Goal: Task Accomplishment & Management: Manage account settings

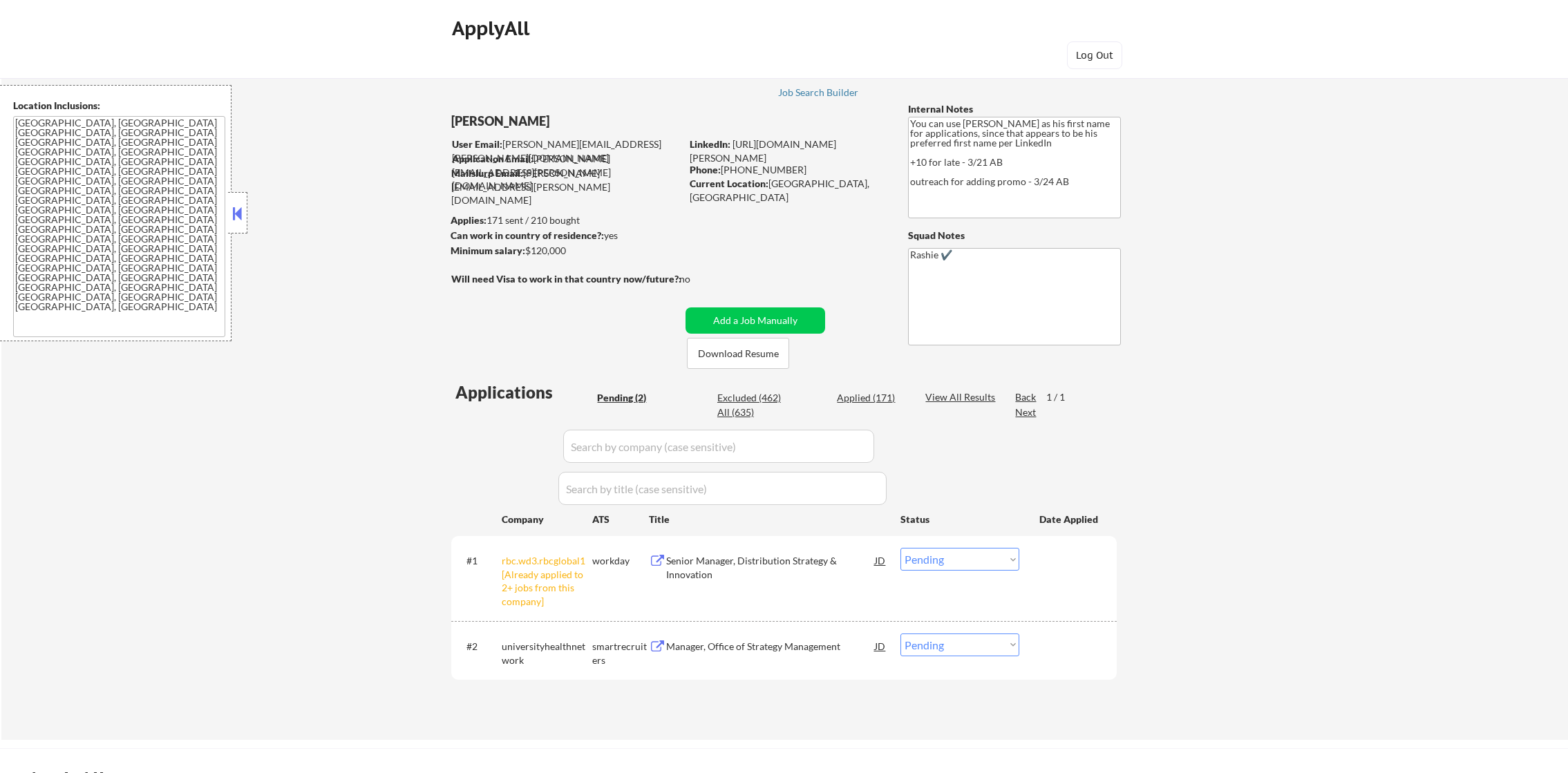
select select ""pending""
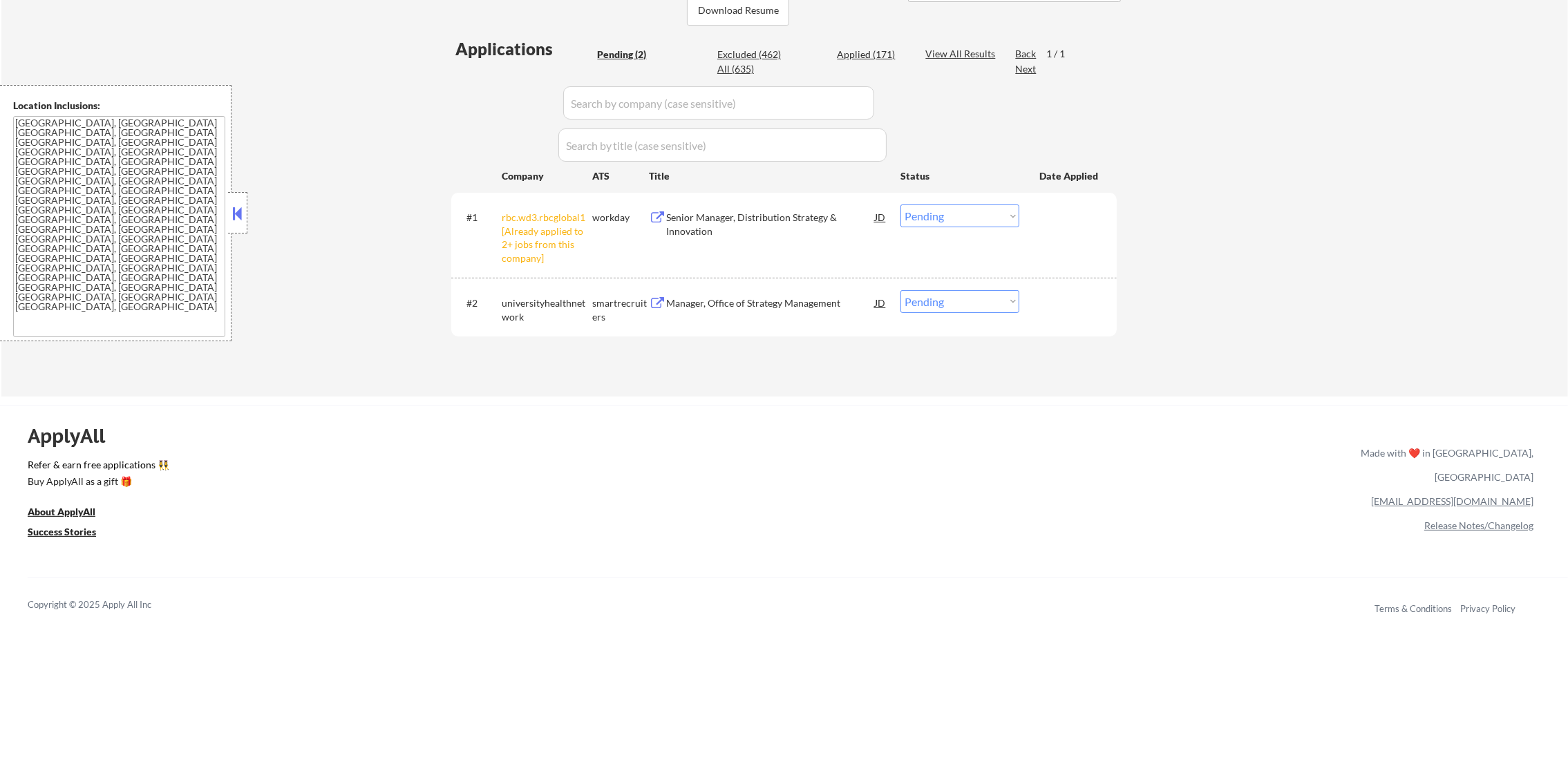
scroll to position [346, 0]
click at [943, 208] on select "Choose an option... Pending Applied Excluded (Questions) Excluded (Expired) Exc…" at bounding box center [960, 214] width 119 height 23
select select ""excluded__other_""
click at [900, 203] on select "Choose an option... Pending Applied Excluded (Questions) Excluded (Expired) Exc…" at bounding box center [960, 214] width 119 height 23
click at [877, 57] on div "Applied (171)" at bounding box center [871, 52] width 69 height 14
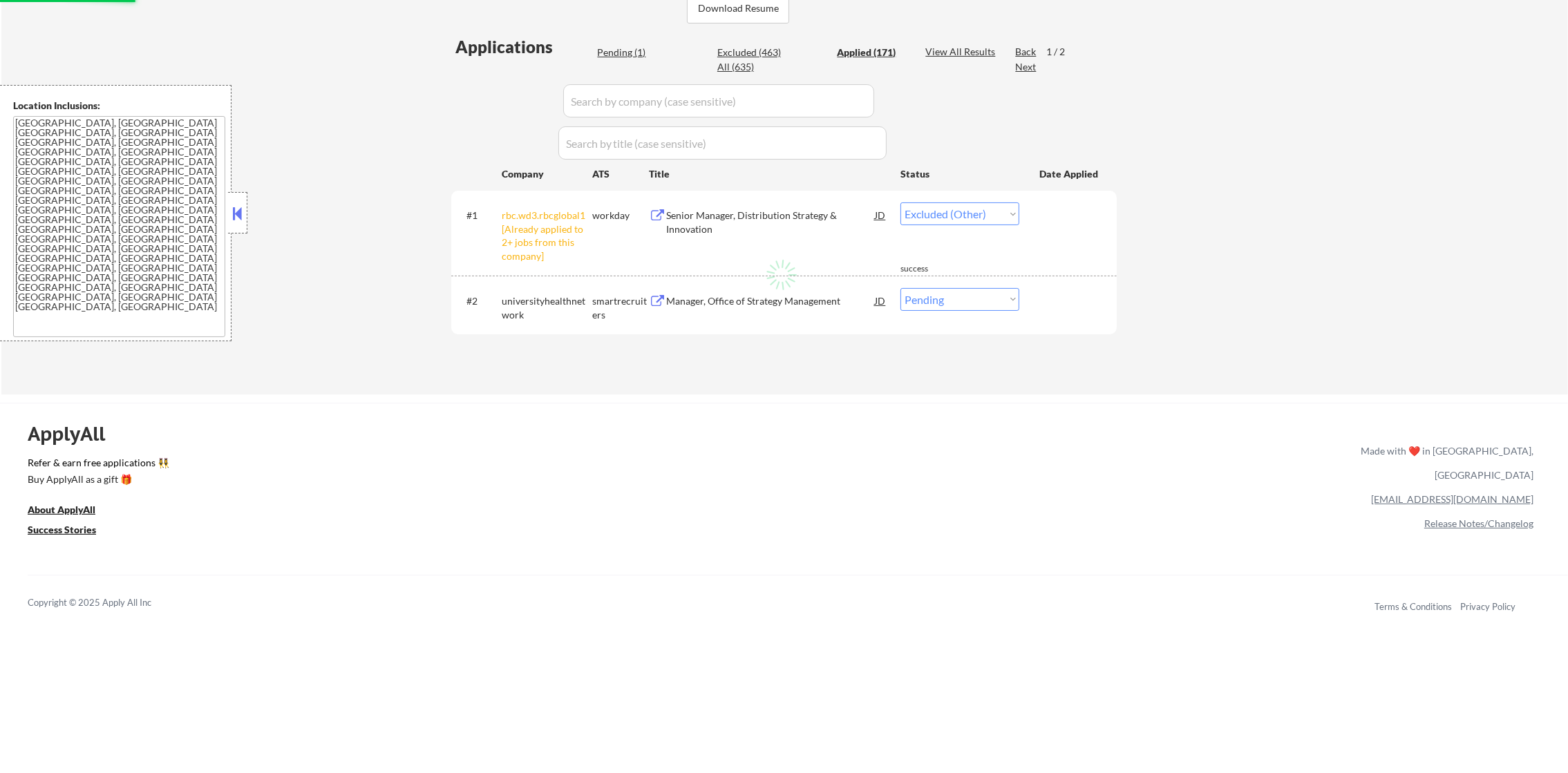
select select ""applied""
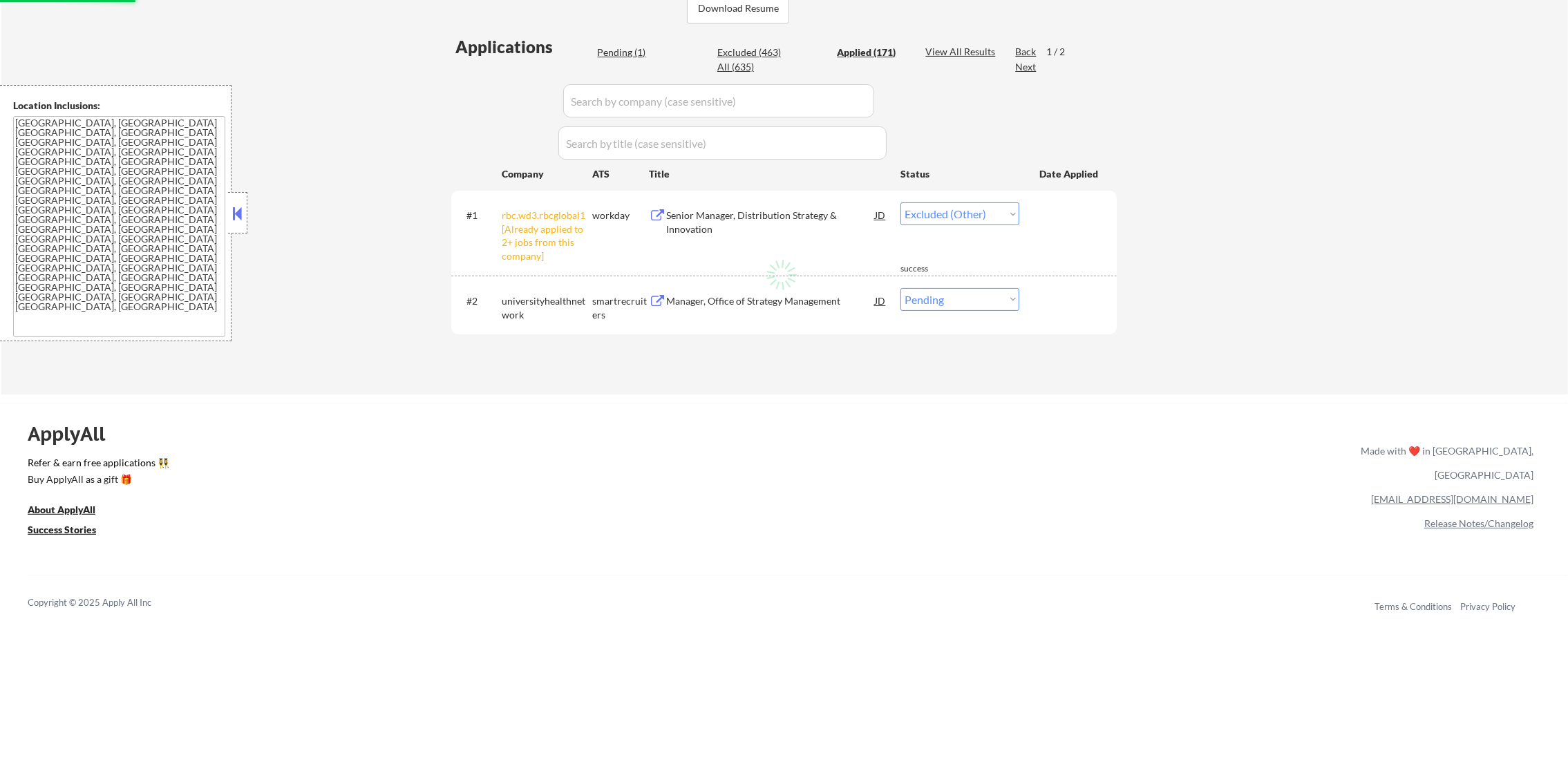
select select ""applied""
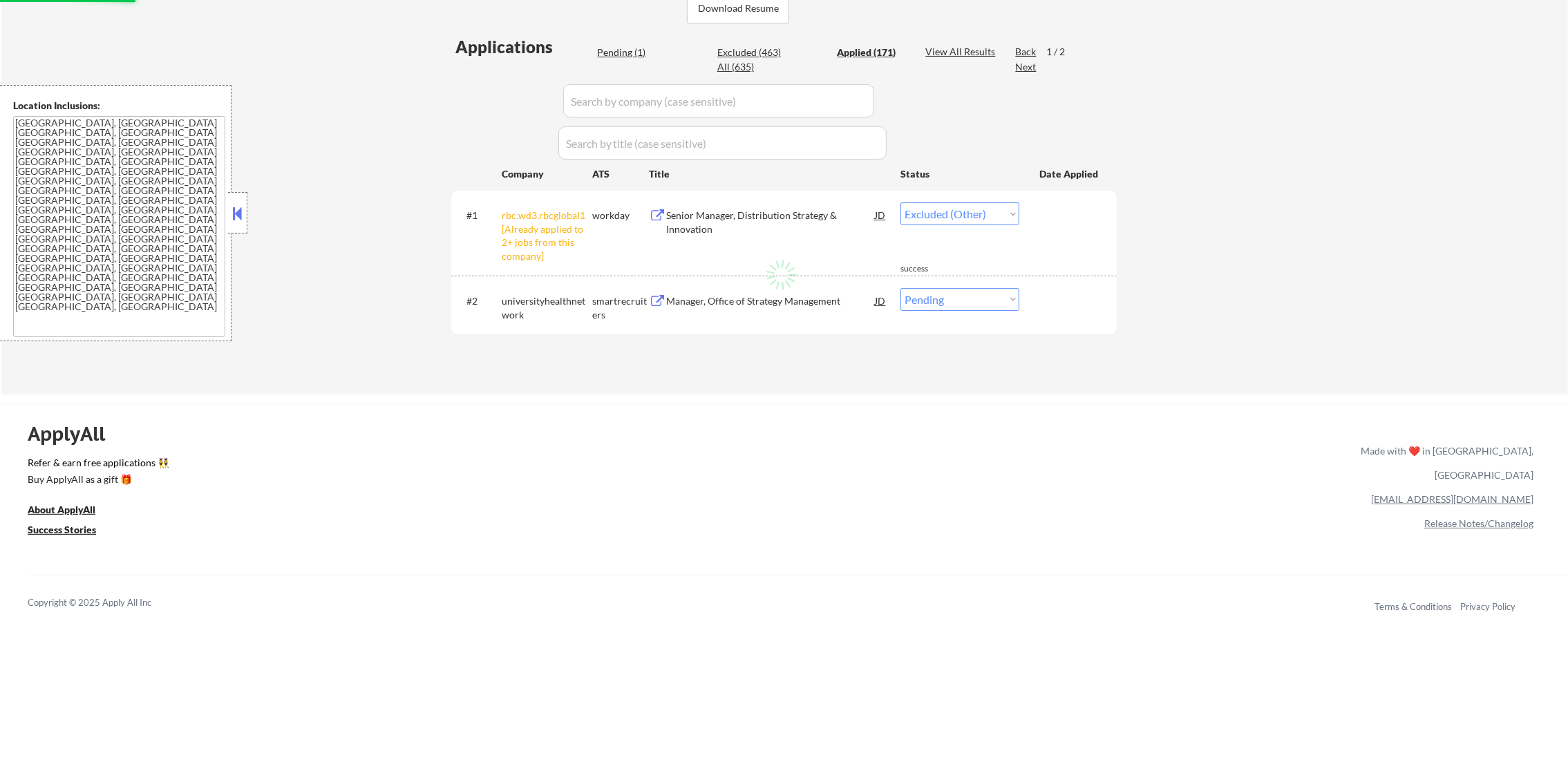
select select ""applied""
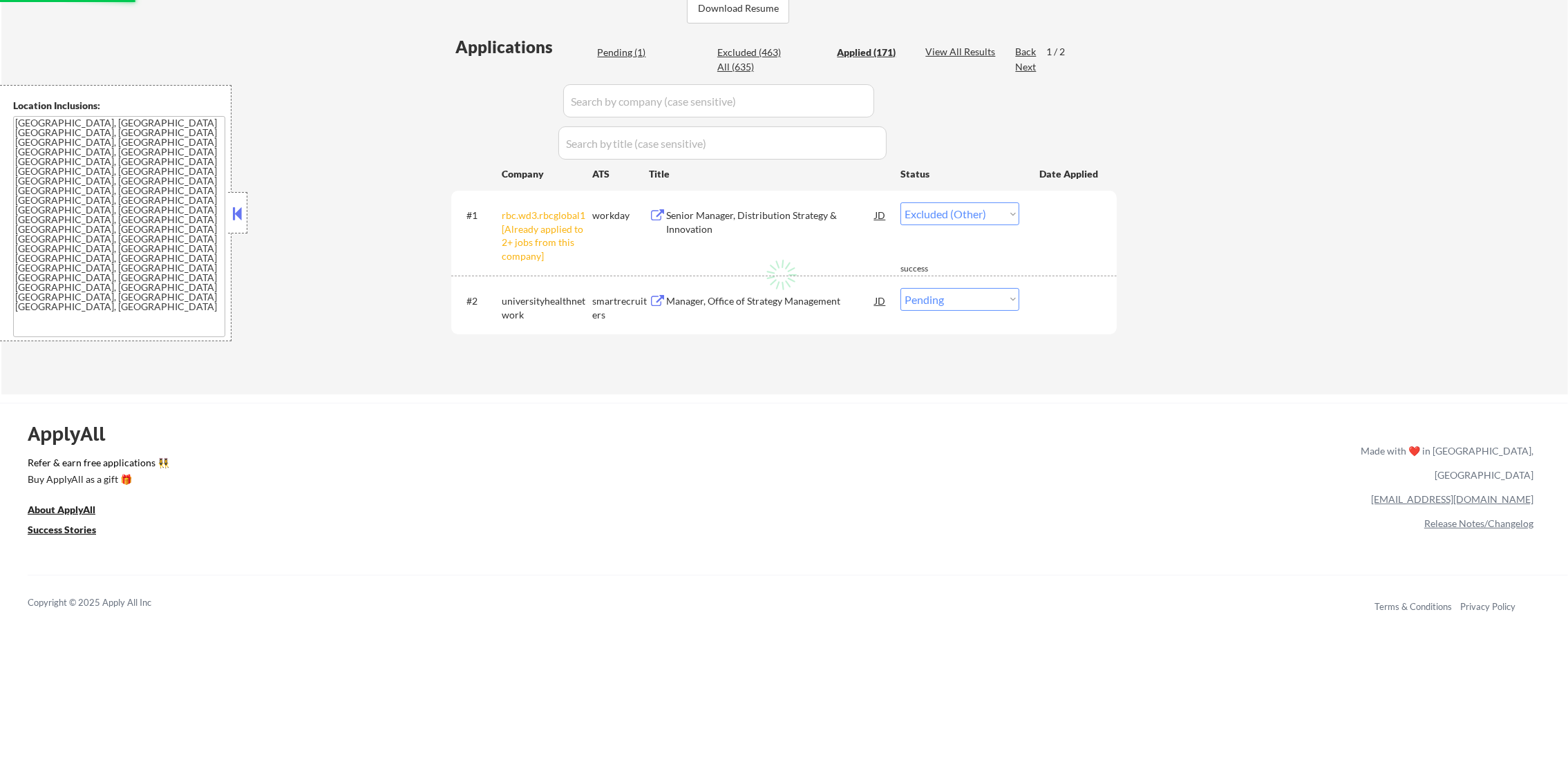
select select ""applied""
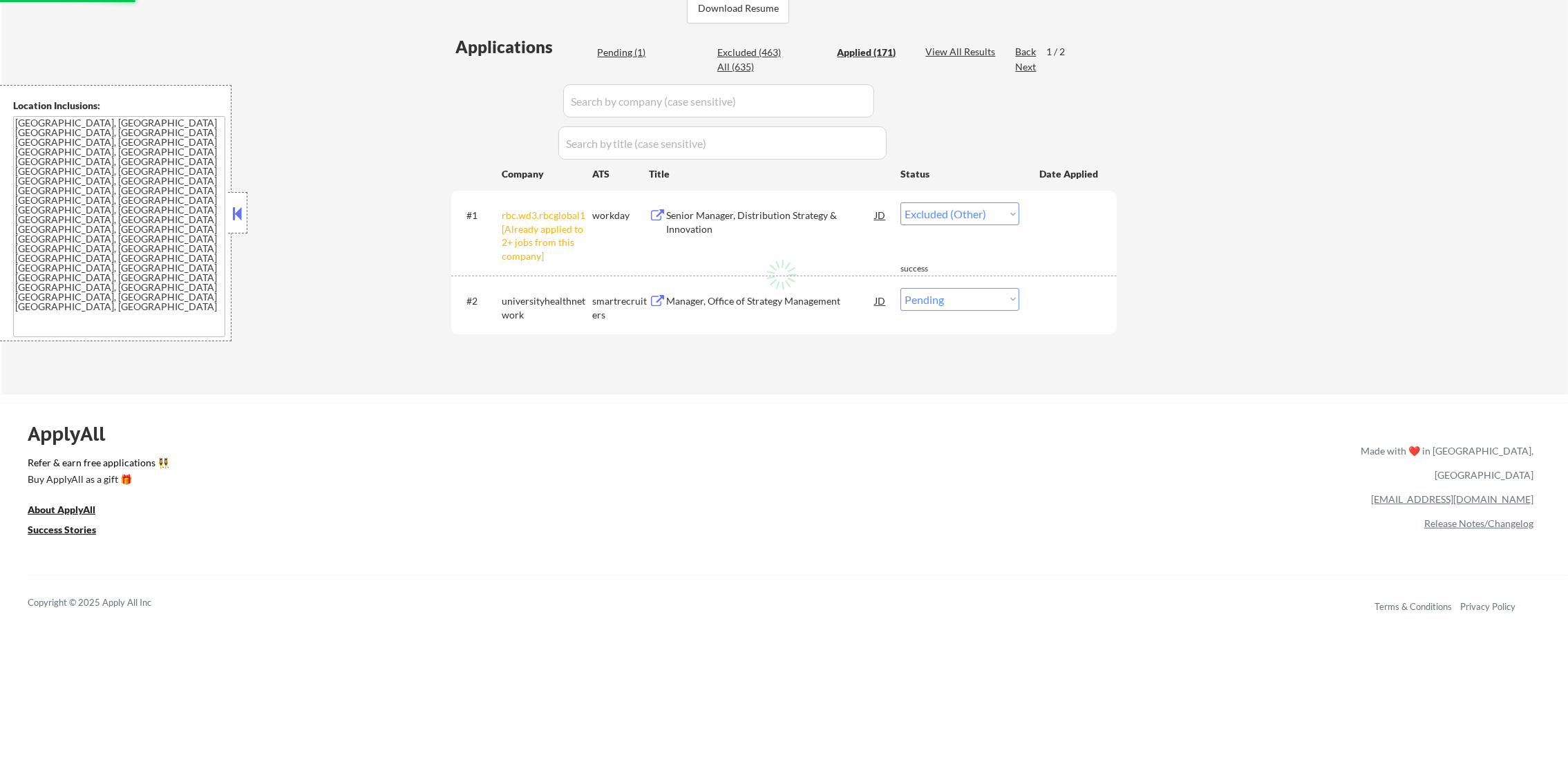
select select ""applied""
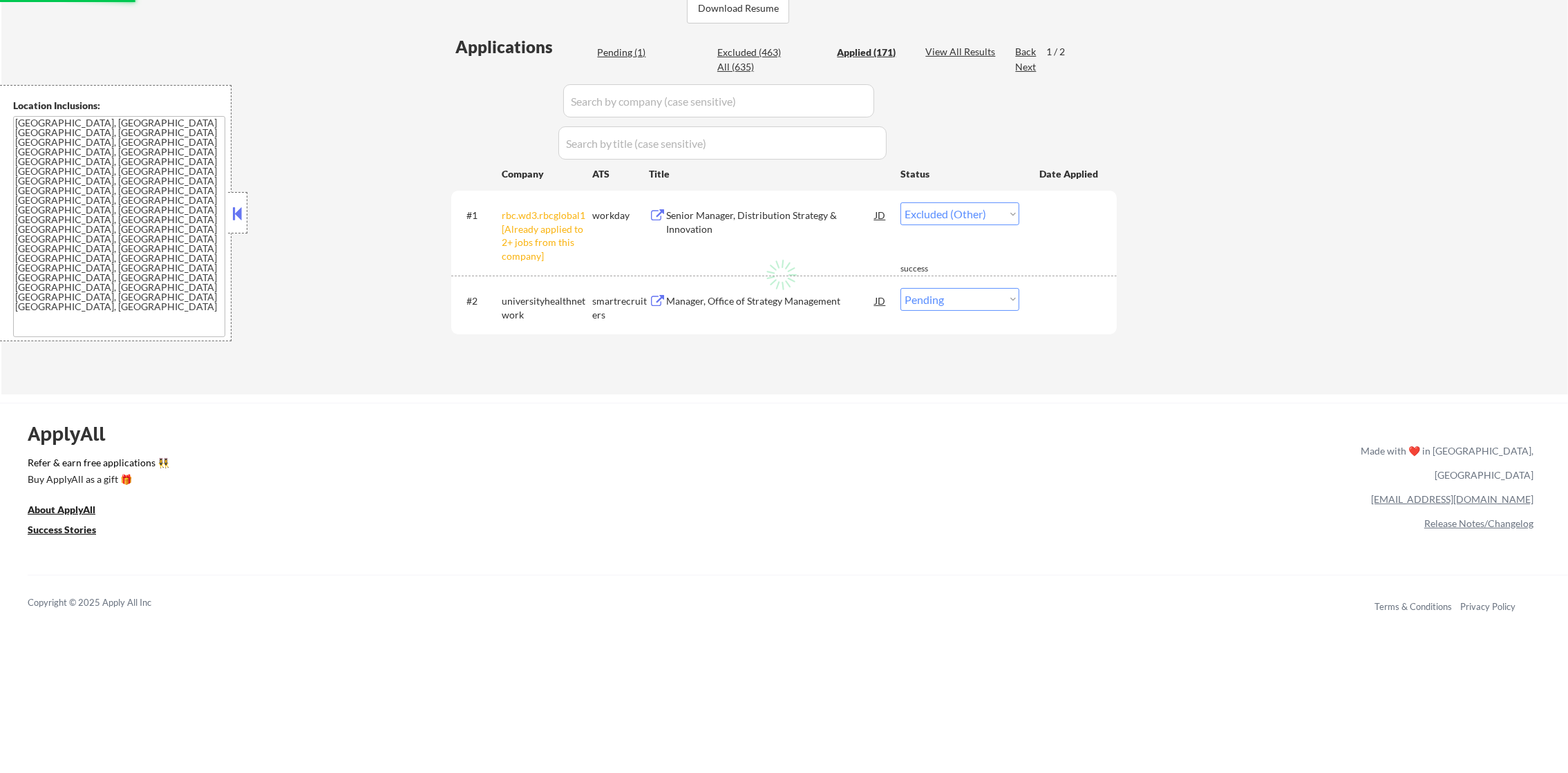
select select ""applied""
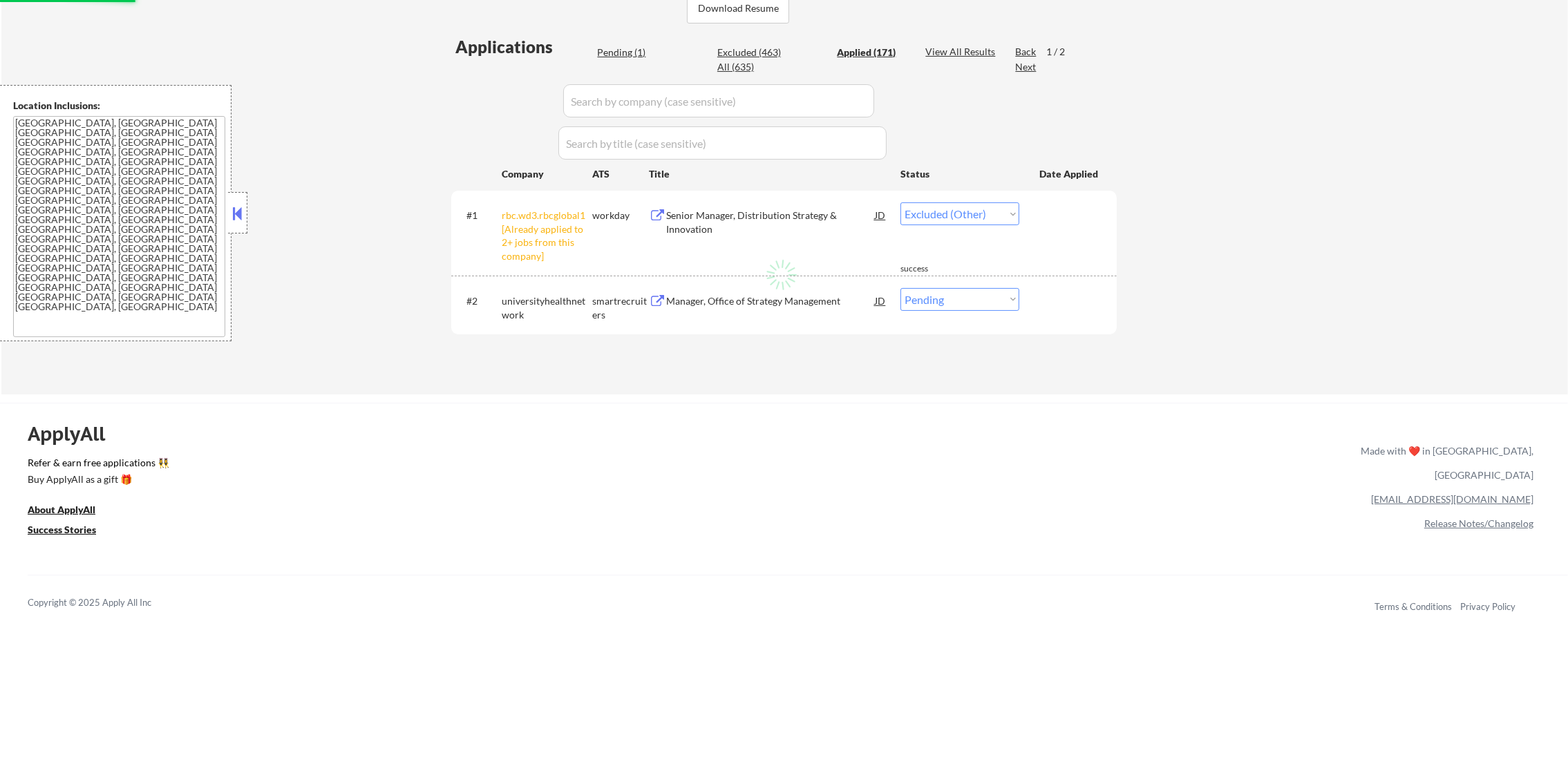
select select ""applied""
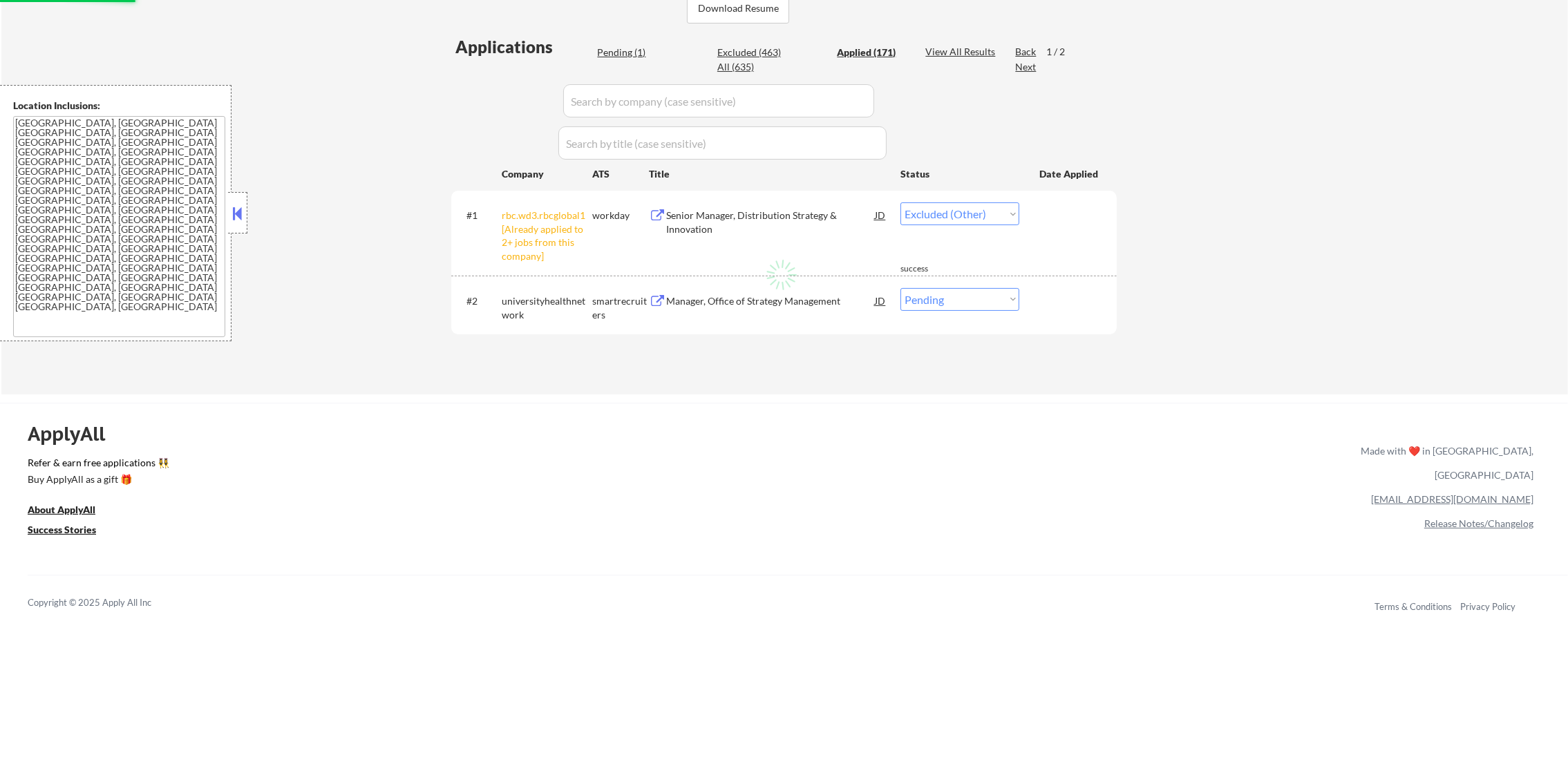
select select ""applied""
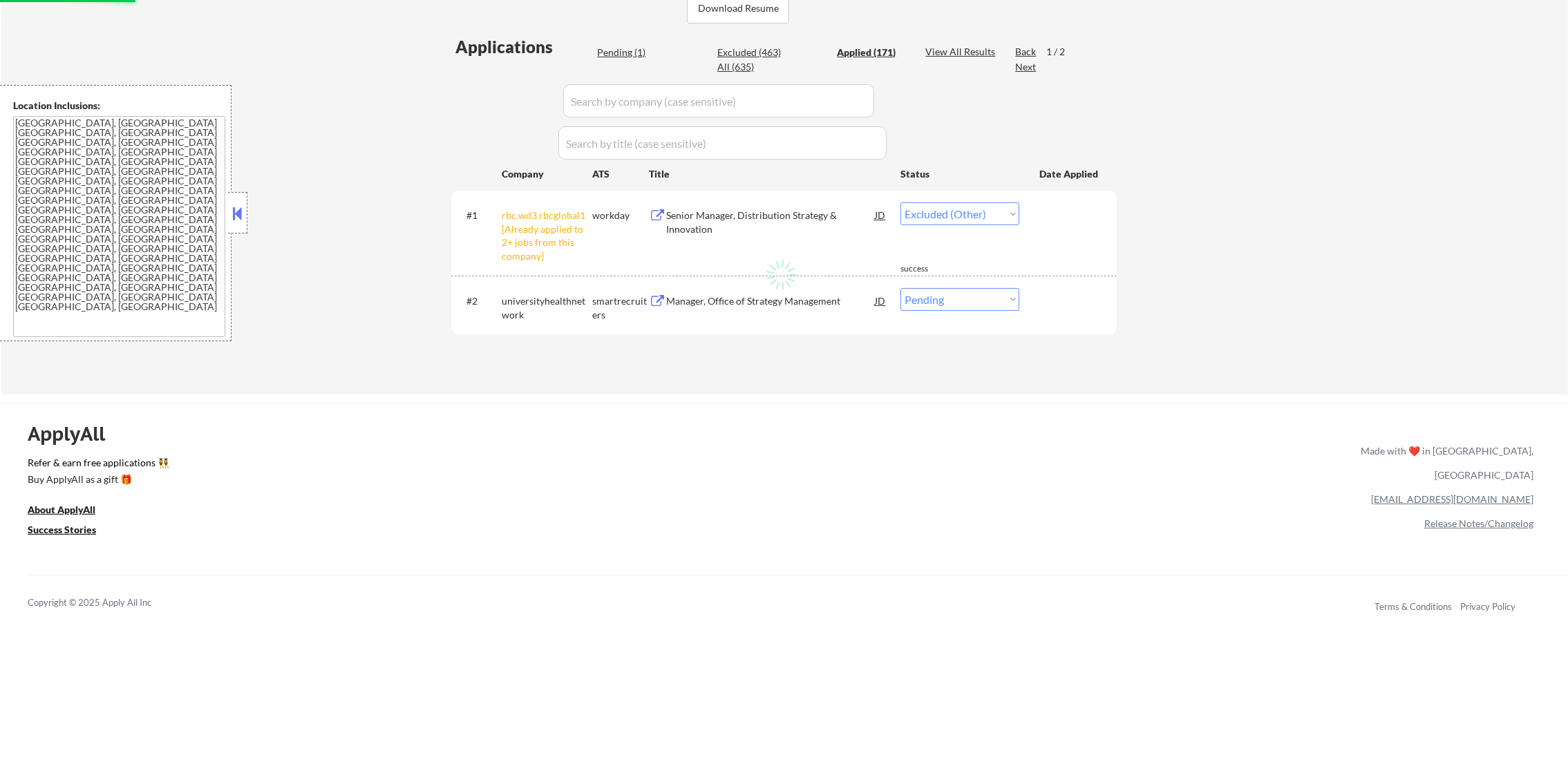
select select ""applied""
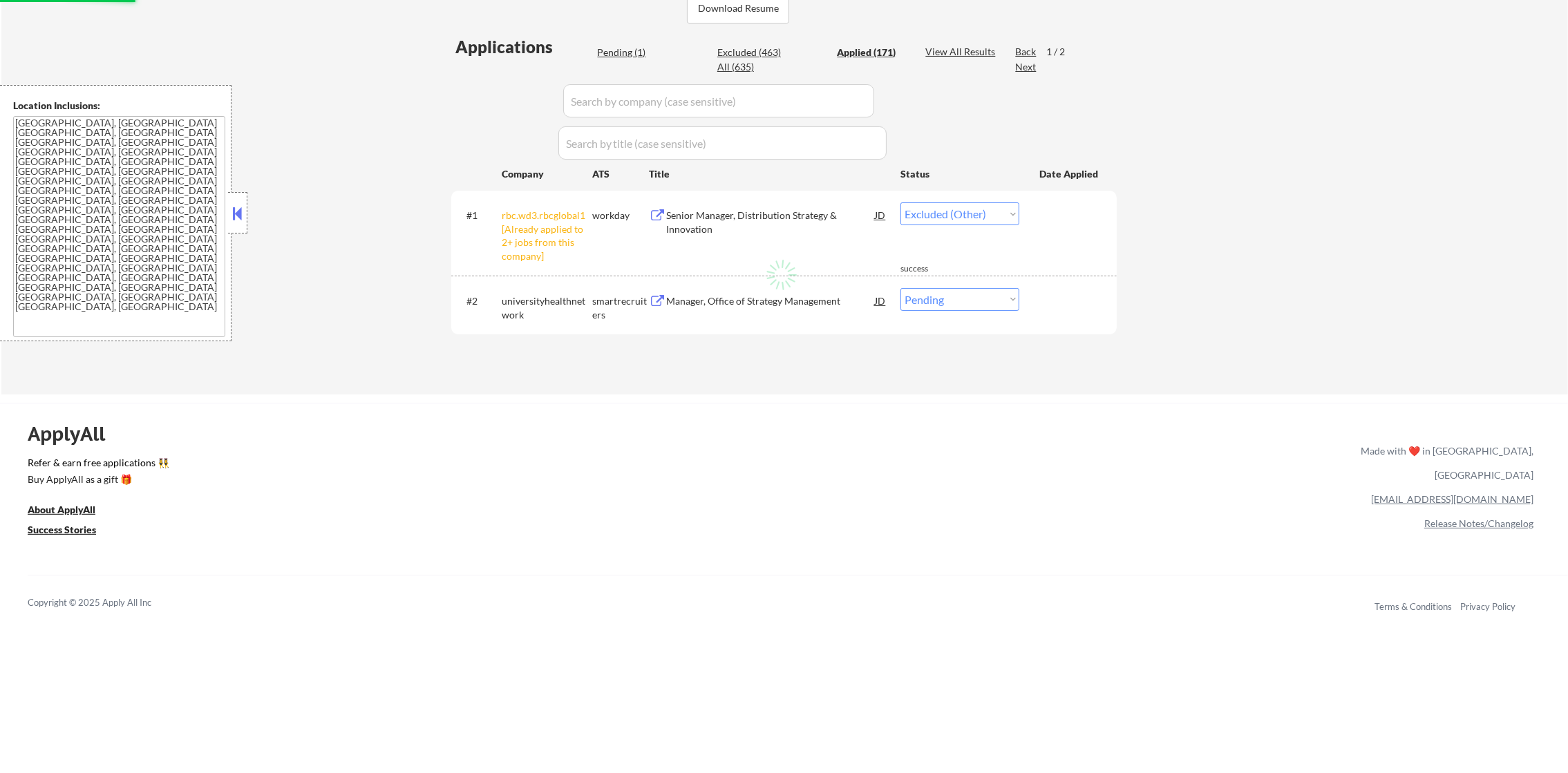
select select ""applied""
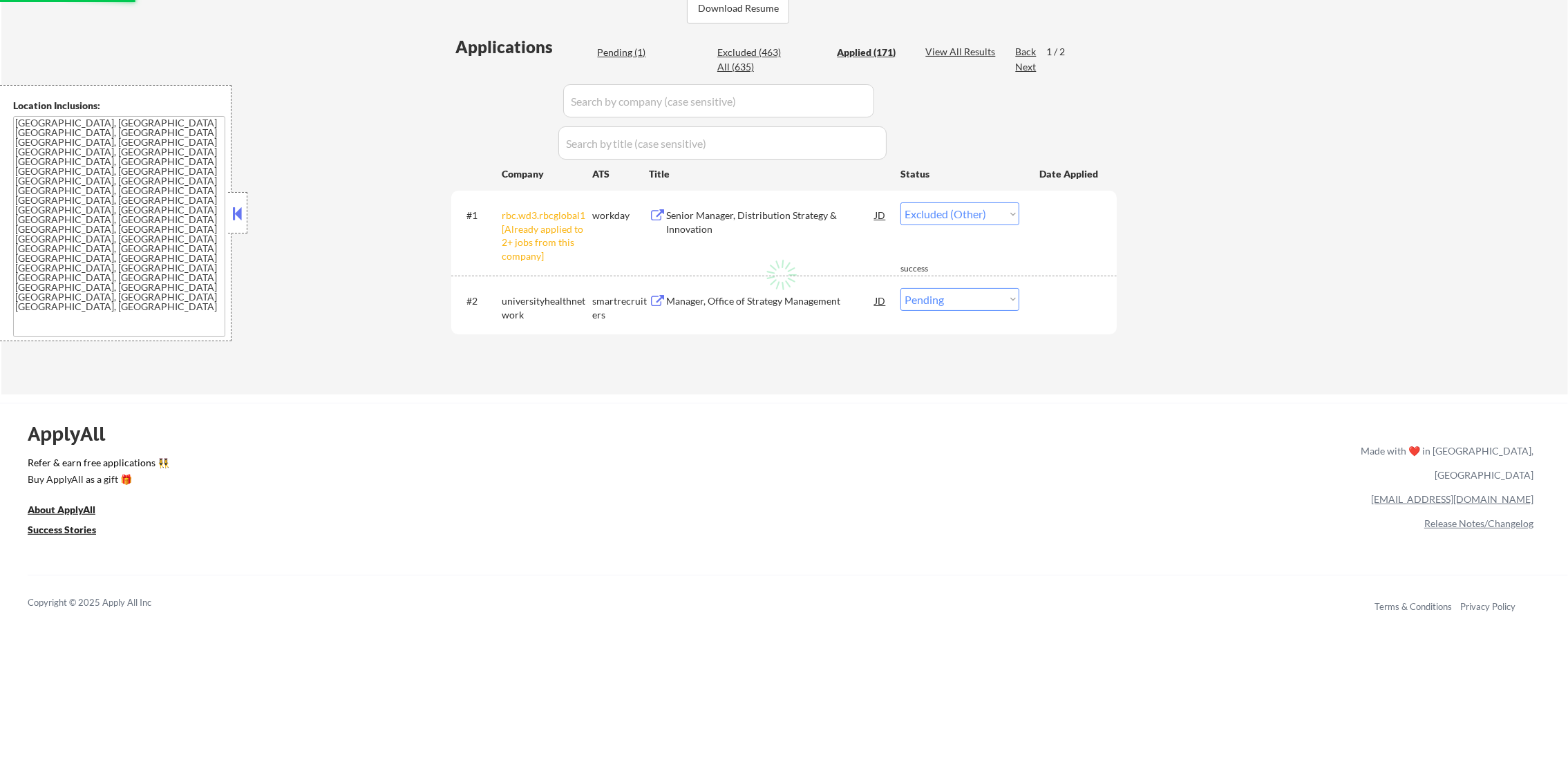
select select ""applied""
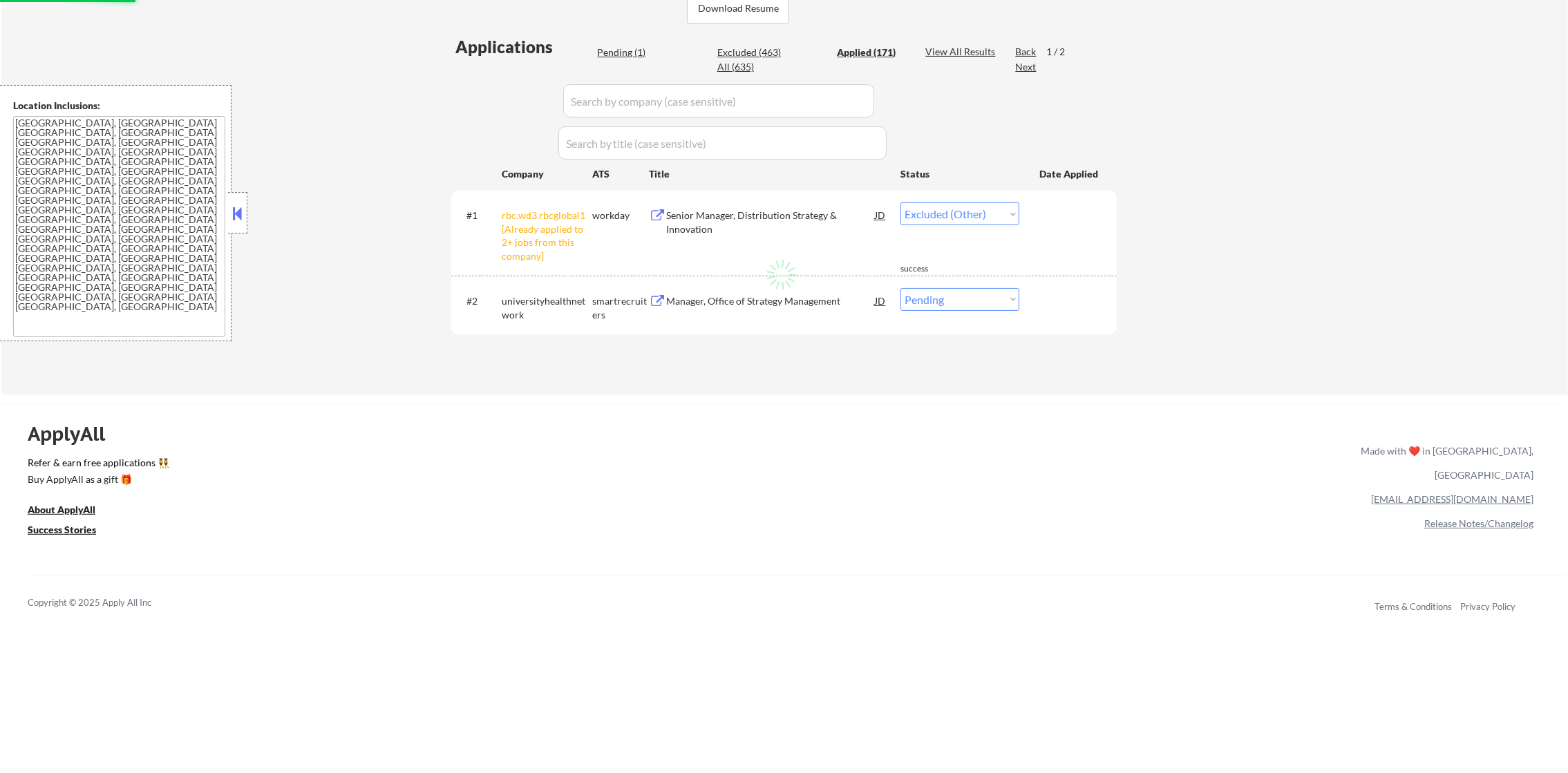
select select ""applied""
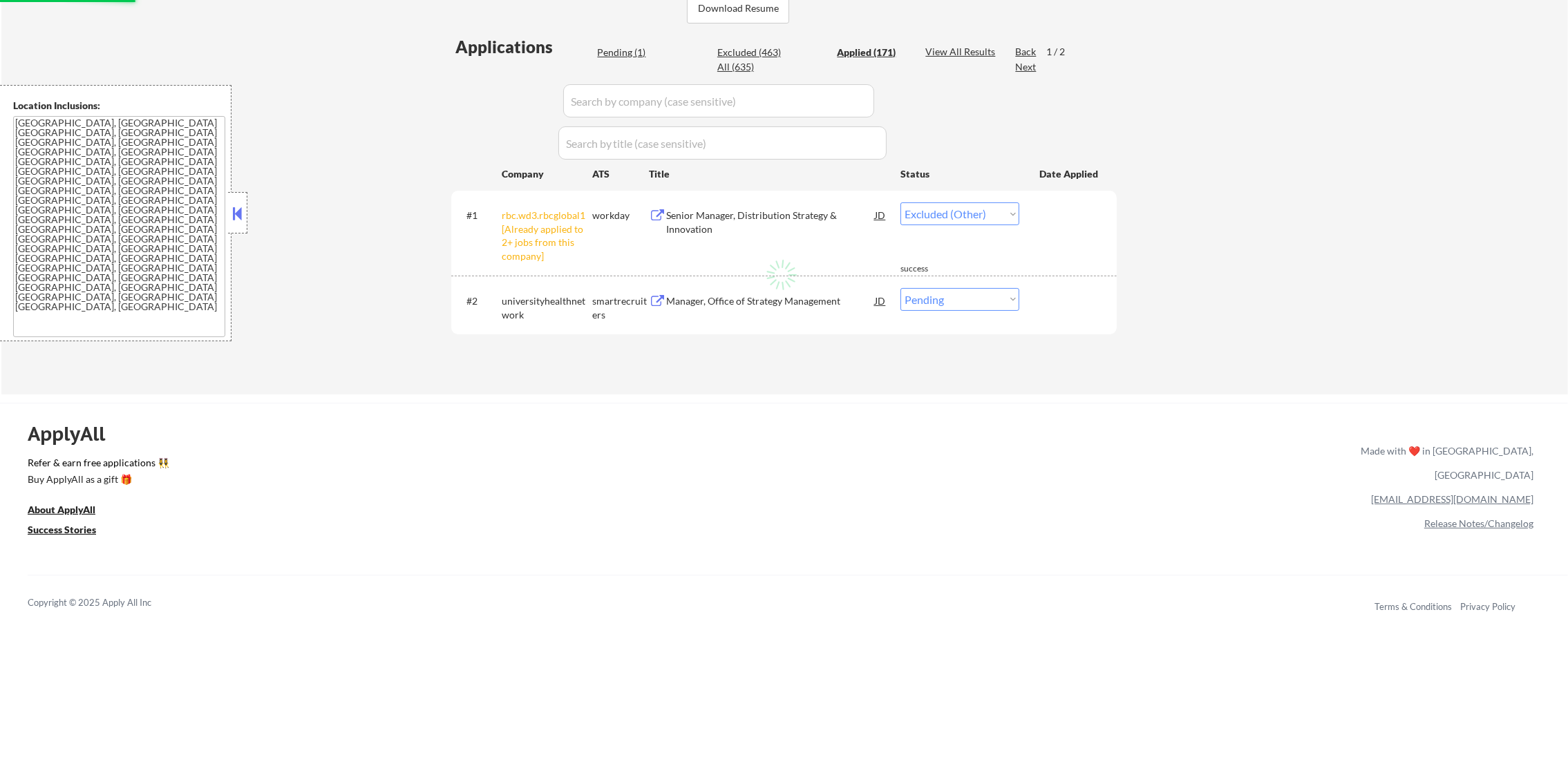
select select ""applied""
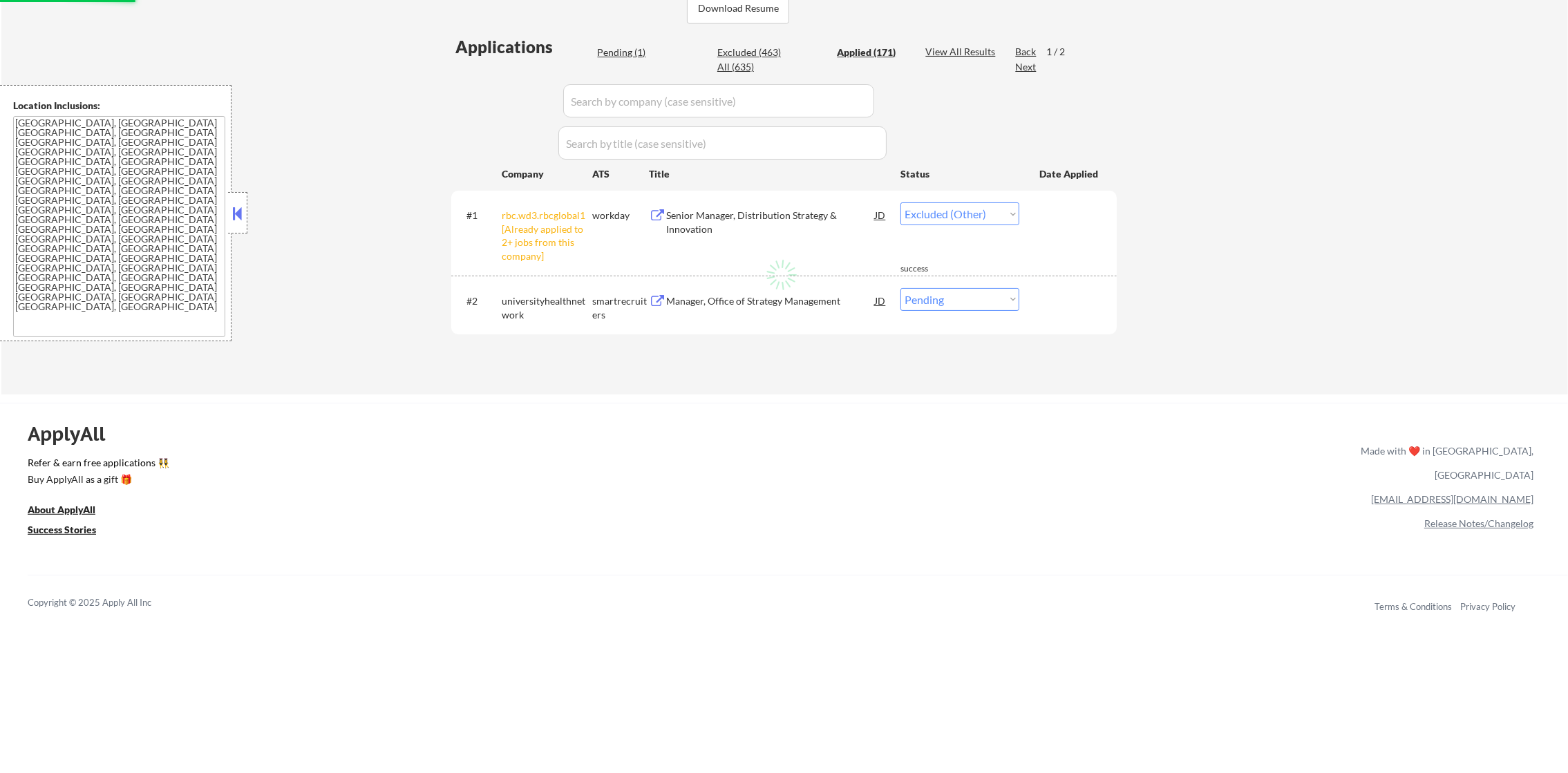
select select ""applied""
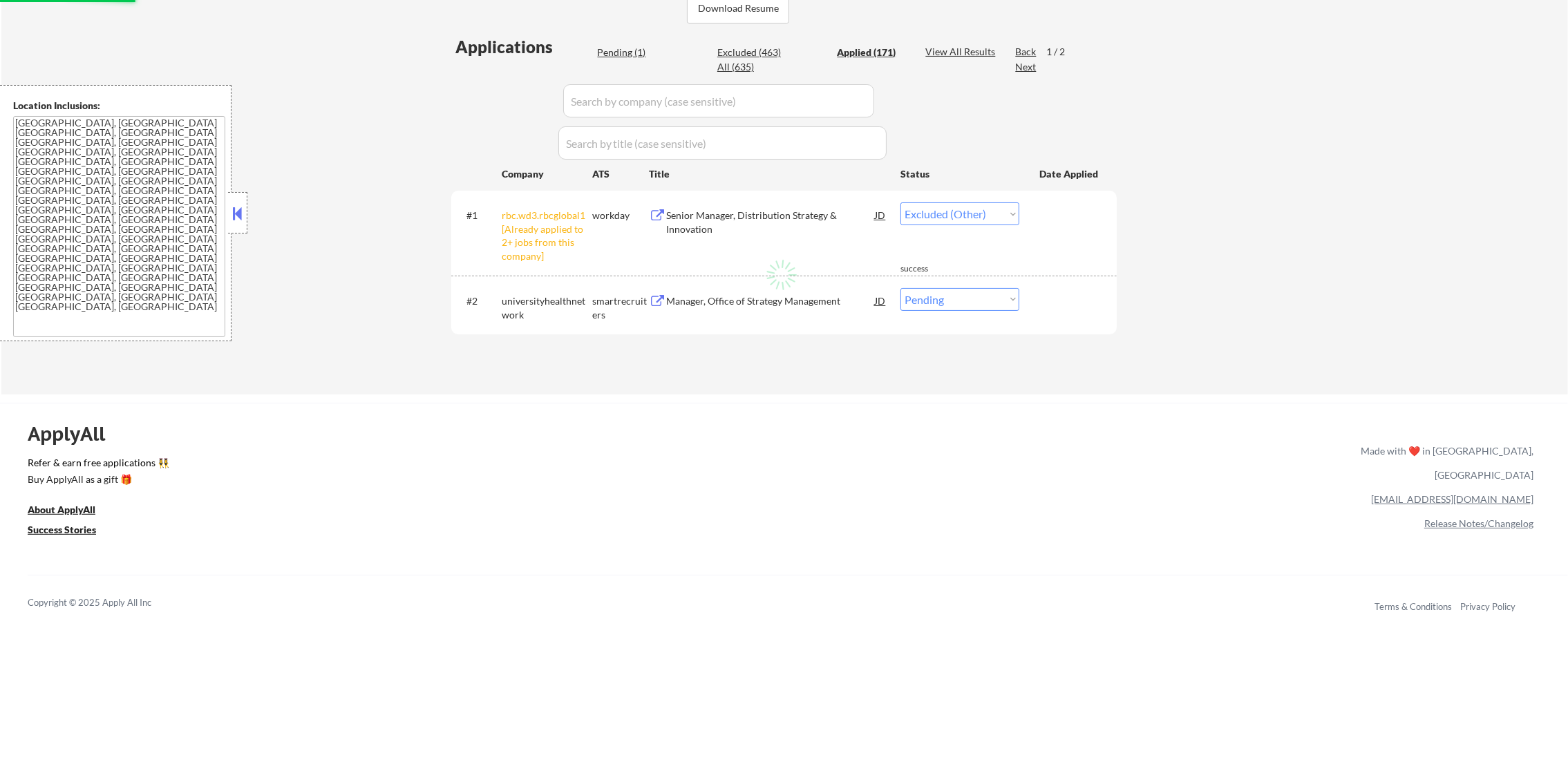
select select ""applied""
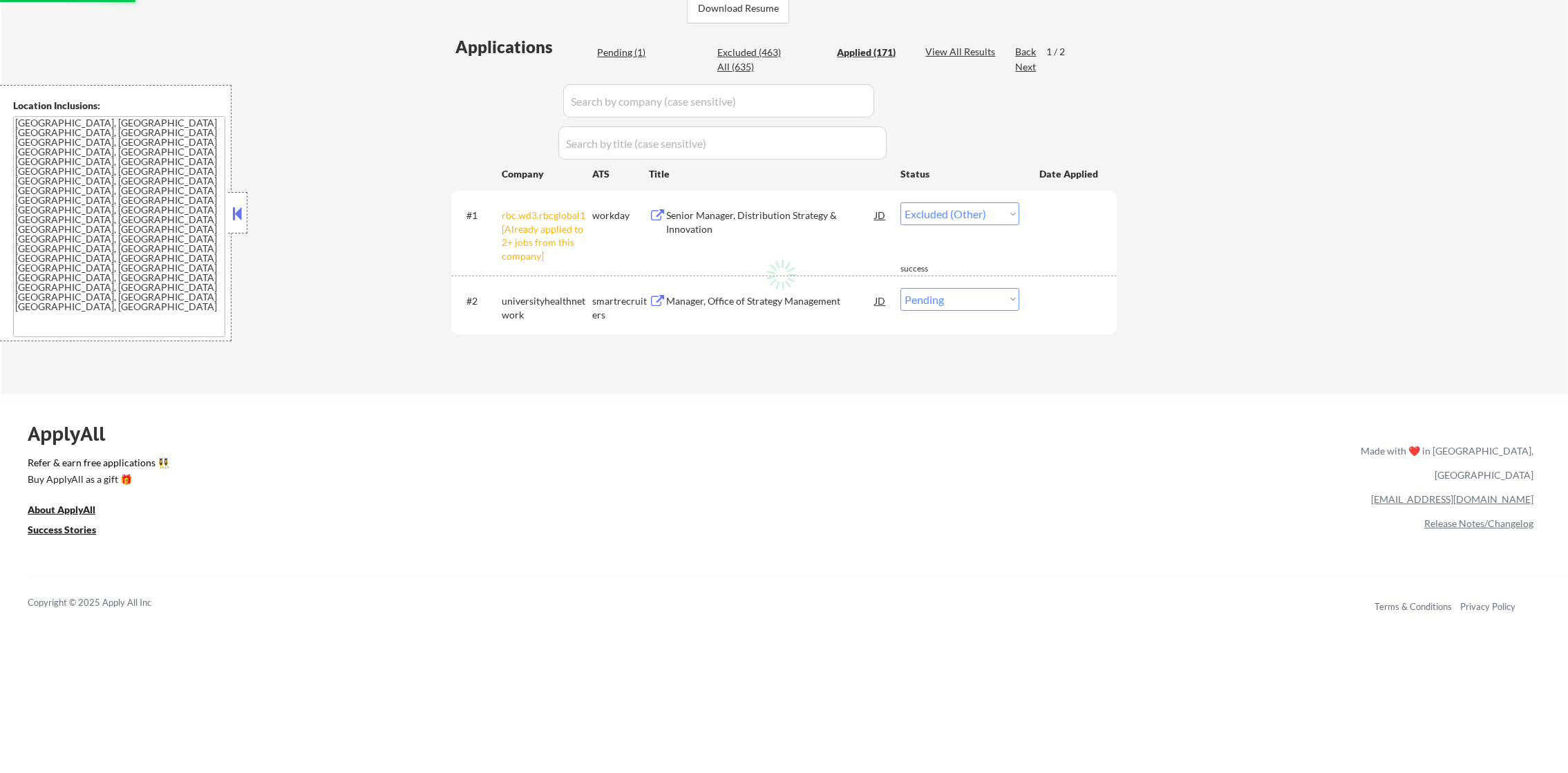
select select ""applied""
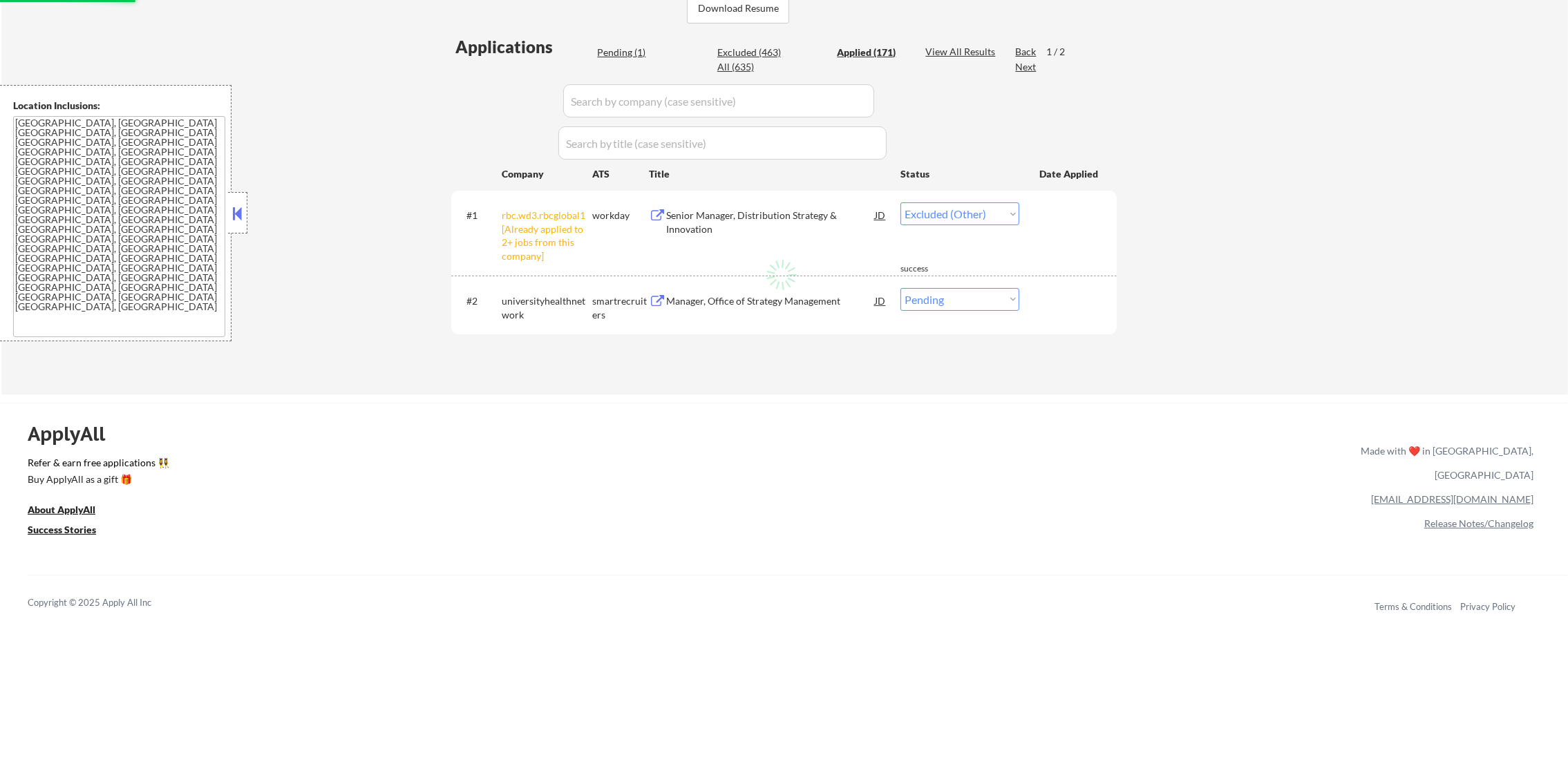
select select ""applied""
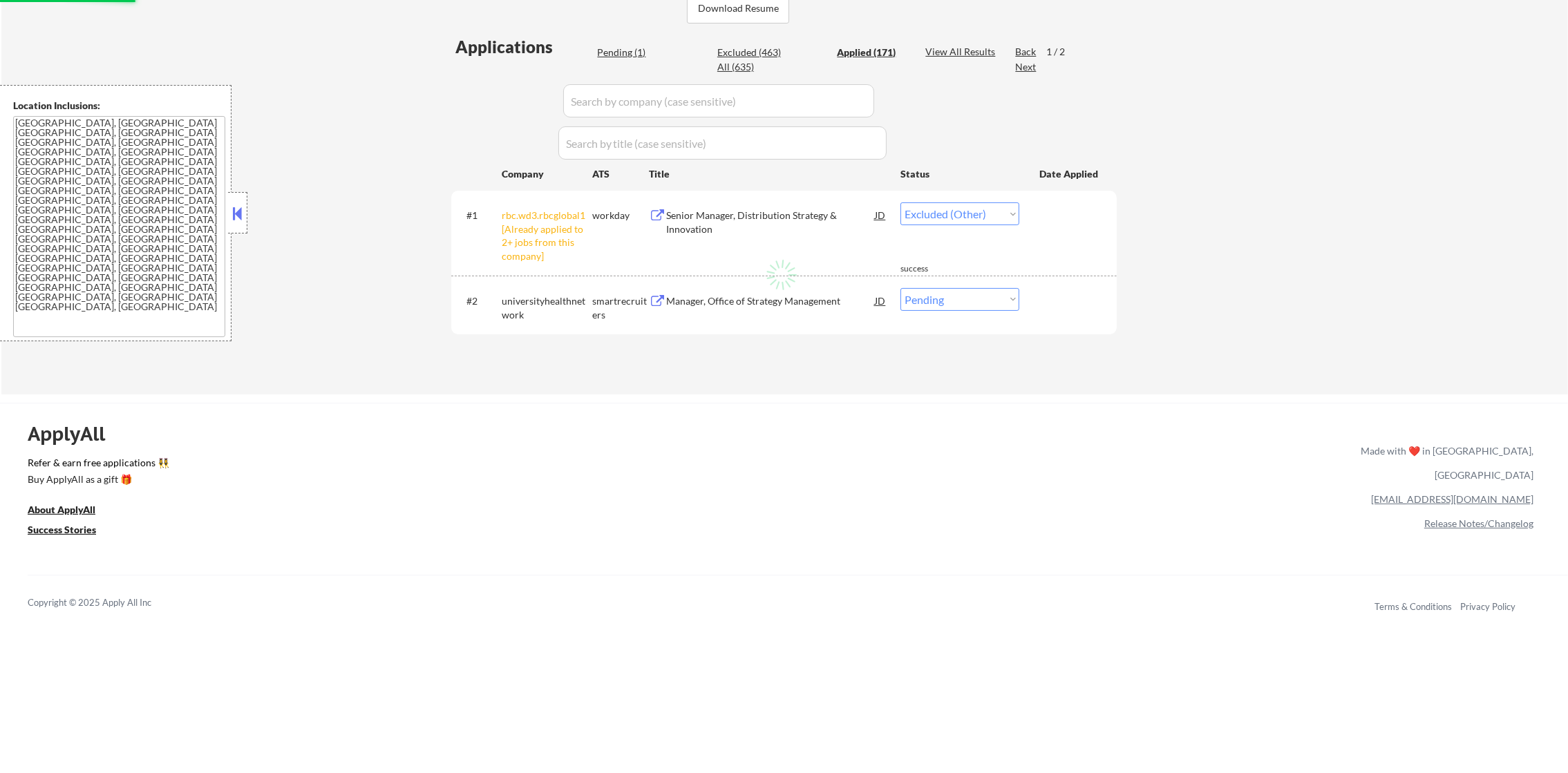
select select ""applied""
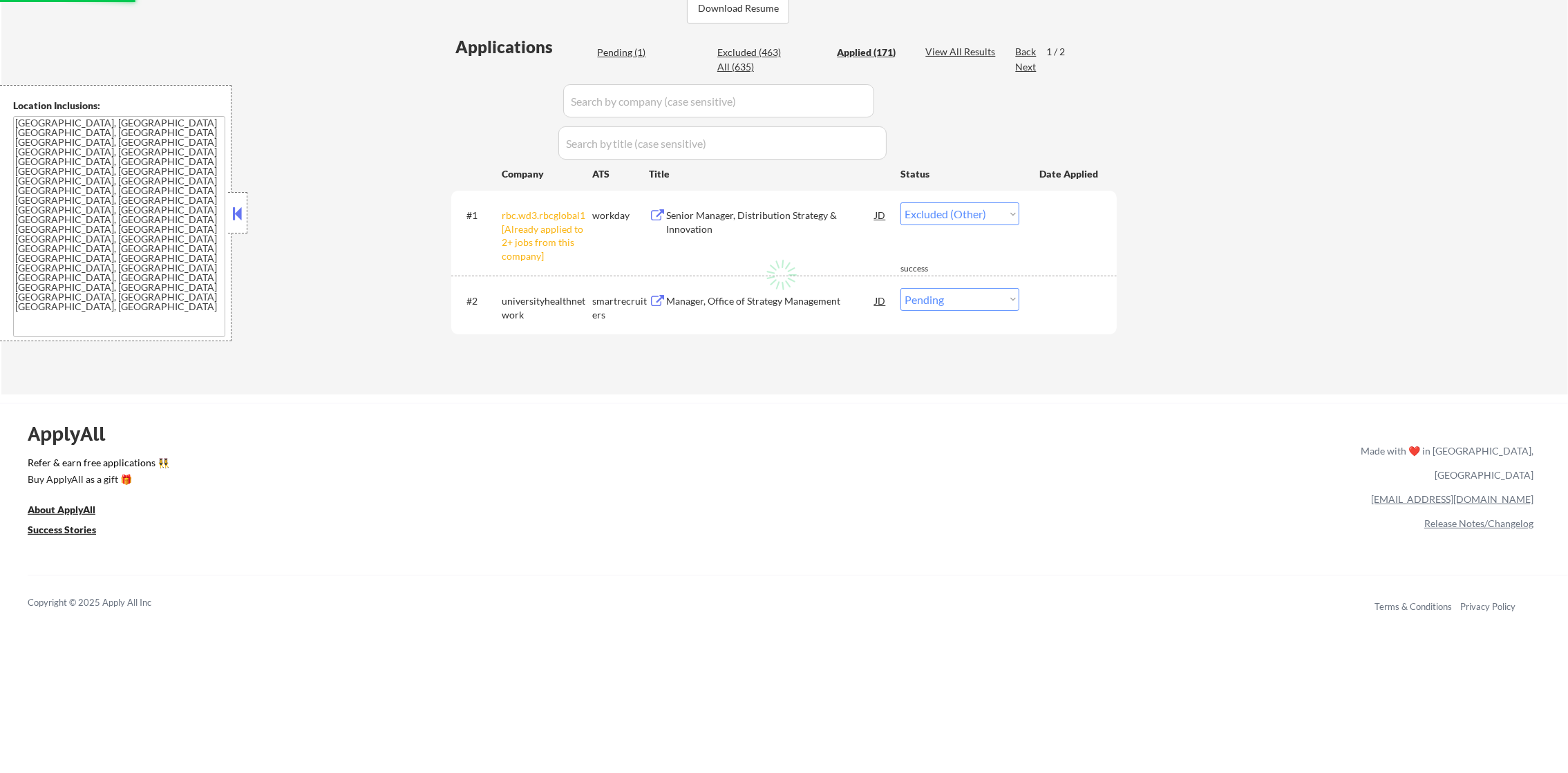
select select ""applied""
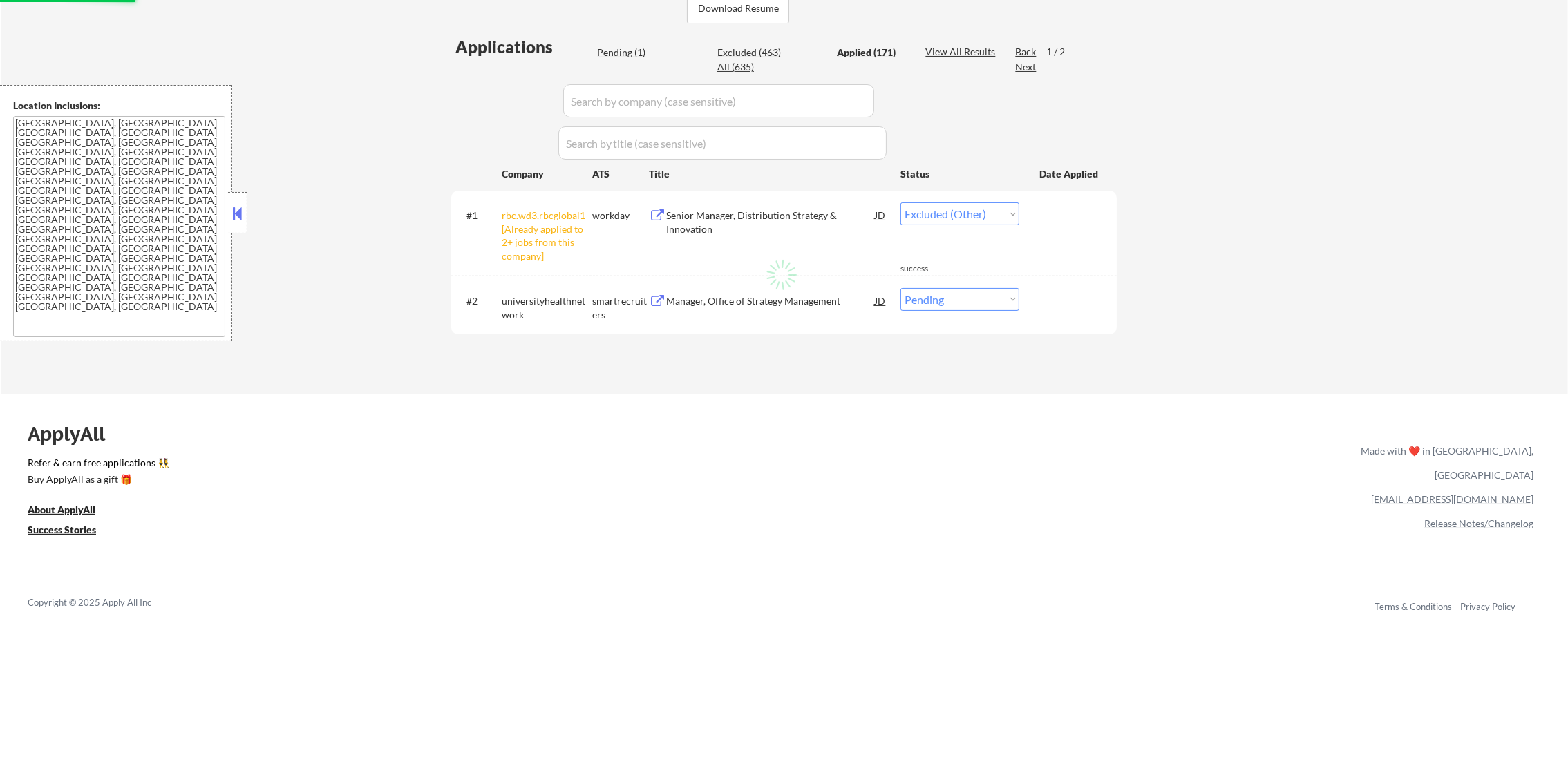
select select ""applied""
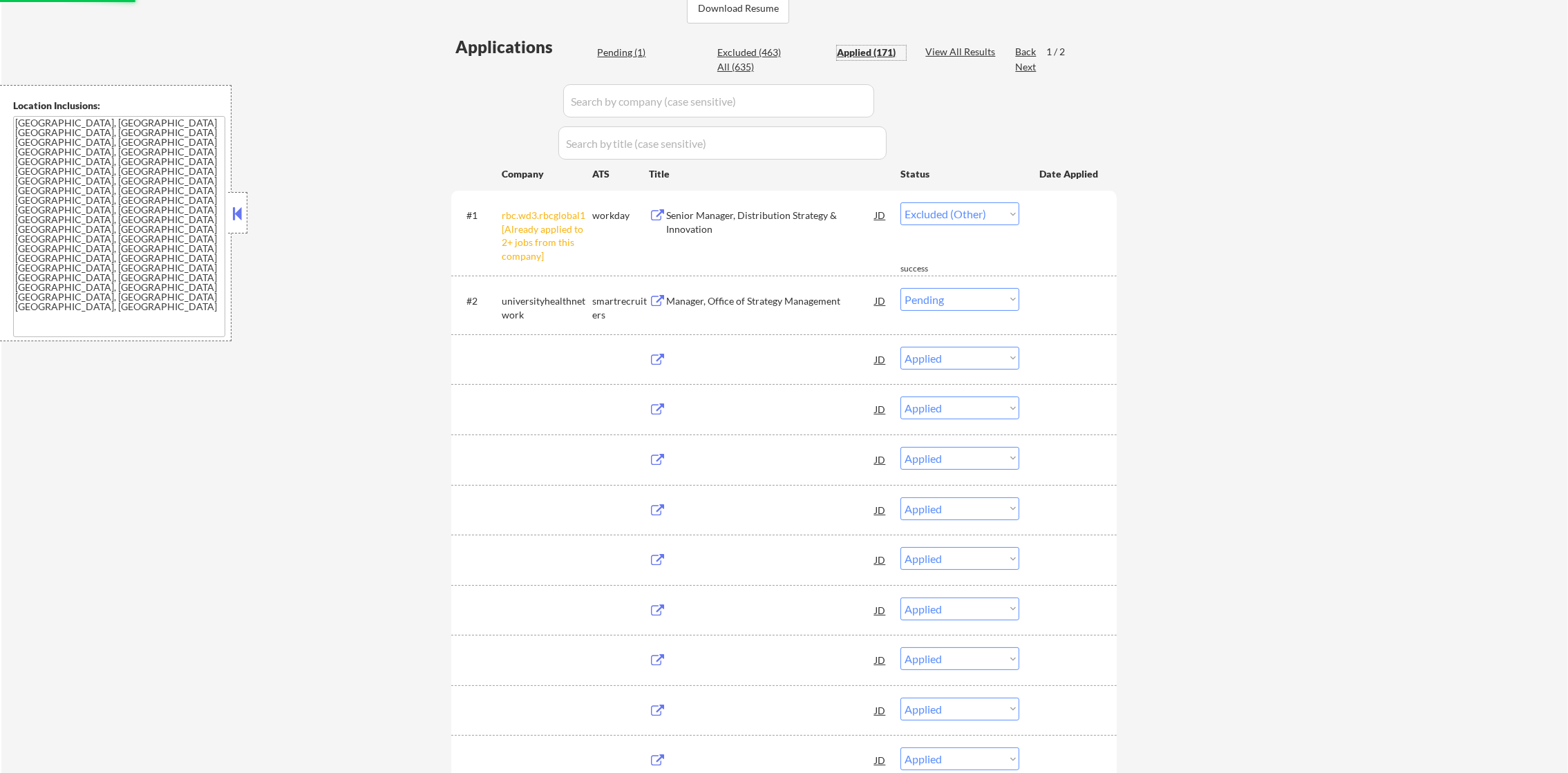
select select ""applied""
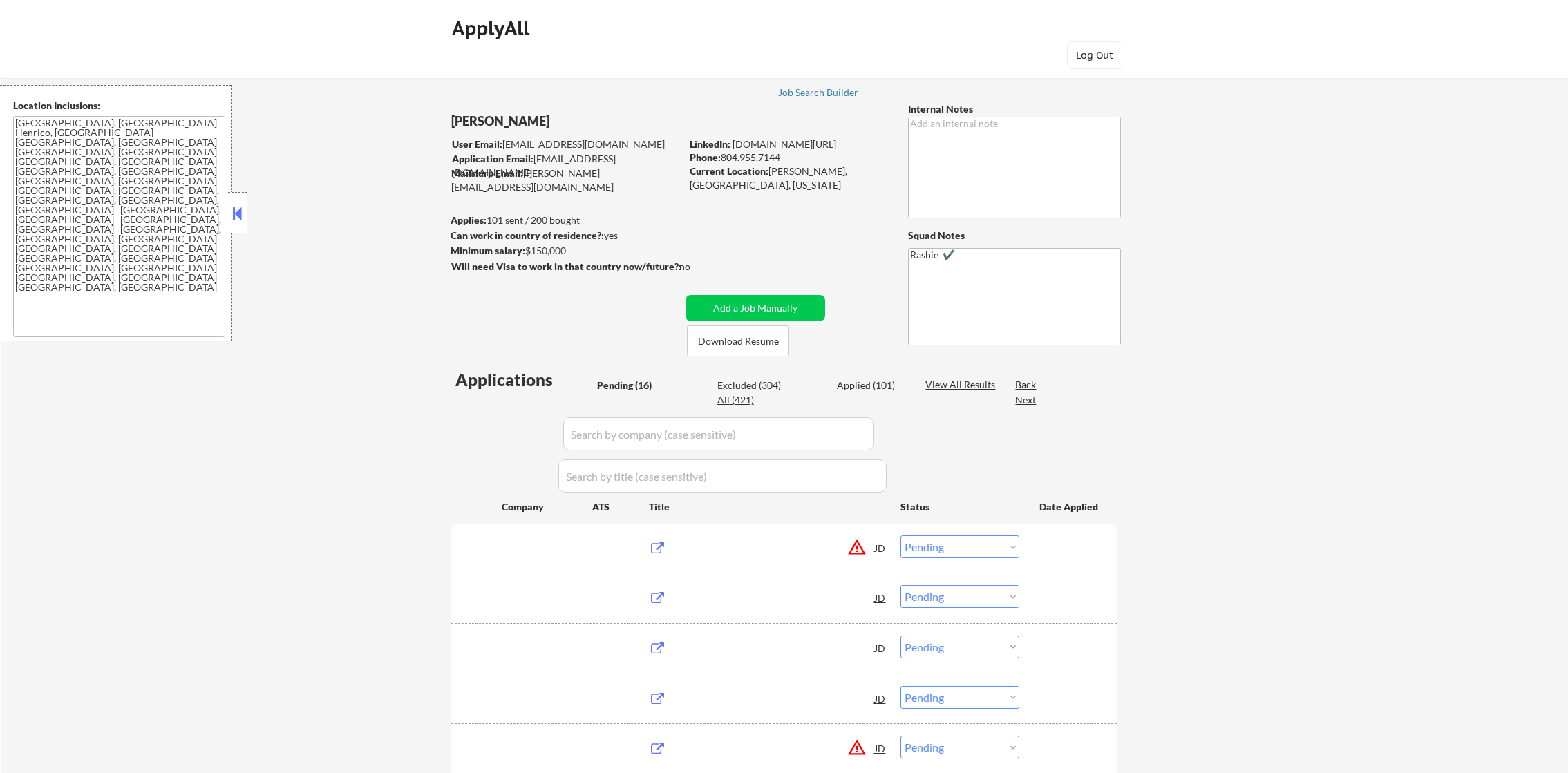
select select ""pending""
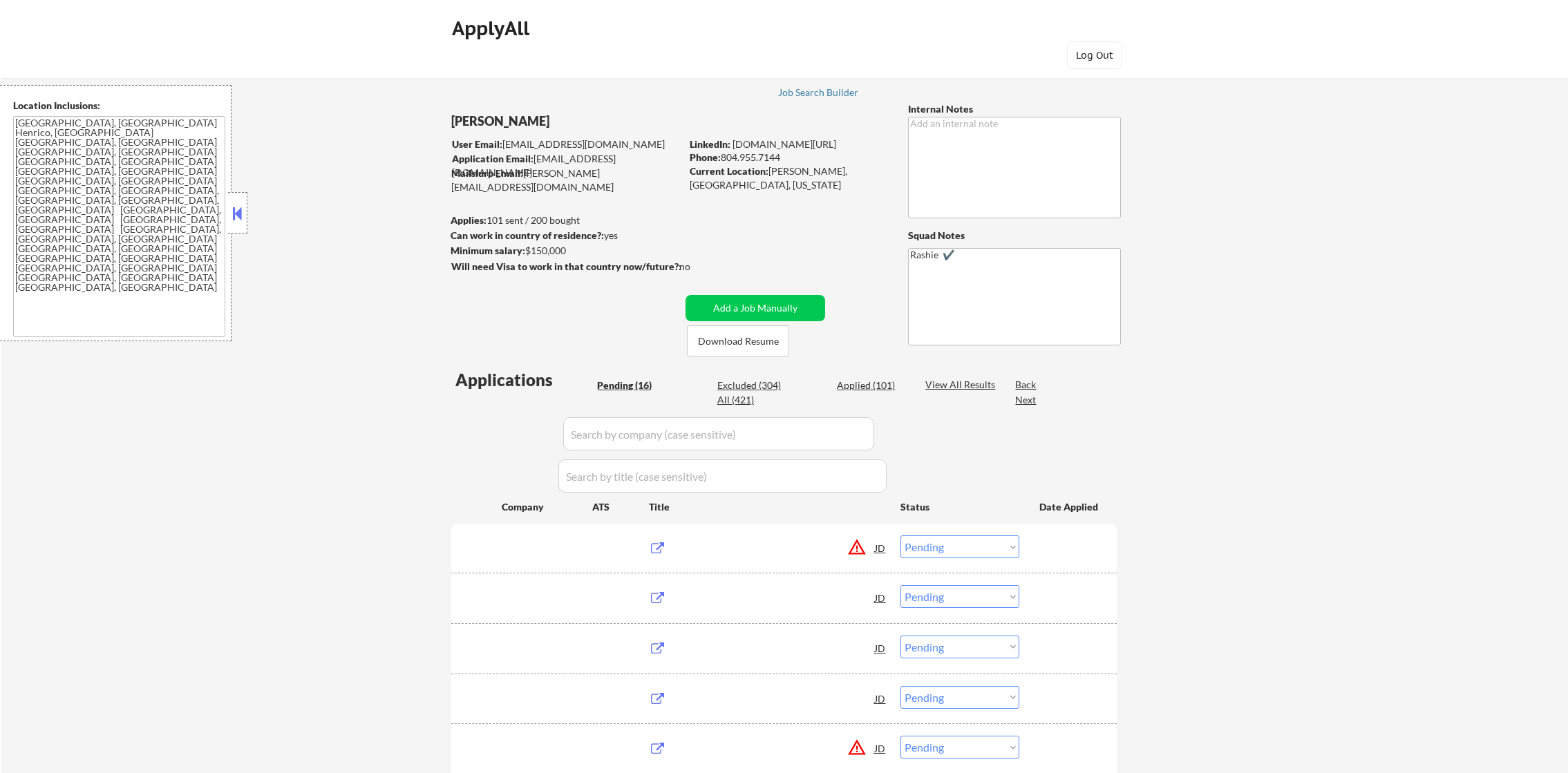
select select ""pending""
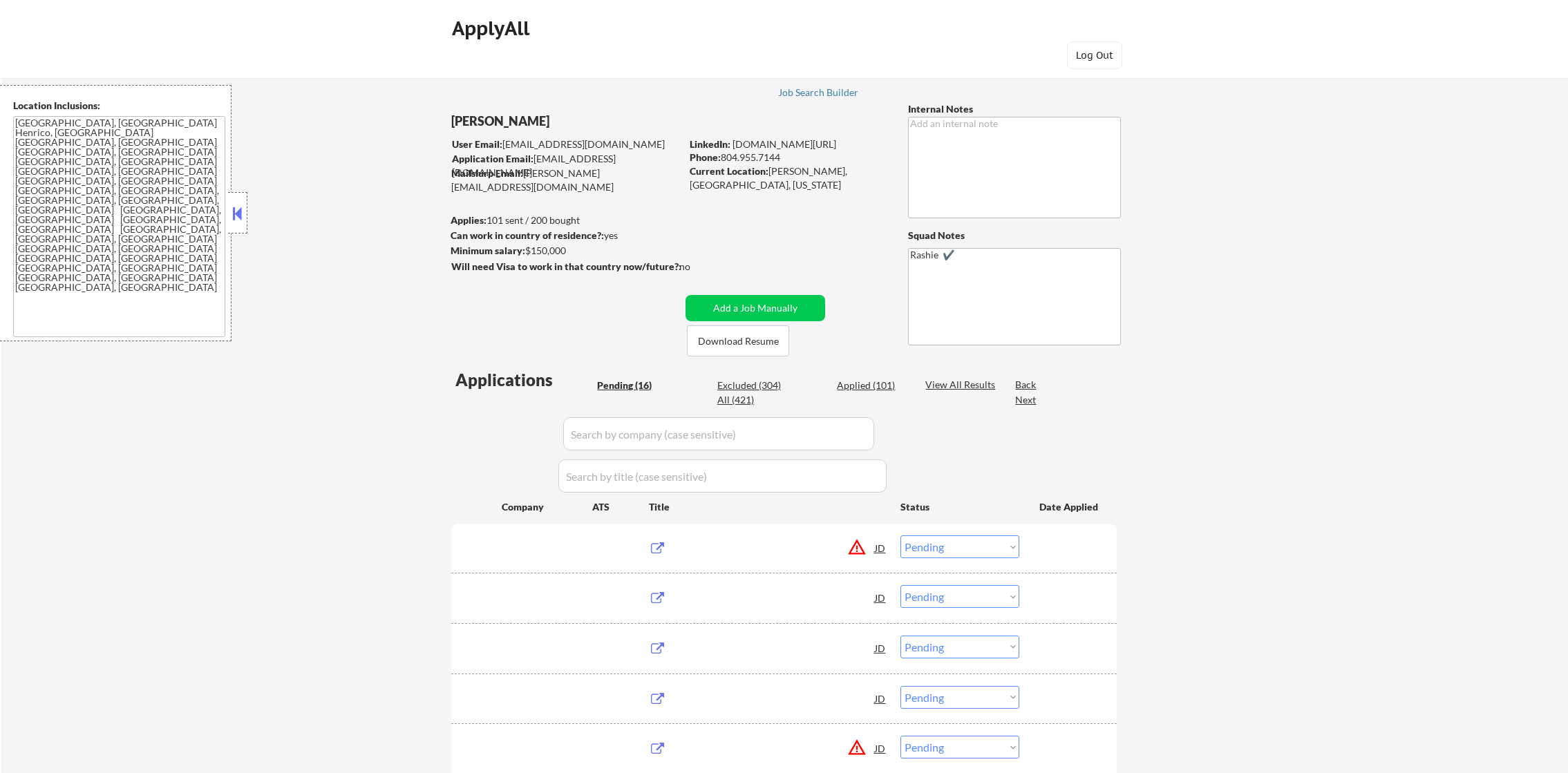
select select ""pending""
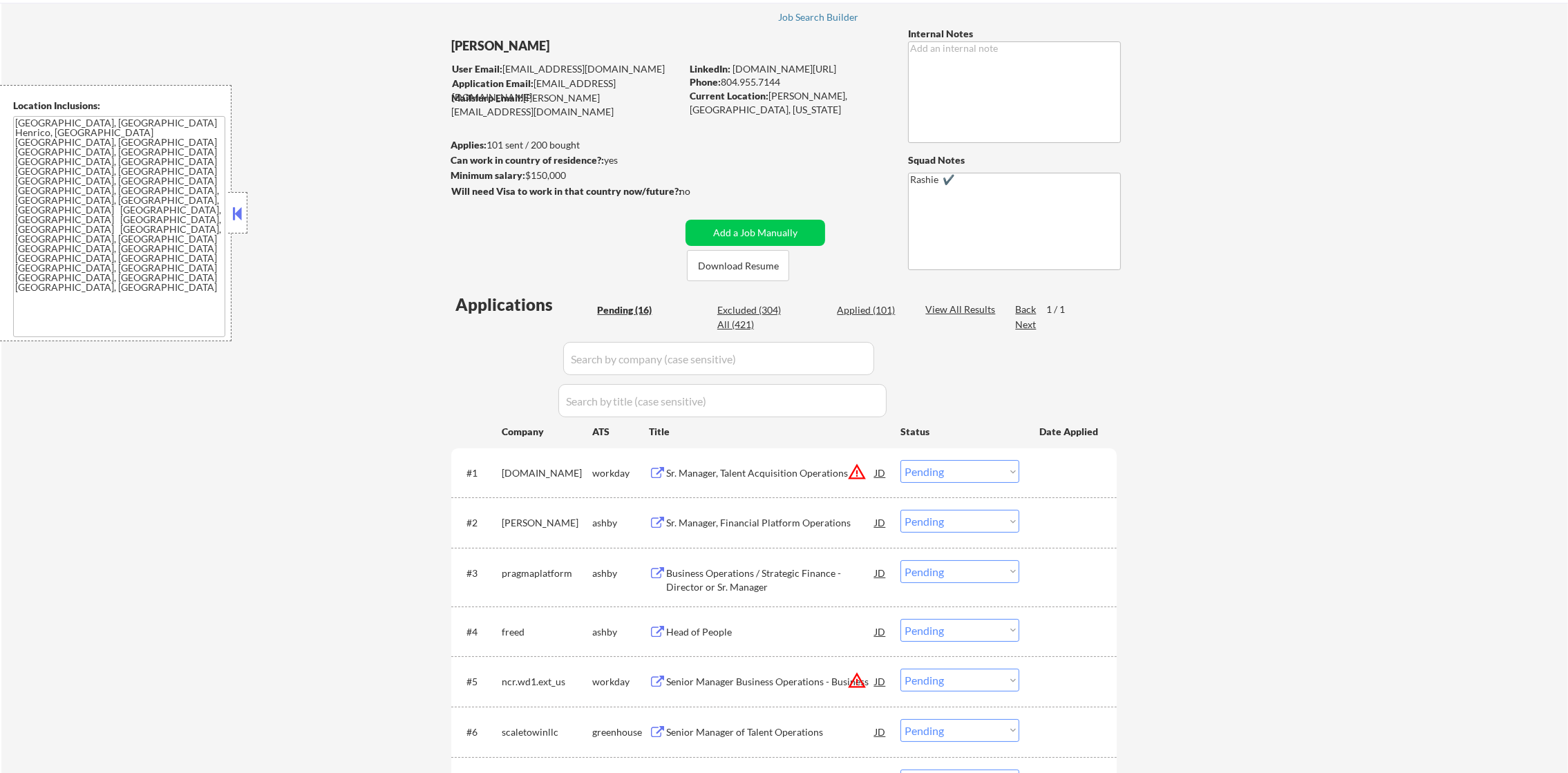
scroll to position [242, 0]
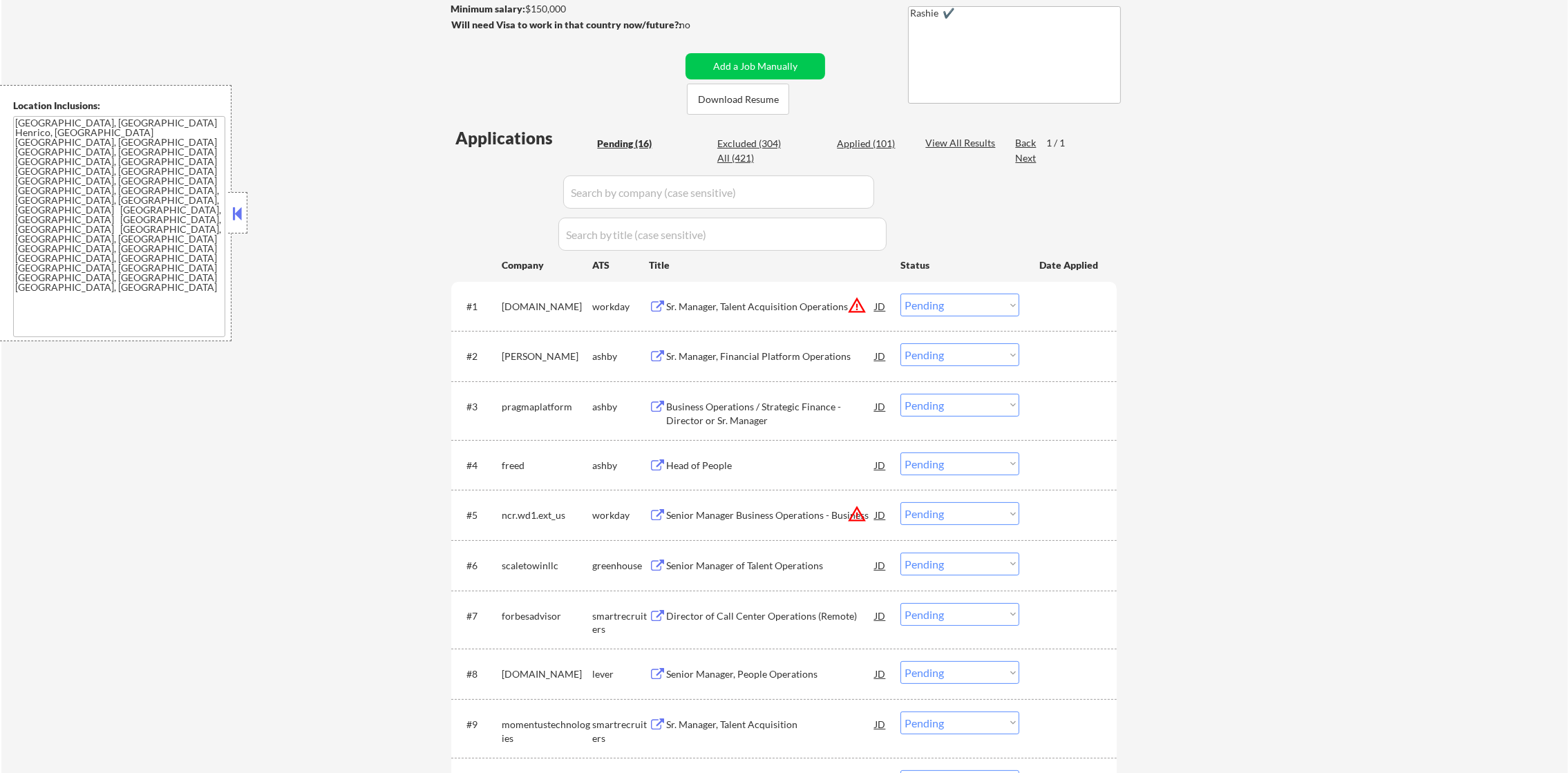
click at [73, 237] on textarea "Richmond, VA Henrico, VA Mechanicsville, VA Glen Allen, VA Ashland, VA Chester,…" at bounding box center [119, 226] width 213 height 221
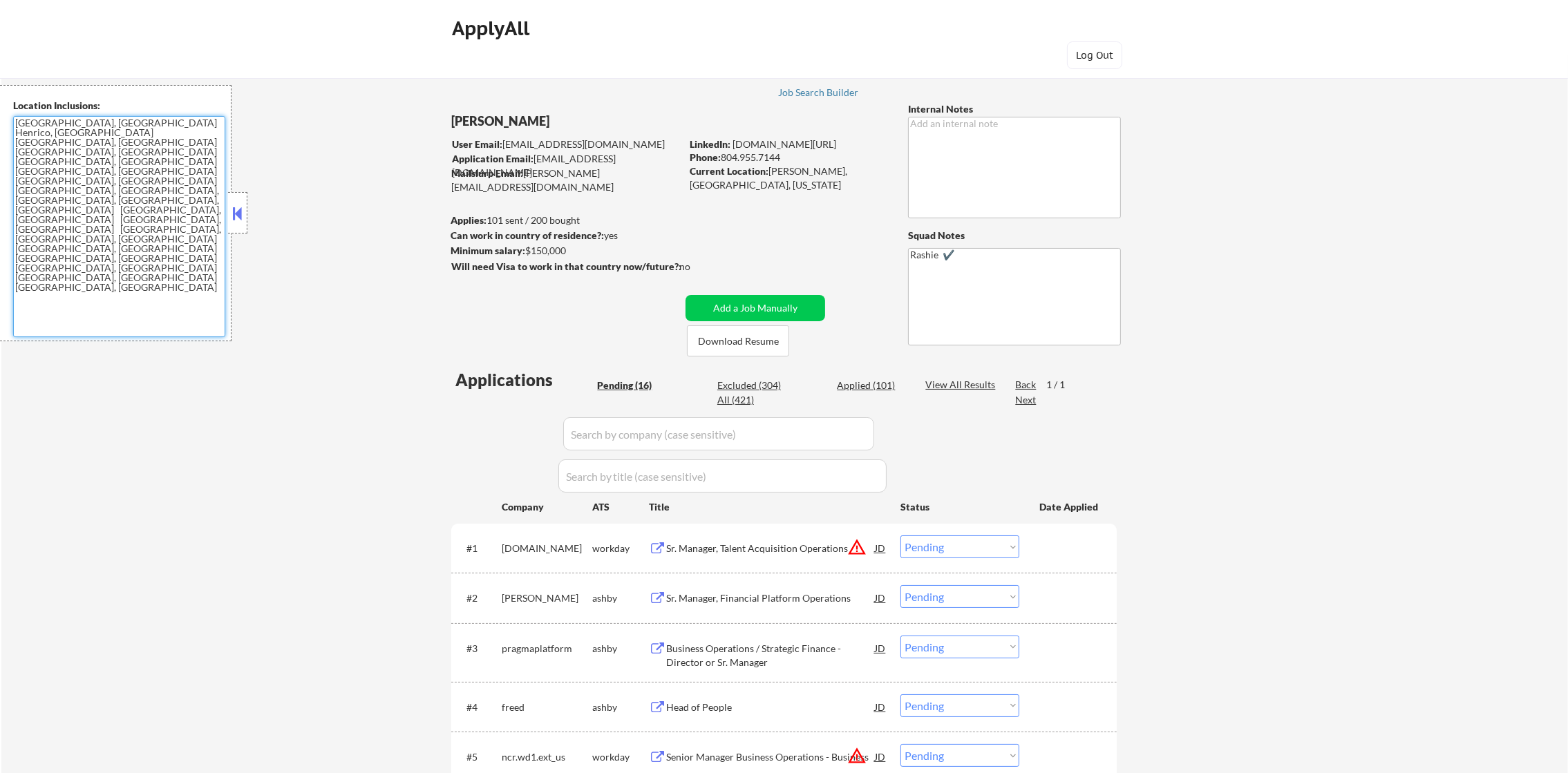
drag, startPoint x: 1583, startPoint y: 179, endPoint x: 1527, endPoint y: 70, distance: 122.5
click at [1567, 49] on html "← Return to /applysquad Mailslurp Inbox Job Search Builder Jay Head User Email:…" at bounding box center [784, 386] width 1568 height 773
drag, startPoint x: 834, startPoint y: 86, endPoint x: 814, endPoint y: 101, distance: 25.0
drag, startPoint x: 814, startPoint y: 101, endPoint x: 832, endPoint y: 88, distance: 22.2
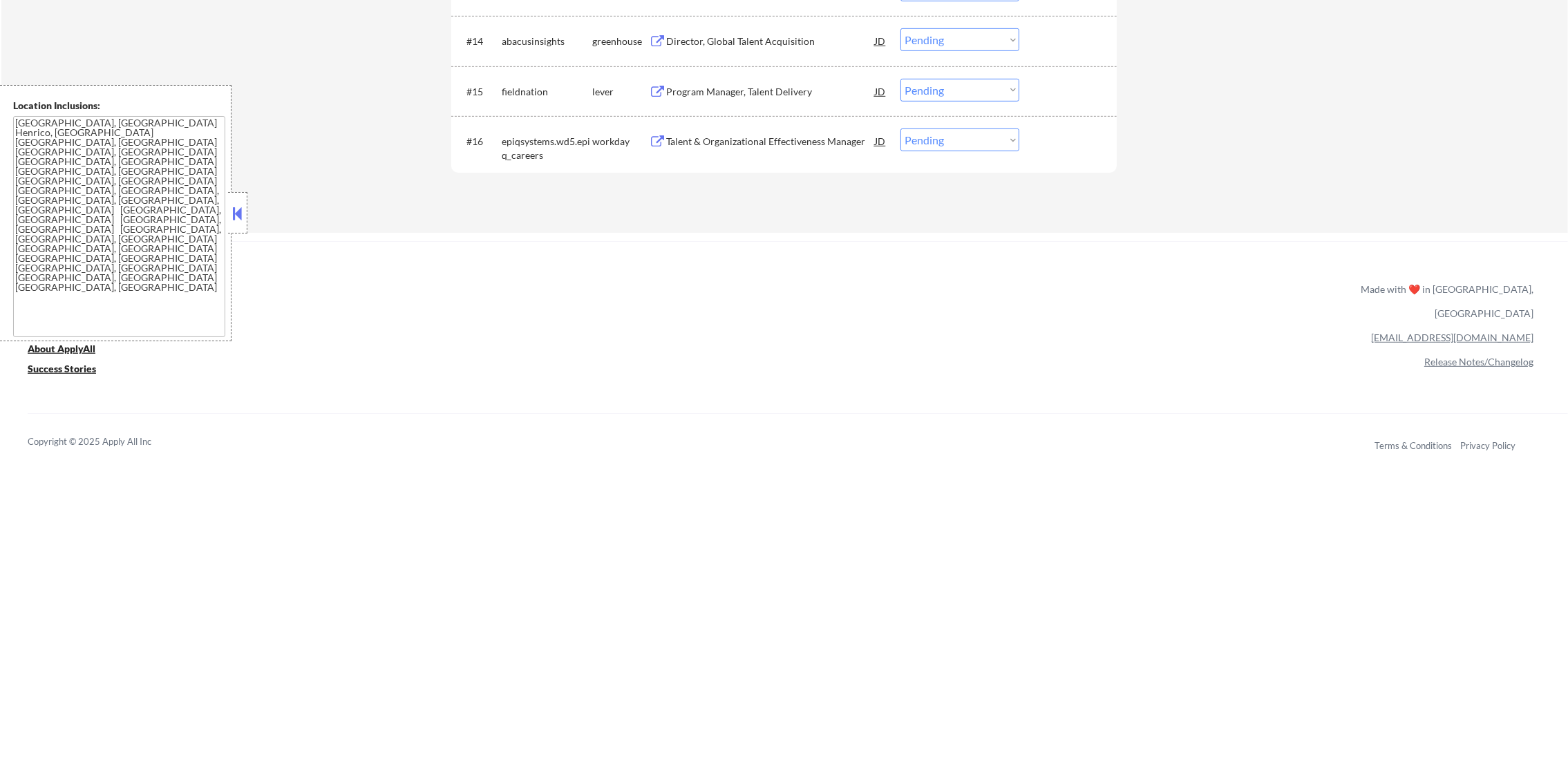
scroll to position [1187, 0]
click at [802, 141] on div "Talent & Organizational Effectiveness Manager" at bounding box center [770, 146] width 208 height 14
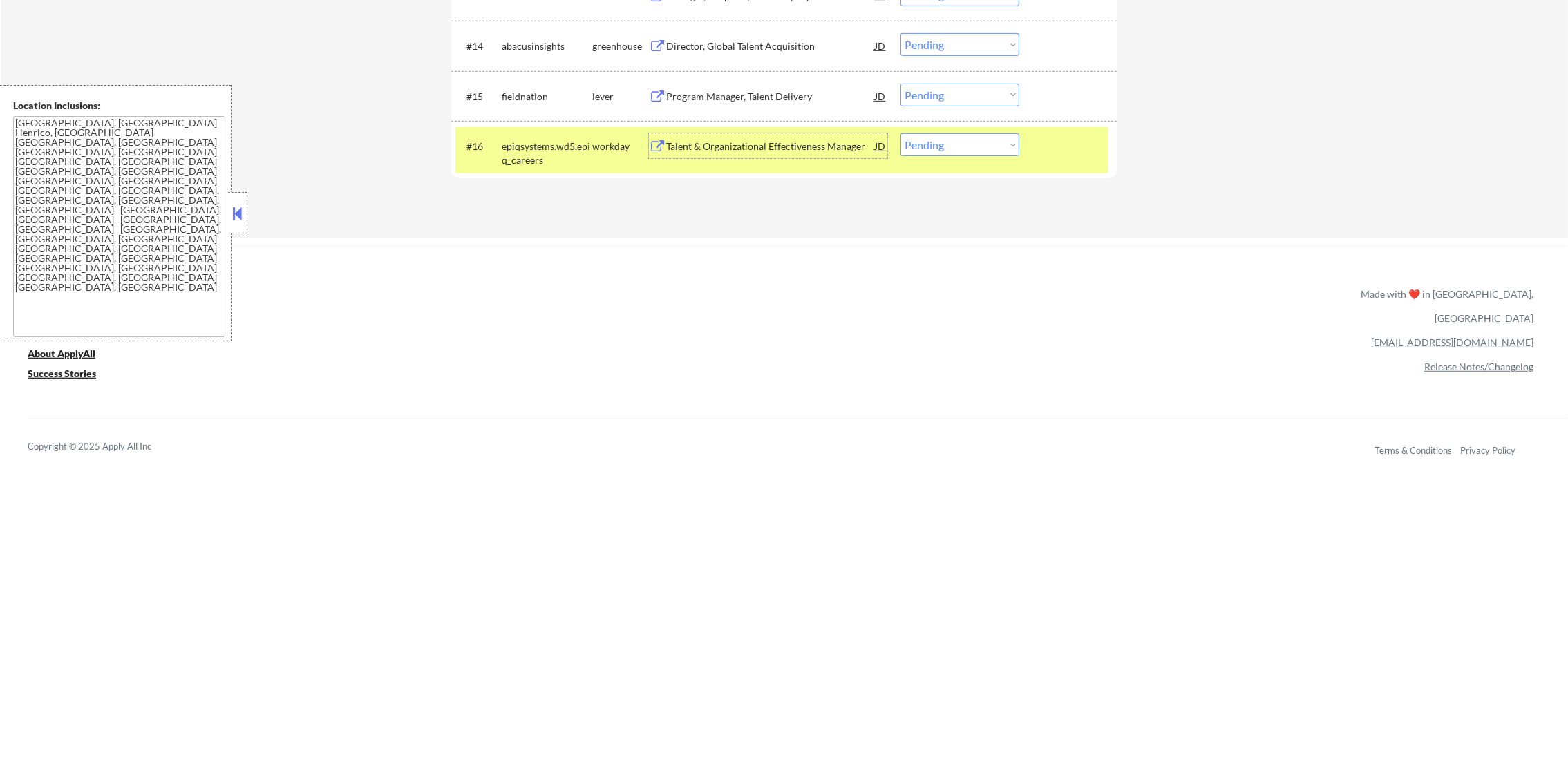
click at [1013, 149] on select "Choose an option... Pending Applied Excluded (Questions) Excluded (Expired) Exc…" at bounding box center [960, 144] width 119 height 23
select select ""excluded__expired_""
click at [900, 133] on select "Choose an option... Pending Applied Excluded (Questions) Excluded (Expired) Exc…" at bounding box center [960, 144] width 119 height 23
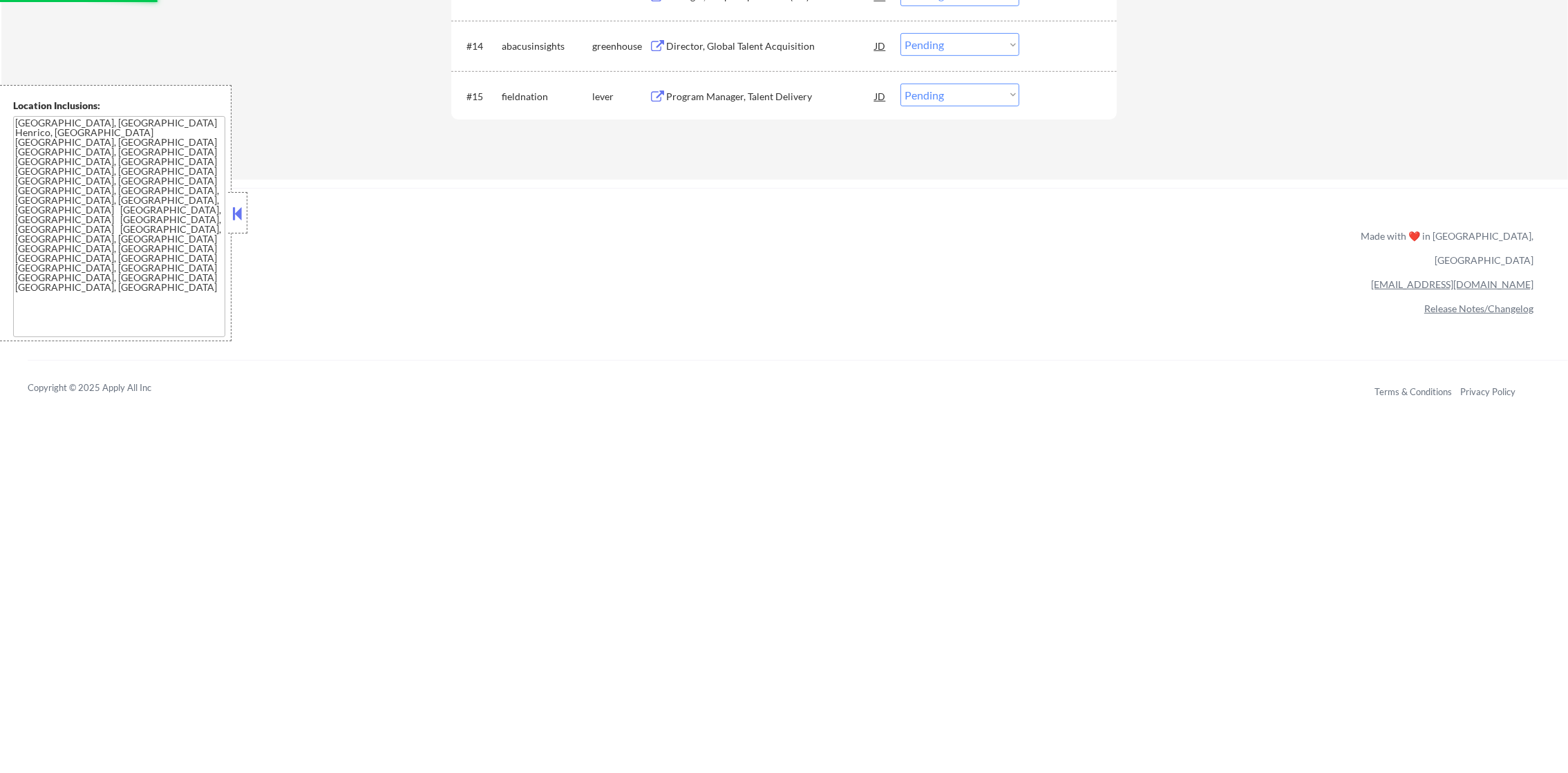
click at [793, 99] on div "Program Manager, Talent Delivery" at bounding box center [770, 97] width 208 height 14
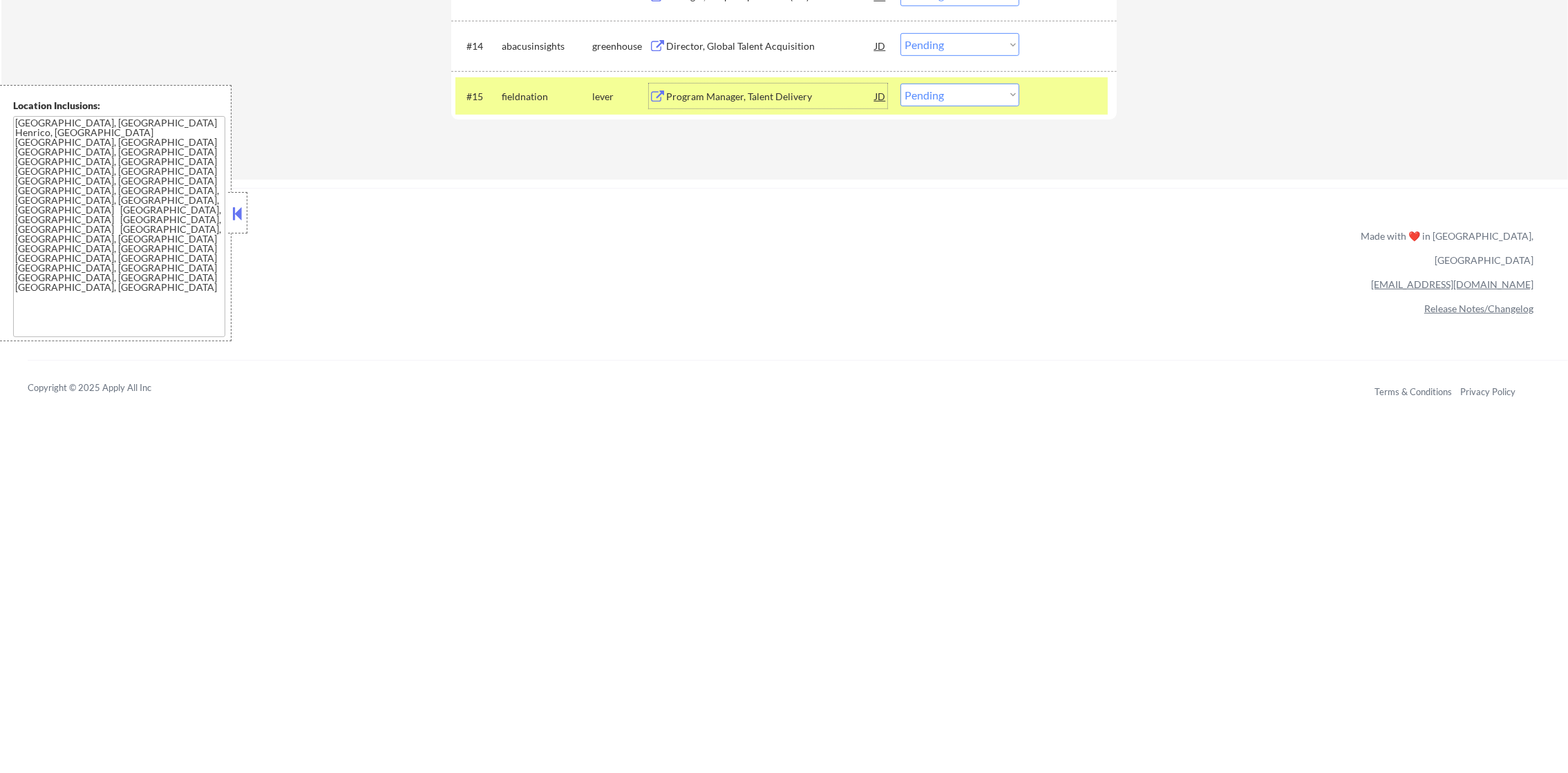
click at [950, 72] on div "#15 fieldnation lever Program Manager, Talent Delivery JD Choose an option... P…" at bounding box center [784, 97] width 665 height 50
click at [953, 92] on select "Choose an option... Pending Applied Excluded (Questions) Excluded (Expired) Exc…" at bounding box center [960, 95] width 119 height 23
select select ""excluded__bad_match_""
click at [900, 84] on select "Choose an option... Pending Applied Excluded (Questions) Excluded (Expired) Exc…" at bounding box center [960, 95] width 119 height 23
click at [543, 96] on div "fieldnation" at bounding box center [547, 97] width 91 height 14
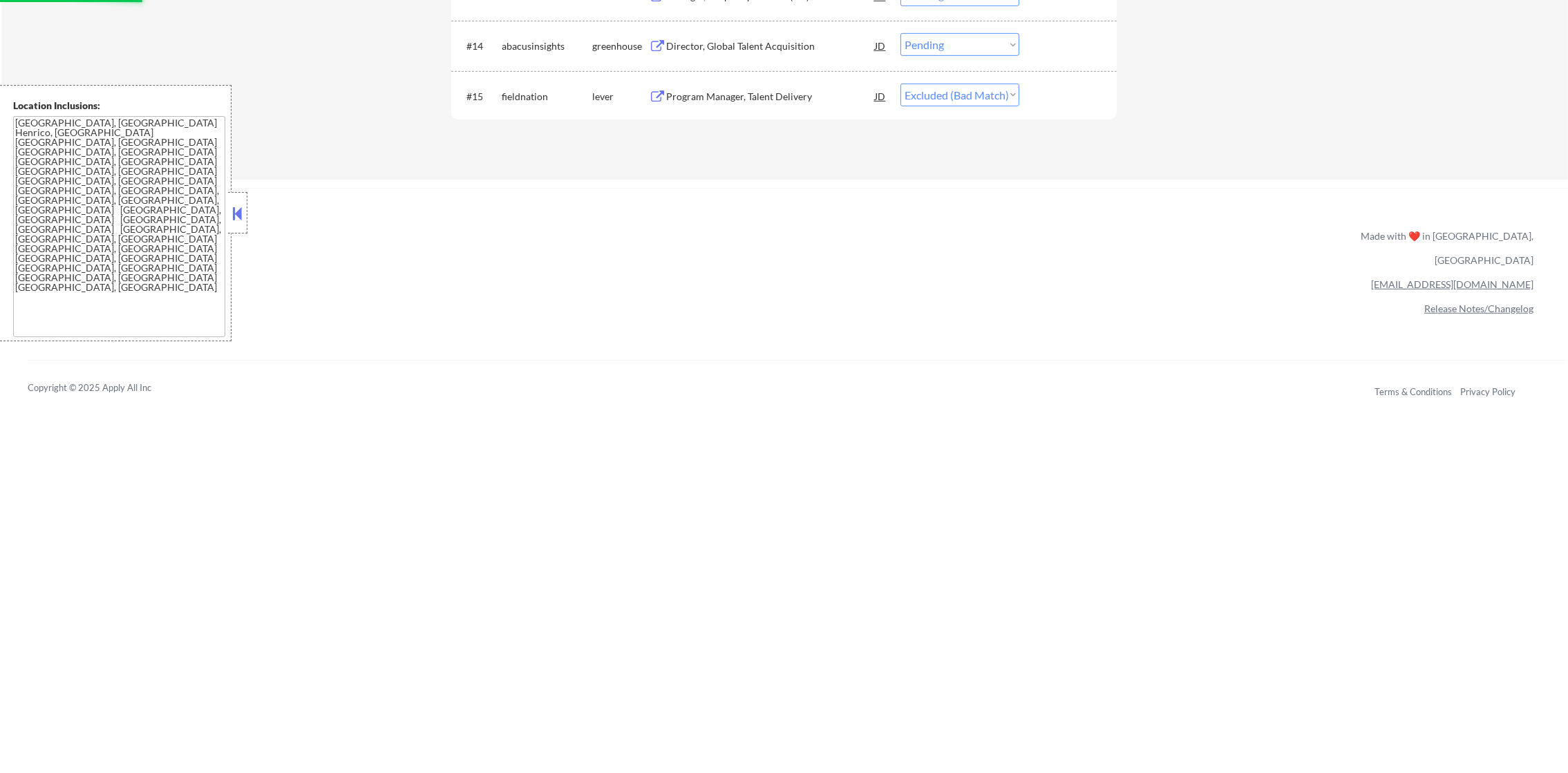
click at [793, 43] on div "Director, Global Talent Acquisition" at bounding box center [770, 46] width 208 height 14
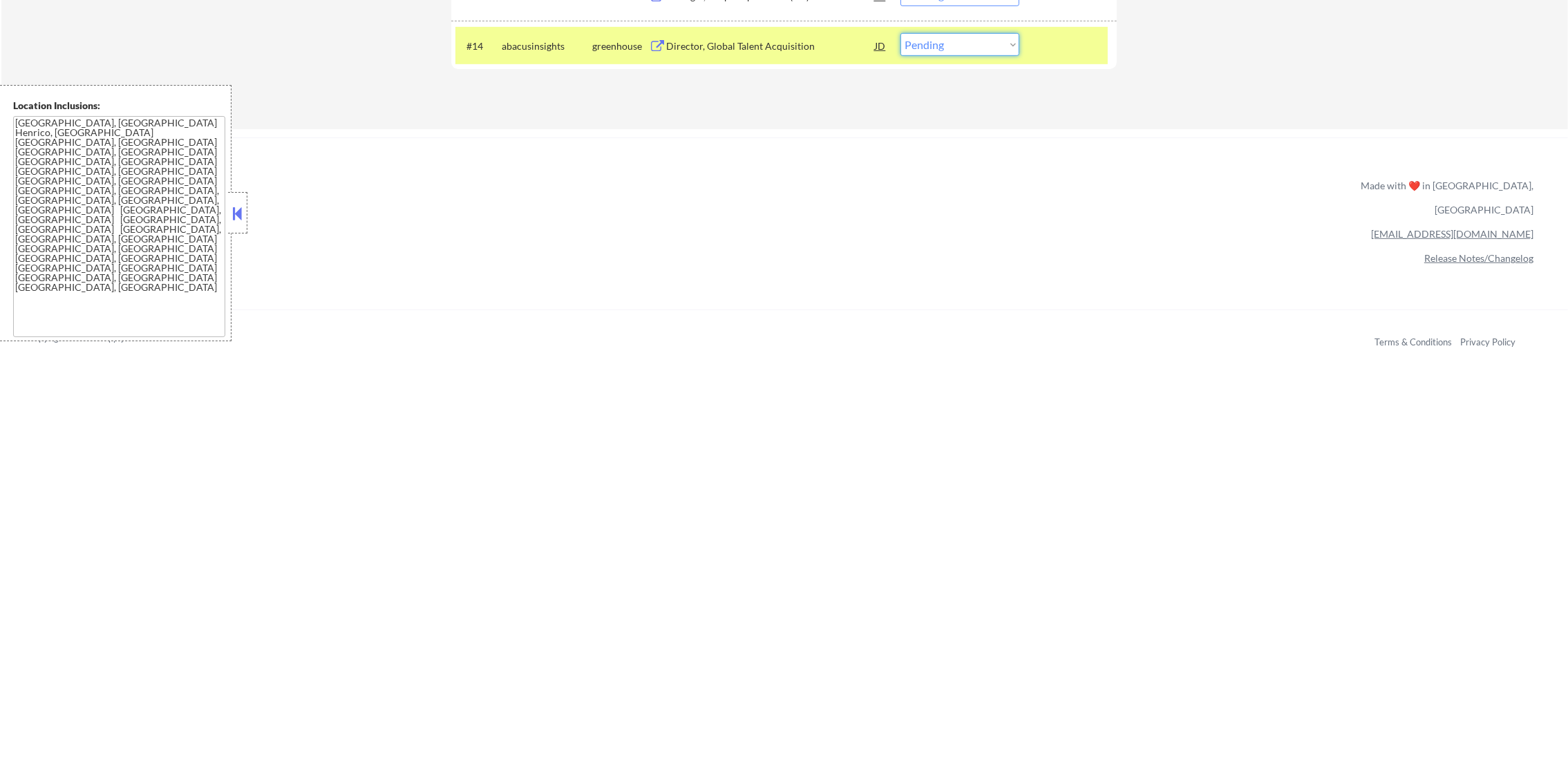
click at [959, 45] on select "Choose an option... Pending Applied Excluded (Questions) Excluded (Expired) Exc…" at bounding box center [960, 45] width 119 height 23
select select ""excluded__blocklist_""
click at [900, 33] on select "Choose an option... Pending Applied Excluded (Questions) Excluded (Expired) Exc…" at bounding box center [960, 45] width 119 height 23
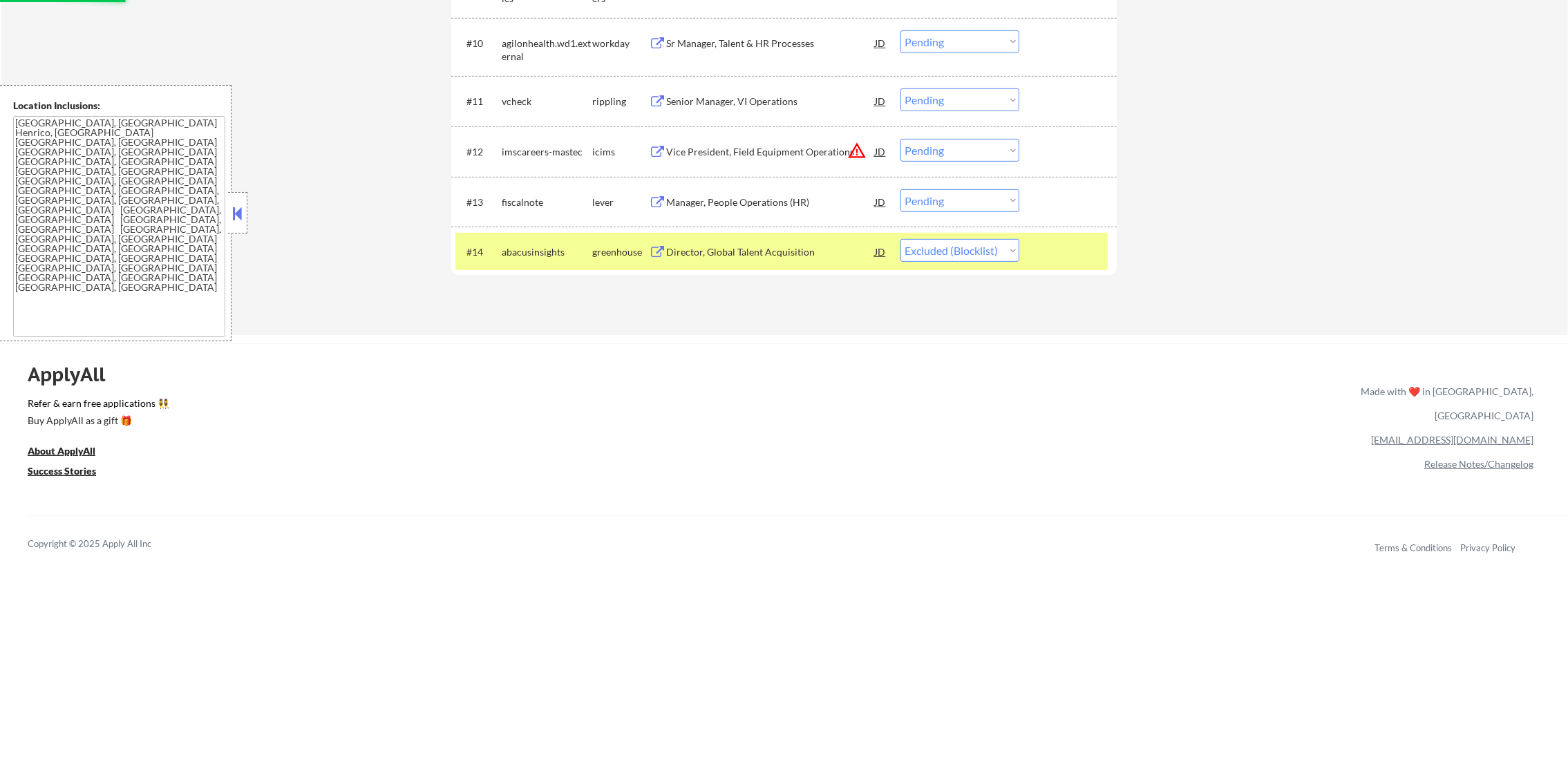
scroll to position [981, 0]
drag, startPoint x: 546, startPoint y: 251, endPoint x: 548, endPoint y: 235, distance: 16.1
click at [543, 250] on div "abacusinsights" at bounding box center [547, 253] width 91 height 14
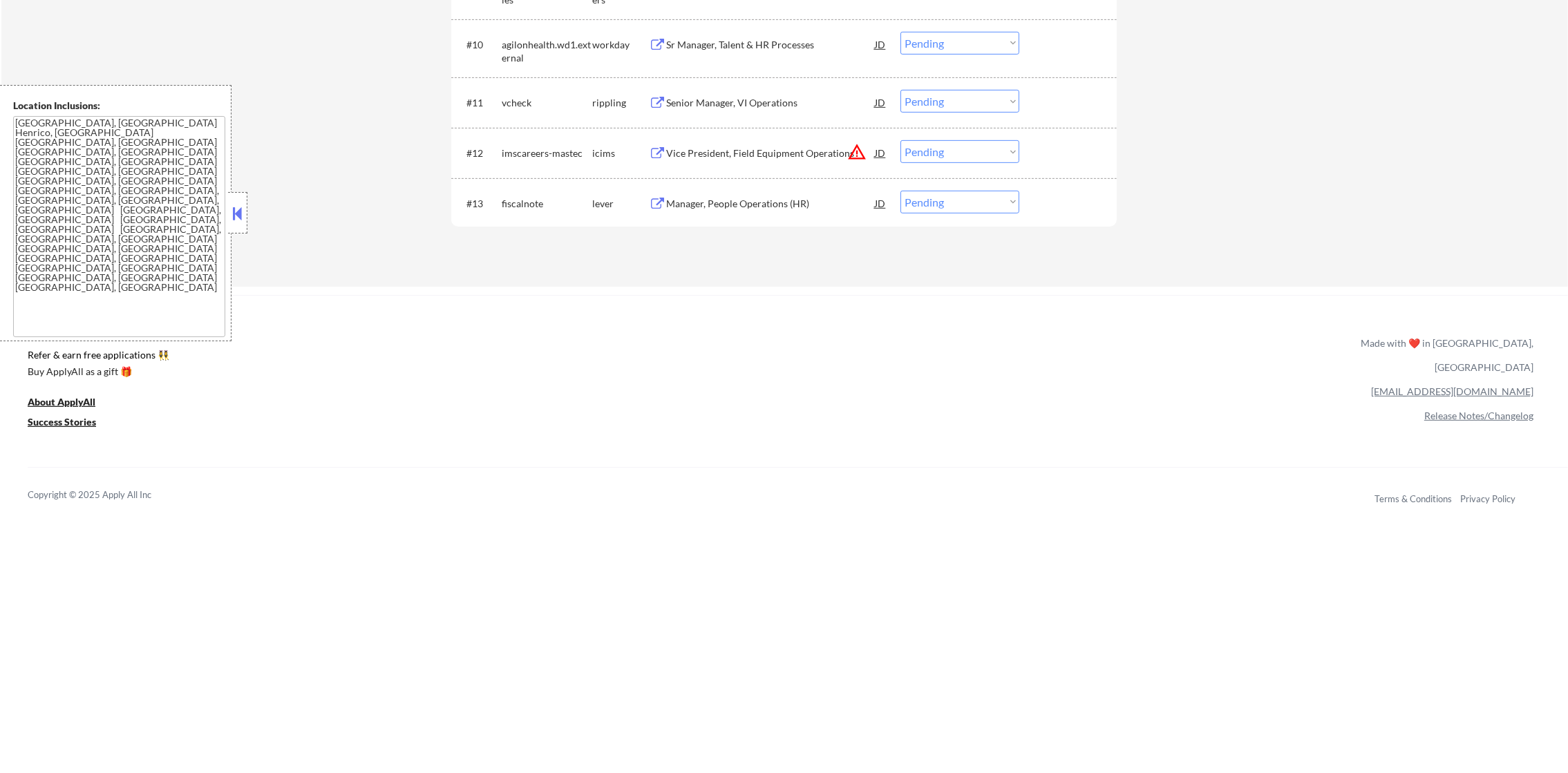
click at [749, 197] on div "Manager, People Operations (HR)" at bounding box center [770, 204] width 208 height 14
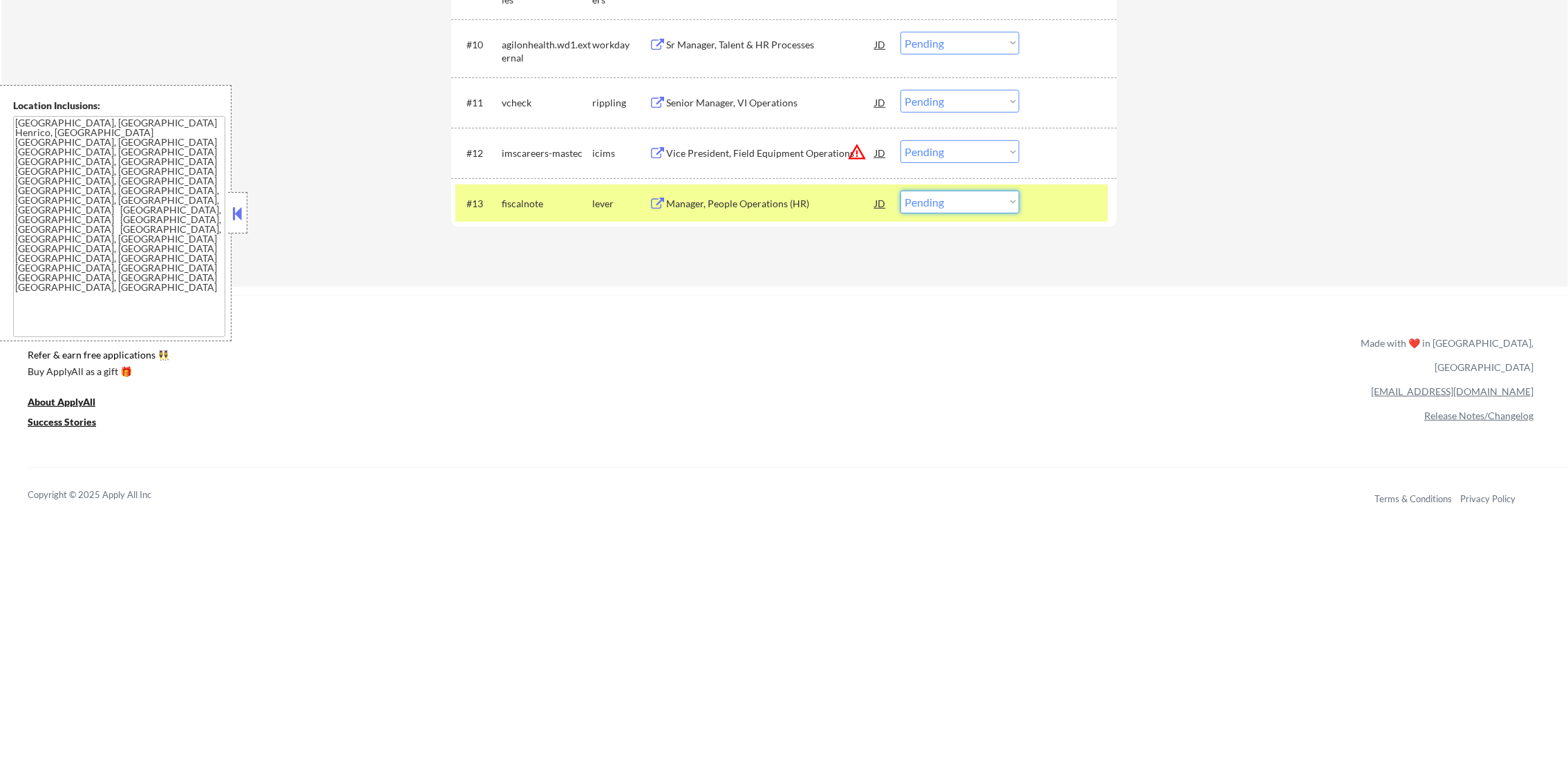
click at [900, 204] on select "Choose an option... Pending Applied Excluded (Questions) Excluded (Expired) Exc…" at bounding box center [960, 202] width 119 height 23
select select ""excluded__salary_""
click at [900, 191] on select "Choose an option... Pending Applied Excluded (Questions) Excluded (Expired) Exc…" at bounding box center [960, 202] width 119 height 23
click at [551, 194] on div "fiscalnote" at bounding box center [547, 203] width 91 height 25
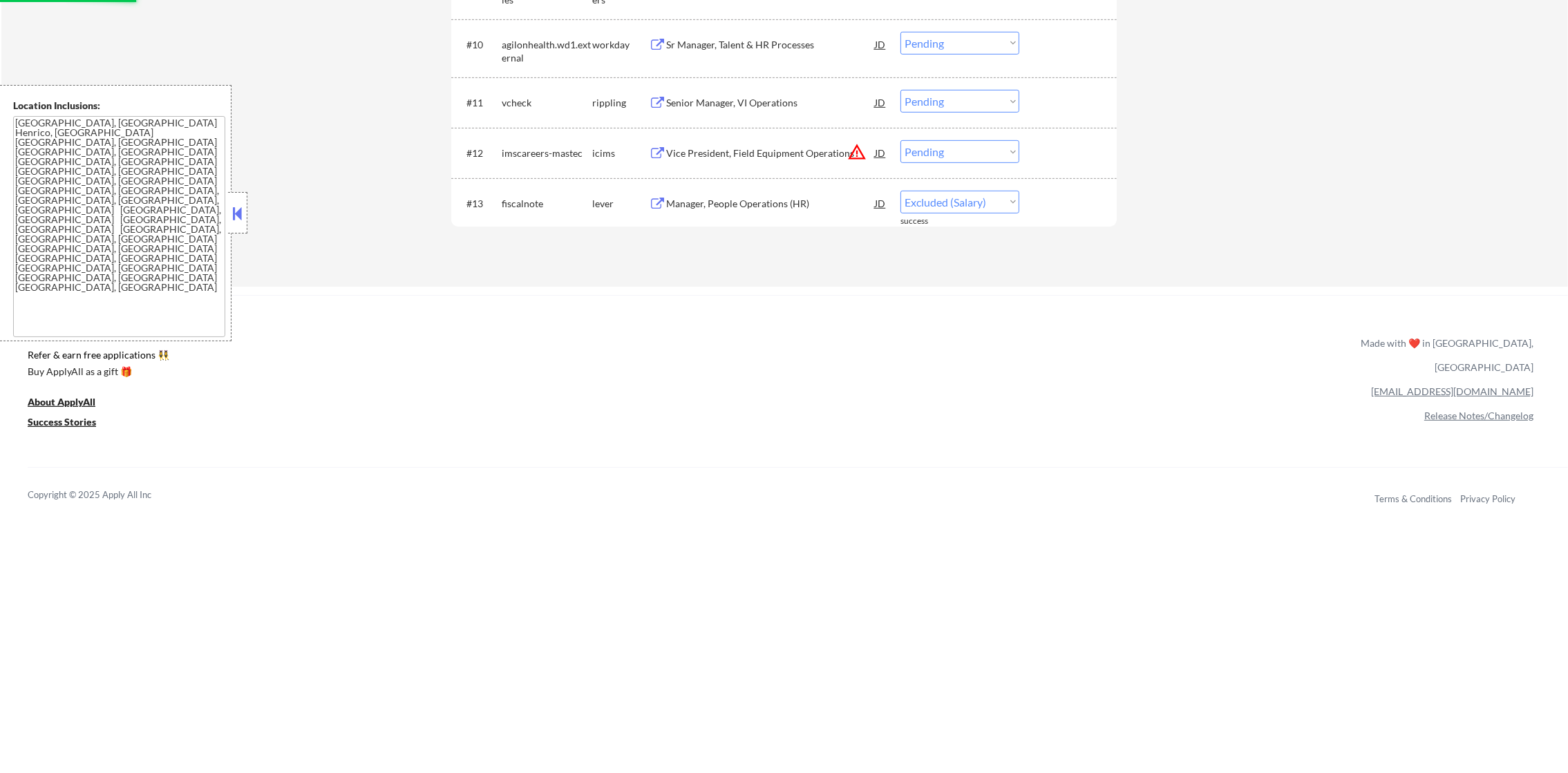
click at [857, 152] on button "warning_amber" at bounding box center [857, 152] width 19 height 19
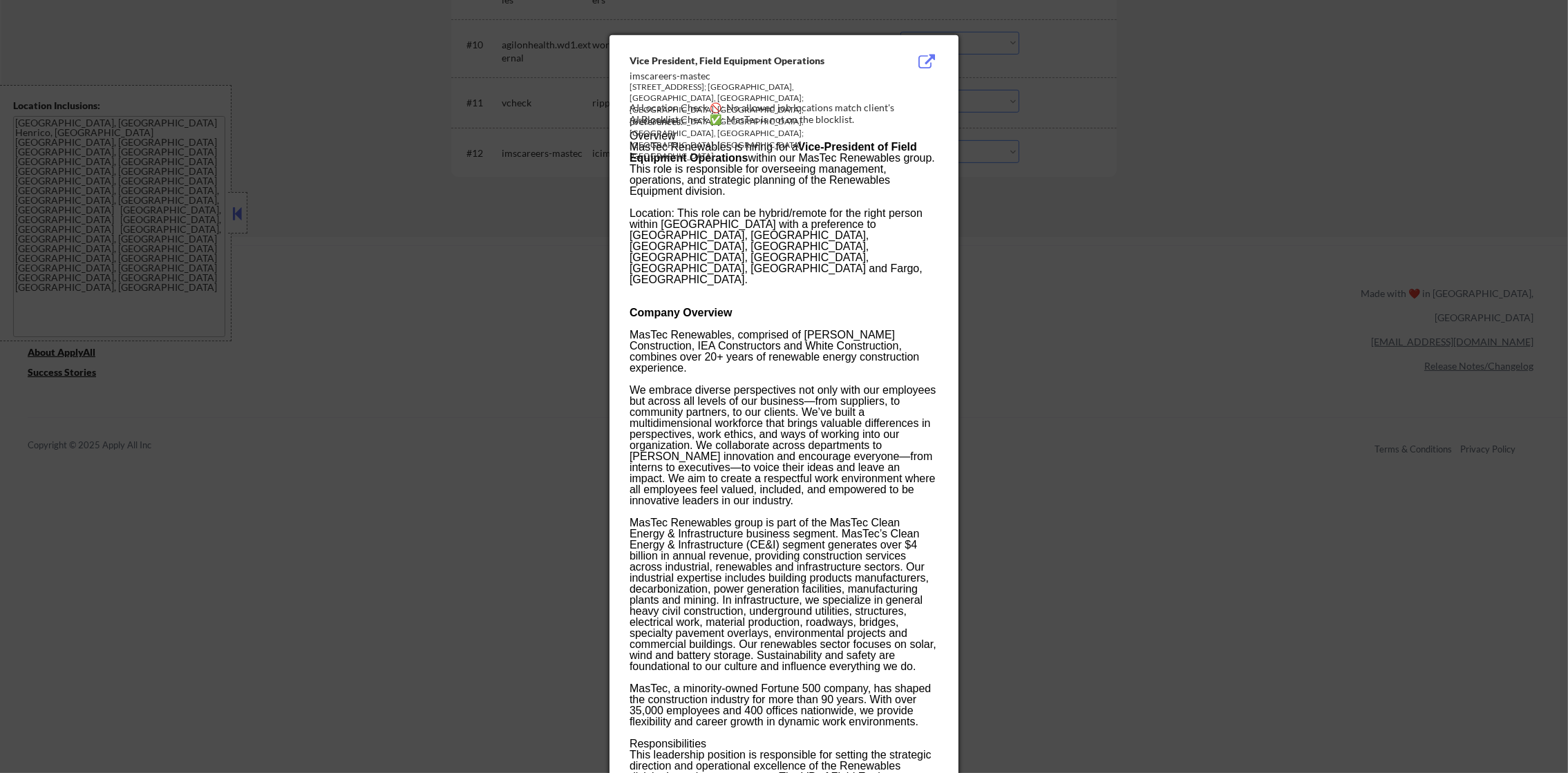
click at [1064, 261] on div at bounding box center [784, 386] width 1568 height 773
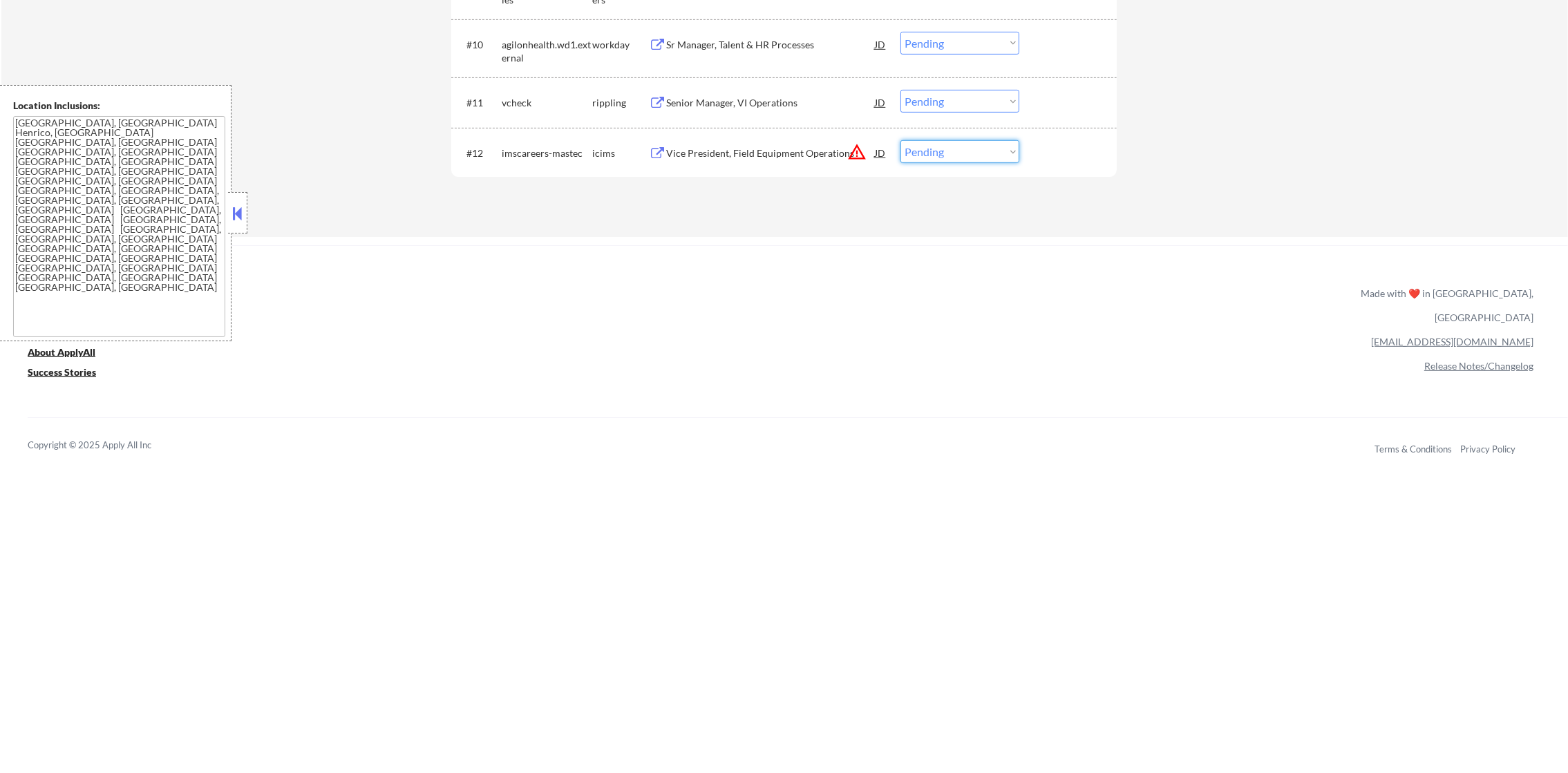
click at [986, 152] on select "Choose an option... Pending Applied Excluded (Questions) Excluded (Expired) Exc…" at bounding box center [960, 152] width 119 height 23
select select ""excluded__location_""
click at [900, 140] on select "Choose an option... Pending Applied Excluded (Questions) Excluded (Expired) Exc…" at bounding box center [960, 152] width 119 height 23
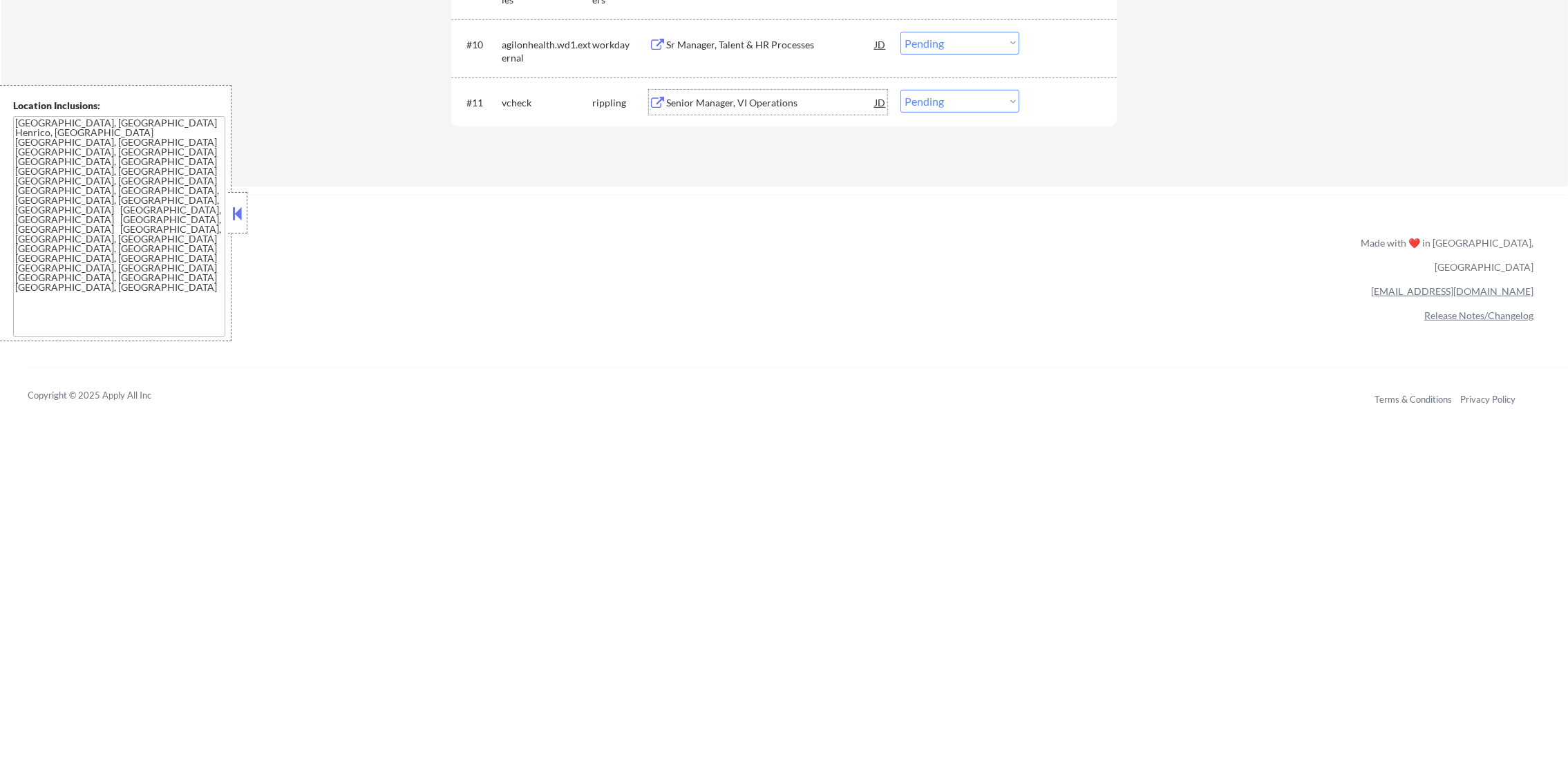
click at [782, 110] on div "Senior Manager, VI Operations" at bounding box center [770, 102] width 208 height 25
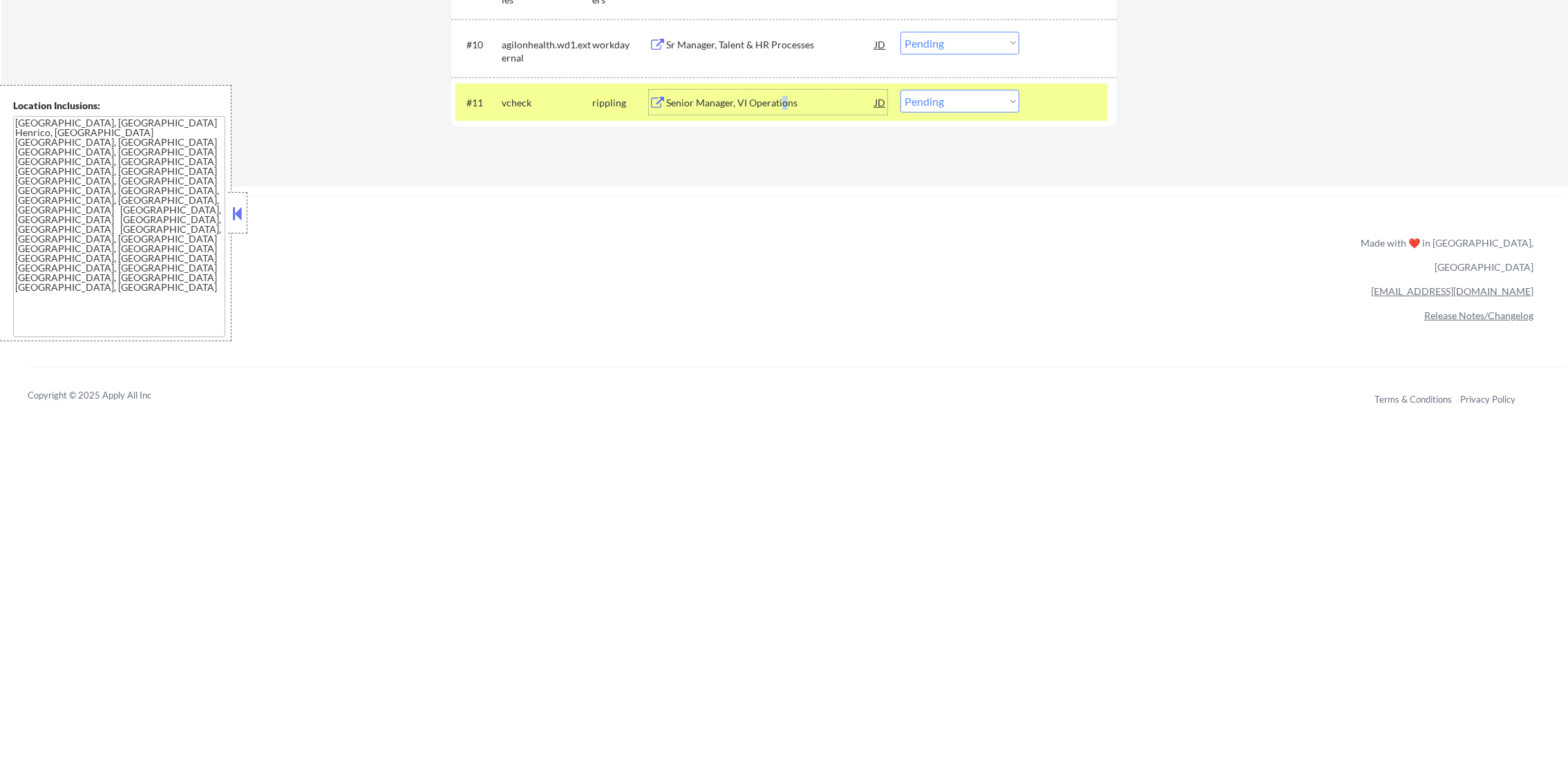
click at [942, 103] on select "Choose an option... Pending Applied Excluded (Questions) Excluded (Expired) Exc…" at bounding box center [960, 101] width 119 height 23
select select ""excluded__salary_""
click at [900, 90] on select "Choose an option... Pending Applied Excluded (Questions) Excluded (Expired) Exc…" at bounding box center [960, 101] width 119 height 23
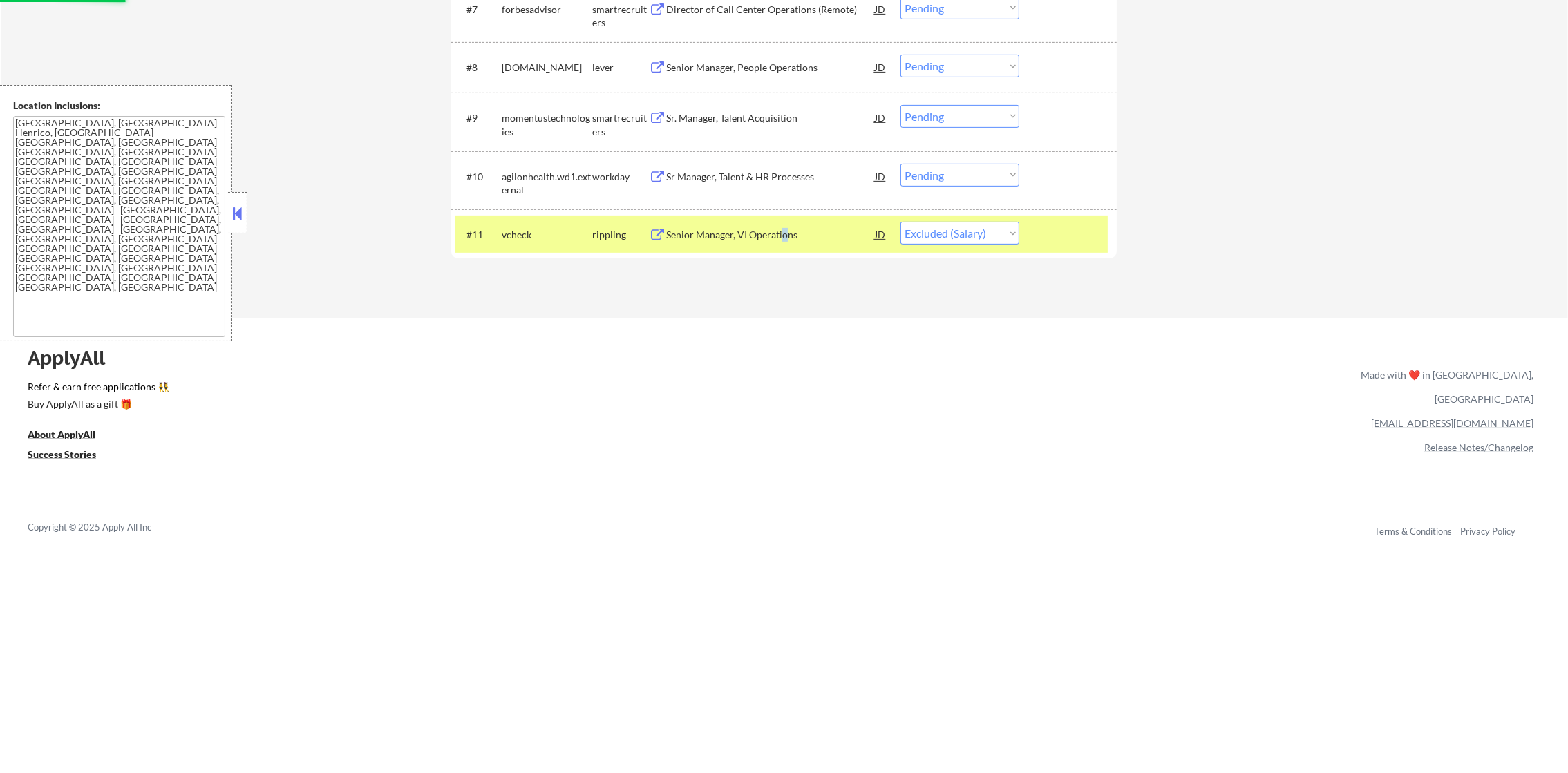
scroll to position [842, 0]
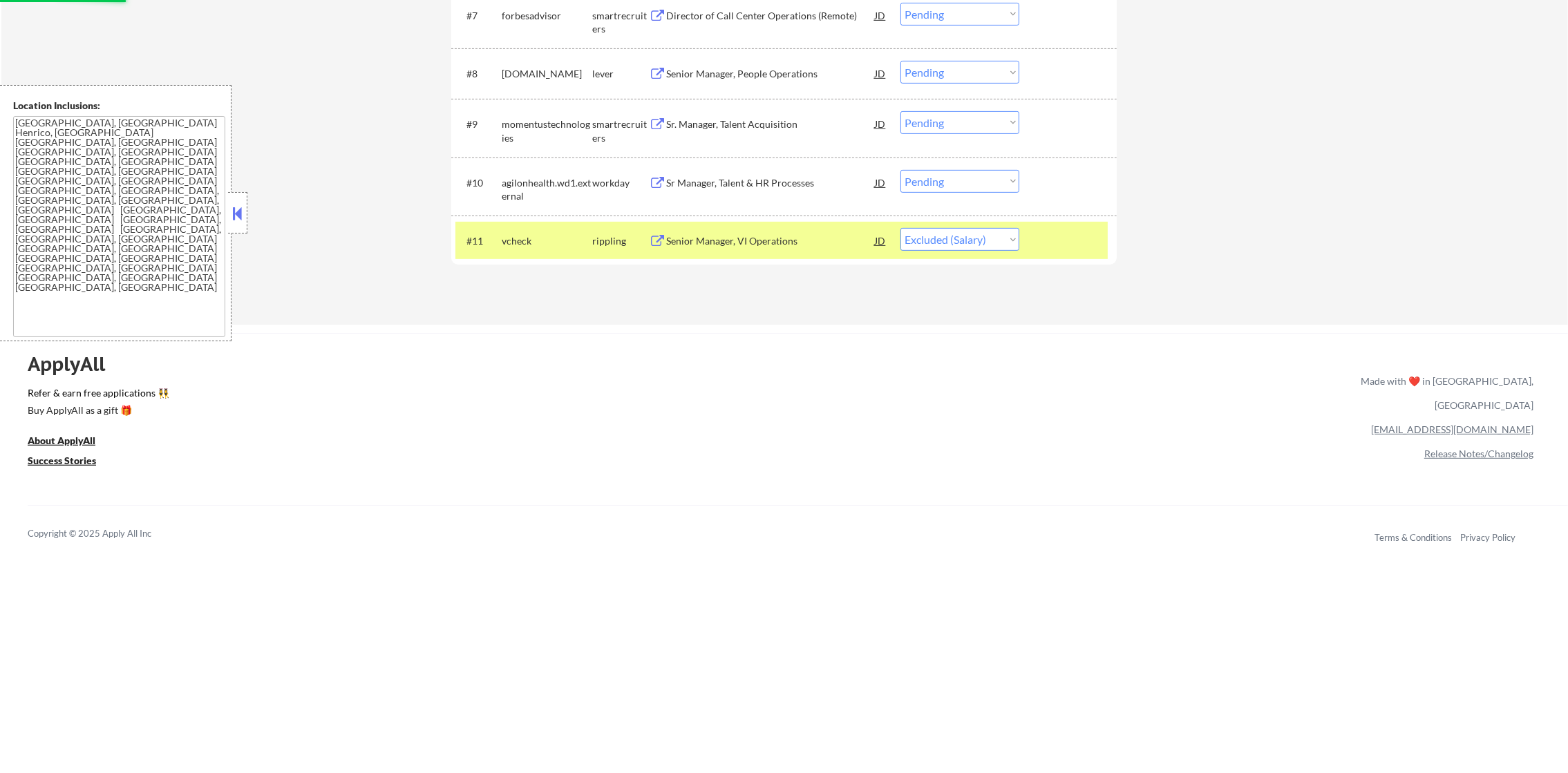
click at [725, 237] on div "Senior Manager, VI Operations" at bounding box center [770, 241] width 208 height 14
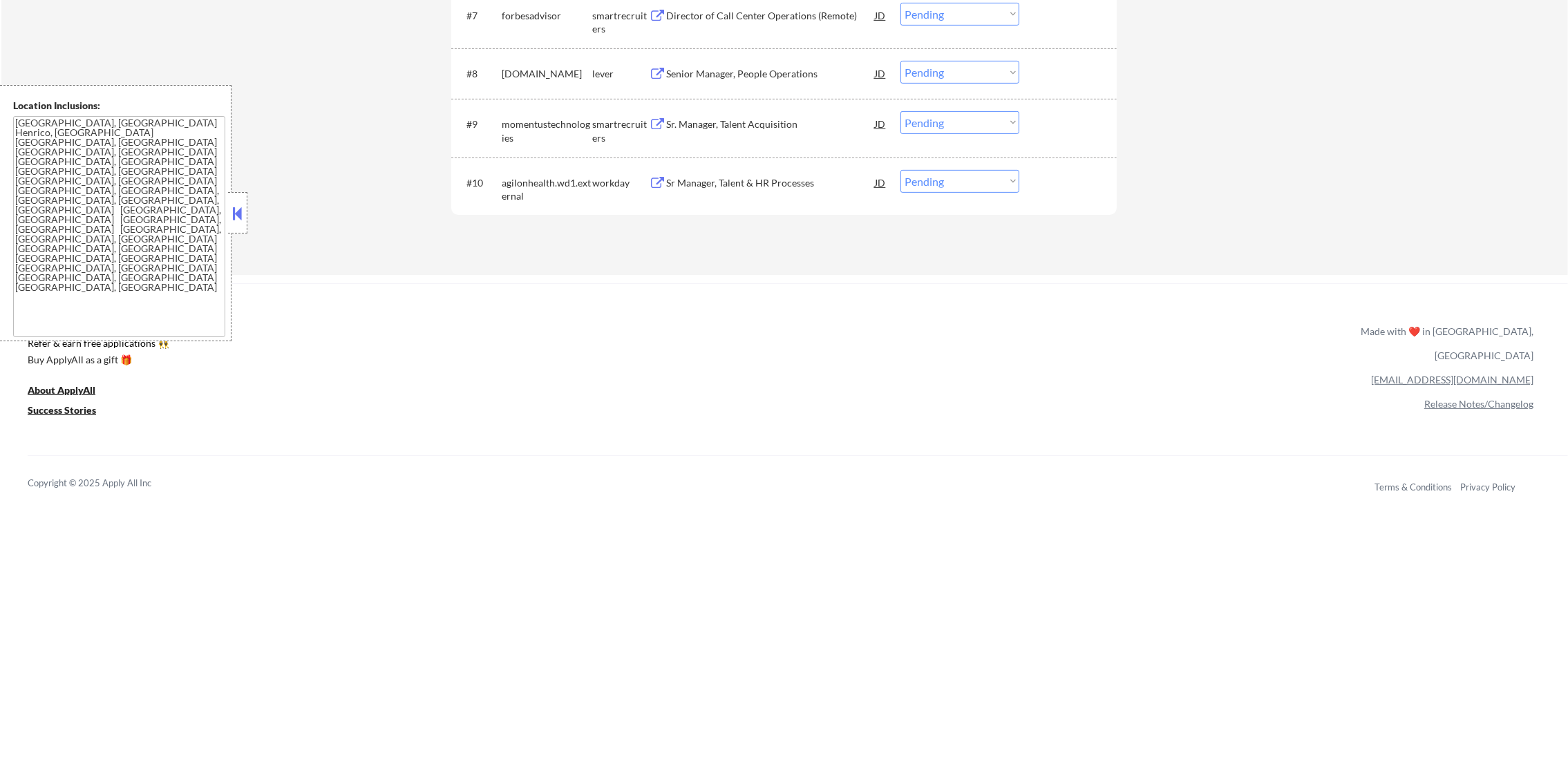
click at [747, 191] on div "Sr Manager, Talent & HR Processes" at bounding box center [770, 183] width 208 height 25
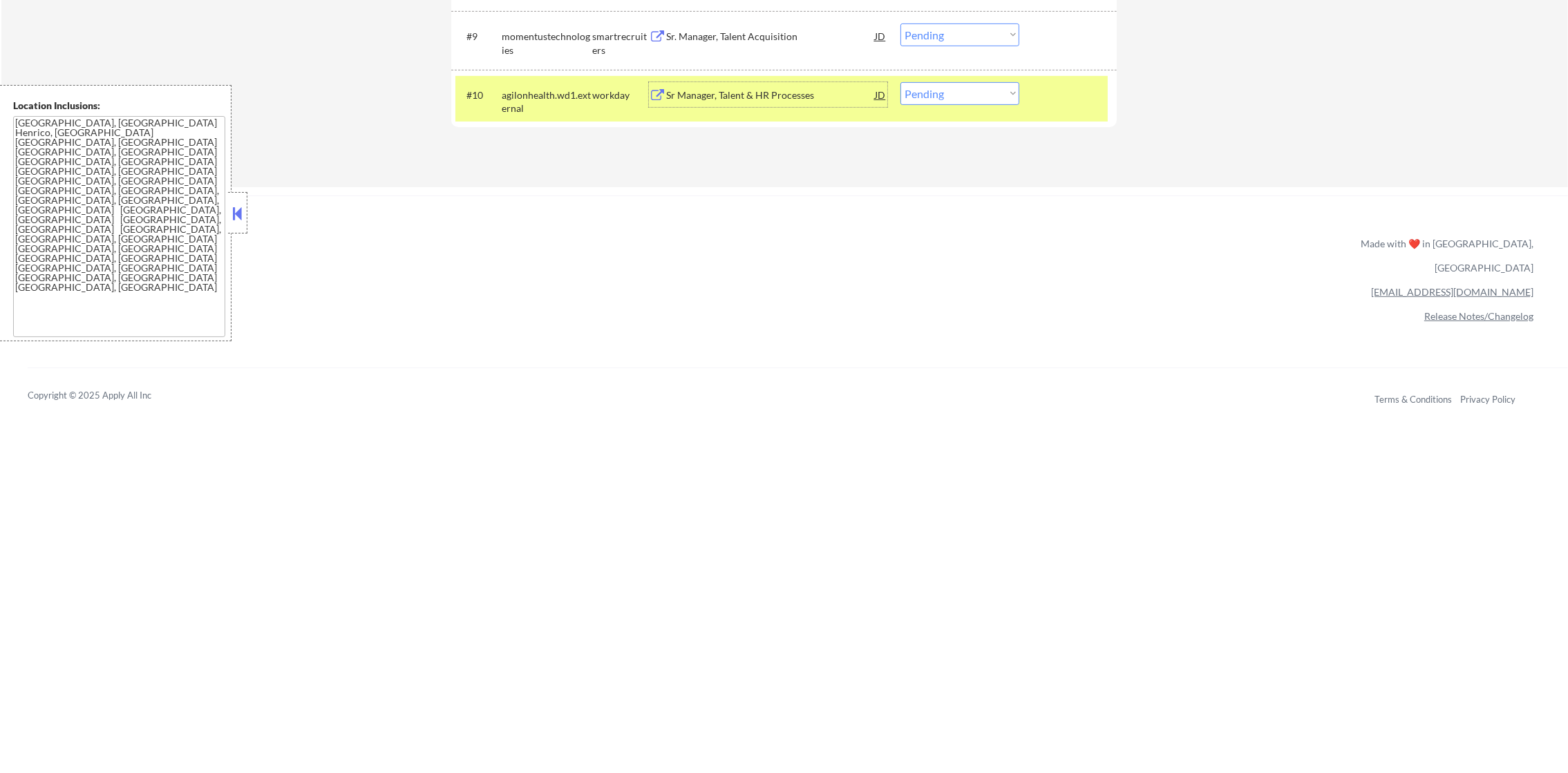
scroll to position [946, 0]
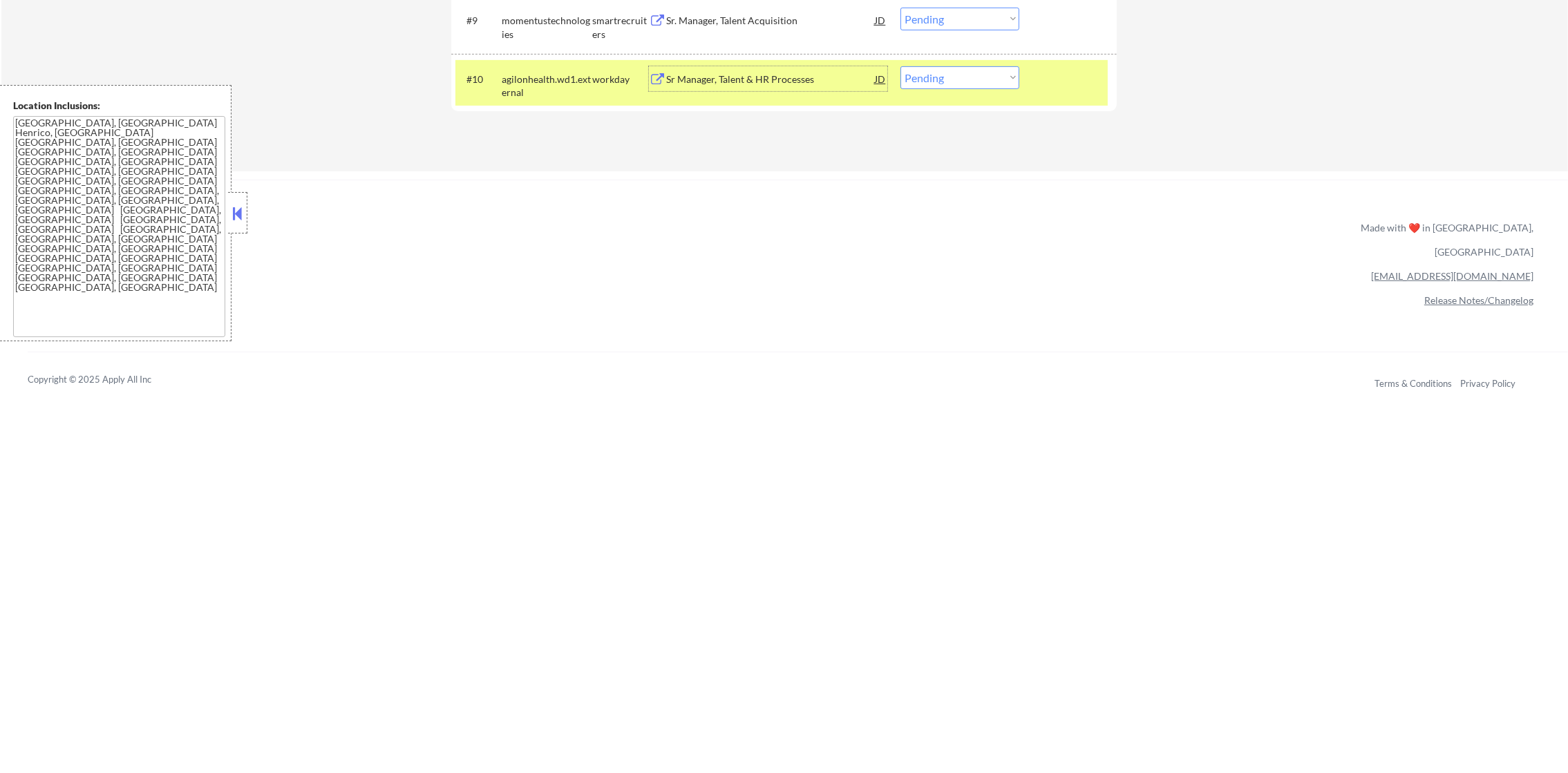
click at [979, 84] on select "Choose an option... Pending Applied Excluded (Questions) Excluded (Expired) Exc…" at bounding box center [960, 78] width 119 height 23
select select ""excluded__salary_""
click at [900, 67] on select "Choose an option... Pending Applied Excluded (Questions) Excluded (Expired) Exc…" at bounding box center [960, 78] width 119 height 23
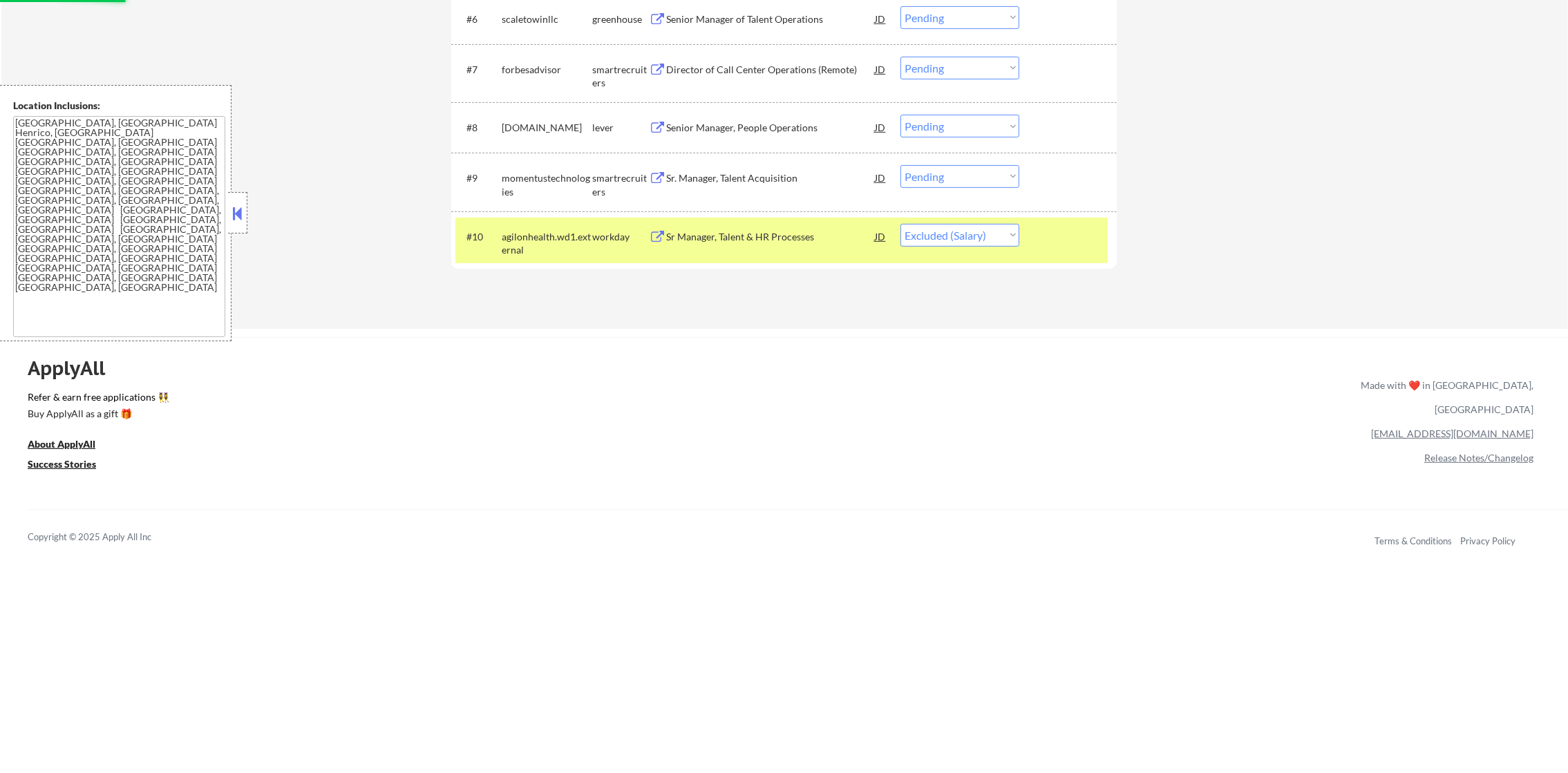
scroll to position [773, 0]
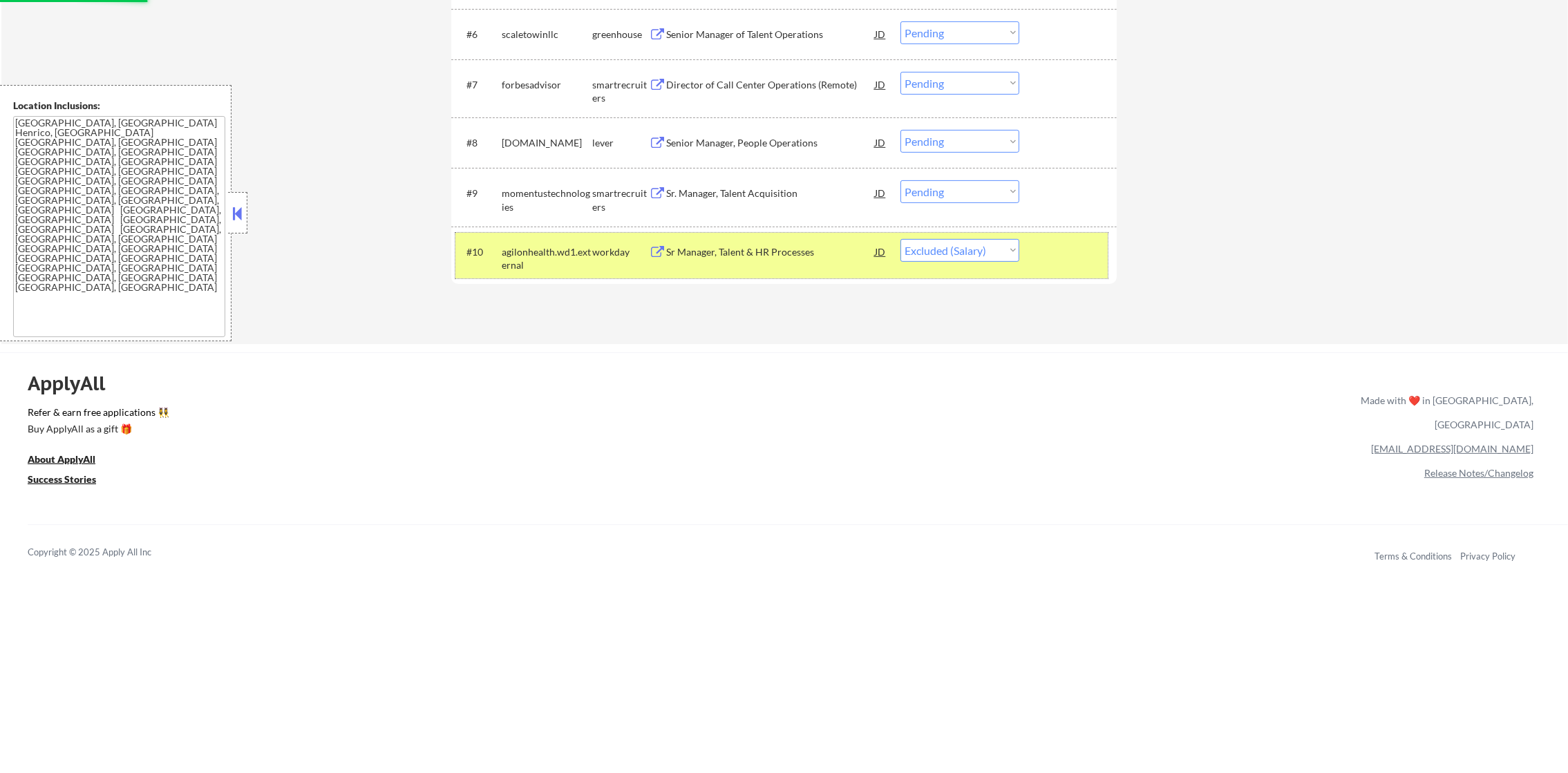
click at [520, 247] on div "agilonhealth.wd1.external" at bounding box center [547, 258] width 91 height 27
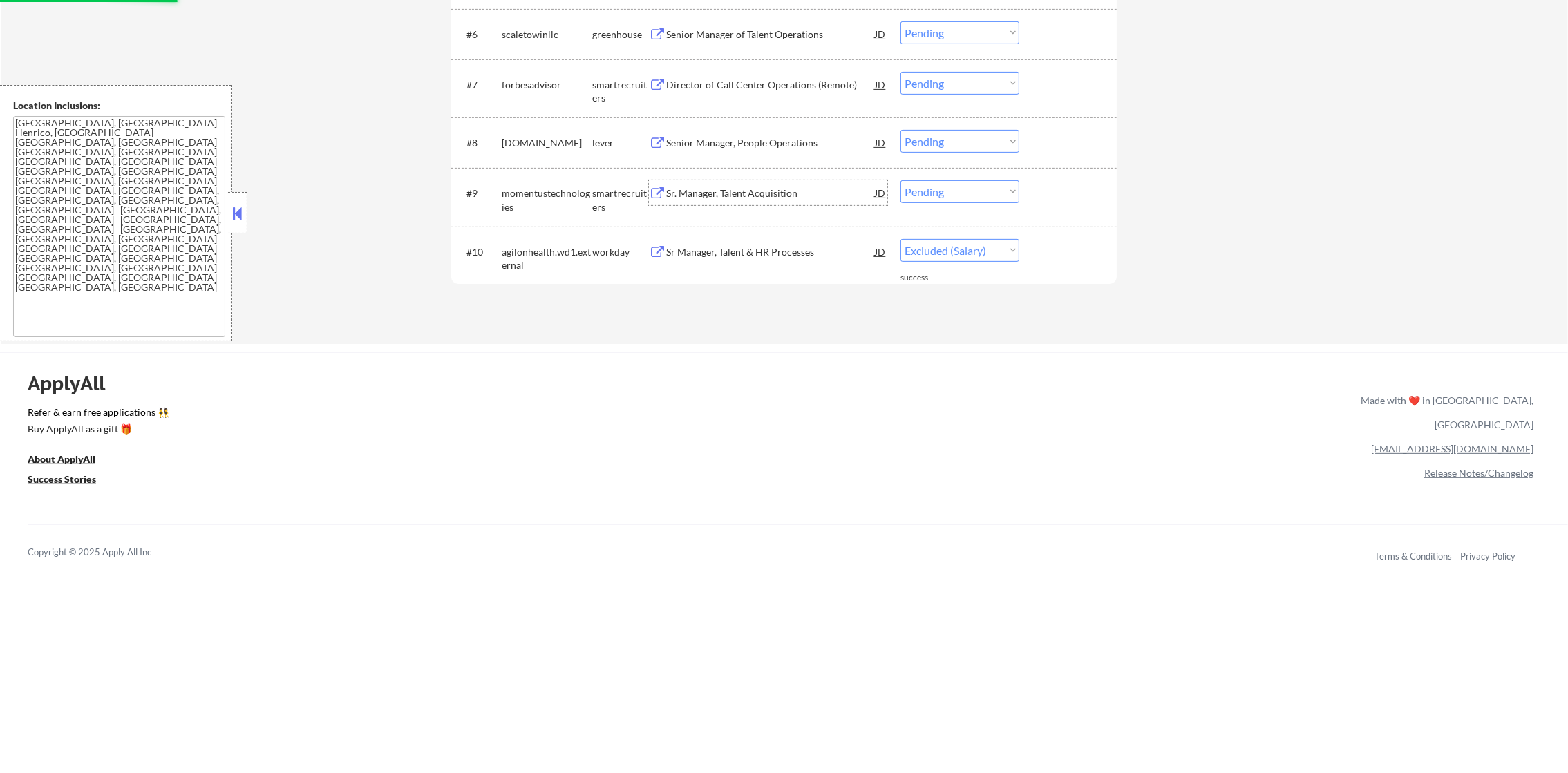
click at [745, 203] on div "Sr. Manager, Talent Acquisition" at bounding box center [770, 192] width 208 height 25
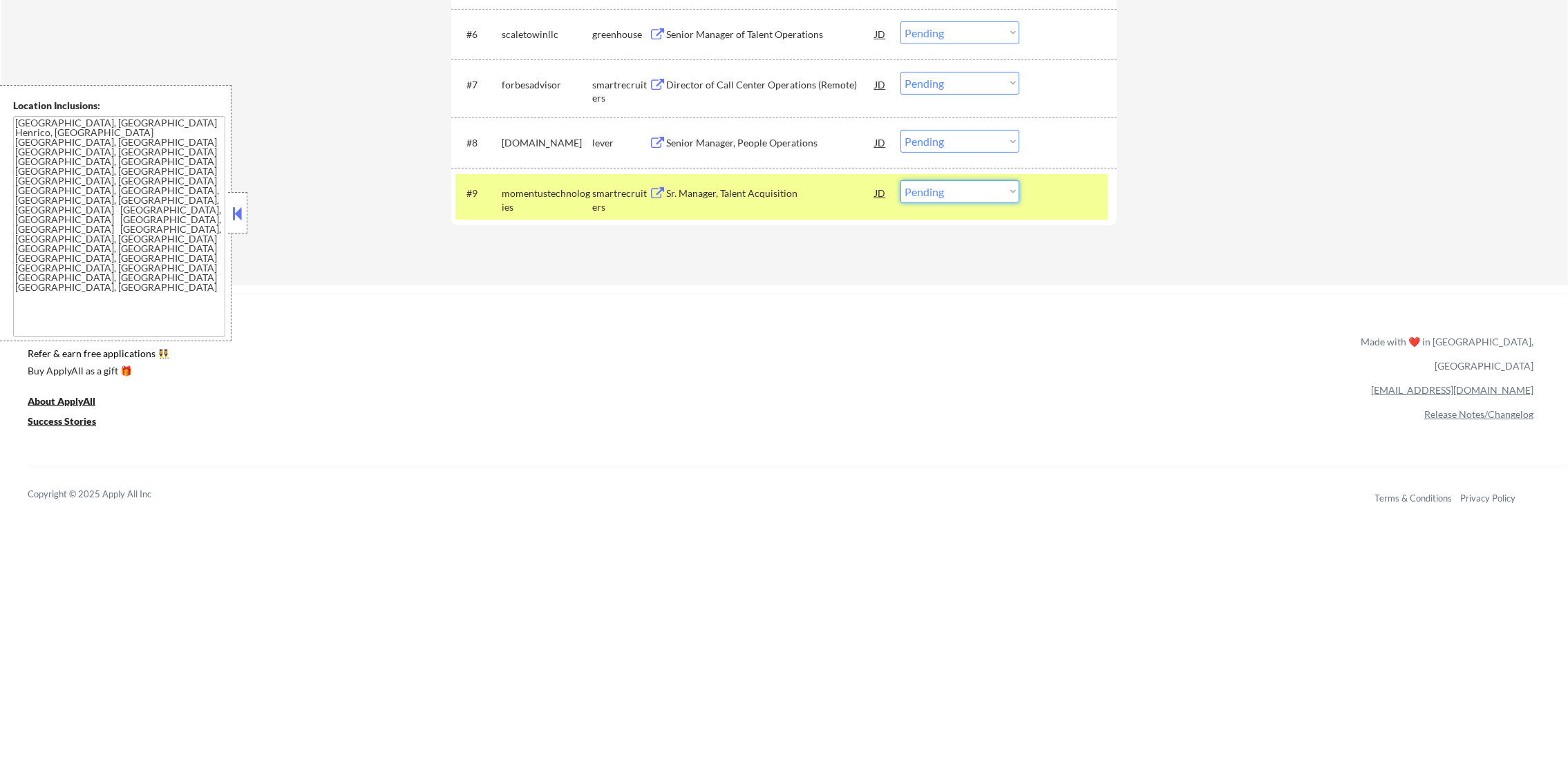
click at [947, 190] on select "Choose an option... Pending Applied Excluded (Questions) Excluded (Expired) Exc…" at bounding box center [960, 191] width 119 height 23
select select ""applied""
click at [900, 180] on select "Choose an option... Pending Applied Excluded (Questions) Excluded (Expired) Exc…" at bounding box center [960, 191] width 119 height 23
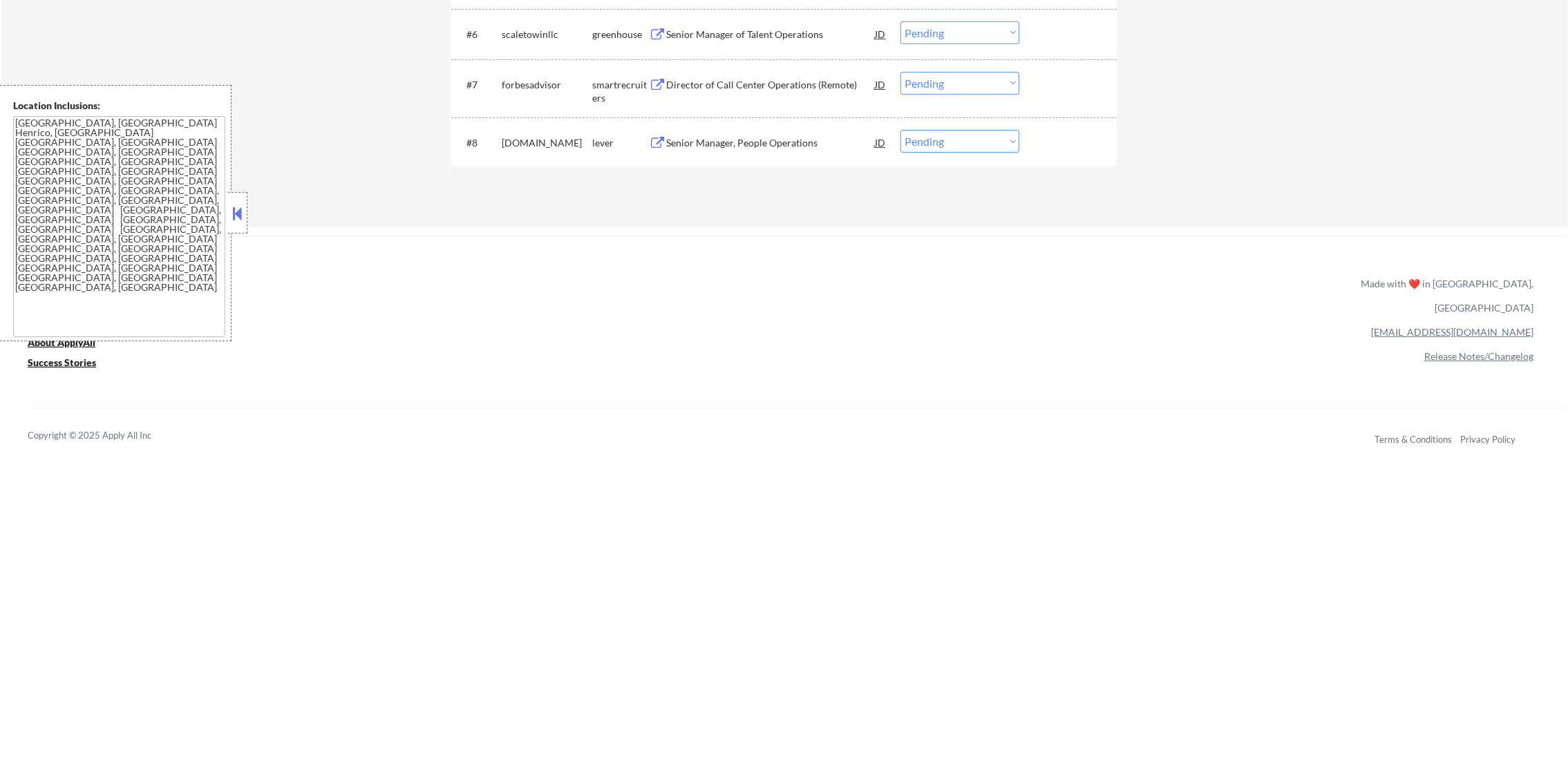
click at [763, 149] on div "Senior Manager, People Operations" at bounding box center [770, 142] width 208 height 25
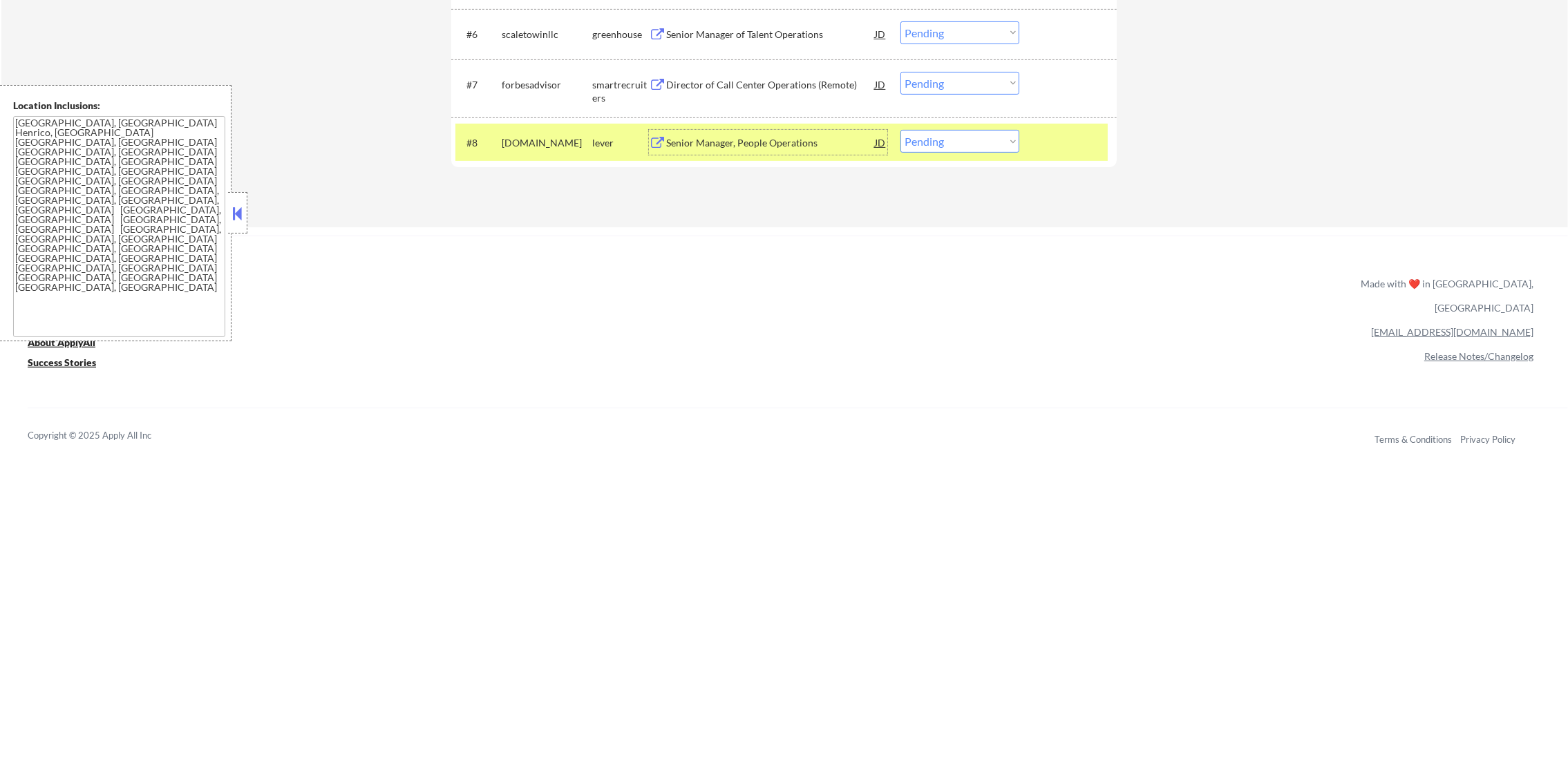
click at [975, 144] on select "Choose an option... Pending Applied Excluded (Questions) Excluded (Expired) Exc…" at bounding box center [960, 141] width 119 height 23
select select ""excluded""
click at [900, 130] on select "Choose an option... Pending Applied Excluded (Questions) Excluded (Expired) Exc…" at bounding box center [960, 141] width 119 height 23
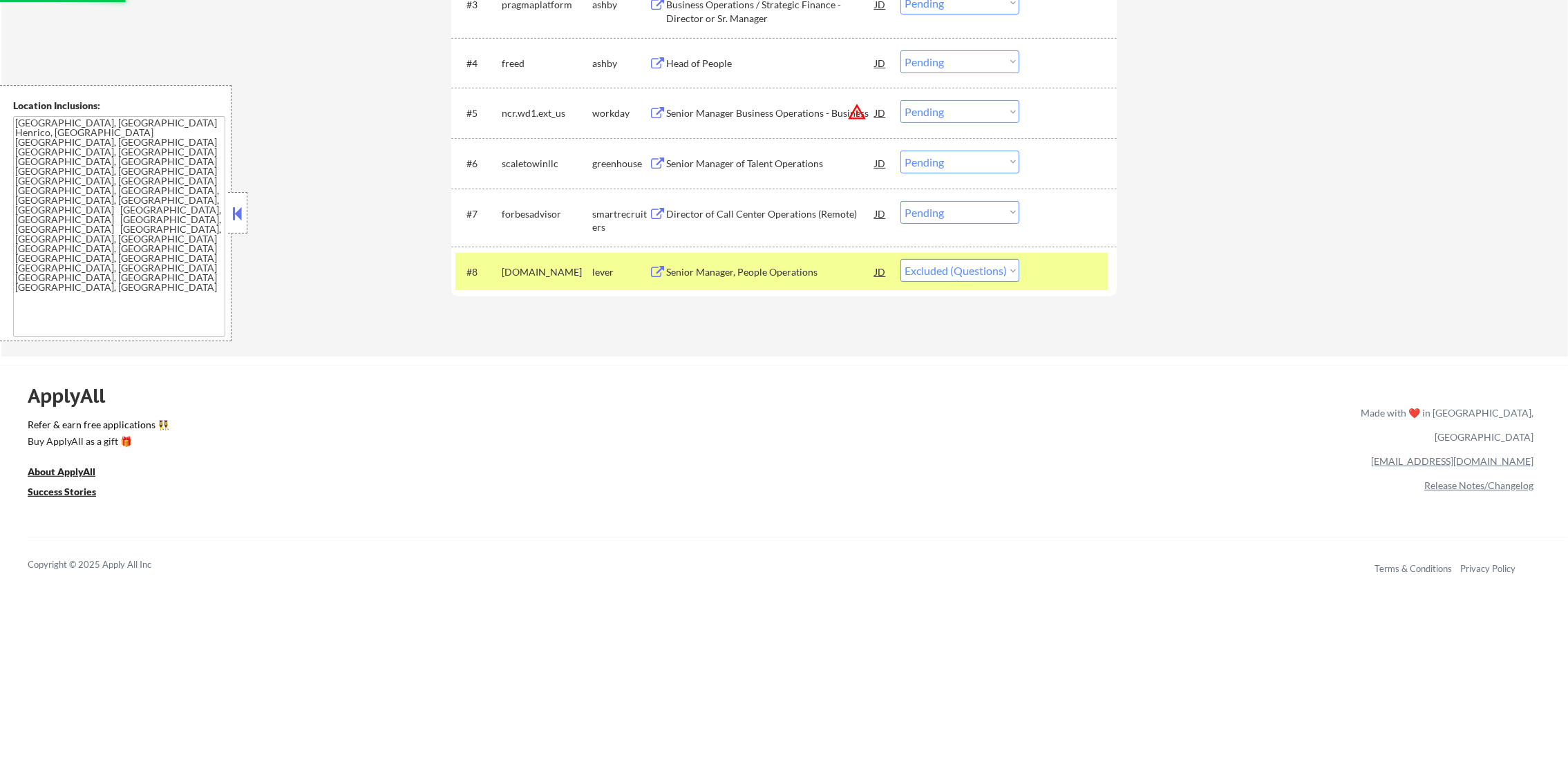
scroll to position [635, 0]
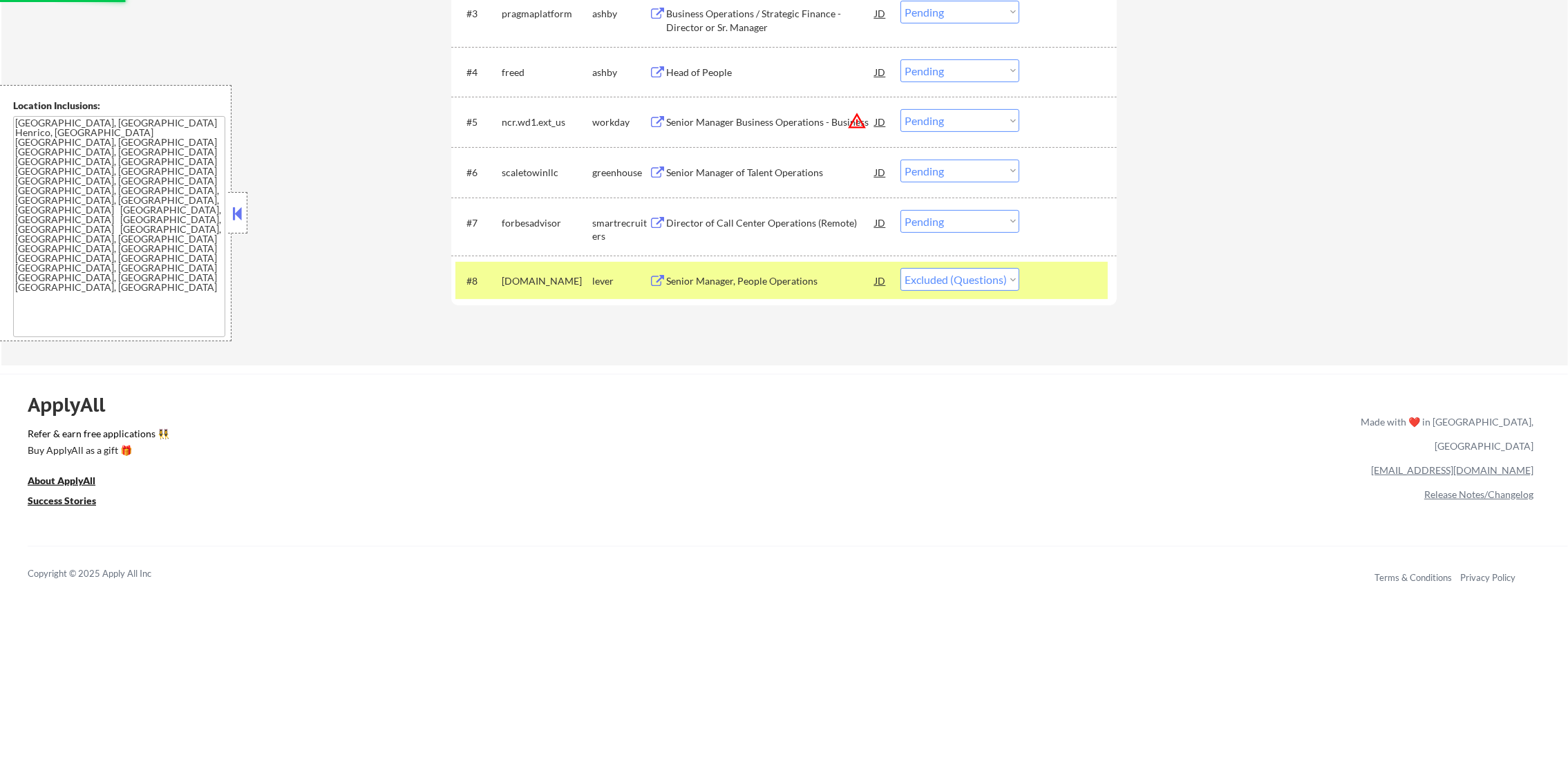
click at [502, 271] on div "sgff.org" at bounding box center [547, 281] width 91 height 25
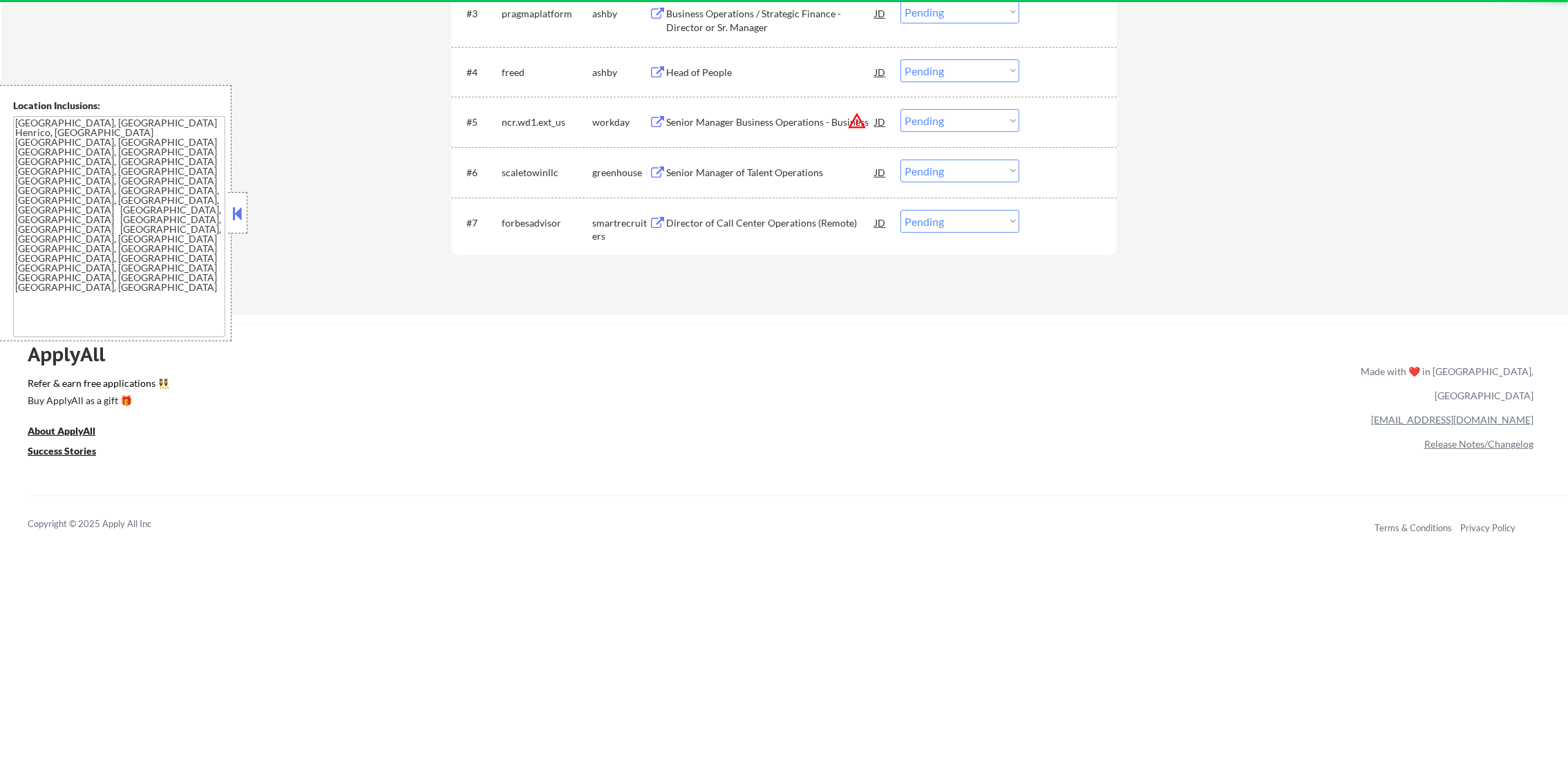
click at [799, 214] on div "Director of Call Center Operations (Remote)" at bounding box center [770, 222] width 208 height 25
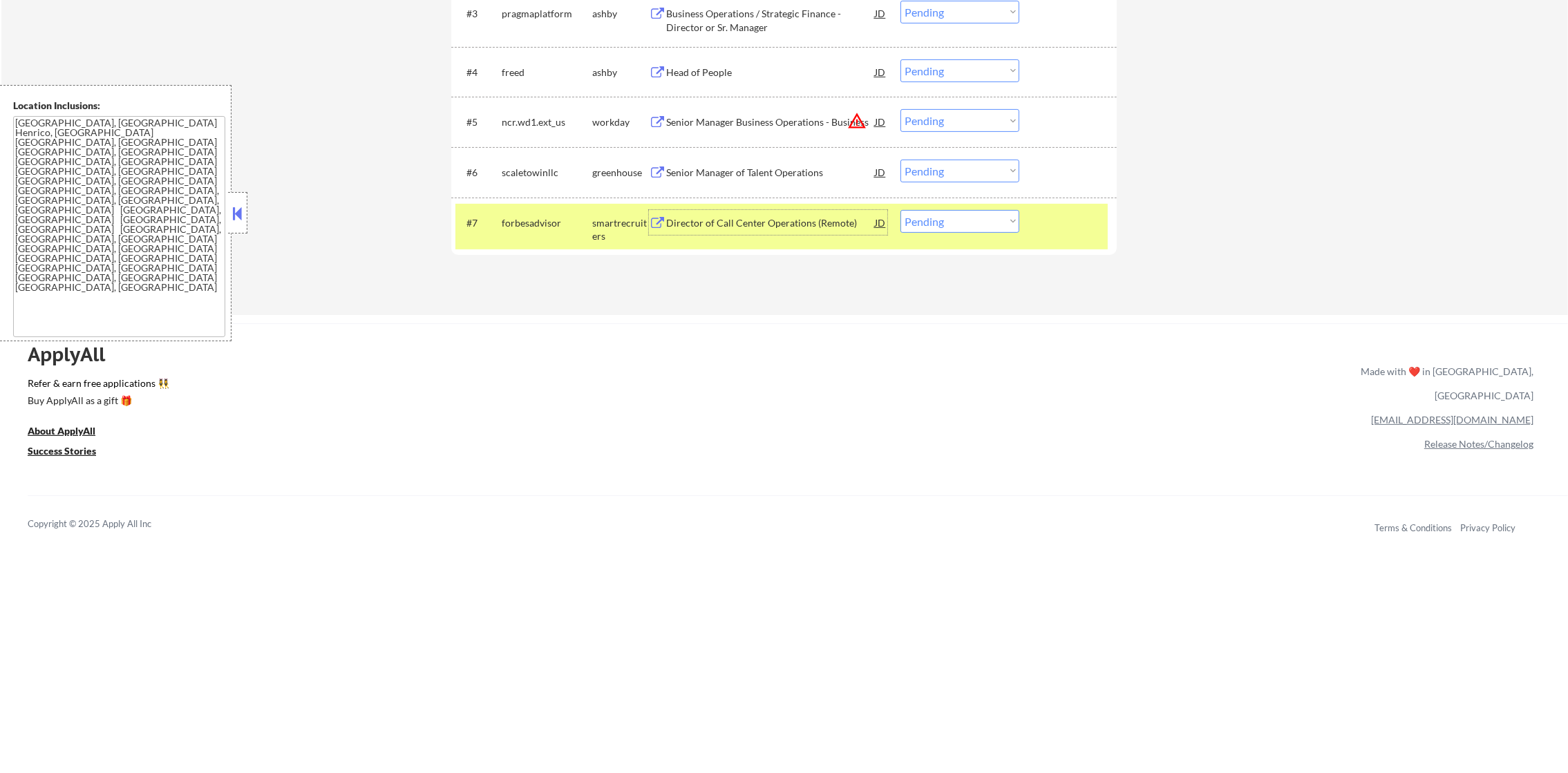
click at [935, 240] on div "#7 forbesadvisor smartrecruiters Director of Call Center Operations (Remote) JD…" at bounding box center [781, 226] width 652 height 45
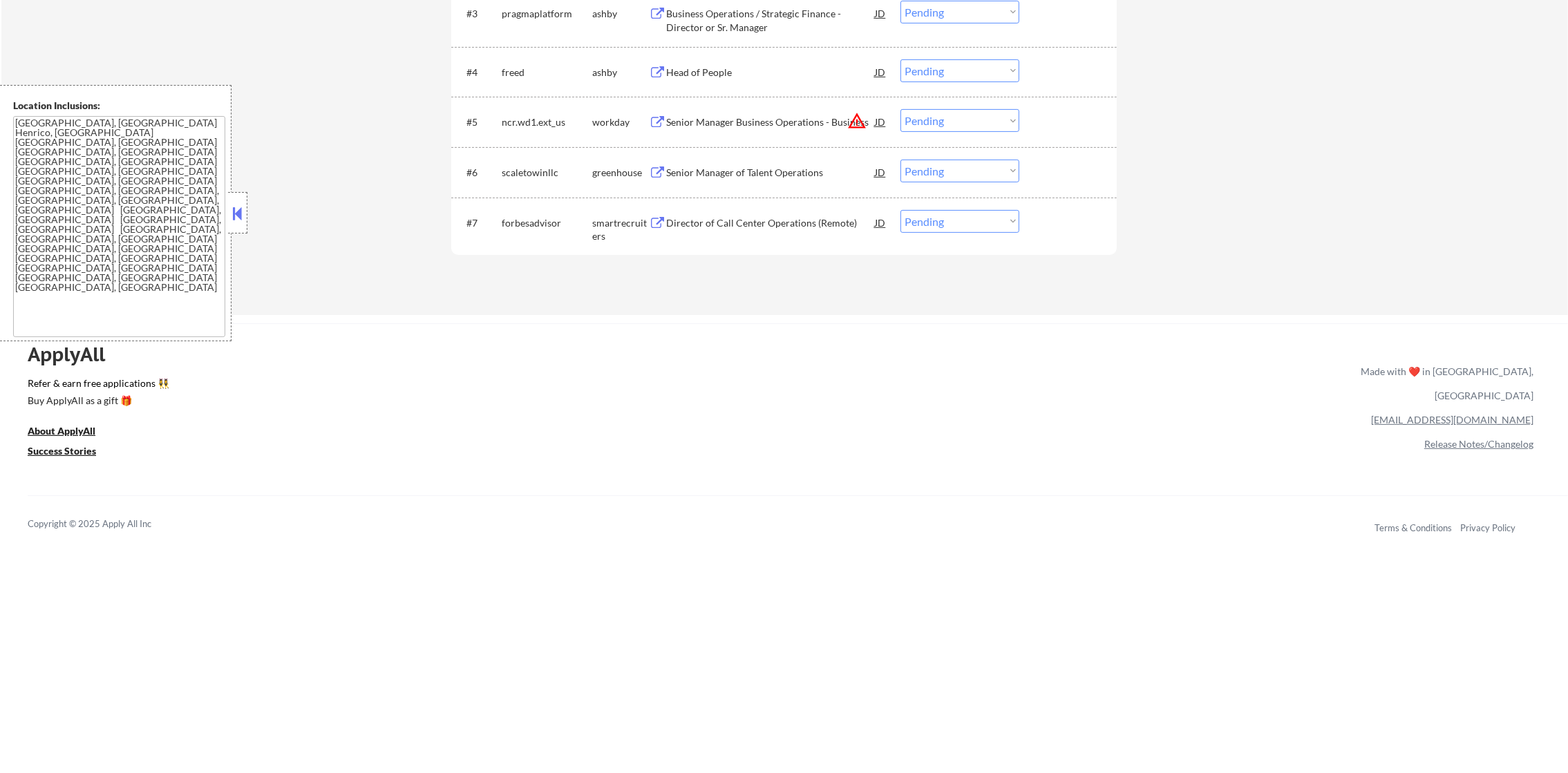
click at [942, 221] on select "Choose an option... Pending Applied Excluded (Questions) Excluded (Expired) Exc…" at bounding box center [960, 221] width 119 height 23
select select ""applied""
click at [900, 210] on select "Choose an option... Pending Applied Excluded (Questions) Excluded (Expired) Exc…" at bounding box center [960, 221] width 119 height 23
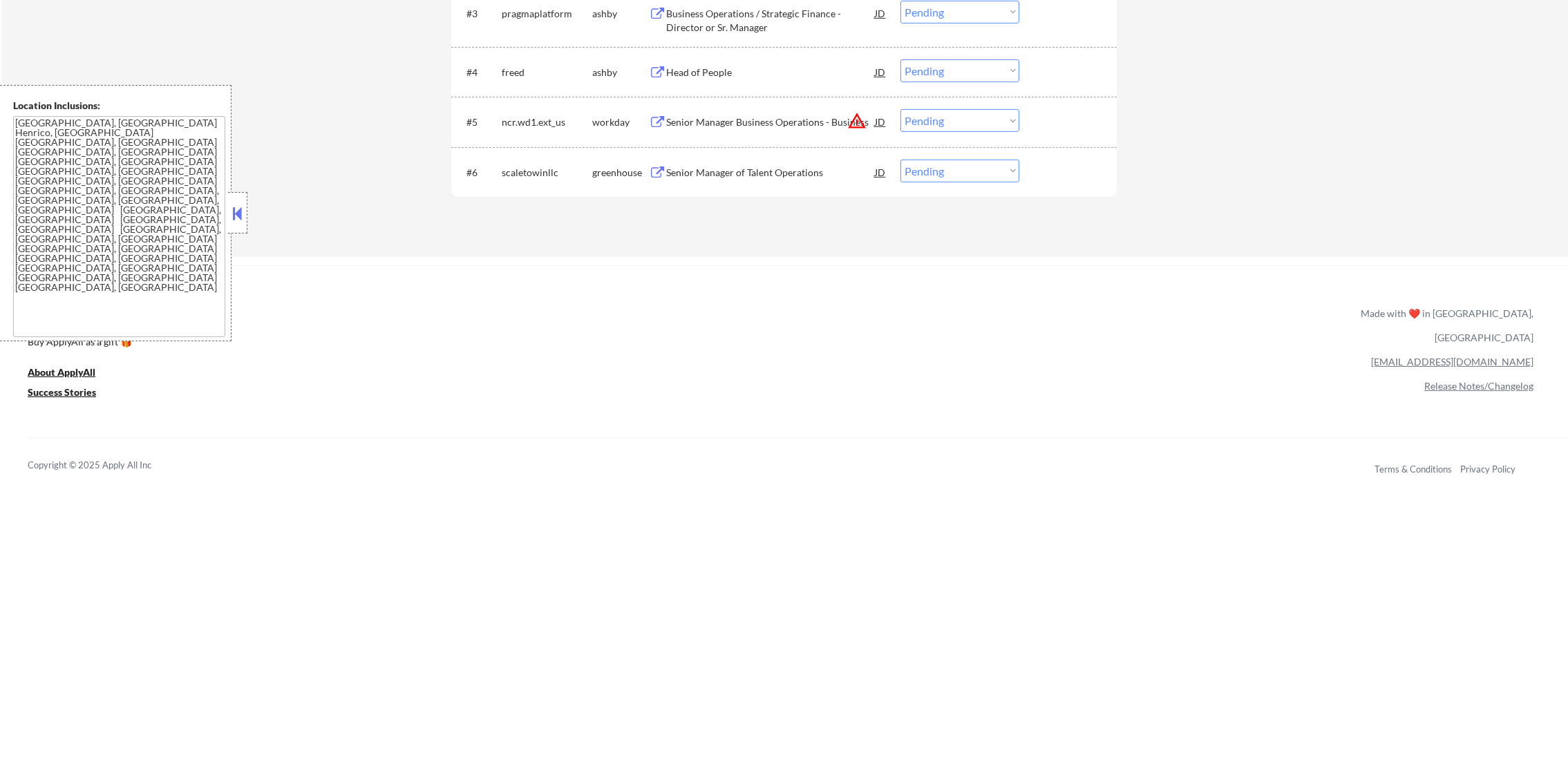
click at [744, 170] on div "Senior Manager of Talent Operations" at bounding box center [770, 172] width 208 height 14
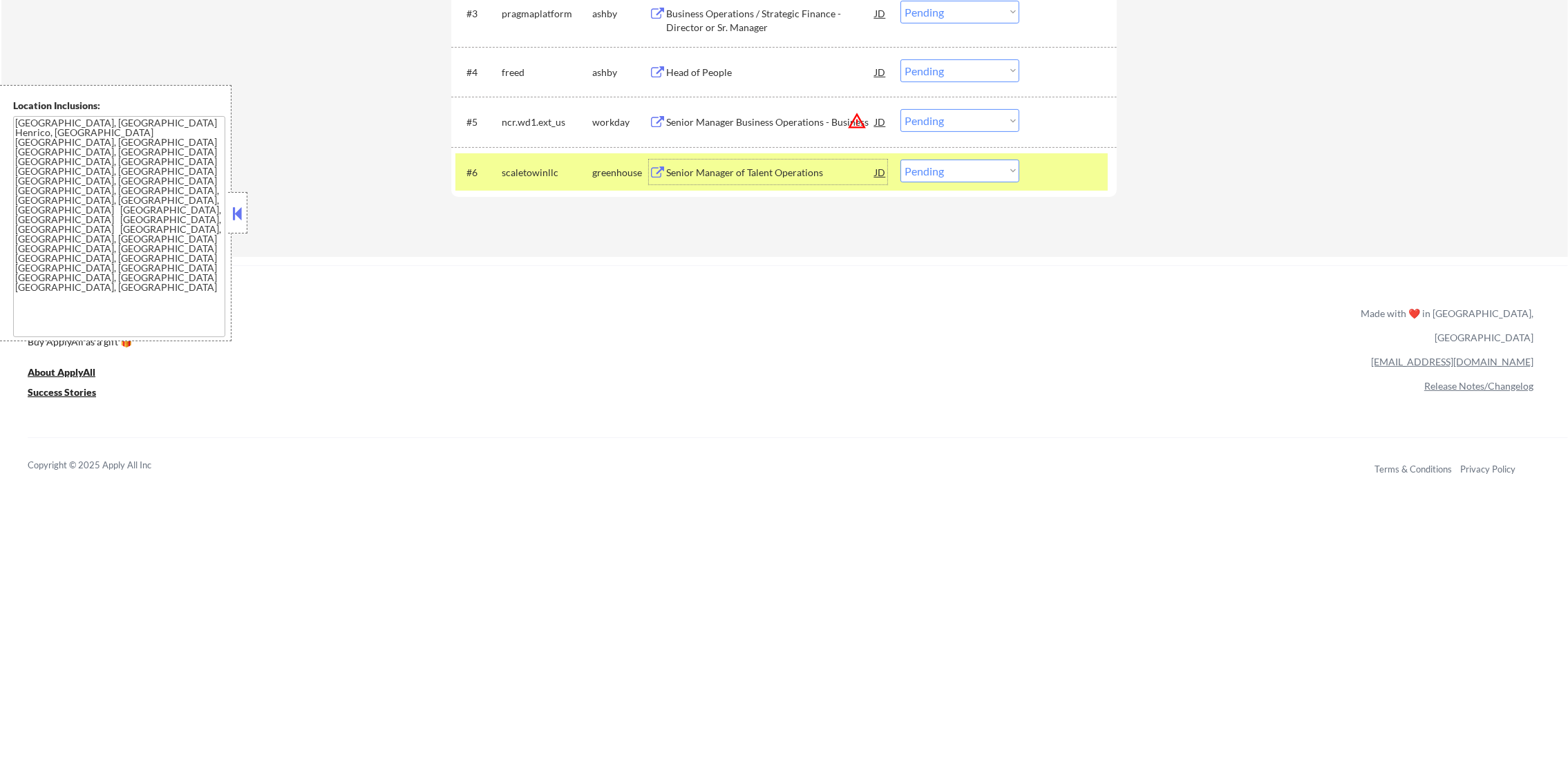
drag, startPoint x: 956, startPoint y: 175, endPoint x: 956, endPoint y: 185, distance: 10.0
click at [956, 175] on select "Choose an option... Pending Applied Excluded (Questions) Excluded (Expired) Exc…" at bounding box center [960, 171] width 119 height 23
select select ""excluded__salary_""
click at [900, 160] on select "Choose an option... Pending Applied Excluded (Questions) Excluded (Expired) Exc…" at bounding box center [960, 171] width 119 height 23
click at [509, 157] on div "#6 scaletowinllc greenhouse Senior Manager of Talent Operations JD Choose an op…" at bounding box center [781, 172] width 652 height 37
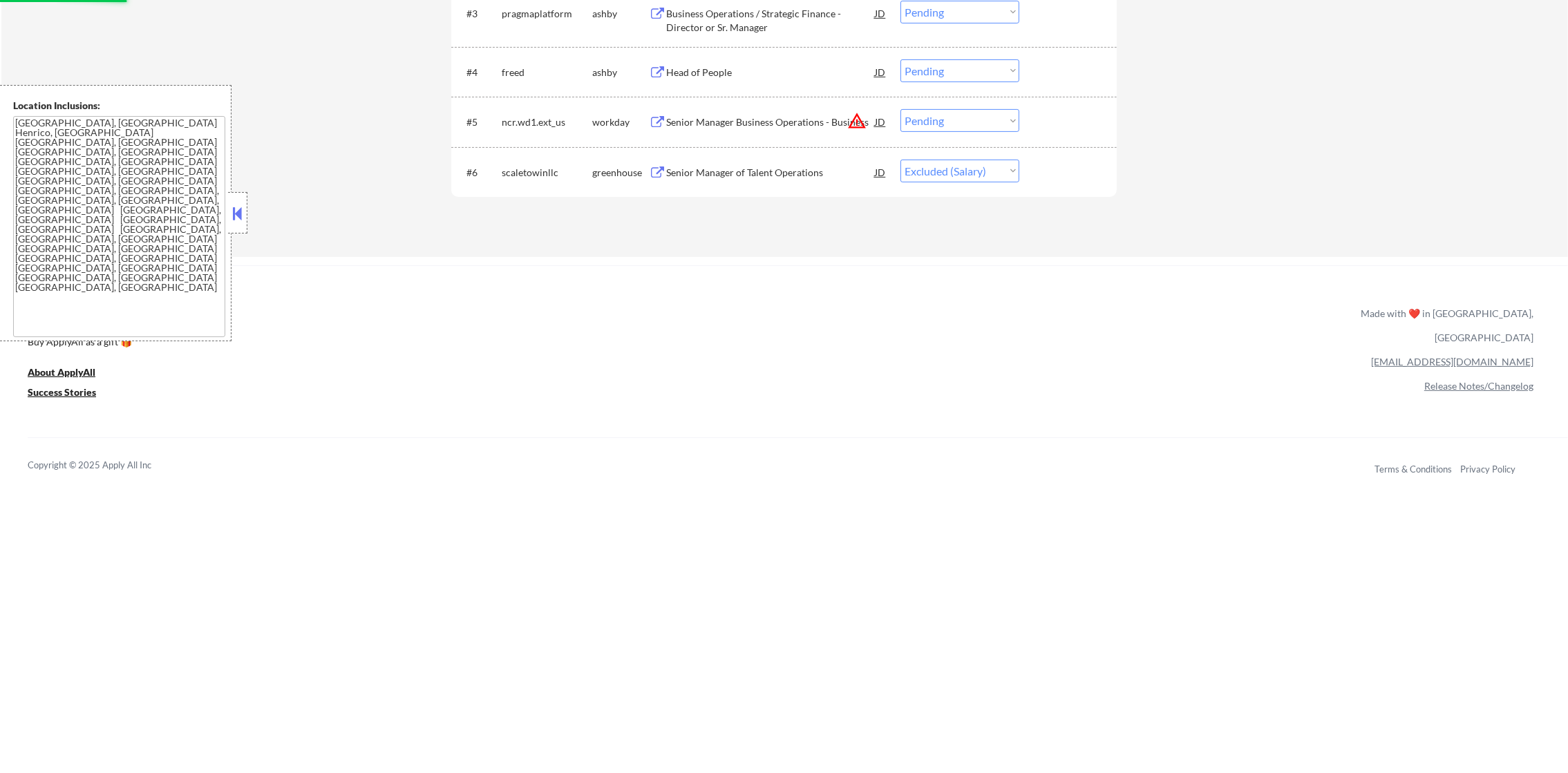
click at [853, 123] on button "warning_amber" at bounding box center [857, 121] width 19 height 19
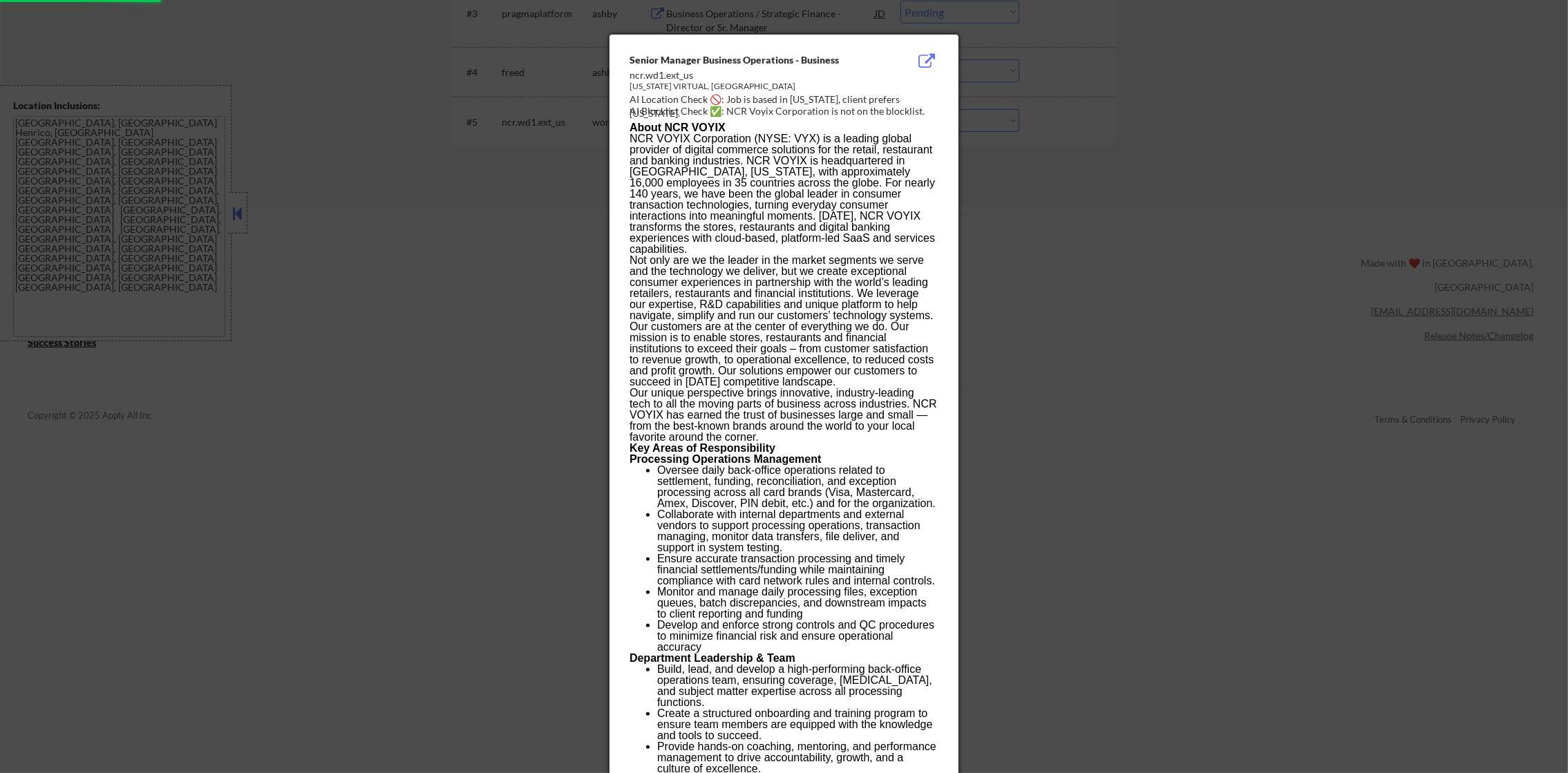
click at [1083, 119] on div at bounding box center [784, 386] width 1568 height 773
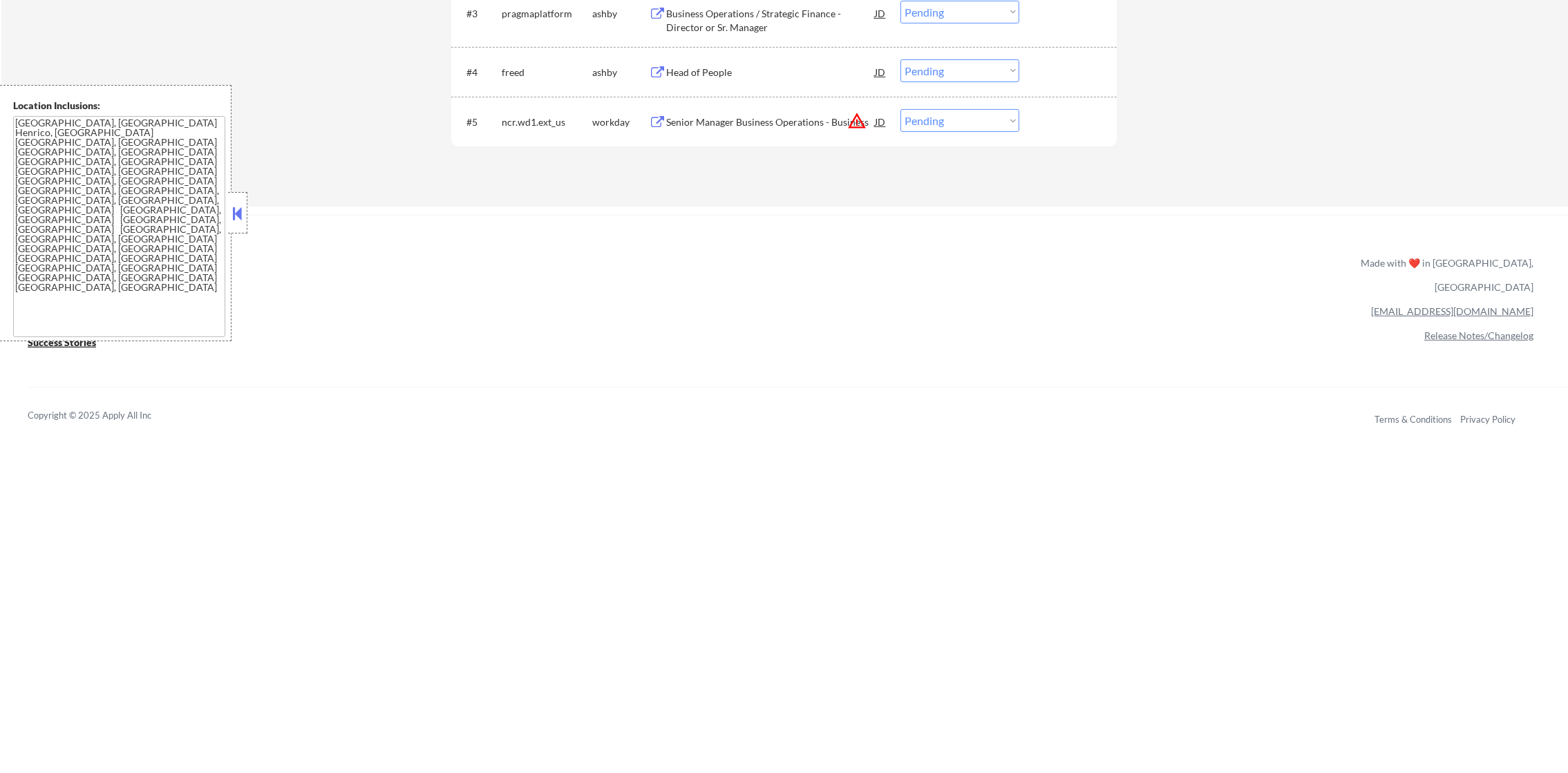
click at [936, 118] on select "Choose an option... Pending Applied Excluded (Questions) Excluded (Expired) Exc…" at bounding box center [960, 121] width 119 height 23
select select ""excluded__location_""
click at [900, 110] on select "Choose an option... Pending Applied Excluded (Questions) Excluded (Expired) Exc…" at bounding box center [960, 121] width 119 height 23
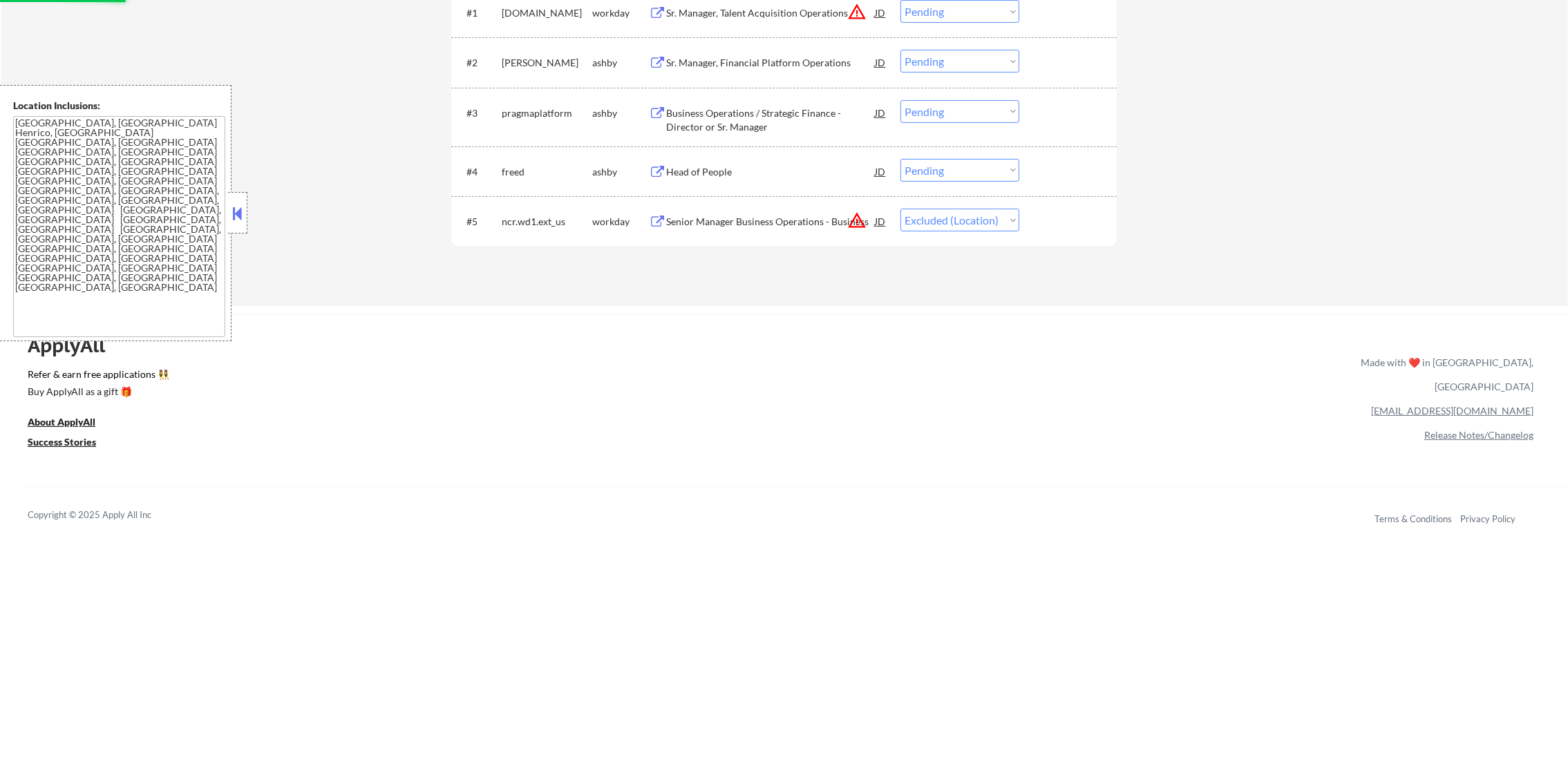
scroll to position [531, 0]
click at [722, 170] on div "Head of People" at bounding box center [770, 176] width 208 height 14
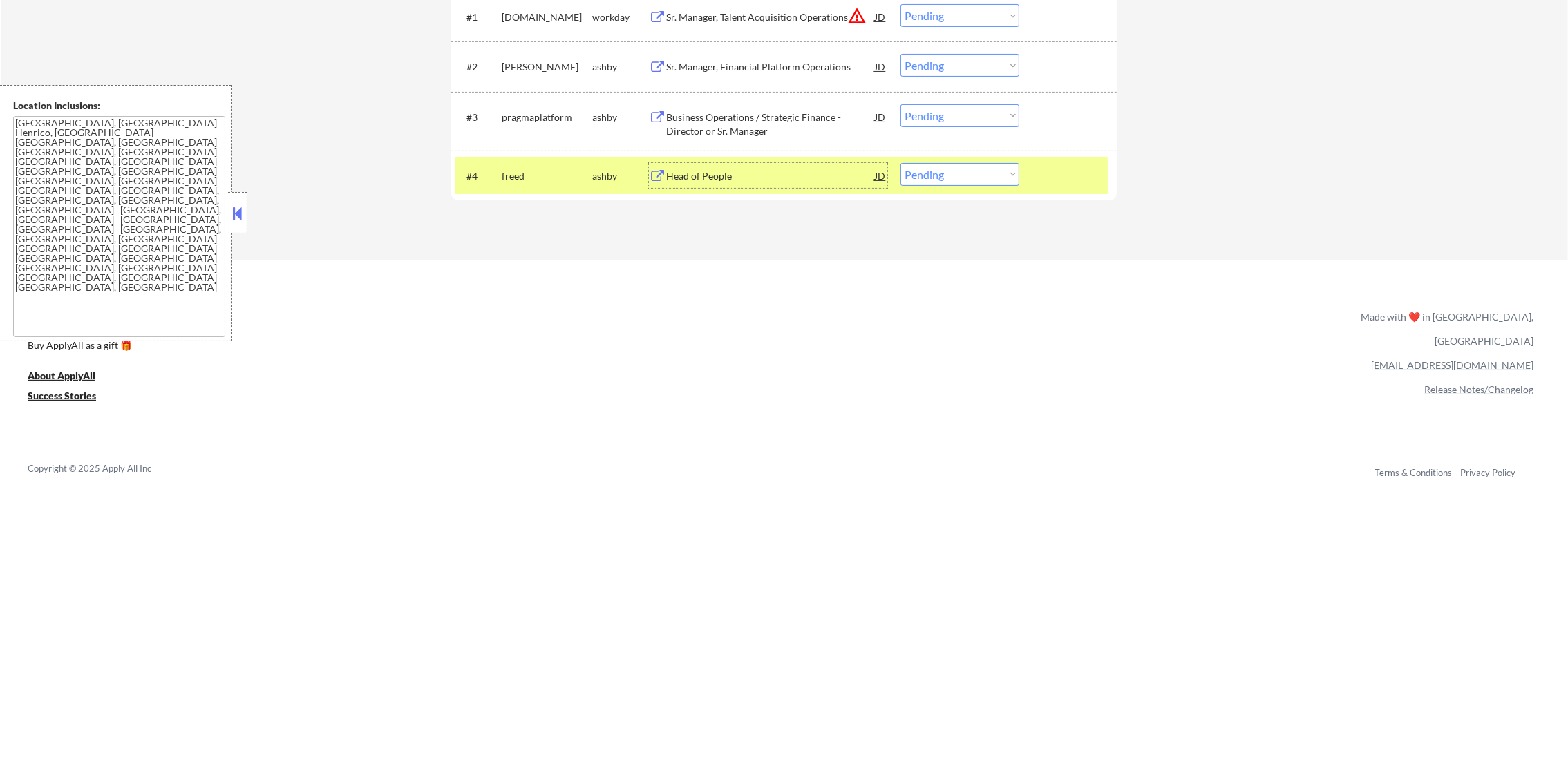
click at [965, 175] on select "Choose an option... Pending Applied Excluded (Questions) Excluded (Expired) Exc…" at bounding box center [960, 174] width 119 height 23
select select ""excluded__location_""
click at [900, 163] on select "Choose an option... Pending Applied Excluded (Questions) Excluded (Expired) Exc…" at bounding box center [960, 174] width 119 height 23
click at [531, 152] on div "#4 freed ashby Head of People JD Choose an option... Pending Applied Excluded (…" at bounding box center [784, 176] width 665 height 50
click at [521, 170] on div "freed" at bounding box center [547, 176] width 91 height 14
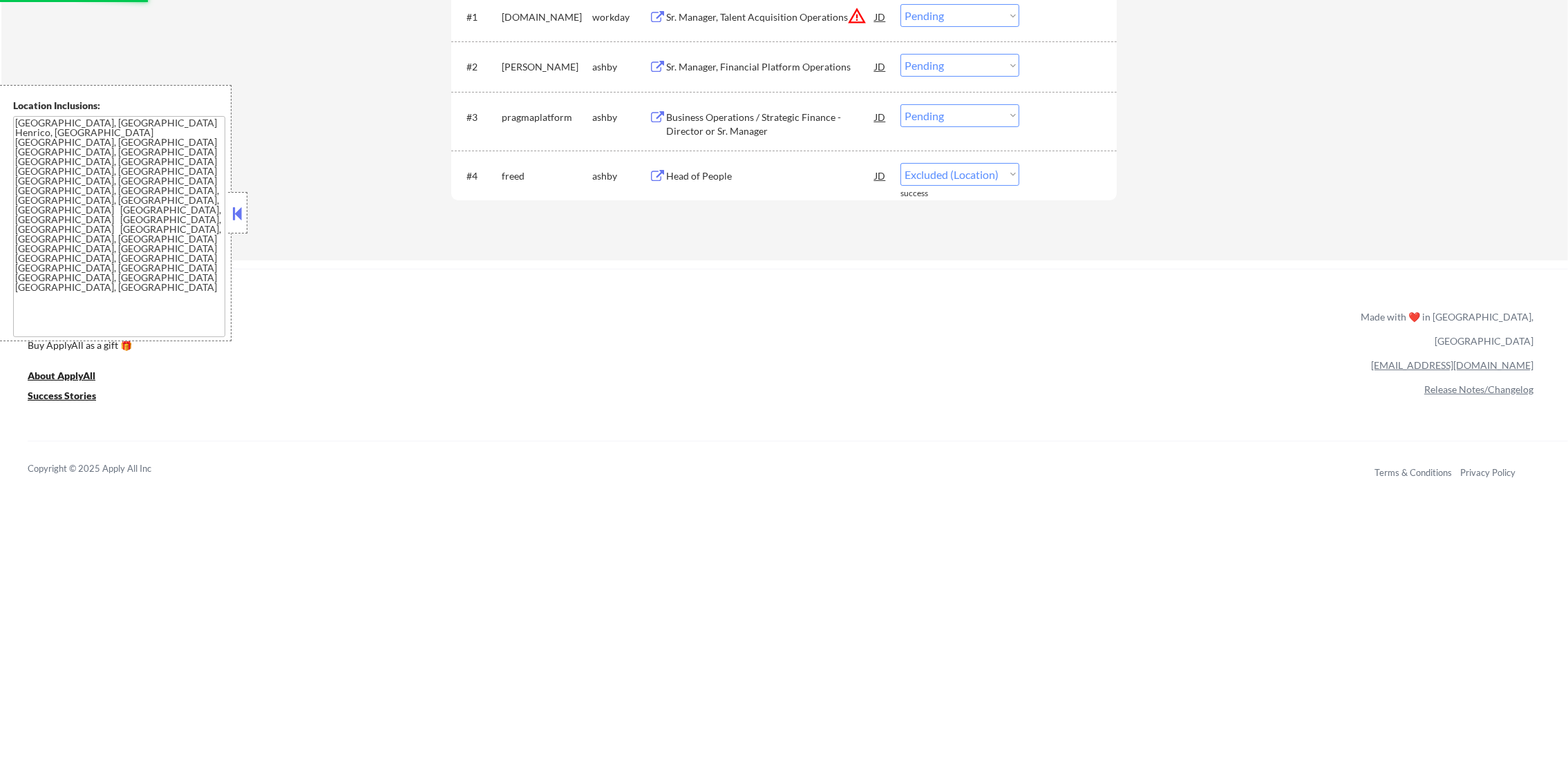
click at [728, 118] on div "Business Operations / Strategic Finance - Director or Sr. Manager" at bounding box center [770, 123] width 208 height 27
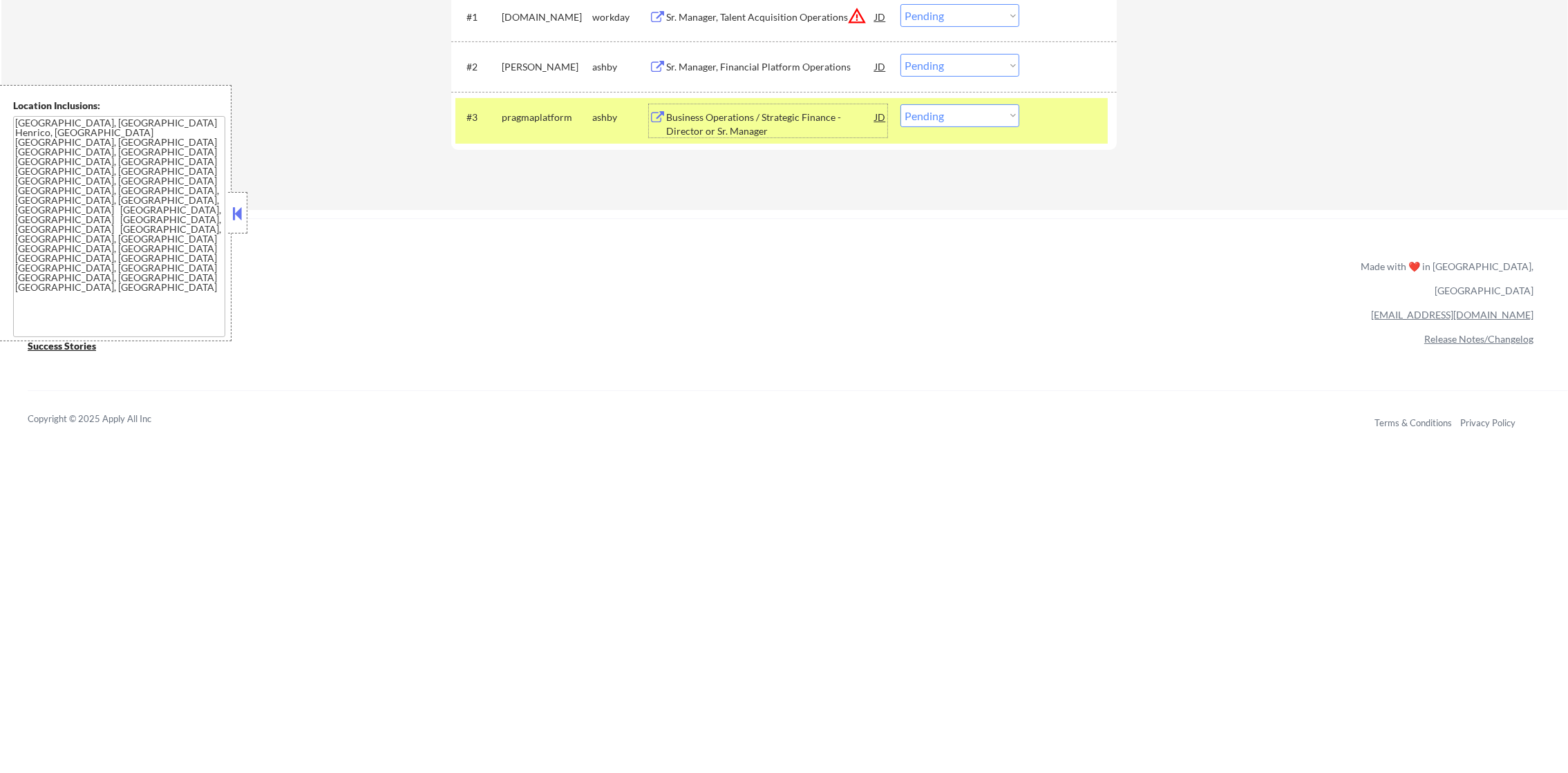
click at [952, 113] on select "Choose an option... Pending Applied Excluded (Questions) Excluded (Expired) Exc…" at bounding box center [960, 116] width 119 height 23
select select ""applied""
click at [900, 105] on select "Choose an option... Pending Applied Excluded (Questions) Excluded (Expired) Exc…" at bounding box center [960, 116] width 119 height 23
click at [524, 116] on div "pragmaplatform" at bounding box center [547, 117] width 91 height 14
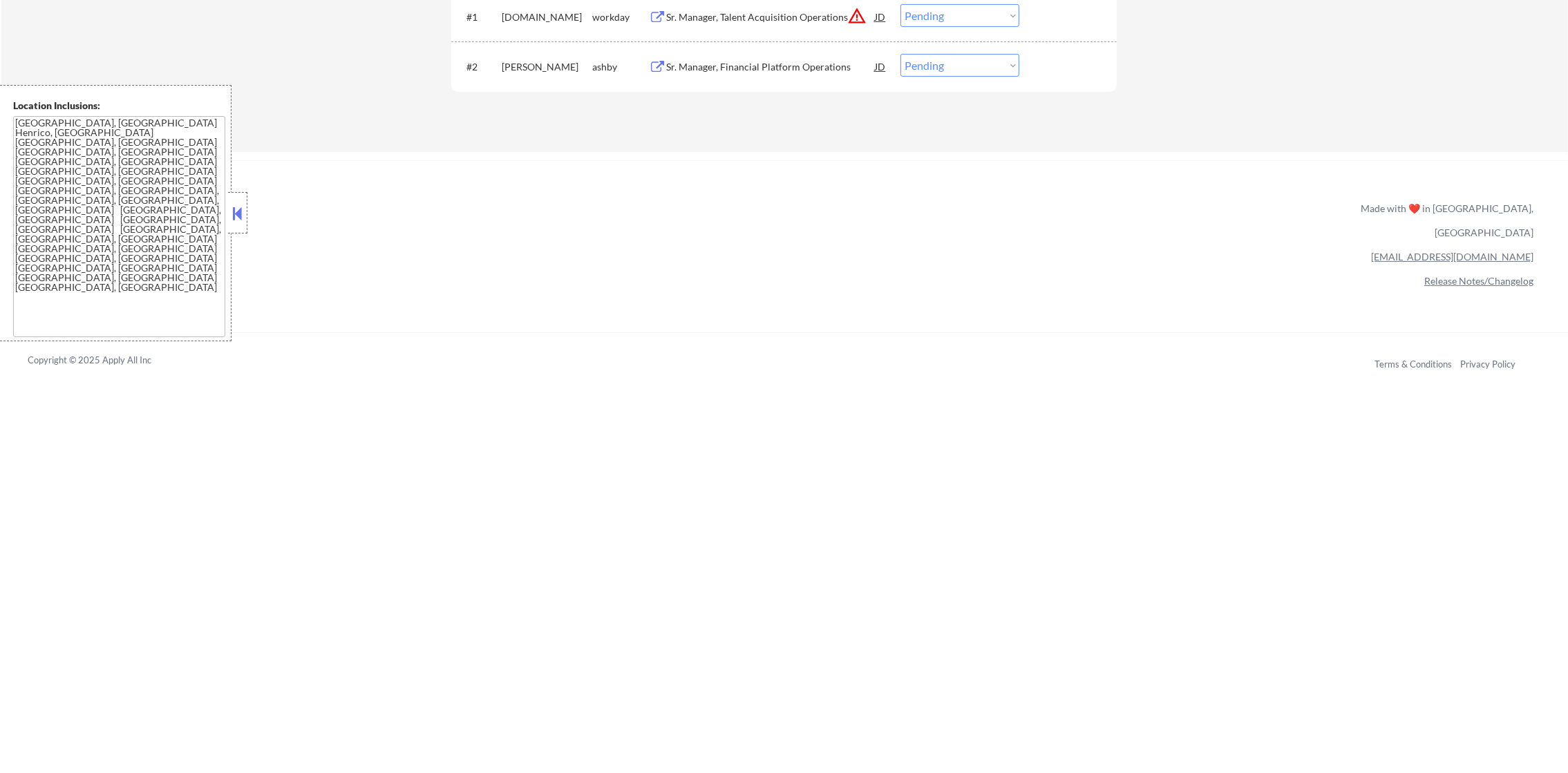
click at [786, 58] on div "Sr. Manager, Financial Platform Operations" at bounding box center [770, 66] width 208 height 25
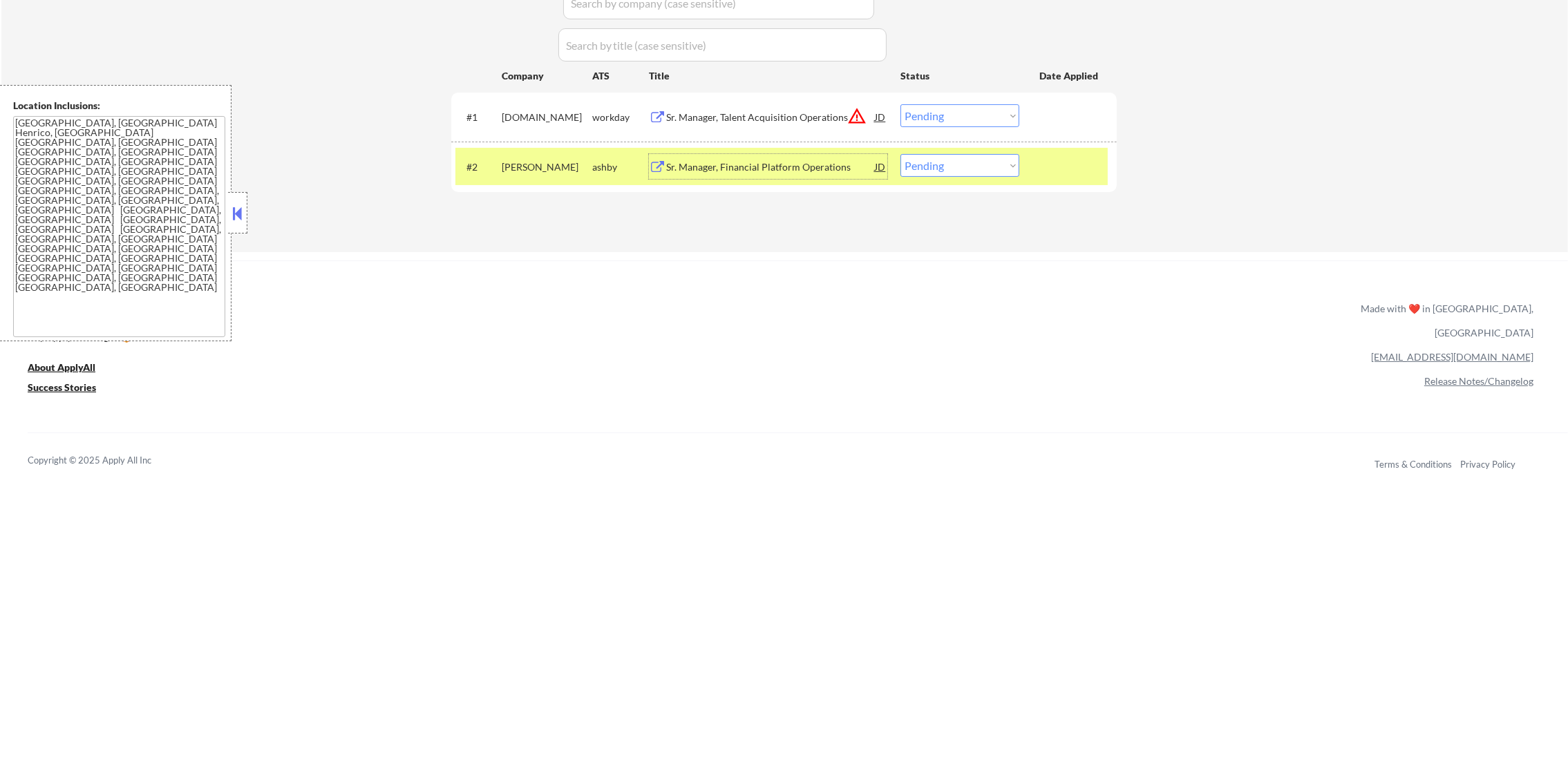
scroll to position [427, 0]
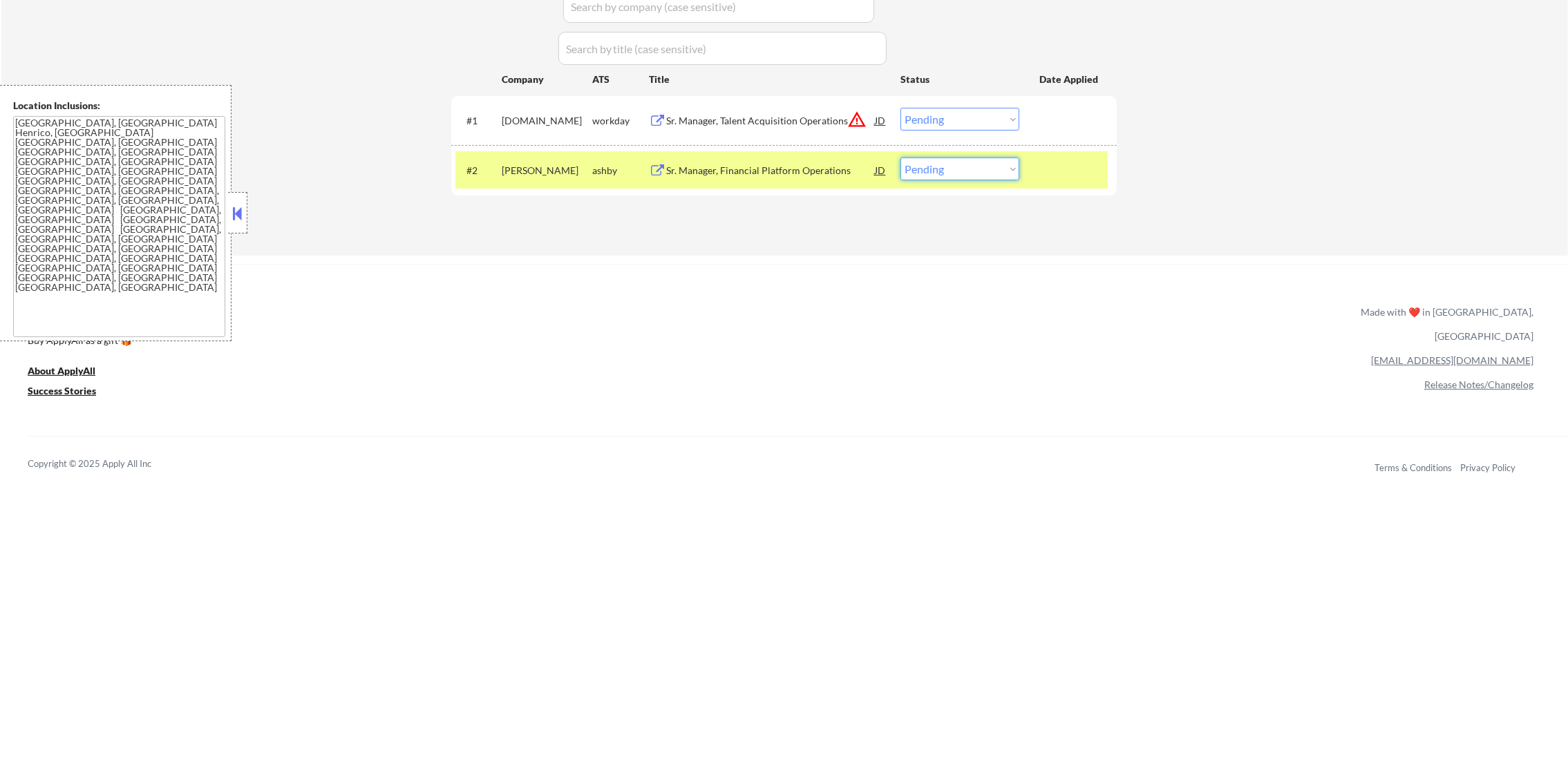
click at [960, 165] on select "Choose an option... Pending Applied Excluded (Questions) Excluded (Expired) Exc…" at bounding box center [960, 169] width 119 height 23
select select ""excluded""
click at [900, 157] on select "Choose an option... Pending Applied Excluded (Questions) Excluded (Expired) Exc…" at bounding box center [960, 169] width 119 height 23
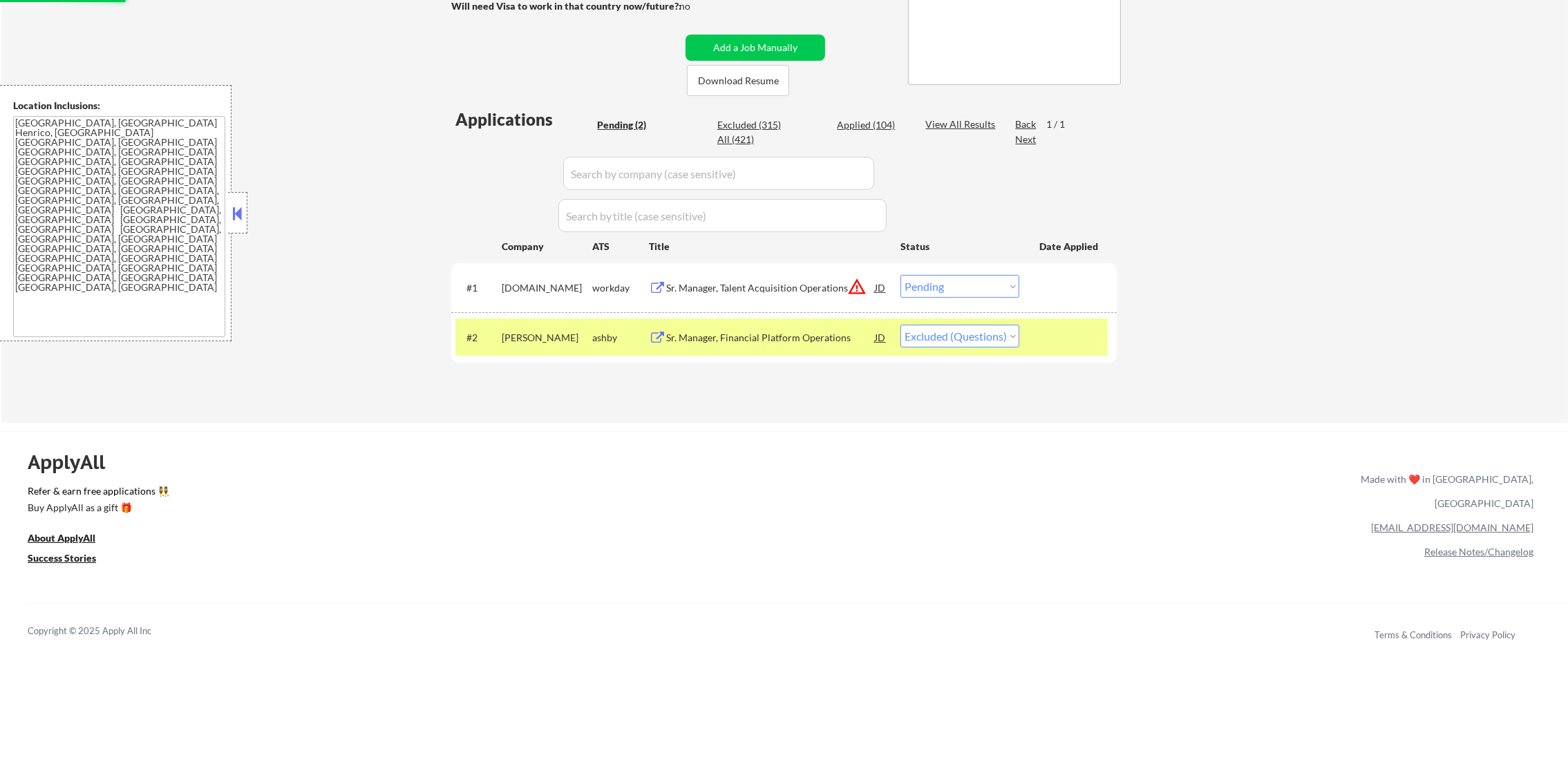
scroll to position [255, 0]
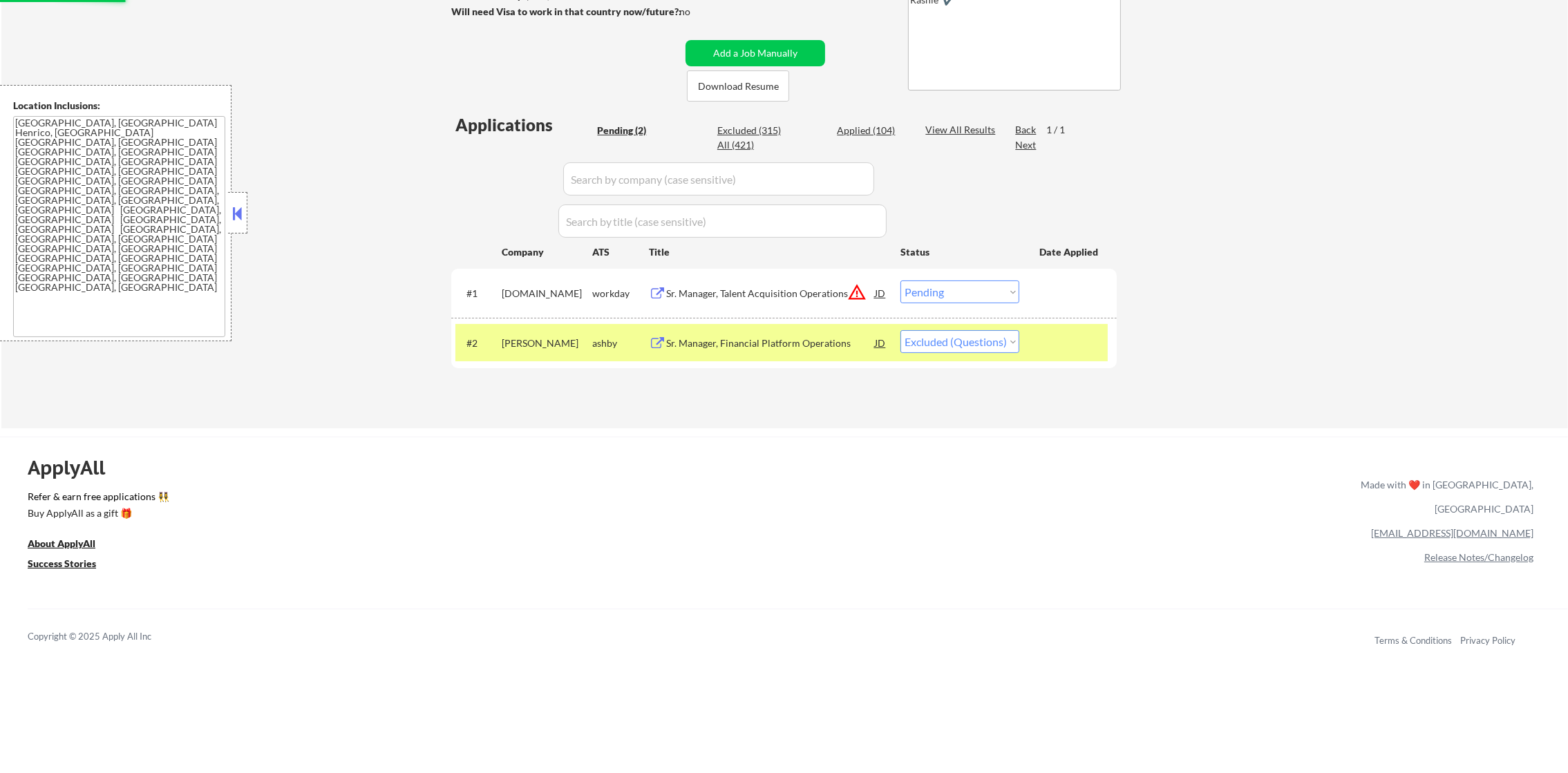
click at [557, 339] on div "dave" at bounding box center [547, 343] width 91 height 14
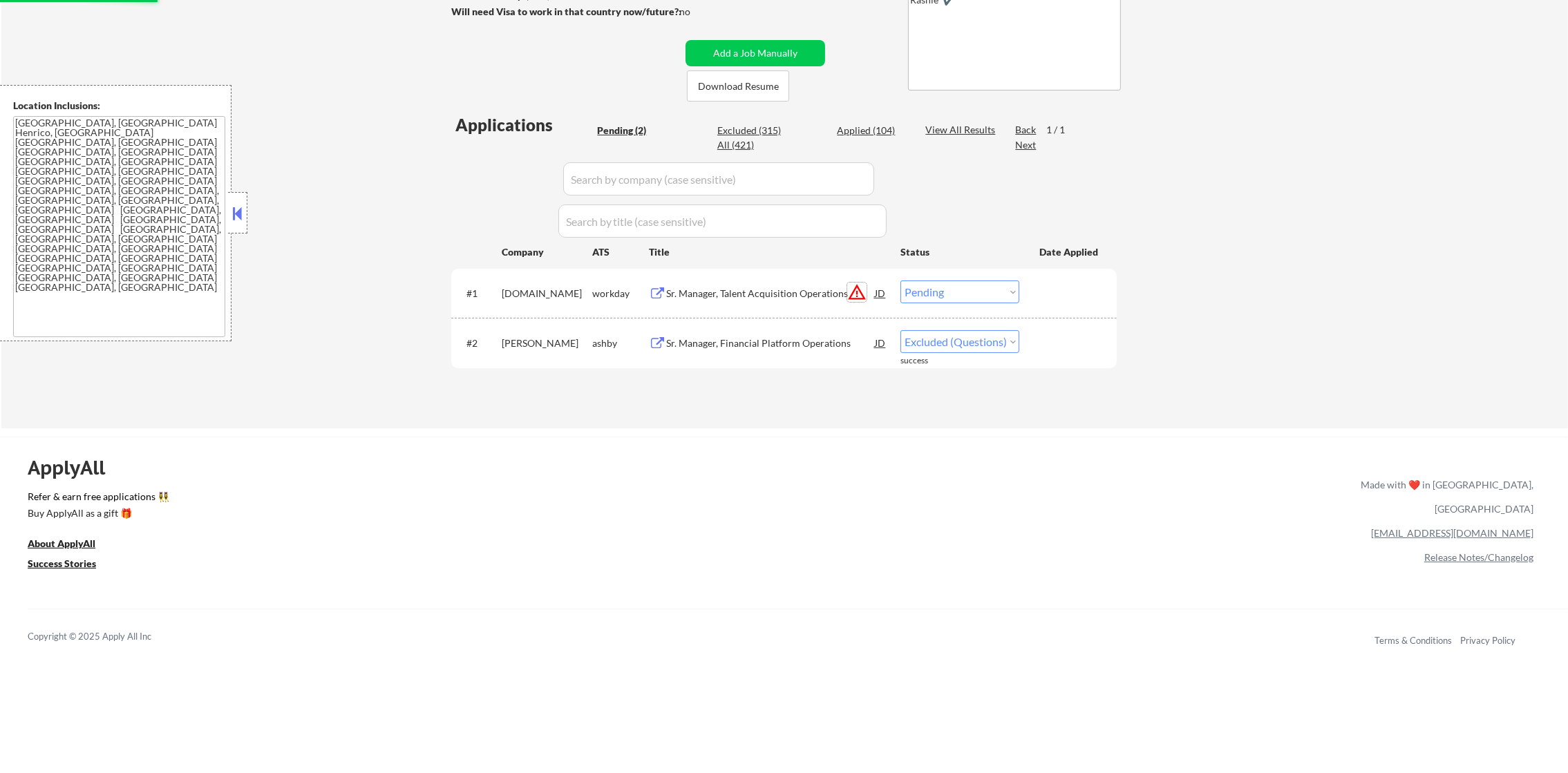
click at [859, 287] on button "warning_amber" at bounding box center [857, 292] width 19 height 19
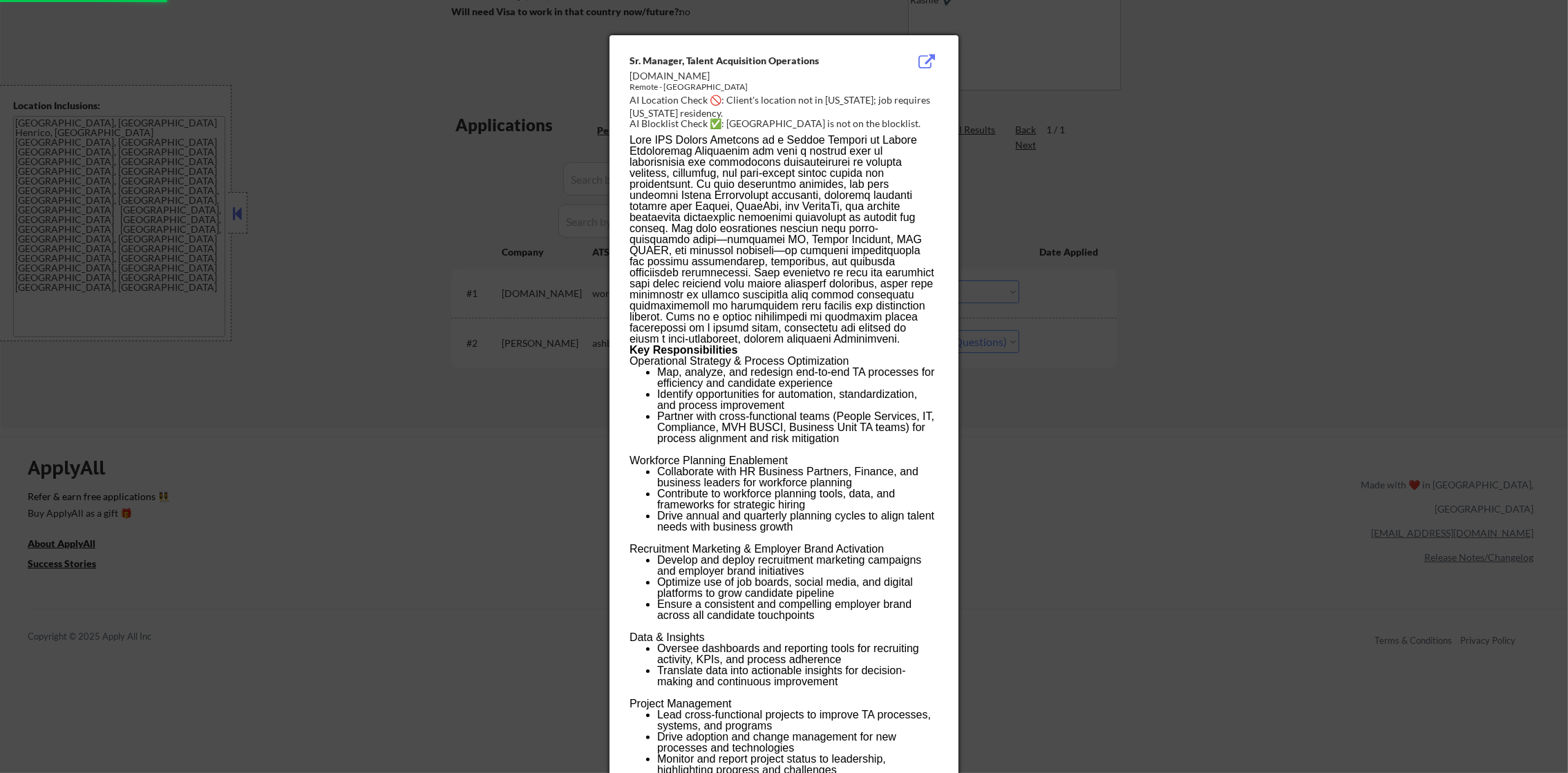
click at [1002, 258] on div at bounding box center [784, 386] width 1568 height 773
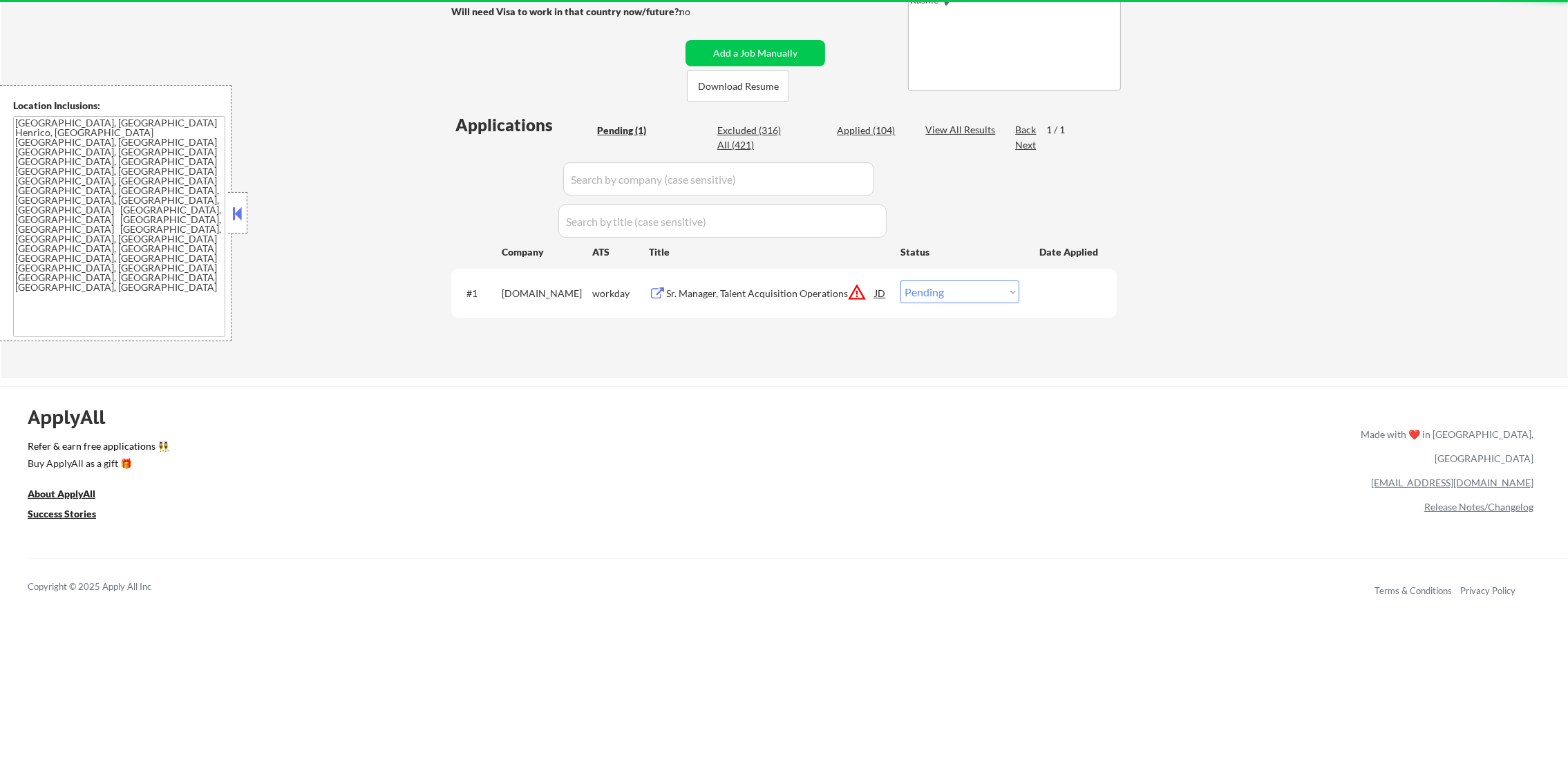
click at [956, 306] on div "#1 vca.wd1.careers workday Sr. Manager, Talent Acquisition Operations JD warnin…" at bounding box center [781, 293] width 652 height 37
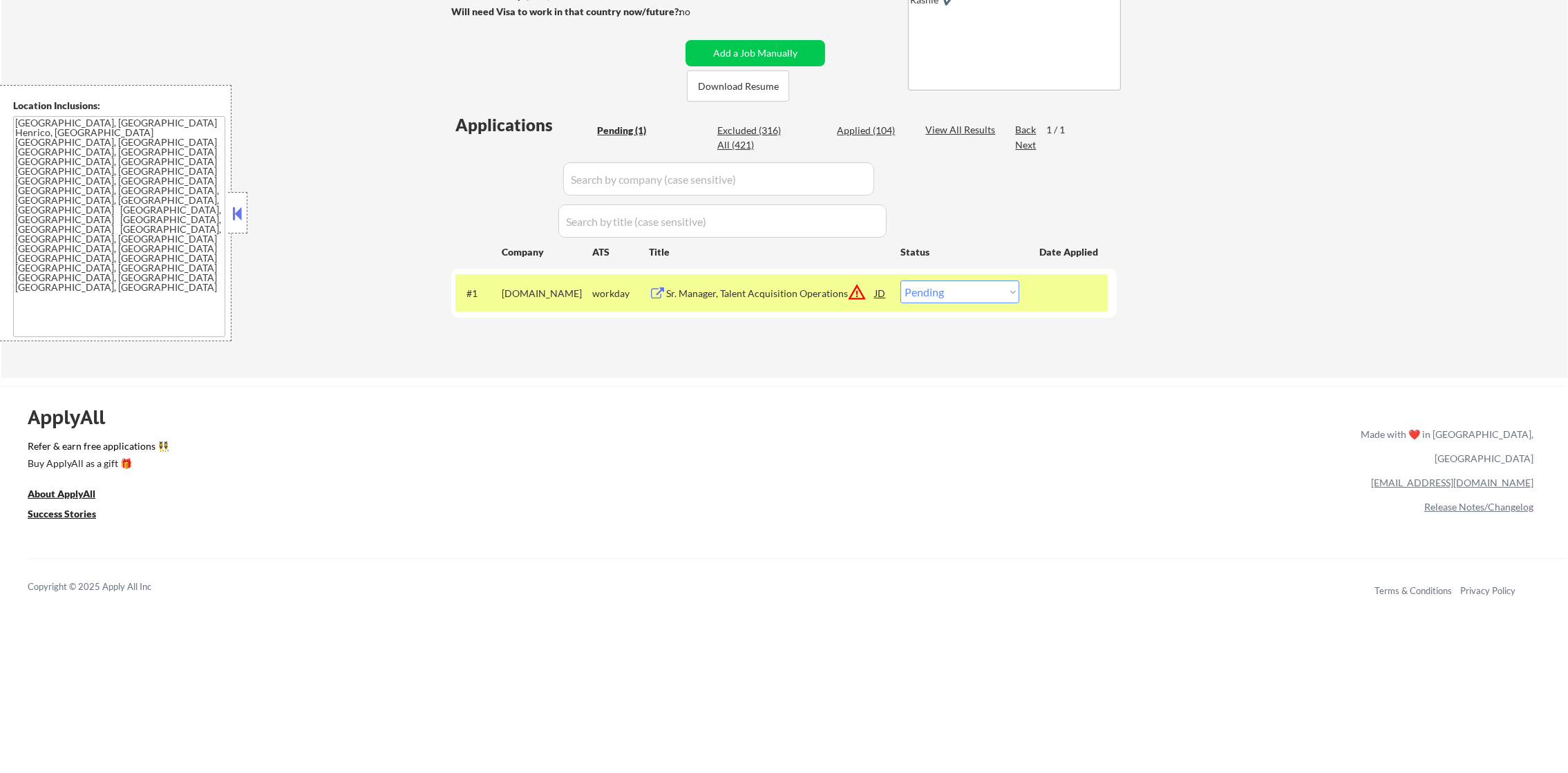
click at [960, 294] on select "Choose an option... Pending Applied Excluded (Questions) Excluded (Expired) Exc…" at bounding box center [960, 292] width 119 height 23
select select ""excluded__location_""
click at [900, 281] on select "Choose an option... Pending Applied Excluded (Questions) Excluded (Expired) Exc…" at bounding box center [960, 292] width 119 height 23
click at [874, 136] on div "Applied (104)" at bounding box center [871, 130] width 69 height 14
select select ""applied""
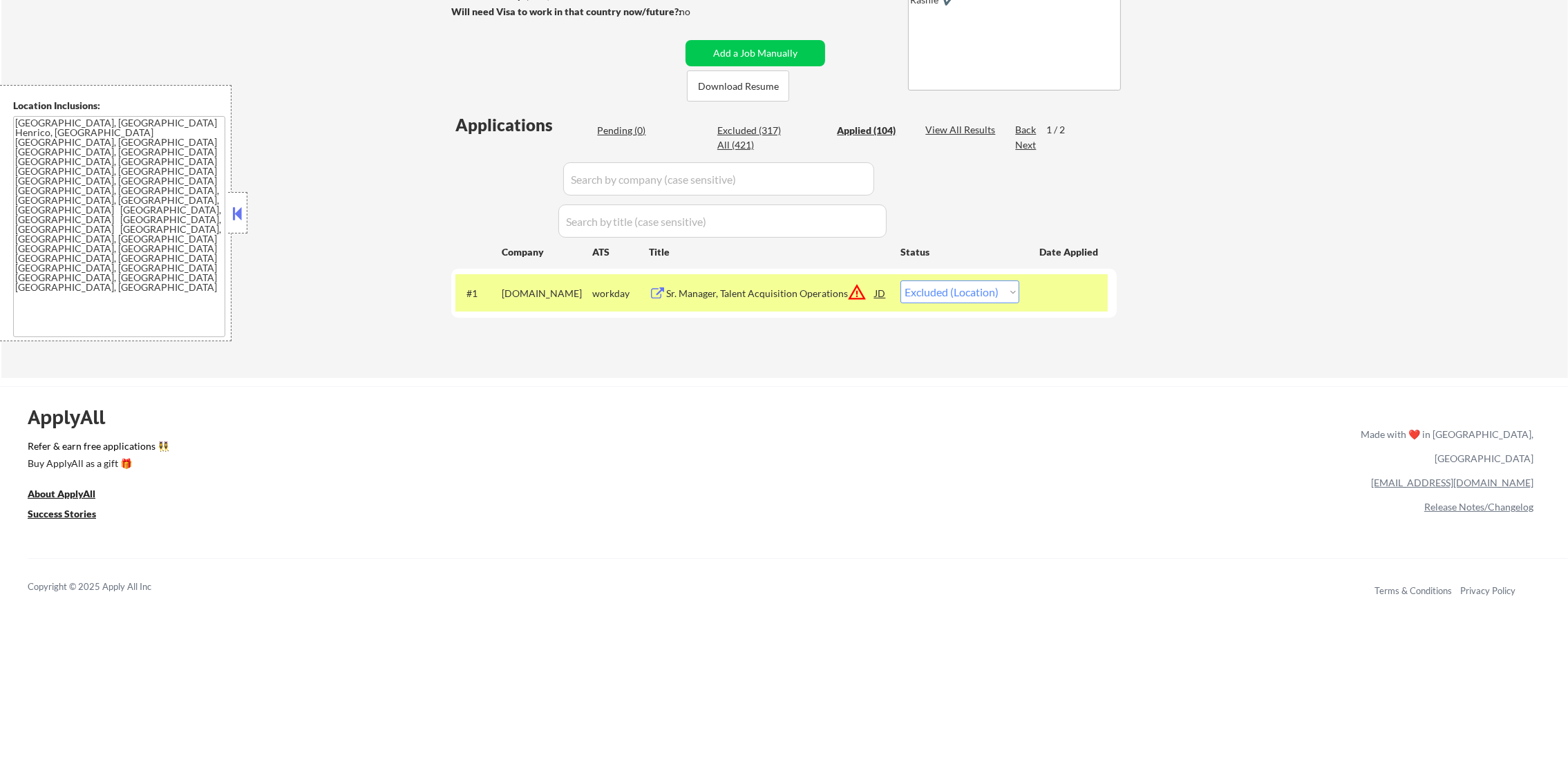
select select ""applied""
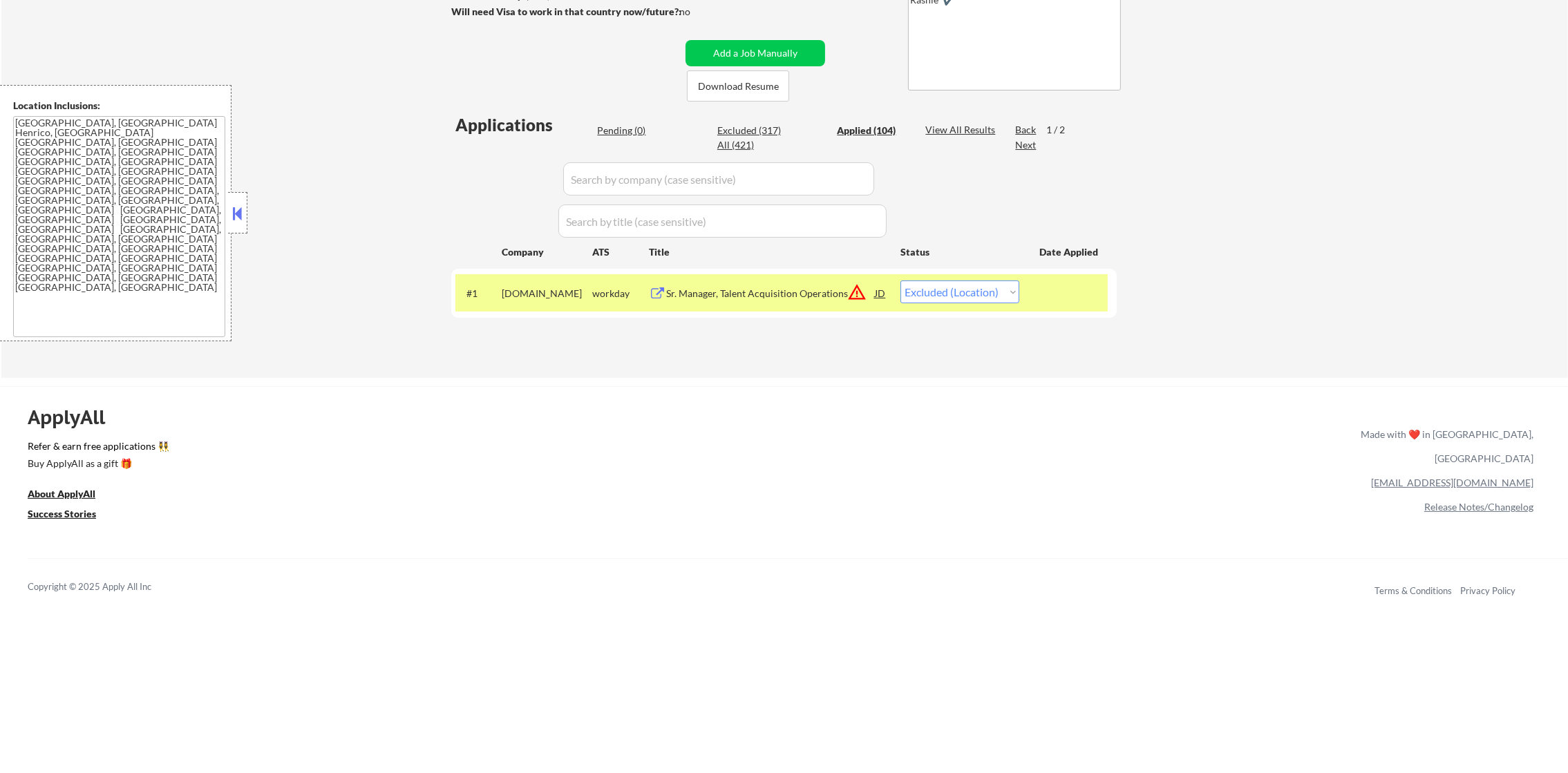
select select ""applied""
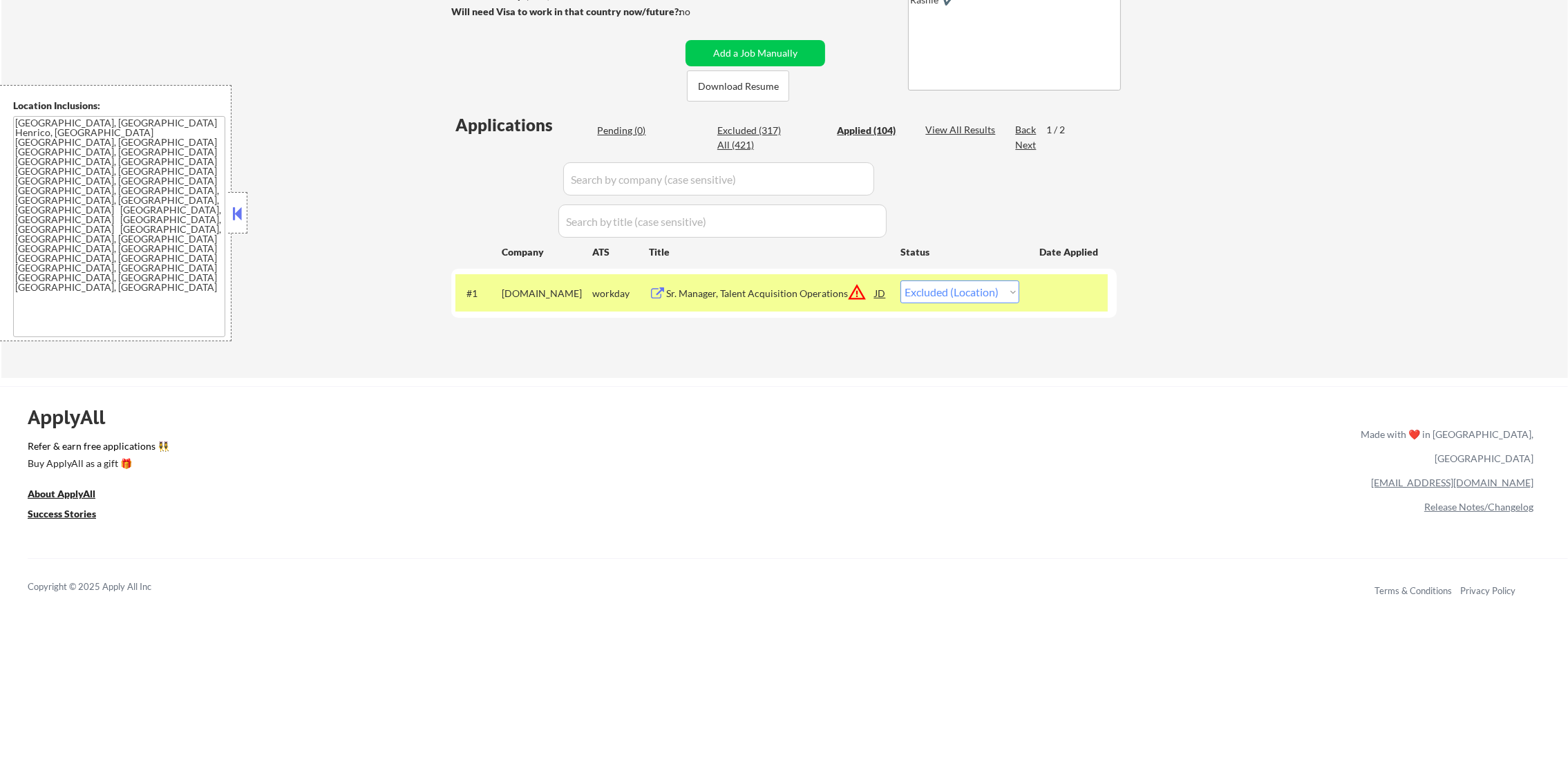
select select ""applied""
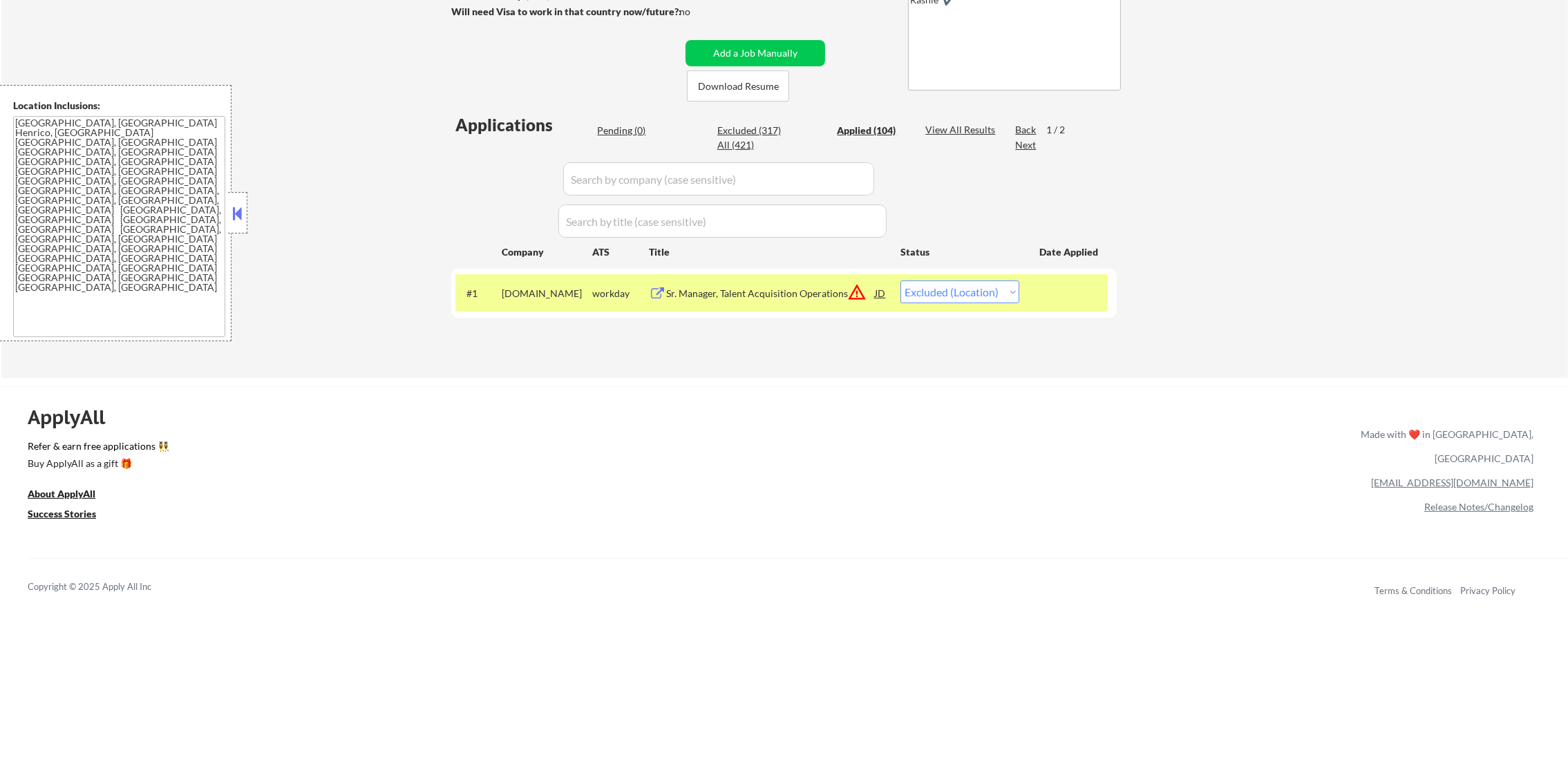
select select ""applied""
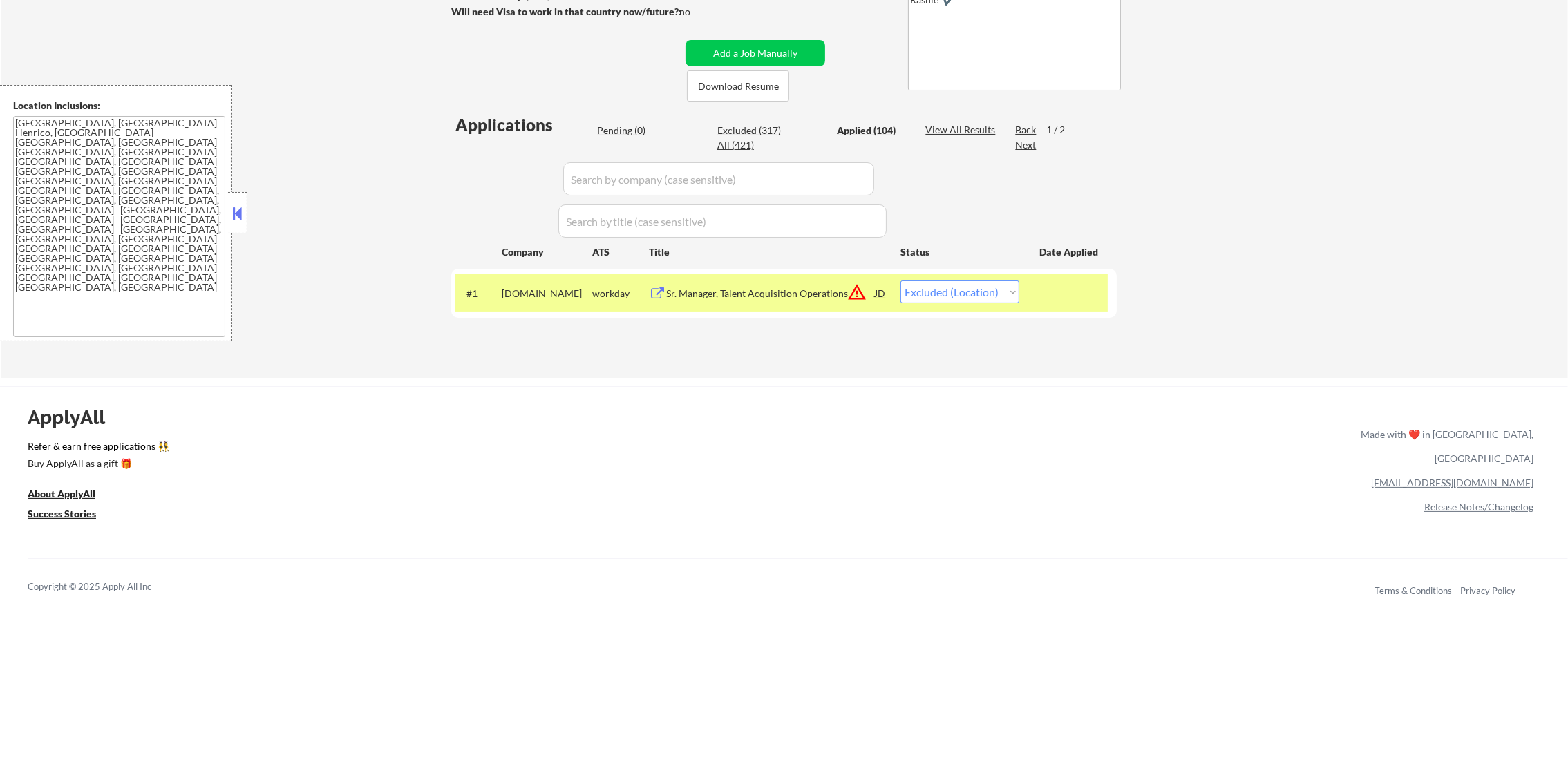
select select ""applied""
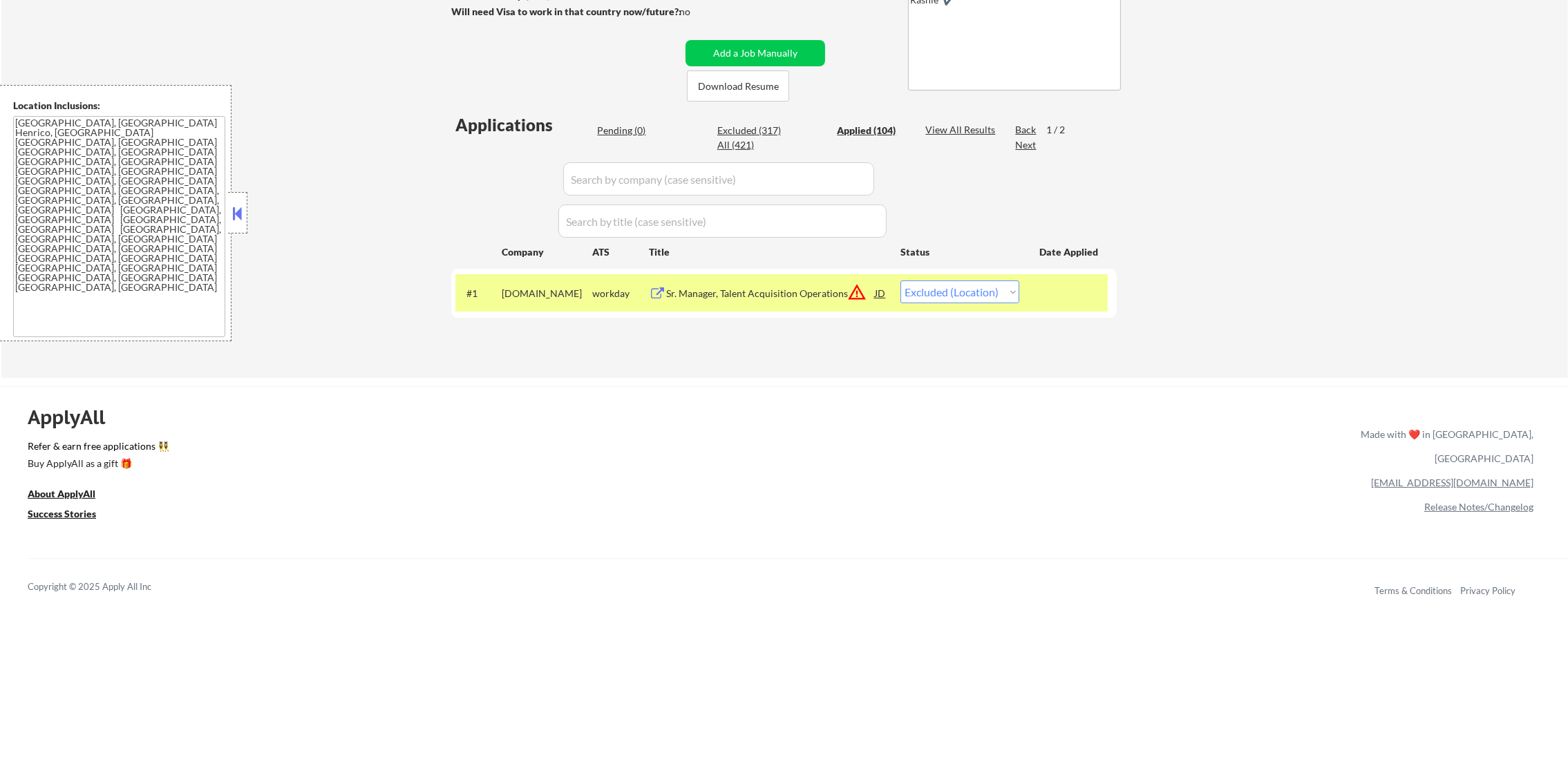
select select ""applied""
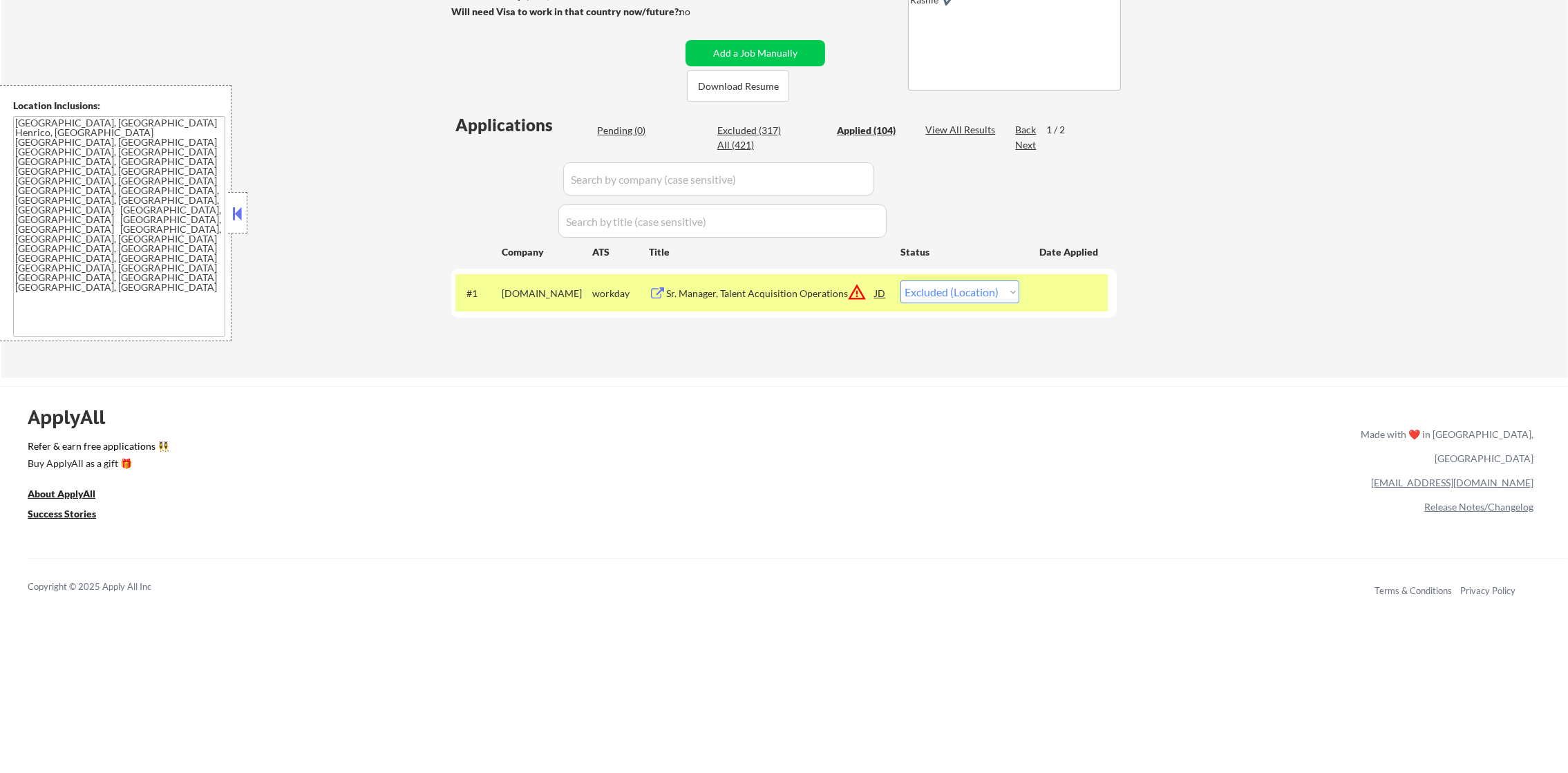
select select ""applied""
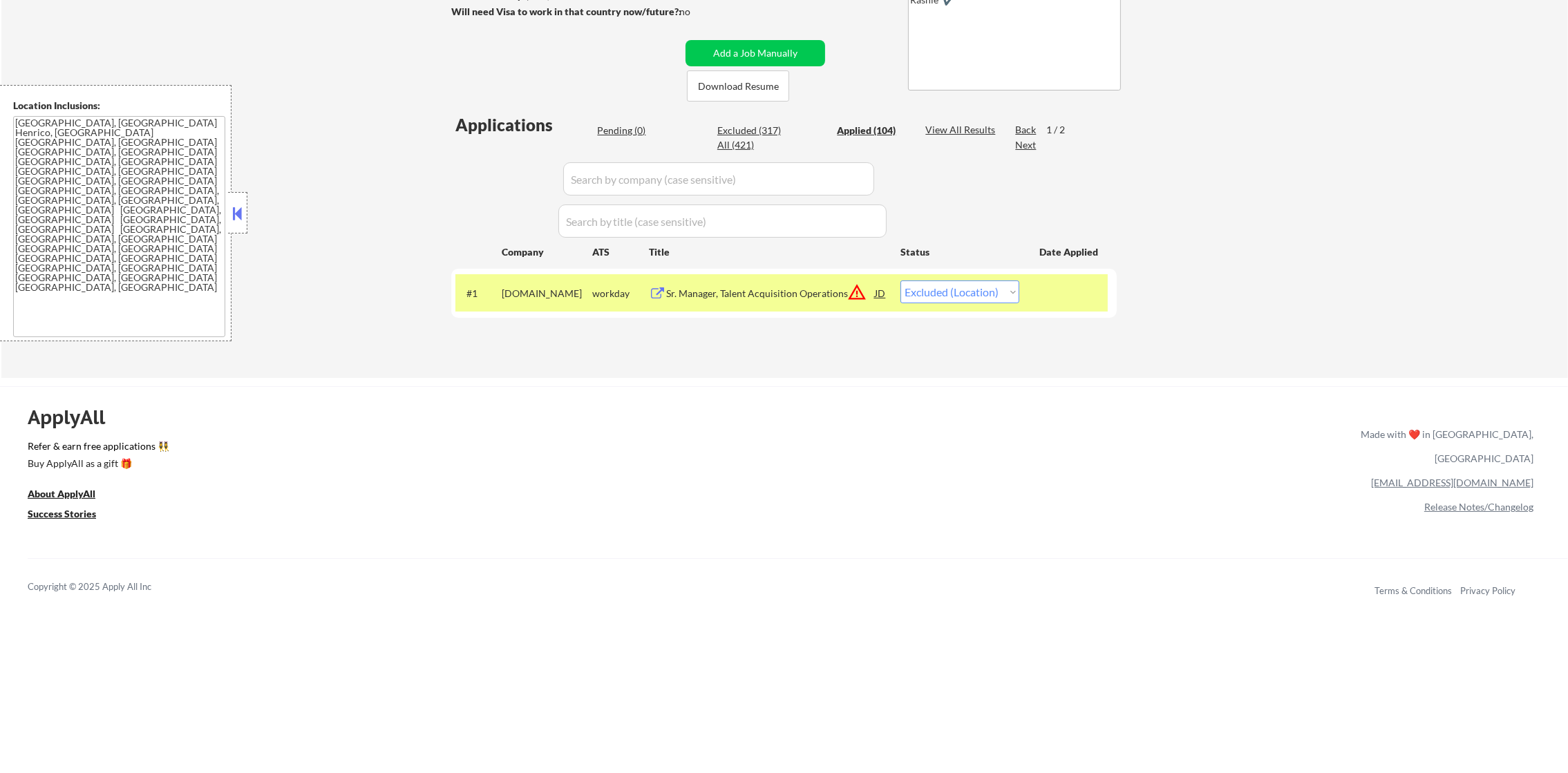
select select ""applied""
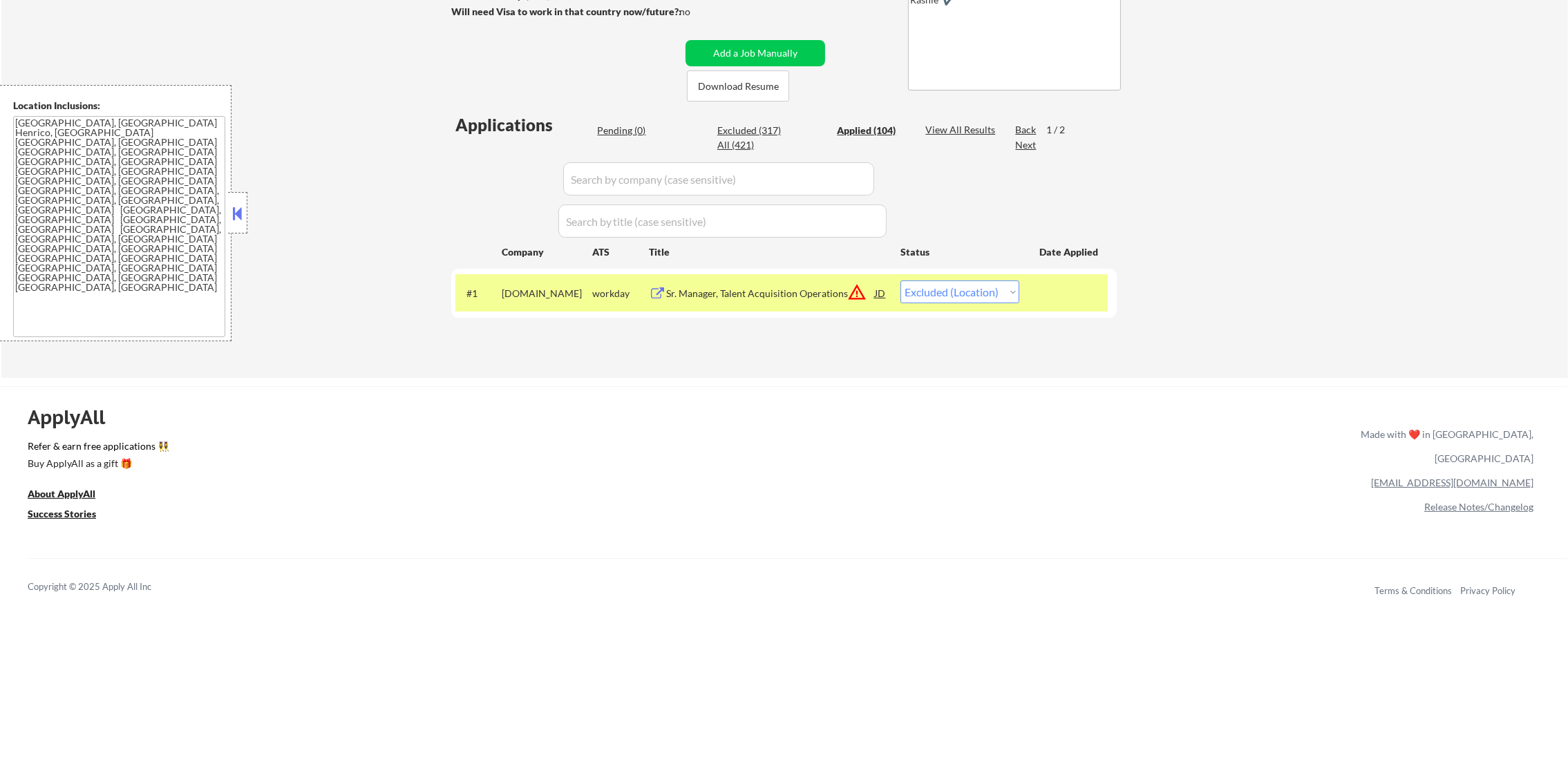
select select ""applied""
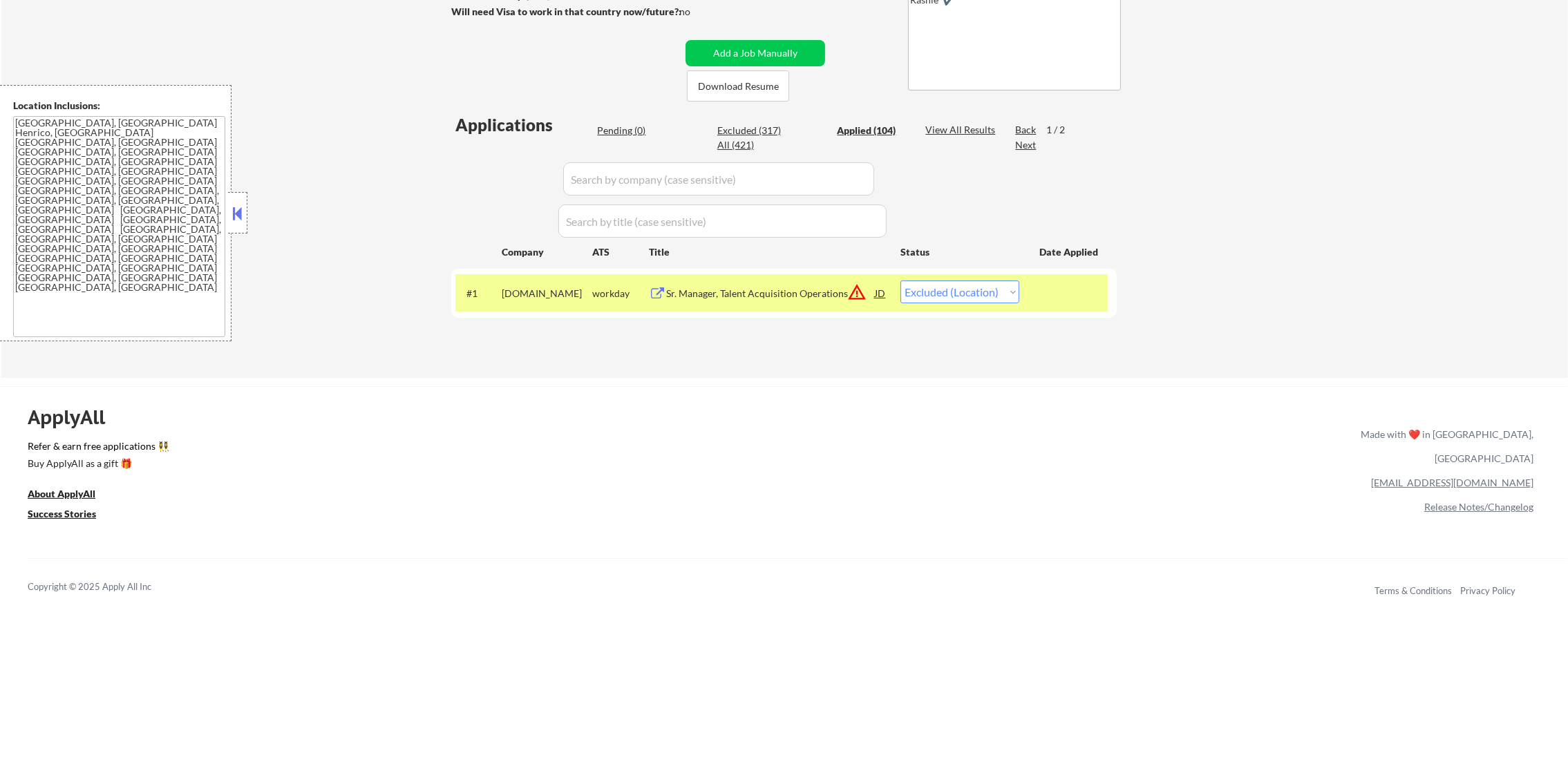
select select ""applied""
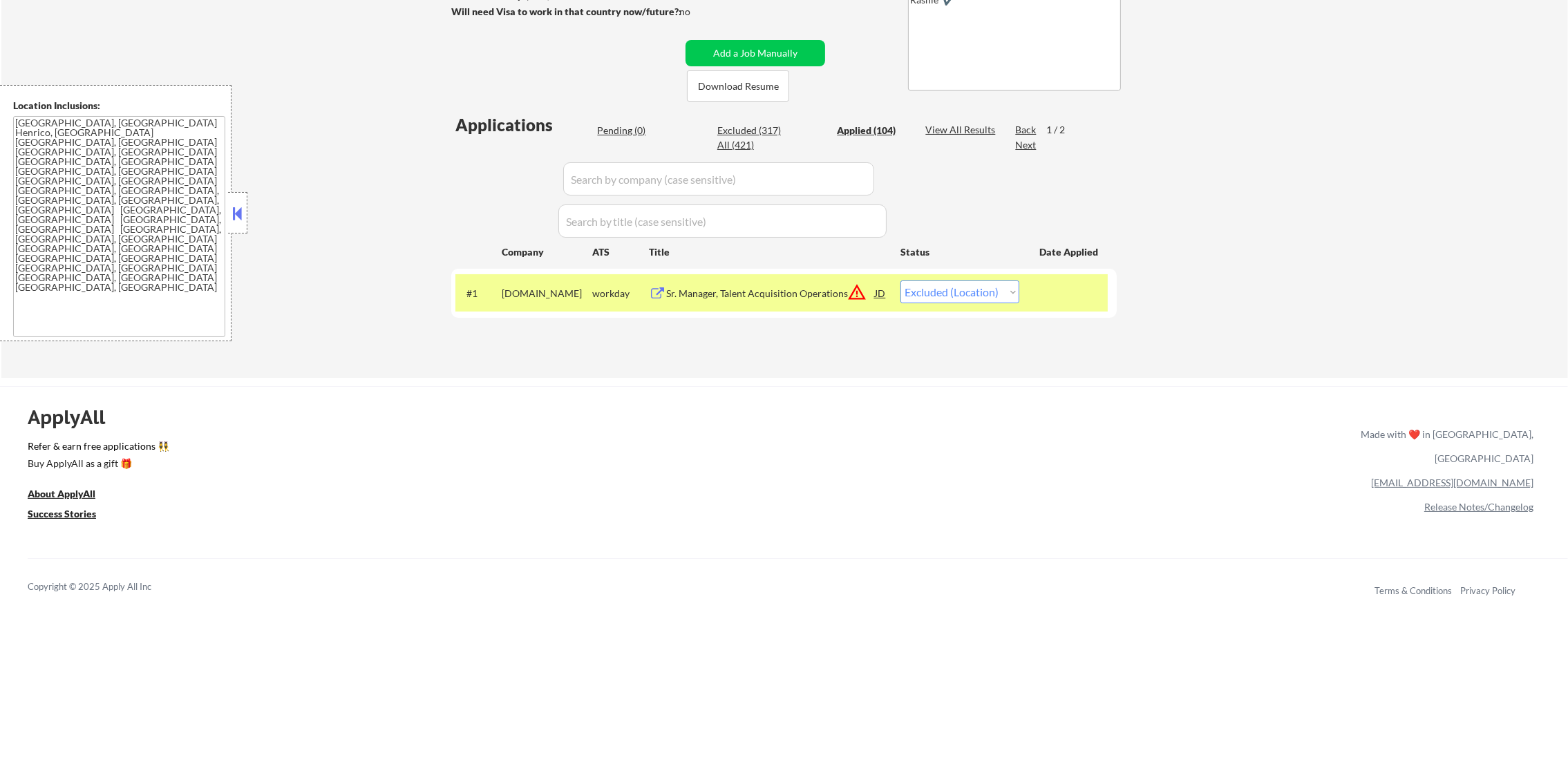
select select ""applied""
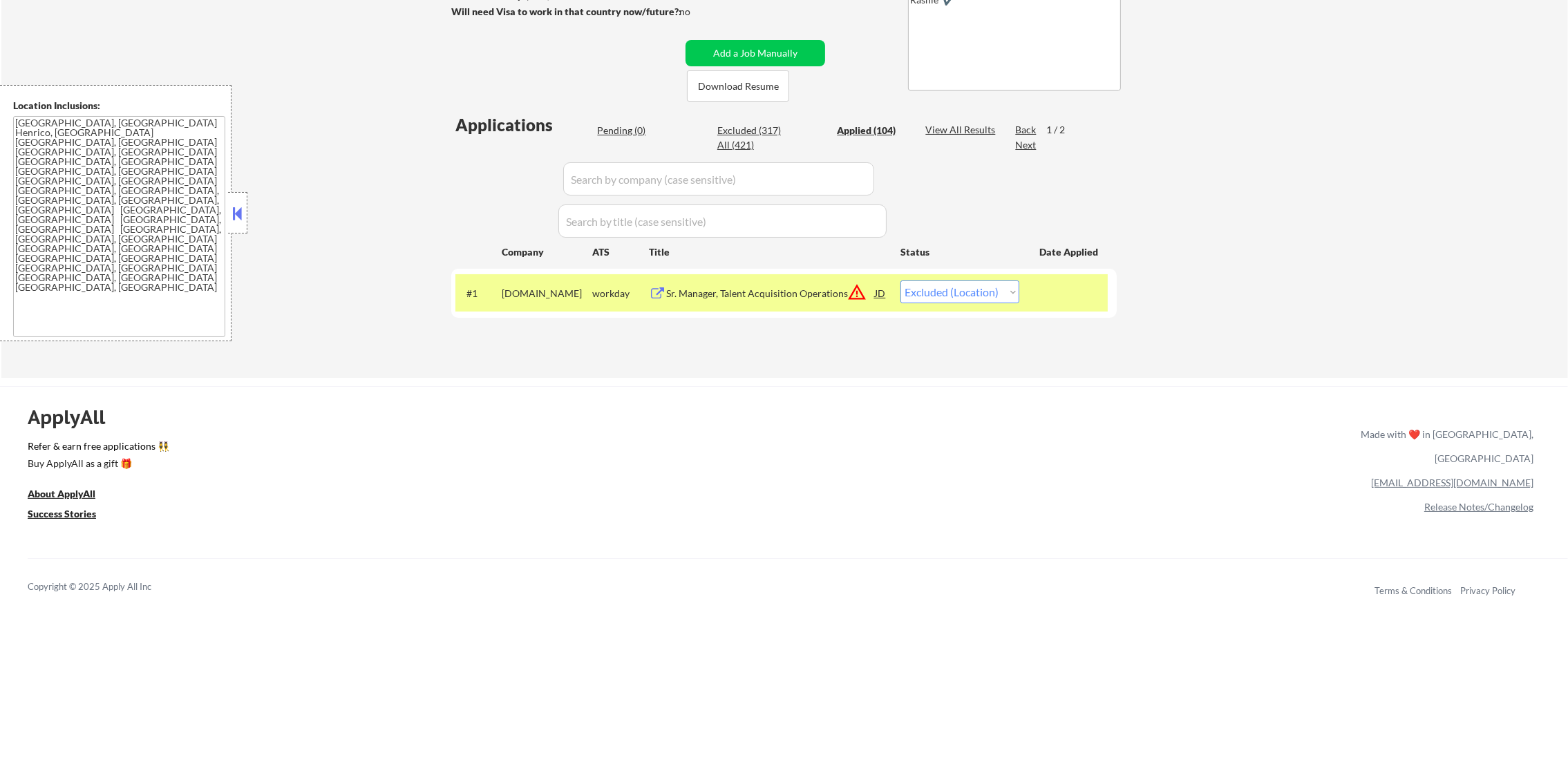
select select ""applied""
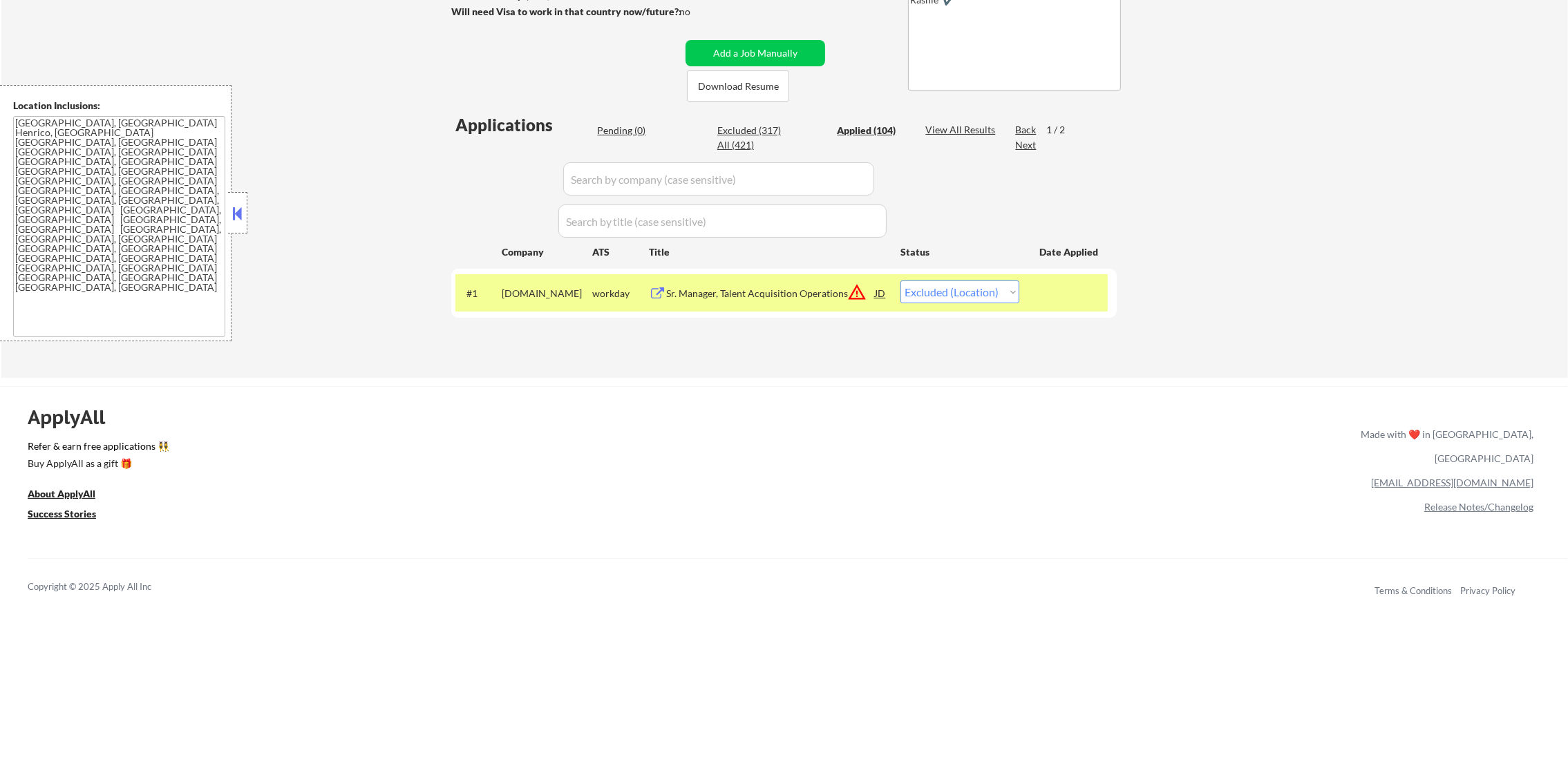
select select ""applied""
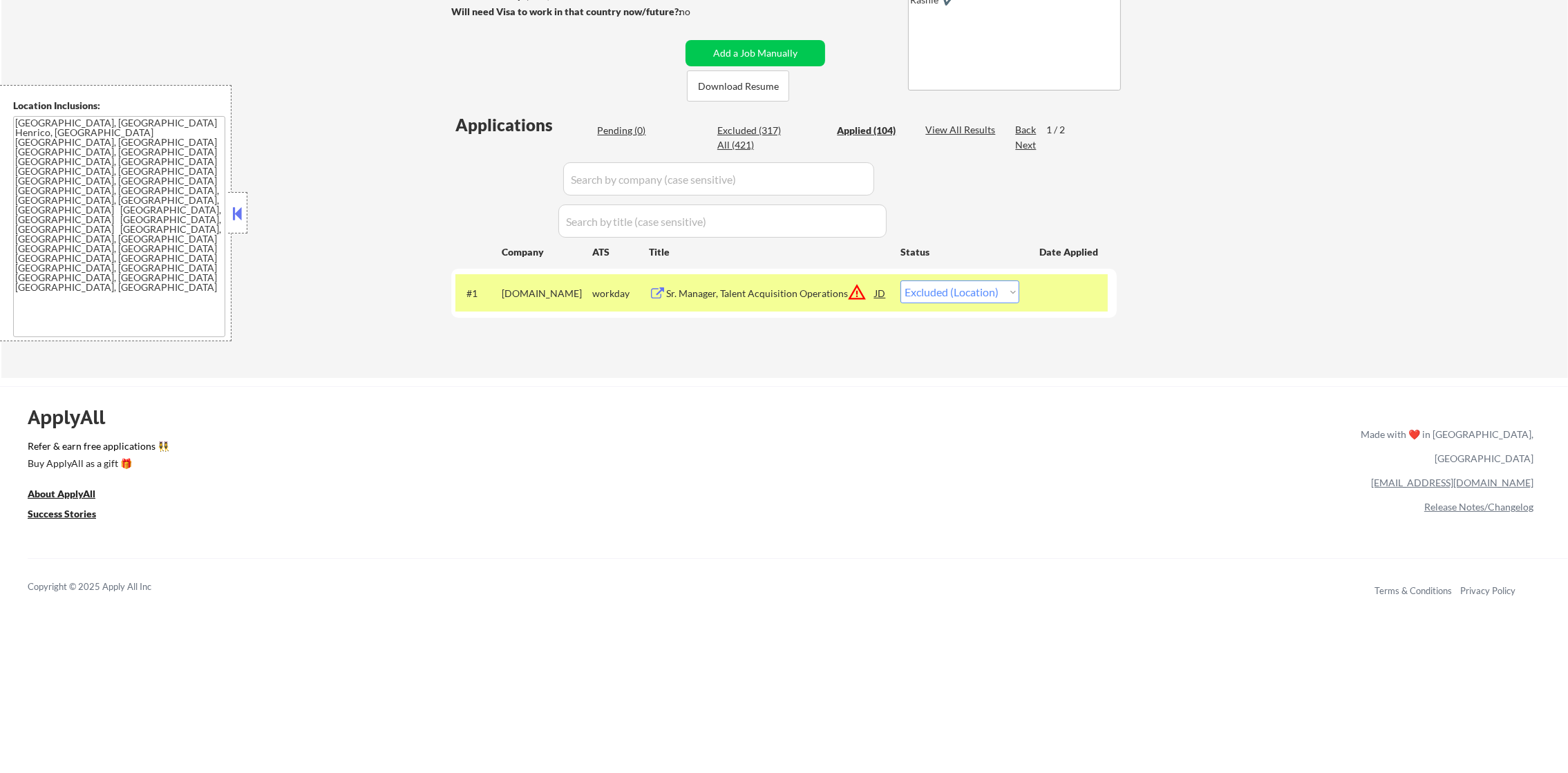
select select ""applied""
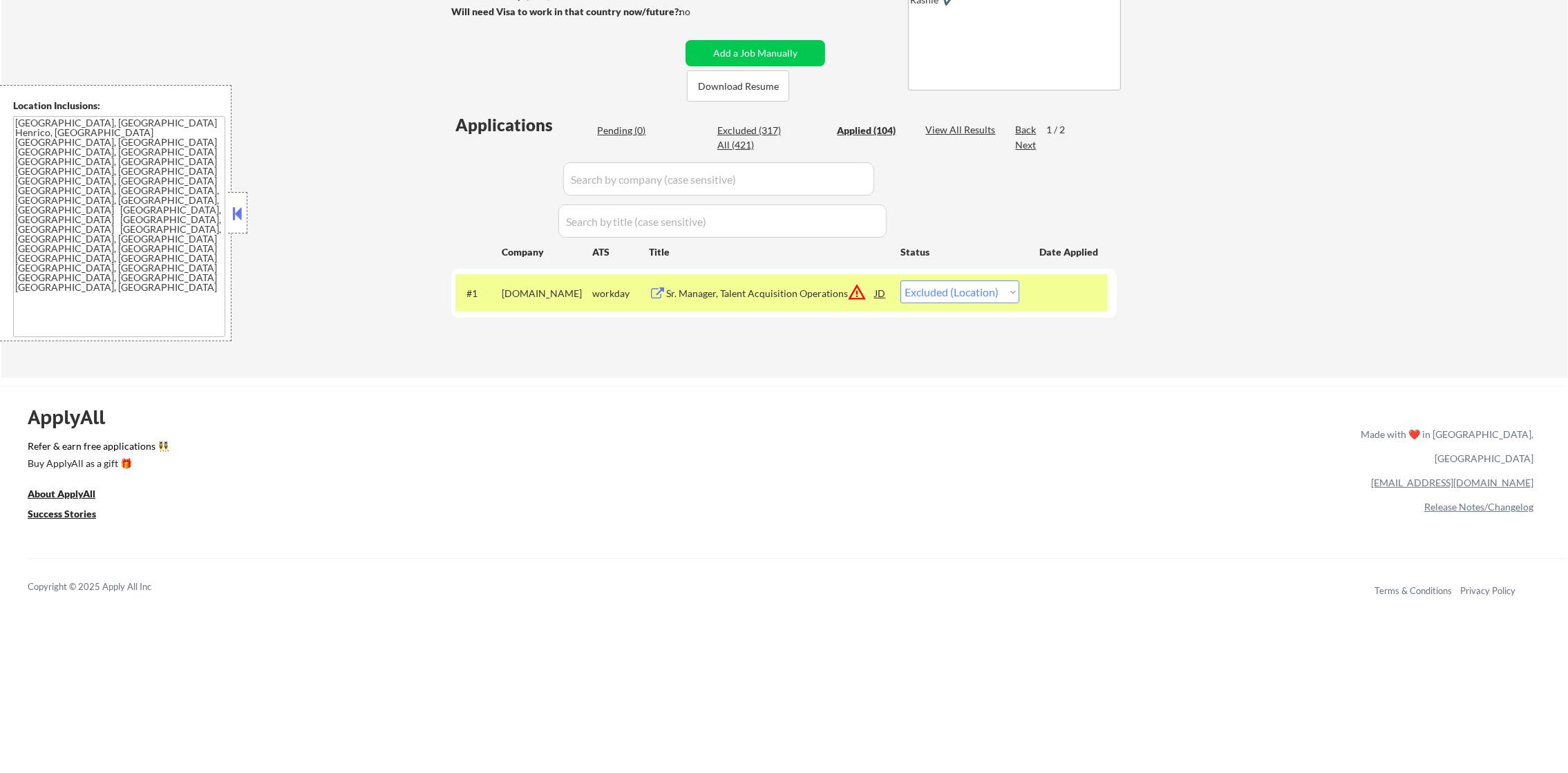
select select ""applied""
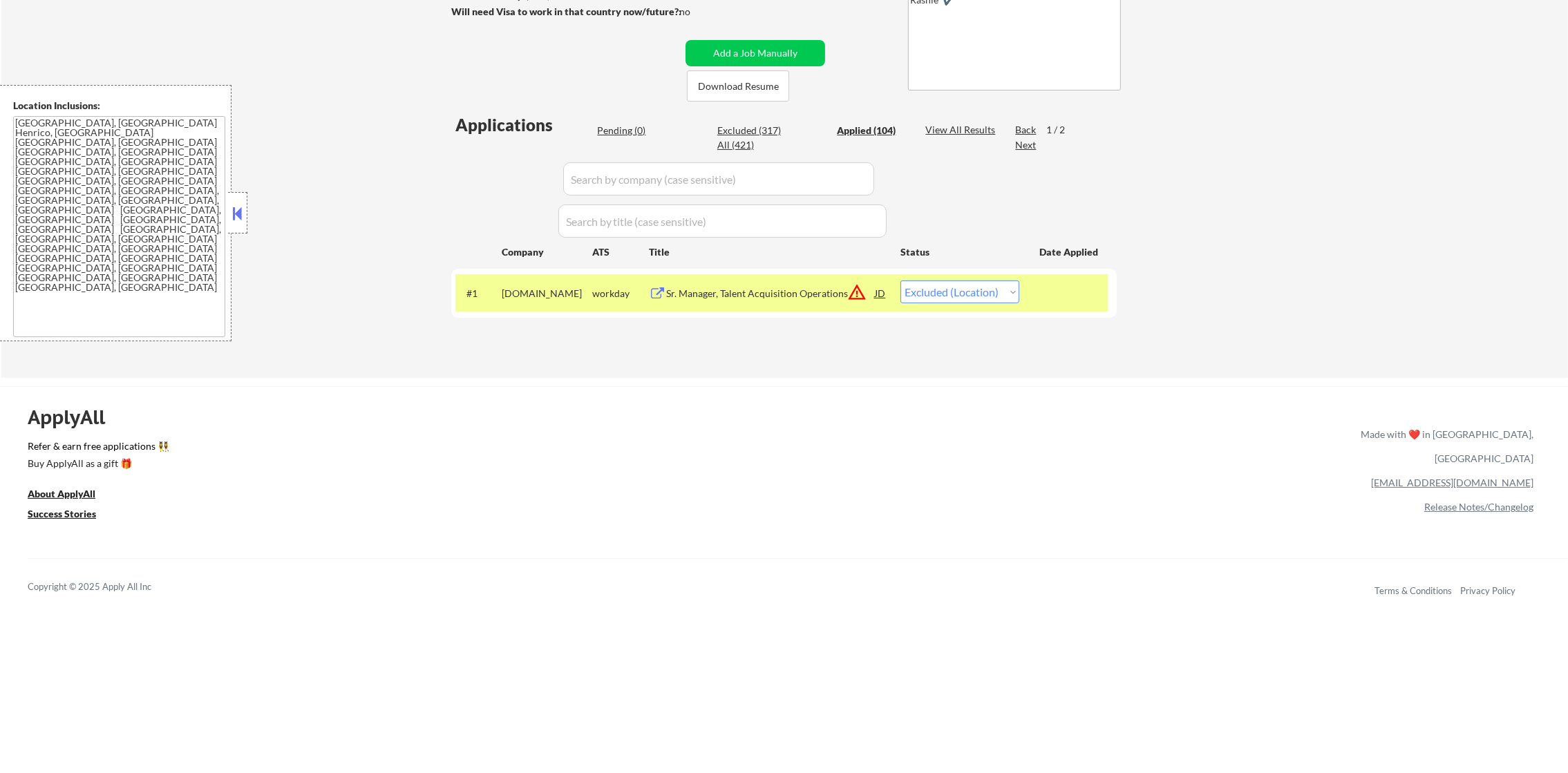
select select ""applied""
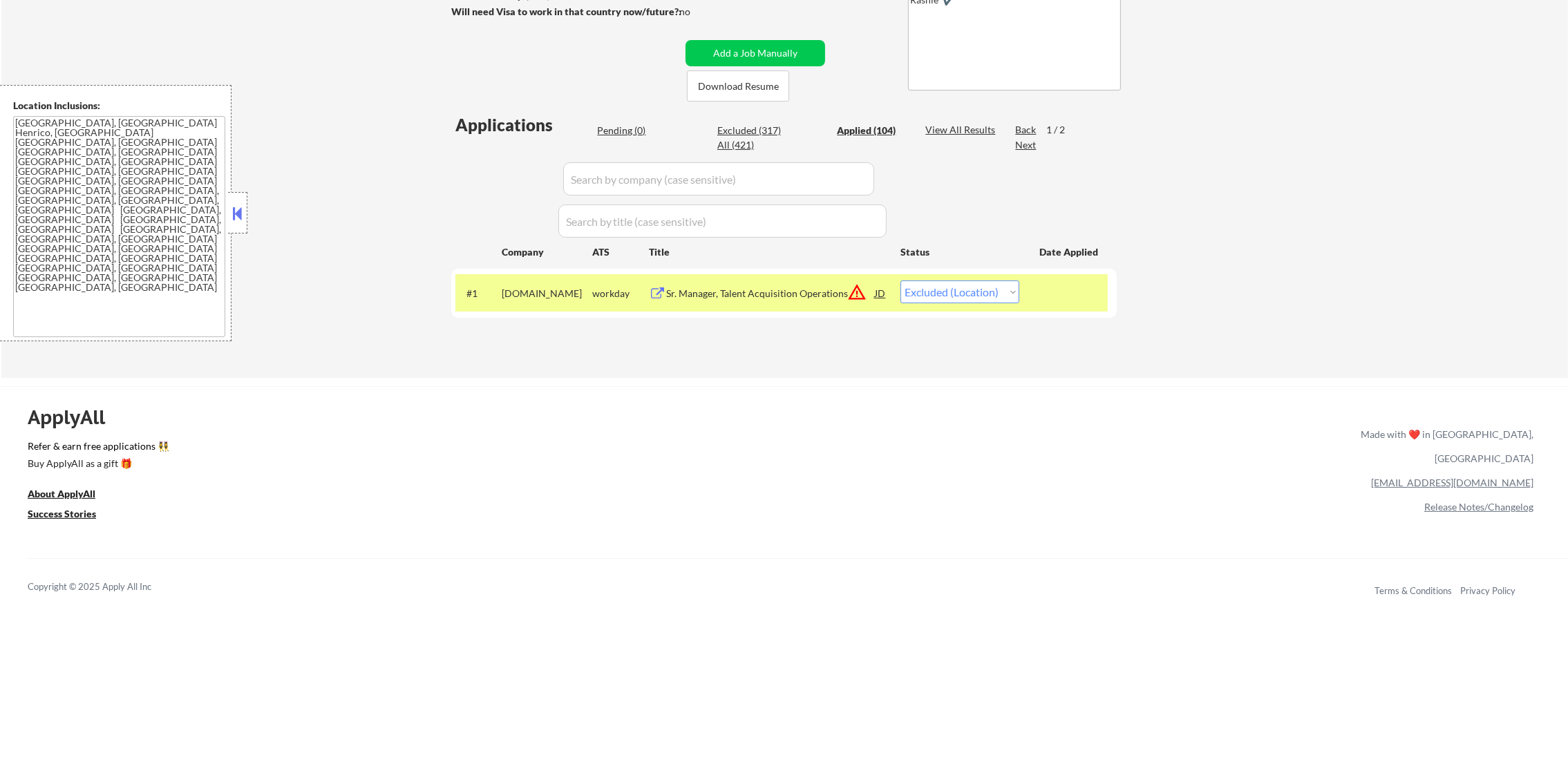
select select ""applied""
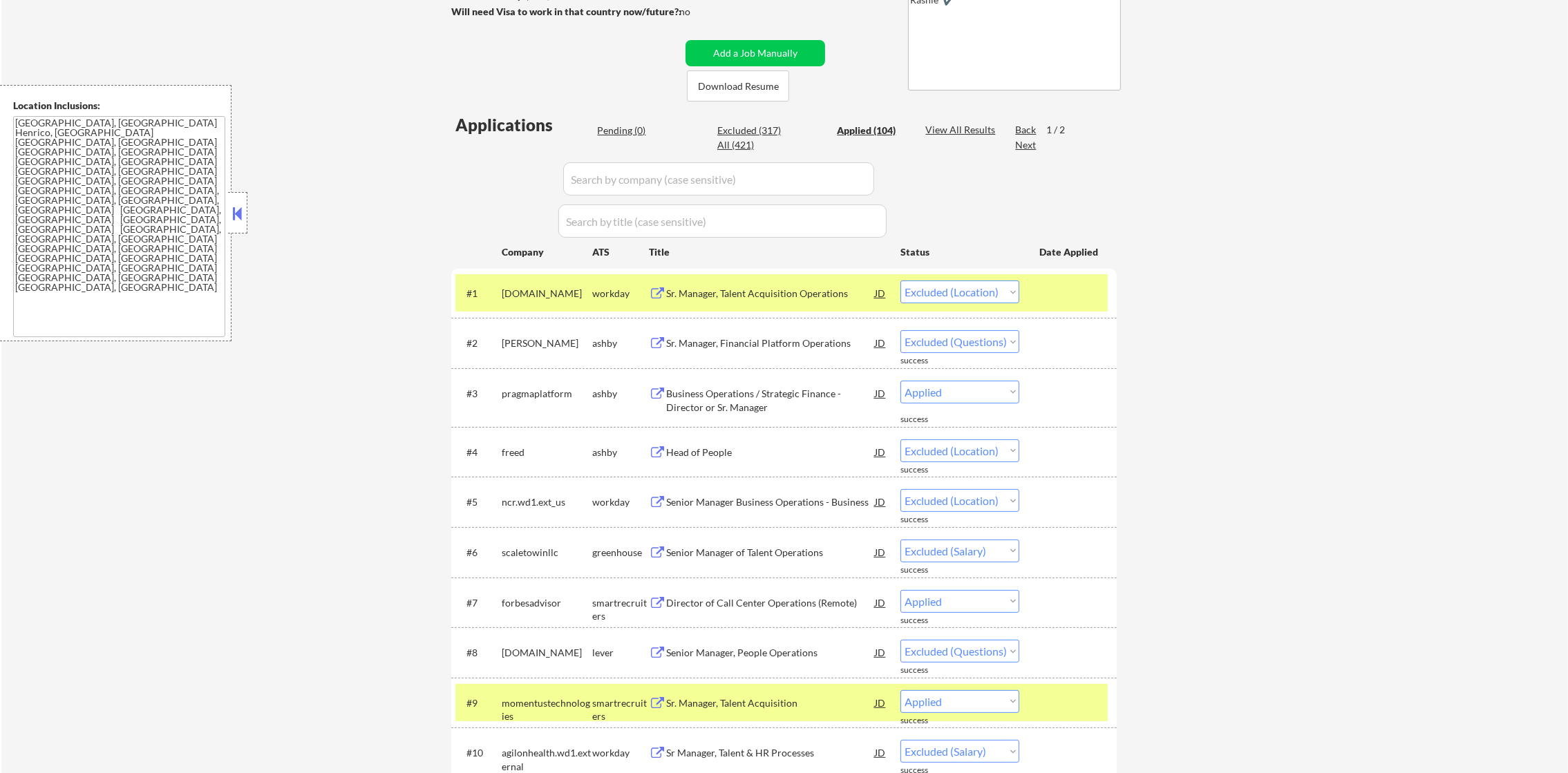
select select ""applied""
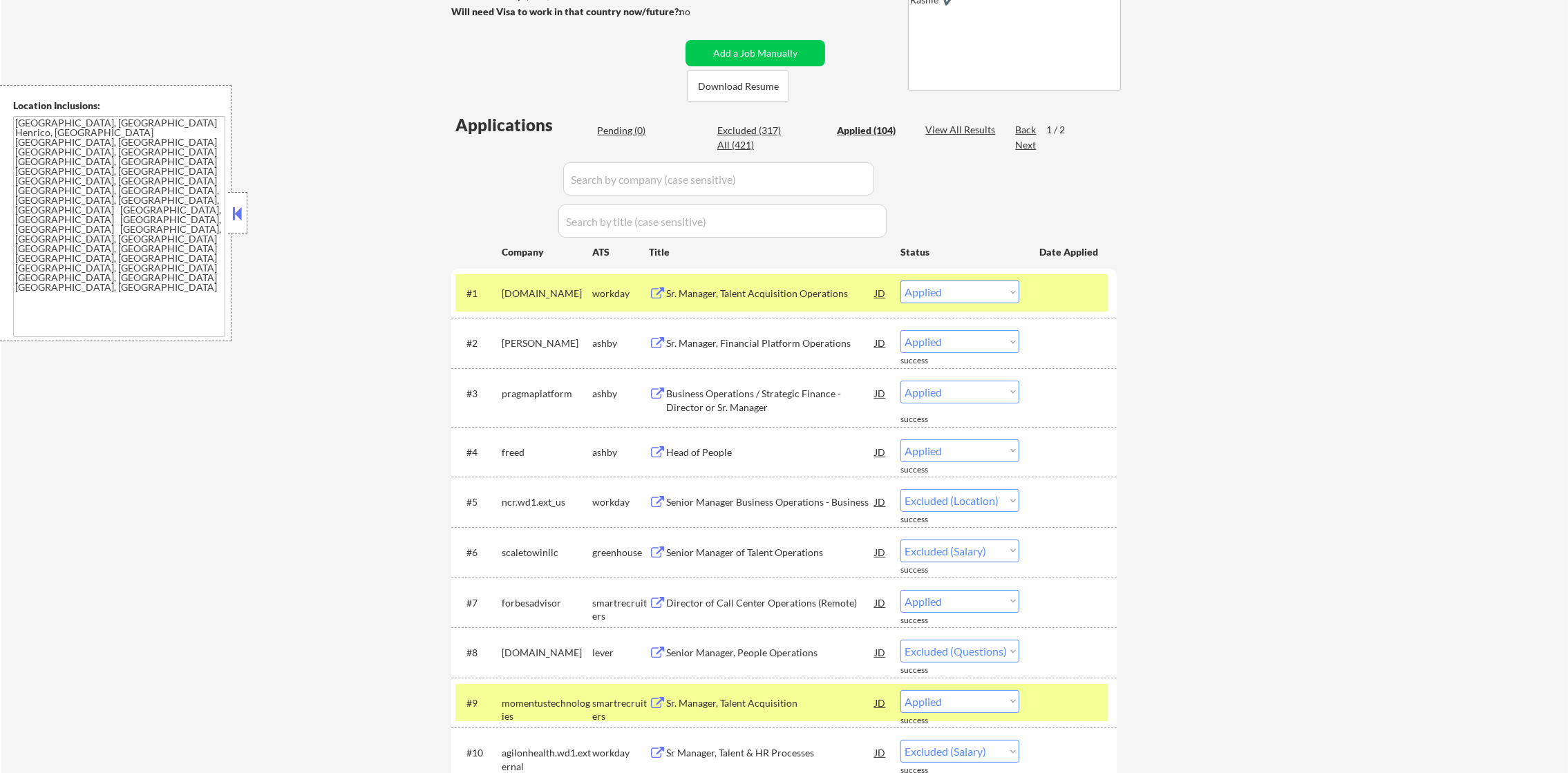
select select ""applied""
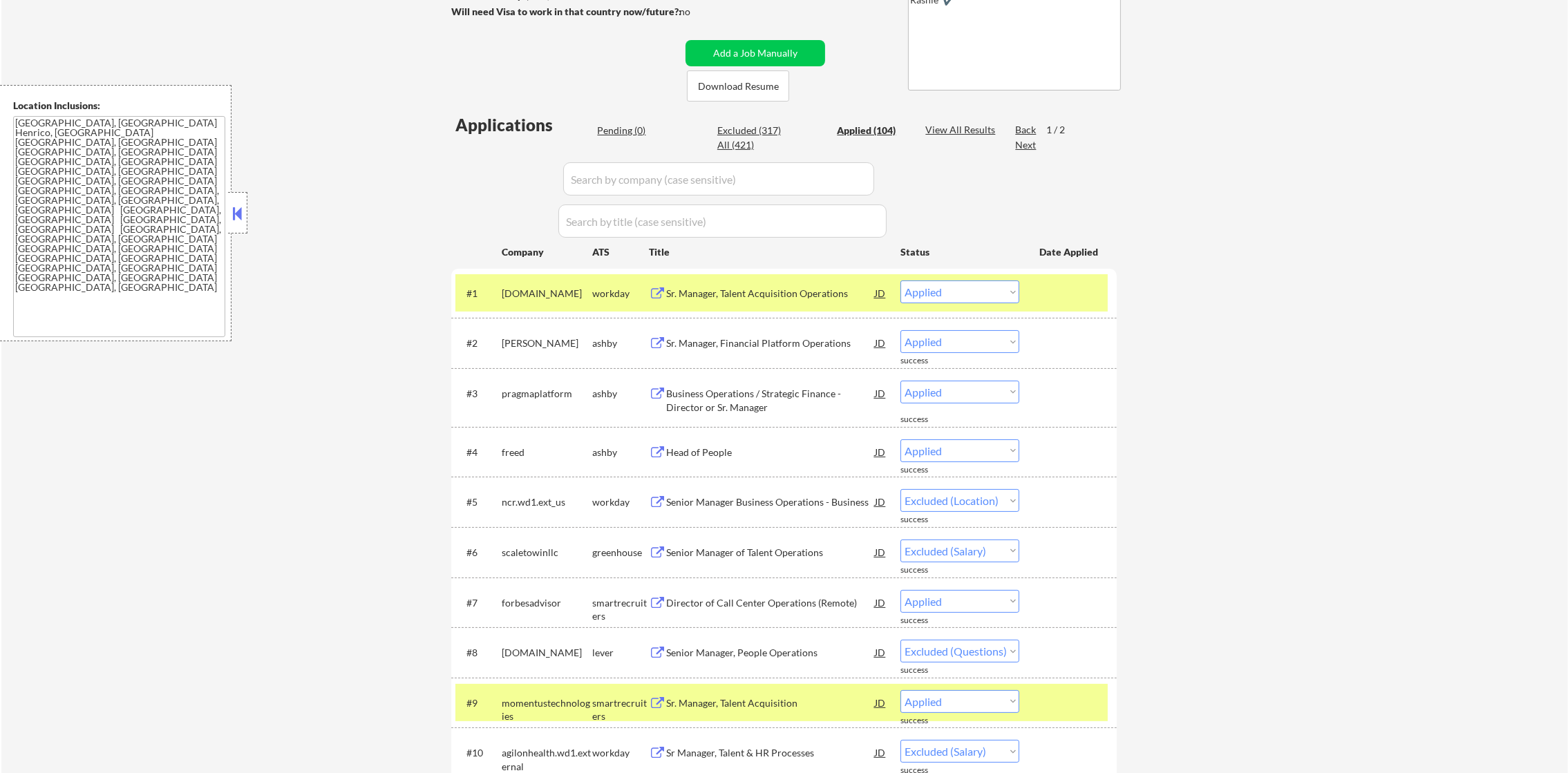
select select ""applied""
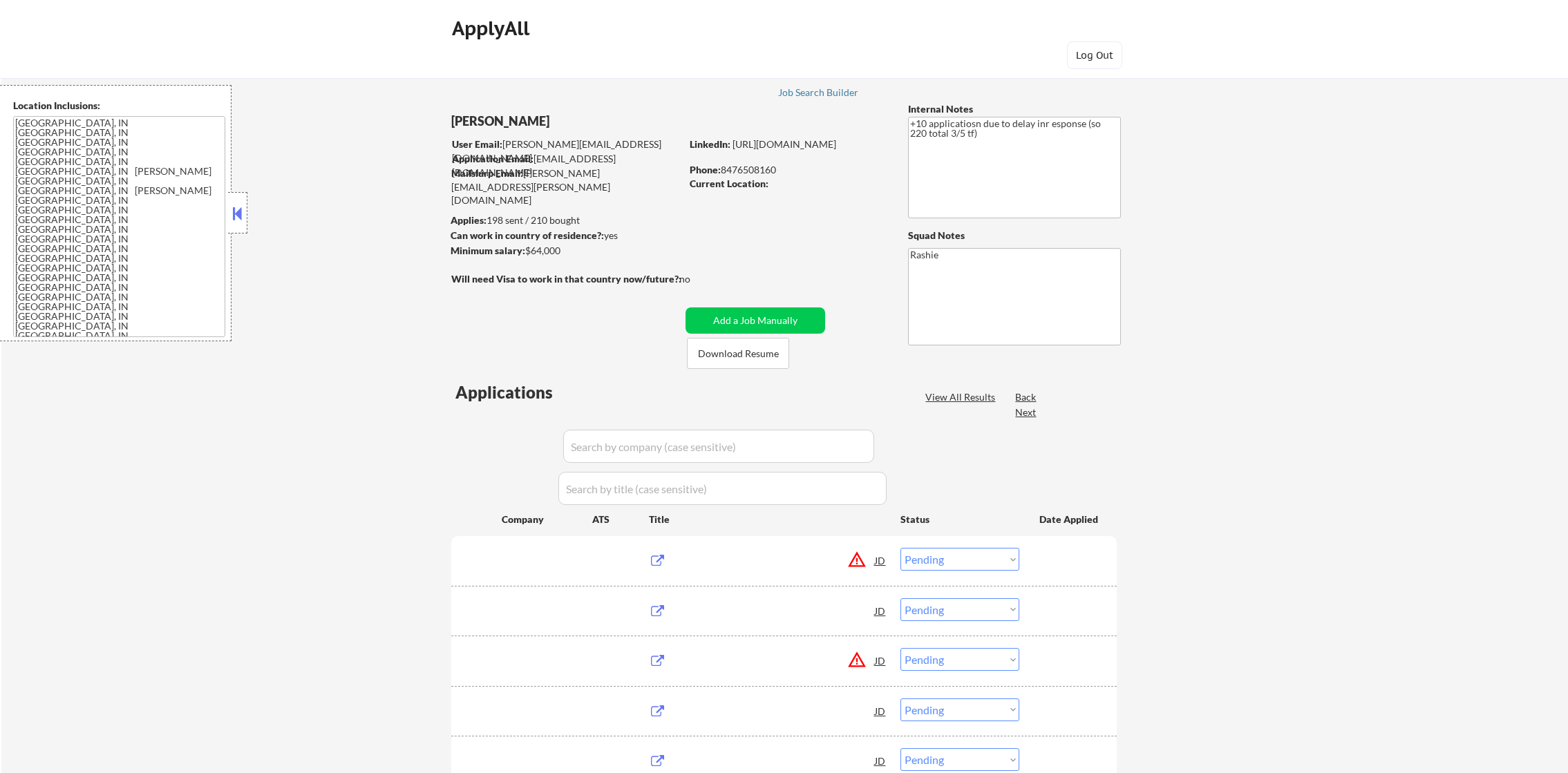
select select ""pending""
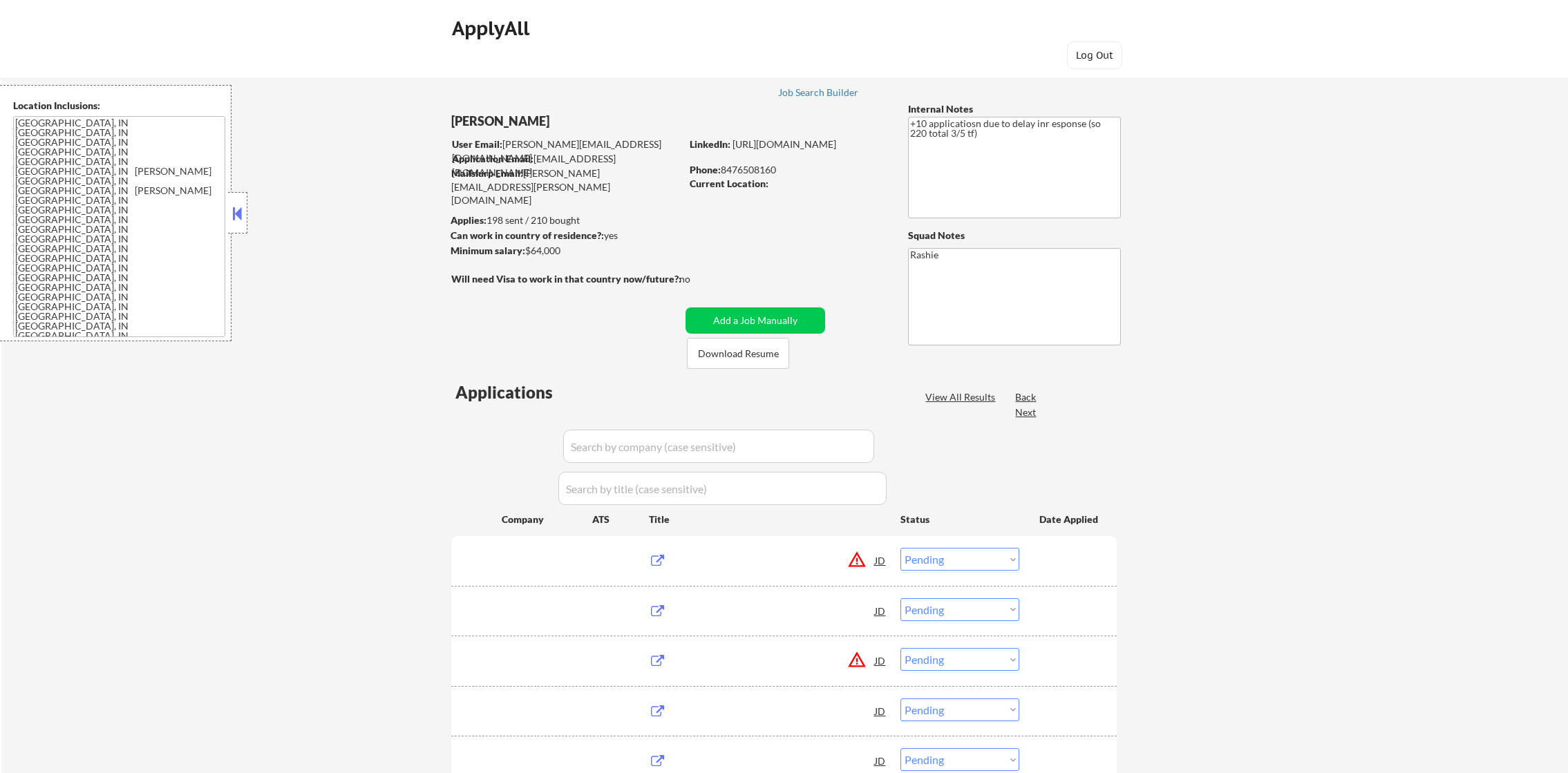
select select ""pending""
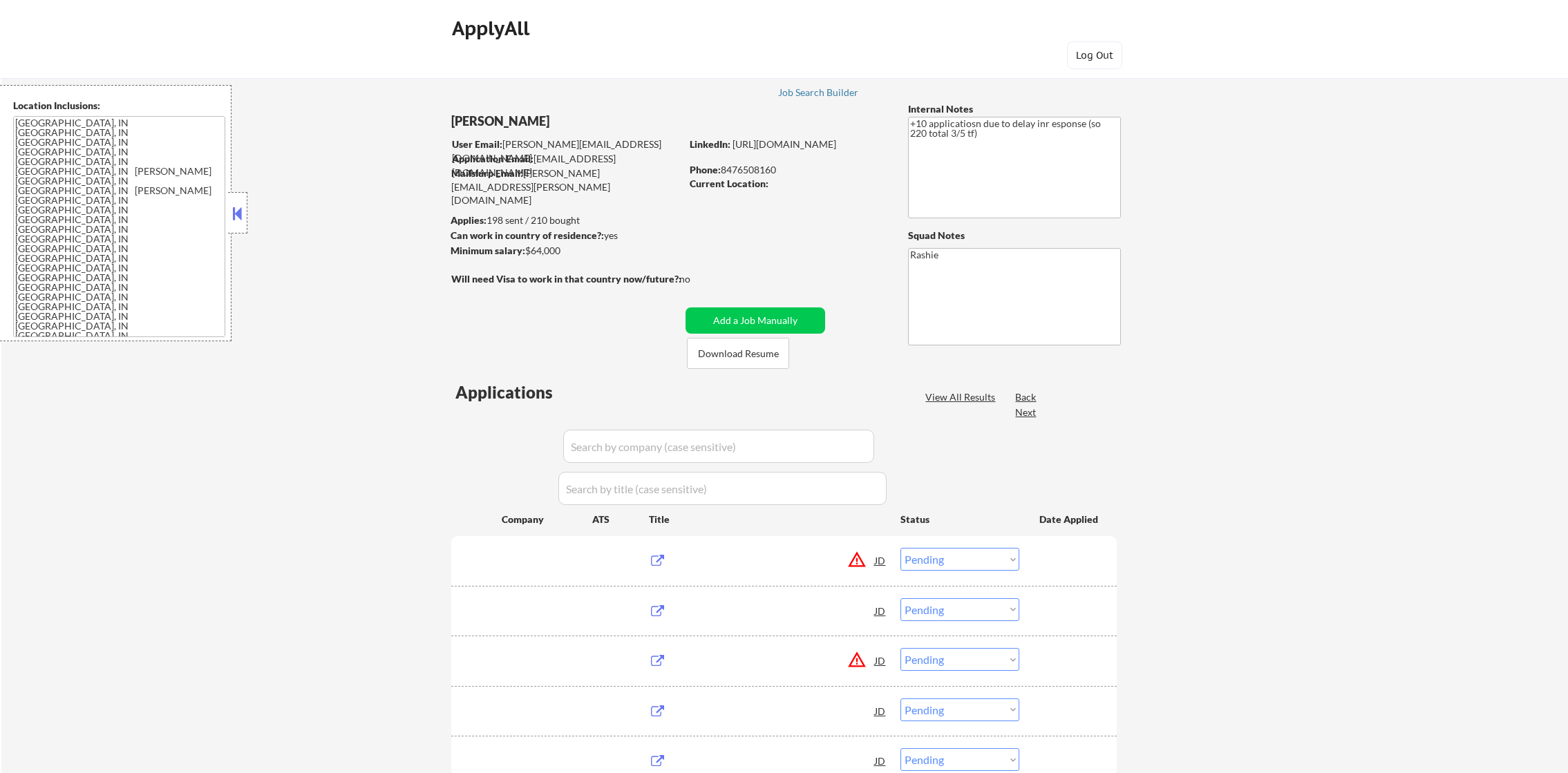
select select ""pending""
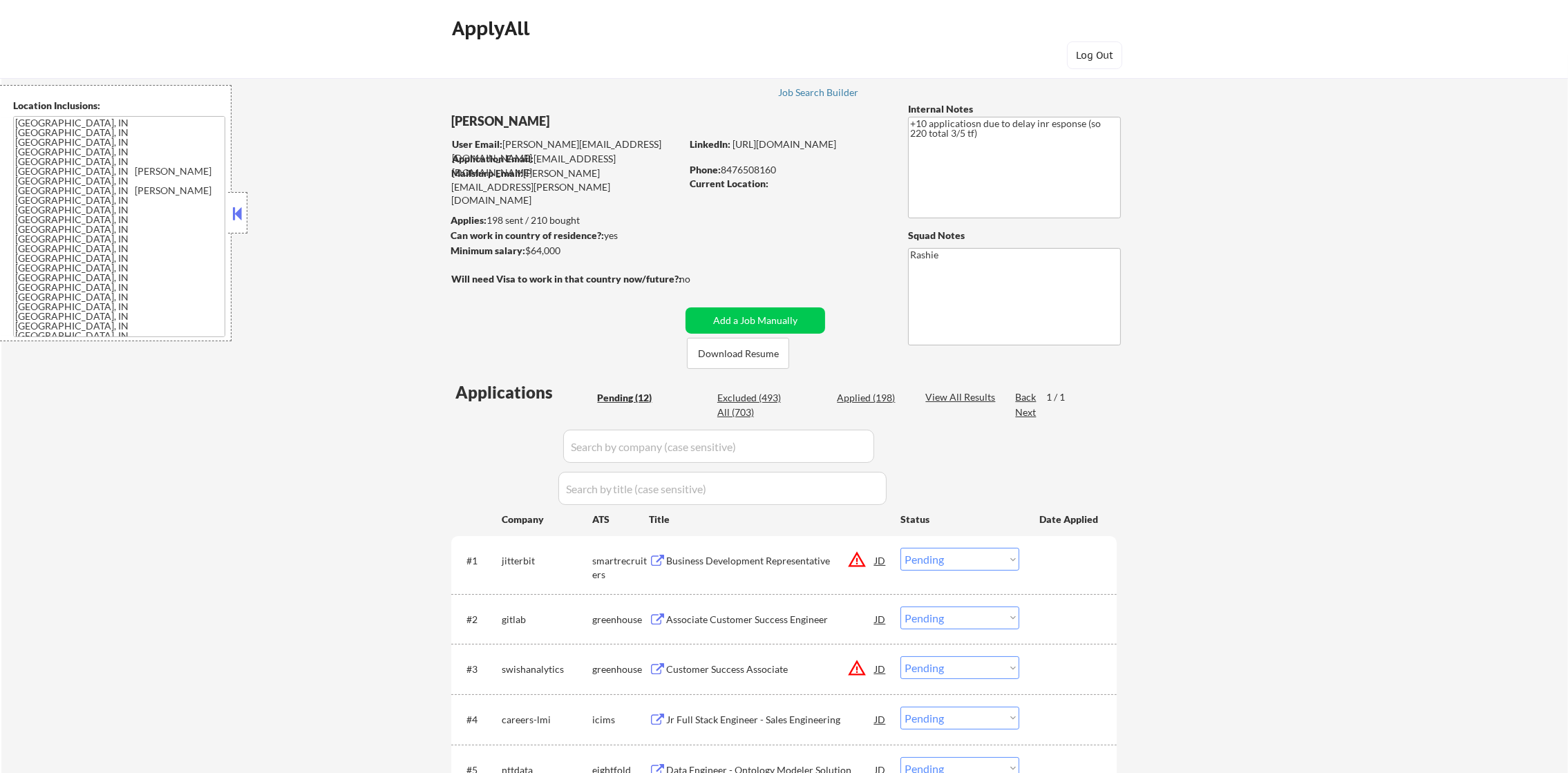
click at [187, 229] on textarea "Indianapolis, IN Speedway, IN Lawrence, IN Beech Grove, IN Southport, IN Cumber…" at bounding box center [119, 226] width 213 height 221
drag, startPoint x: 869, startPoint y: 88, endPoint x: 818, endPoint y: 91, distance: 51.1
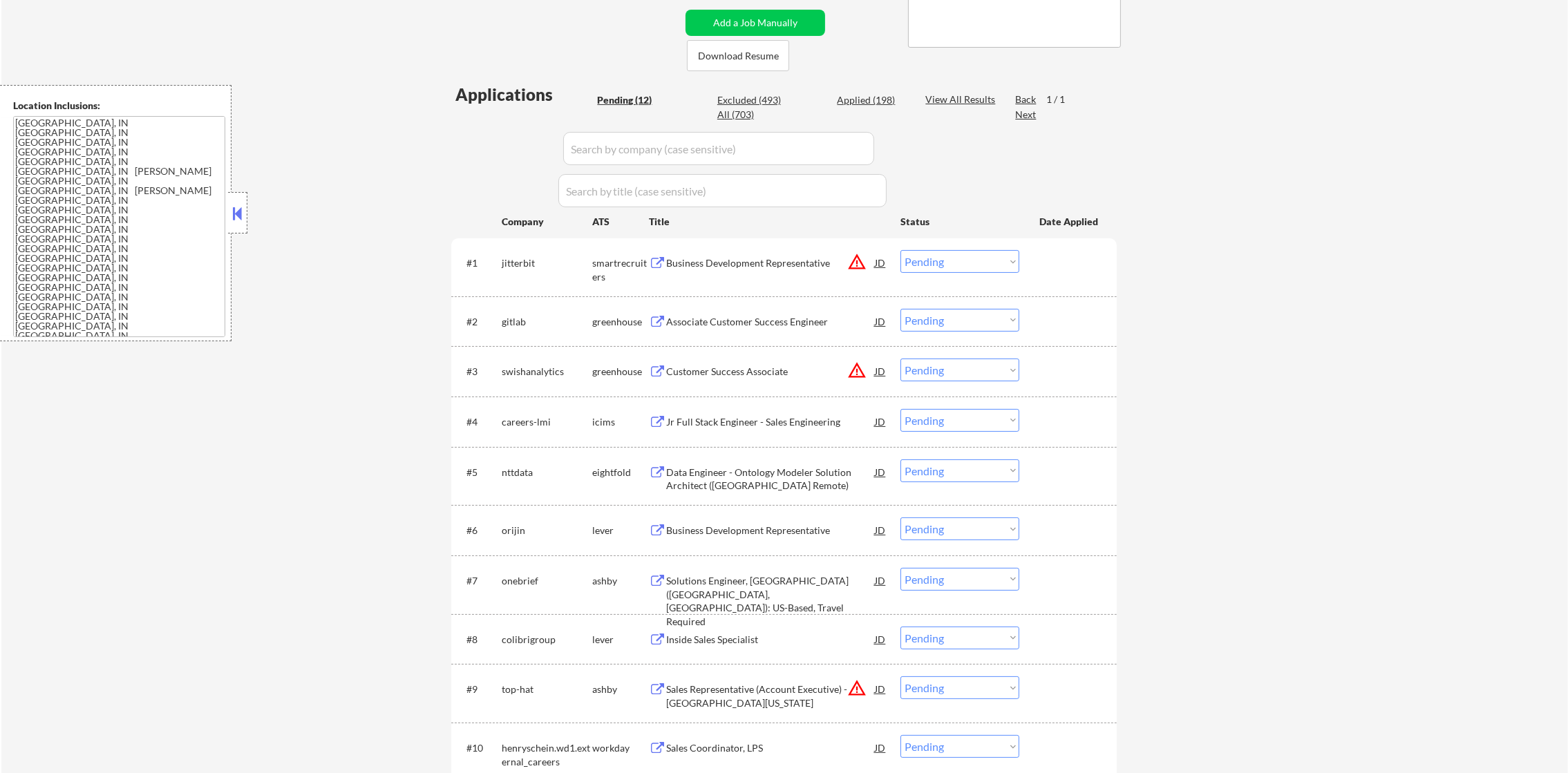
scroll to position [293, 0]
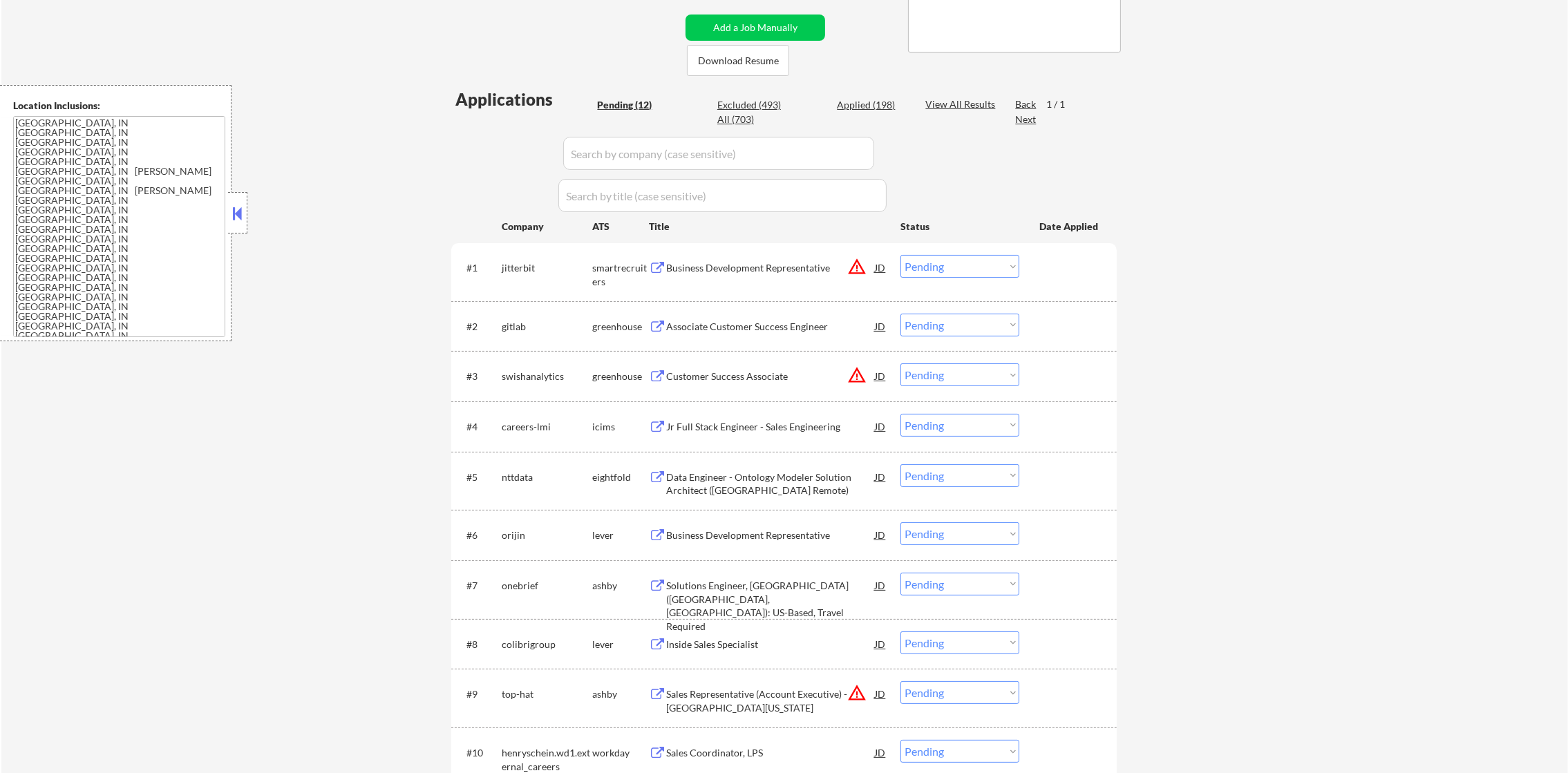
click at [863, 262] on button "warning_amber" at bounding box center [857, 267] width 19 height 19
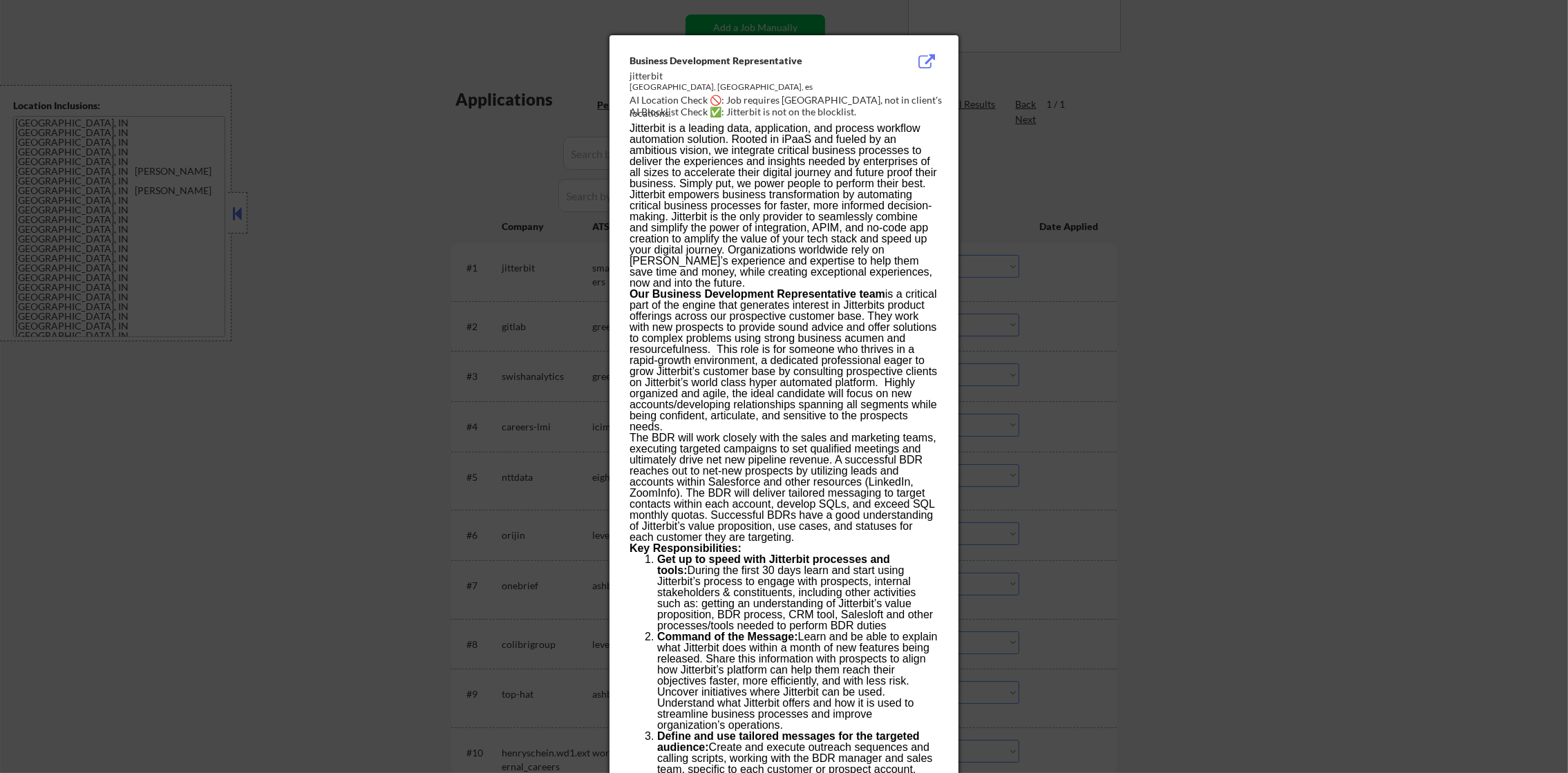
click at [1072, 244] on div at bounding box center [784, 386] width 1568 height 773
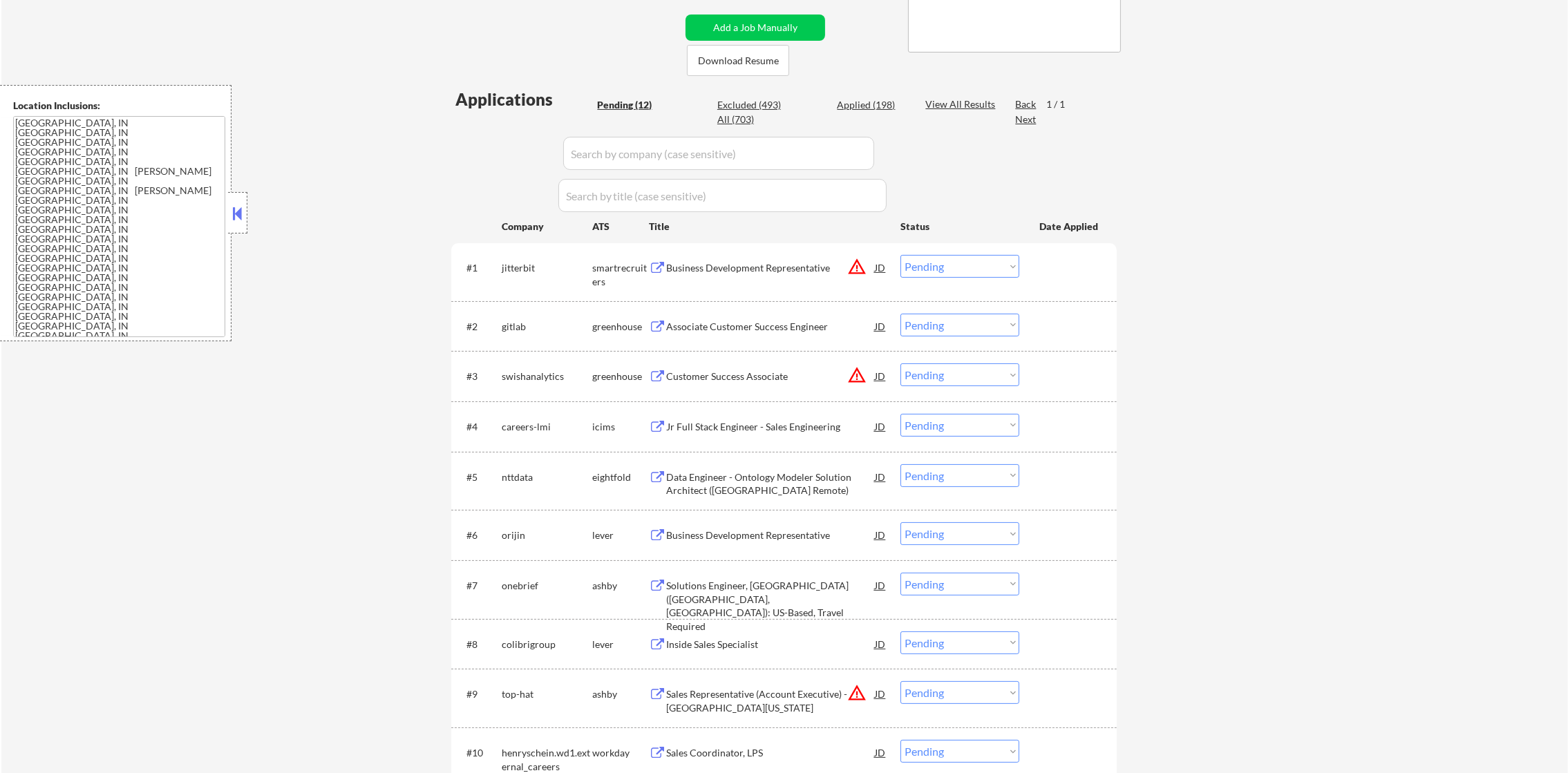
drag, startPoint x: 917, startPoint y: 1, endPoint x: 409, endPoint y: 232, distance: 558.1
click at [409, 232] on div "← Return to /applysquad Mailslurp Inbox Job Search Builder Christopher Marlowe …" at bounding box center [784, 362] width 1566 height 1200
click at [860, 264] on button "warning_amber" at bounding box center [857, 267] width 19 height 19
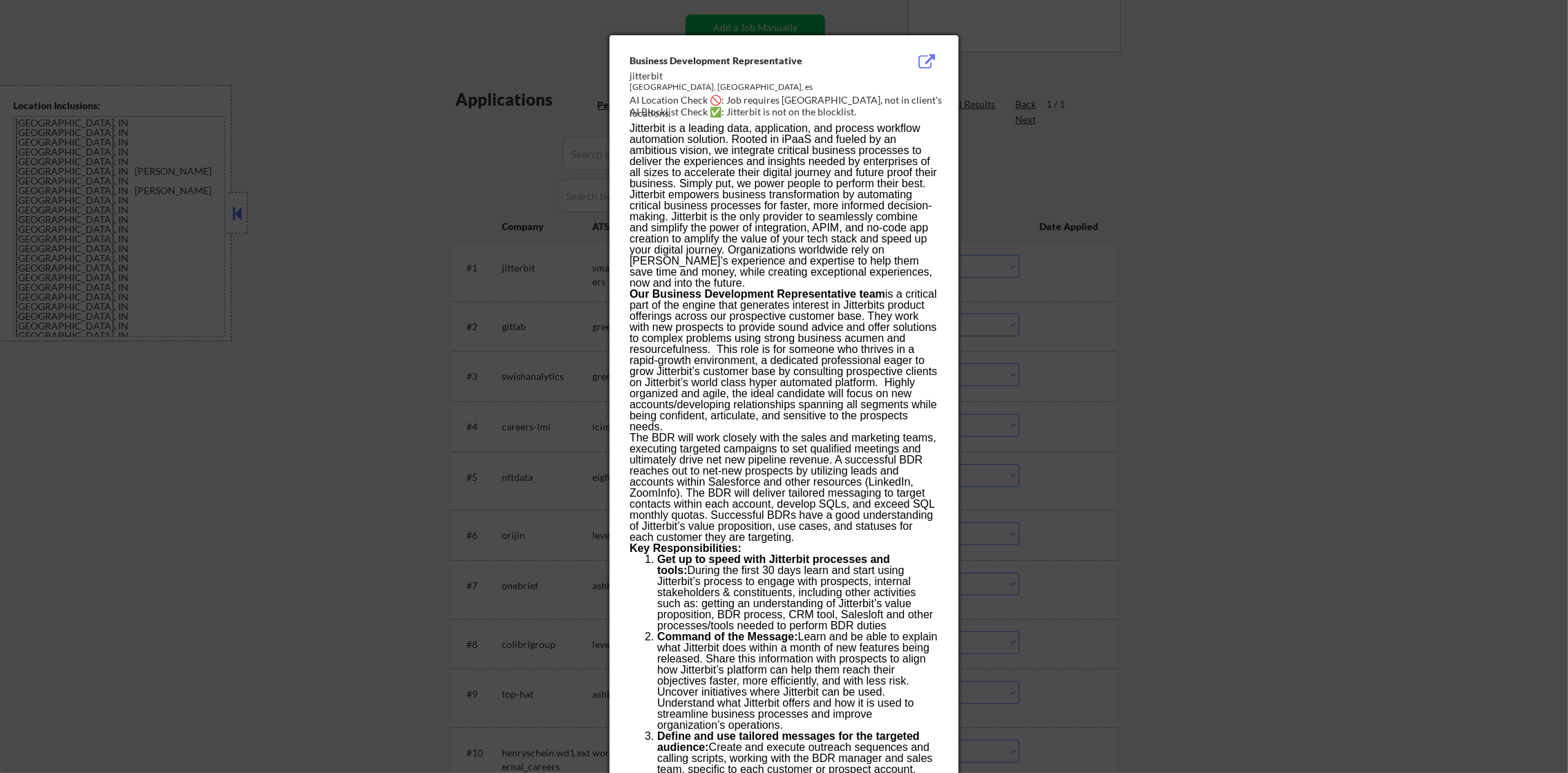
click at [1076, 228] on div at bounding box center [784, 386] width 1568 height 773
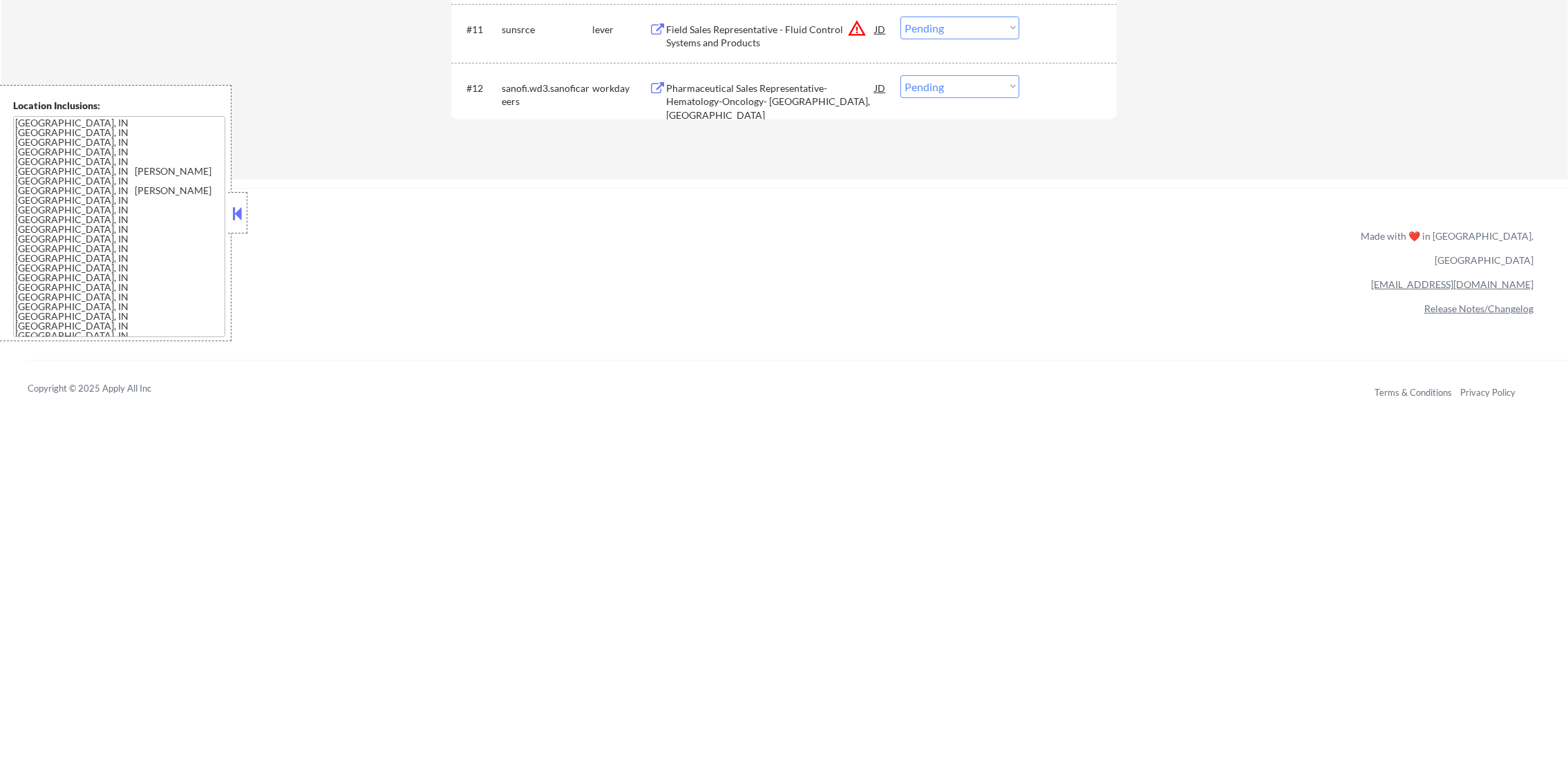
scroll to position [951, 0]
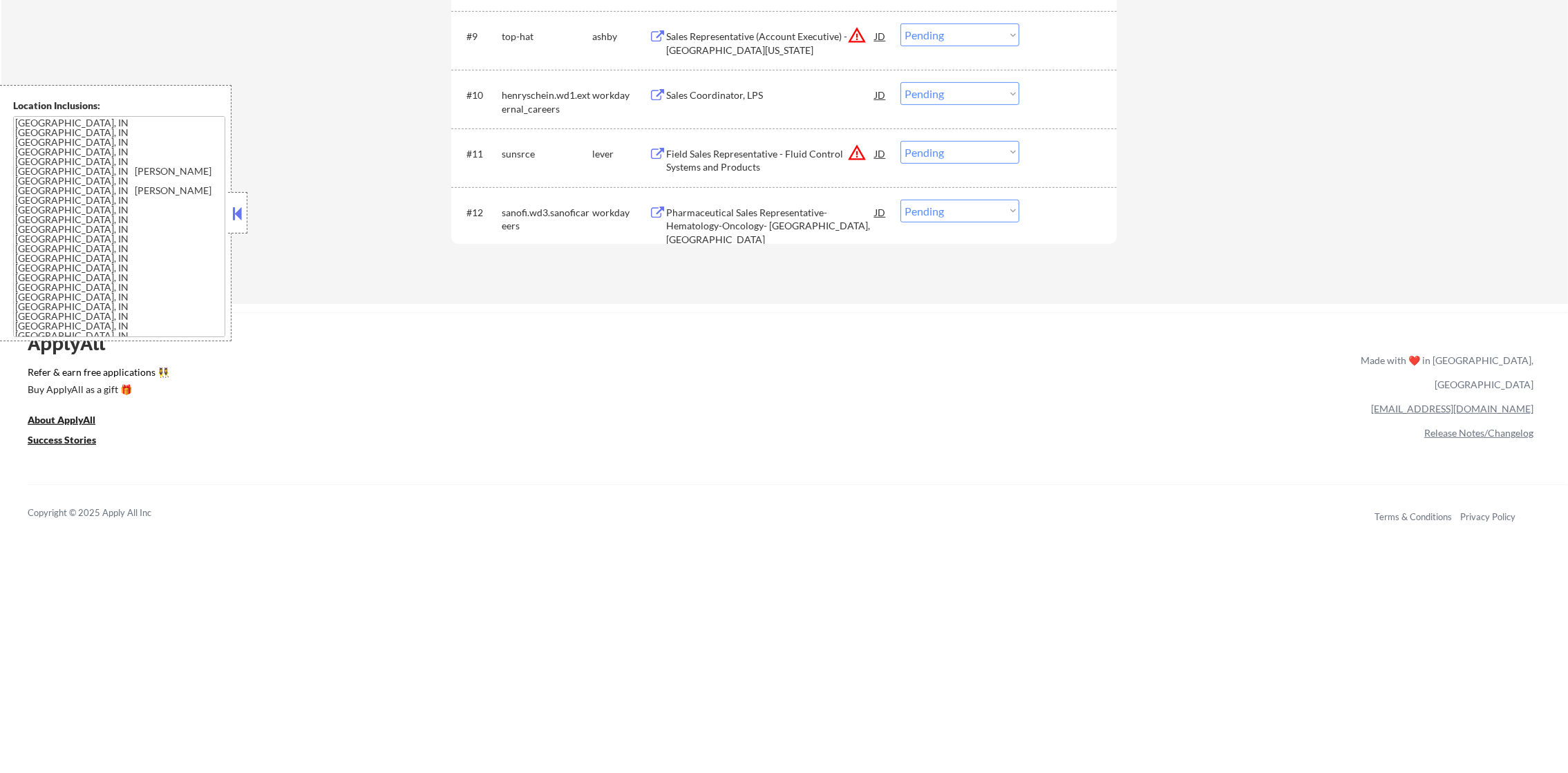
click at [971, 153] on select "Choose an option... Pending Applied Excluded (Questions) Excluded (Expired) Exc…" at bounding box center [960, 152] width 119 height 23
select select ""excluded__location_""
click at [900, 141] on select "Choose an option... Pending Applied Excluded (Questions) Excluded (Expired) Exc…" at bounding box center [960, 152] width 119 height 23
click at [959, 39] on select "Choose an option... Pending Applied Excluded (Questions) Excluded (Expired) Exc…" at bounding box center [960, 35] width 119 height 23
click at [900, 24] on select "Choose an option... Pending Applied Excluded (Questions) Excluded (Expired) Exc…" at bounding box center [960, 35] width 119 height 23
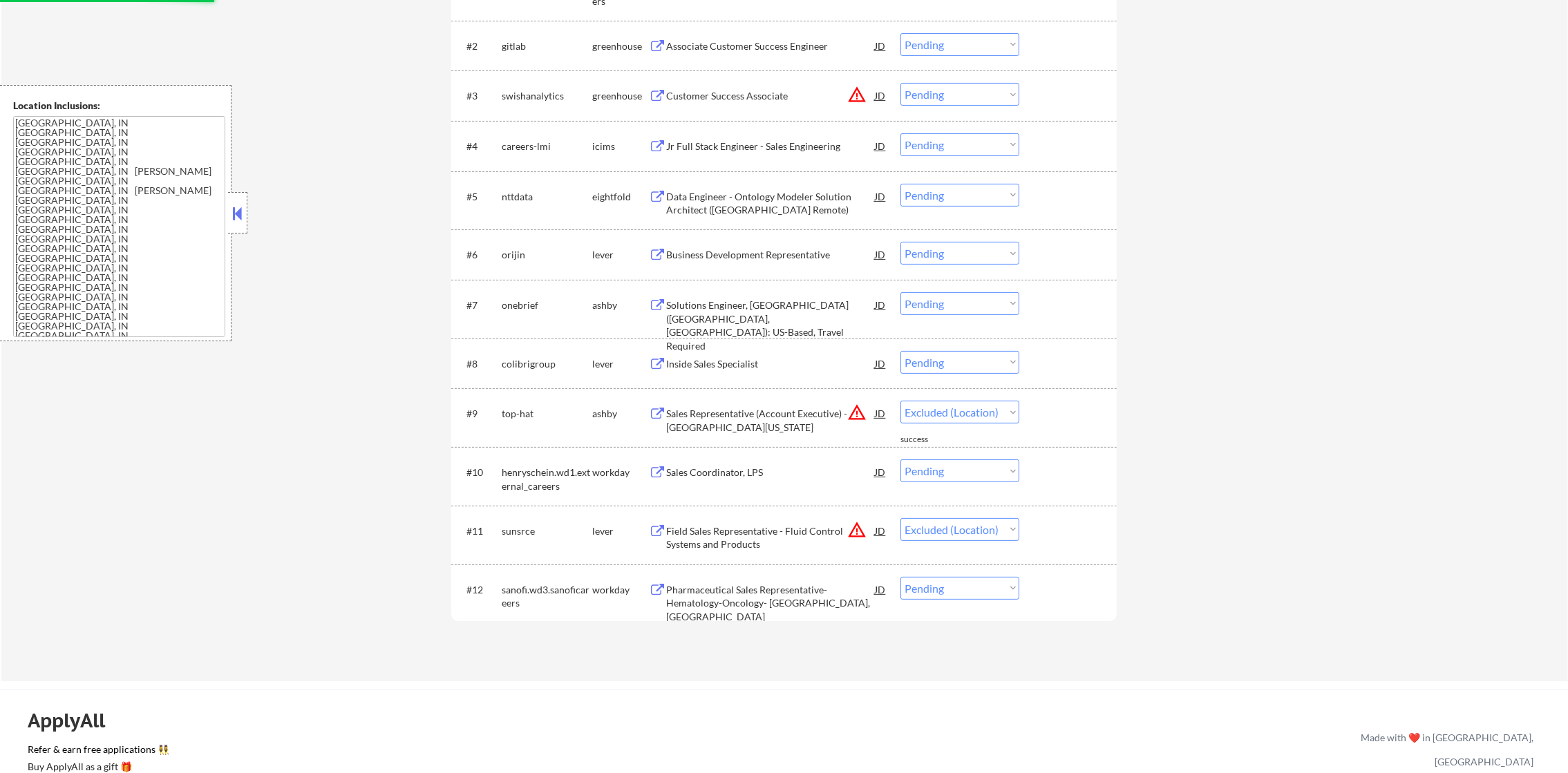
scroll to position [571, 0]
select select ""pending""
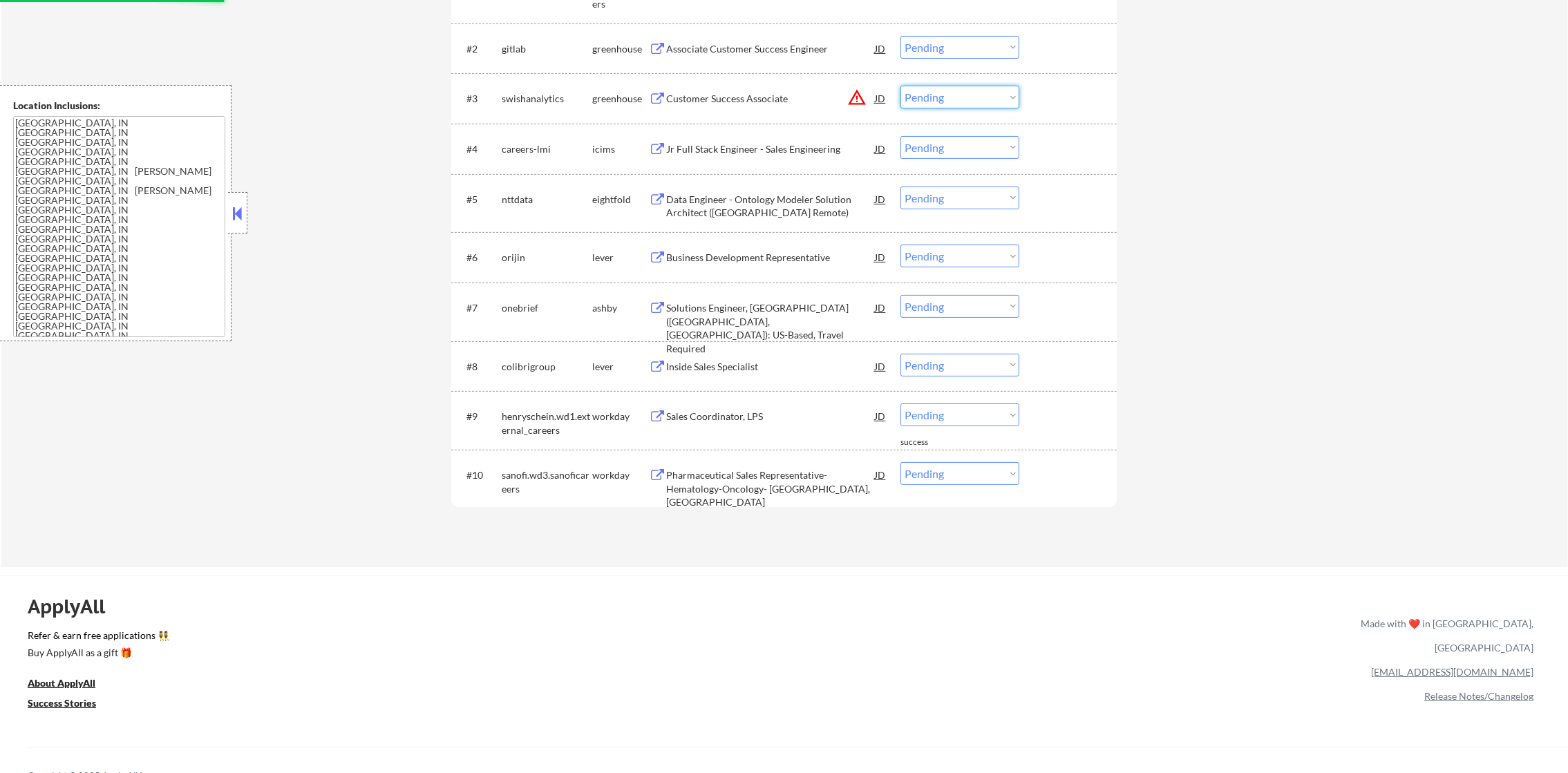
click at [956, 100] on select "Choose an option... Pending Applied Excluded (Questions) Excluded (Expired) Exc…" at bounding box center [960, 97] width 119 height 23
click at [900, 86] on select "Choose an option... Pending Applied Excluded (Questions) Excluded (Expired) Exc…" at bounding box center [960, 97] width 119 height 23
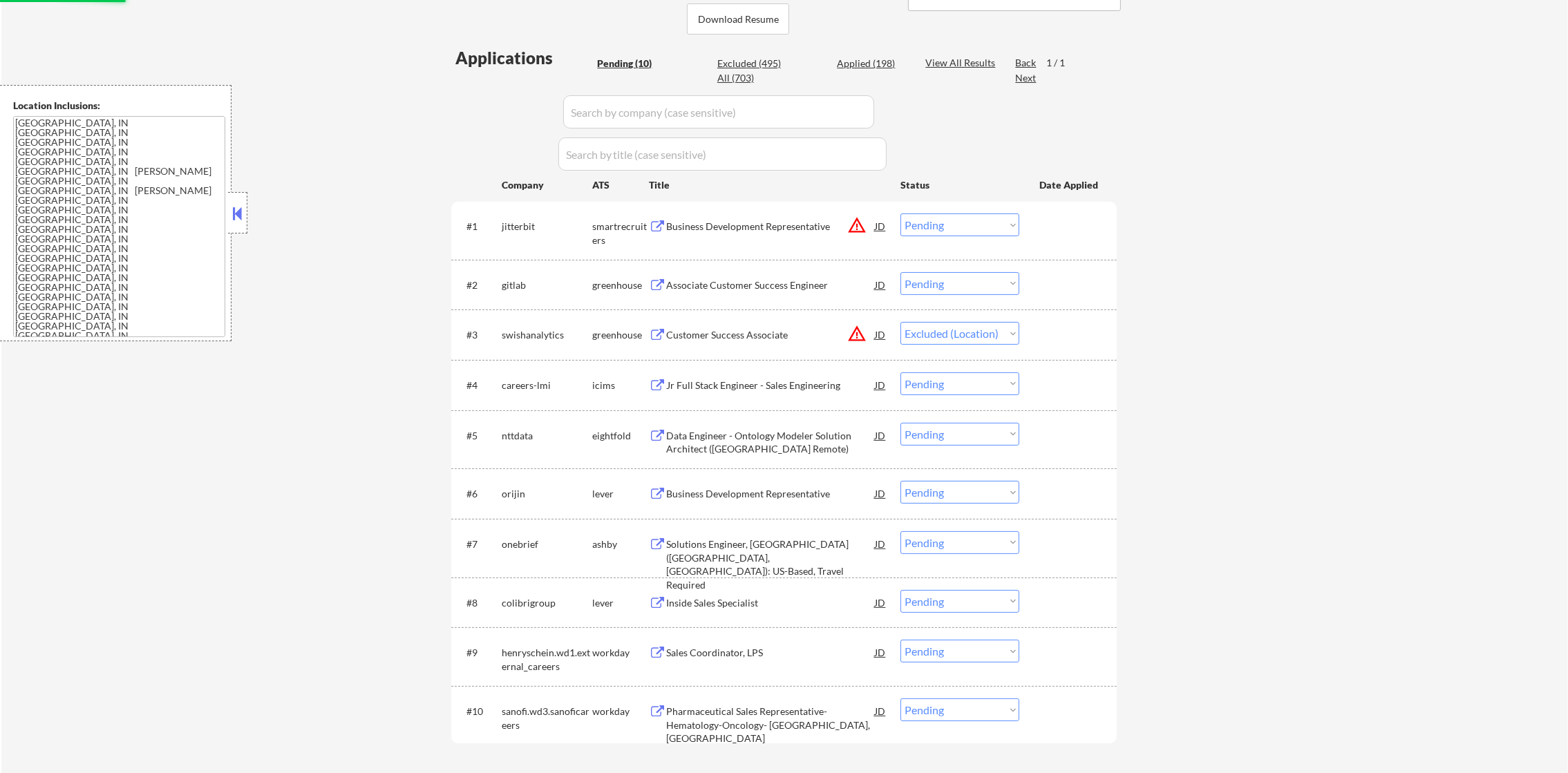
scroll to position [295, 0]
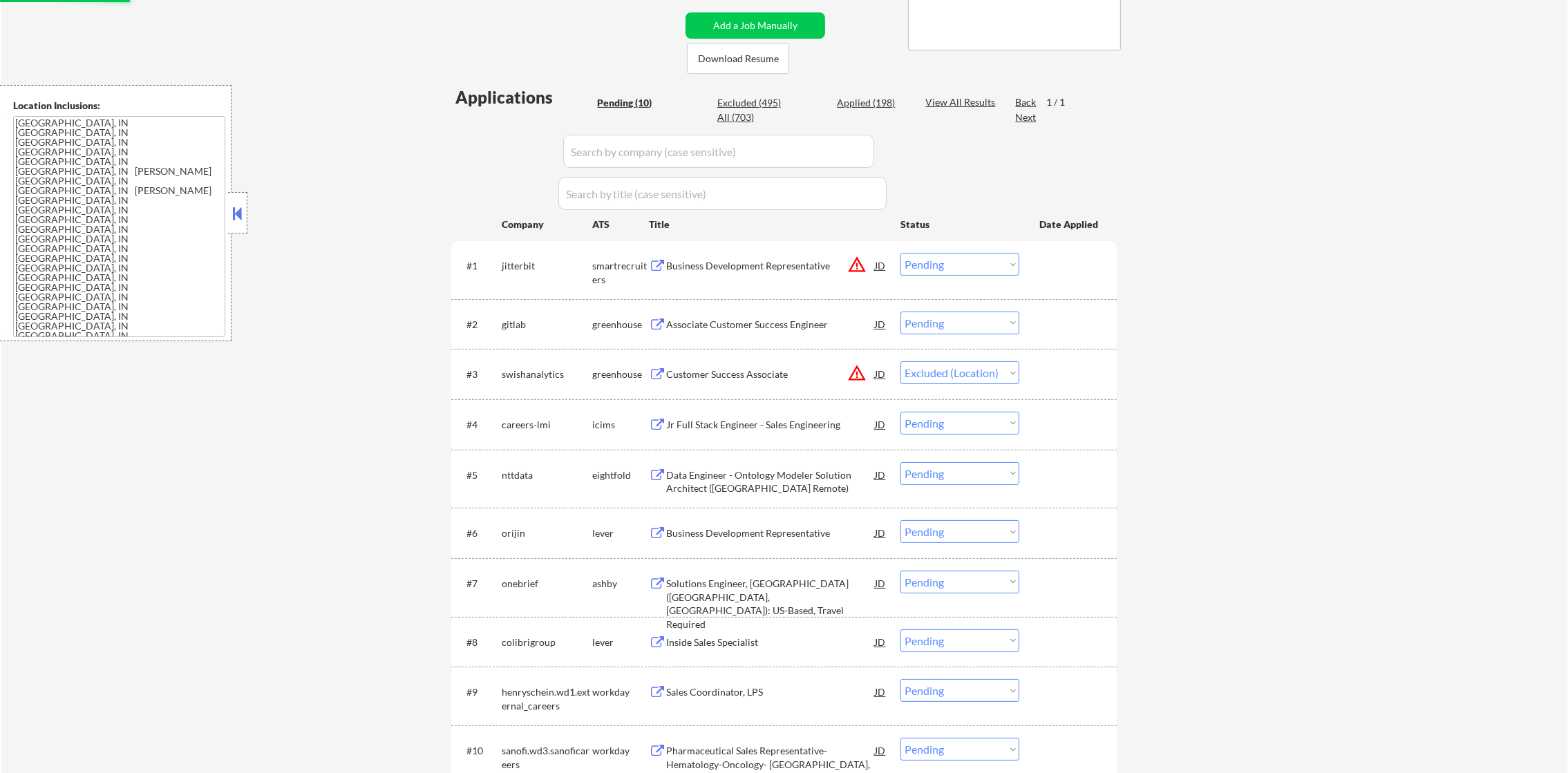
click at [853, 262] on button "warning_amber" at bounding box center [857, 264] width 19 height 19
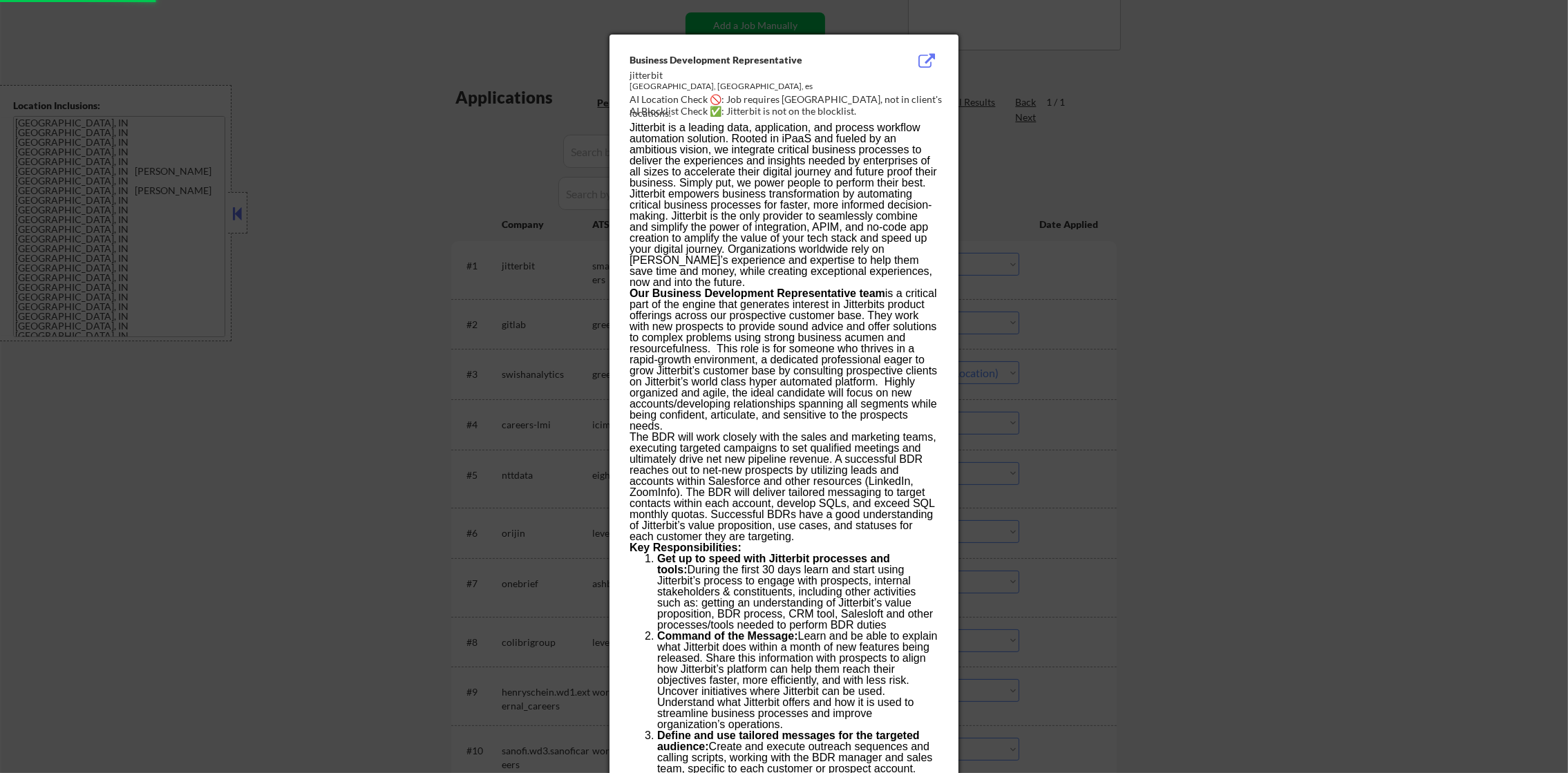
select select ""pending""
click at [1051, 229] on div at bounding box center [784, 386] width 1568 height 773
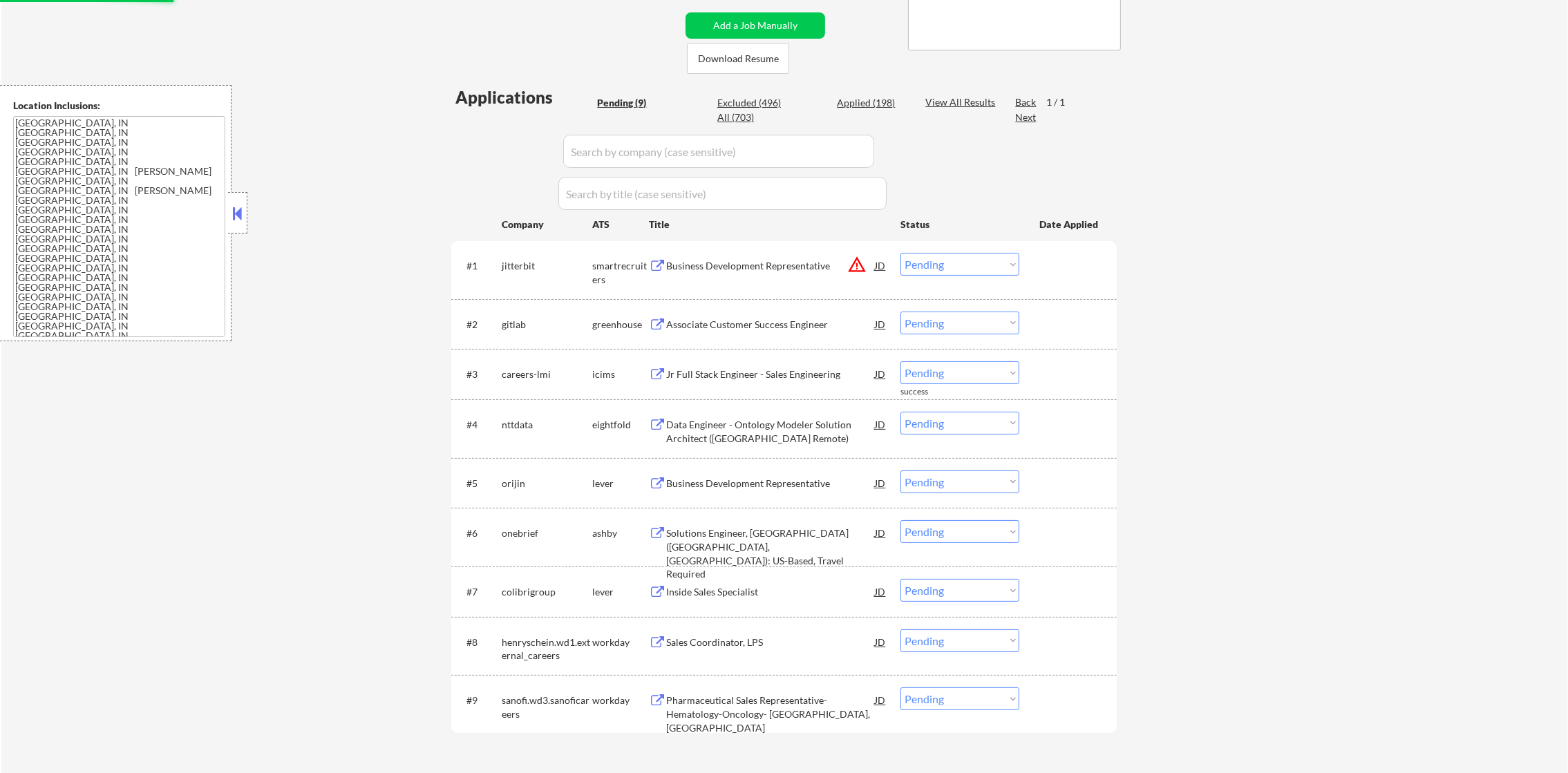
click at [969, 273] on select "Choose an option... Pending Applied Excluded (Questions) Excluded (Expired) Exc…" at bounding box center [960, 264] width 119 height 23
click at [900, 253] on select "Choose an option... Pending Applied Excluded (Questions) Excluded (Expired) Exc…" at bounding box center [960, 264] width 119 height 23
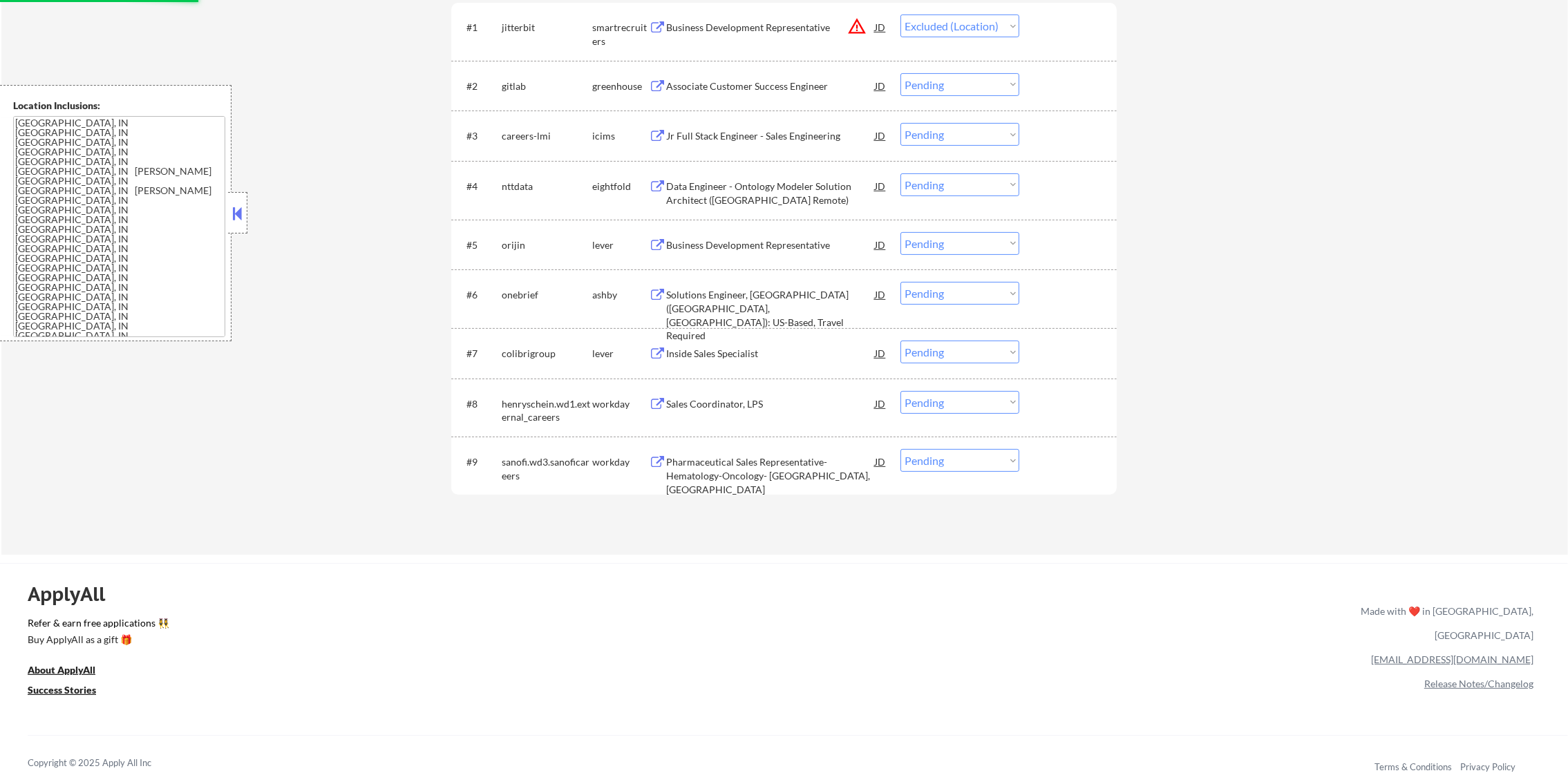
scroll to position [502, 0]
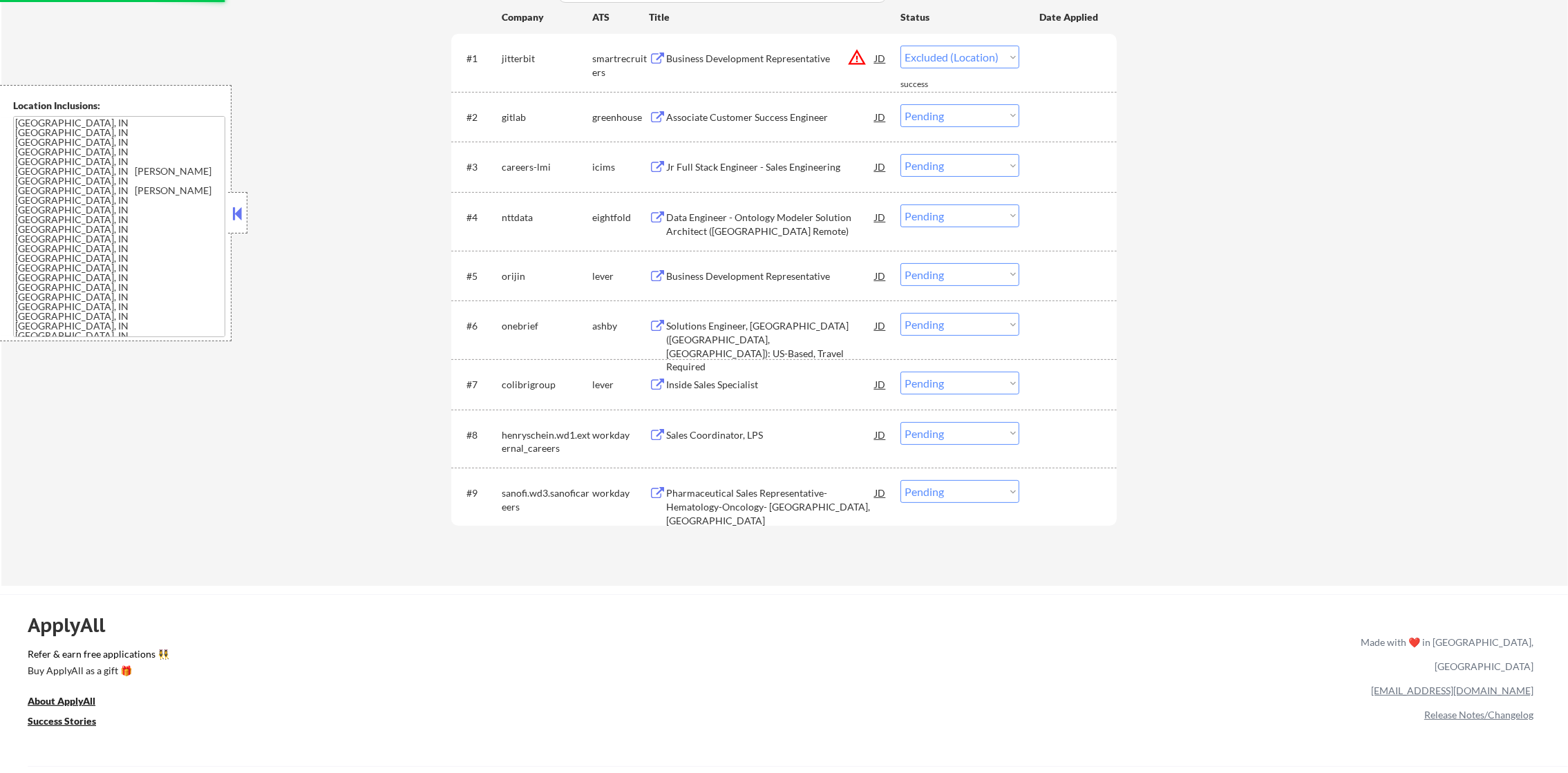
select select ""pending""
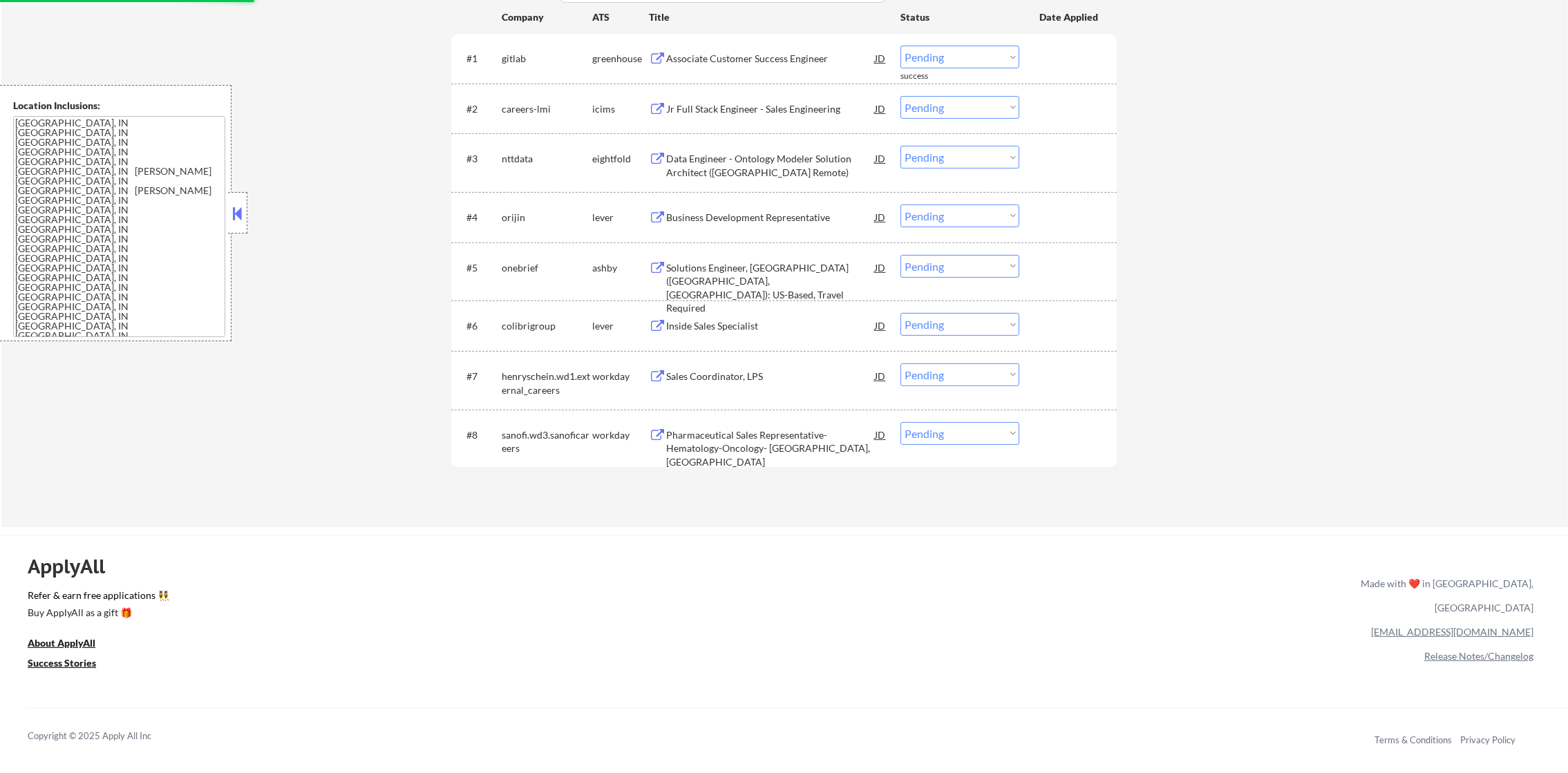
click at [748, 460] on div "#8 sanofi.wd3.sanoficareers workday Pharmaceutical Sales Representative- Hemato…" at bounding box center [781, 439] width 652 height 45
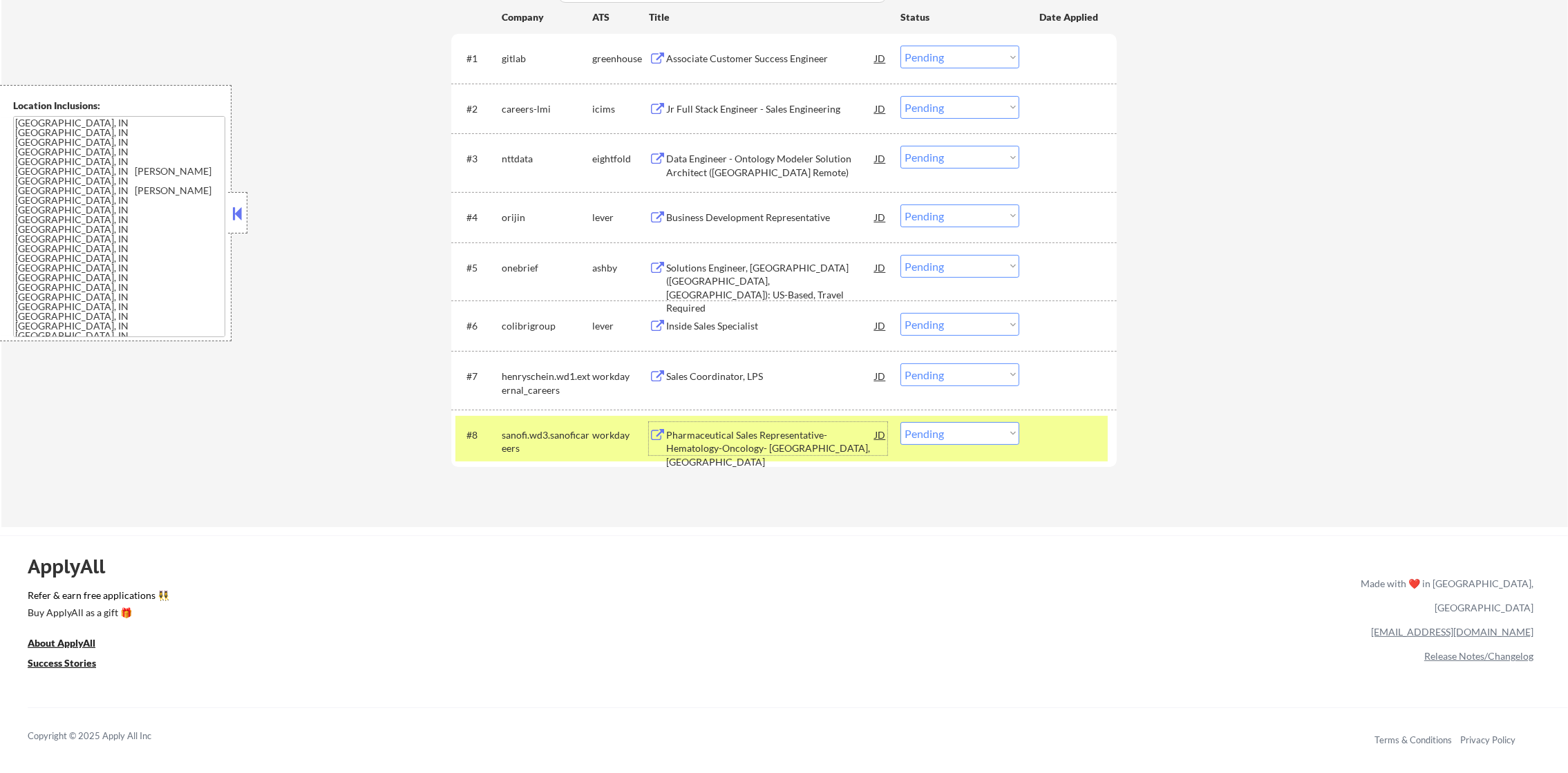
click at [793, 436] on div "Pharmaceutical Sales Representative- Hematology-Oncology- Memphis, TN" at bounding box center [770, 449] width 208 height 41
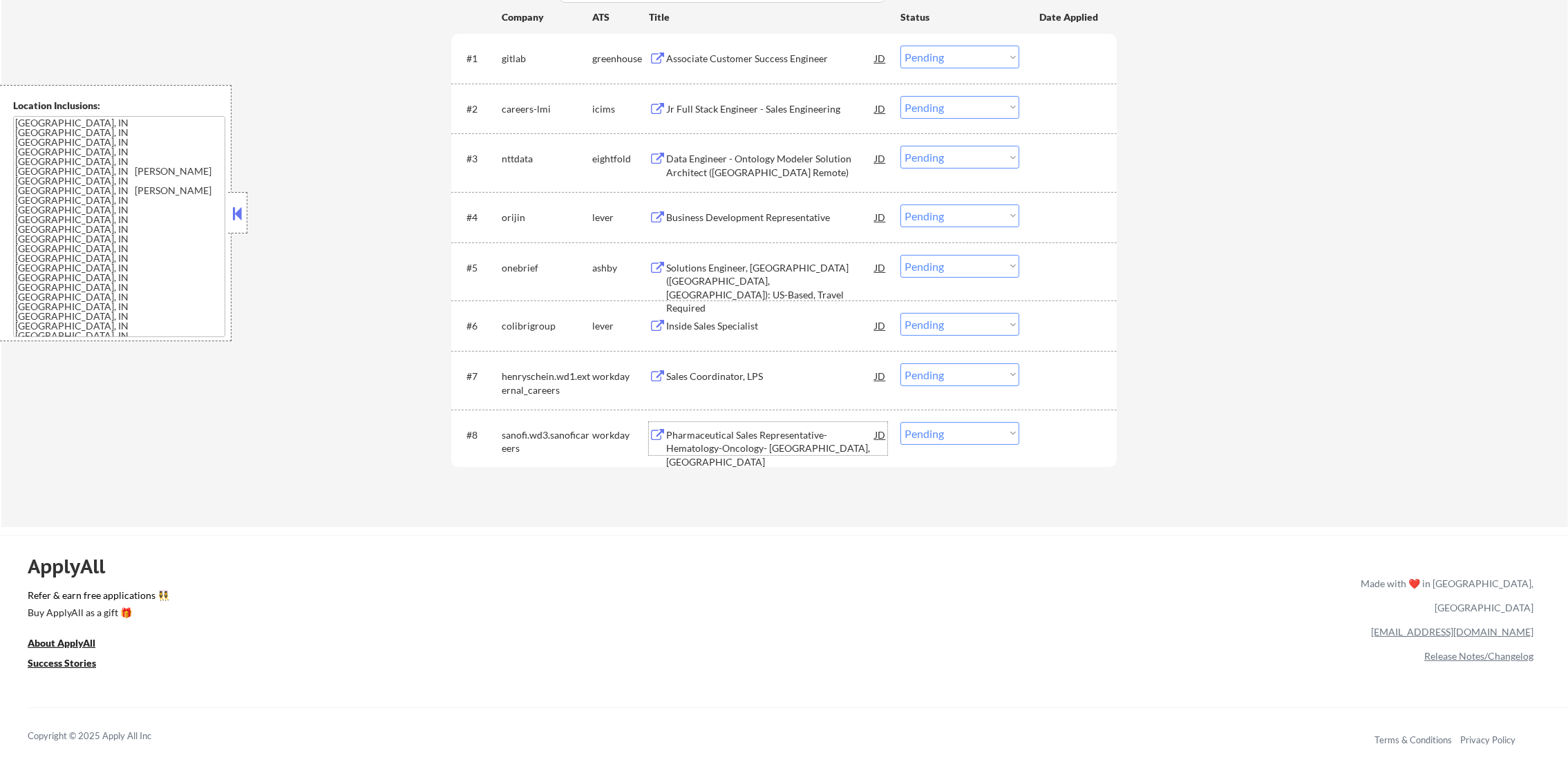
click at [948, 436] on select "Choose an option... Pending Applied Excluded (Questions) Excluded (Expired) Exc…" at bounding box center [960, 434] width 119 height 23
select select ""excluded__location_""
click at [900, 423] on select "Choose an option... Pending Applied Excluded (Questions) Excluded (Expired) Exc…" at bounding box center [960, 434] width 119 height 23
click at [554, 441] on div "sanofi.wd3.sanoficareers" at bounding box center [547, 441] width 91 height 27
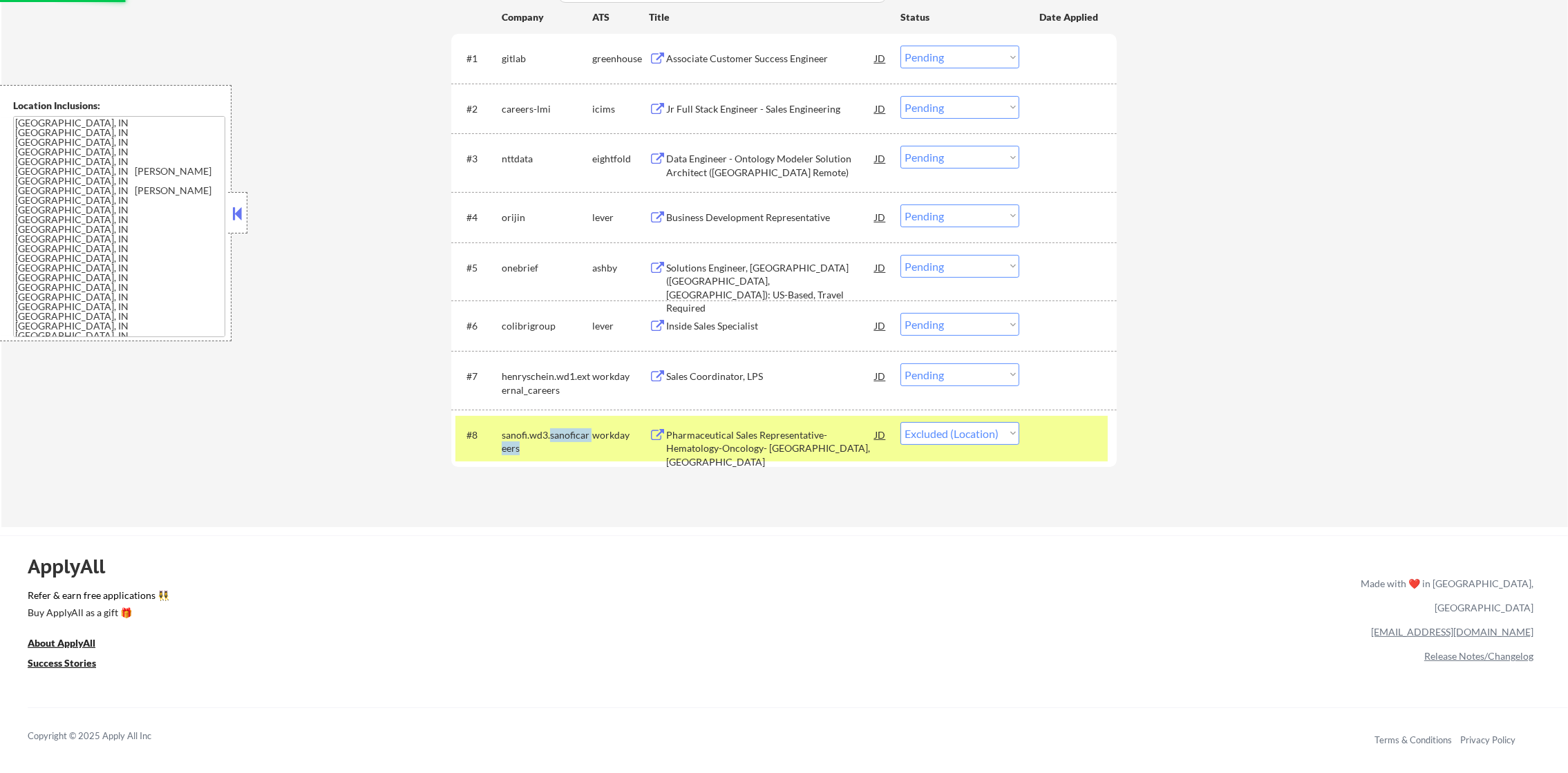
click at [554, 441] on div "sanofi.wd3.sanoficareers" at bounding box center [547, 441] width 91 height 27
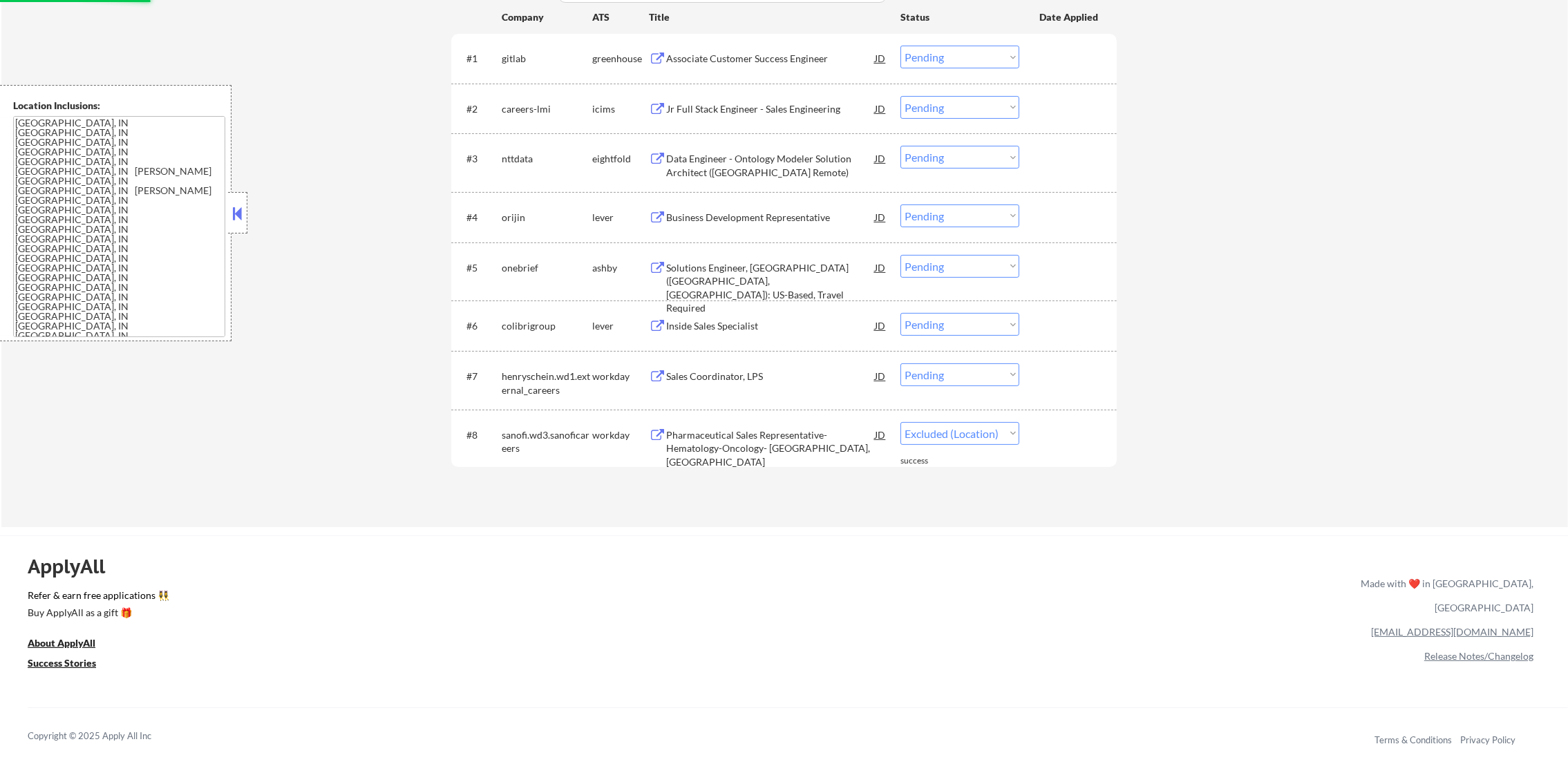
click at [741, 355] on div "#7 henryschein.wd1.external_careers workday Sales Coordinator, LPS JD Choose an…" at bounding box center [784, 380] width 665 height 58
click at [744, 376] on div "Sales Coordinator, LPS" at bounding box center [770, 376] width 208 height 14
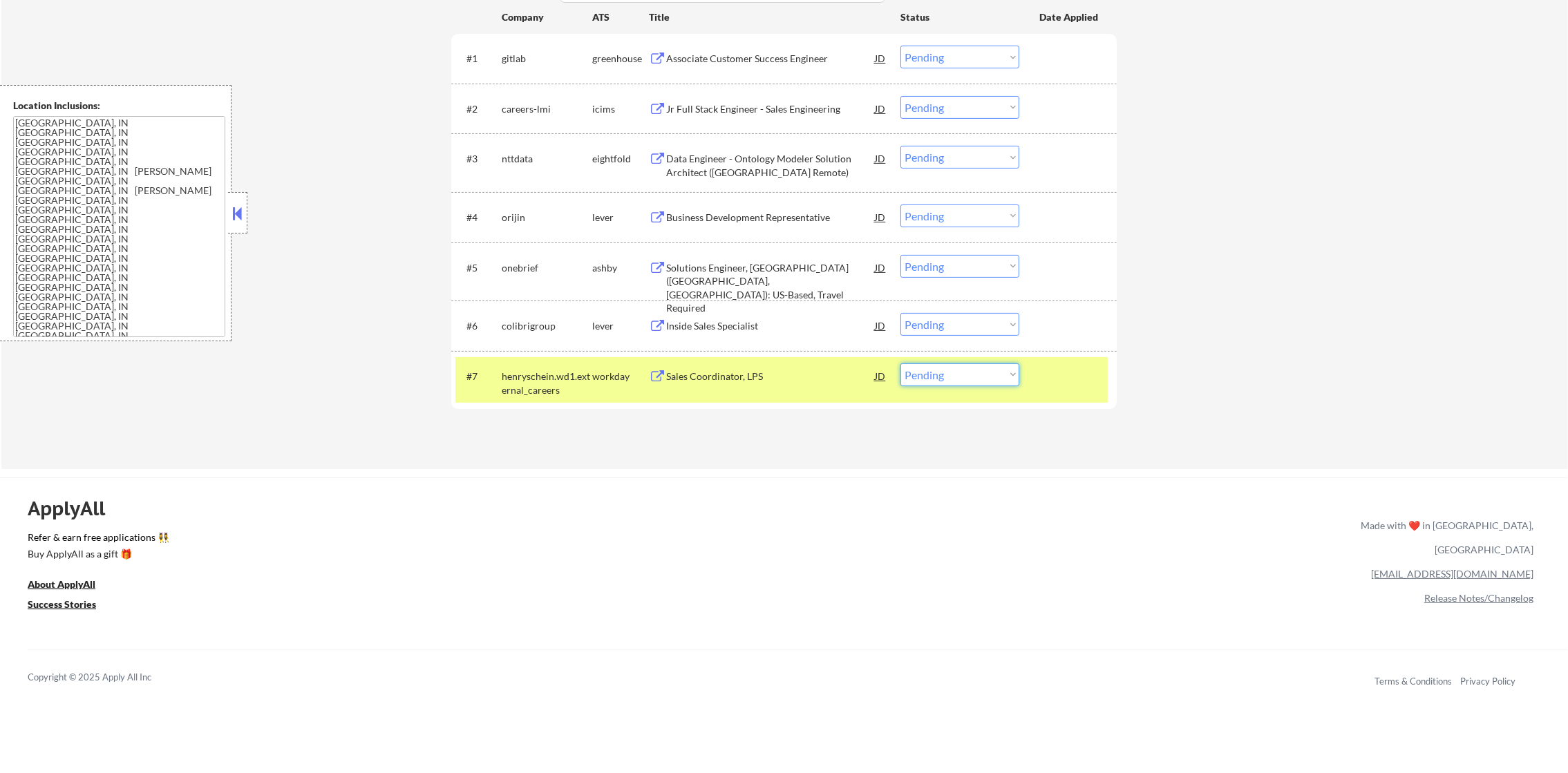
click at [939, 371] on select "Choose an option... Pending Applied Excluded (Questions) Excluded (Expired) Exc…" at bounding box center [960, 375] width 119 height 23
select select ""excluded__expired_""
click at [900, 363] on select "Choose an option... Pending Applied Excluded (Questions) Excluded (Expired) Exc…" at bounding box center [960, 375] width 119 height 23
click at [551, 380] on div "henryschein.wd1.external_careers" at bounding box center [547, 383] width 91 height 27
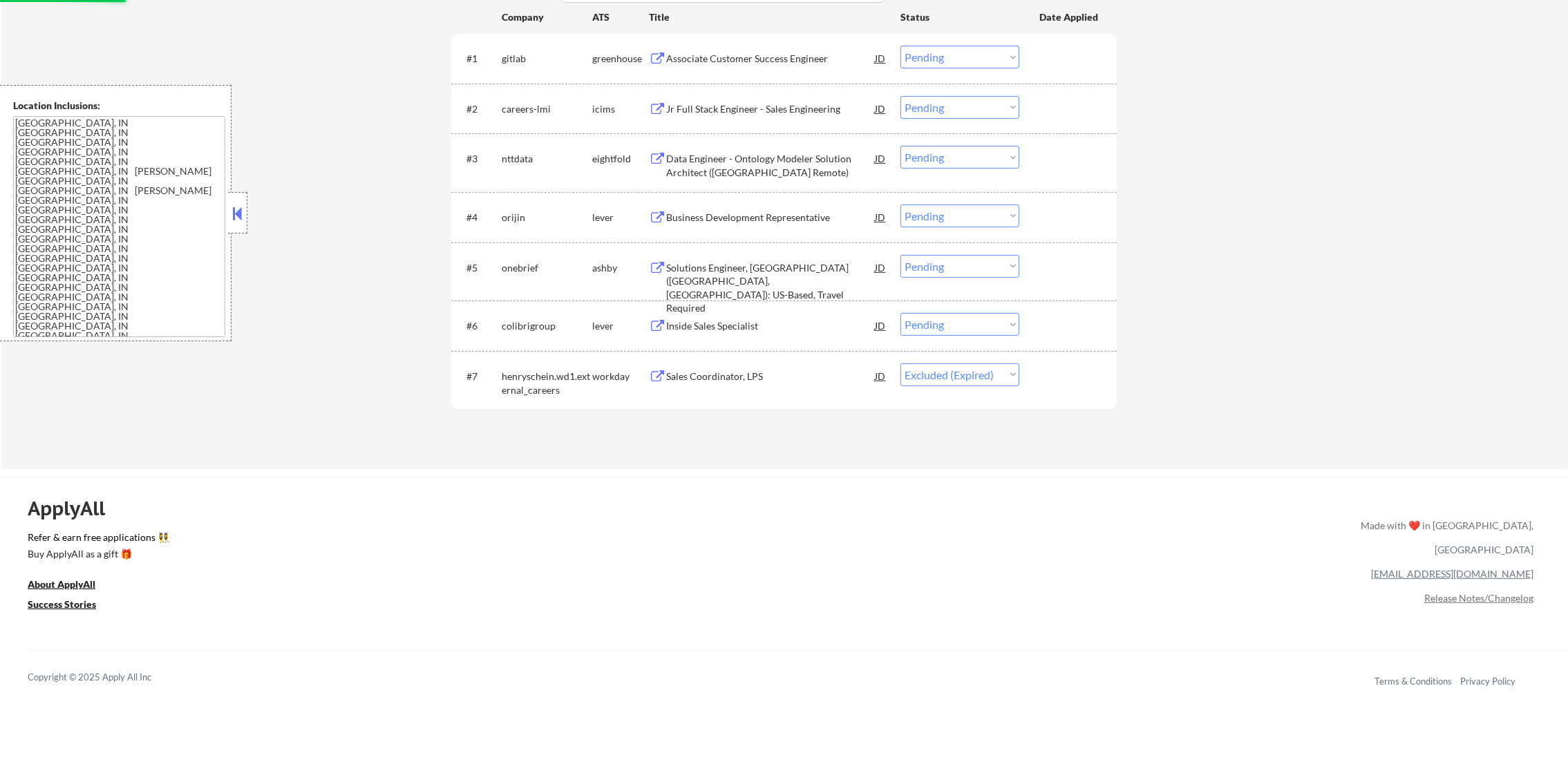
click at [740, 316] on div "Inside Sales Specialist" at bounding box center [770, 325] width 208 height 25
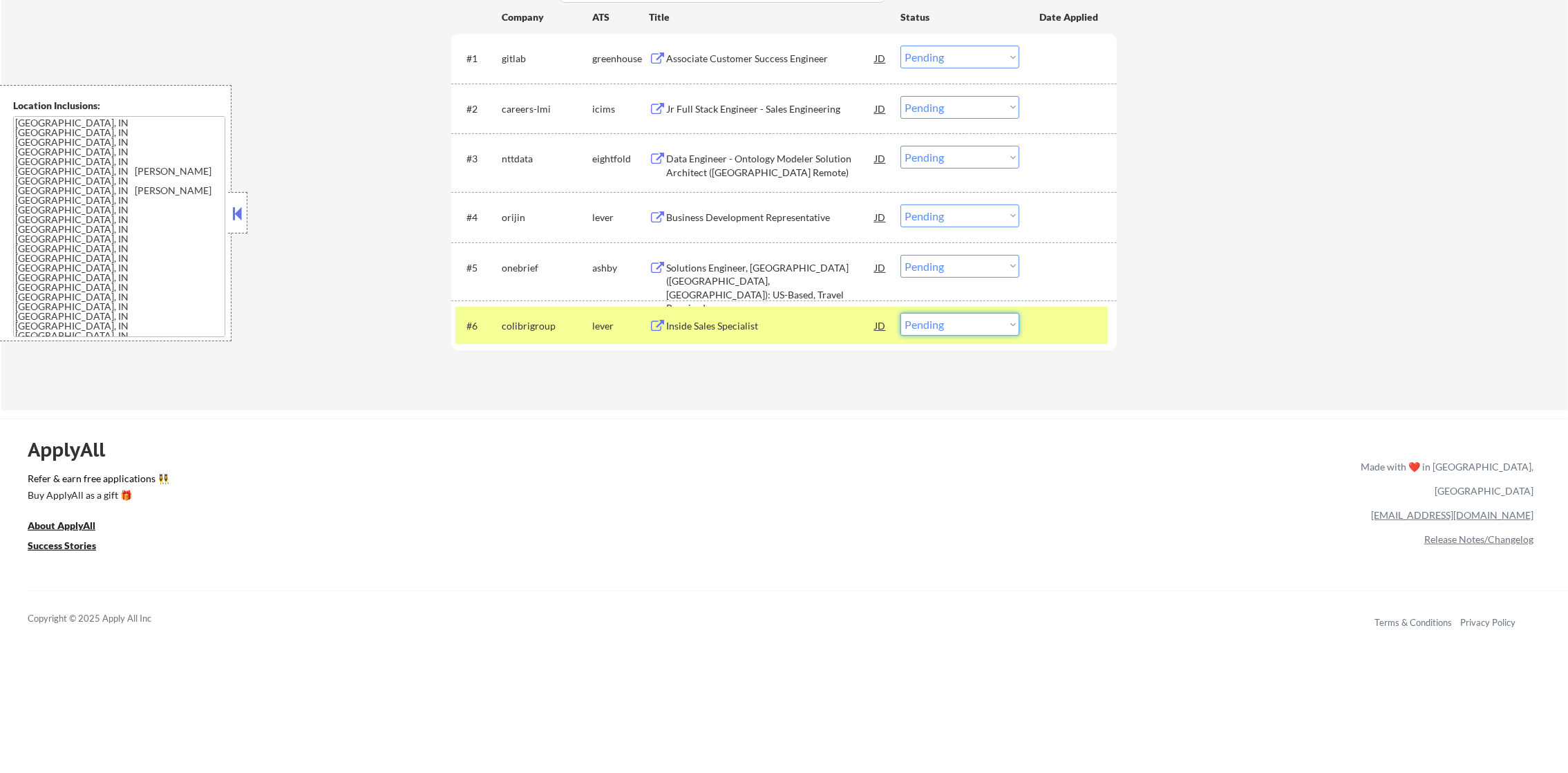
drag, startPoint x: 940, startPoint y: 326, endPoint x: 940, endPoint y: 337, distance: 11.0
click at [940, 326] on select "Choose an option... Pending Applied Excluded (Questions) Excluded (Expired) Exc…" at bounding box center [960, 324] width 119 height 23
select select ""excluded__bad_match_""
click at [900, 313] on select "Choose an option... Pending Applied Excluded (Questions) Excluded (Expired) Exc…" at bounding box center [960, 324] width 119 height 23
click at [512, 310] on div "#6 colibrigroup lever Inside Sales Specialist JD Choose an option... Pending Ap…" at bounding box center [781, 325] width 652 height 37
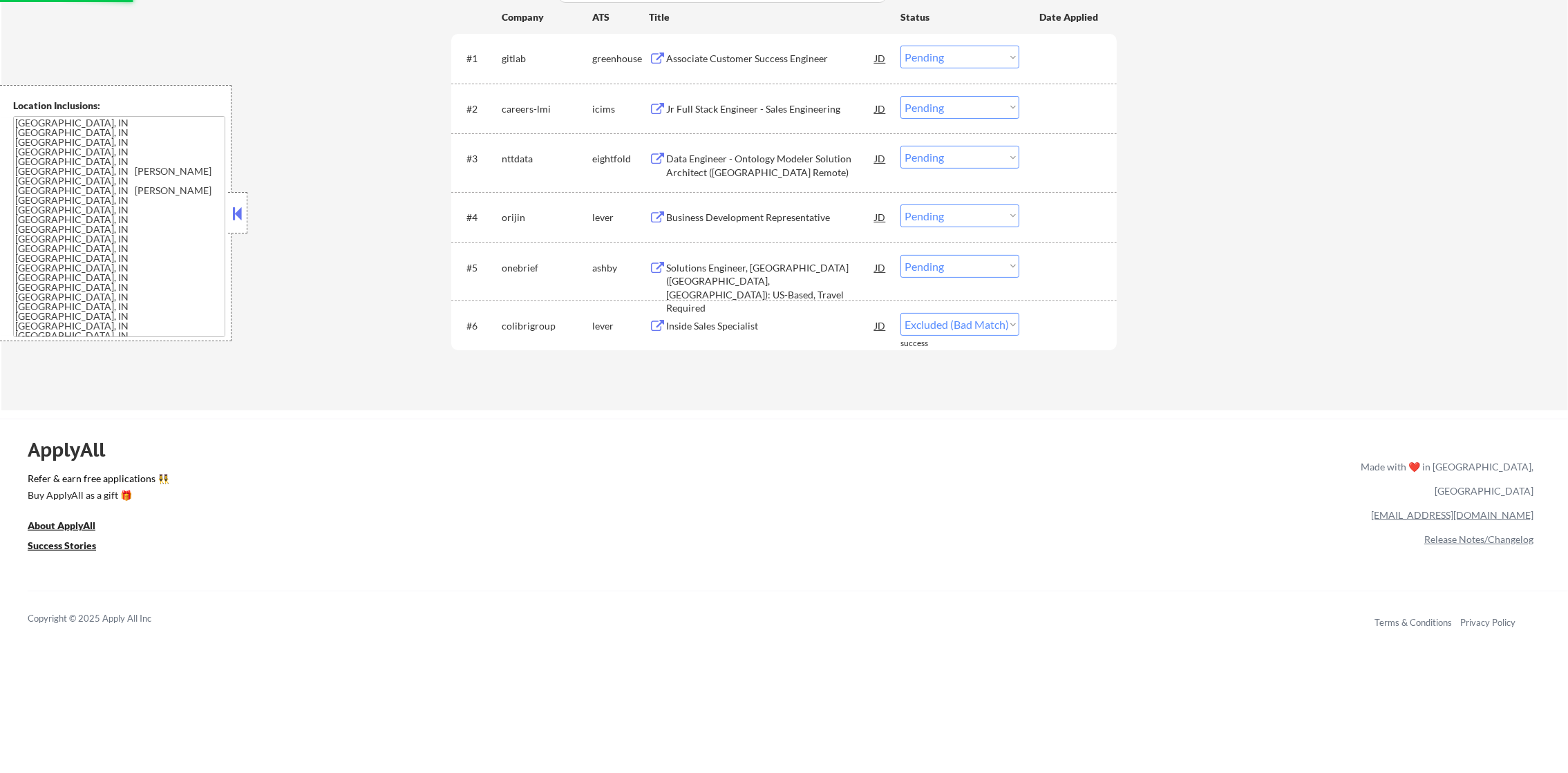
click at [790, 277] on div "Solutions Engineer, Europe (Stuttgart, GER): US-Based, Travel Required" at bounding box center [770, 288] width 208 height 54
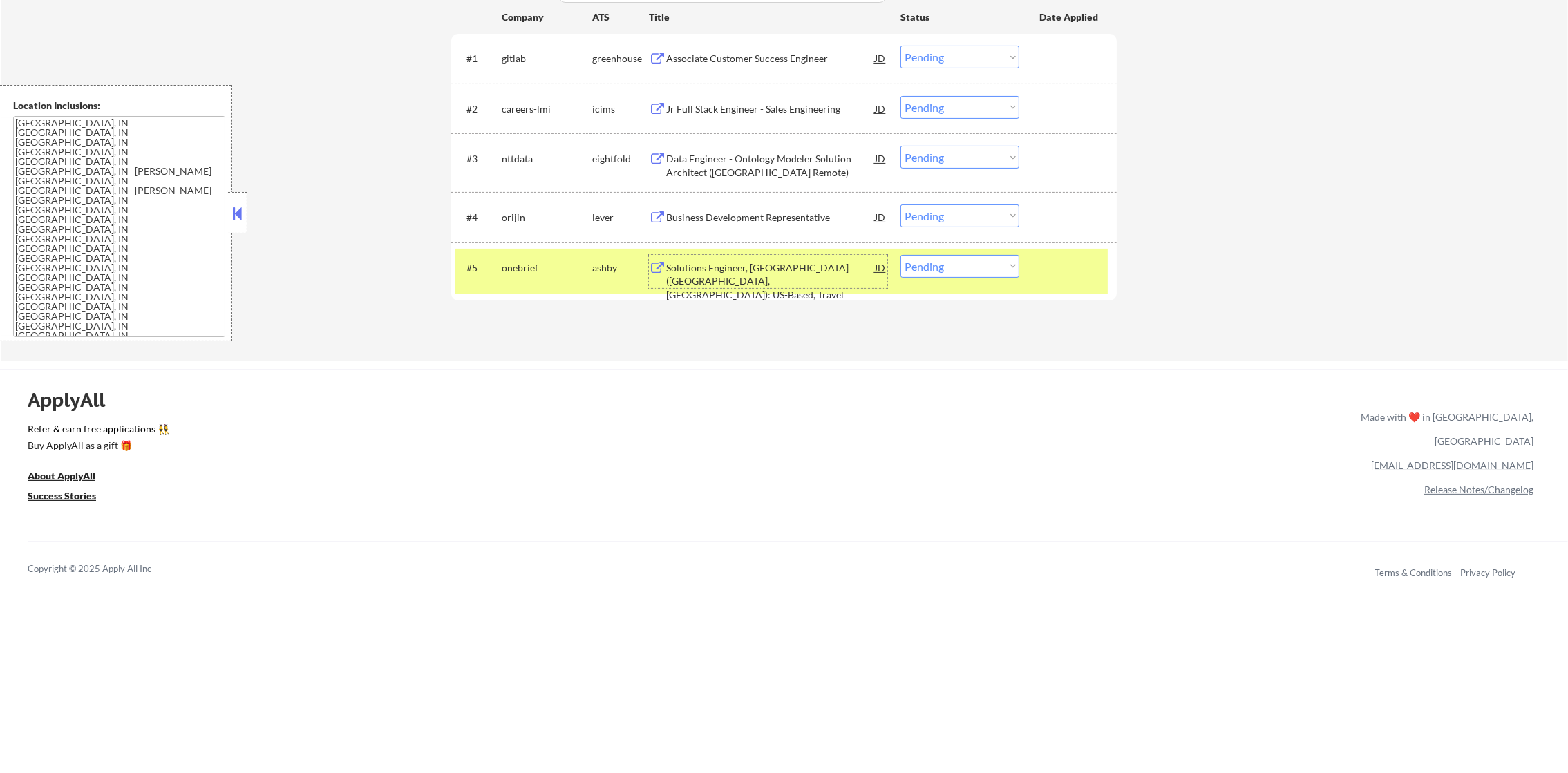
click at [961, 277] on div "#5 onebrief ashby Solutions Engineer, Europe (Stuttgart, GER): US-Based, Travel…" at bounding box center [781, 272] width 652 height 45
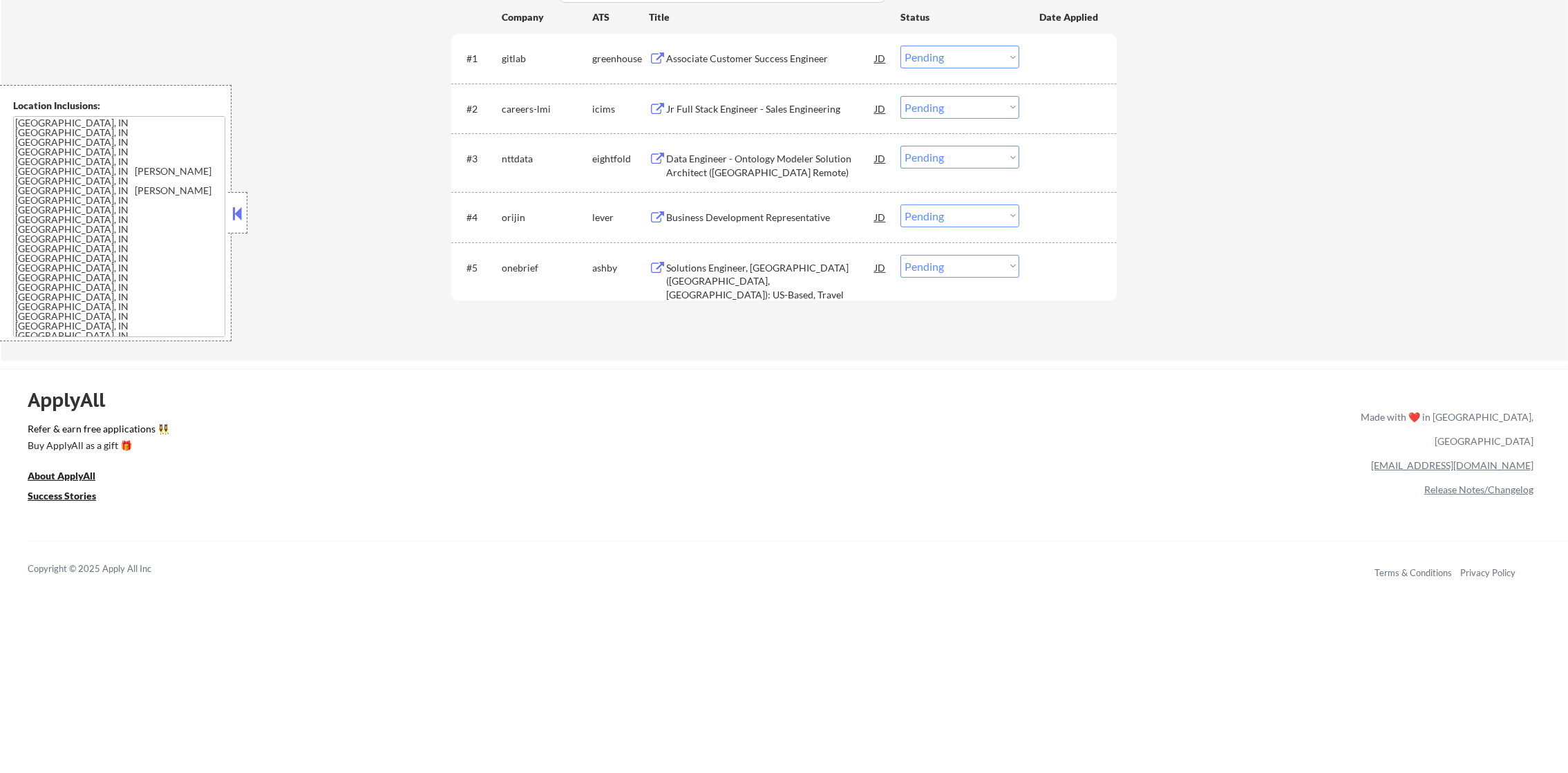
click at [968, 267] on select "Choose an option... Pending Applied Excluded (Questions) Excluded (Expired) Exc…" at bounding box center [960, 266] width 119 height 23
select select ""excluded""
click at [900, 255] on select "Choose an option... Pending Applied Excluded (Questions) Excluded (Expired) Exc…" at bounding box center [960, 266] width 119 height 23
click at [765, 208] on div "Business Development Representative" at bounding box center [770, 217] width 208 height 25
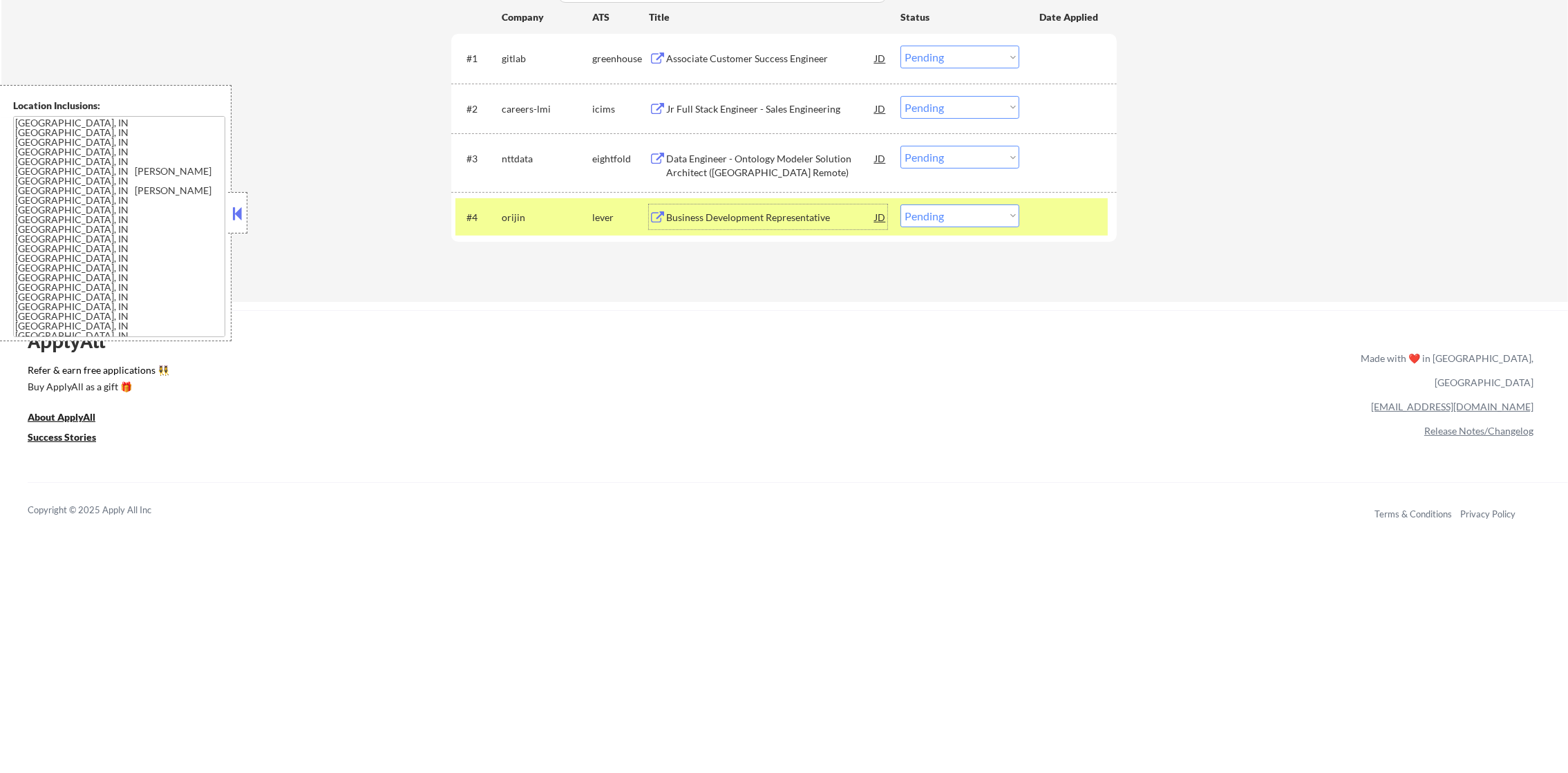
click at [938, 235] on div "#4 orijin lever Business Development Representative JD Choose an option... Pend…" at bounding box center [784, 217] width 665 height 50
click at [944, 220] on select "Choose an option... Pending Applied Excluded (Questions) Excluded (Expired) Exc…" at bounding box center [960, 216] width 119 height 23
select select ""excluded""
click at [900, 204] on select "Choose an option... Pending Applied Excluded (Questions) Excluded (Expired) Exc…" at bounding box center [960, 216] width 119 height 23
click at [528, 218] on div "orijin" at bounding box center [547, 217] width 91 height 14
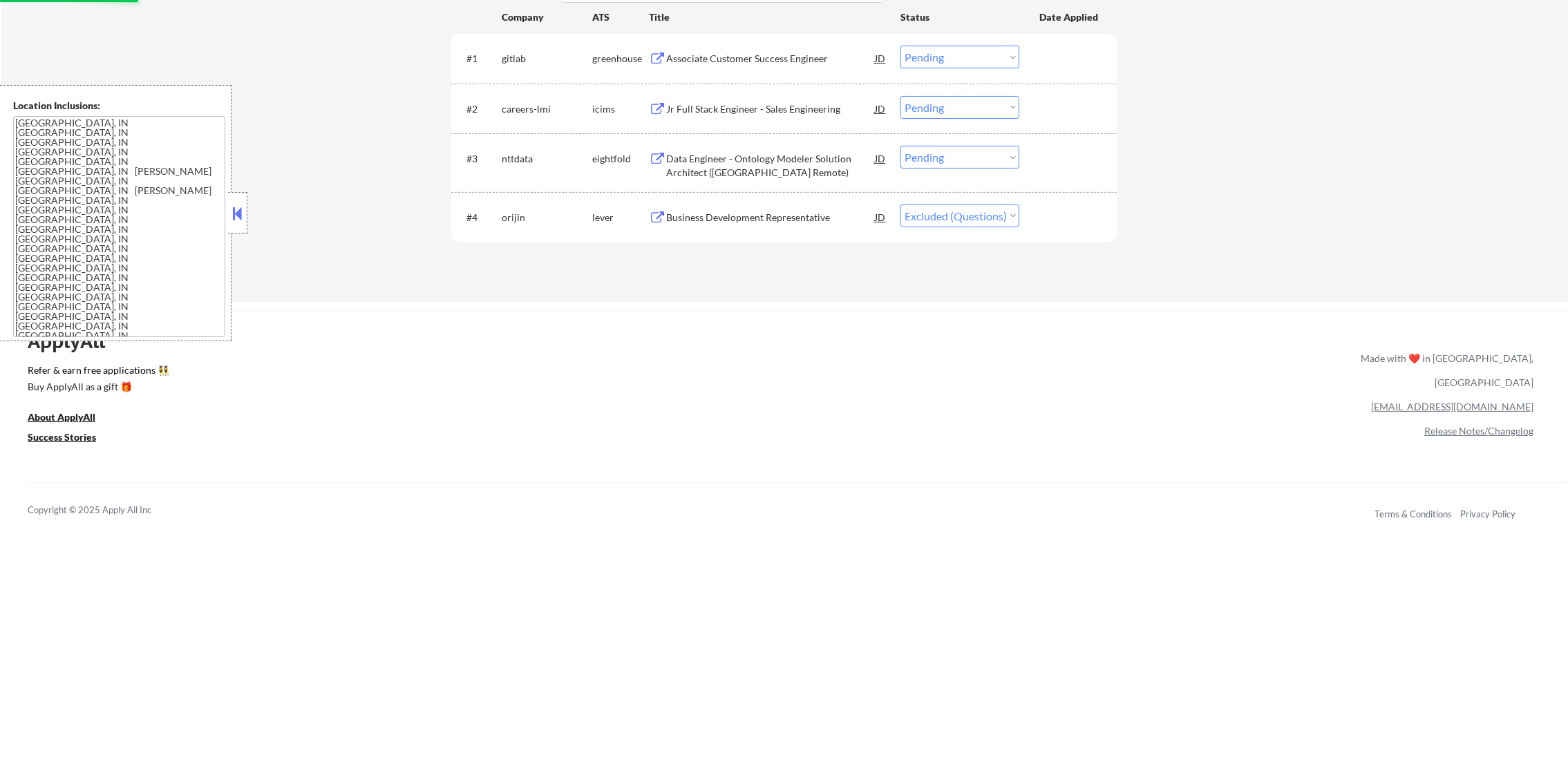
click at [762, 54] on div "Associate Customer Success Engineer" at bounding box center [770, 58] width 208 height 14
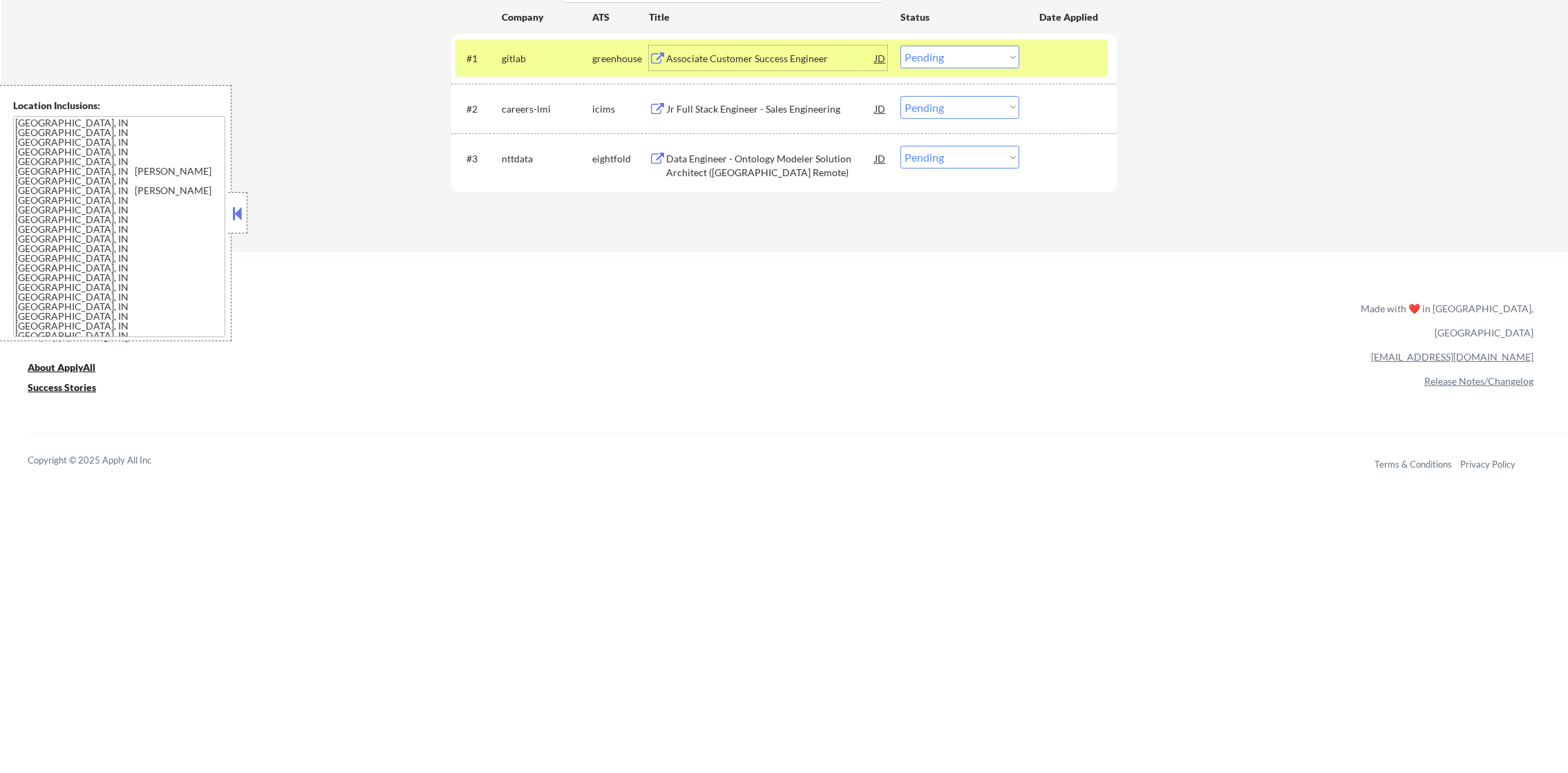
click at [982, 61] on select "Choose an option... Pending Applied Excluded (Questions) Excluded (Expired) Exc…" at bounding box center [960, 57] width 119 height 23
click at [900, 45] on select "Choose an option... Pending Applied Excluded (Questions) Excluded (Expired) Exc…" at bounding box center [960, 57] width 119 height 23
click at [525, 59] on div "gitlab" at bounding box center [547, 58] width 91 height 14
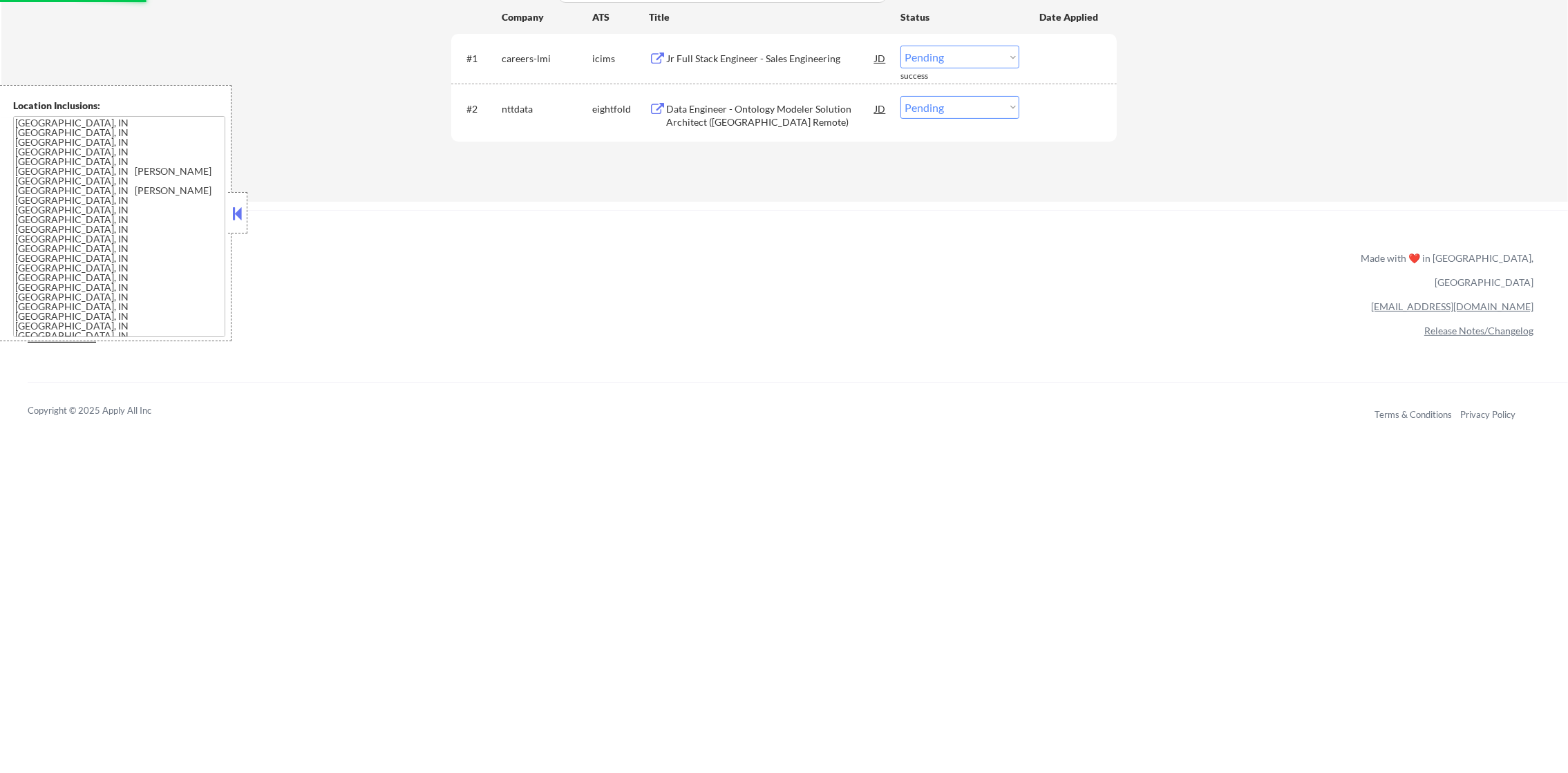
click at [728, 52] on div "Jr Full Stack Engineer - Sales Engineering" at bounding box center [770, 58] width 208 height 14
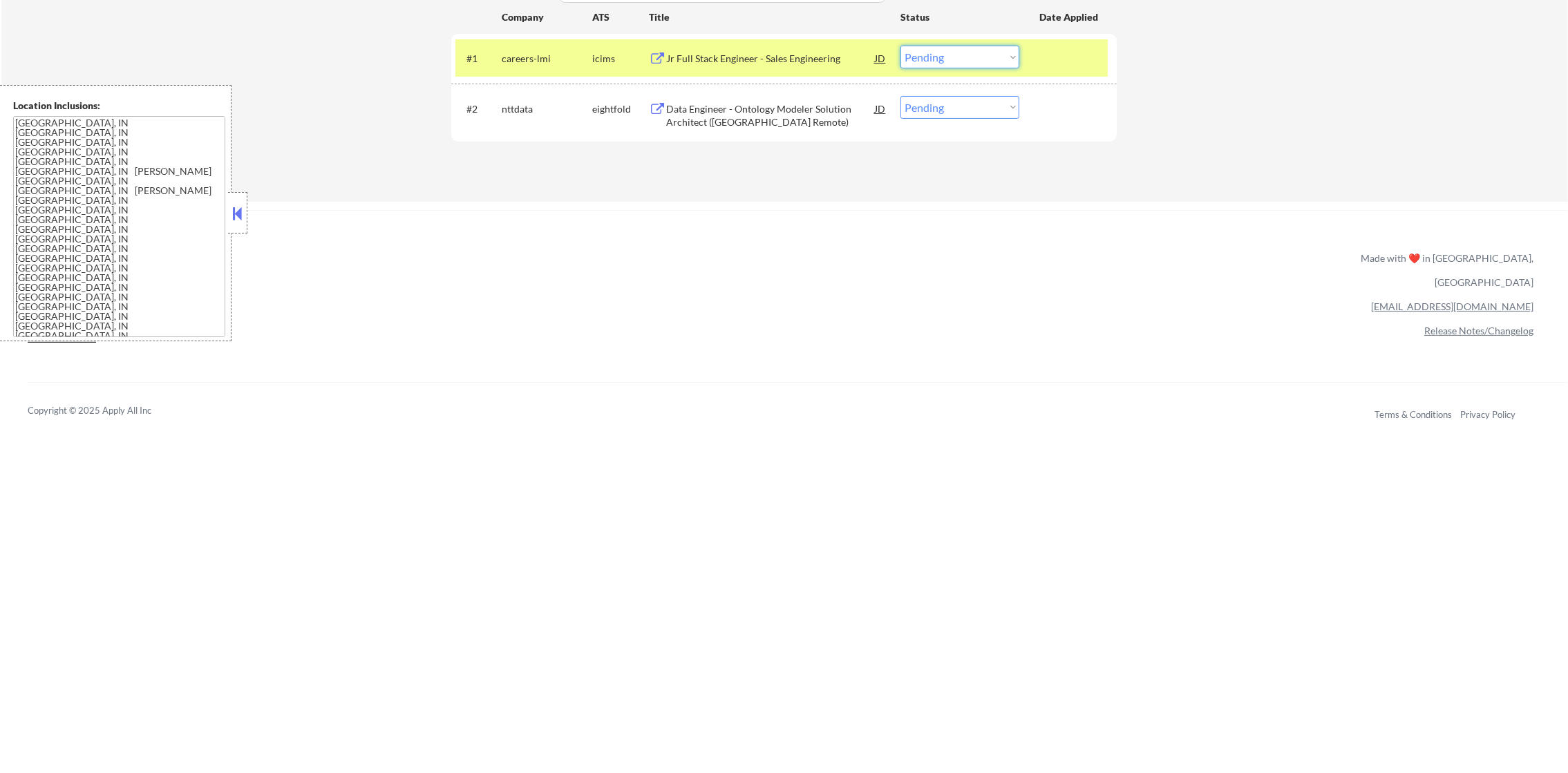
click at [951, 58] on select "Choose an option... Pending Applied Excluded (Questions) Excluded (Expired) Exc…" at bounding box center [960, 57] width 119 height 23
click at [900, 45] on select "Choose an option... Pending Applied Excluded (Questions) Excluded (Expired) Exc…" at bounding box center [960, 57] width 119 height 23
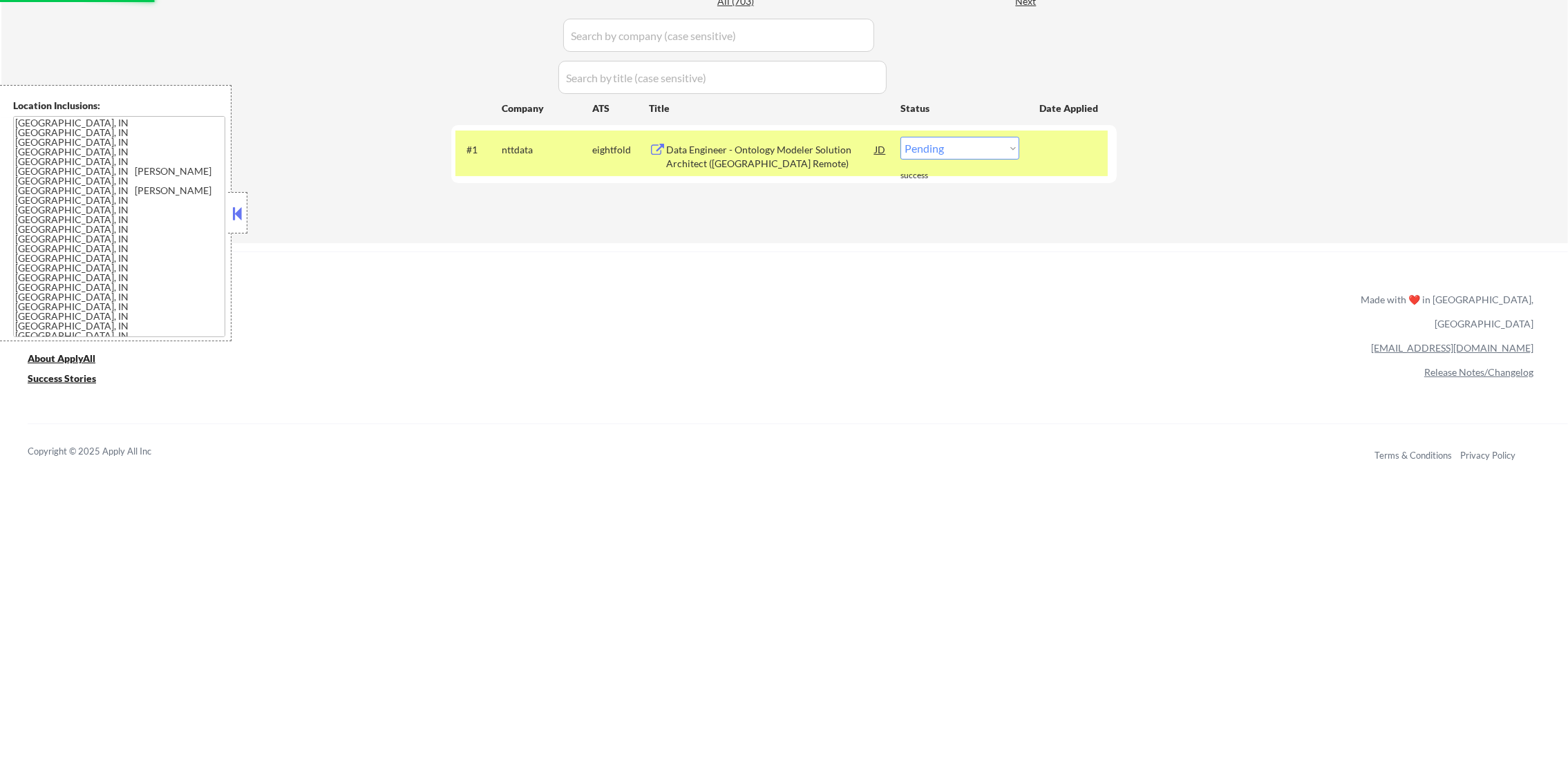
scroll to position [399, 0]
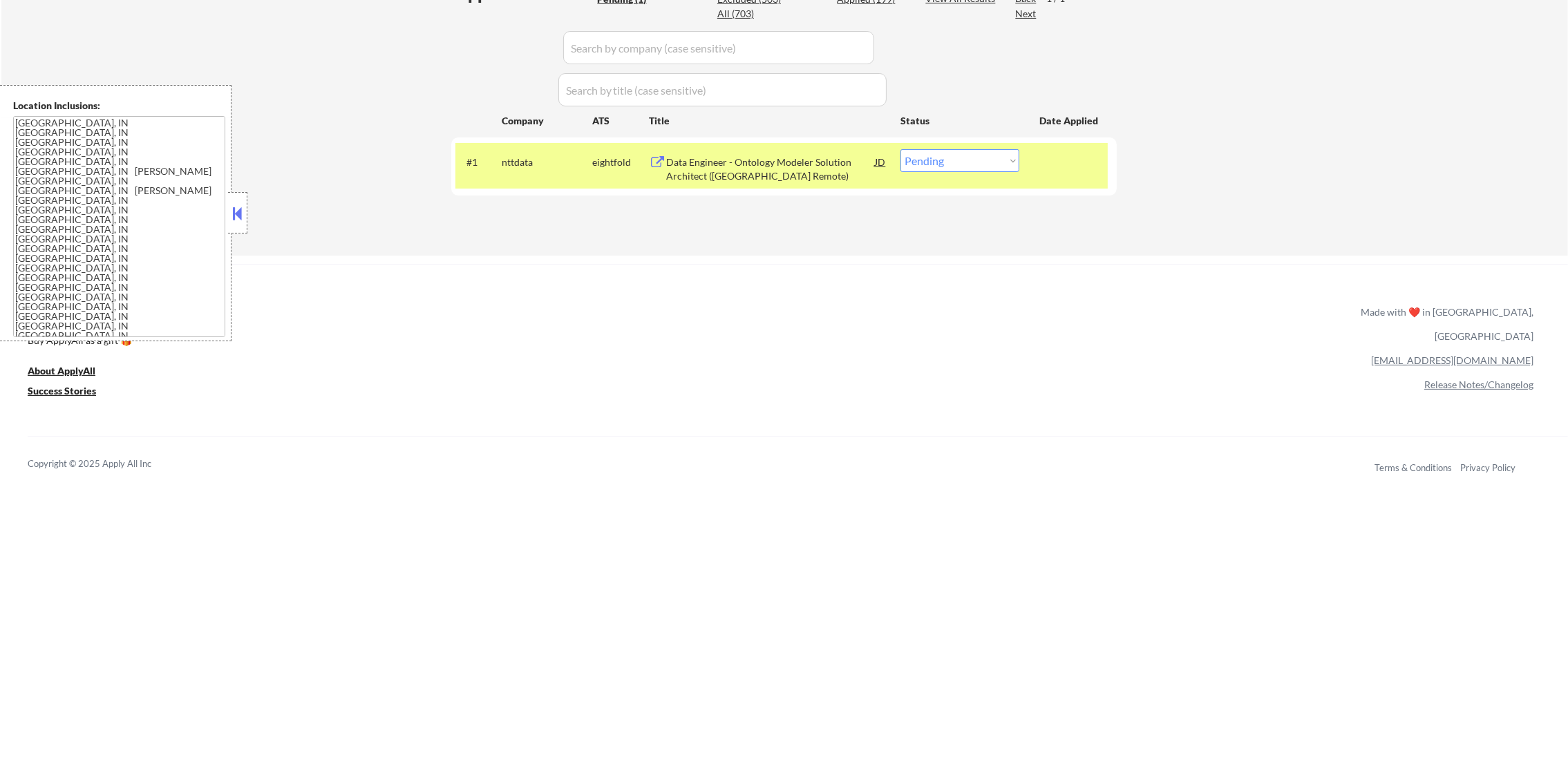
click at [764, 165] on div "Data Engineer - Ontology Modeler Solution Architect (US Remote)" at bounding box center [770, 169] width 208 height 27
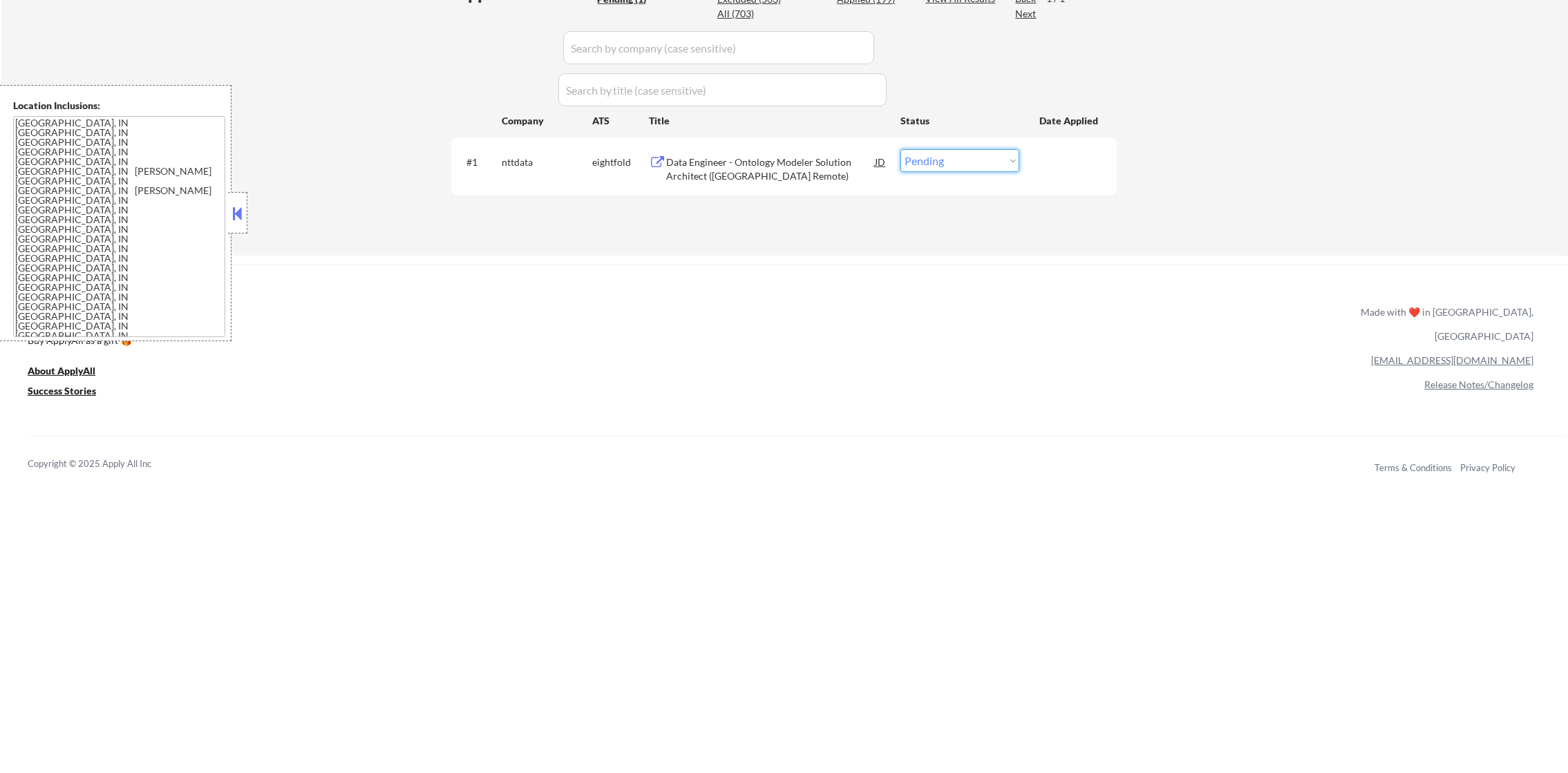
click at [918, 152] on select "Choose an option... Pending Applied Excluded (Questions) Excluded (Expired) Exc…" at bounding box center [960, 161] width 119 height 23
select select ""excluded__other_""
click at [900, 149] on select "Choose an option... Pending Applied Excluded (Questions) Excluded (Expired) Exc…" at bounding box center [960, 161] width 119 height 23
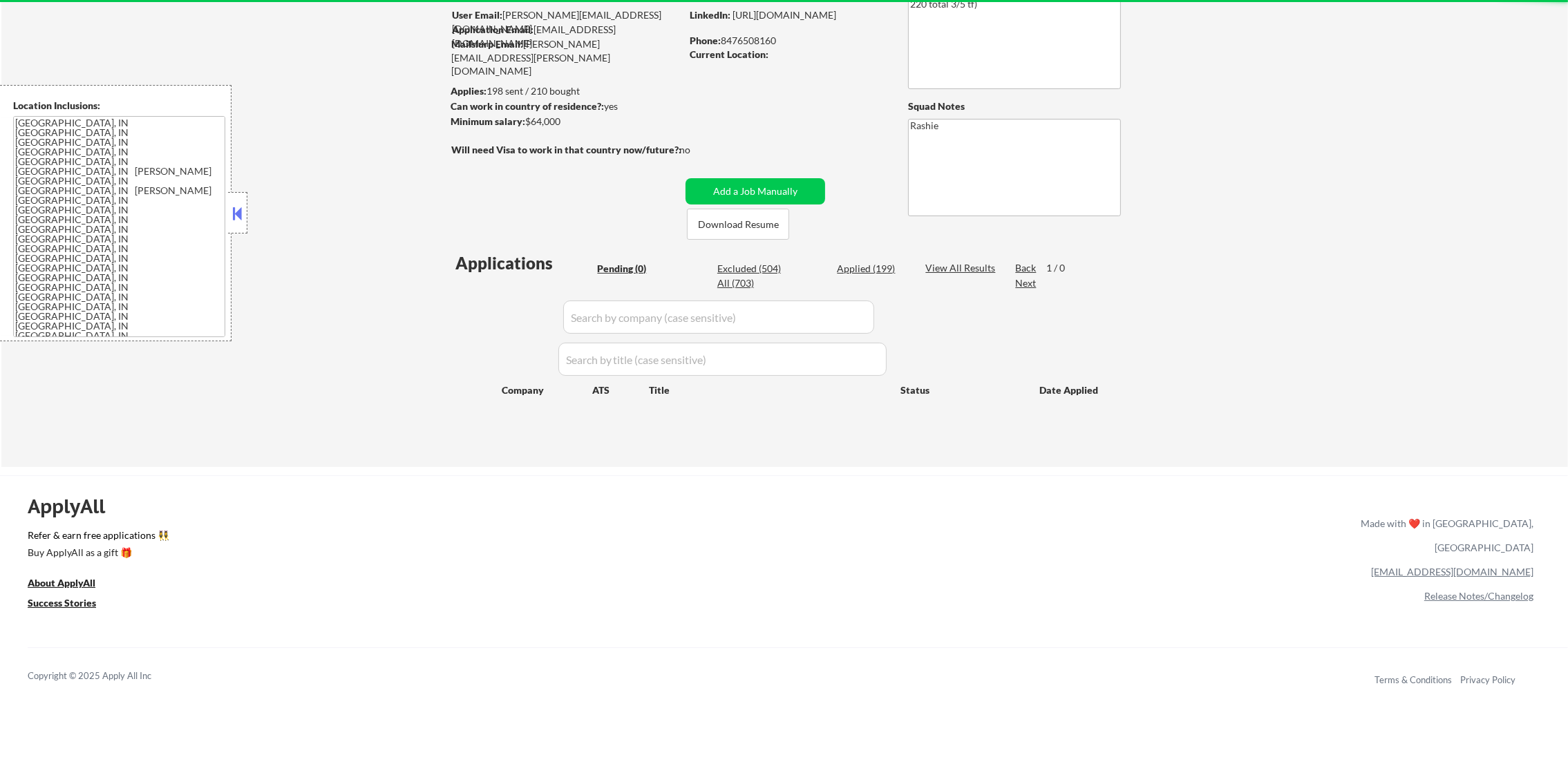
scroll to position [122, 0]
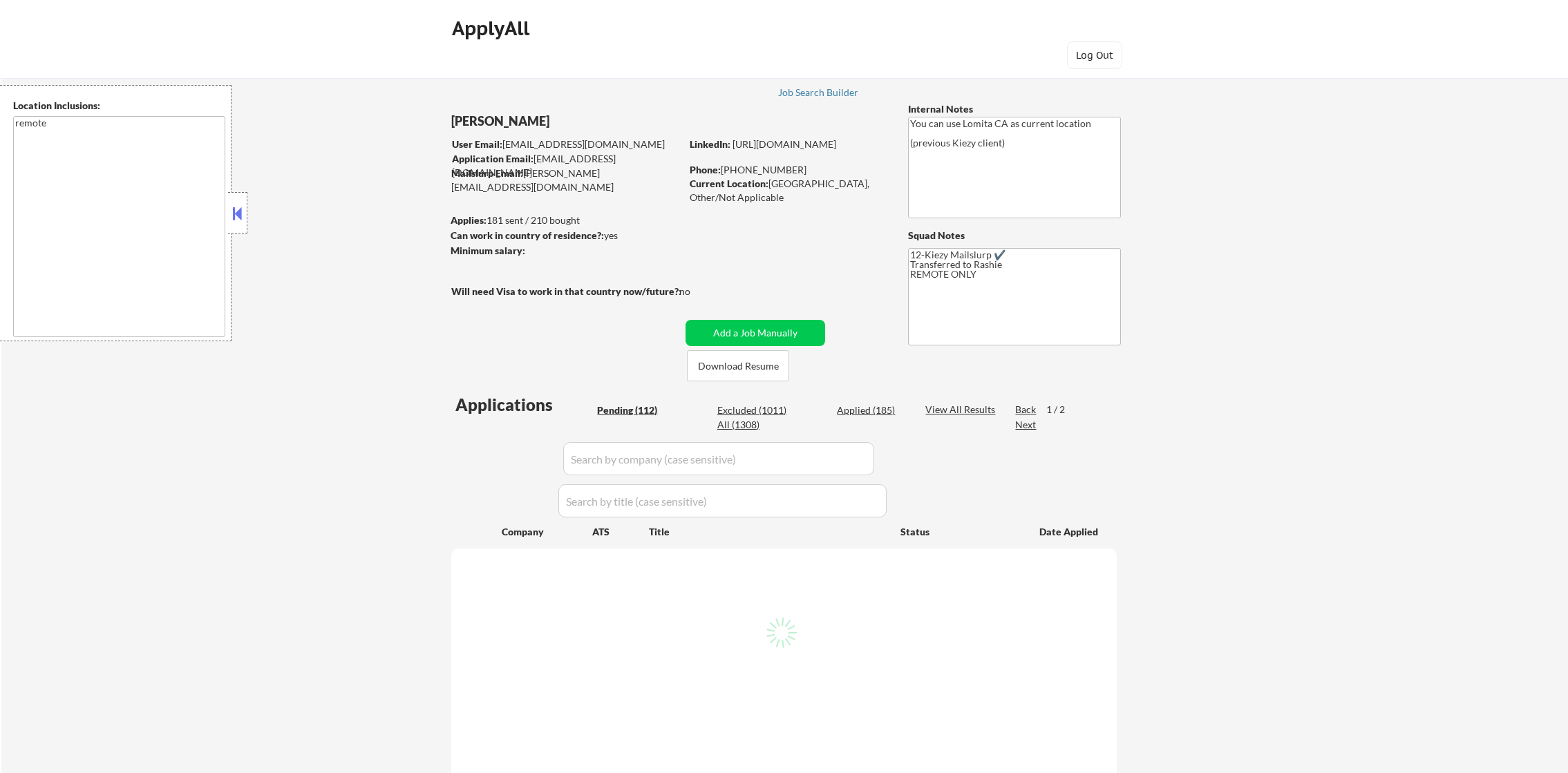
select select ""pending""
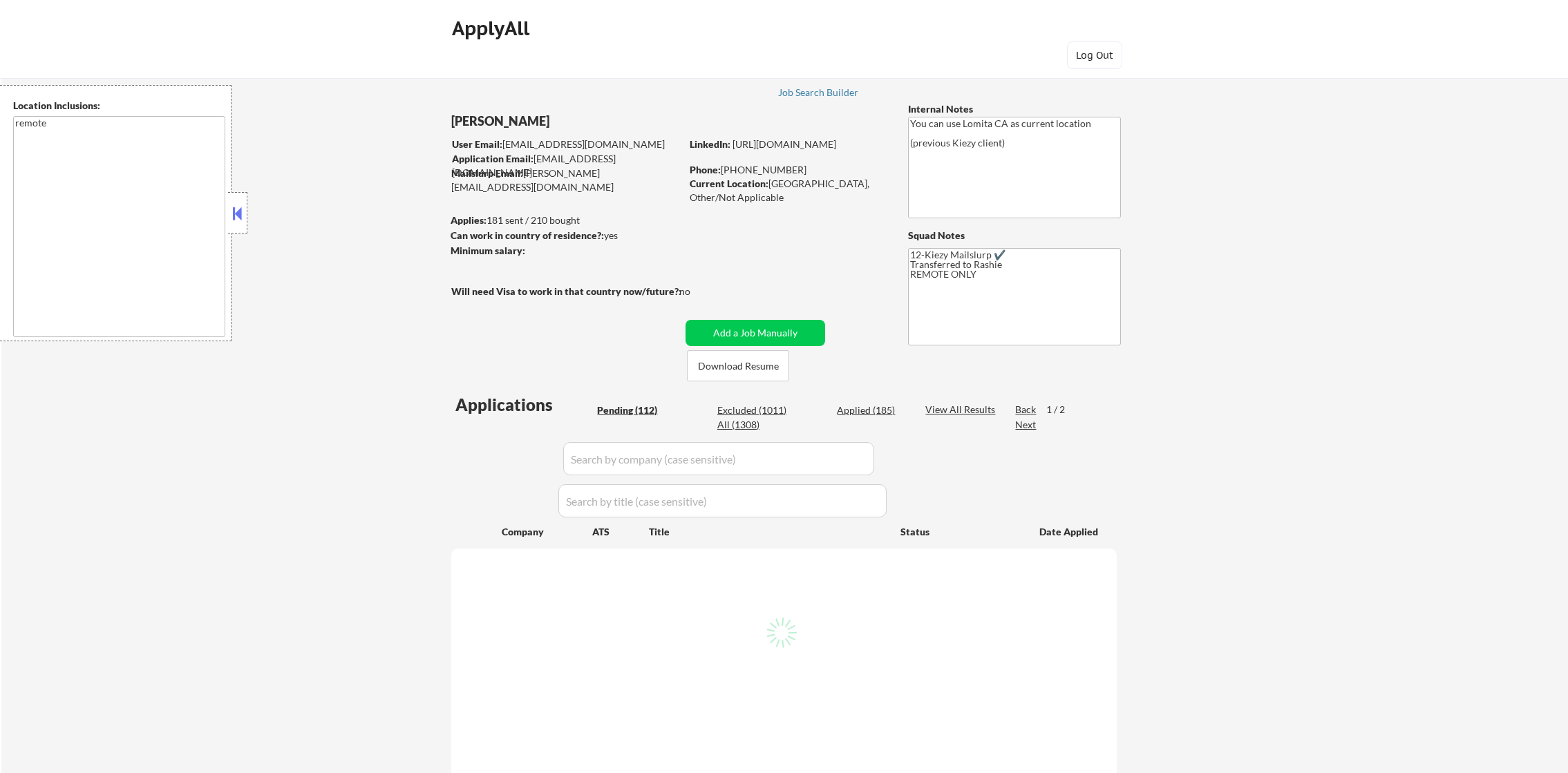
select select ""pending""
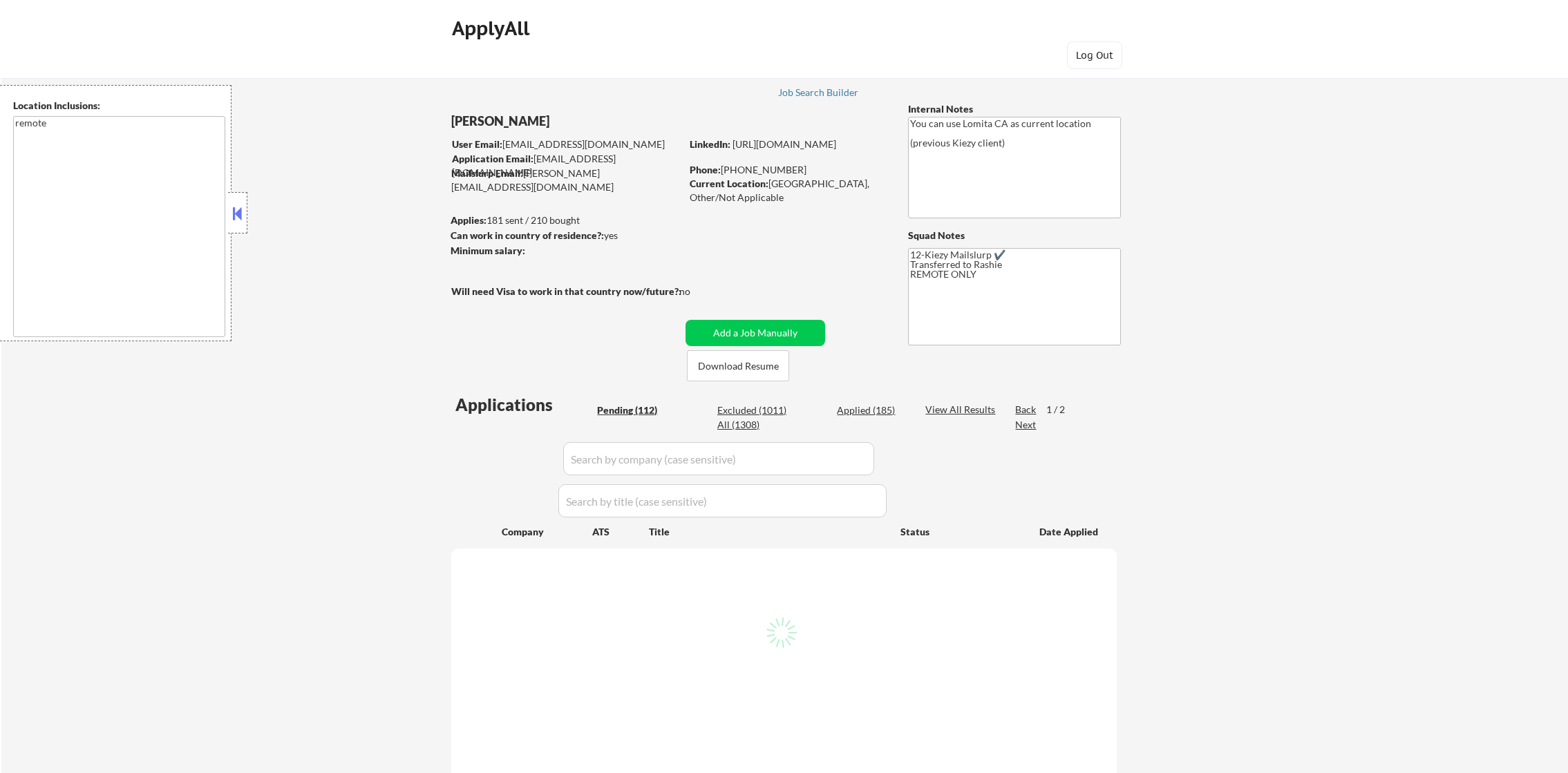
select select ""pending""
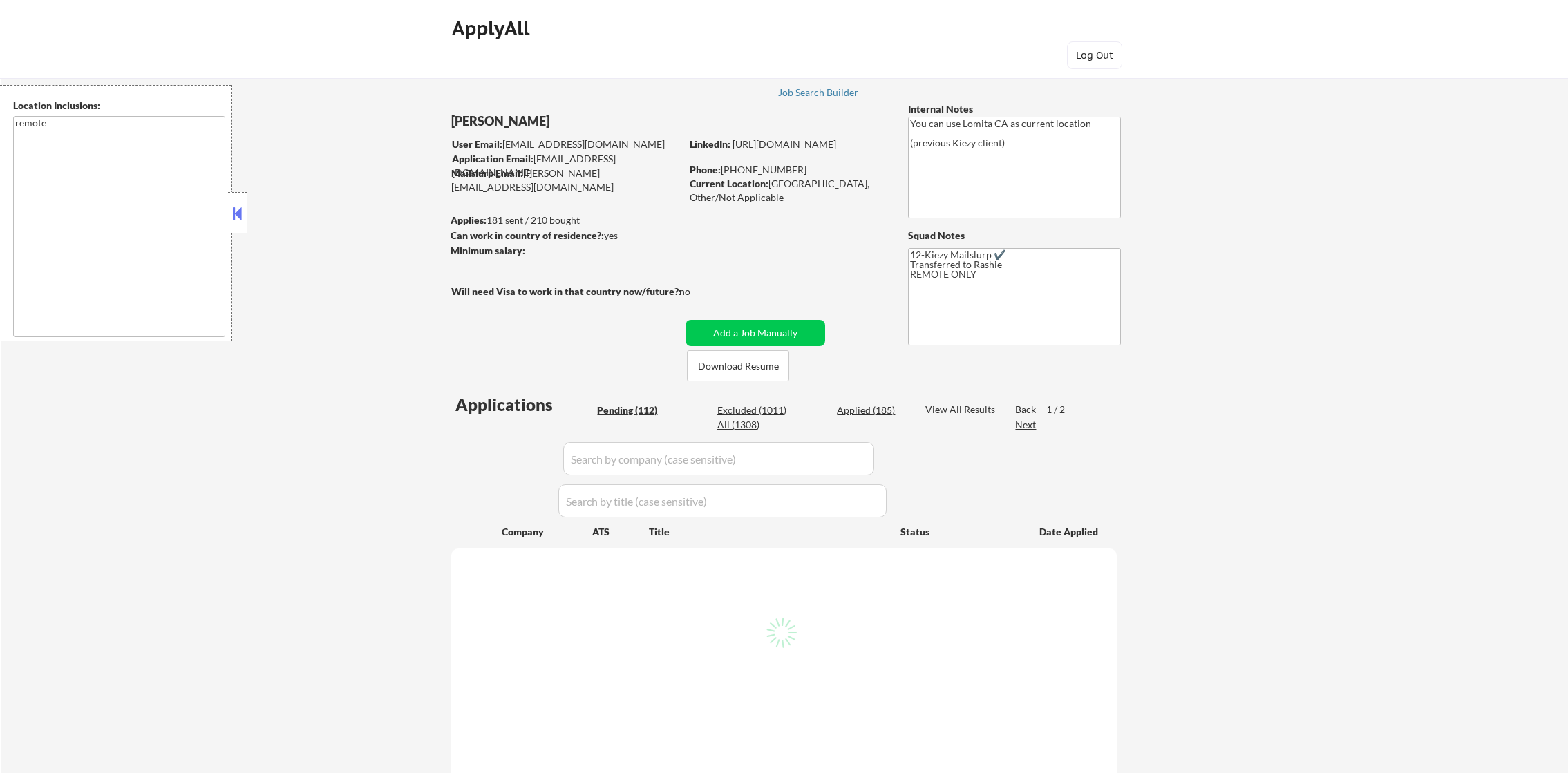
select select ""pending""
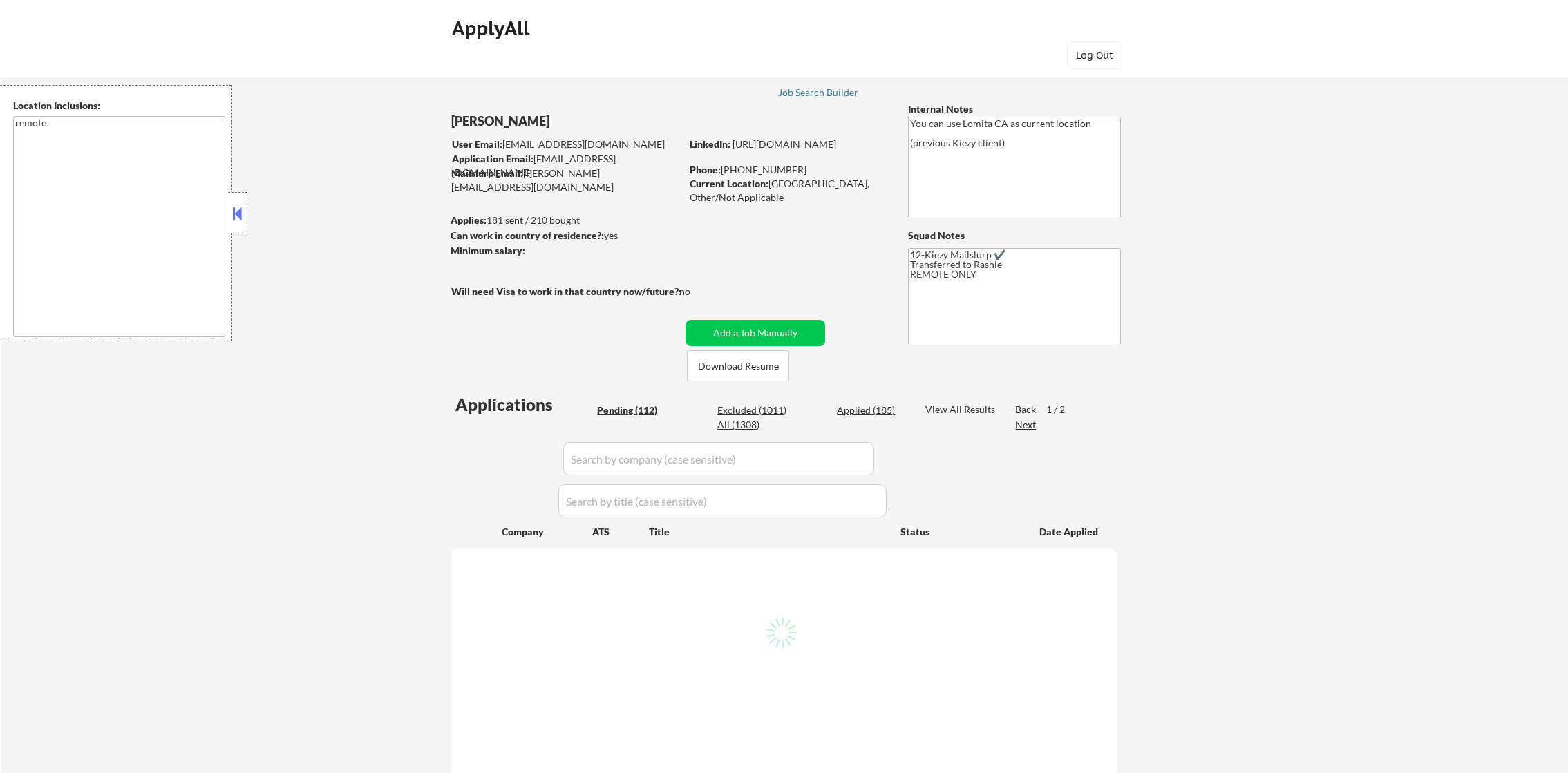
select select ""pending""
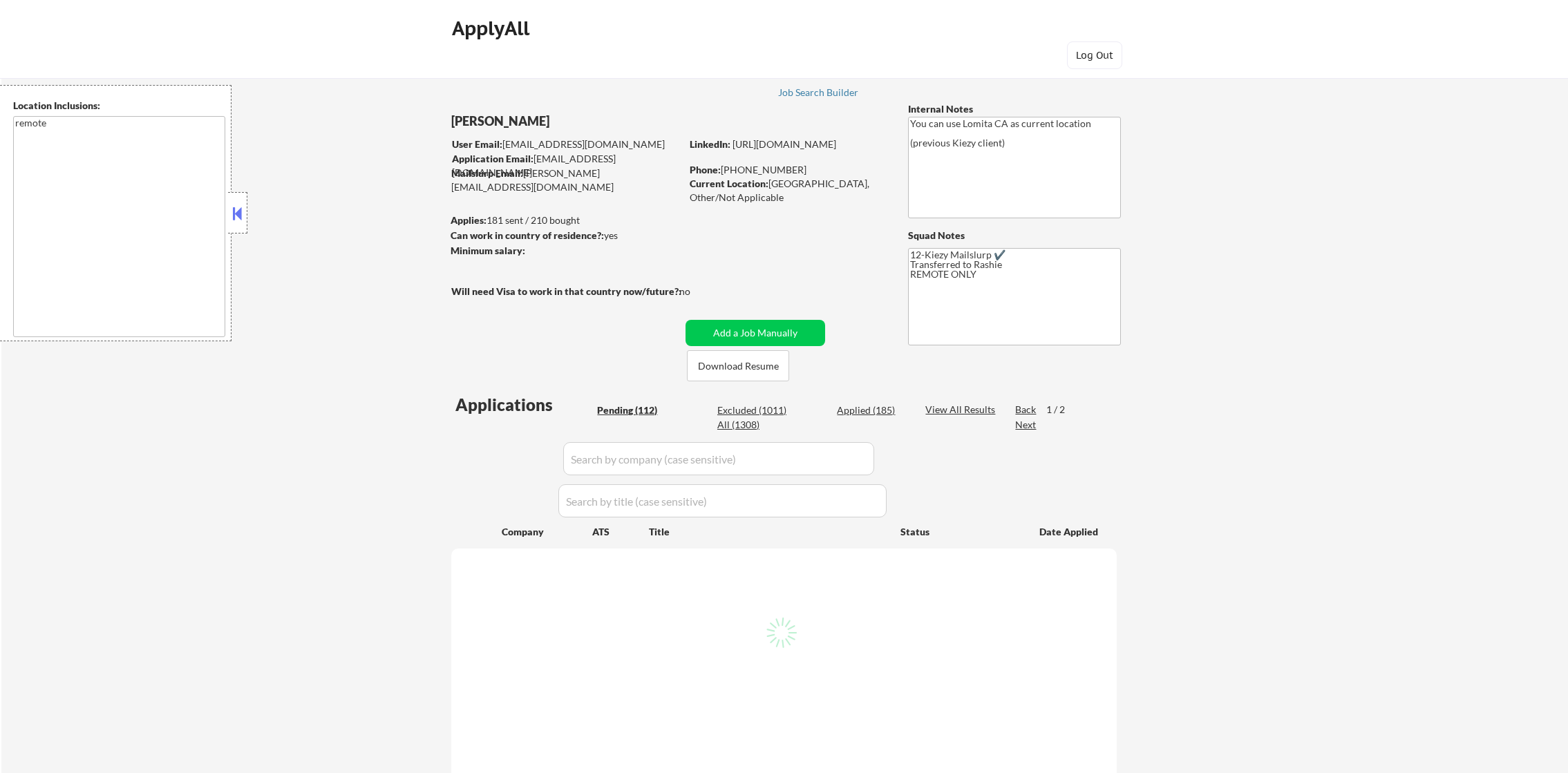
select select ""pending""
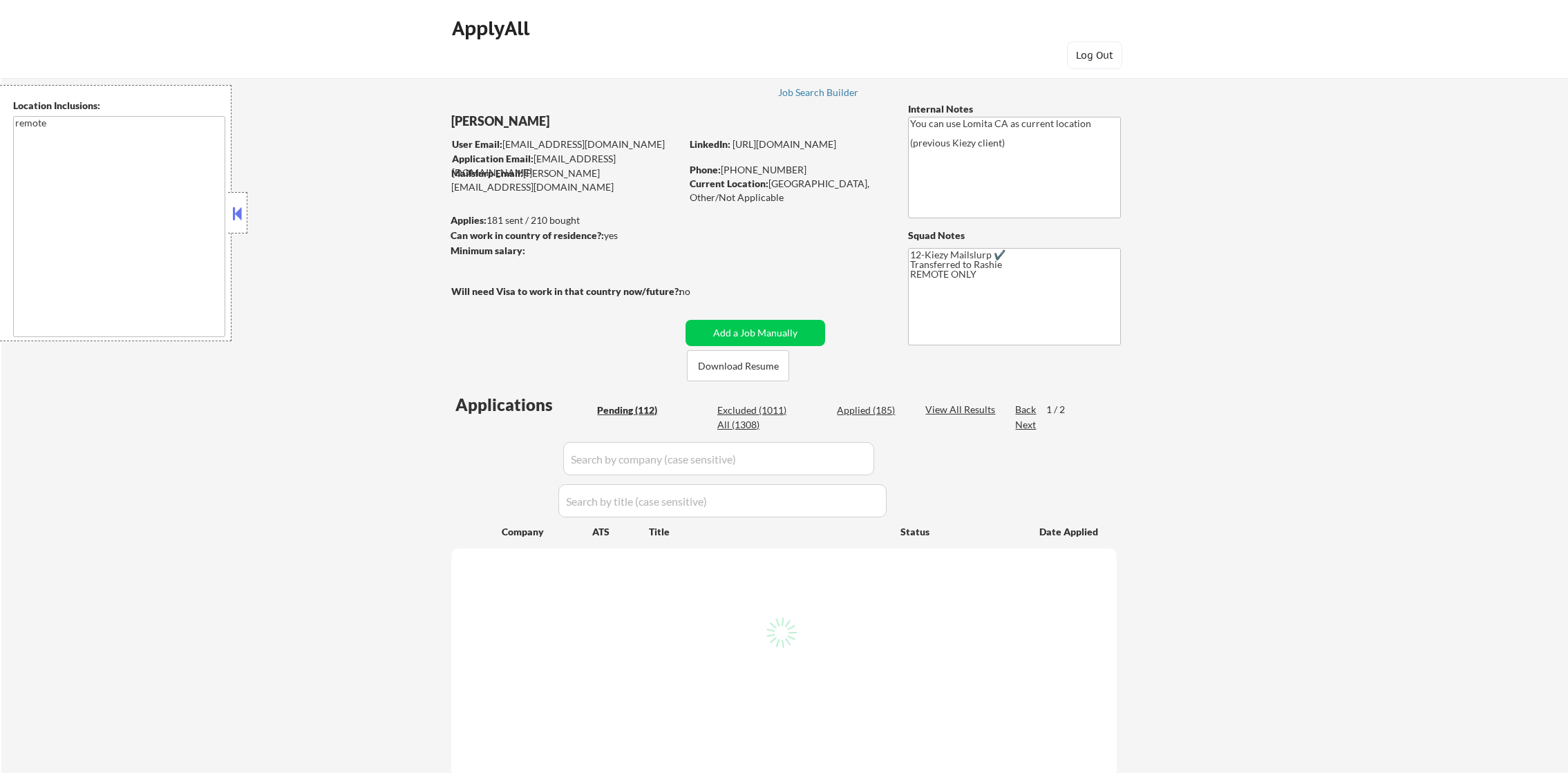
select select ""pending""
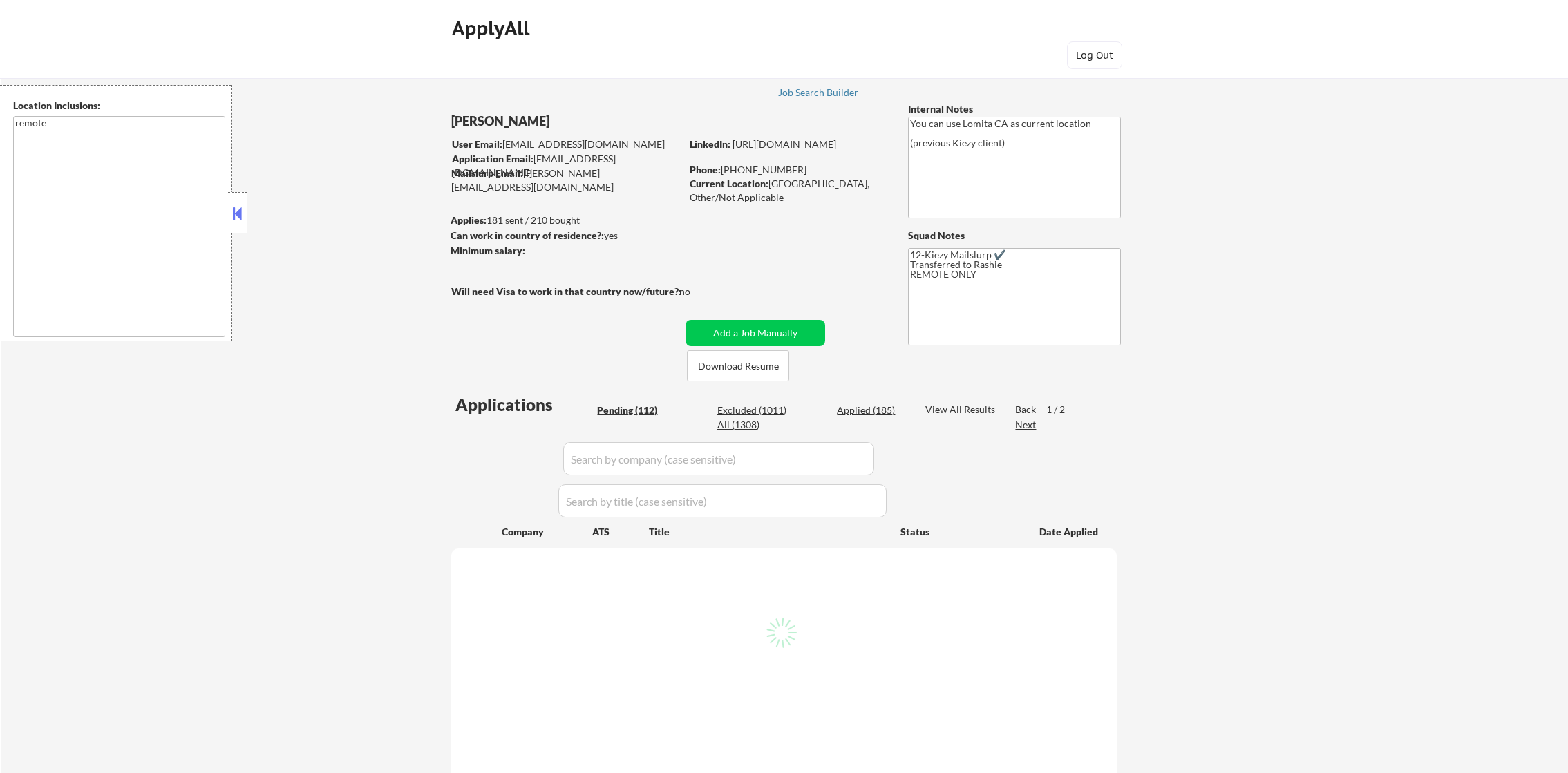
select select ""pending""
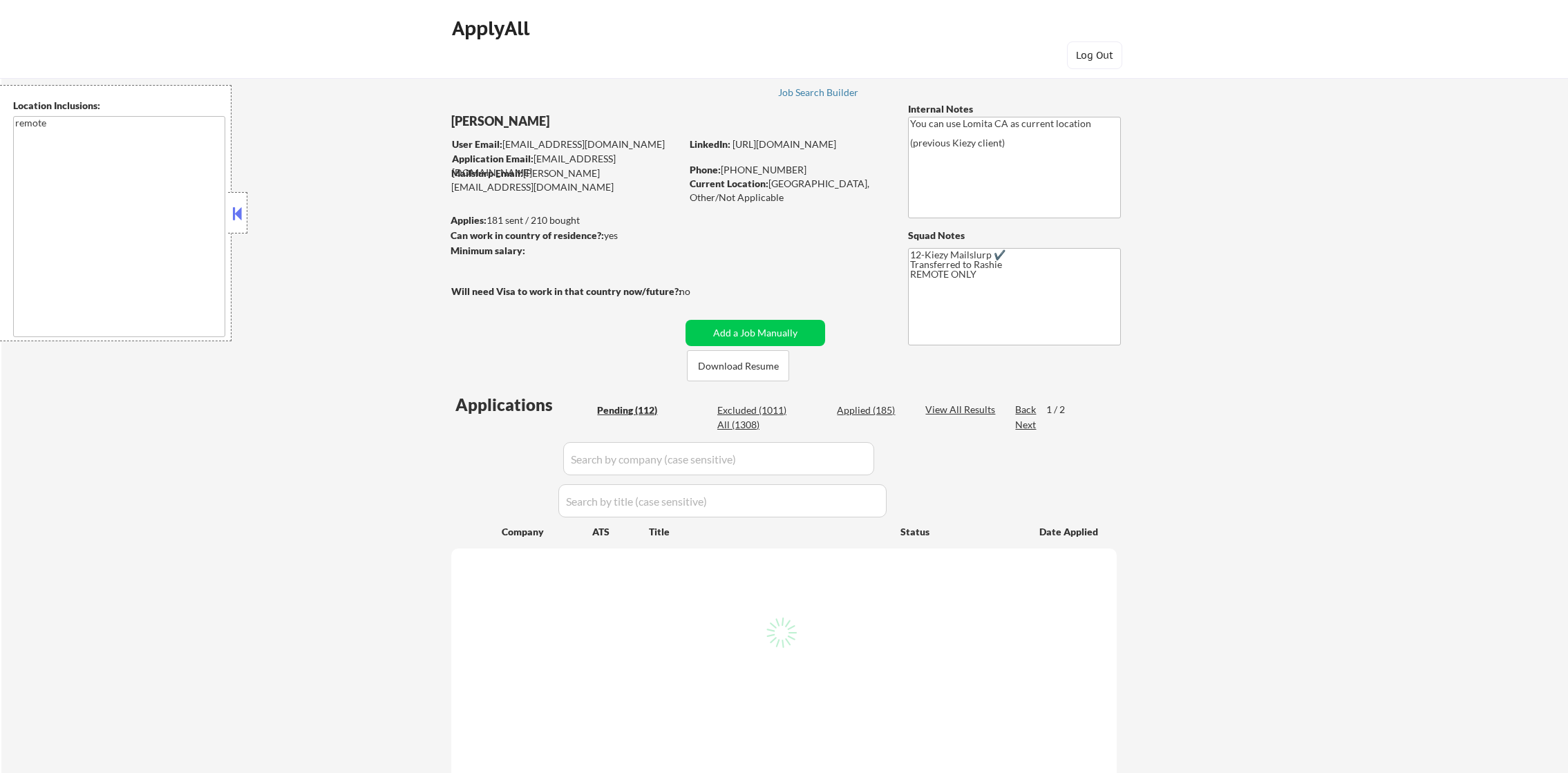
select select ""pending""
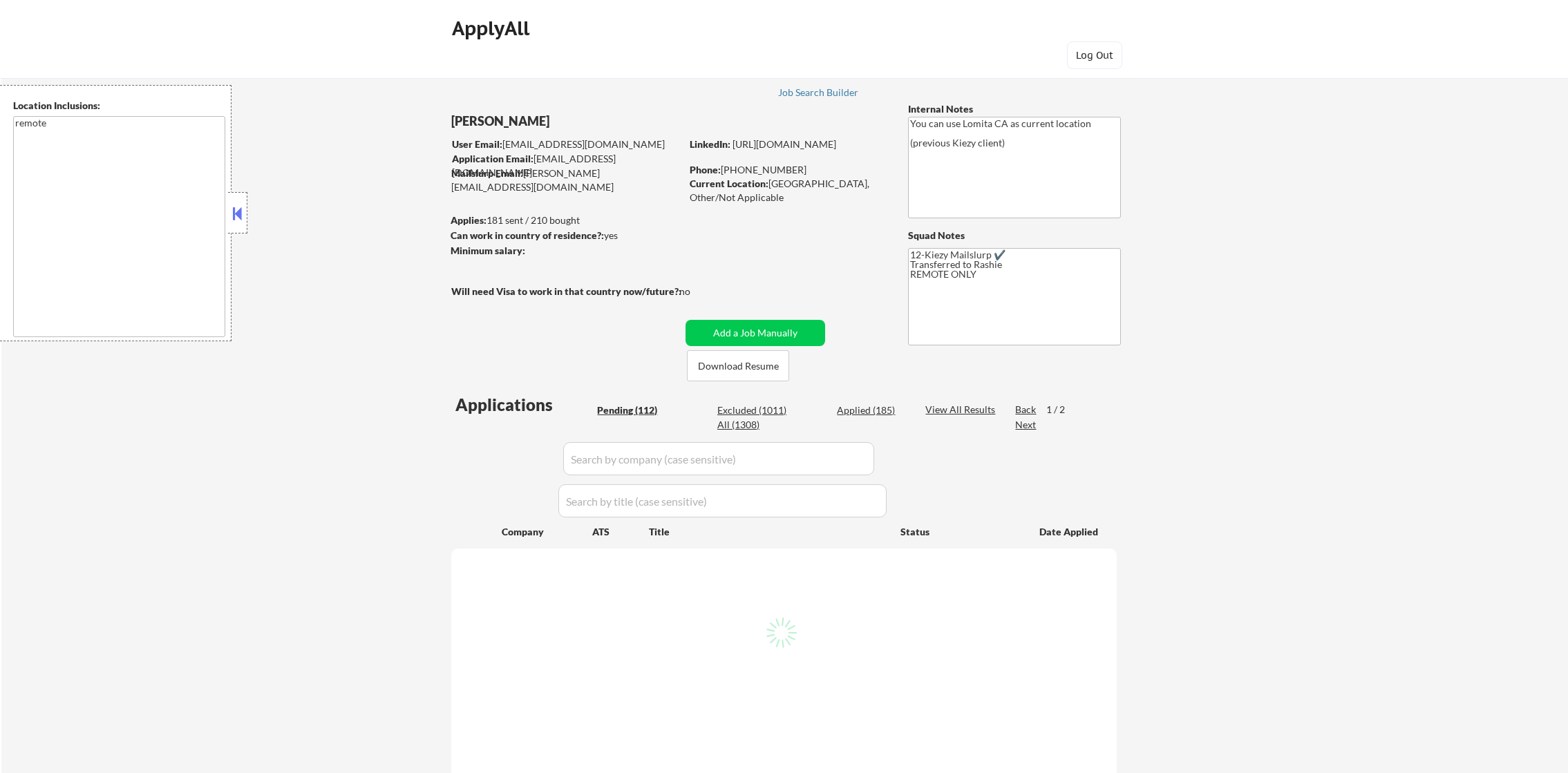
select select ""pending""
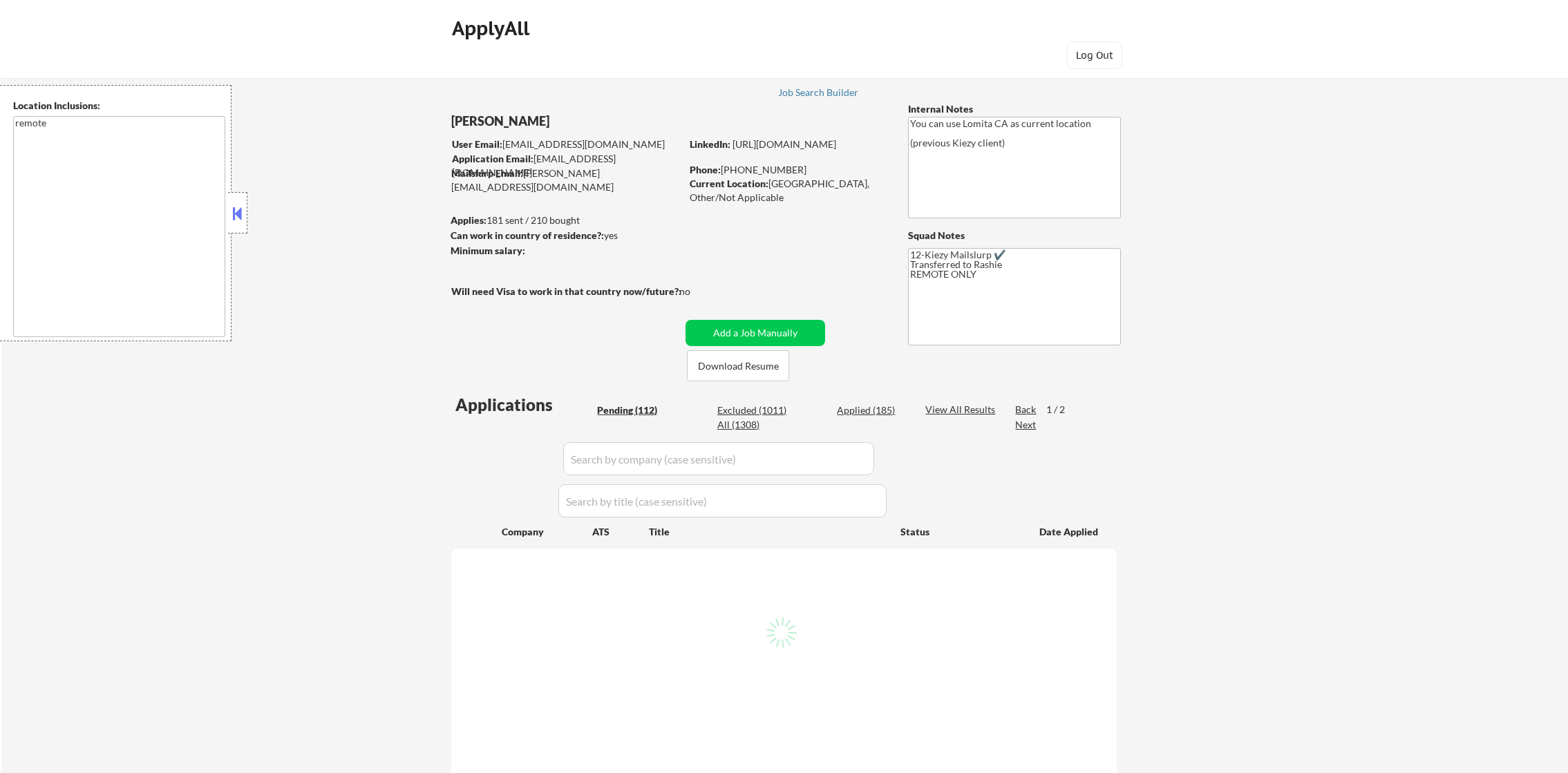
select select ""pending""
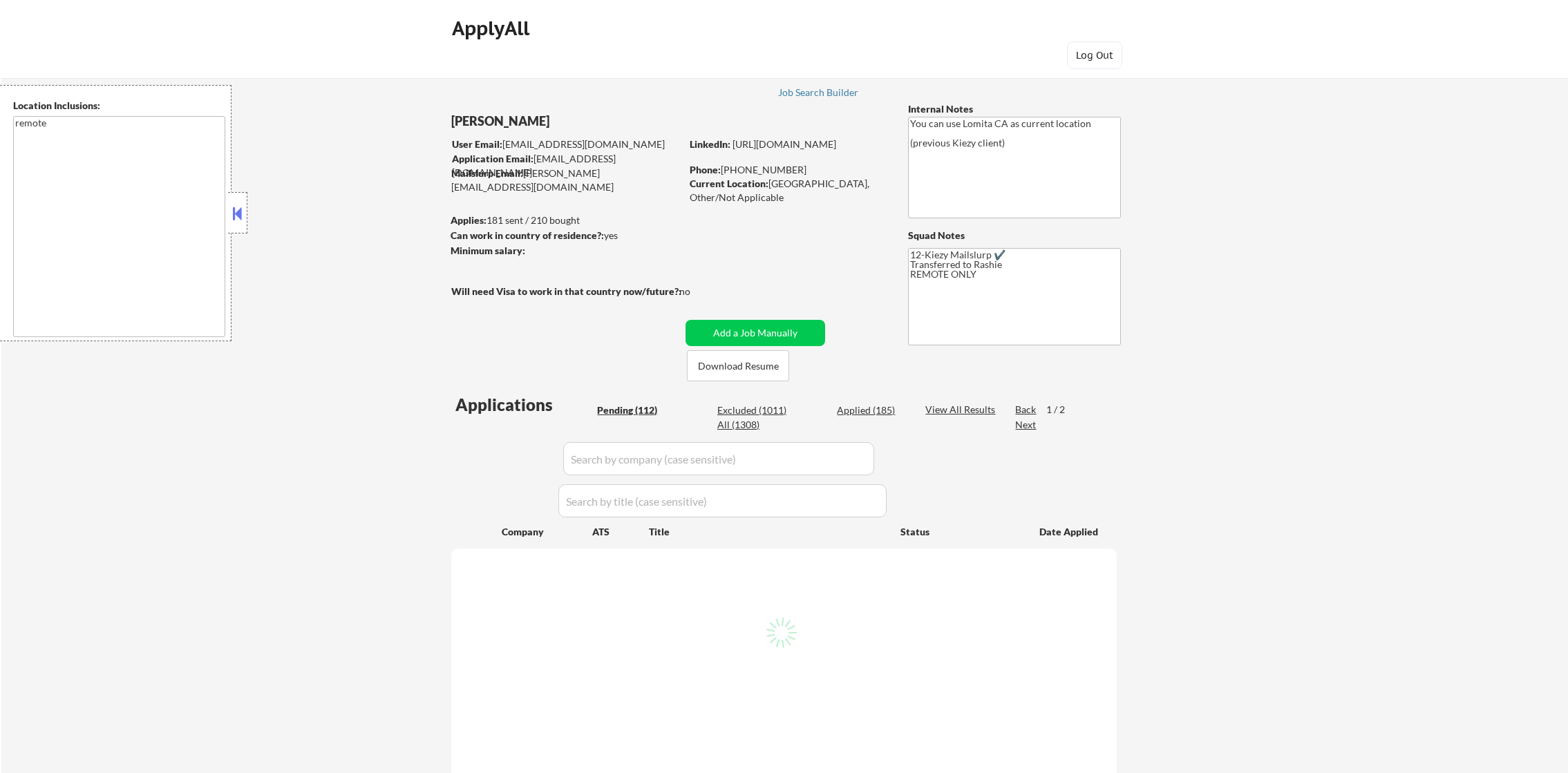
select select ""pending""
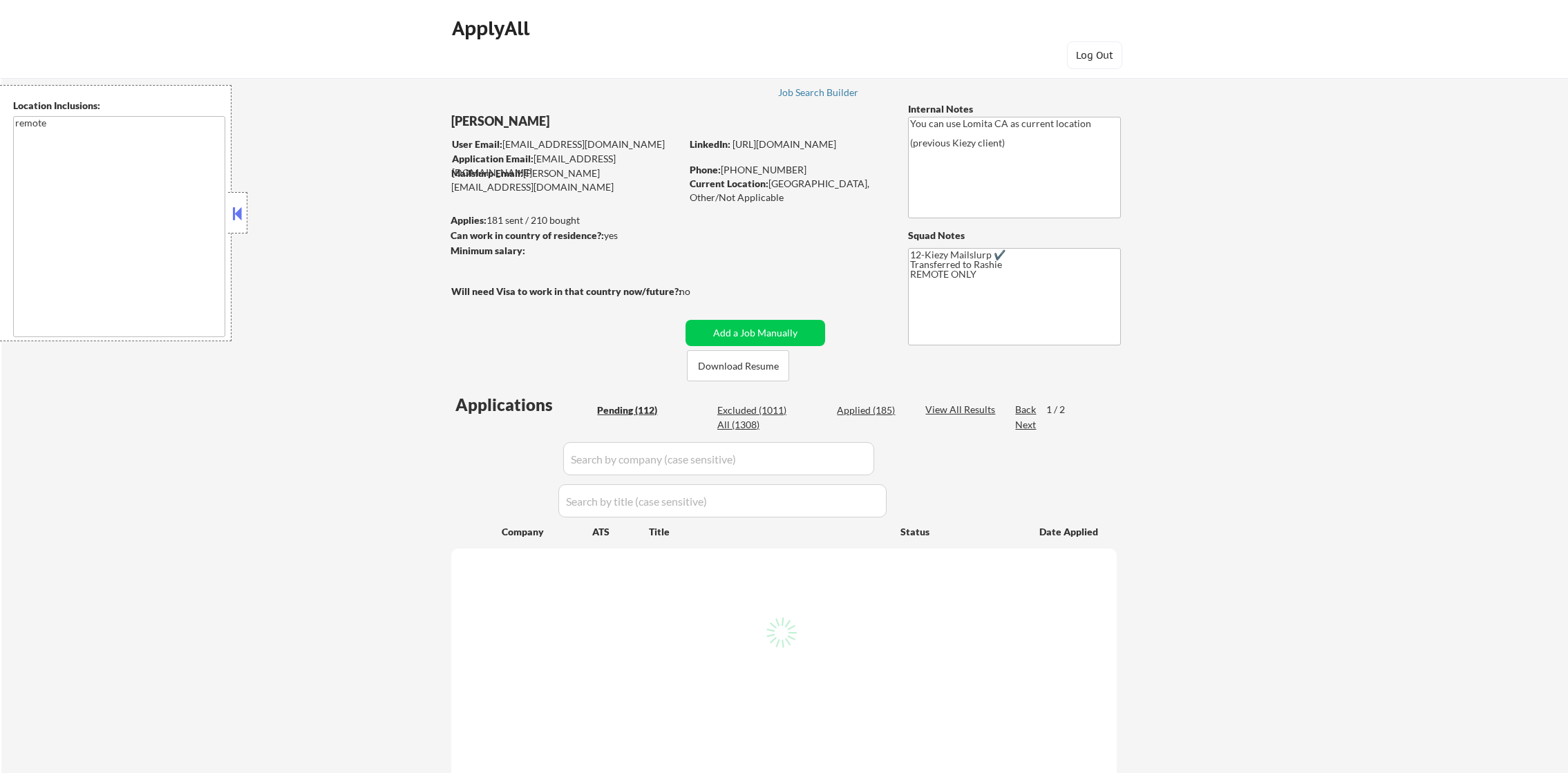
select select ""pending""
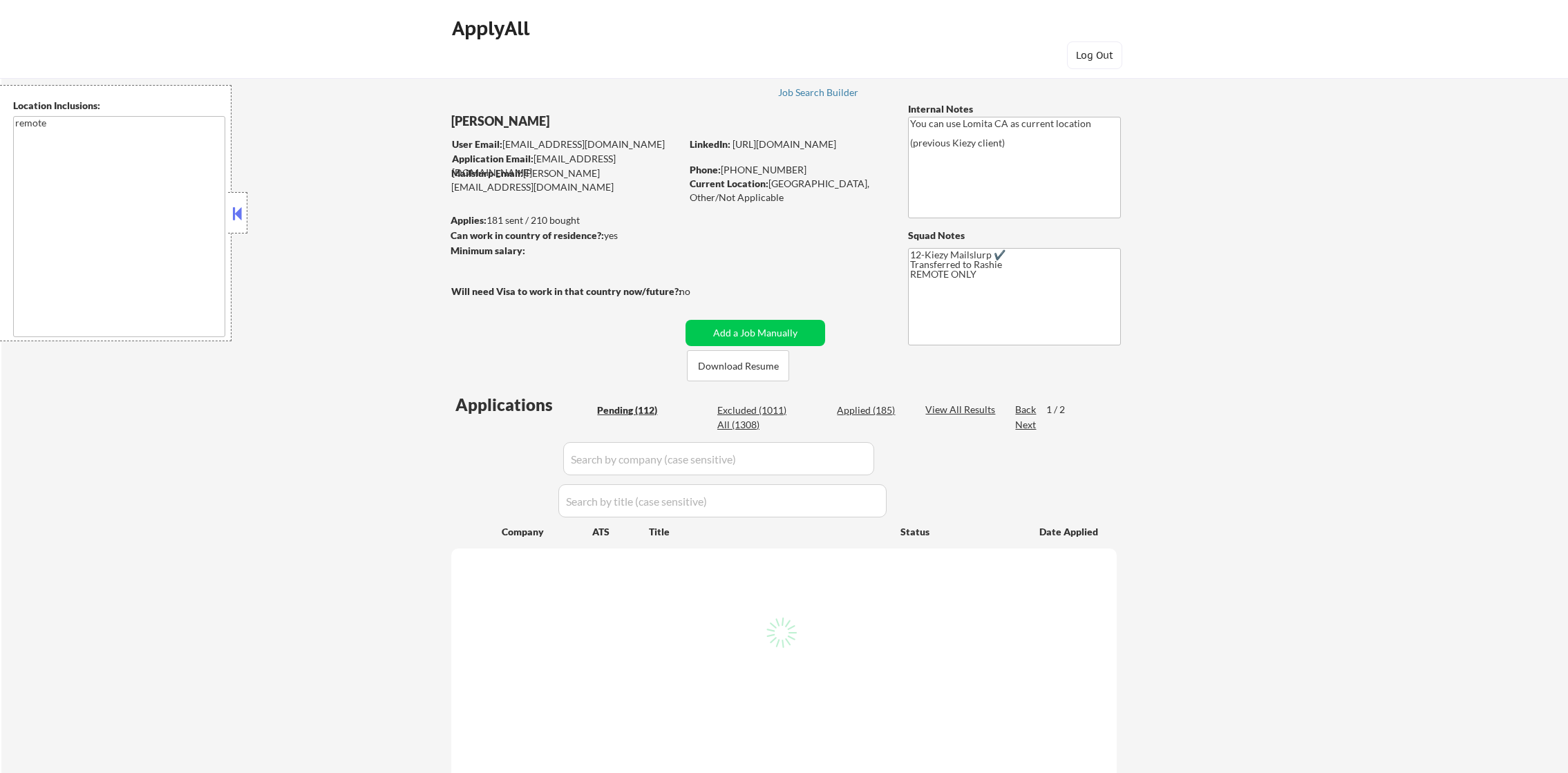
select select ""pending""
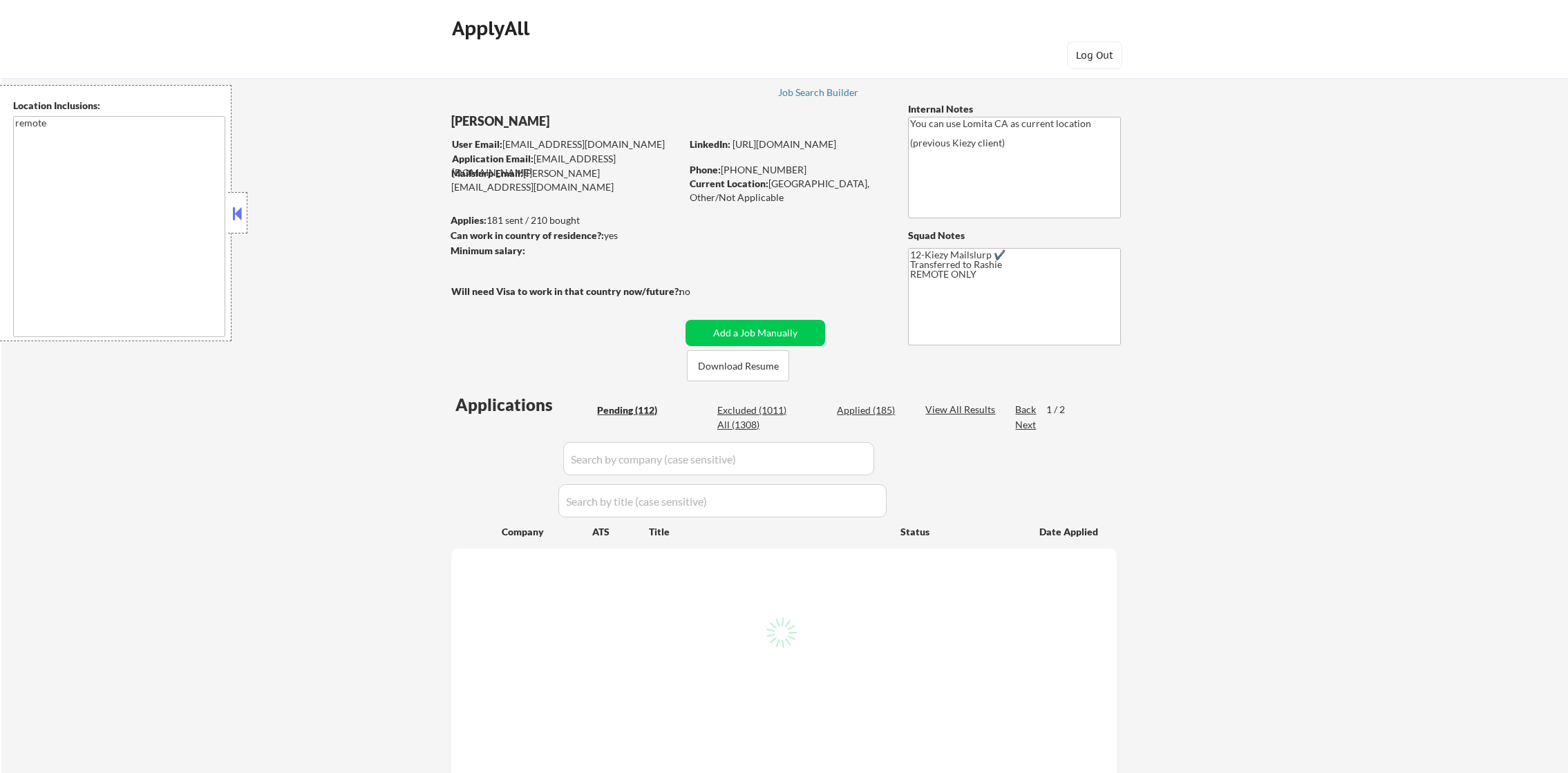
select select ""pending""
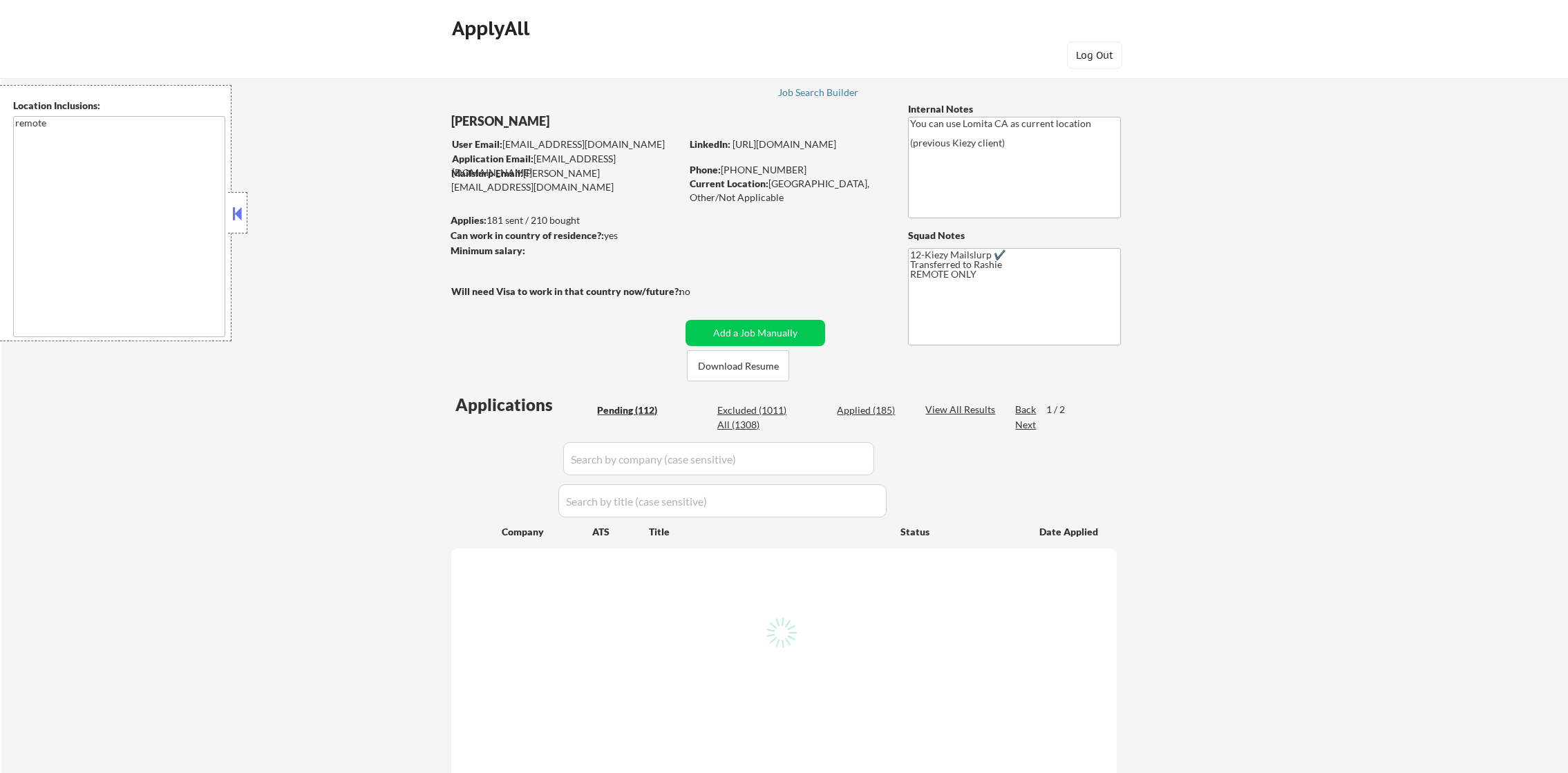
select select ""pending""
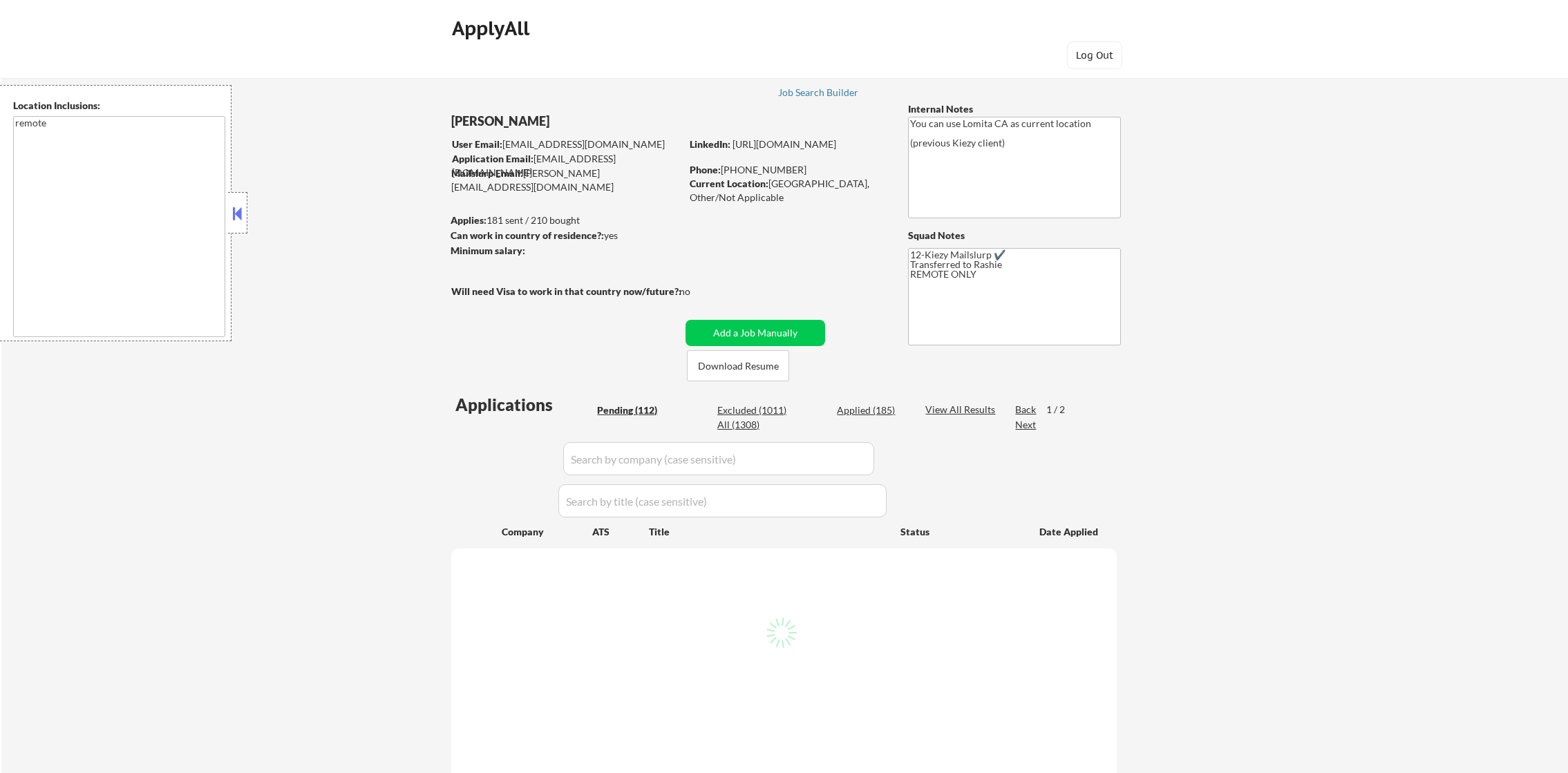
select select ""pending""
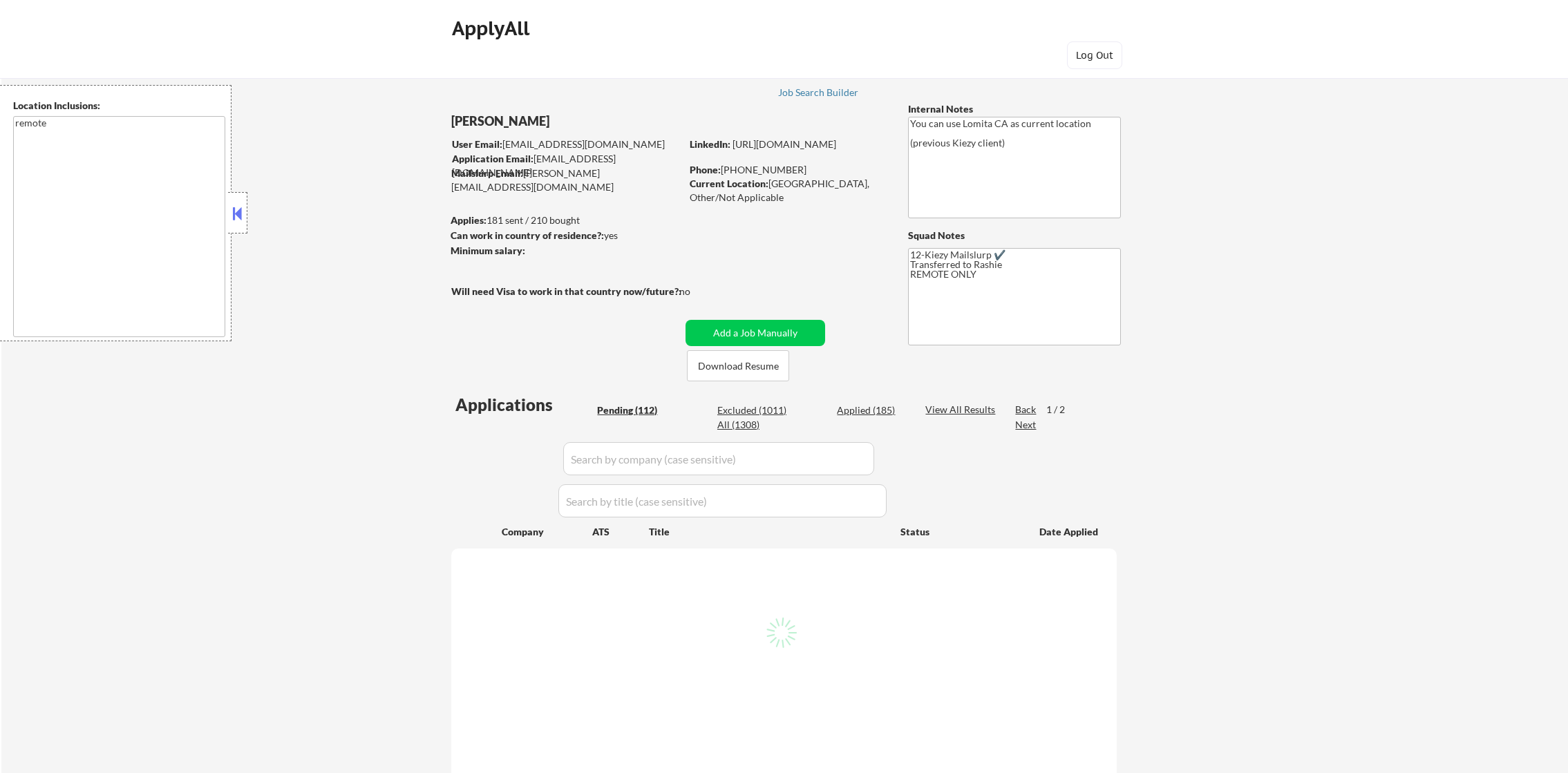
select select ""pending""
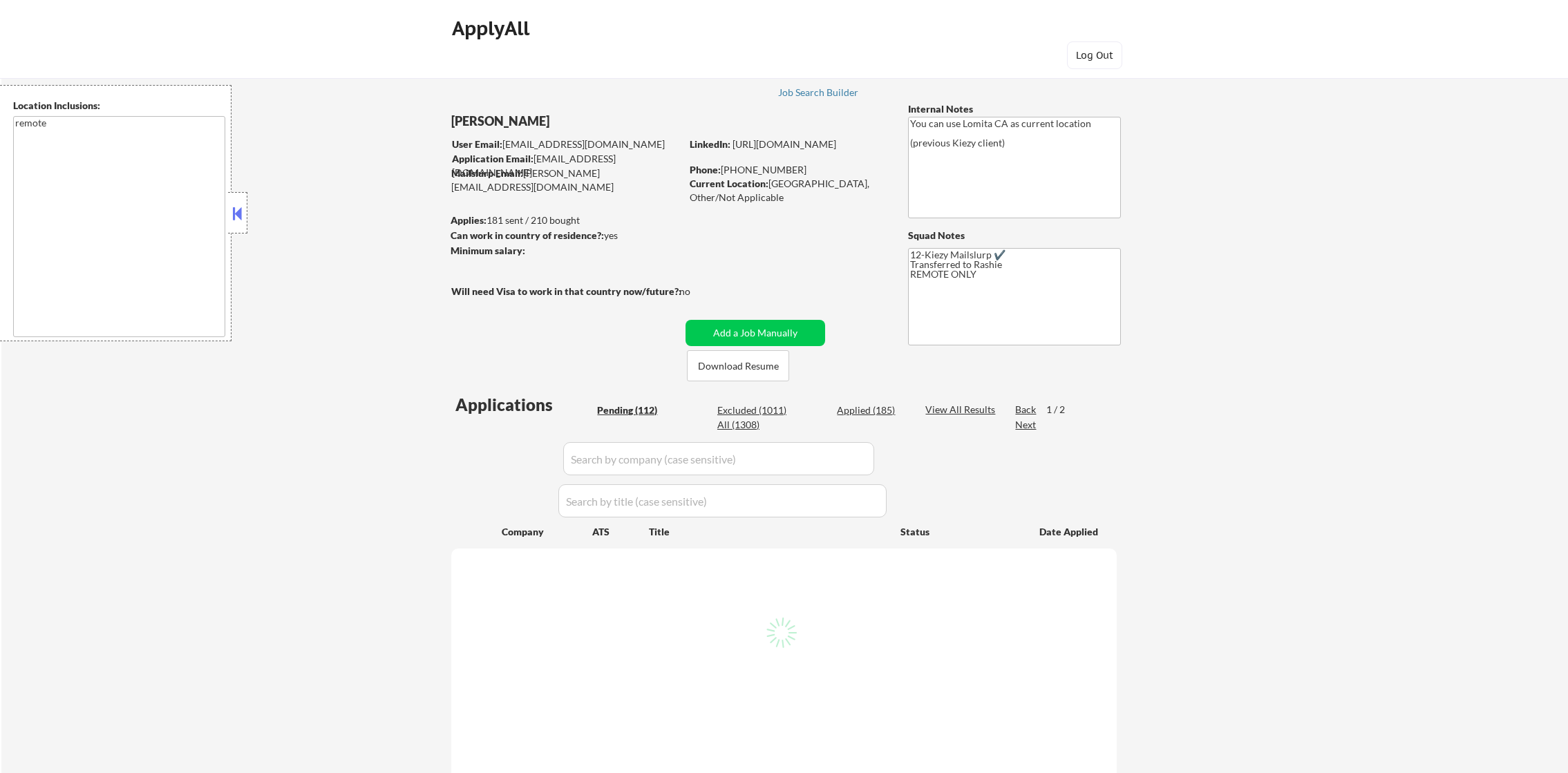
select select ""pending""
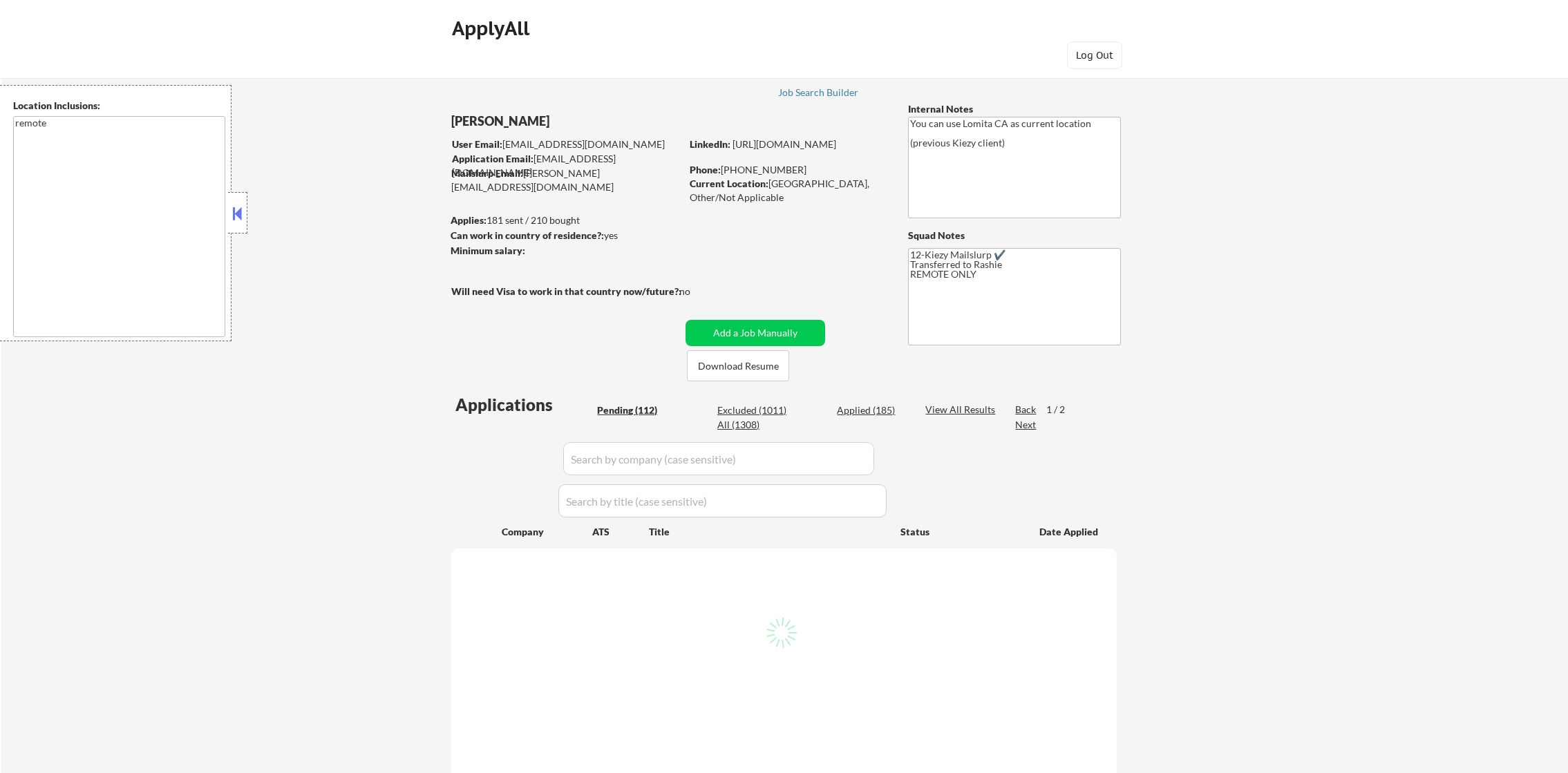
select select ""pending""
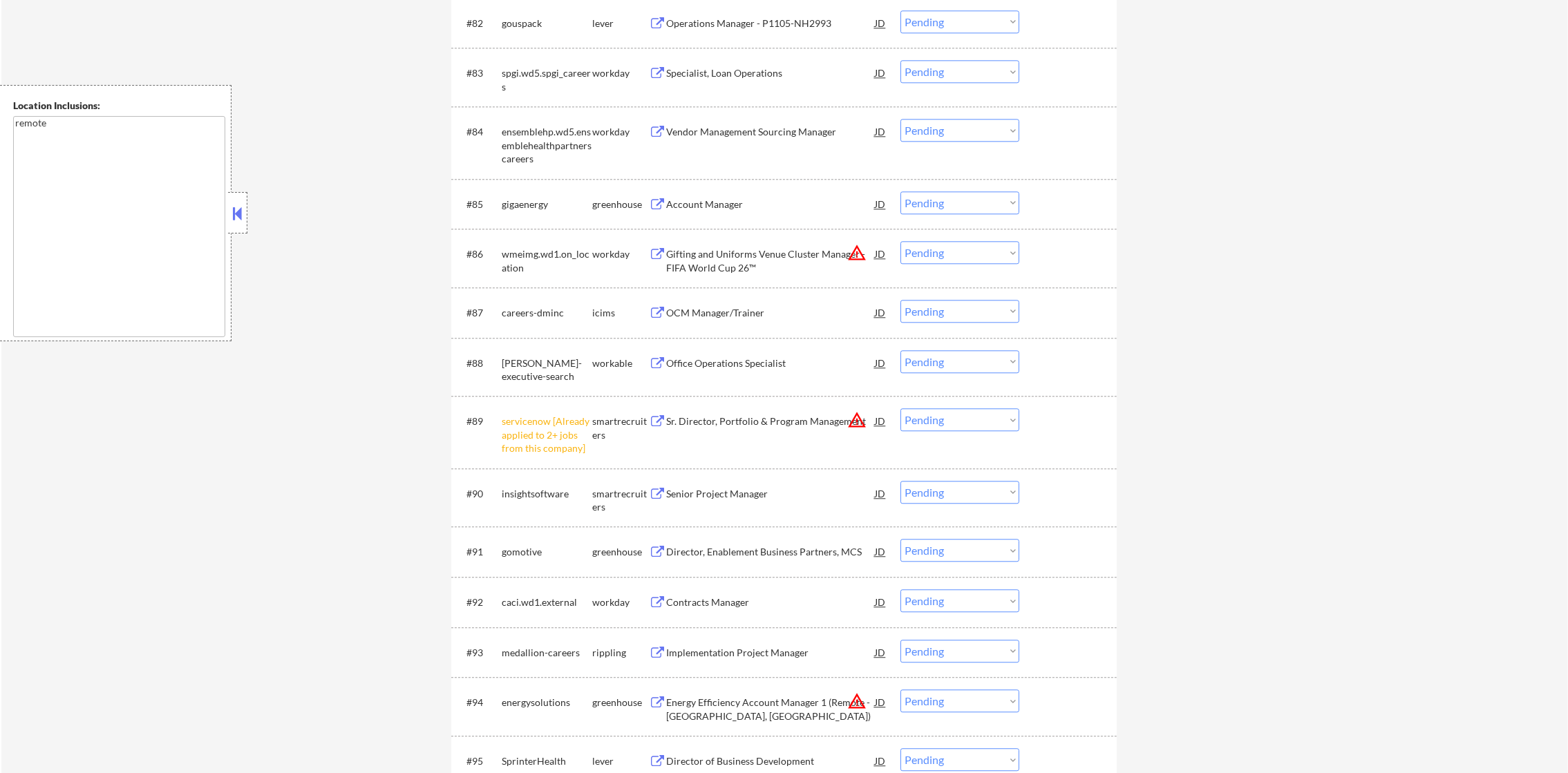
scroll to position [5132, 0]
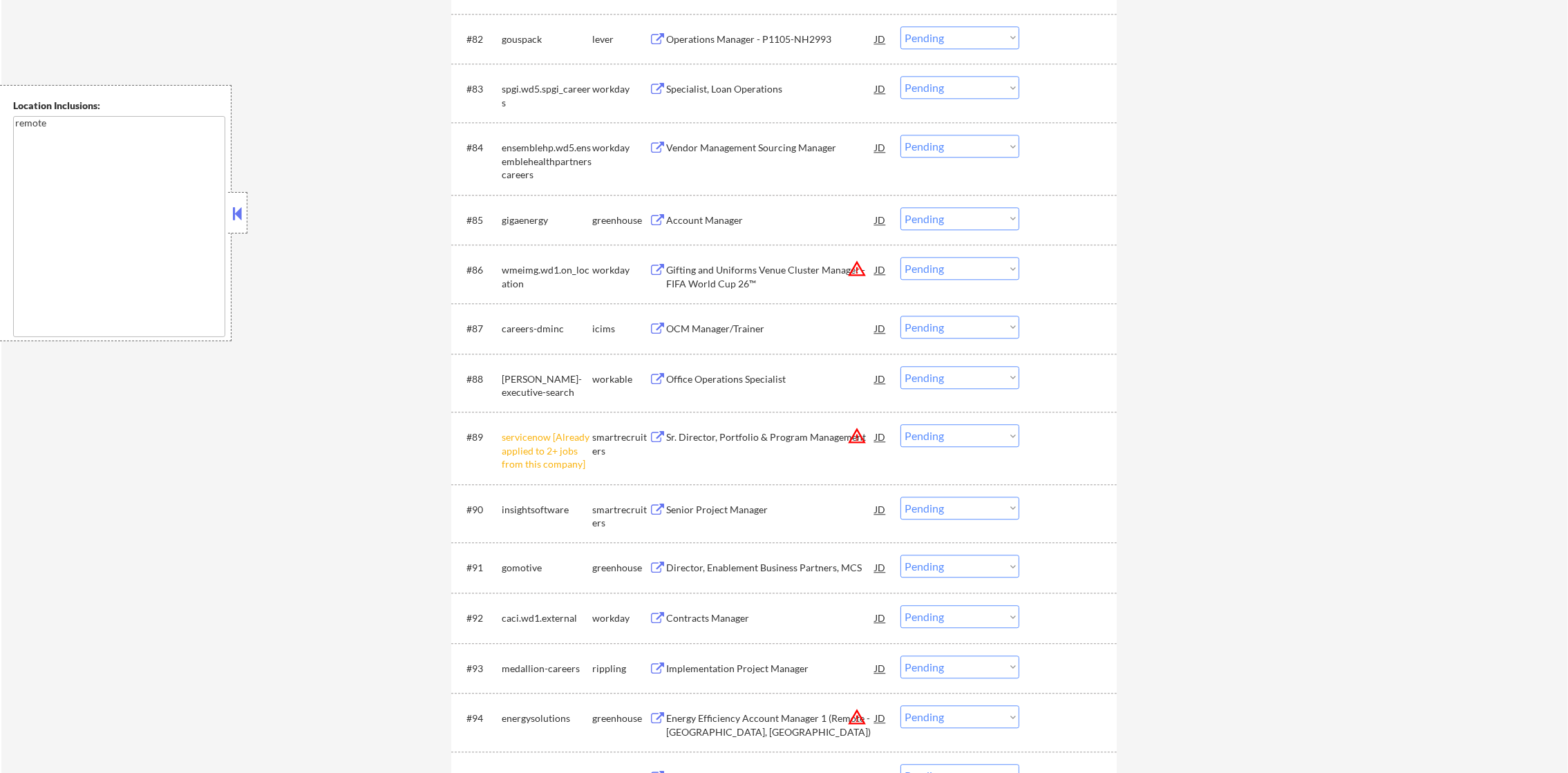
click at [943, 435] on select "Choose an option... Pending Applied Excluded (Questions) Excluded (Expired) Exc…" at bounding box center [960, 436] width 119 height 23
select select ""excluded__other_""
click at [900, 424] on select "Choose an option... Pending Applied Excluded (Questions) Excluded (Expired) Exc…" at bounding box center [960, 436] width 119 height 23
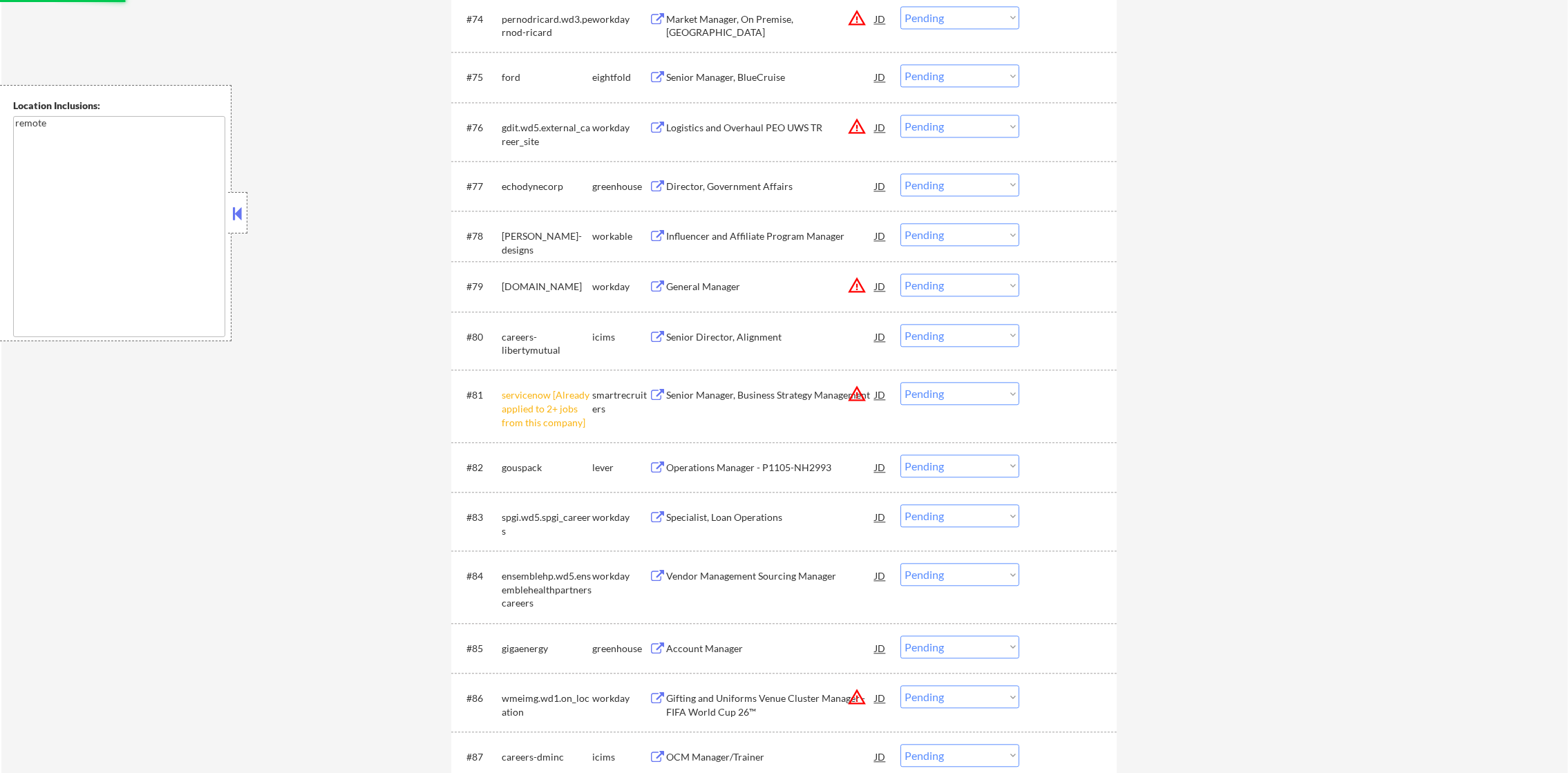
scroll to position [4683, 0]
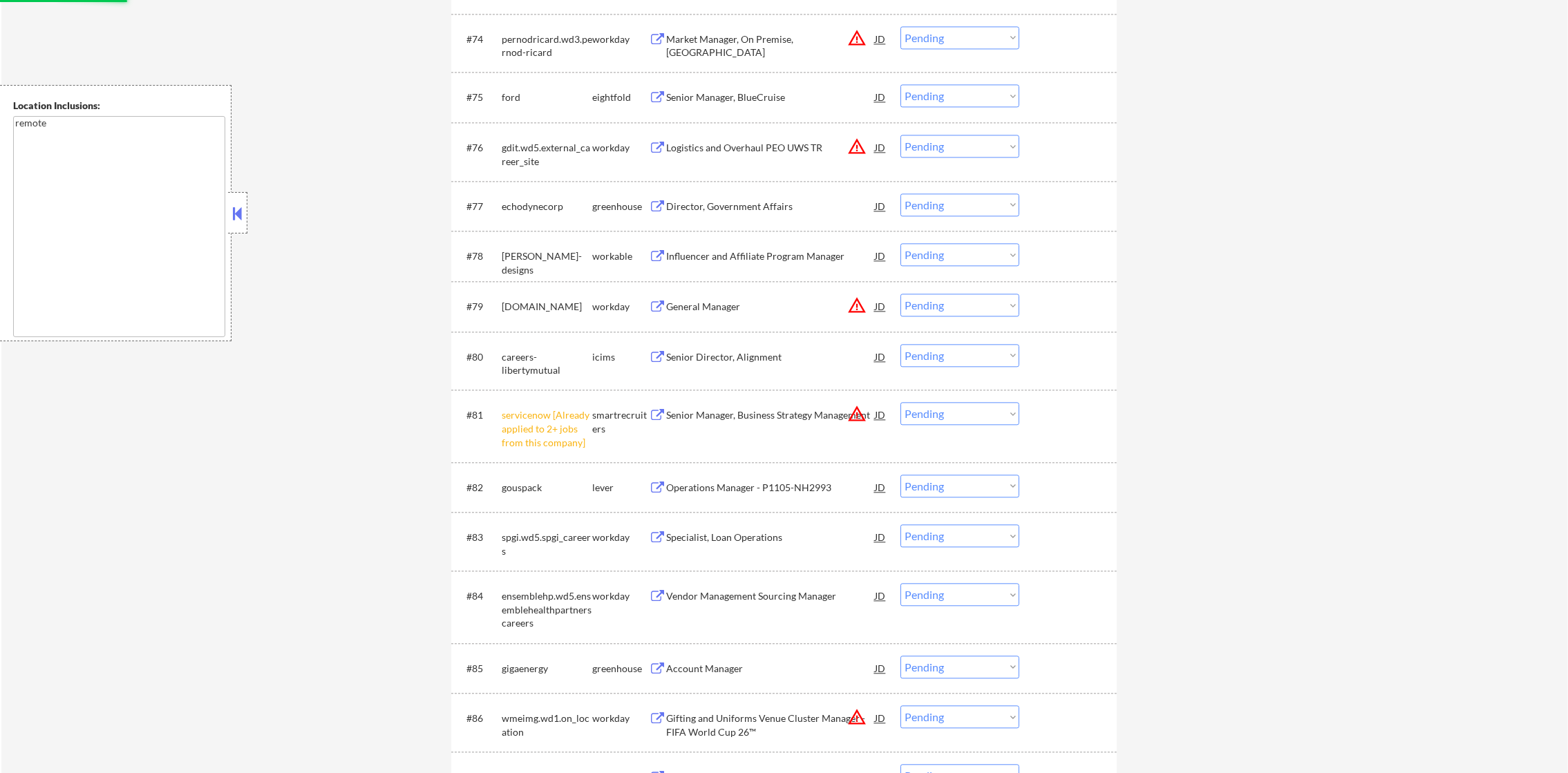
click at [930, 418] on select "Choose an option... Pending Applied Excluded (Questions) Excluded (Expired) Exc…" at bounding box center [960, 414] width 119 height 23
select select ""excluded__other_""
click at [900, 402] on select "Choose an option... Pending Applied Excluded (Questions) Excluded (Expired) Exc…" at bounding box center [960, 414] width 119 height 23
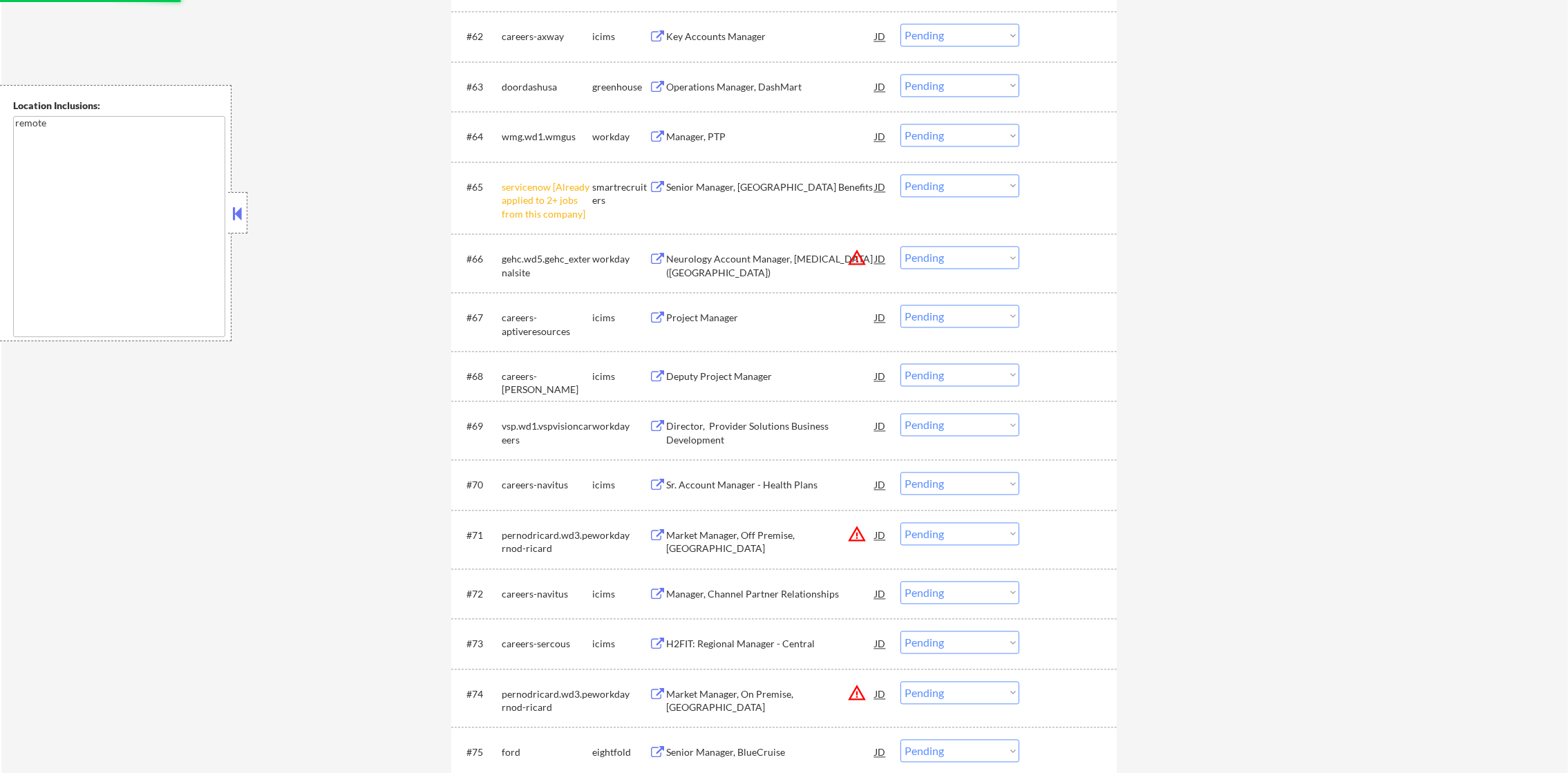
scroll to position [4027, 0]
click at [940, 191] on select "Choose an option... Pending Applied Excluded (Questions) Excluded (Expired) Exc…" at bounding box center [960, 187] width 119 height 23
select select ""excluded__other_""
click at [900, 175] on select "Choose an option... Pending Applied Excluded (Questions) Excluded (Expired) Exc…" at bounding box center [960, 187] width 119 height 23
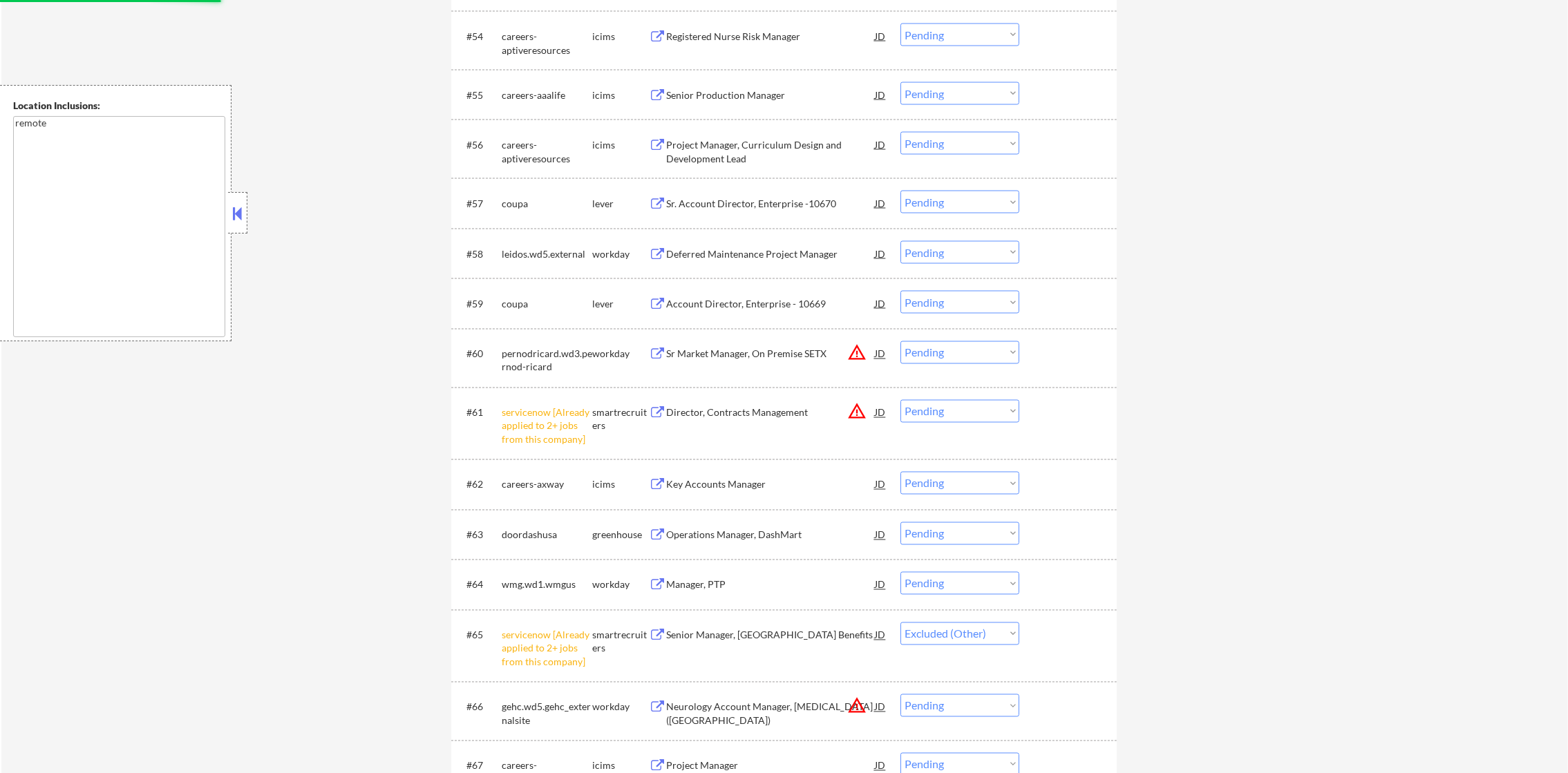
scroll to position [3543, 0]
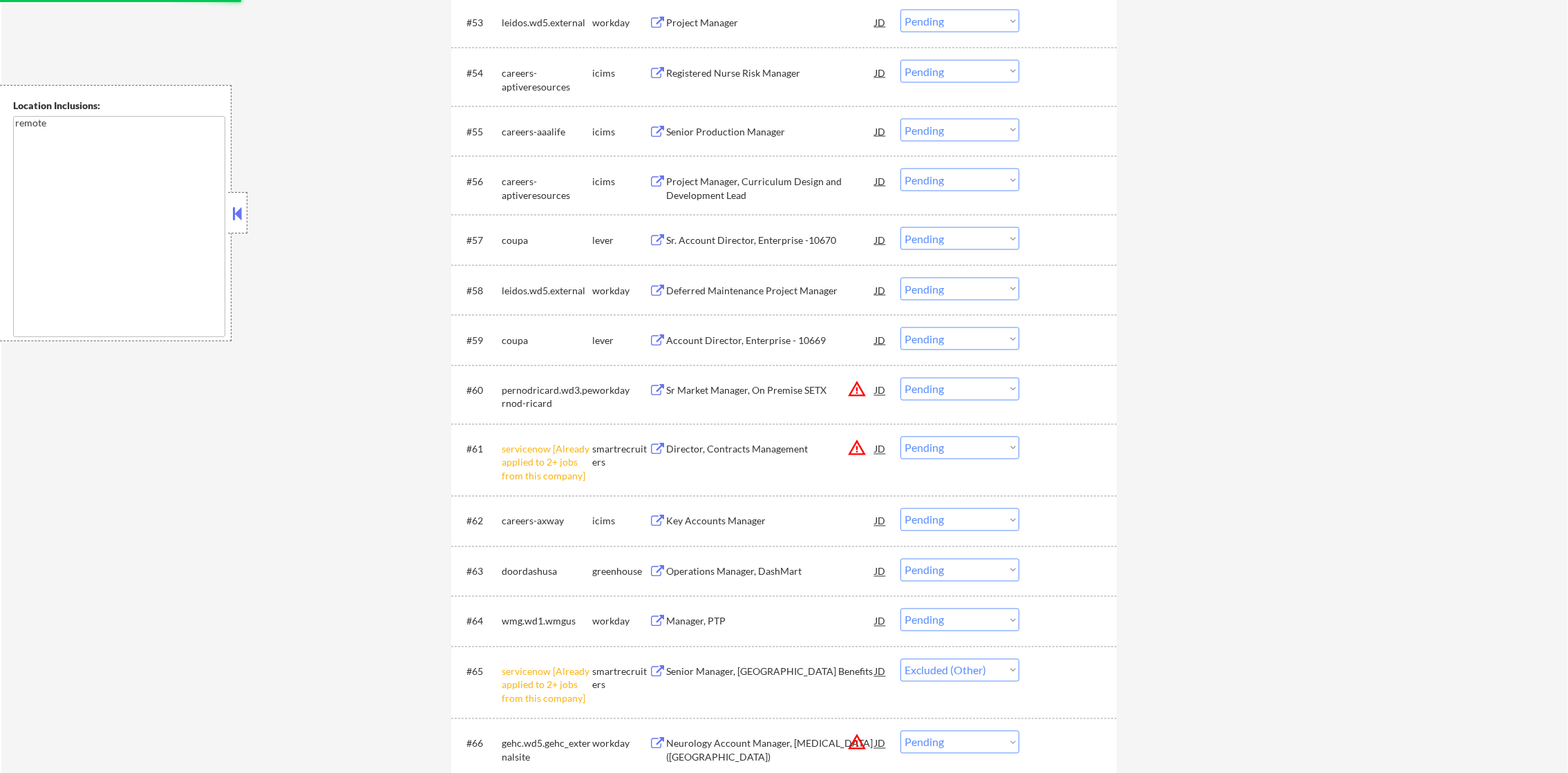
select select ""pending""
click at [938, 452] on select "Choose an option... Pending Applied Excluded (Questions) Excluded (Expired) Exc…" at bounding box center [960, 448] width 119 height 23
select select ""pending""
select select ""excluded__other_""
click at [900, 436] on select "Choose an option... Pending Applied Excluded (Questions) Excluded (Expired) Exc…" at bounding box center [960, 448] width 119 height 23
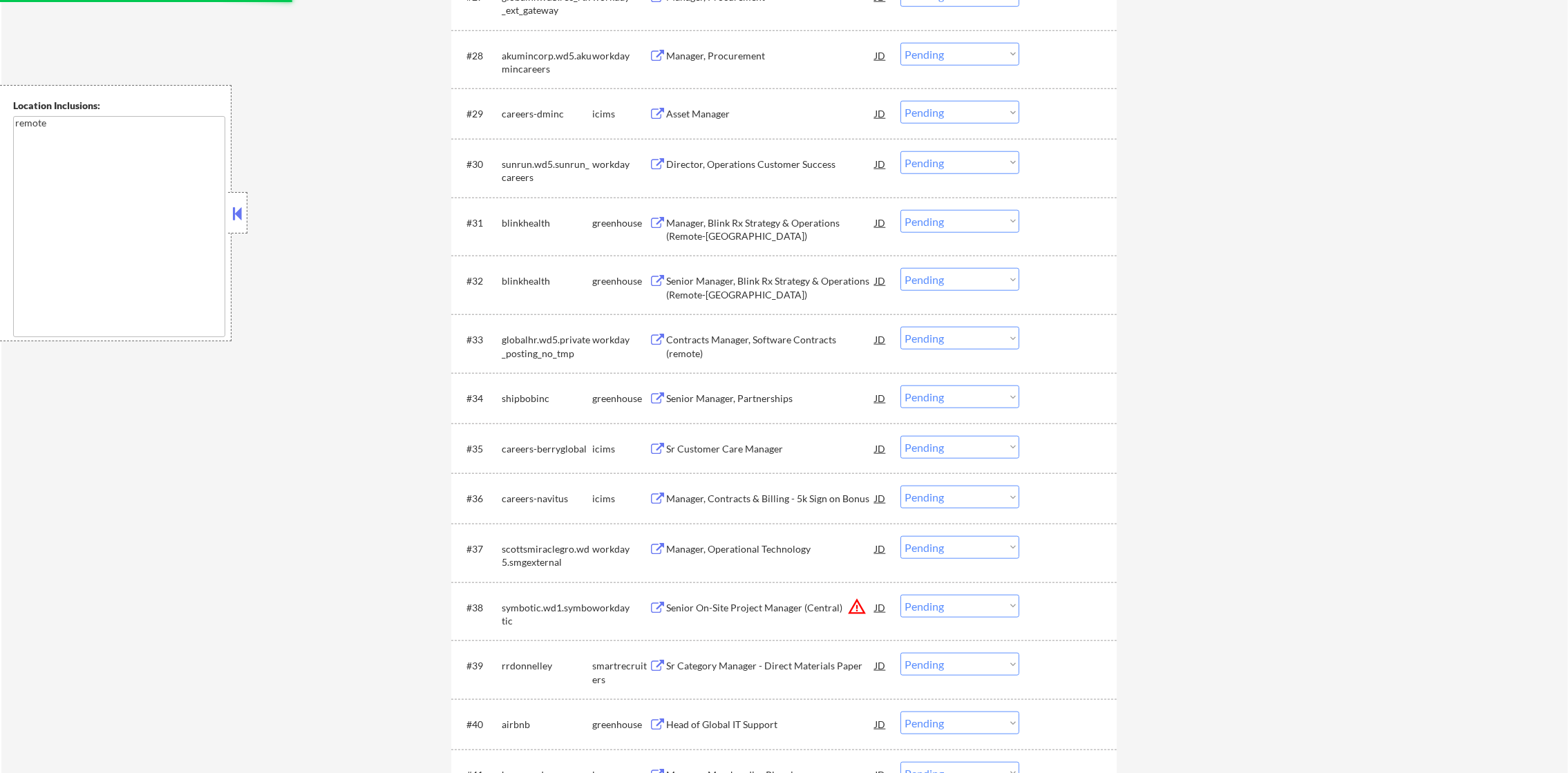
select select ""pending""
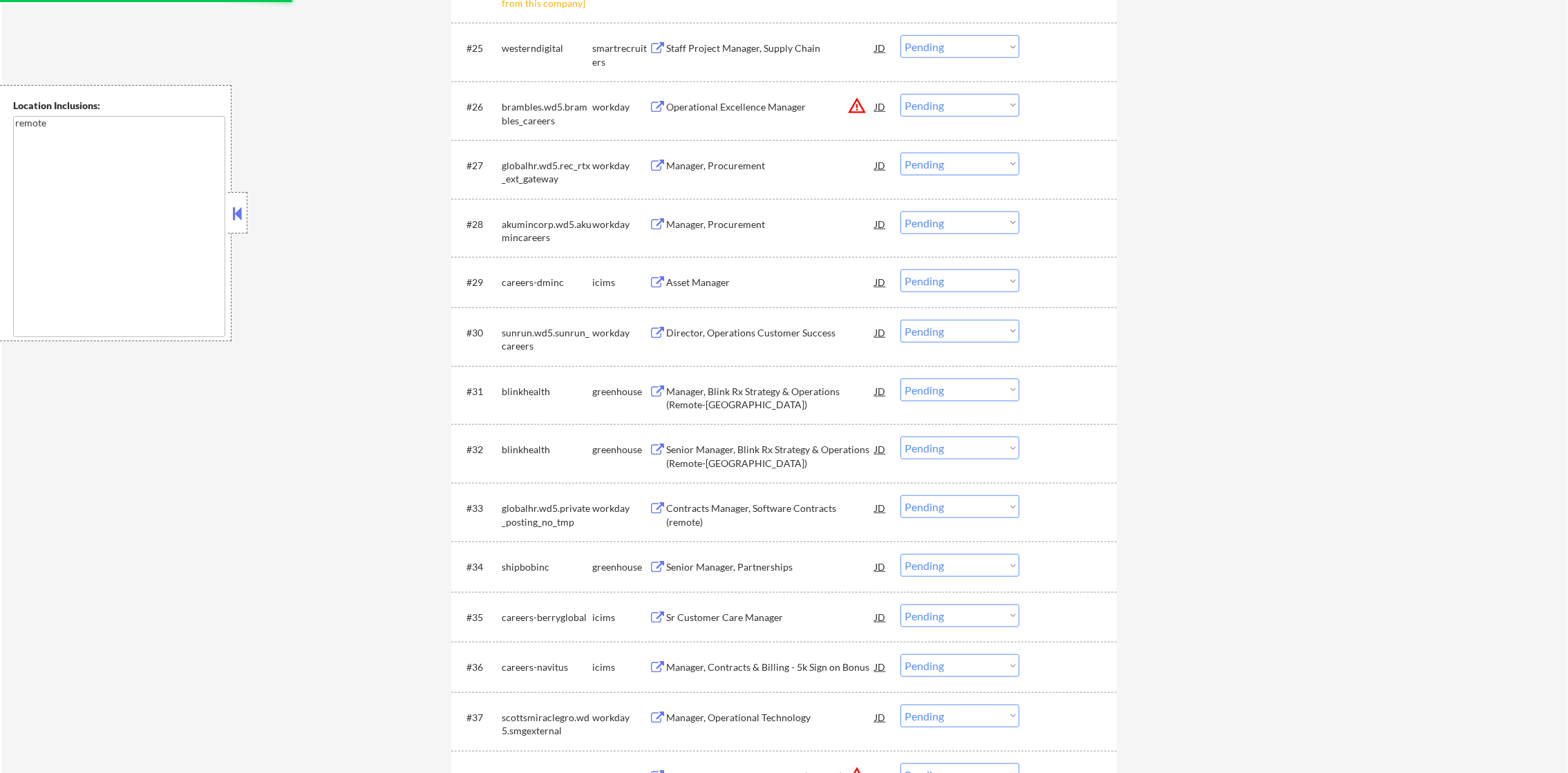
select select ""pending""
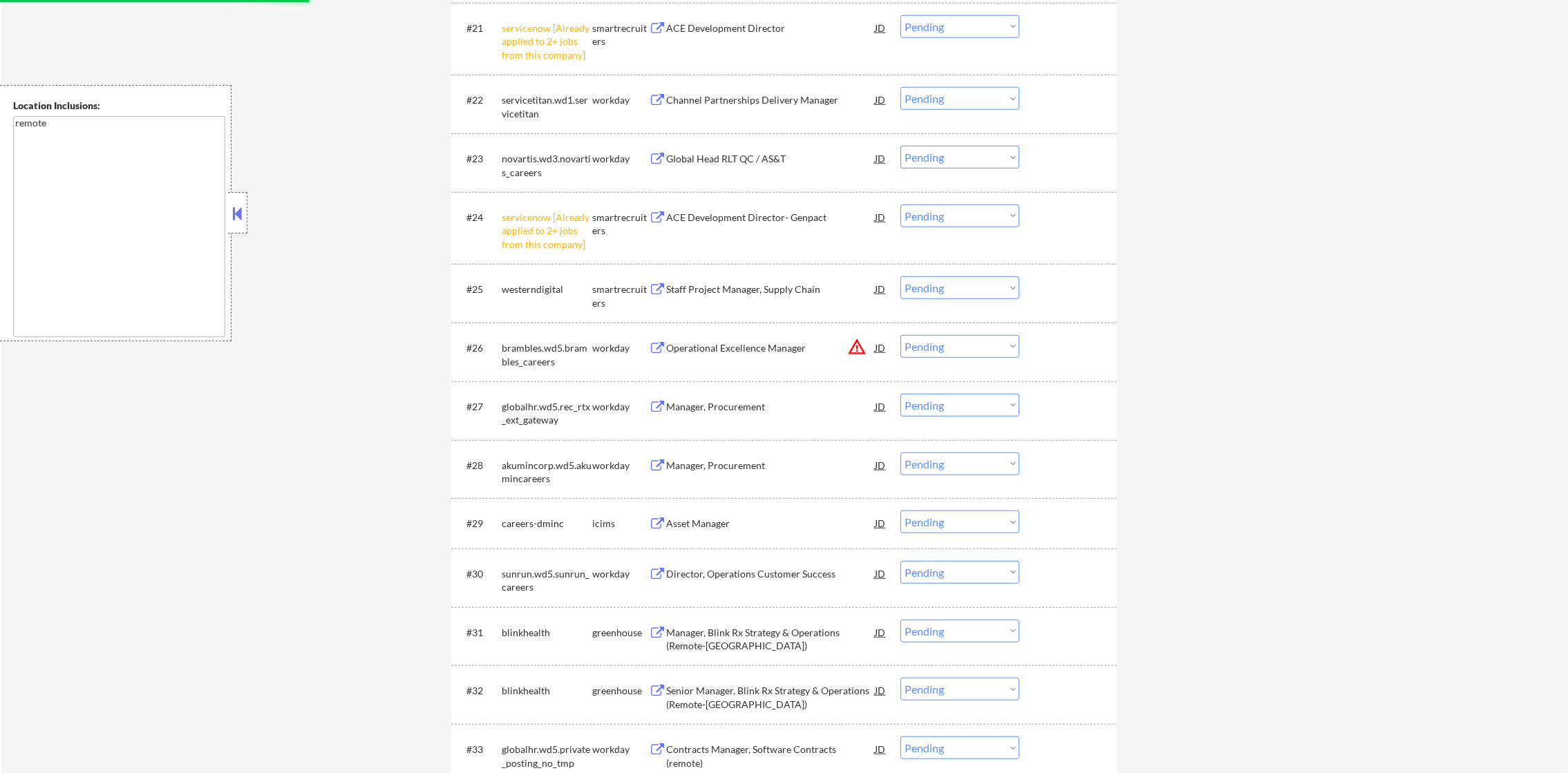
click at [942, 208] on select "Choose an option... Pending Applied Excluded (Questions) Excluded (Expired) Exc…" at bounding box center [960, 216] width 119 height 23
select select ""excluded__other_""
click at [900, 204] on select "Choose an option... Pending Applied Excluded (Questions) Excluded (Expired) Exc…" at bounding box center [960, 216] width 119 height 23
drag, startPoint x: 964, startPoint y: 26, endPoint x: 964, endPoint y: 36, distance: 10.0
click at [964, 26] on select "Choose an option... Pending Applied Excluded (Questions) Excluded (Expired) Exc…" at bounding box center [960, 27] width 119 height 23
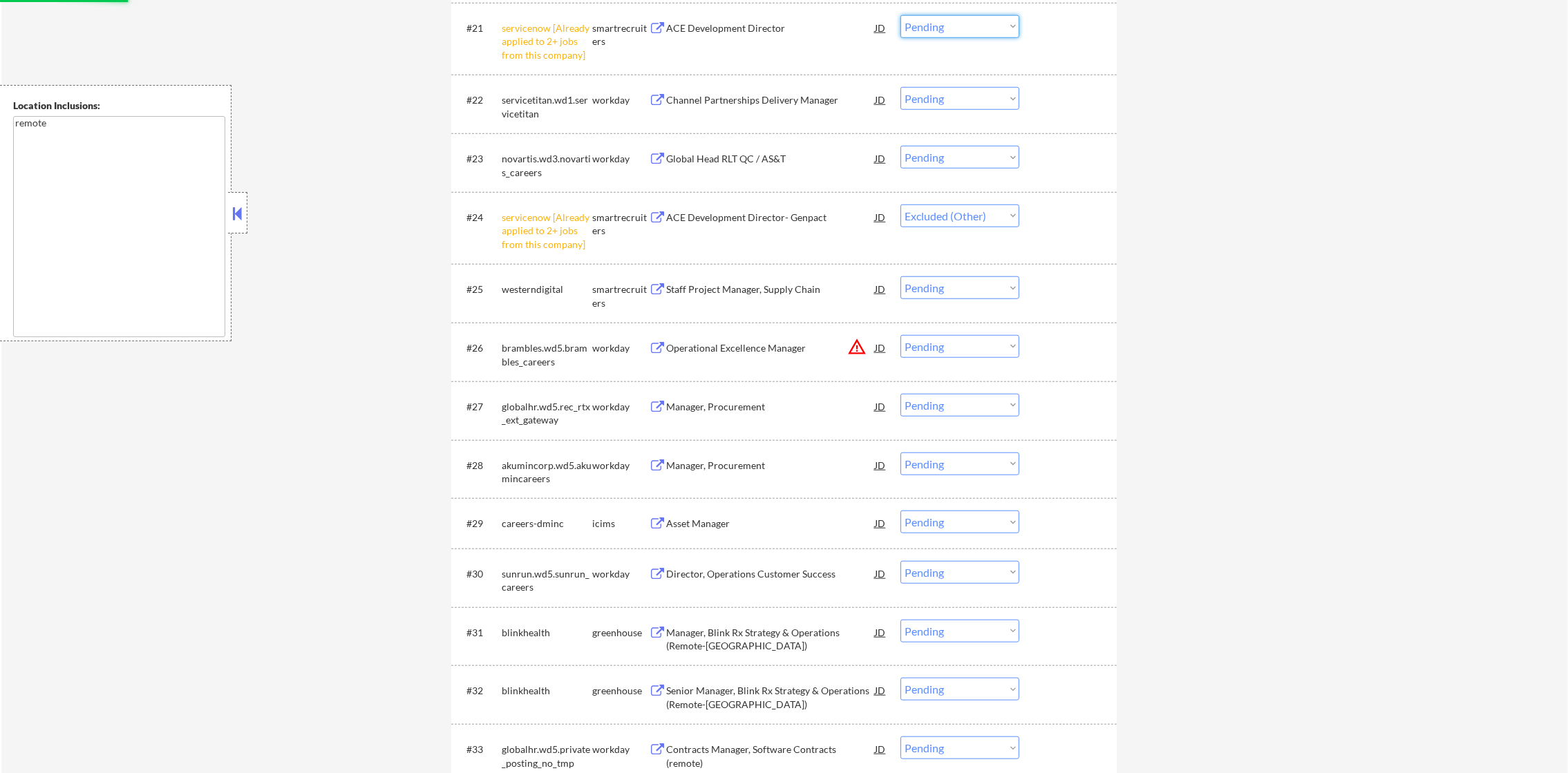
select select ""excluded__other_""
click at [900, 15] on select "Choose an option... Pending Applied Excluded (Questions) Excluded (Expired) Exc…" at bounding box center [960, 27] width 119 height 23
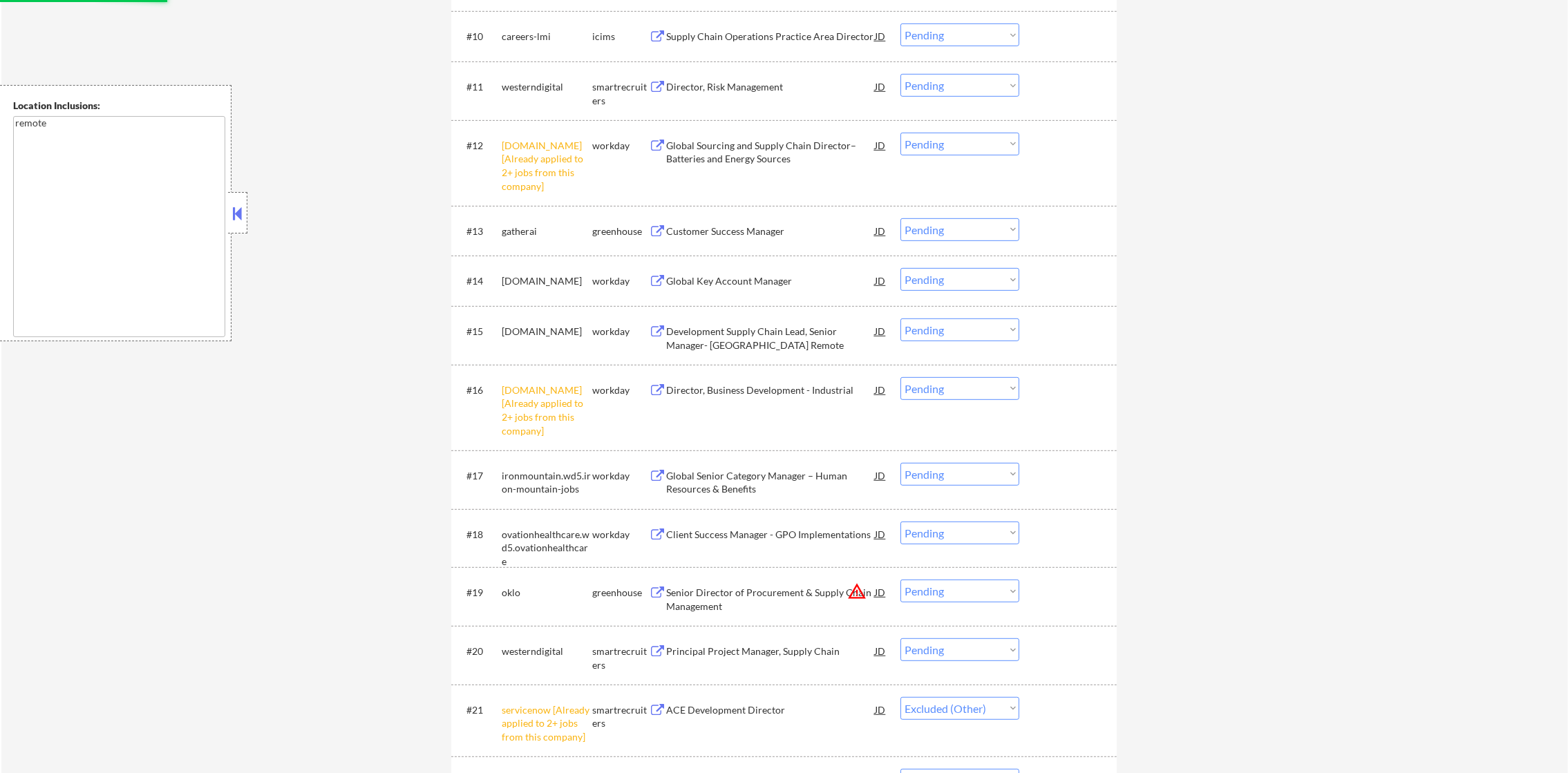
scroll to position [1021, 0]
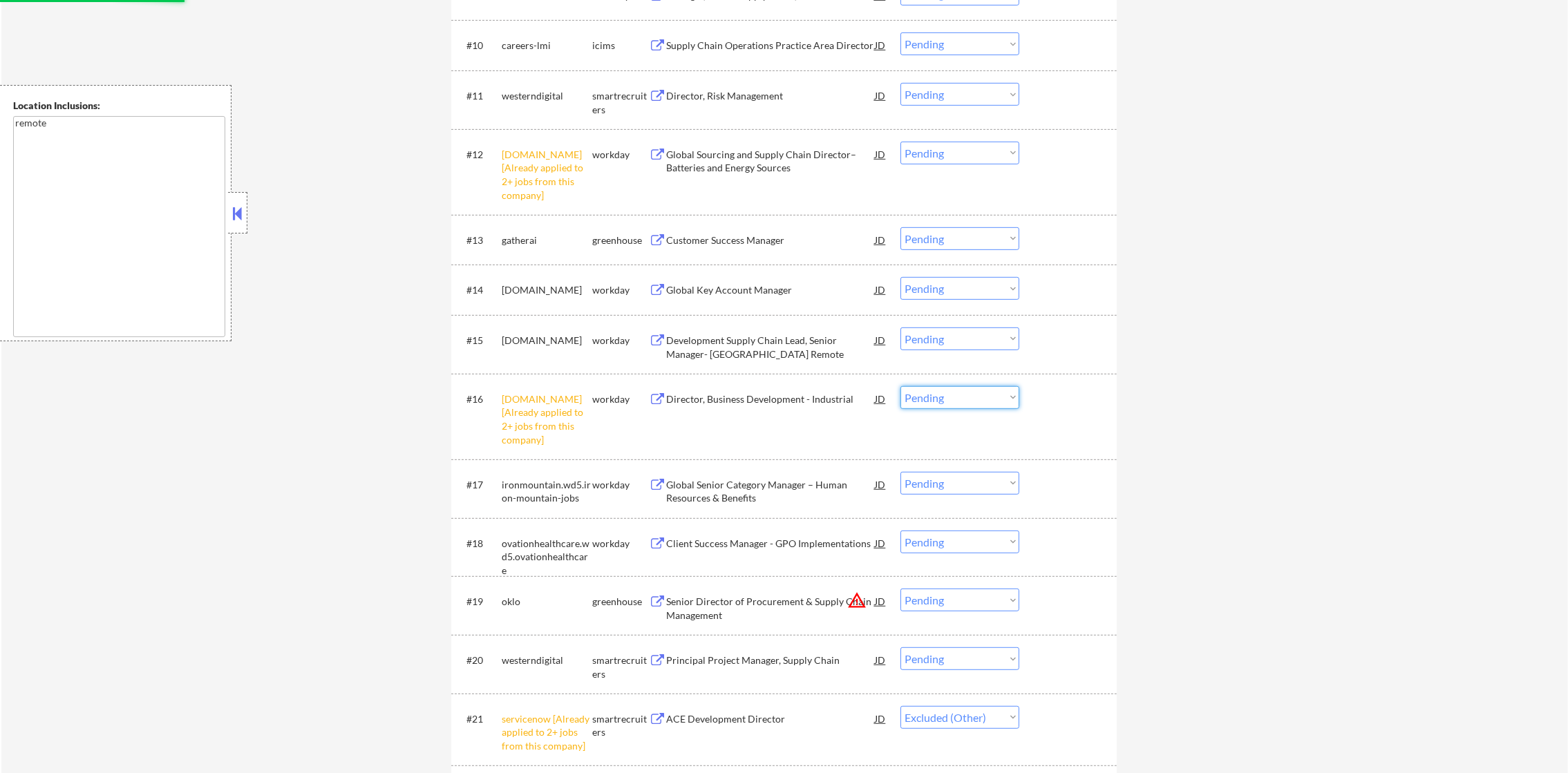
drag, startPoint x: 965, startPoint y: 397, endPoint x: 965, endPoint y: 410, distance: 13.0
click at [967, 395] on select "Choose an option... Pending Applied Excluded (Questions) Excluded (Expired) Exc…" at bounding box center [960, 397] width 119 height 23
select select ""excluded__other_""
click at [900, 386] on select "Choose an option... Pending Applied Excluded (Questions) Excluded (Expired) Exc…" at bounding box center [960, 397] width 119 height 23
click at [964, 157] on select "Choose an option... Pending Applied Excluded (Questions) Excluded (Expired) Exc…" at bounding box center [960, 153] width 119 height 23
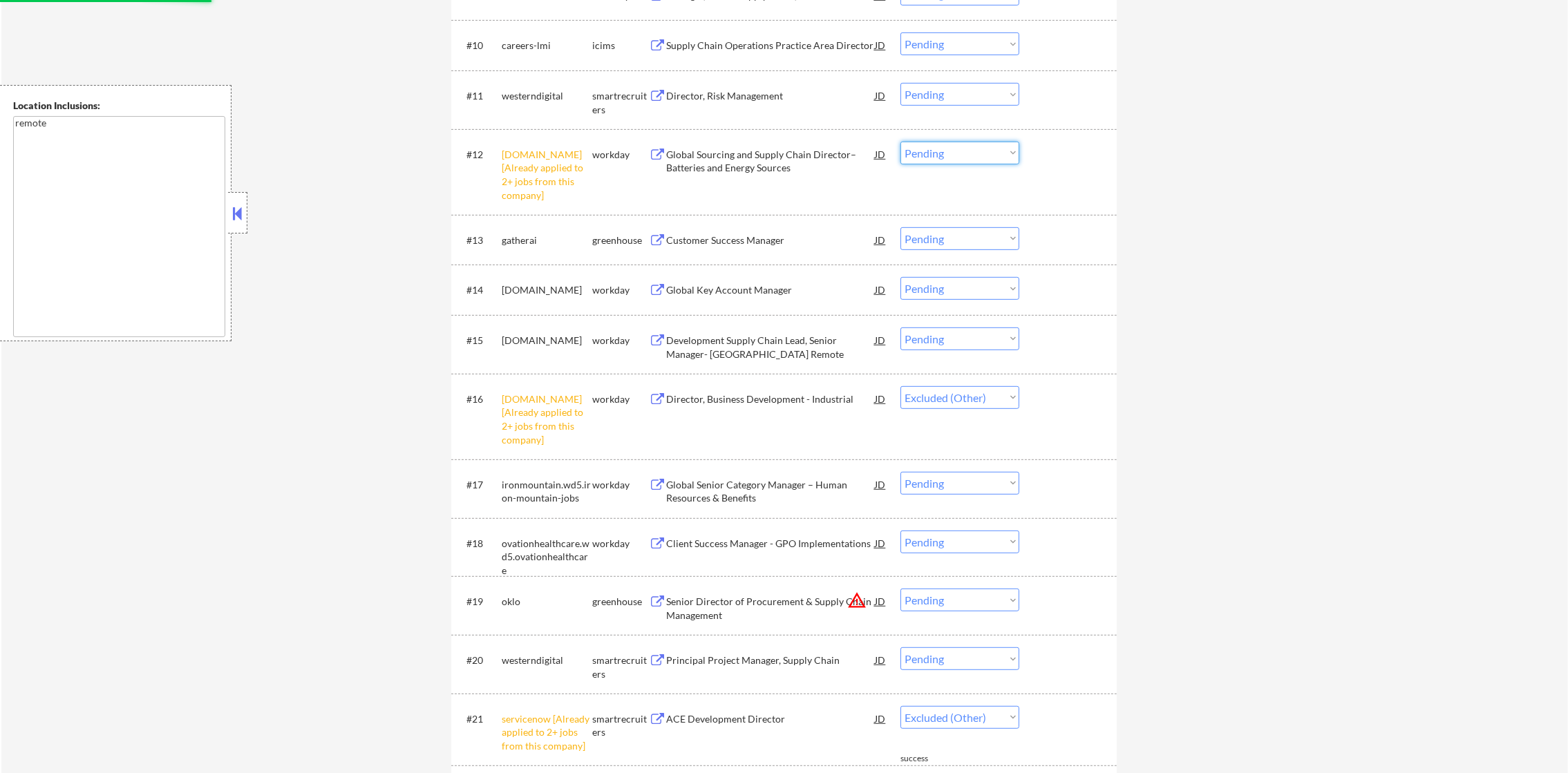
select select ""excluded__other_""
click at [900, 142] on select "Choose an option... Pending Applied Excluded (Questions) Excluded (Expired) Exc…" at bounding box center [960, 153] width 119 height 23
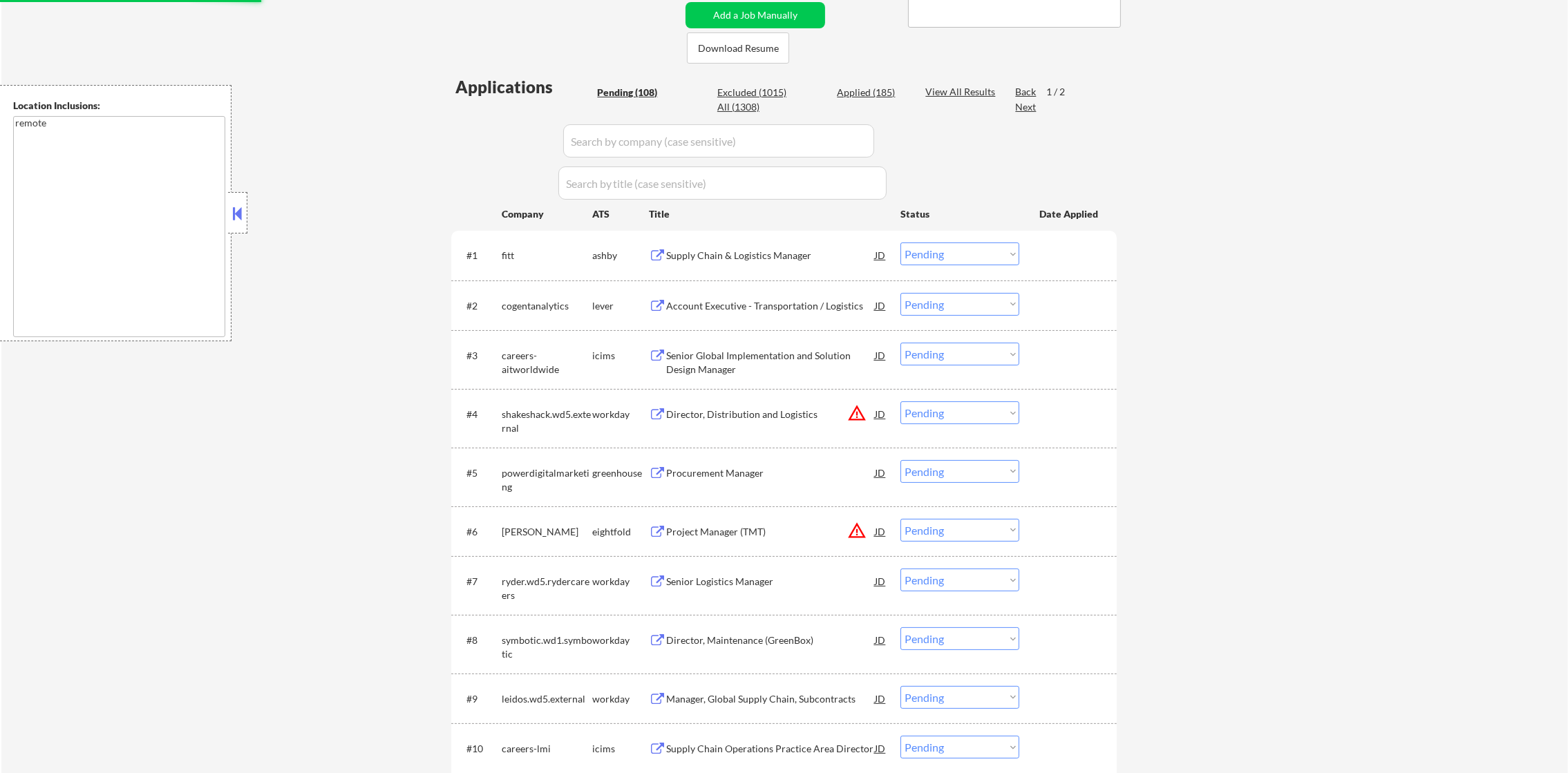
scroll to position [296, 0]
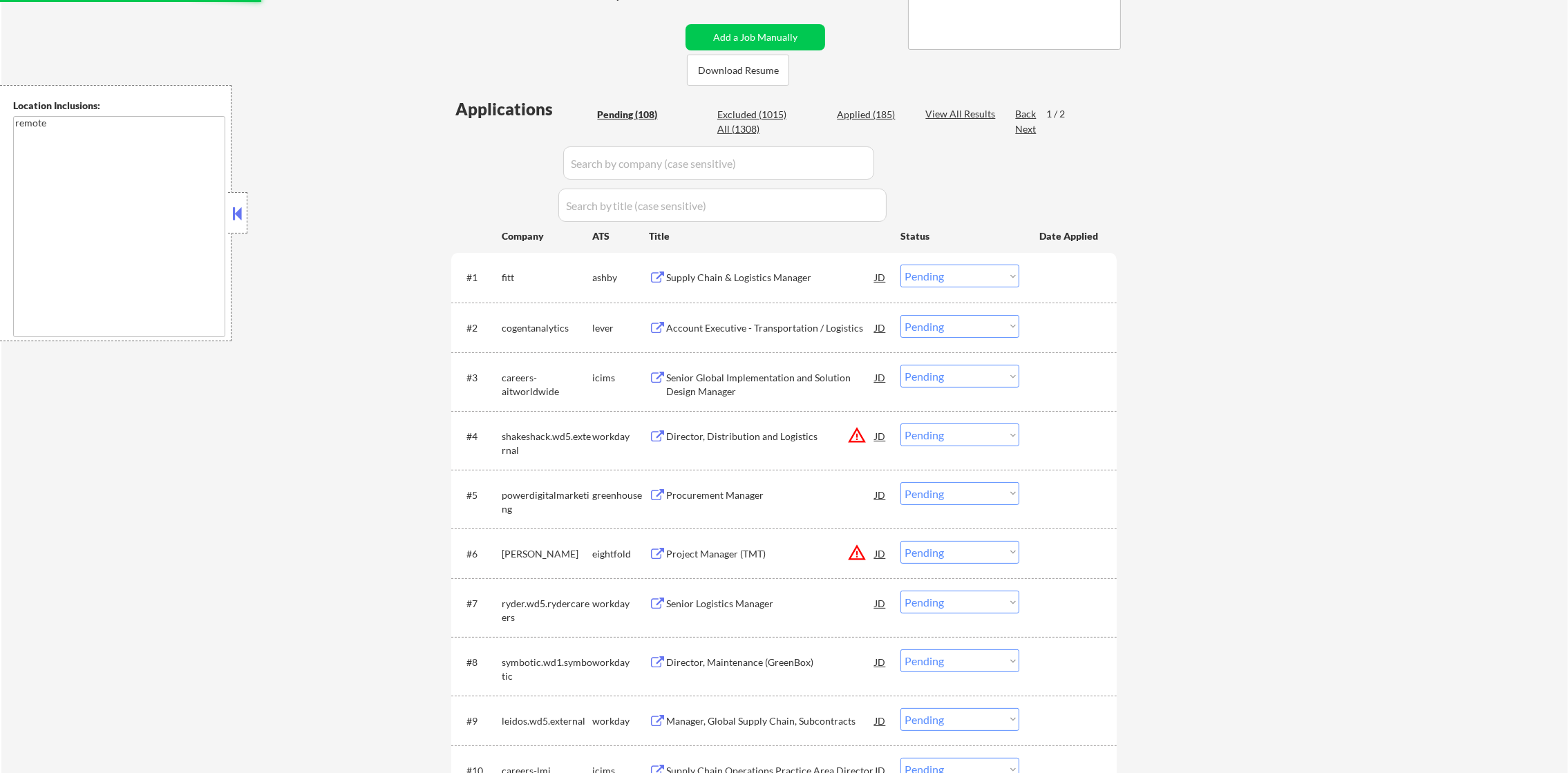
select select ""pending""
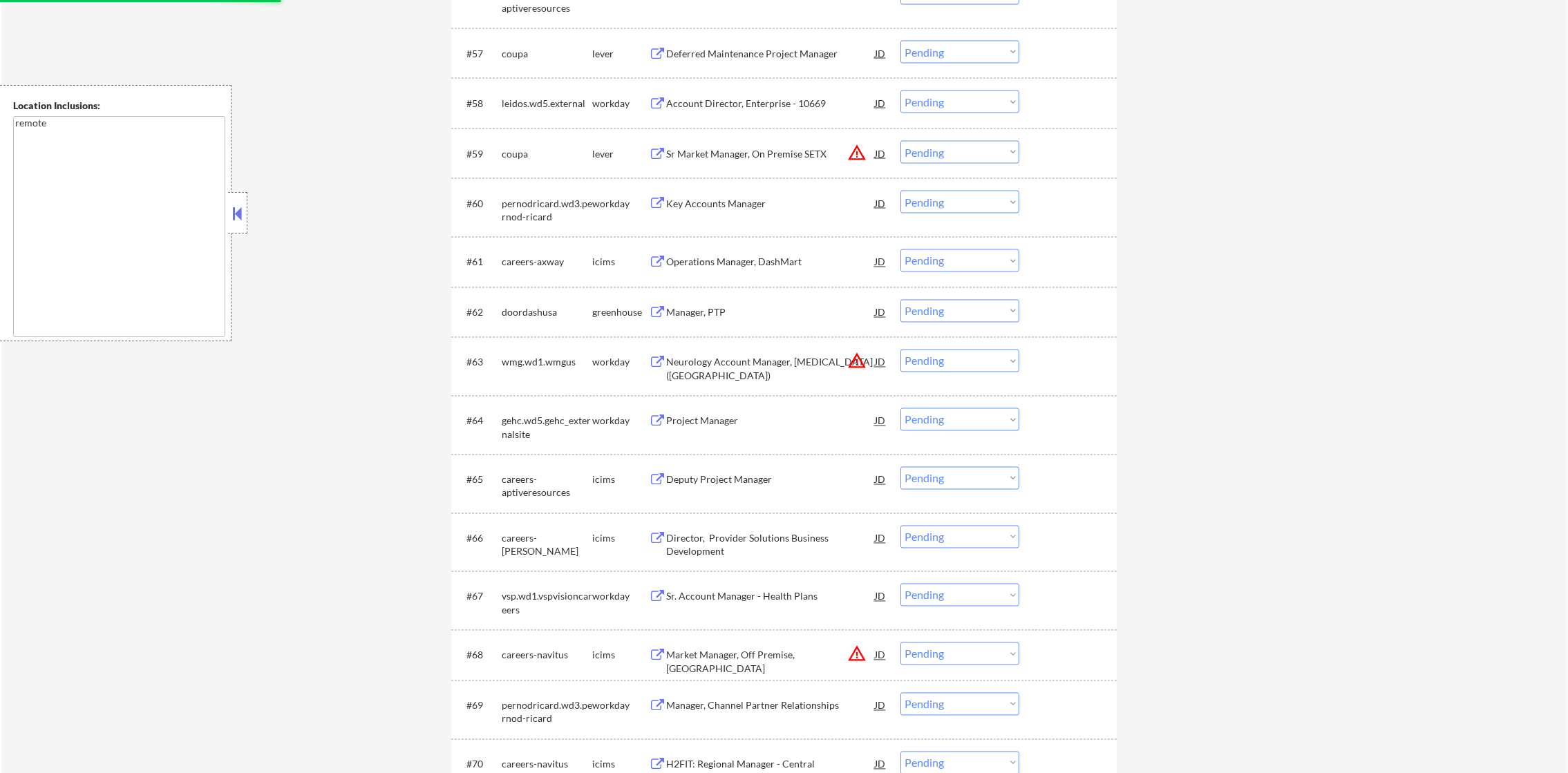
scroll to position [3825, 0]
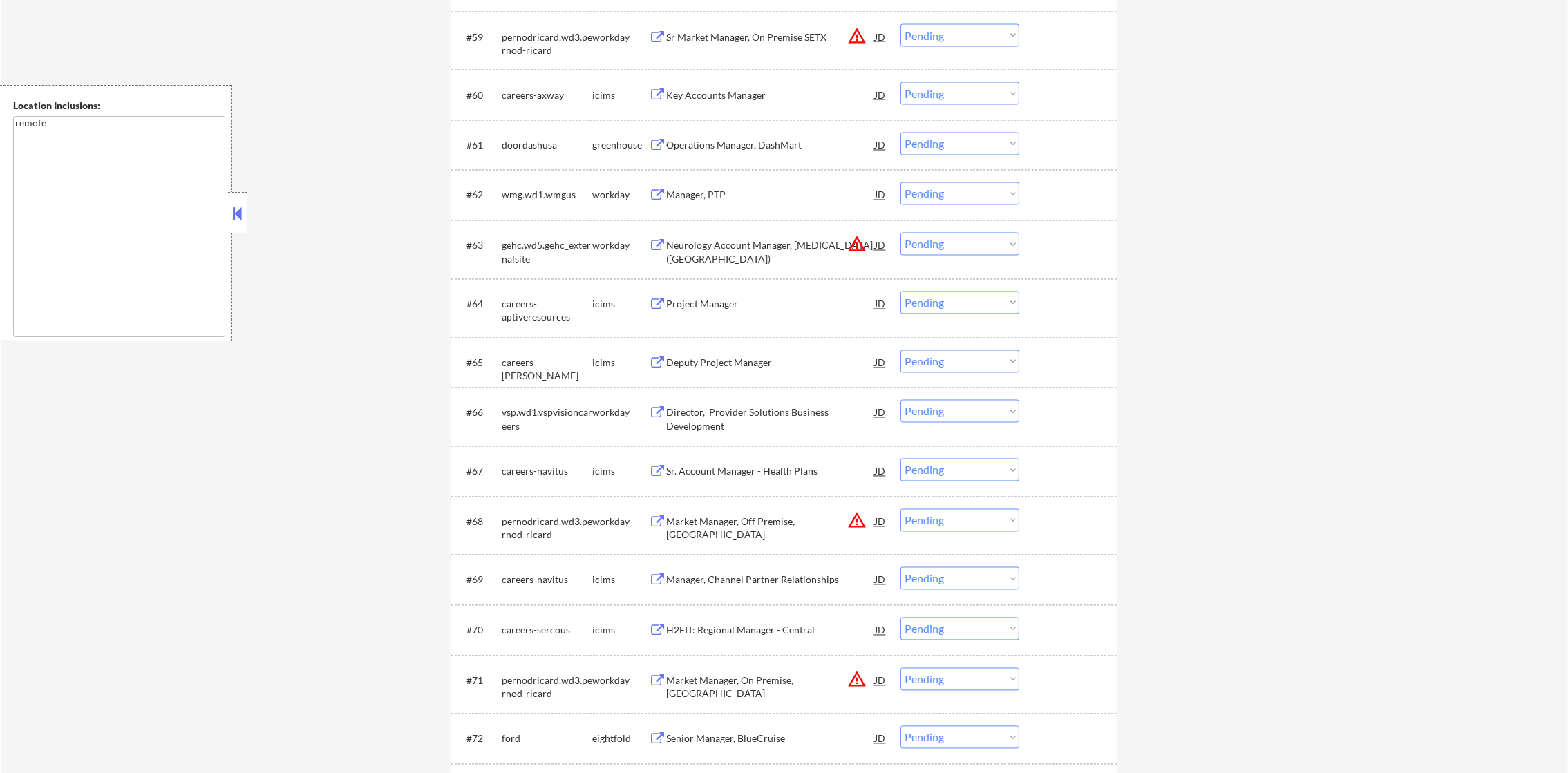
select select ""pending""
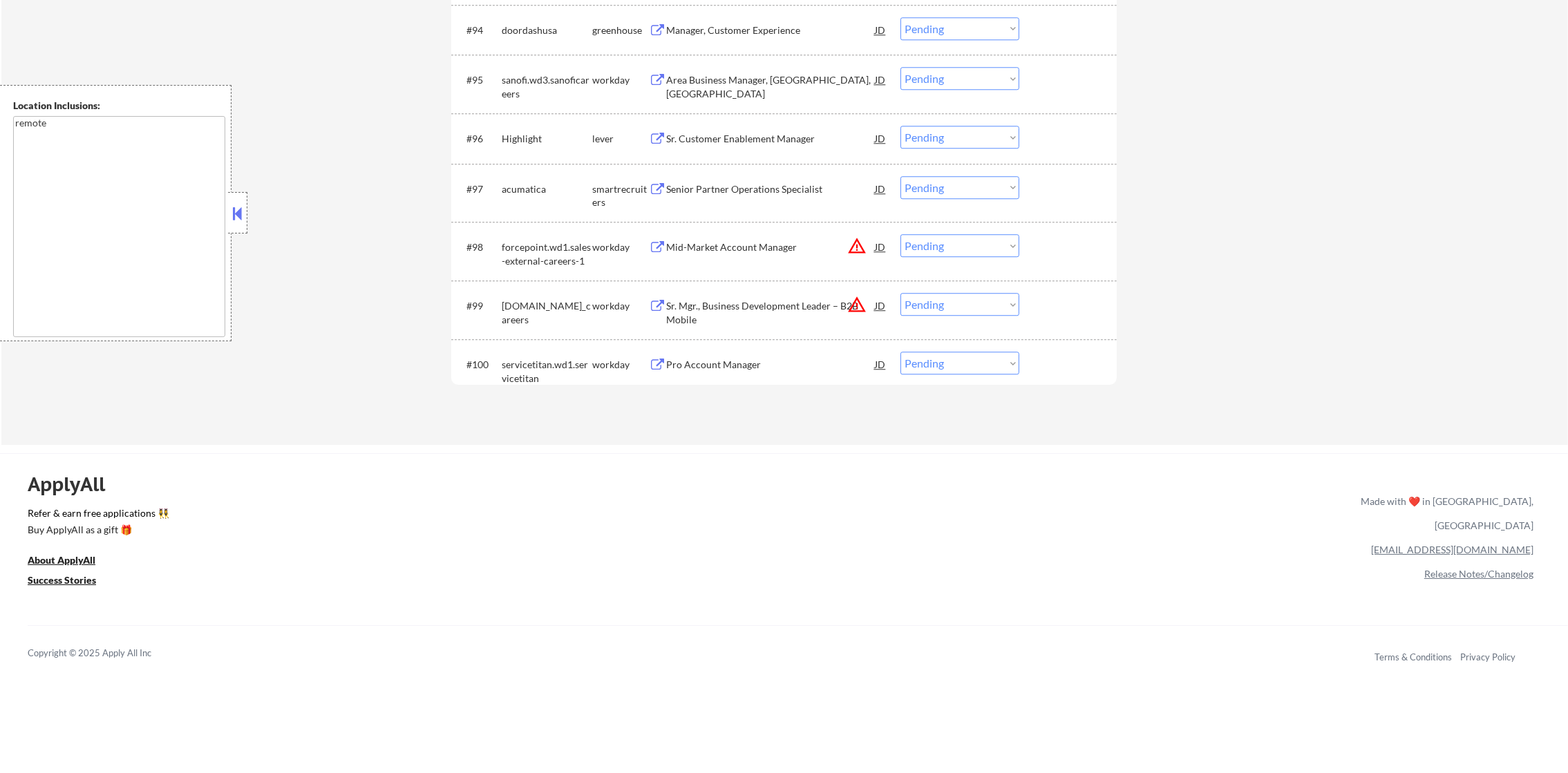
scroll to position [5662, 0]
click at [856, 296] on button "warning_amber" at bounding box center [857, 303] width 19 height 19
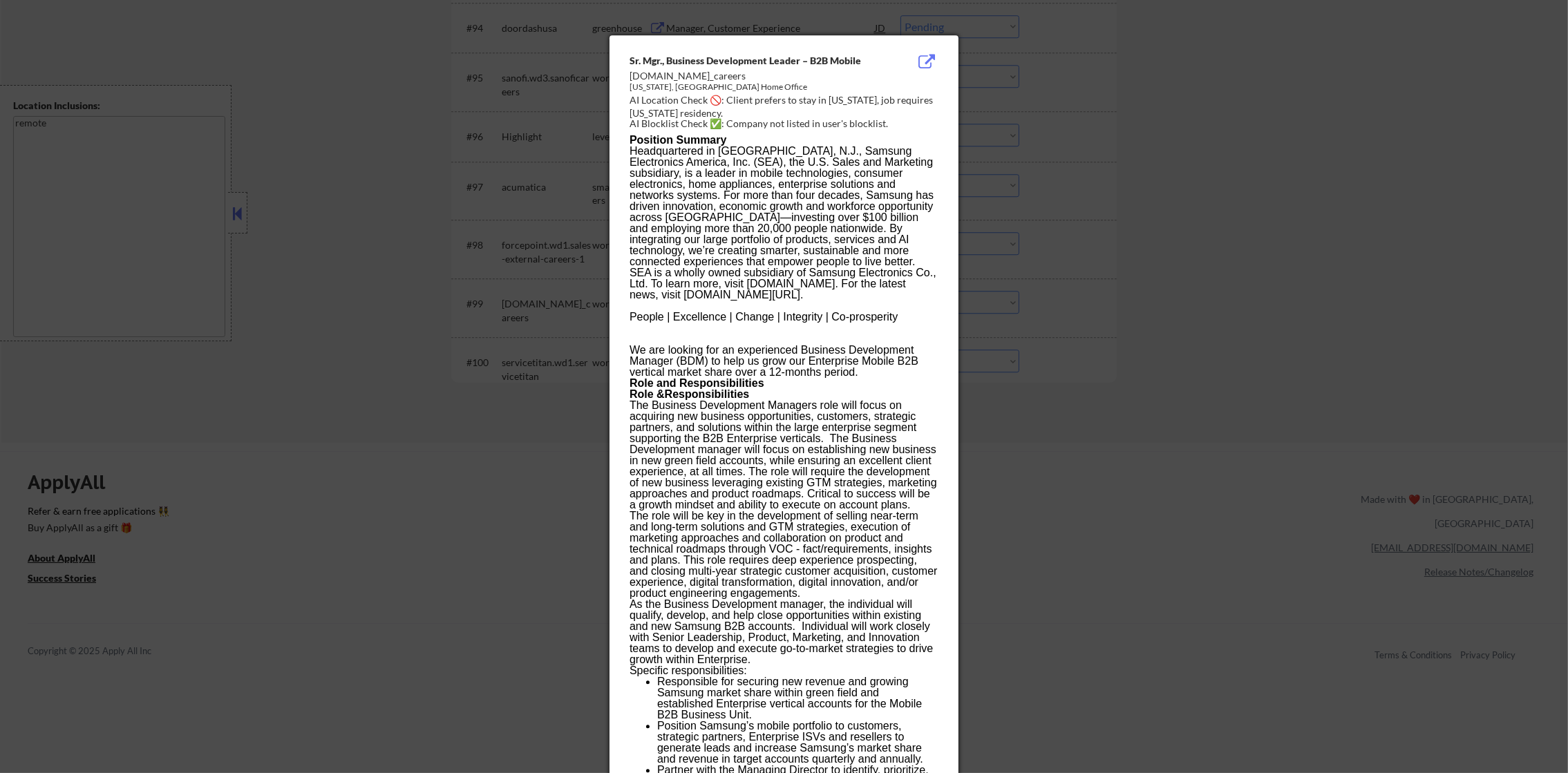
click at [973, 239] on div at bounding box center [784, 386] width 1568 height 773
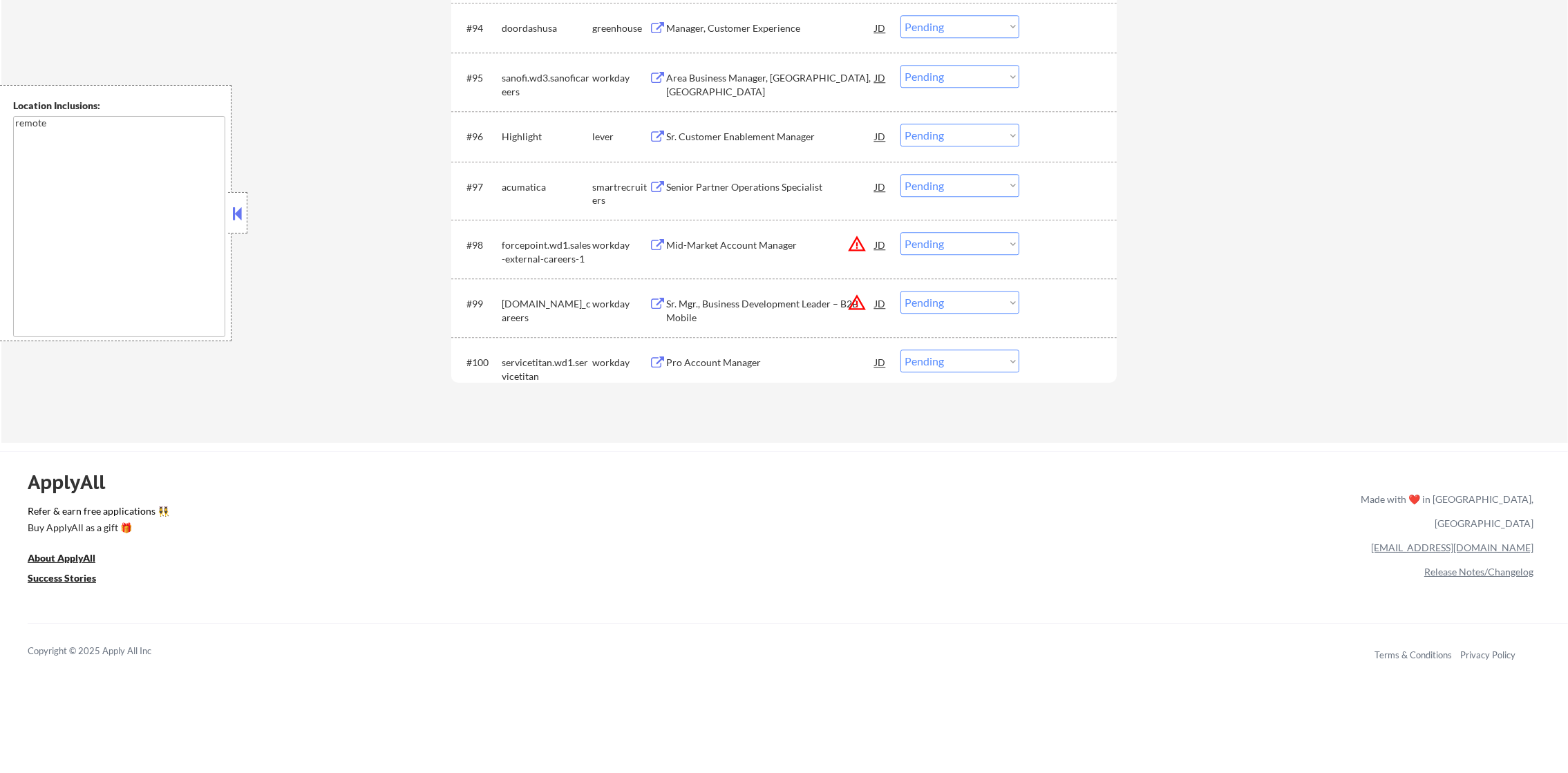
click at [957, 303] on select "Choose an option... Pending Applied Excluded (Questions) Excluded (Expired) Exc…" at bounding box center [960, 303] width 119 height 23
click at [900, 291] on select "Choose an option... Pending Applied Excluded (Questions) Excluded (Expired) Exc…" at bounding box center [960, 303] width 119 height 23
select select ""pending""
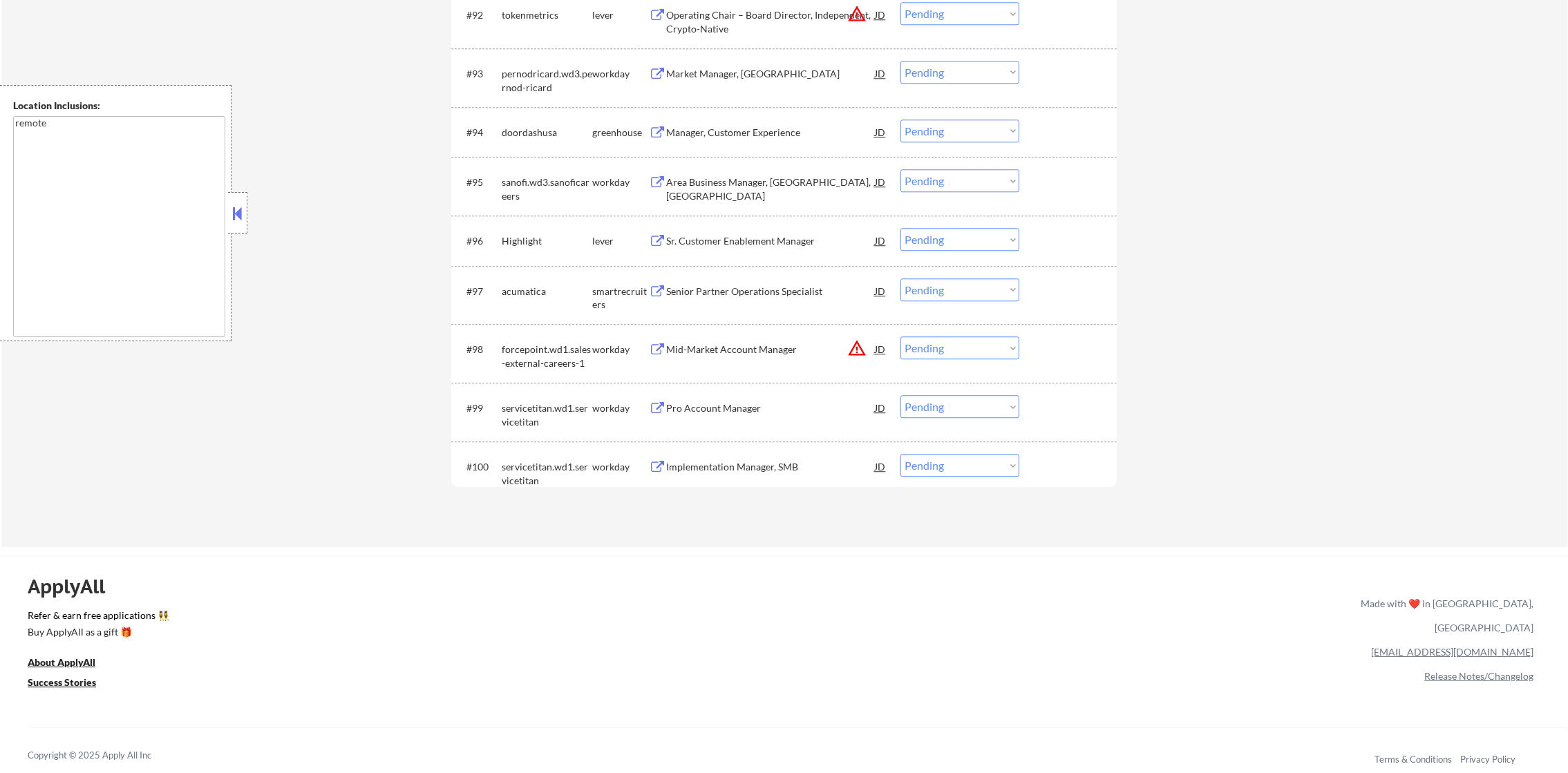
scroll to position [5489, 0]
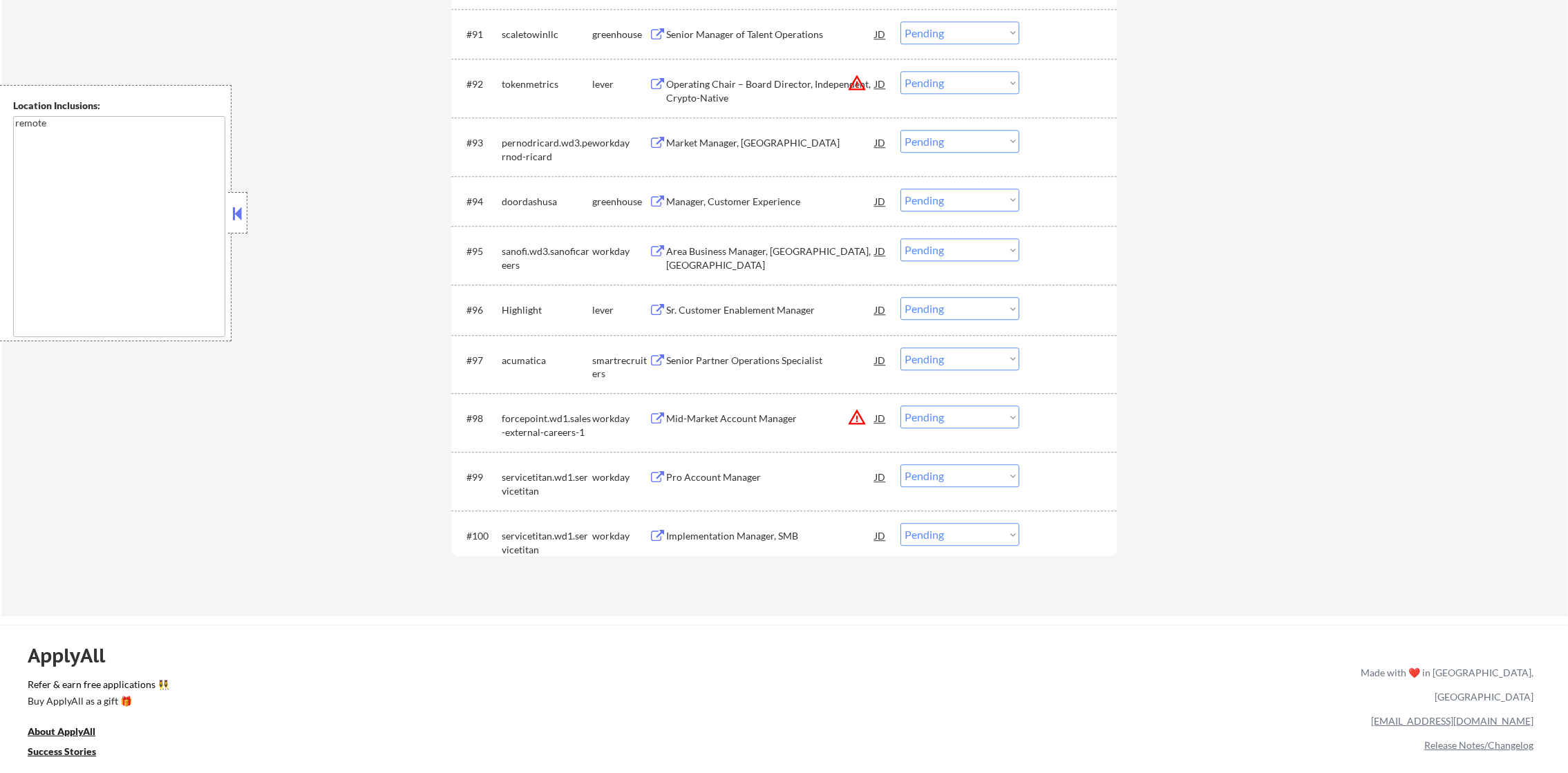
click at [513, 362] on div "acumatica" at bounding box center [547, 360] width 91 height 14
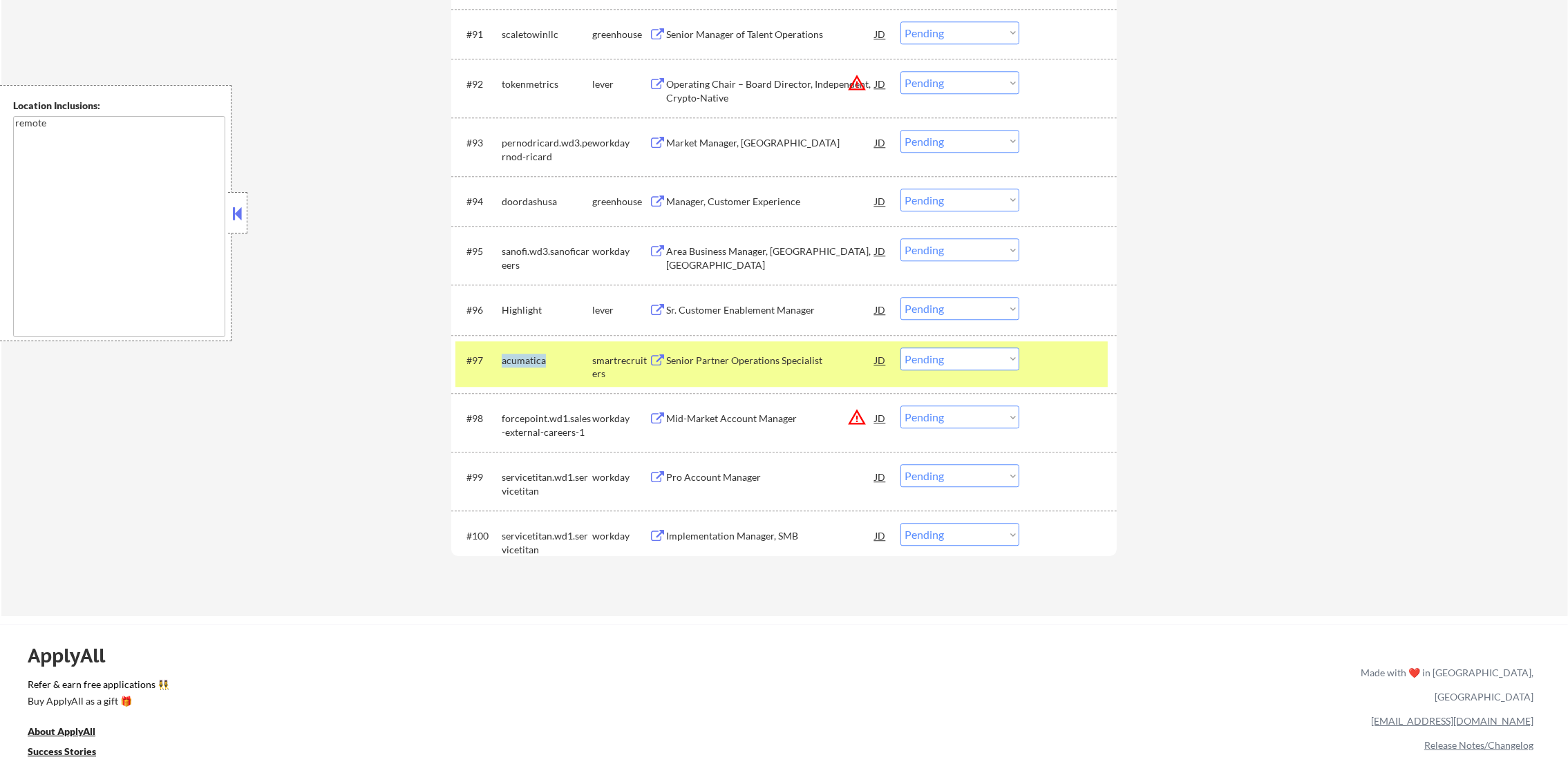
click at [513, 362] on div "acumatica" at bounding box center [547, 360] width 91 height 14
copy div "acumatica"
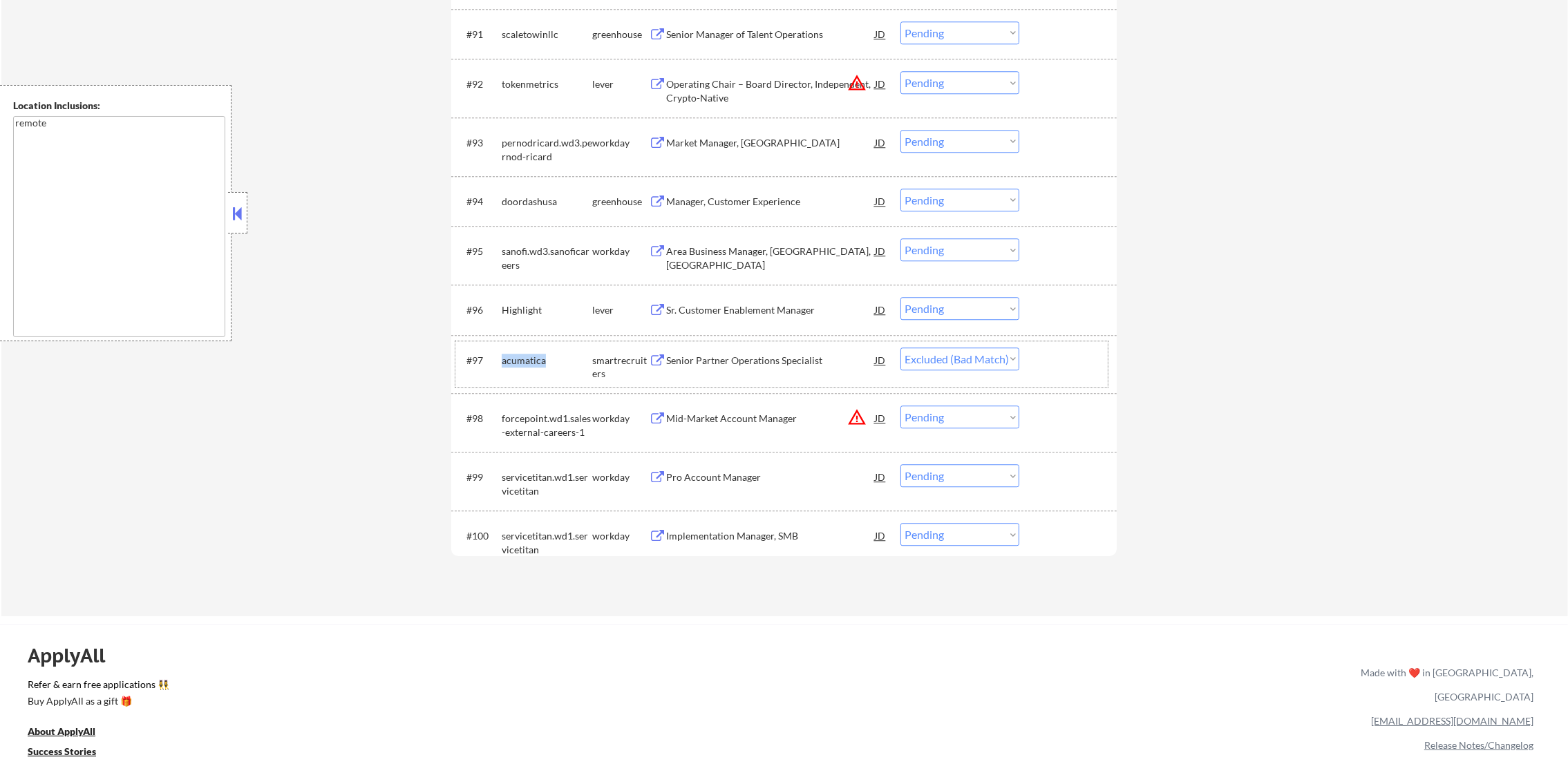
select select ""pending""
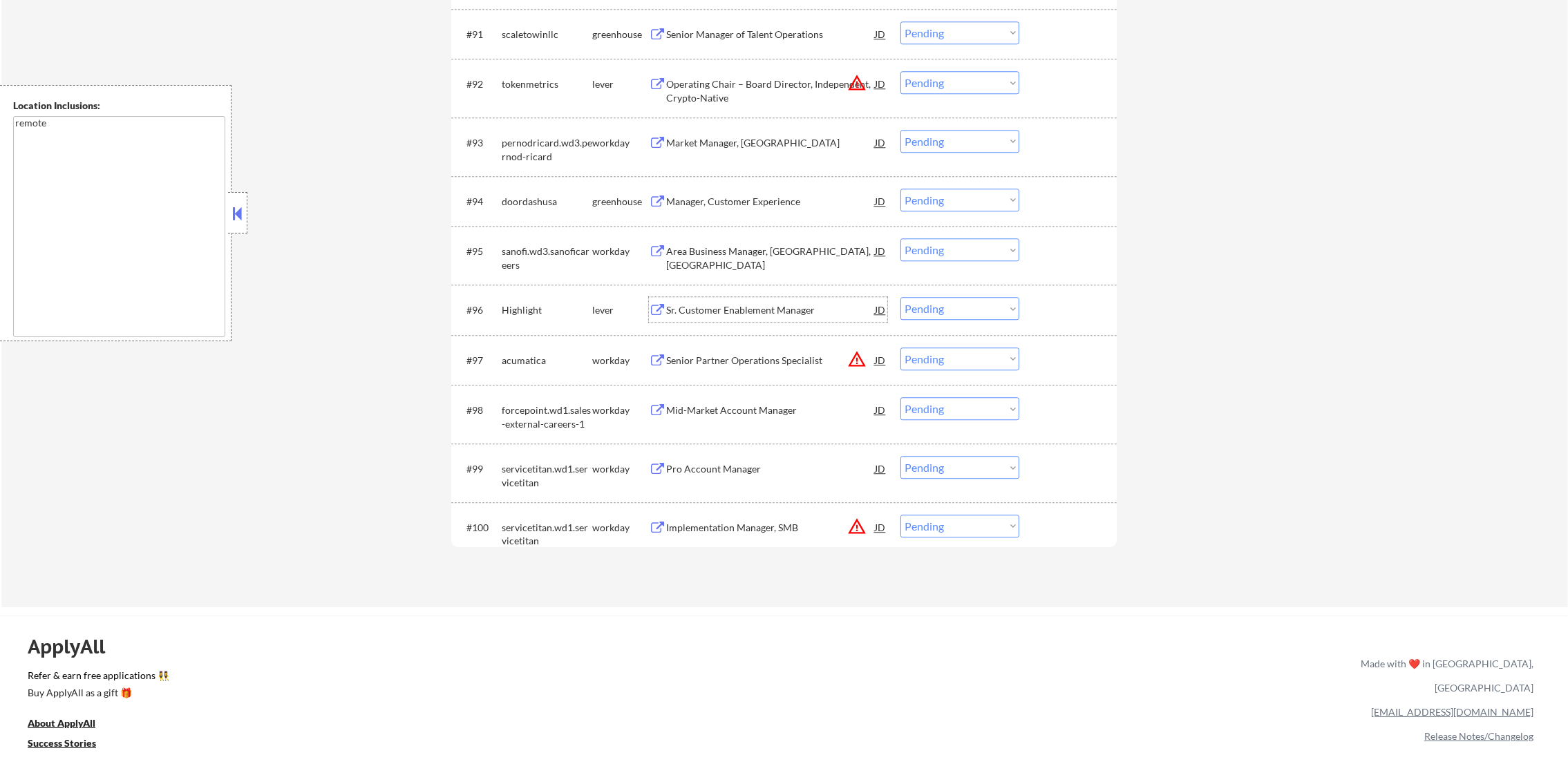
click at [782, 308] on div "Sr. Customer Enablement Manager" at bounding box center [770, 310] width 208 height 14
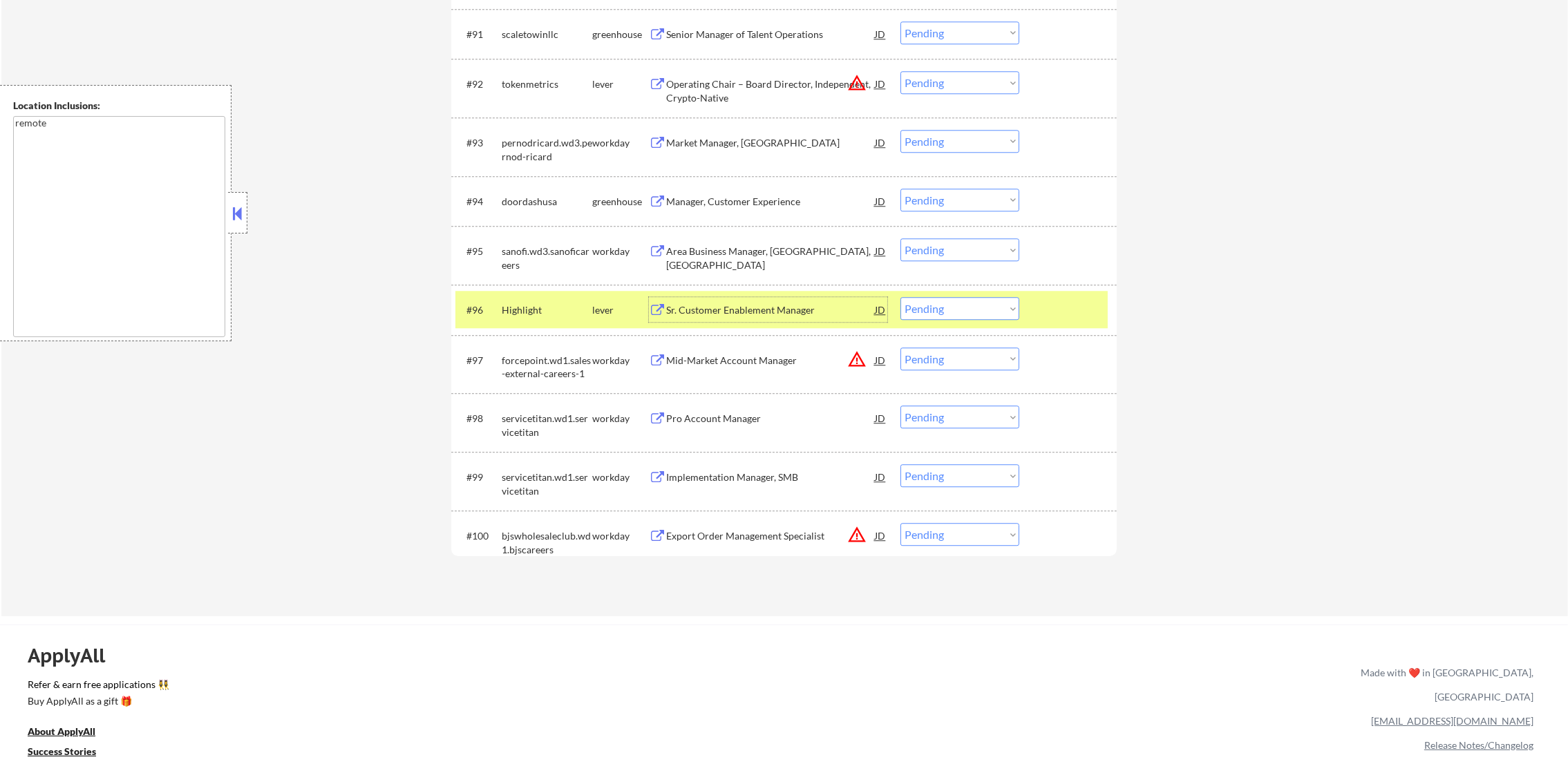
click at [535, 311] on div "Highlight" at bounding box center [547, 310] width 91 height 14
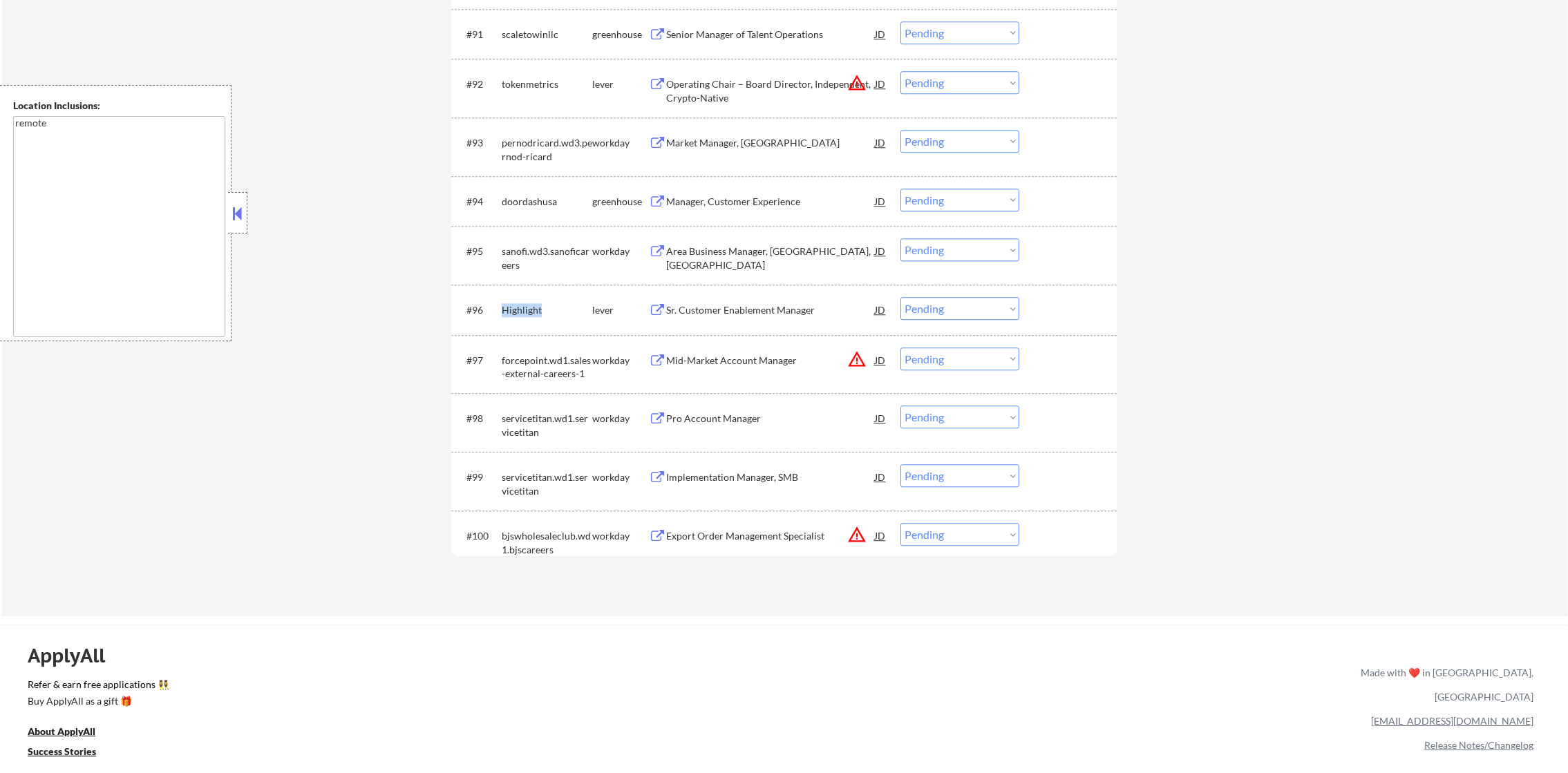
click at [535, 311] on div "Highlight" at bounding box center [547, 310] width 91 height 14
copy div "Highlight"
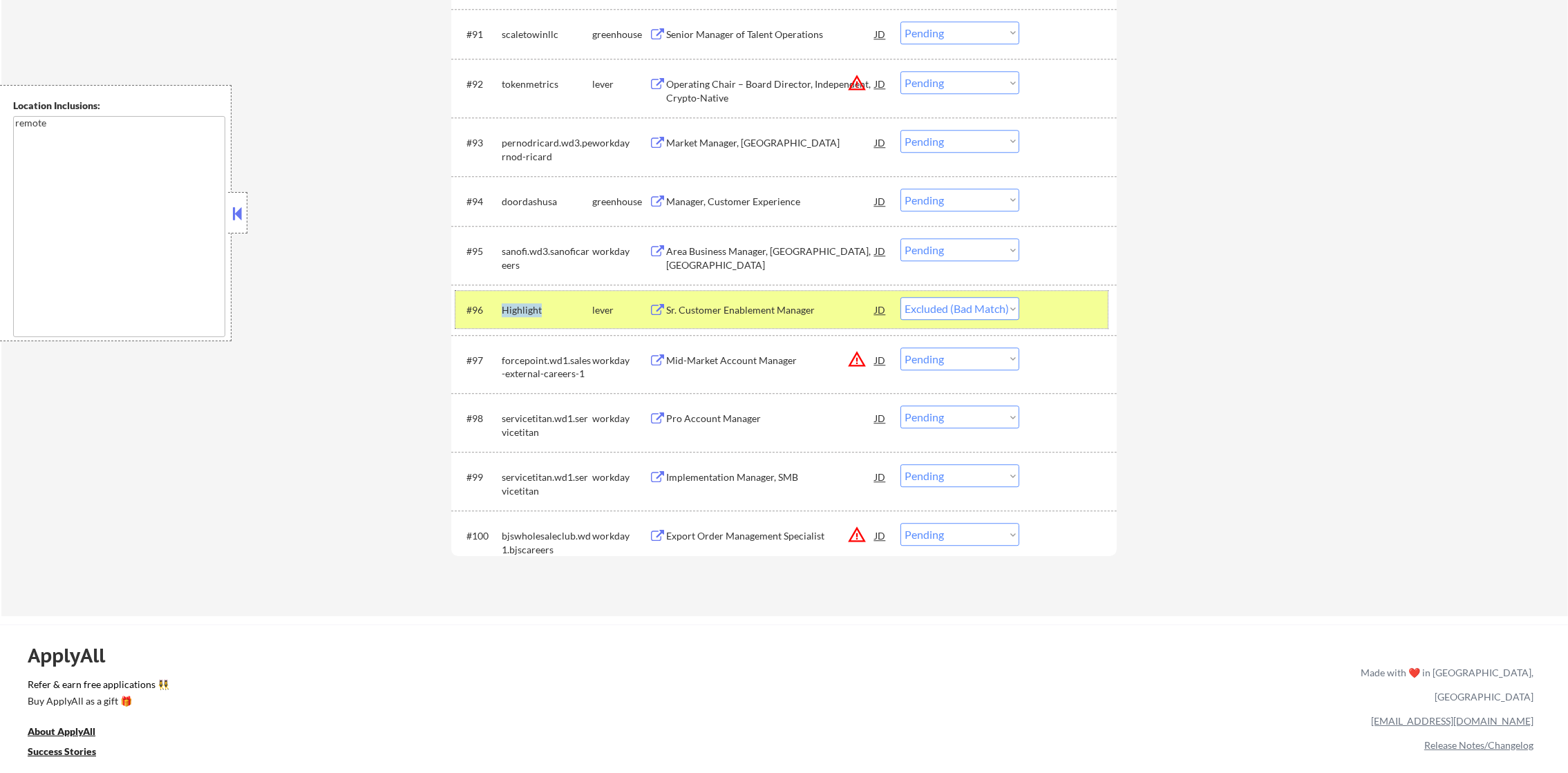
select select ""pending""
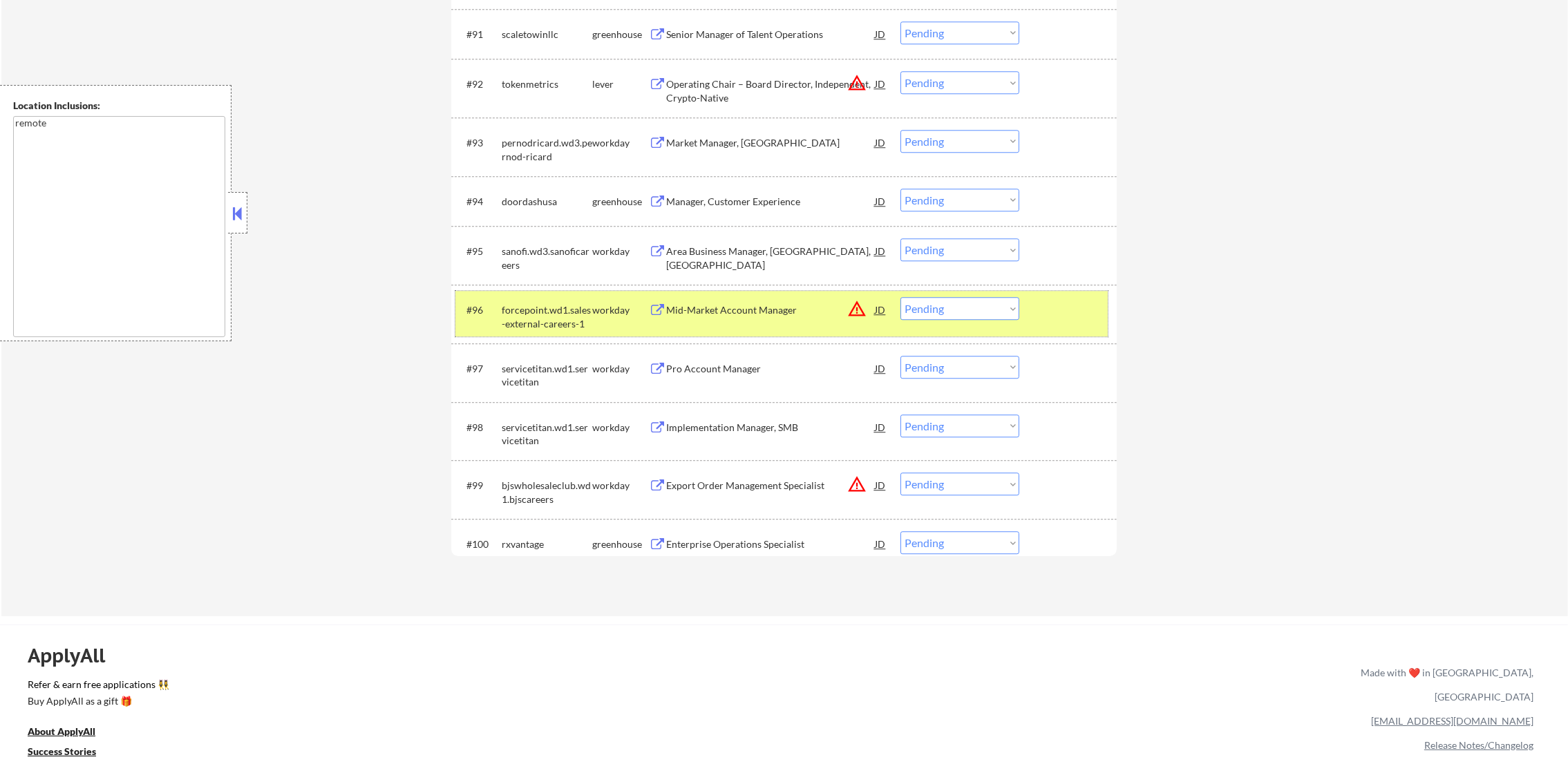
click at [556, 318] on div "forcepoint.wd1.sales-external-careers-1" at bounding box center [547, 316] width 91 height 27
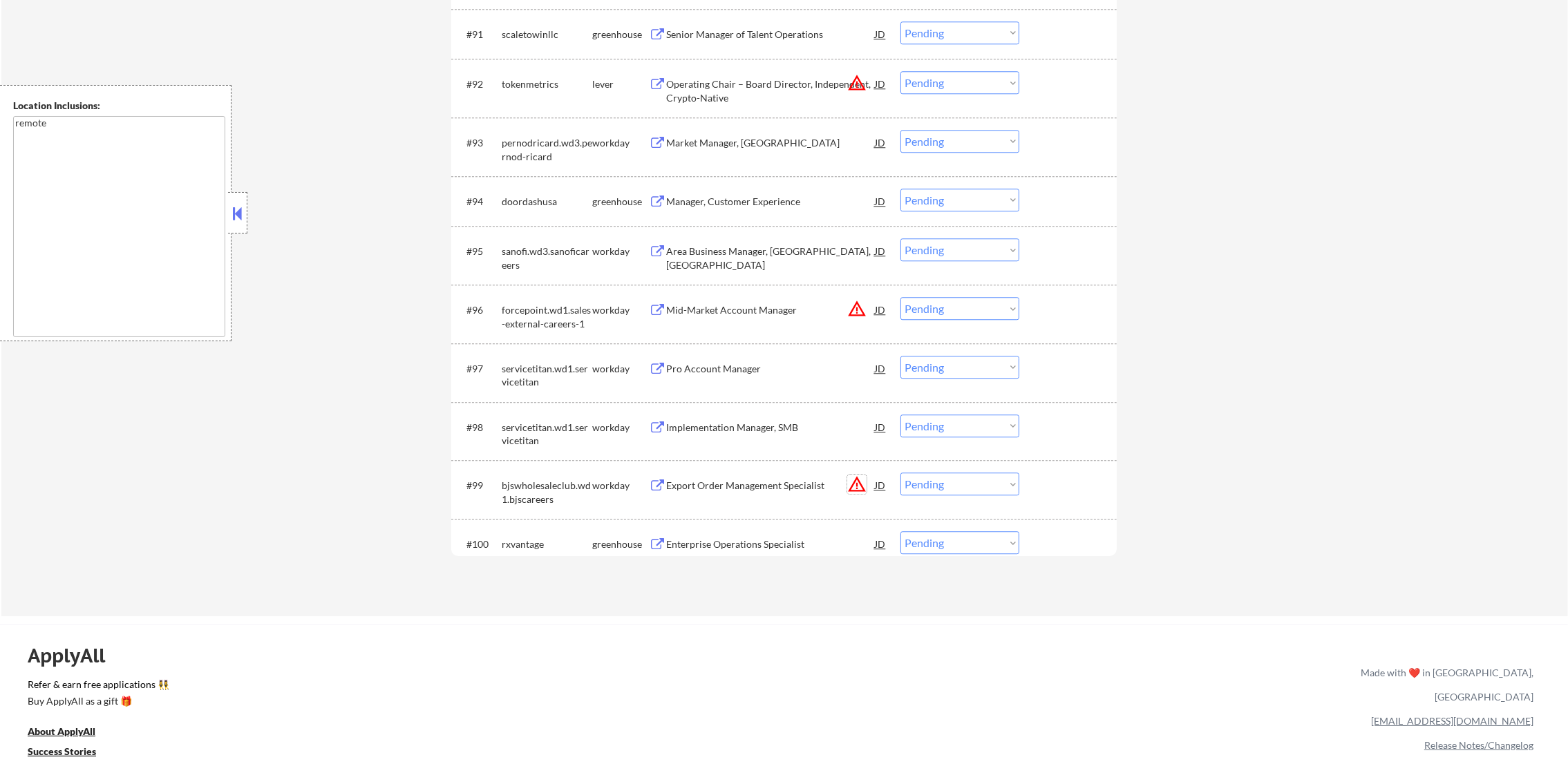
click at [863, 486] on button "warning_amber" at bounding box center [857, 484] width 19 height 19
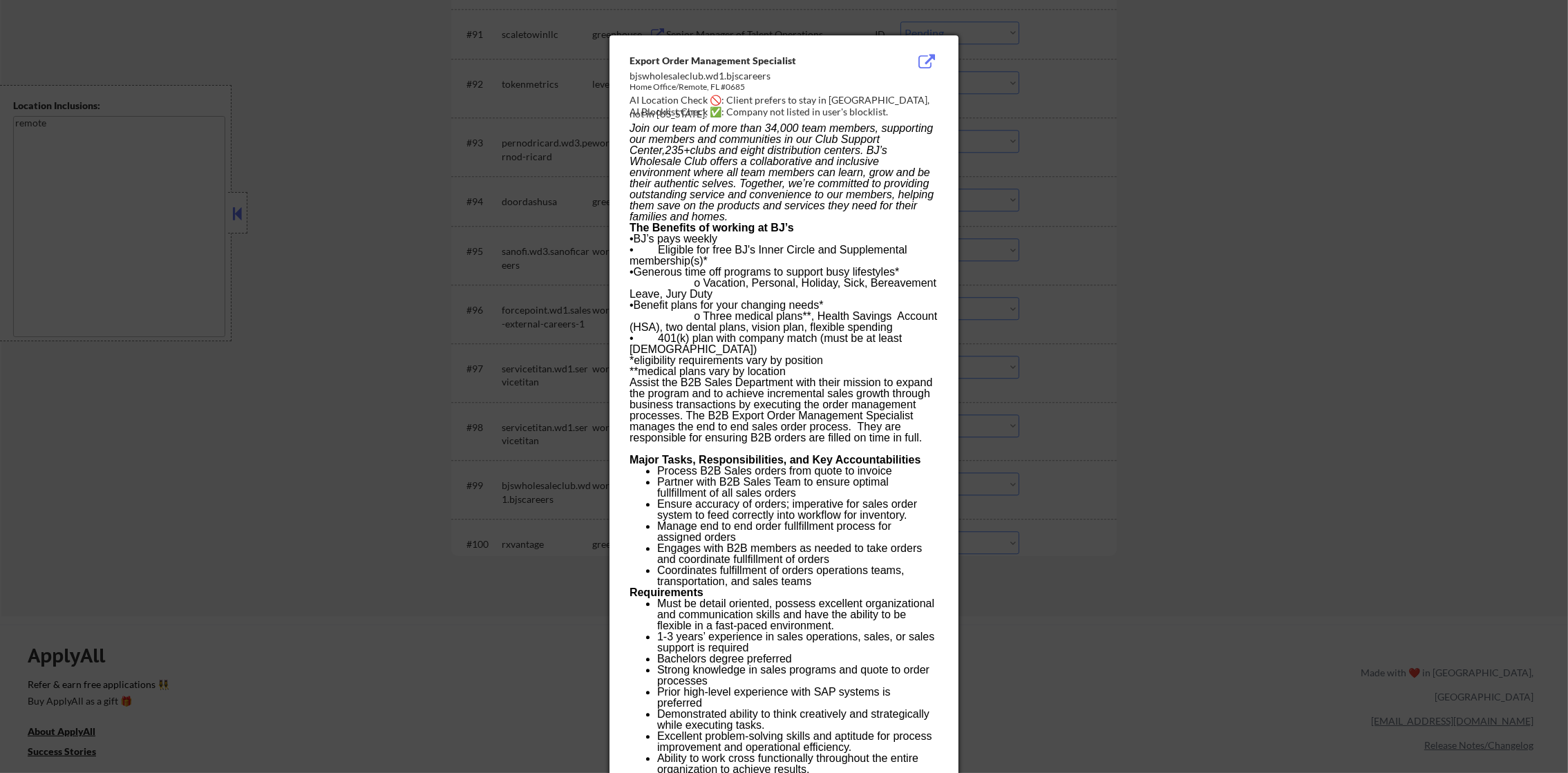
click at [988, 440] on div at bounding box center [784, 386] width 1568 height 773
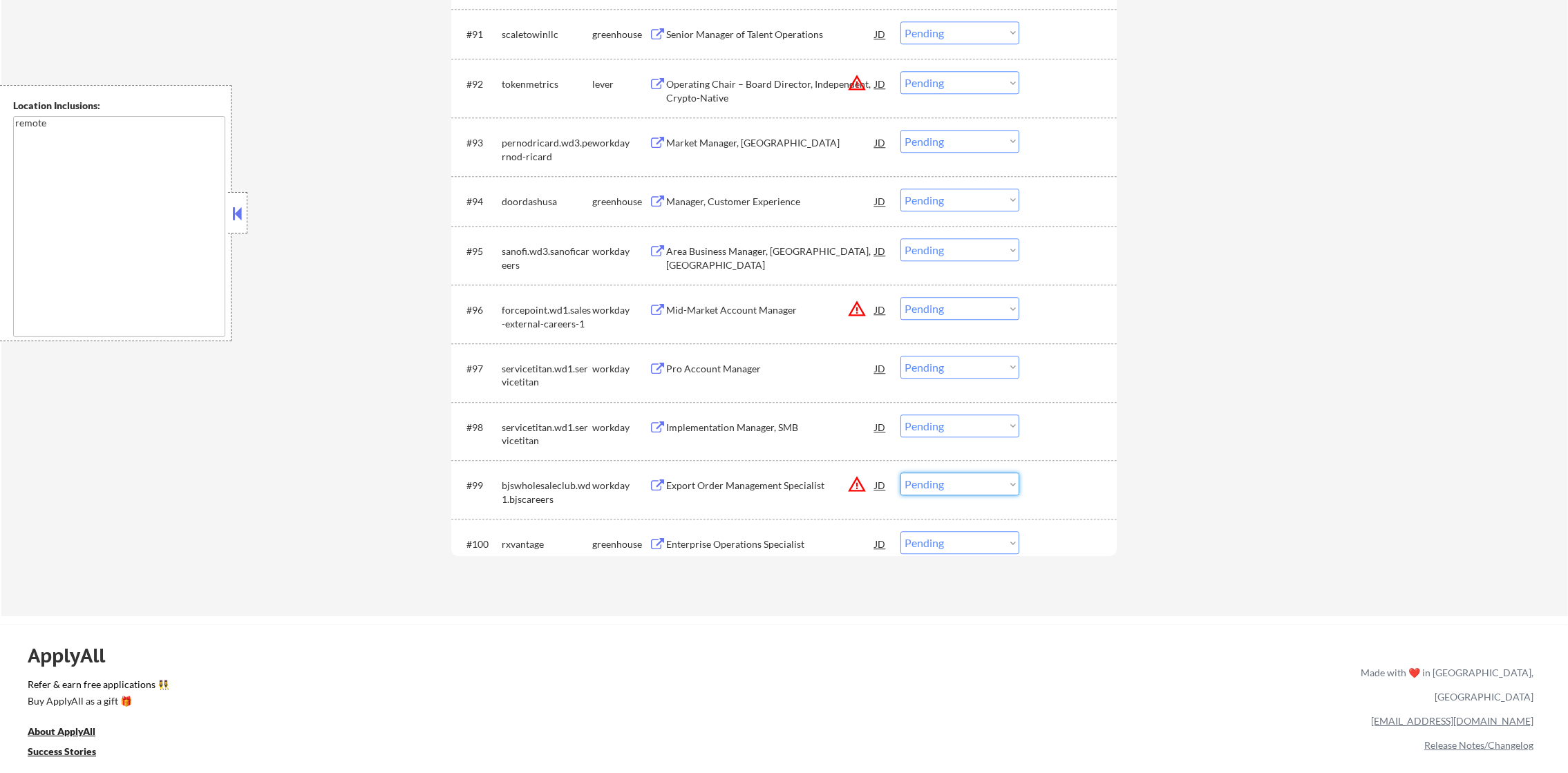
drag, startPoint x: 926, startPoint y: 485, endPoint x: 939, endPoint y: 497, distance: 17.7
click at [926, 485] on select "Choose an option... Pending Applied Excluded (Questions) Excluded (Expired) Exc…" at bounding box center [960, 484] width 119 height 23
click at [900, 473] on select "Choose an option... Pending Applied Excluded (Questions) Excluded (Expired) Exc…" at bounding box center [960, 484] width 119 height 23
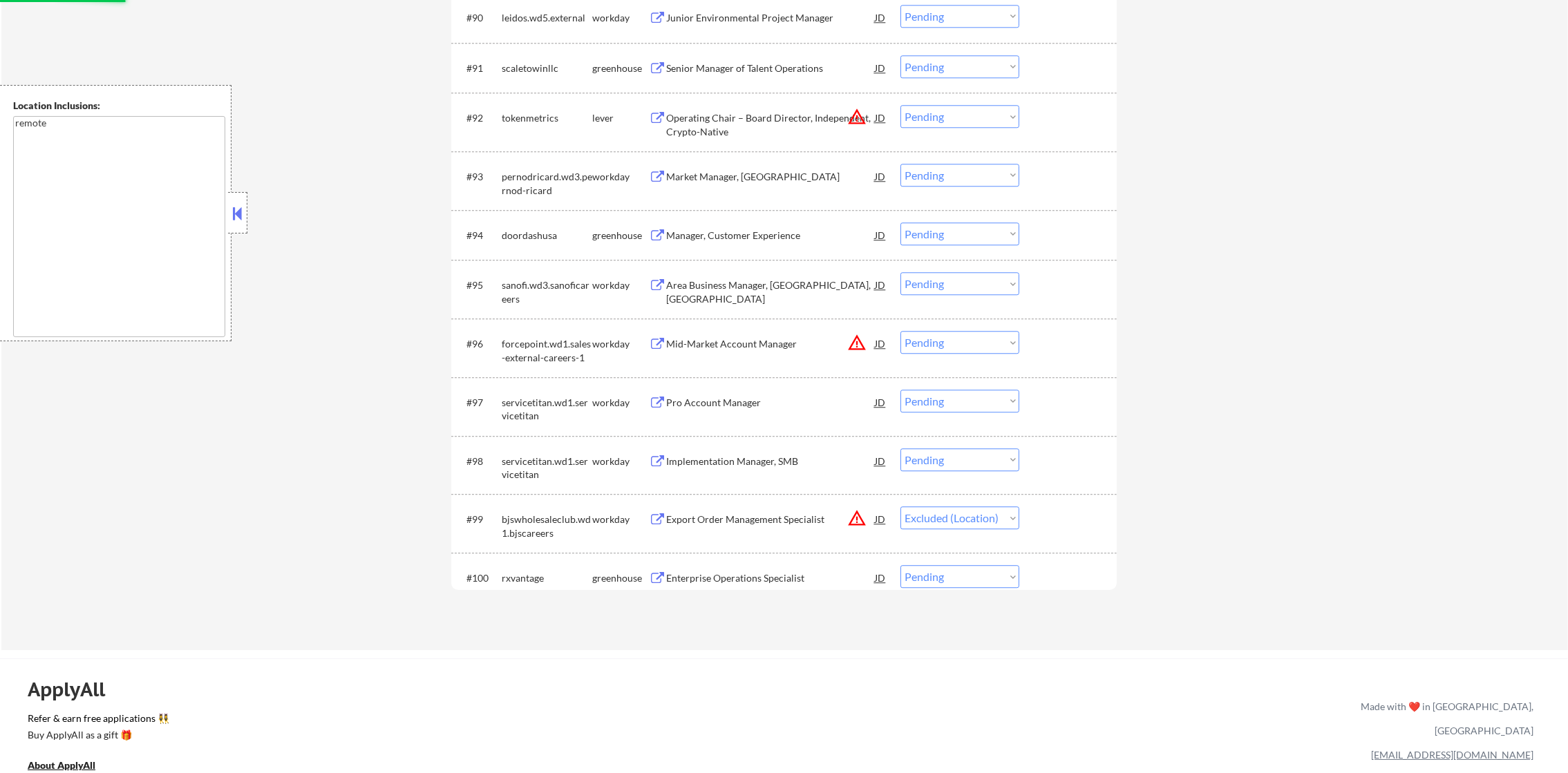
scroll to position [5420, 0]
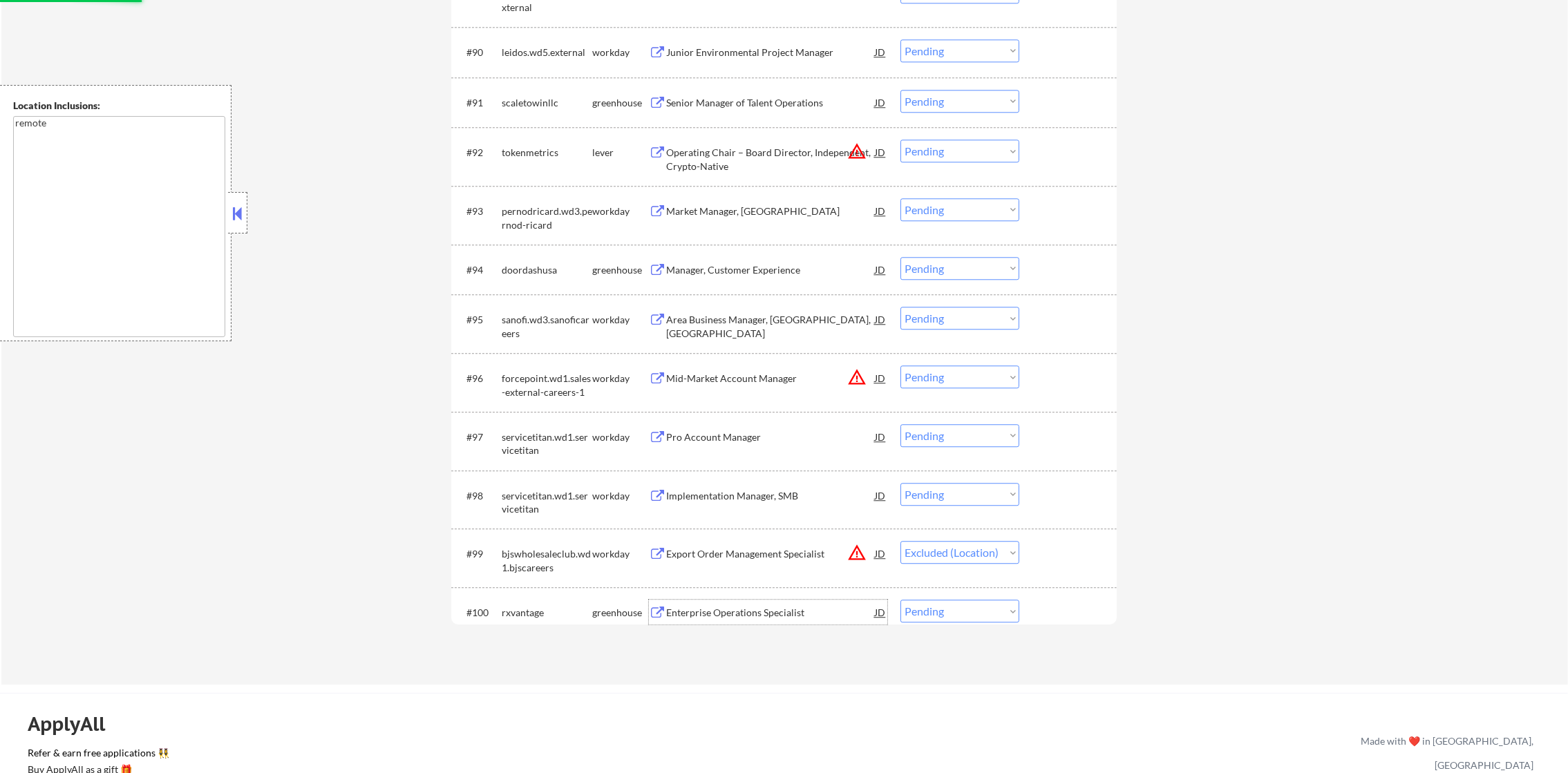
click at [766, 618] on div "Enterprise Operations Specialist" at bounding box center [770, 612] width 208 height 14
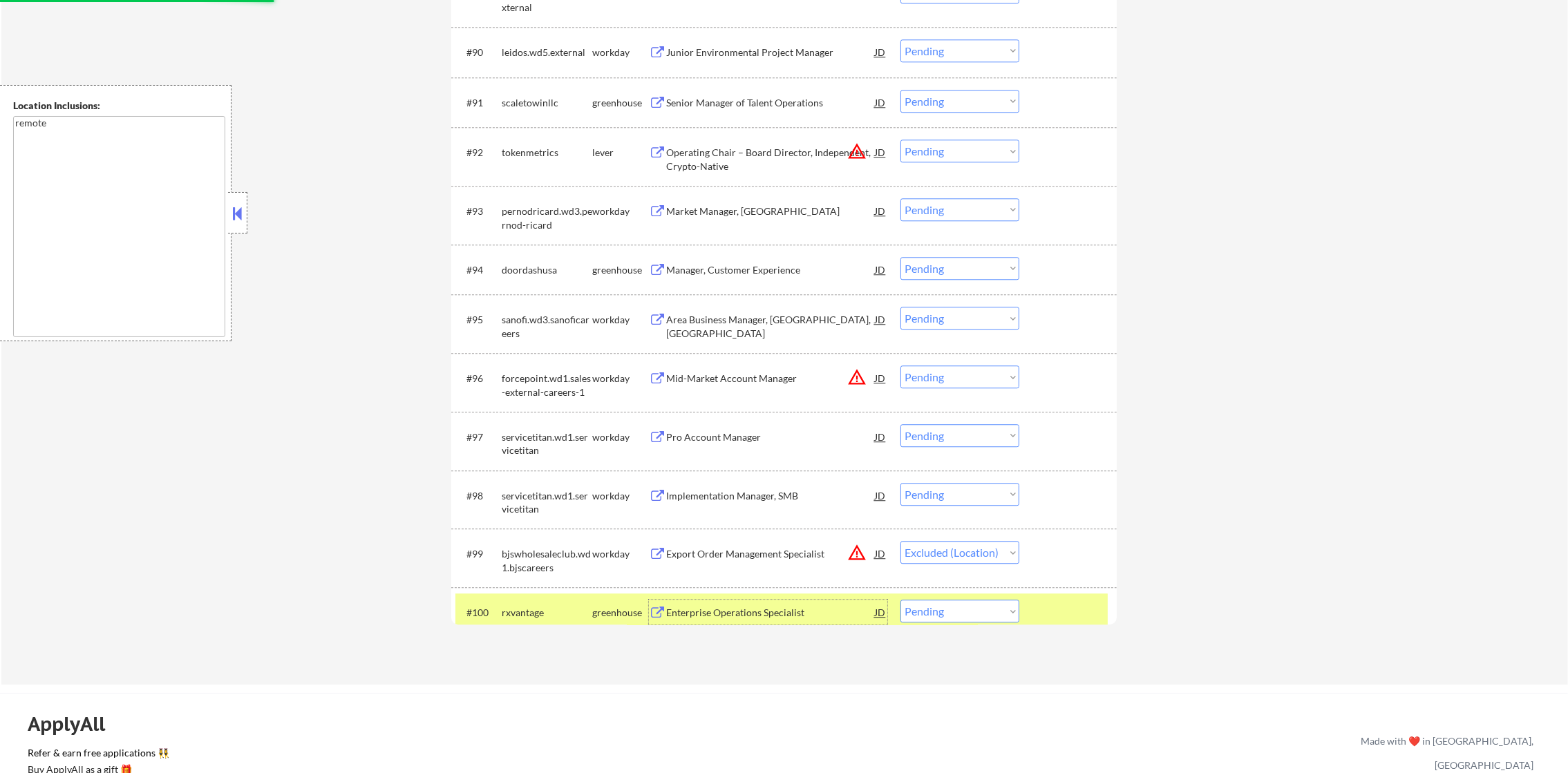
click at [538, 612] on div "rxvantage" at bounding box center [547, 612] width 91 height 14
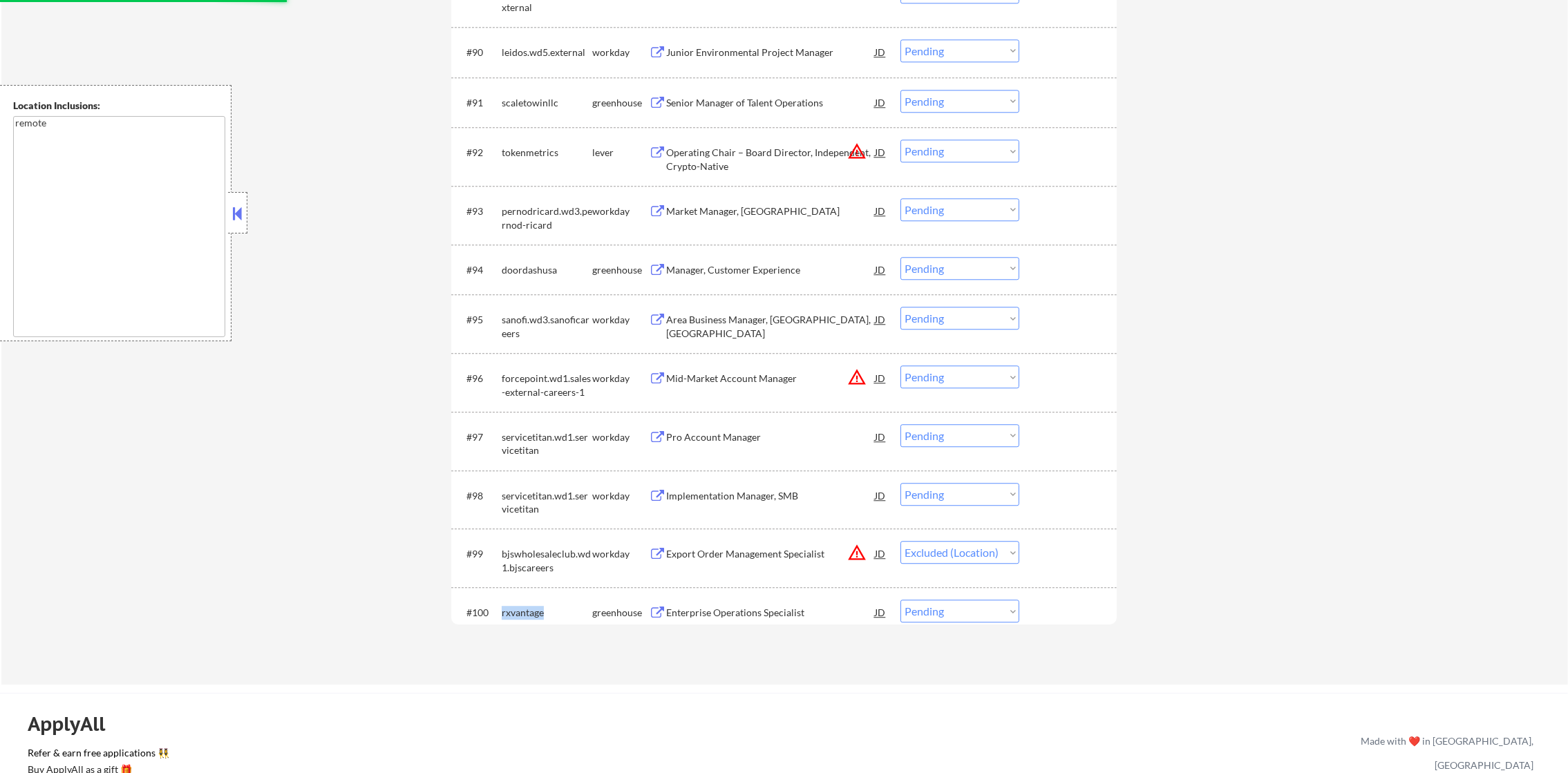
click at [538, 612] on div "rxvantage" at bounding box center [547, 612] width 91 height 14
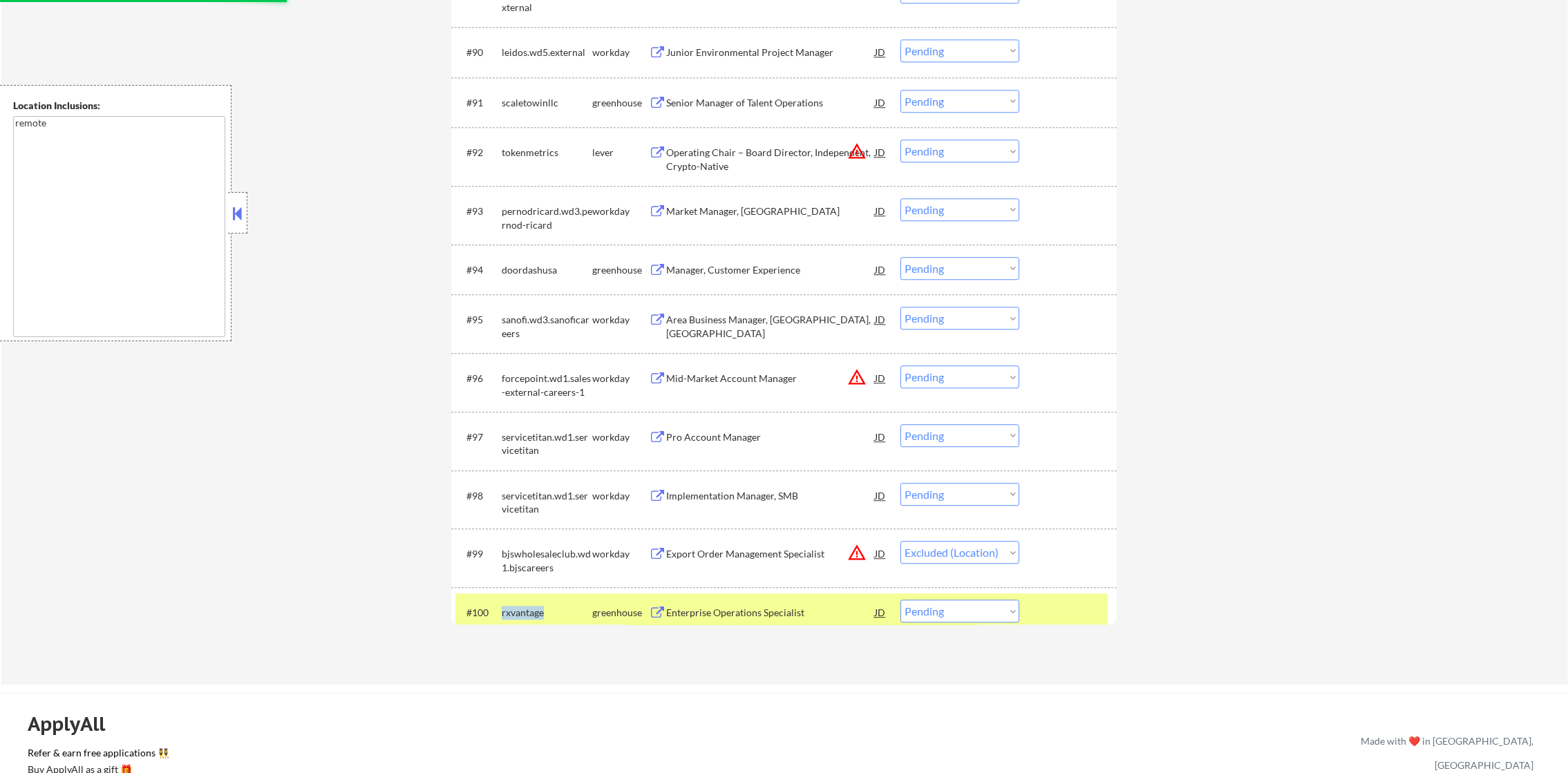
copy div "rxvantage"
select select ""pending""
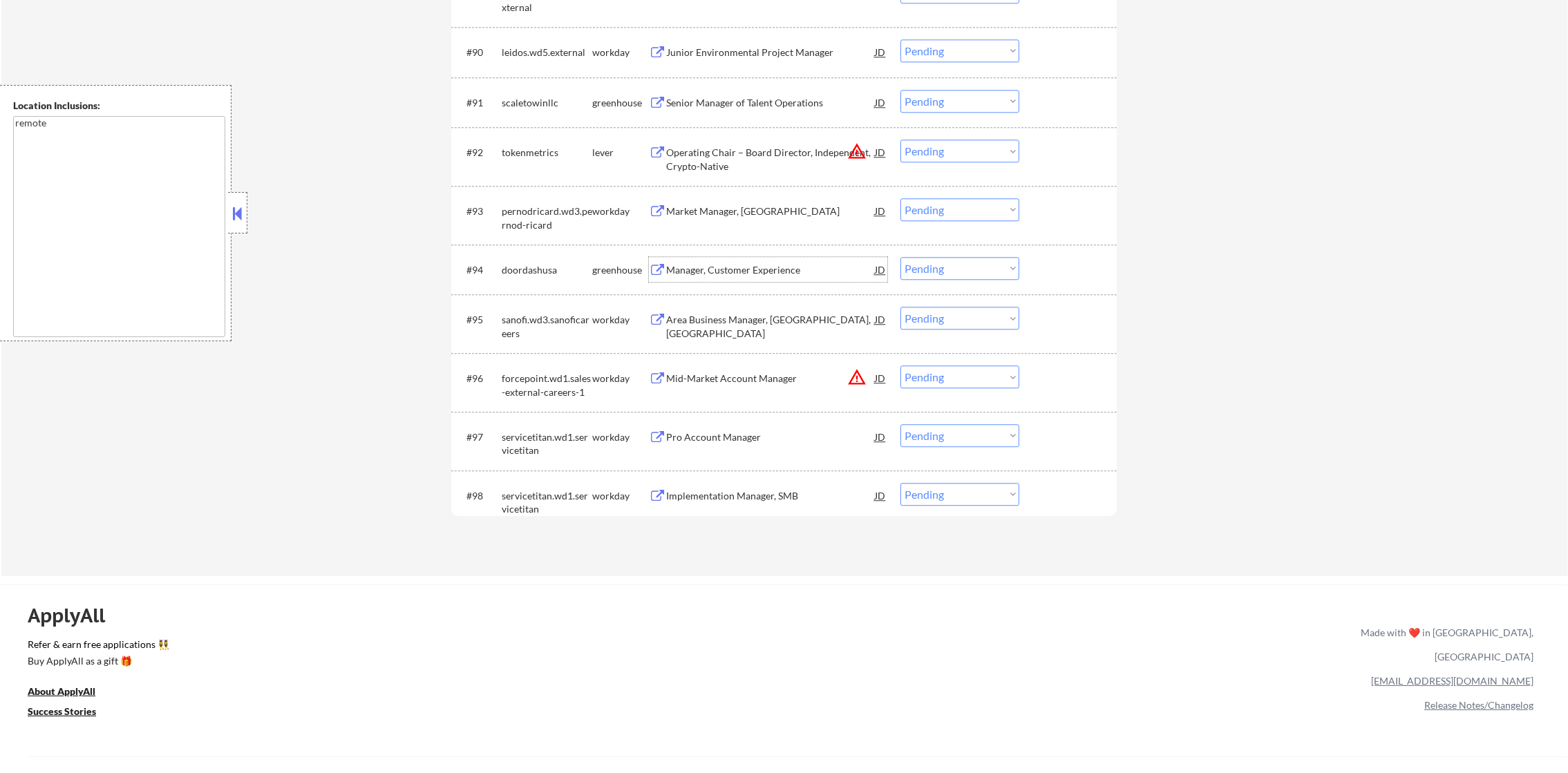
click at [779, 270] on div "Manager, Customer Experience" at bounding box center [770, 270] width 208 height 14
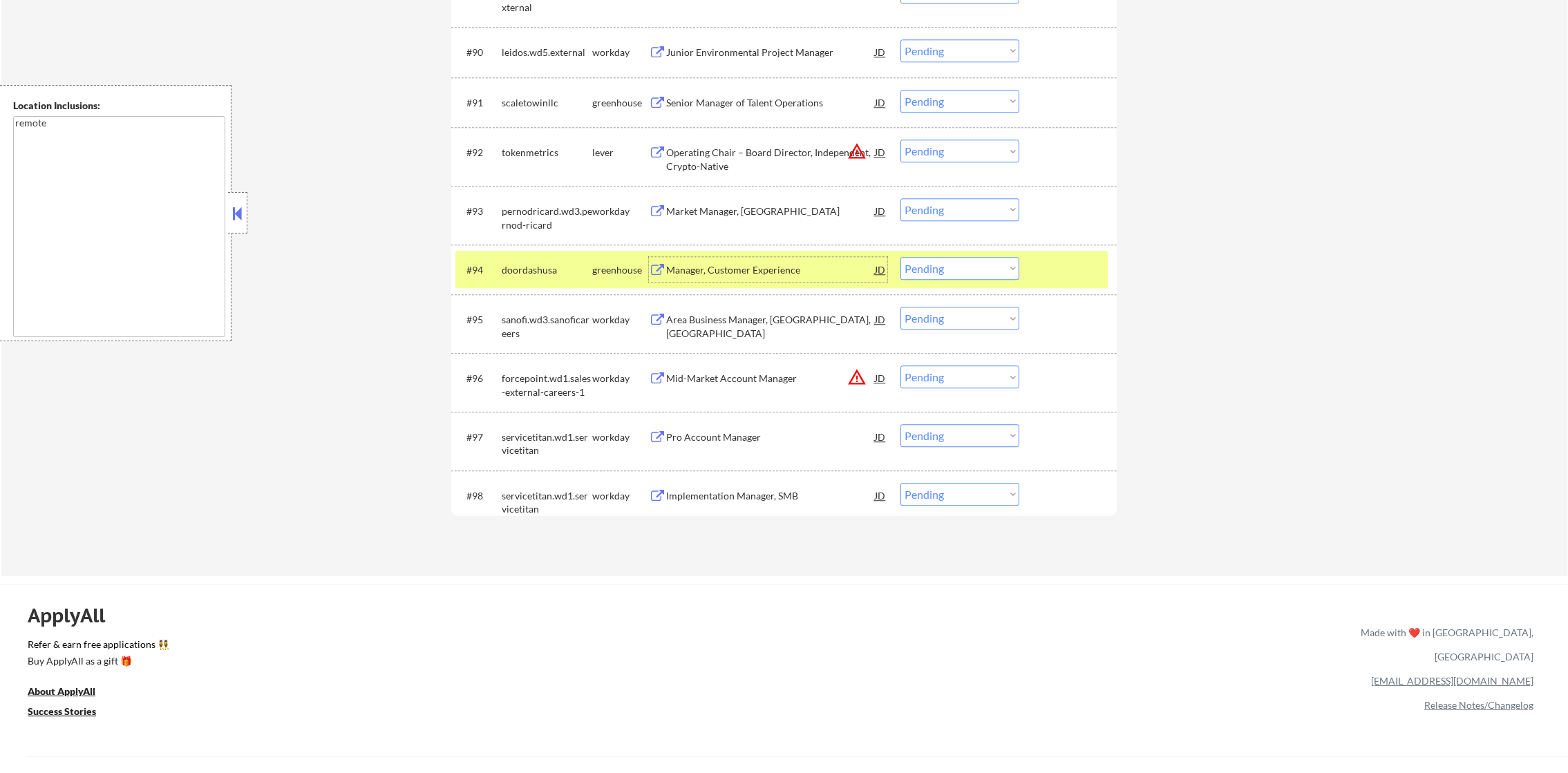
click at [961, 254] on div "#94 doordashusa greenhouse Manager, Customer Experience JD warning_amber Choose…" at bounding box center [781, 269] width 652 height 37
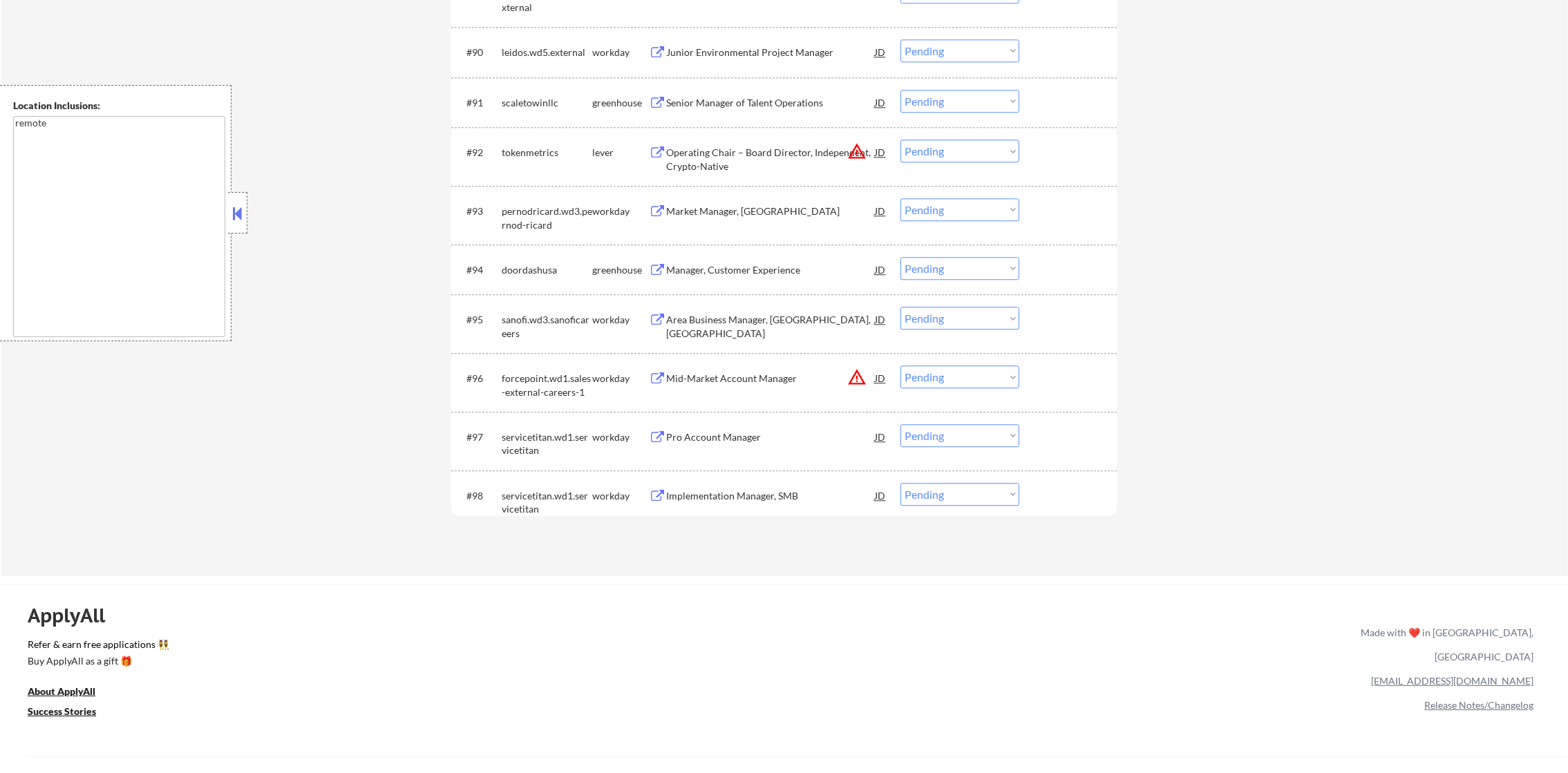
drag, startPoint x: 953, startPoint y: 265, endPoint x: 957, endPoint y: 282, distance: 17.5
click at [953, 265] on select "Choose an option... Pending Applied Excluded (Questions) Excluded (Expired) Exc…" at bounding box center [960, 268] width 119 height 23
click at [900, 257] on select "Choose an option... Pending Applied Excluded (Questions) Excluded (Expired) Exc…" at bounding box center [960, 268] width 119 height 23
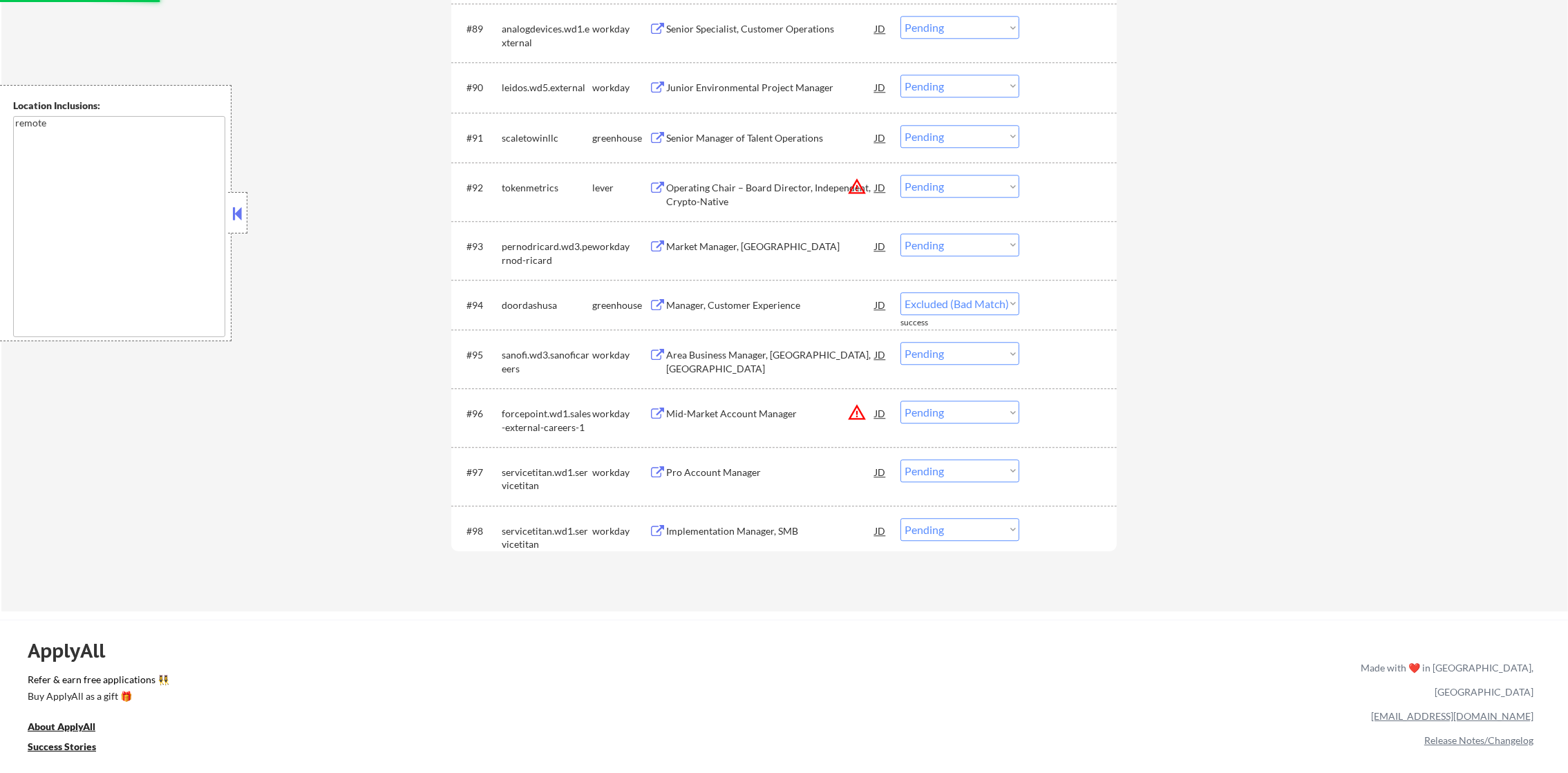
scroll to position [5351, 0]
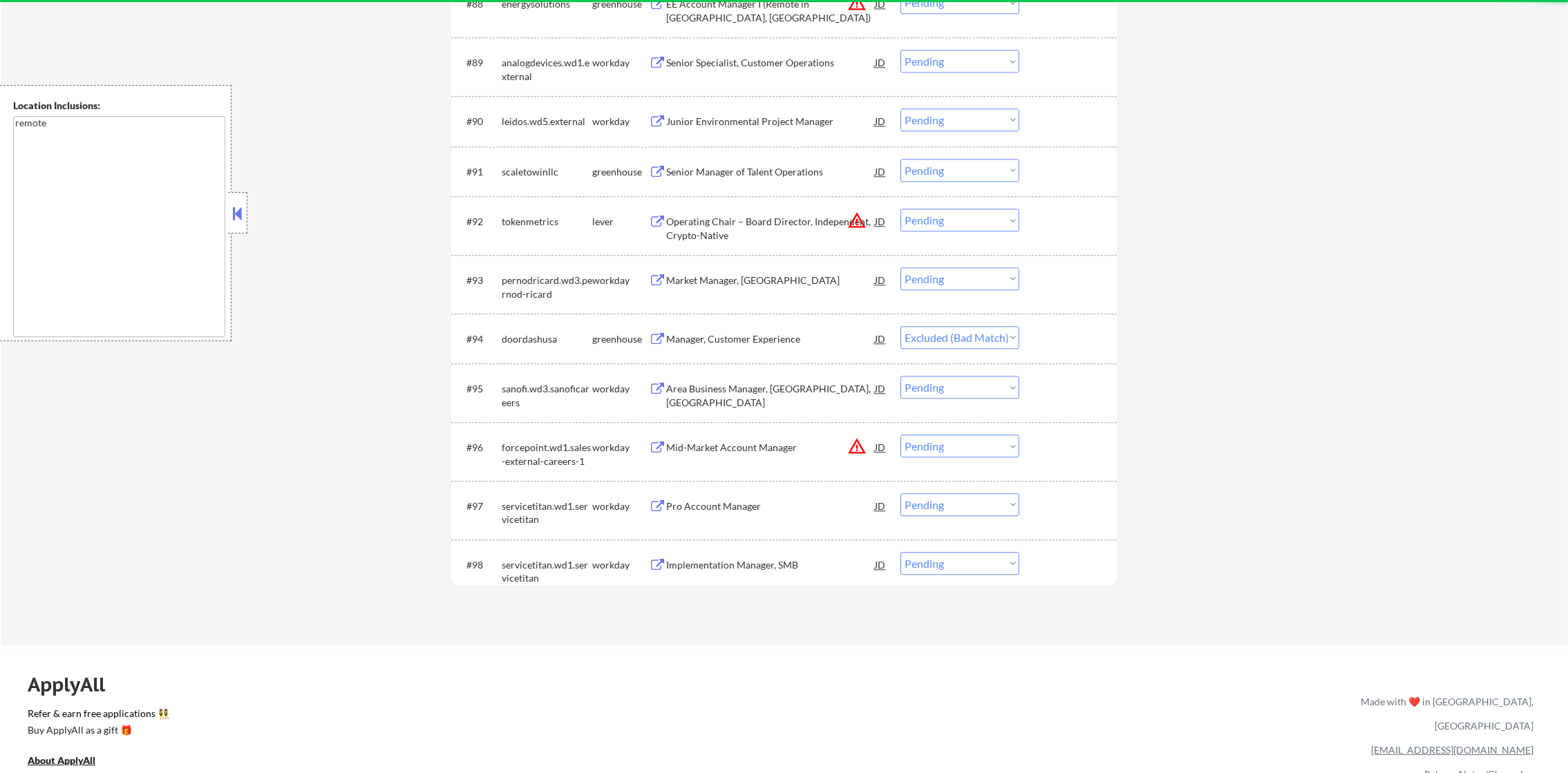
select select ""pending""
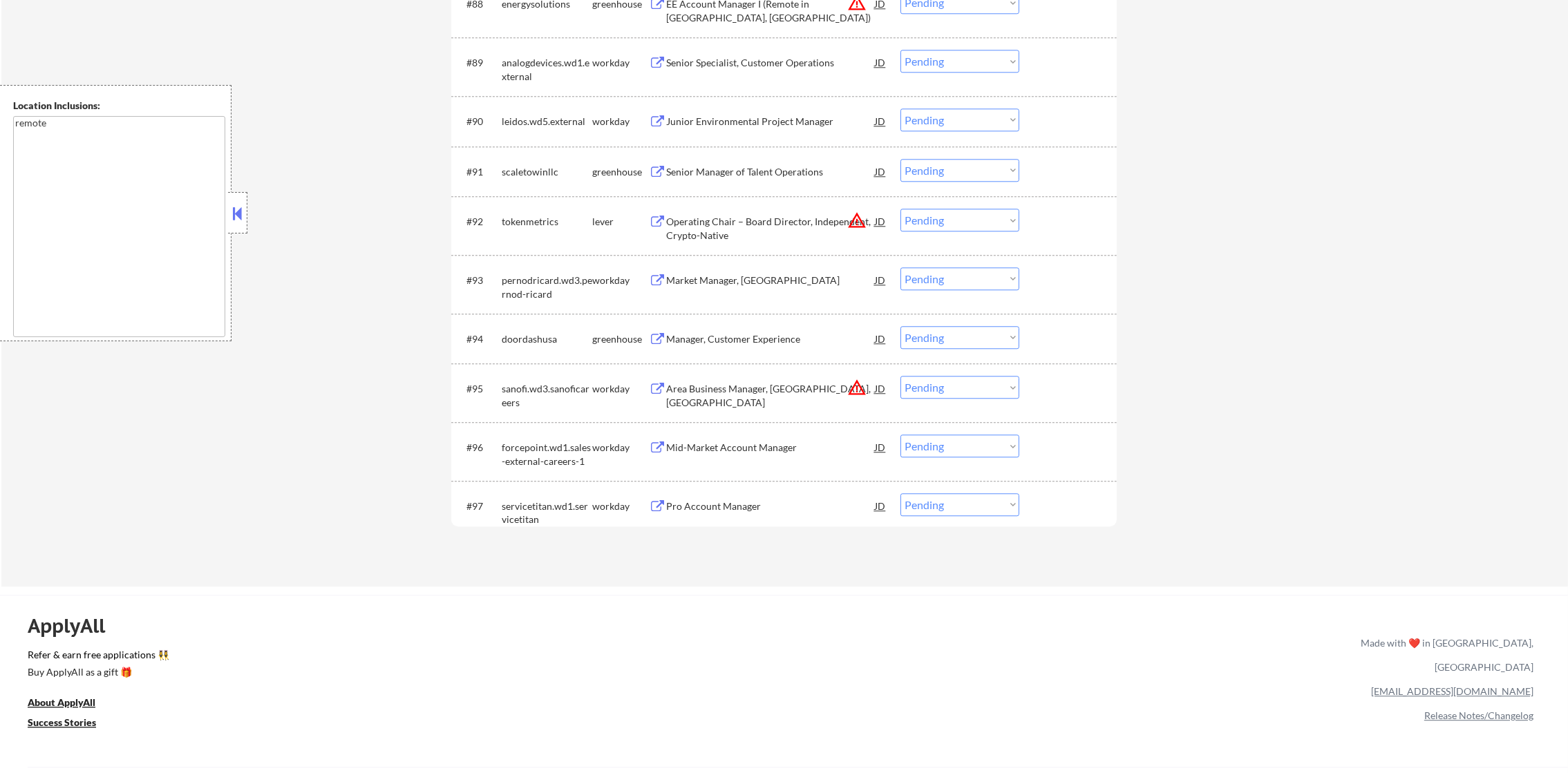
click at [852, 441] on div "#96 forcepoint.wd1.sales-external-careers-1 workday Mid-Market Account Manager …" at bounding box center [781, 451] width 652 height 45
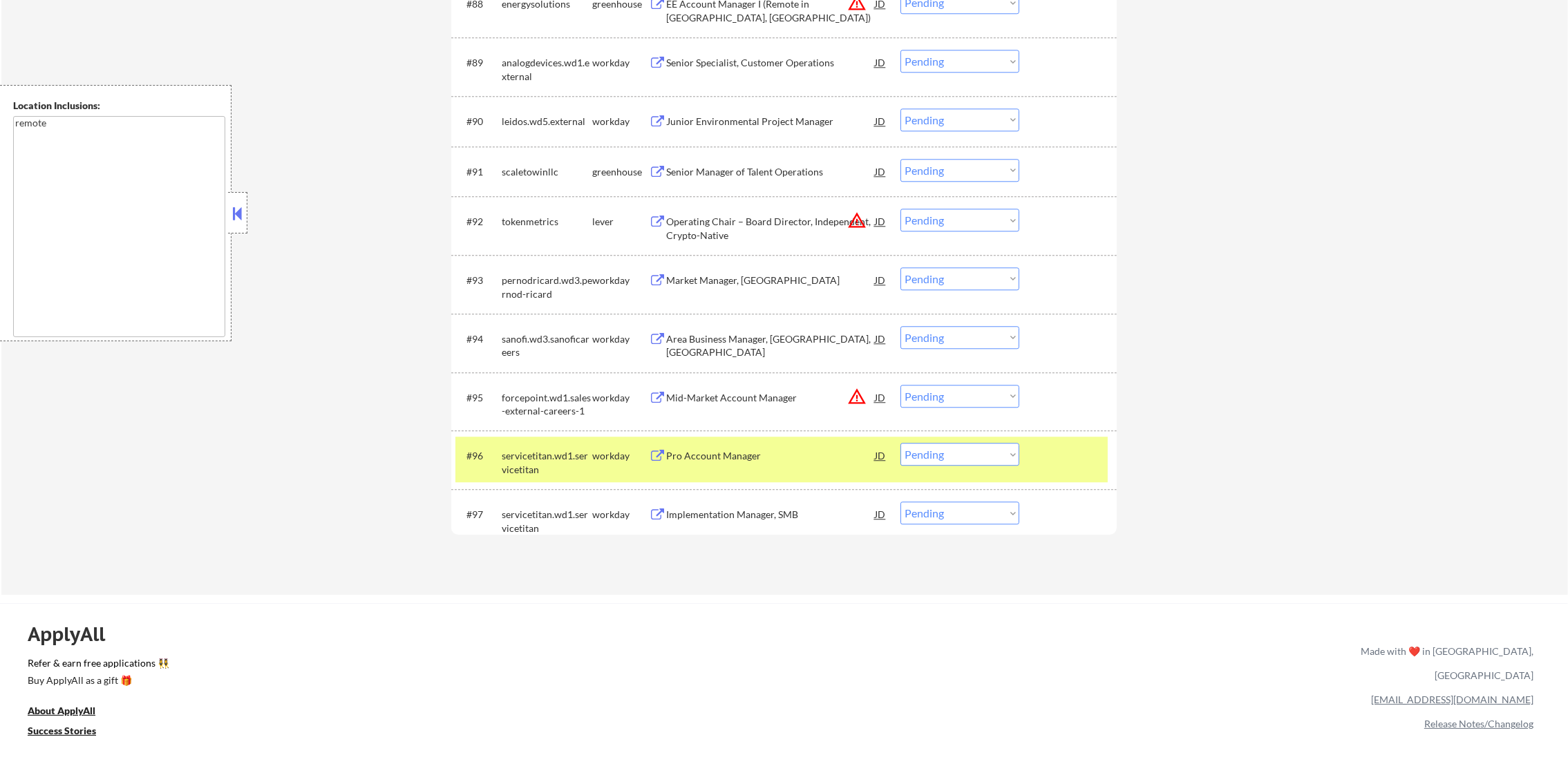
click at [600, 453] on div "workday" at bounding box center [621, 456] width 57 height 14
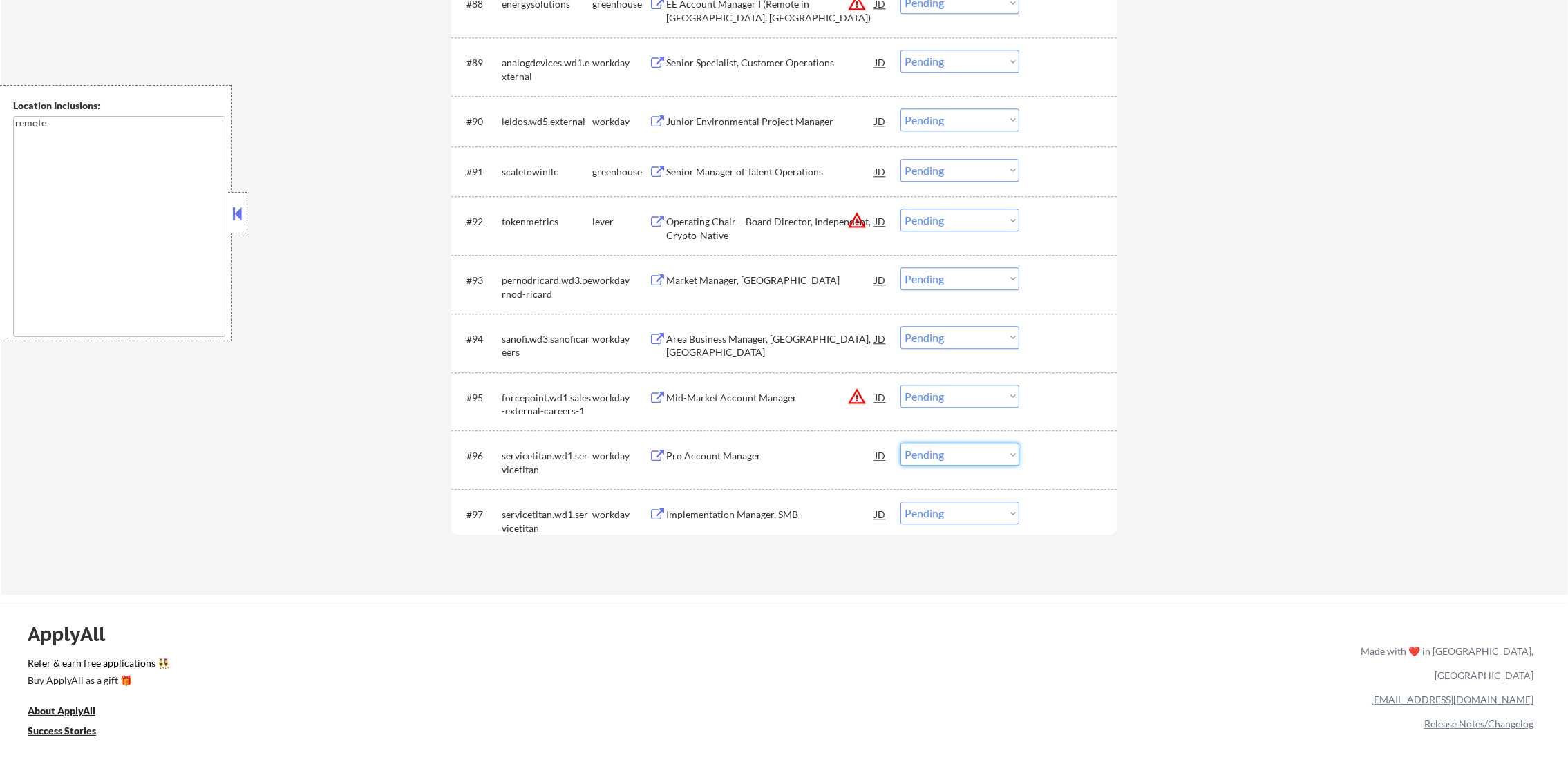
click at [926, 449] on select "Choose an option... Pending Applied Excluded (Questions) Excluded (Expired) Exc…" at bounding box center [960, 454] width 119 height 23
click at [857, 399] on button "warning_amber" at bounding box center [857, 397] width 19 height 19
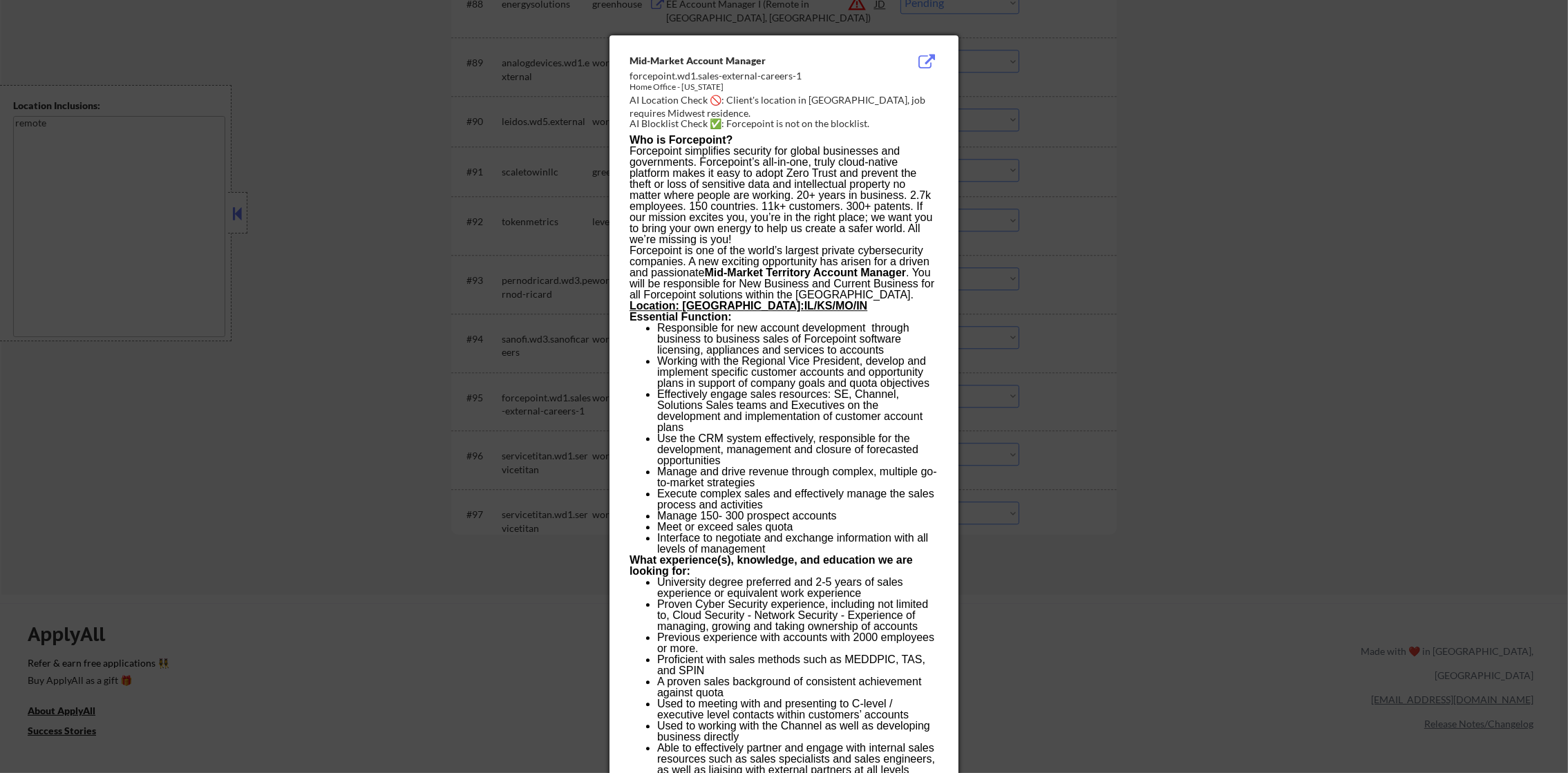
click at [1108, 360] on div at bounding box center [784, 386] width 1568 height 773
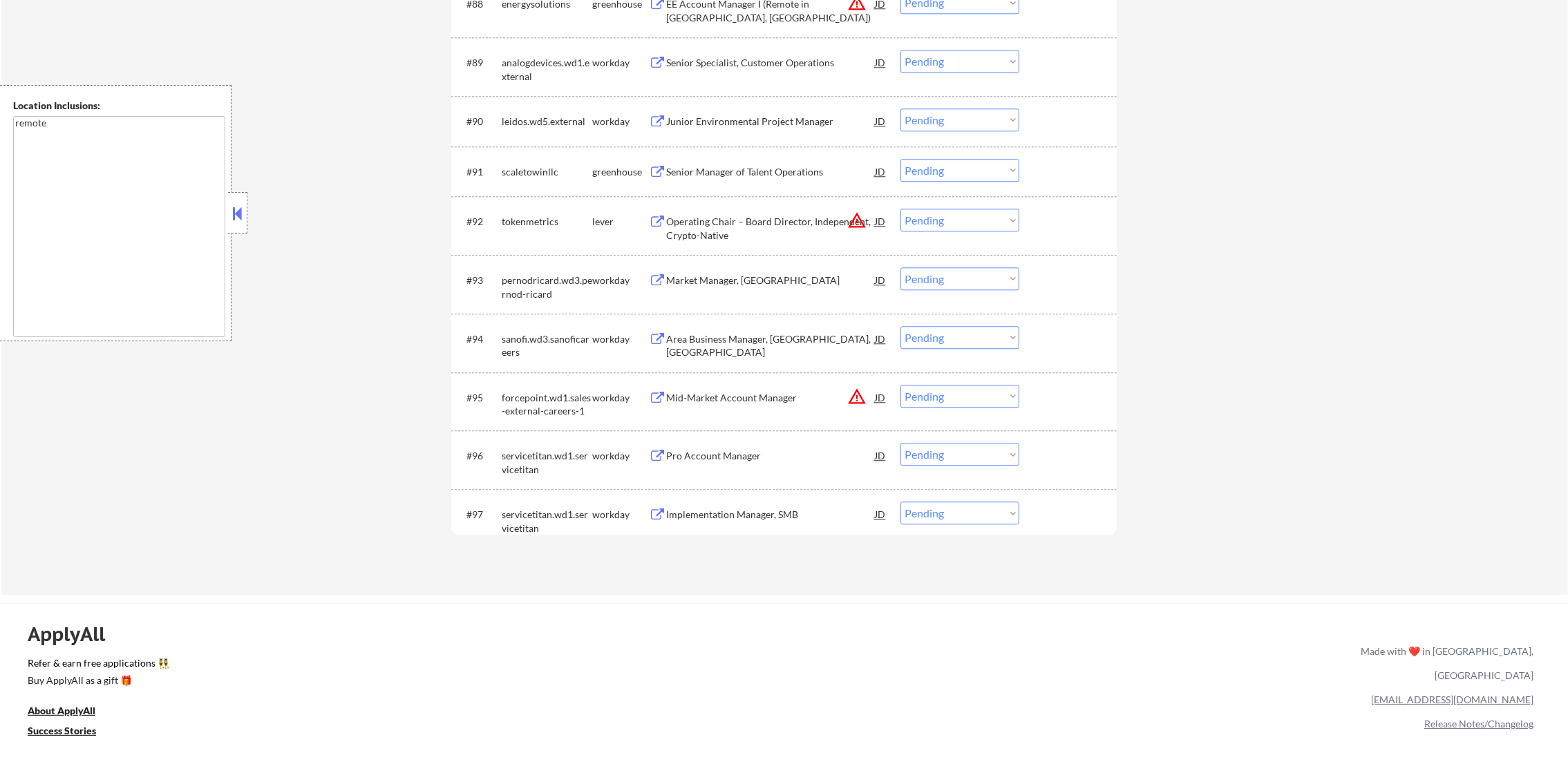
drag, startPoint x: 923, startPoint y: 398, endPoint x: 927, endPoint y: 406, distance: 8.9
click at [923, 398] on select "Choose an option... Pending Applied Excluded (Questions) Excluded (Expired) Exc…" at bounding box center [960, 397] width 119 height 23
select select ""excluded__location_""
click at [900, 385] on select "Choose an option... Pending Applied Excluded (Questions) Excluded (Expired) Exc…" at bounding box center [960, 397] width 119 height 23
click at [856, 221] on button "warning_amber" at bounding box center [857, 221] width 19 height 19
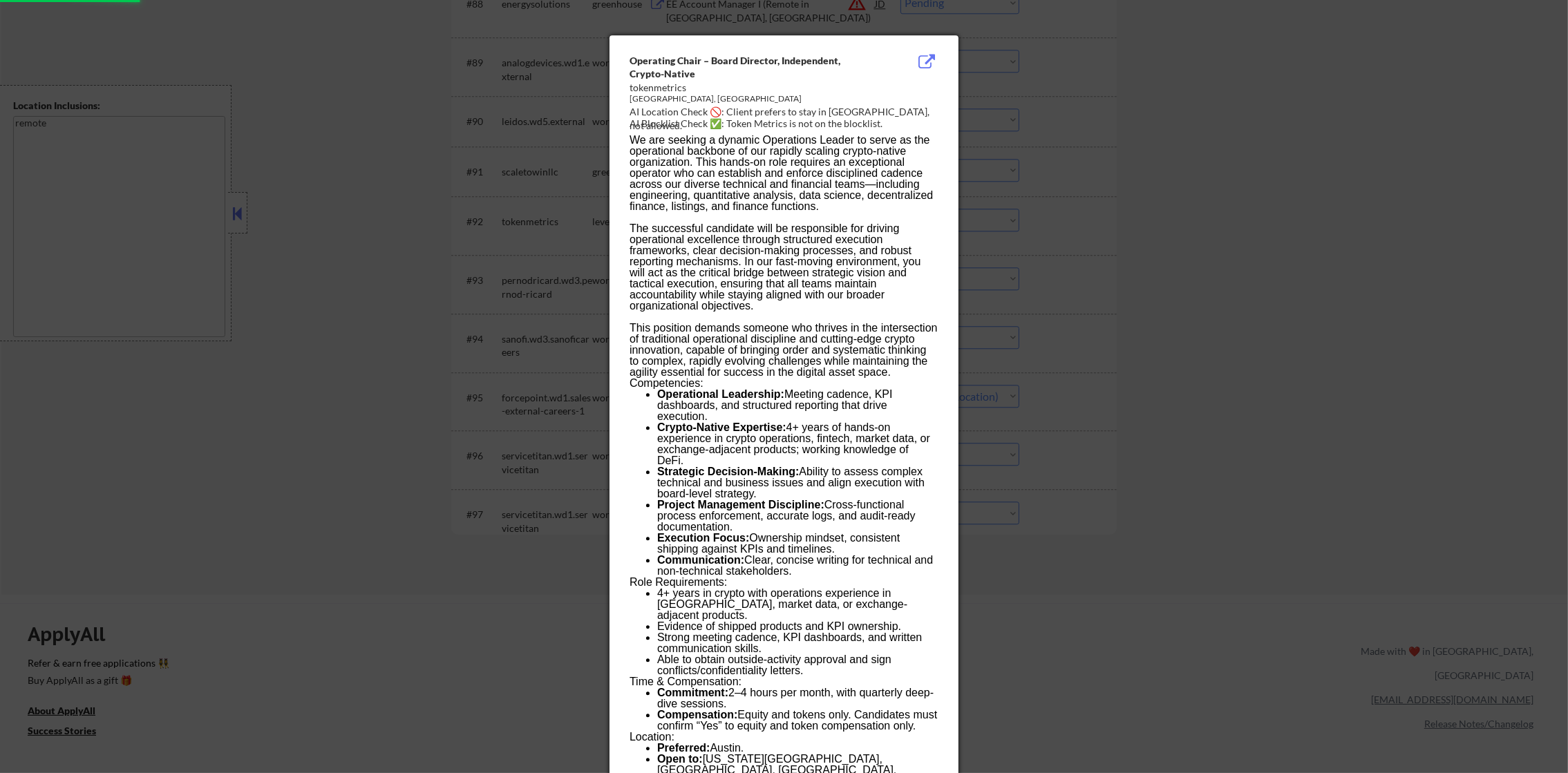
click at [1064, 208] on div at bounding box center [784, 386] width 1568 height 773
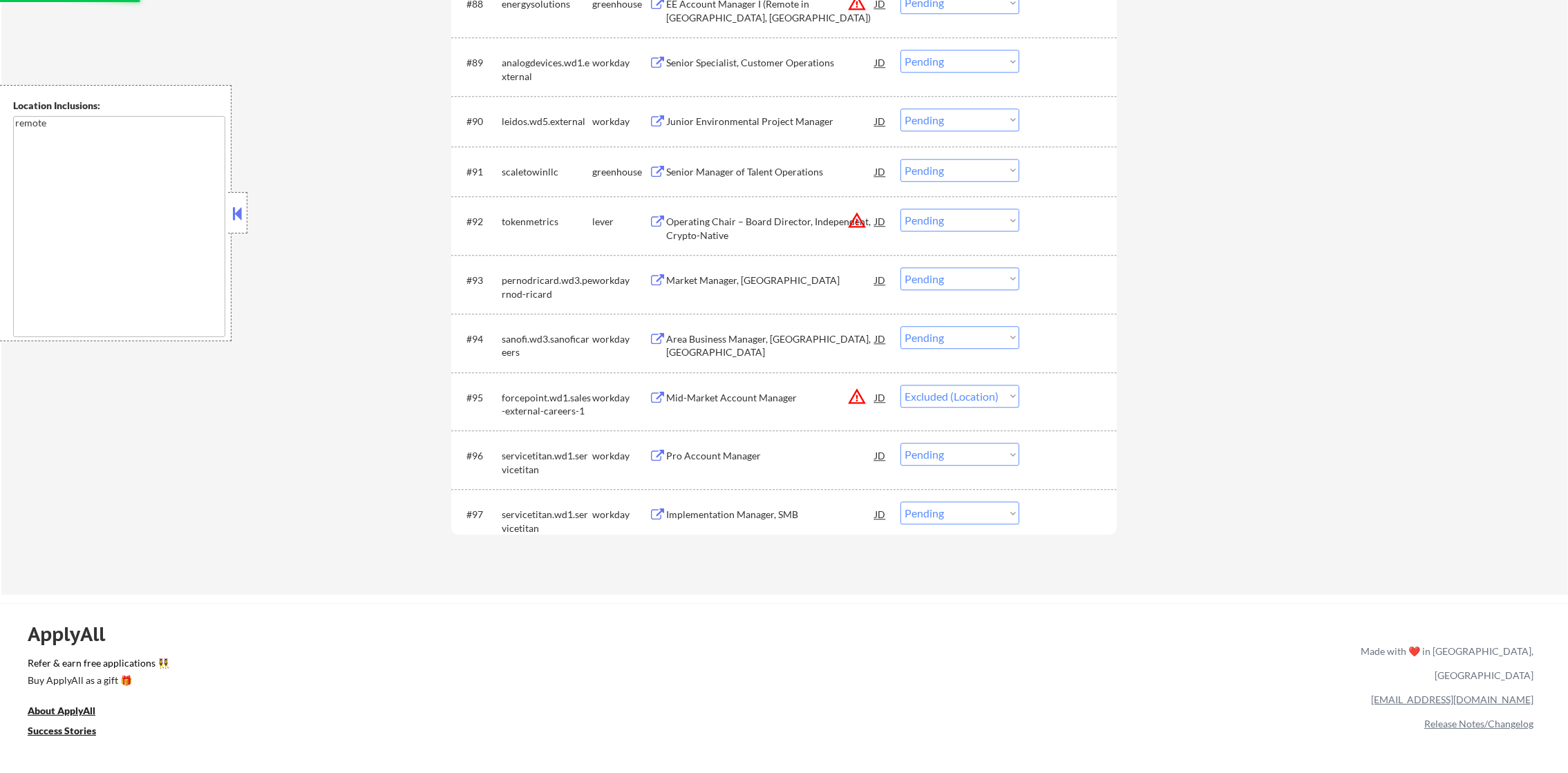
click at [959, 230] on select "Choose an option... Pending Applied Excluded (Questions) Excluded (Expired) Exc…" at bounding box center [960, 220] width 119 height 23
click at [900, 208] on select "Choose an option... Pending Applied Excluded (Questions) Excluded (Expired) Exc…" at bounding box center [960, 220] width 119 height 23
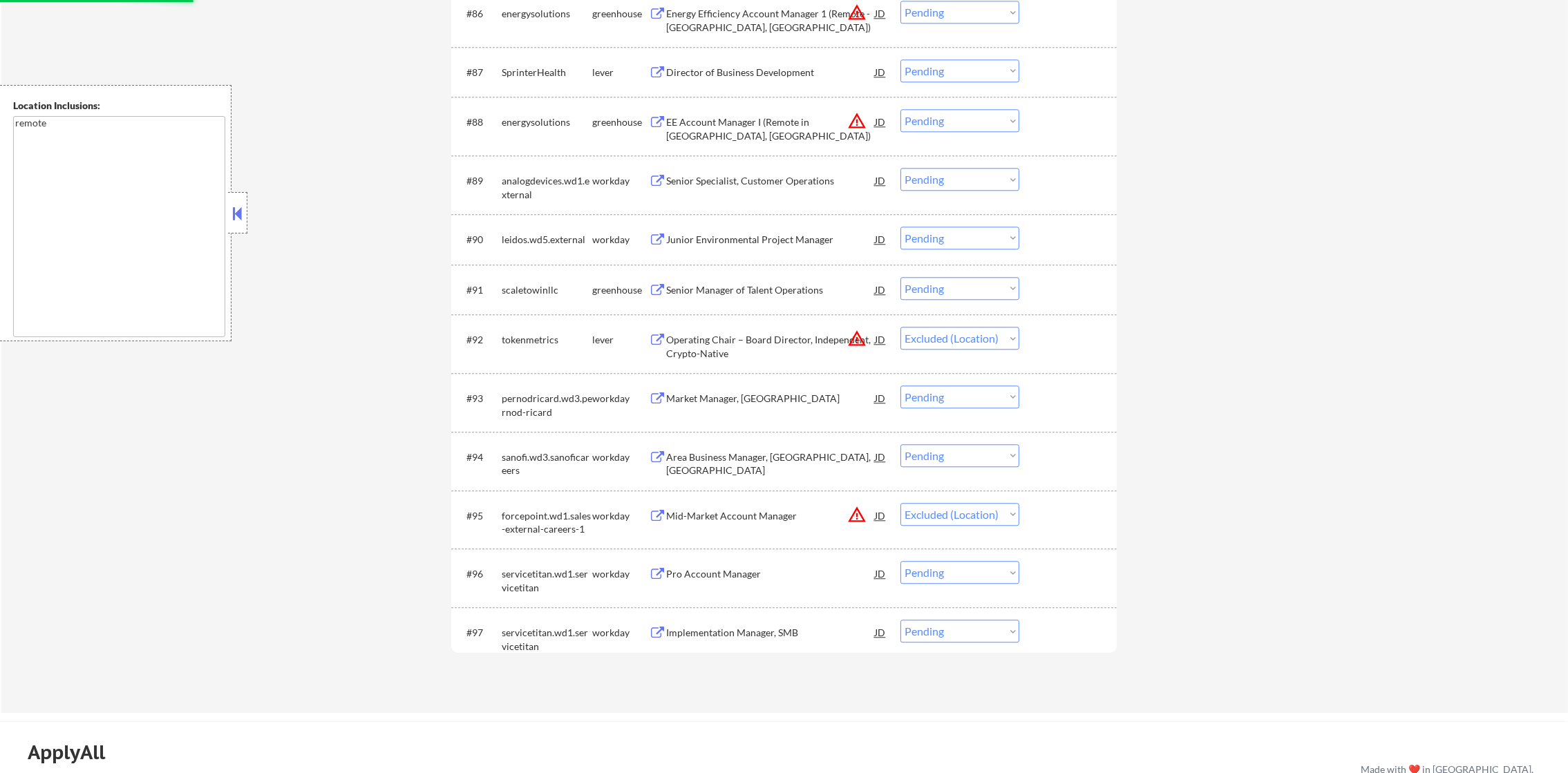
scroll to position [5213, 0]
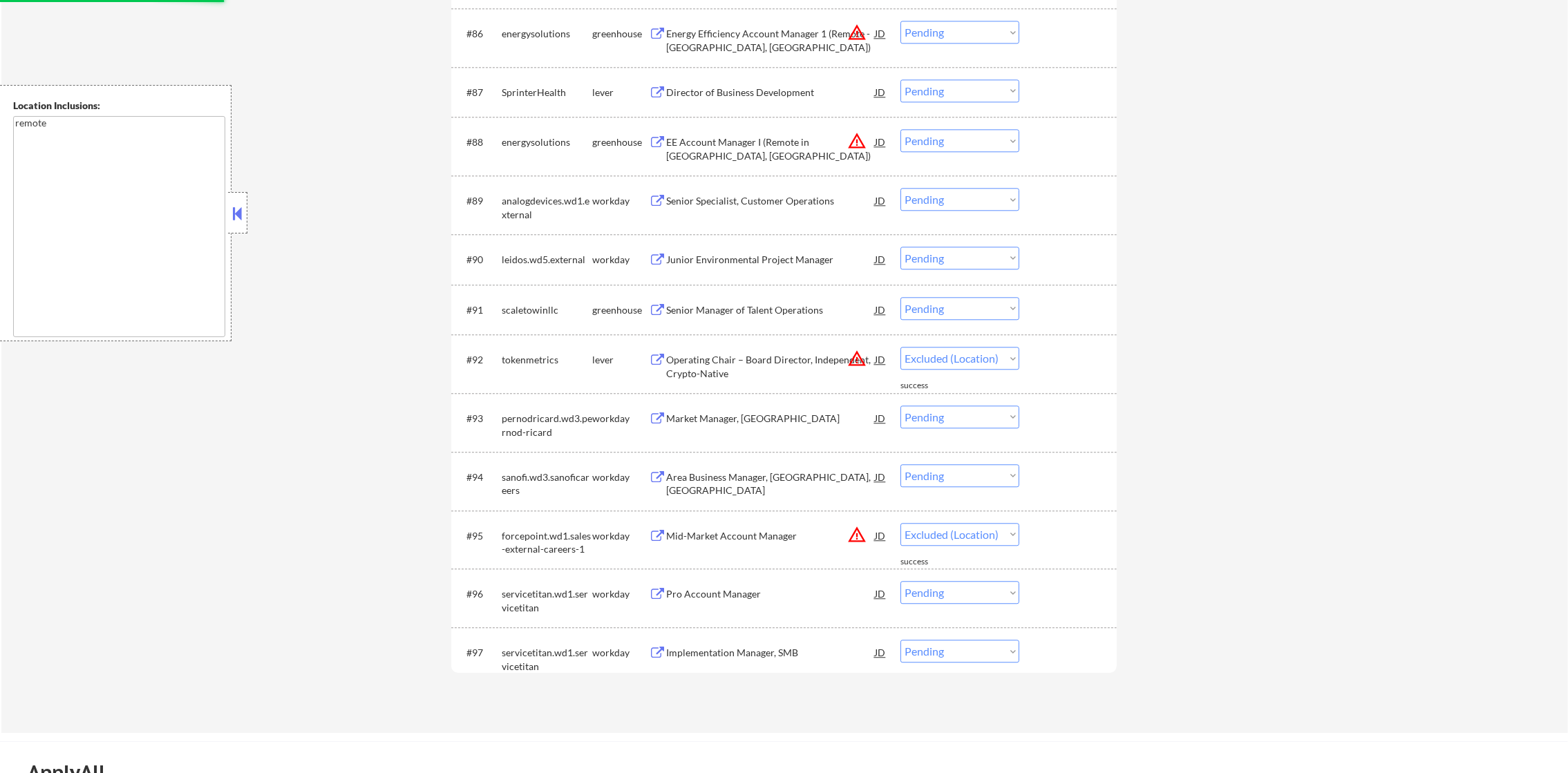
click at [856, 136] on button "warning_amber" at bounding box center [857, 141] width 19 height 19
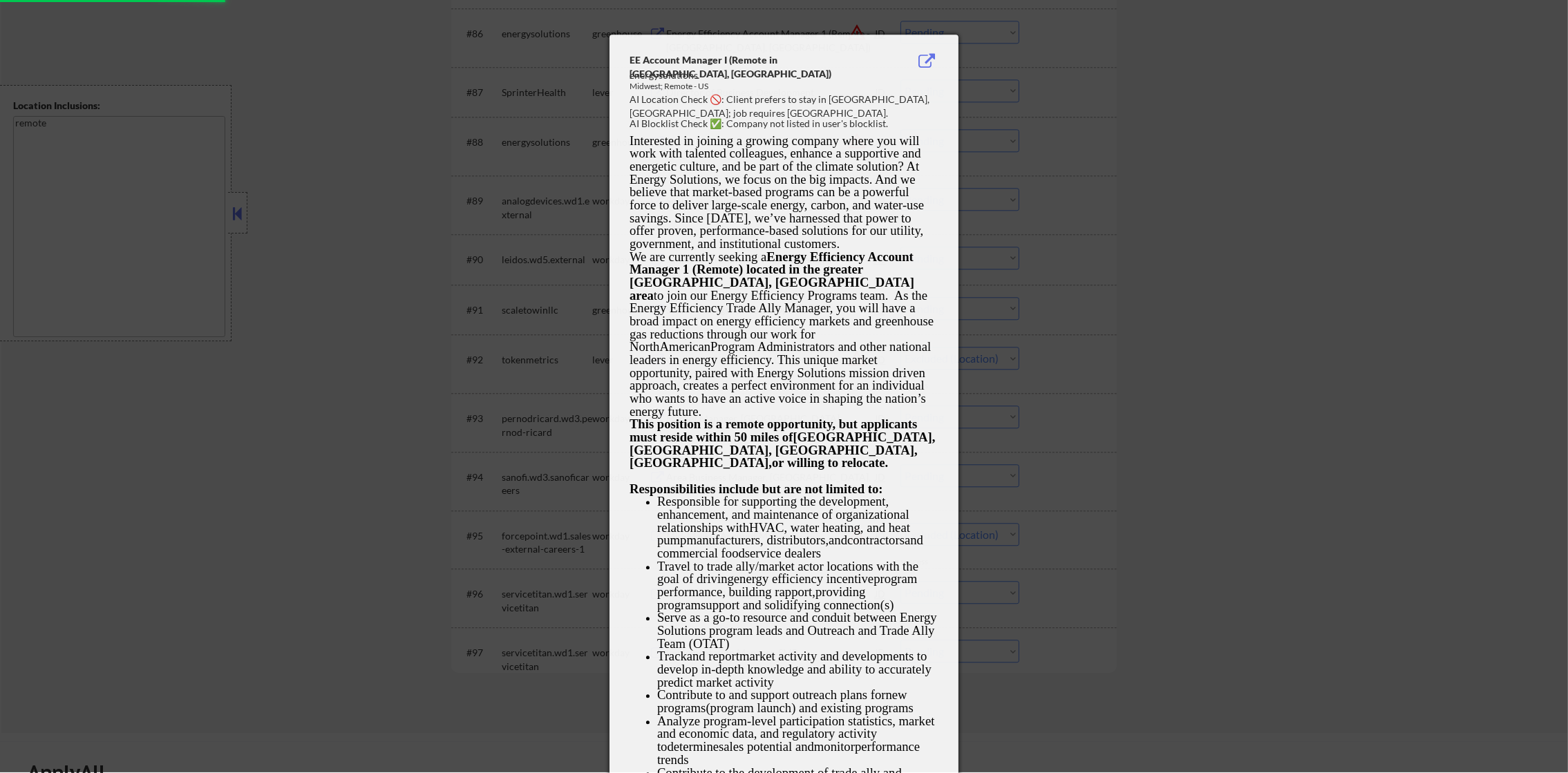
click at [1066, 146] on div at bounding box center [784, 385] width 1568 height 773
select select ""pending""
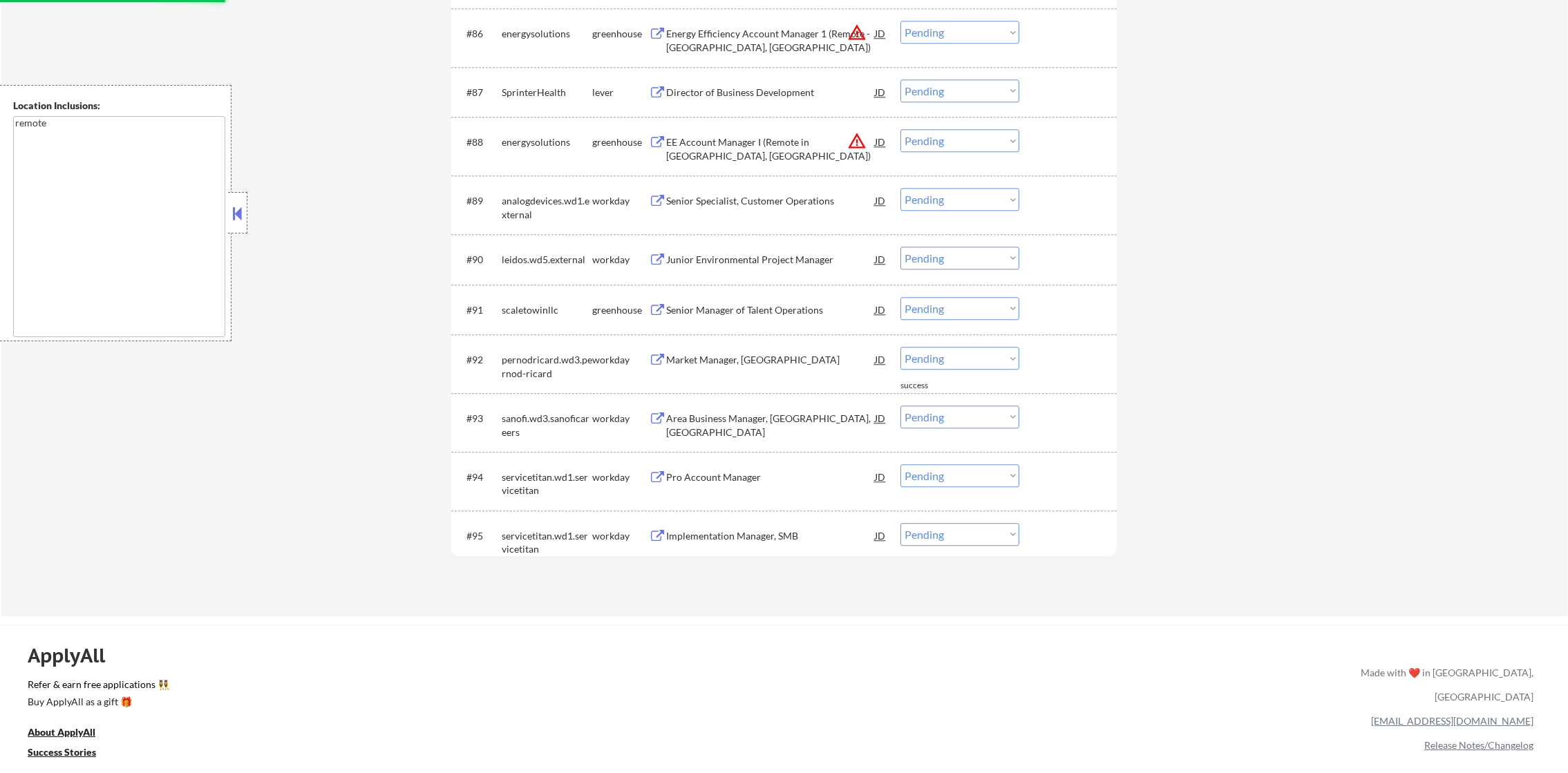
click at [976, 148] on select "Choose an option... Pending Applied Excluded (Questions) Excluded (Expired) Exc…" at bounding box center [960, 140] width 119 height 23
click at [900, 129] on select "Choose an option... Pending Applied Excluded (Questions) Excluded (Expired) Exc…" at bounding box center [960, 140] width 119 height 23
click at [853, 30] on button "warning_amber" at bounding box center [857, 32] width 19 height 19
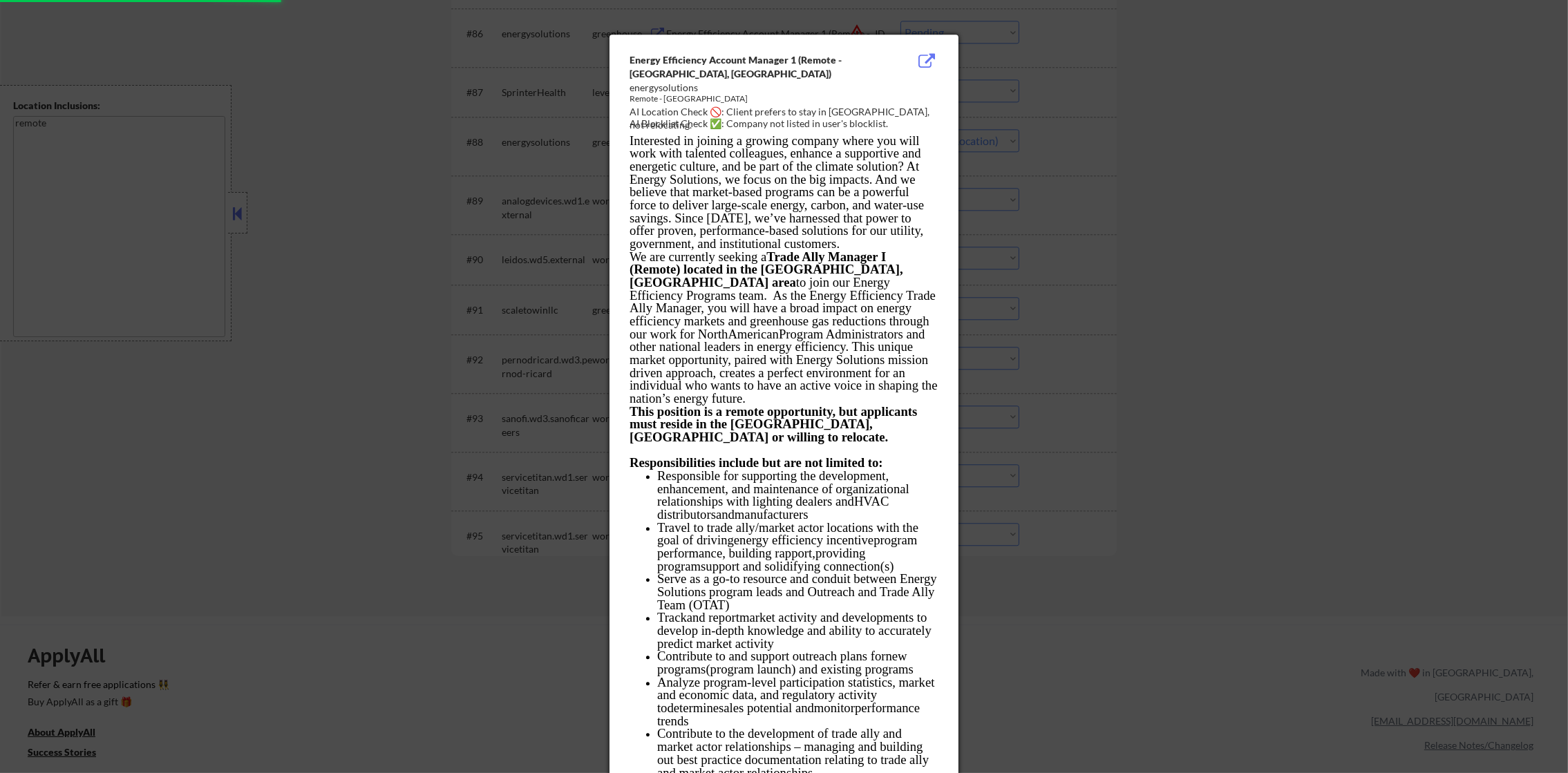
click at [1120, 47] on div at bounding box center [784, 386] width 1568 height 773
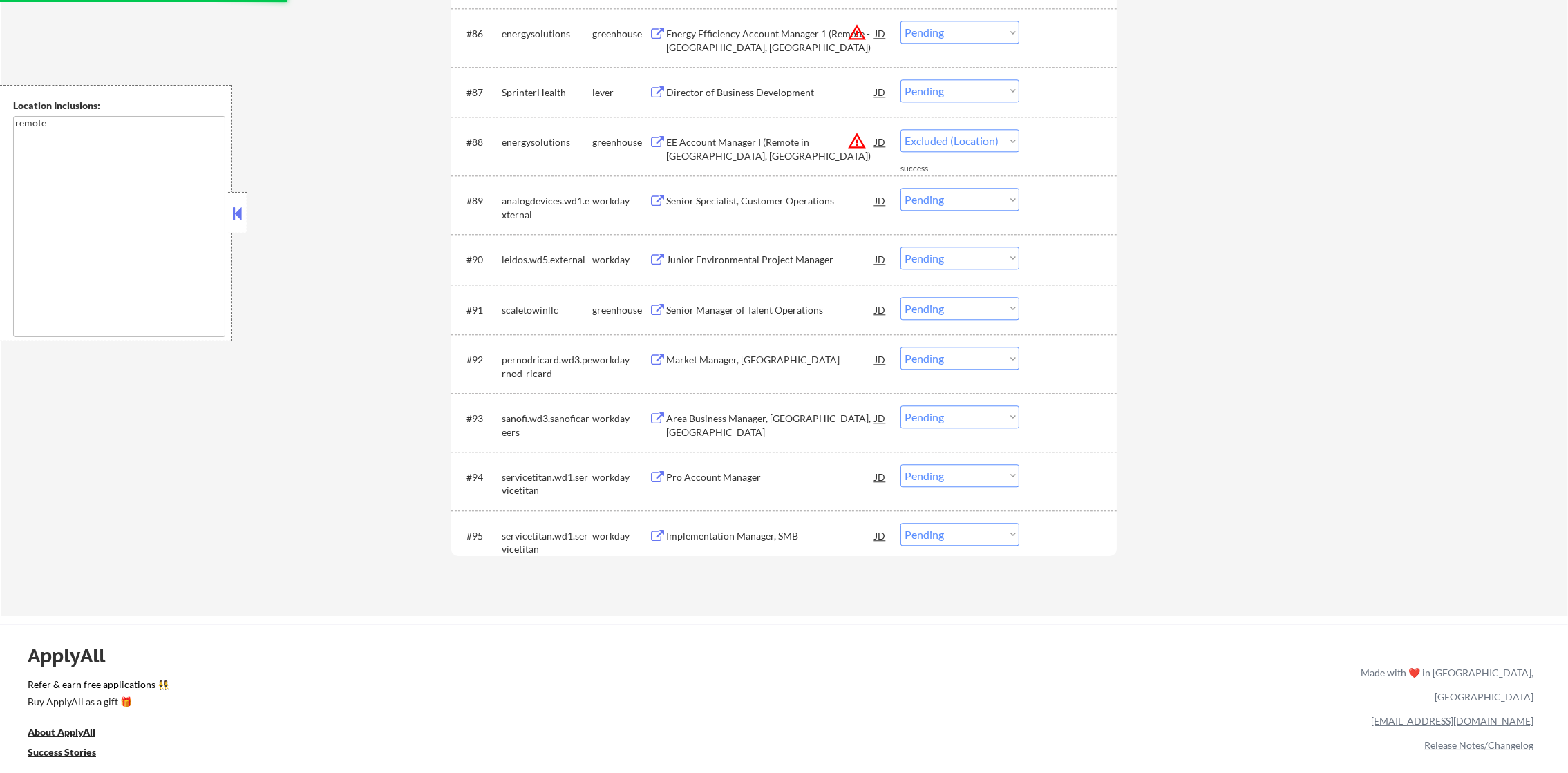
select select ""pending""
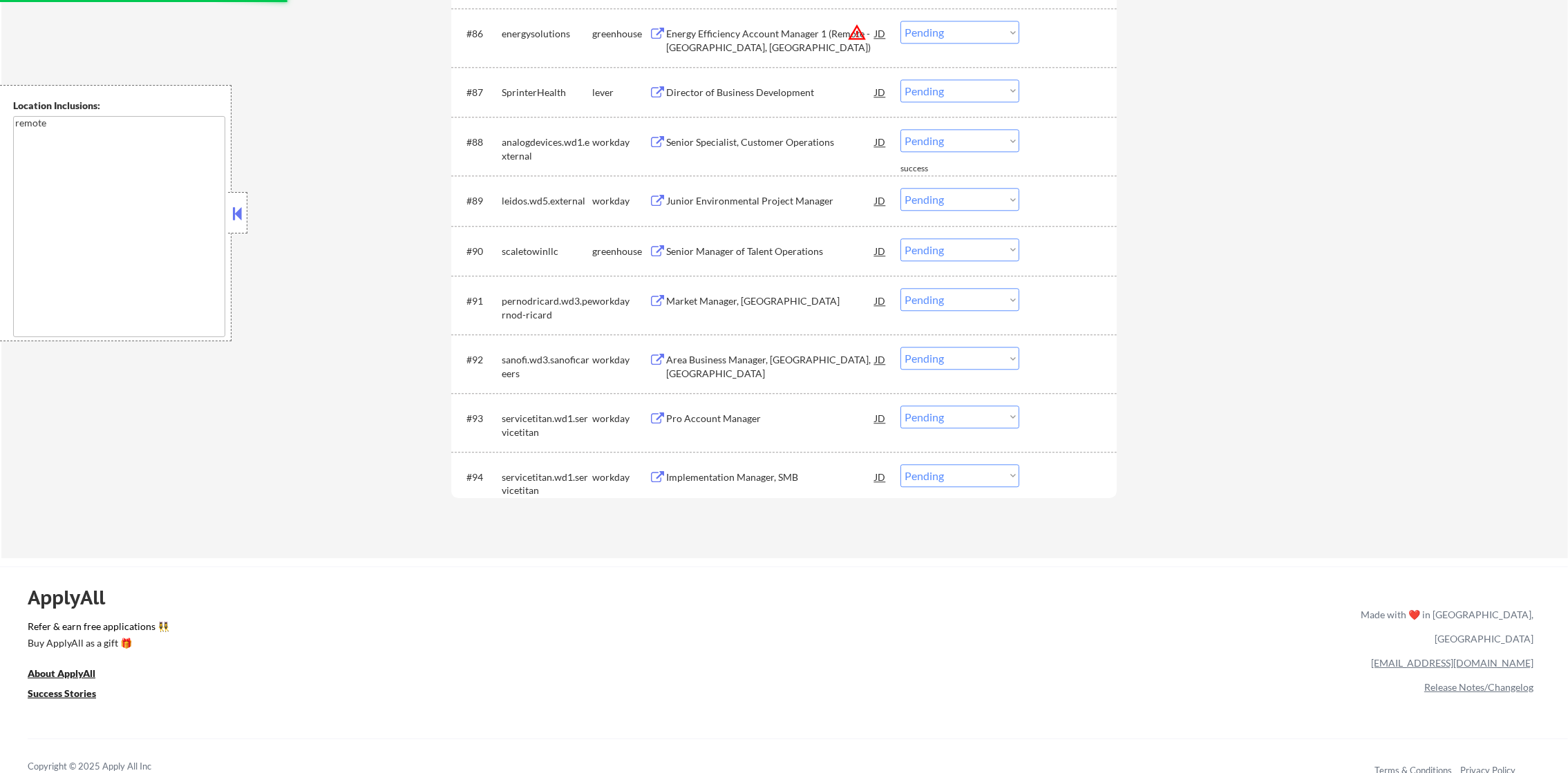
click at [971, 41] on select "Choose an option... Pending Applied Excluded (Questions) Excluded (Expired) Exc…" at bounding box center [960, 32] width 119 height 23
click at [900, 21] on select "Choose an option... Pending Applied Excluded (Questions) Excluded (Expired) Exc…" at bounding box center [960, 32] width 119 height 23
select select ""pending""
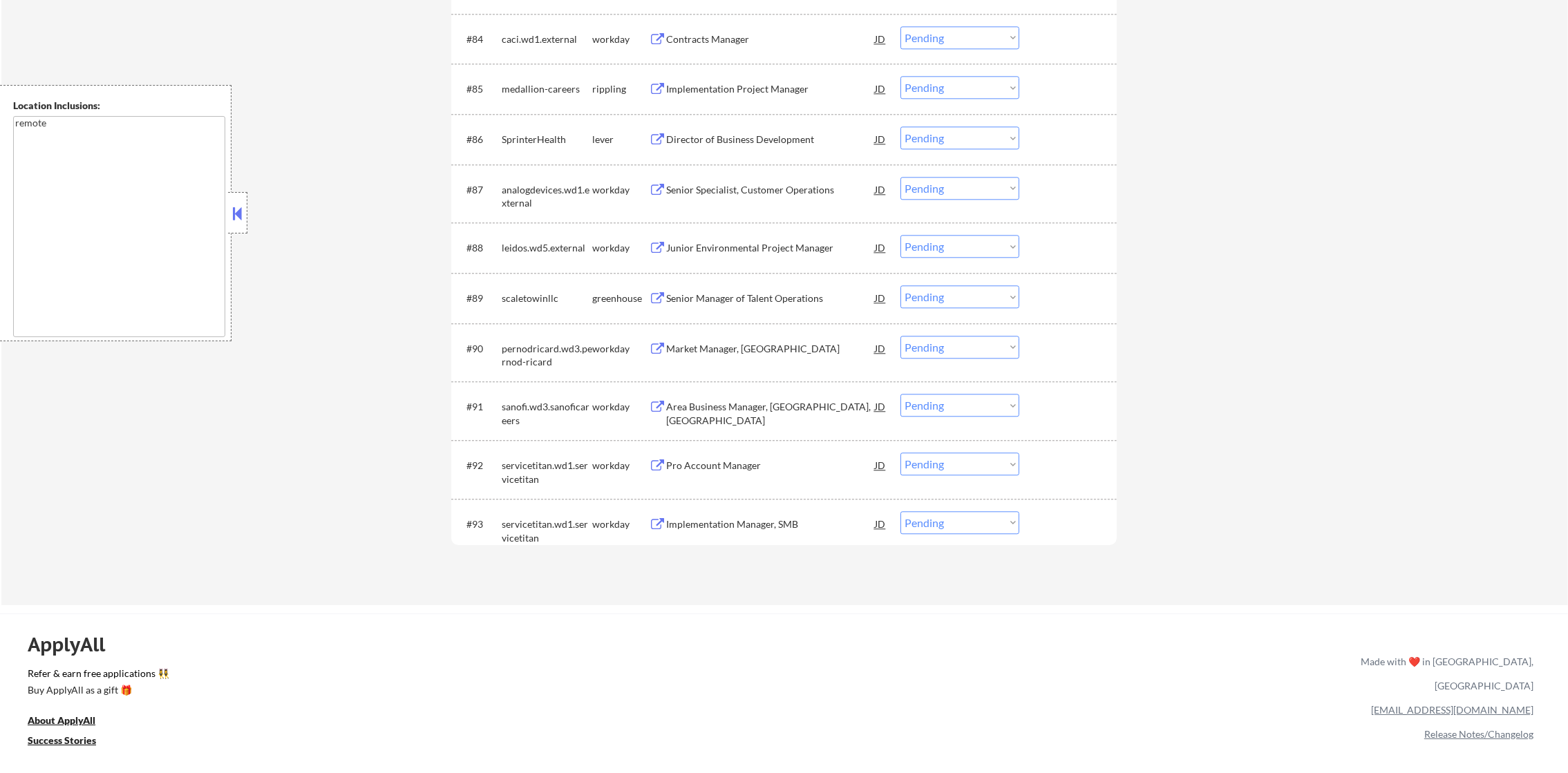
scroll to position [5143, 0]
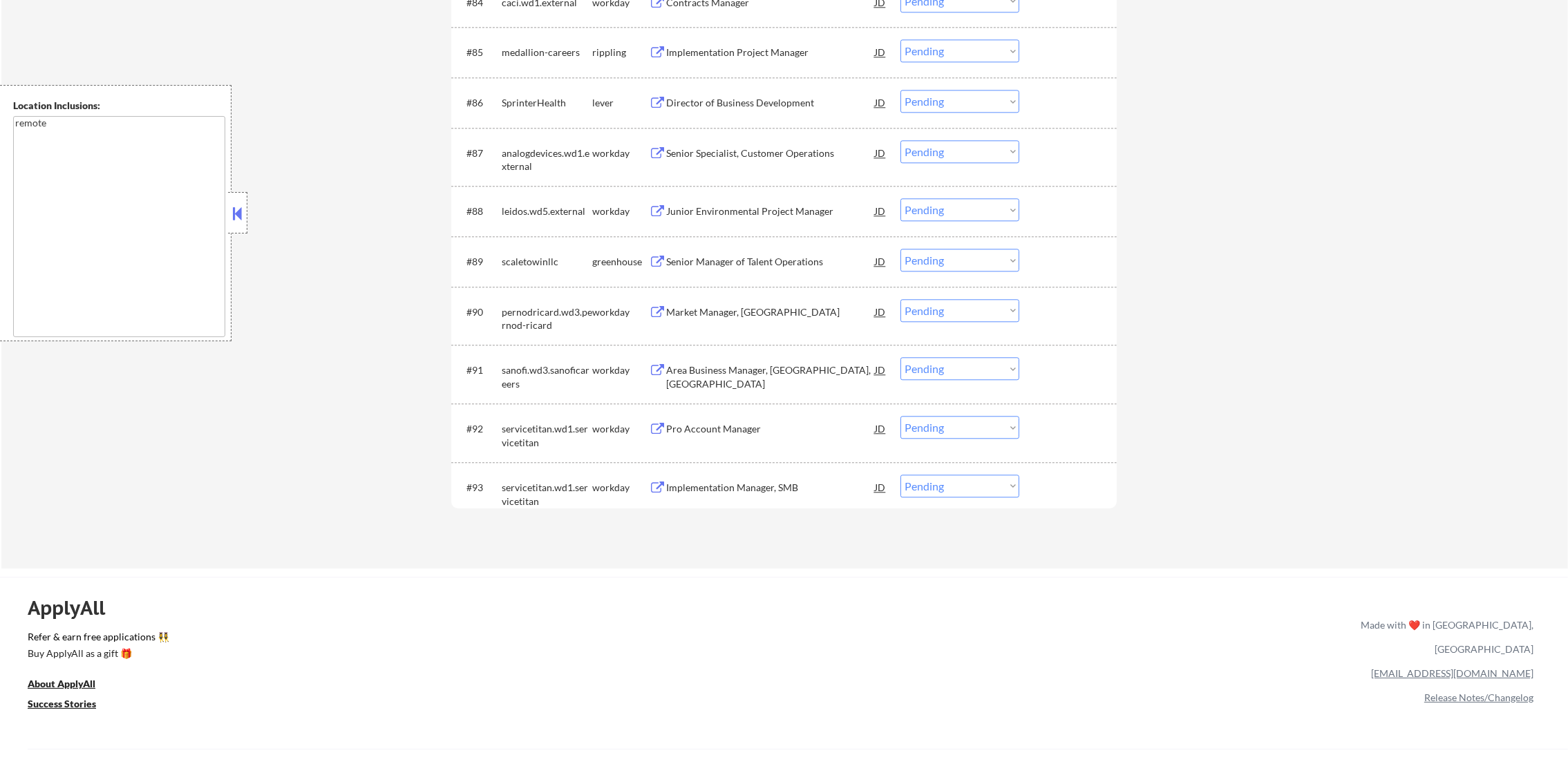
click at [779, 251] on div "Senior Manager of Talent Operations" at bounding box center [770, 261] width 208 height 25
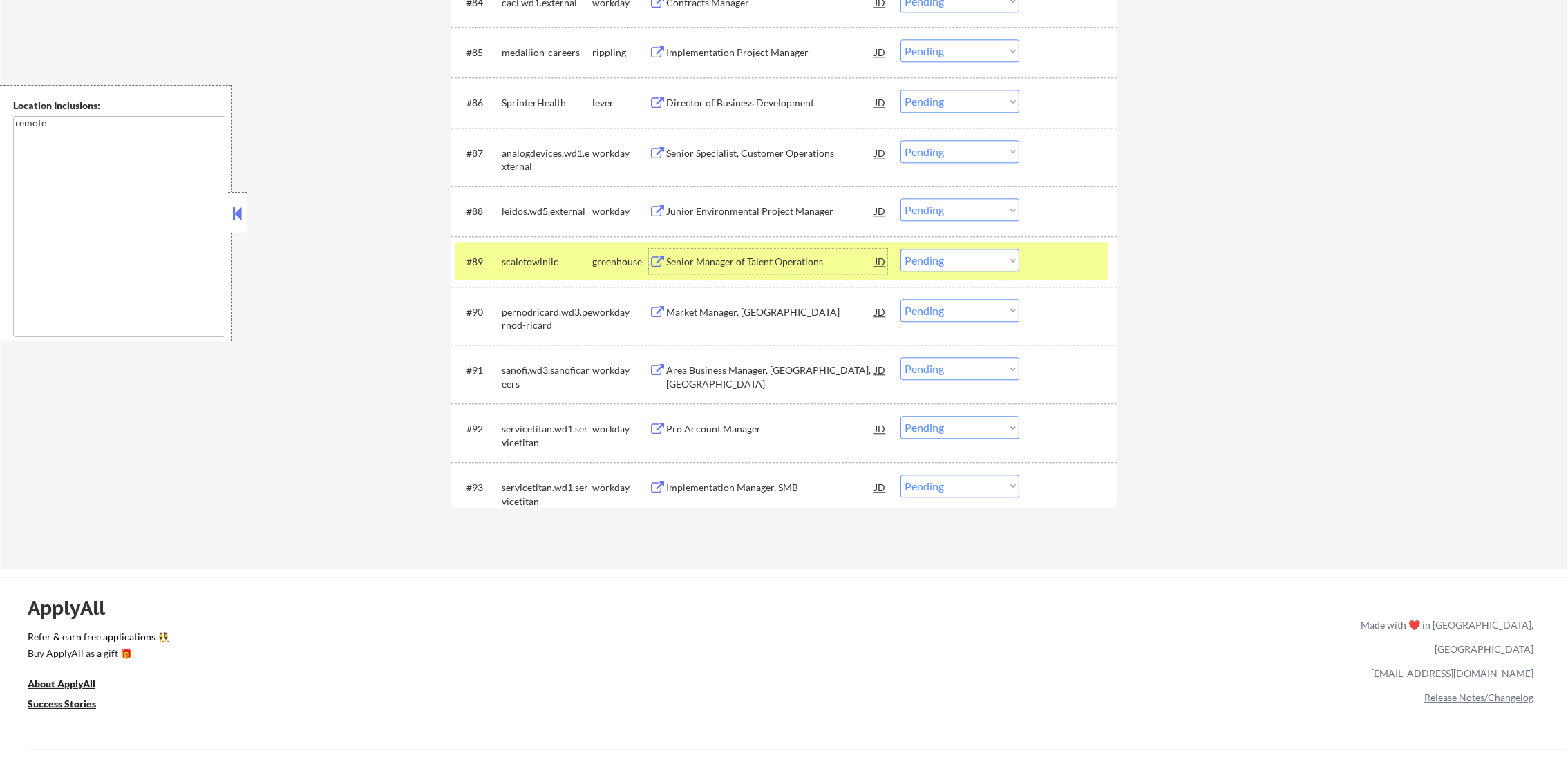
click at [945, 264] on select "Choose an option... Pending Applied Excluded (Questions) Excluded (Expired) Exc…" at bounding box center [960, 260] width 119 height 23
click at [900, 249] on select "Choose an option... Pending Applied Excluded (Questions) Excluded (Expired) Exc…" at bounding box center [960, 260] width 119 height 23
click at [561, 261] on div "scaletowinllc" at bounding box center [547, 261] width 91 height 14
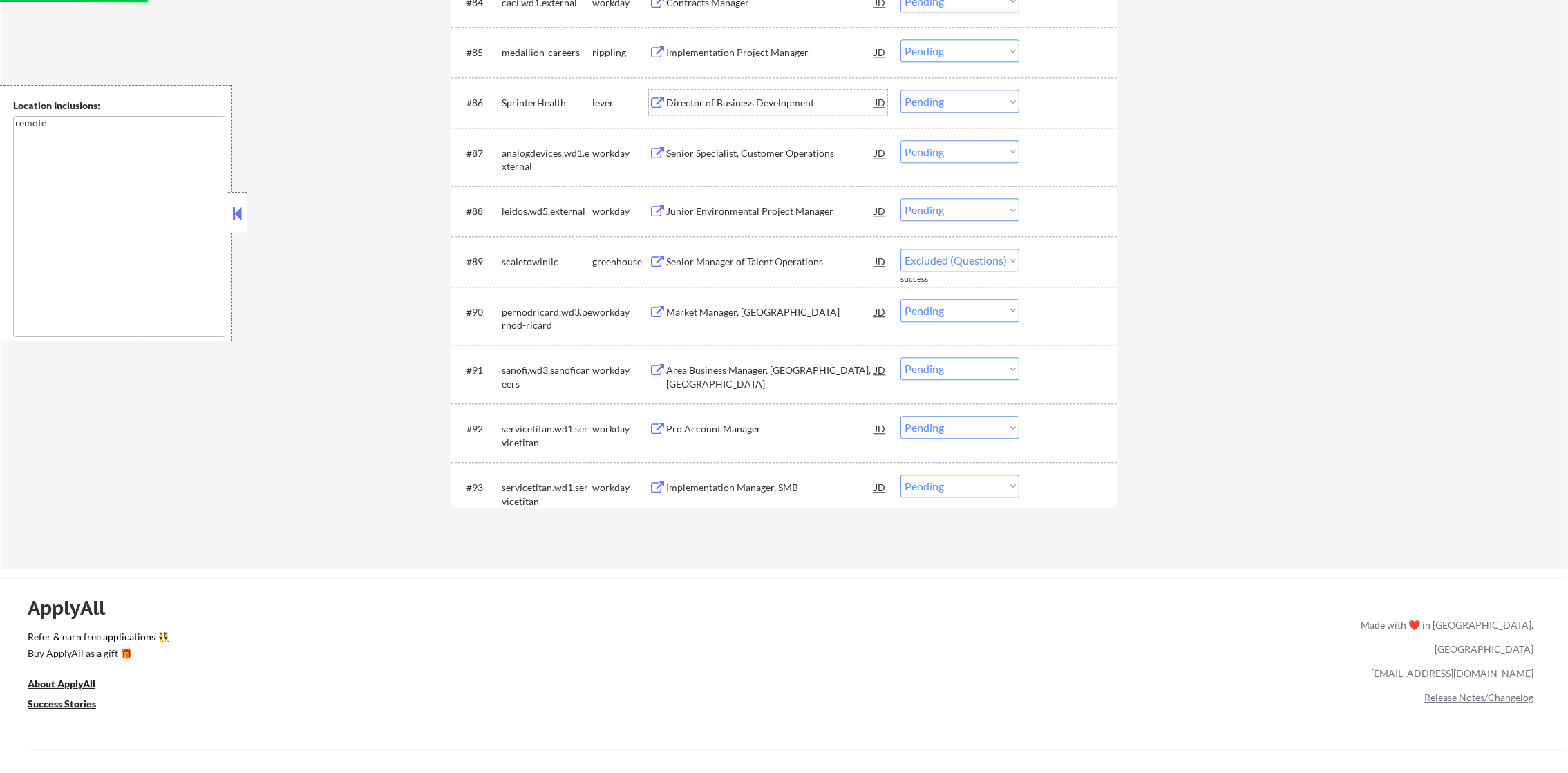
click at [764, 92] on div "Director of Business Development" at bounding box center [770, 102] width 208 height 25
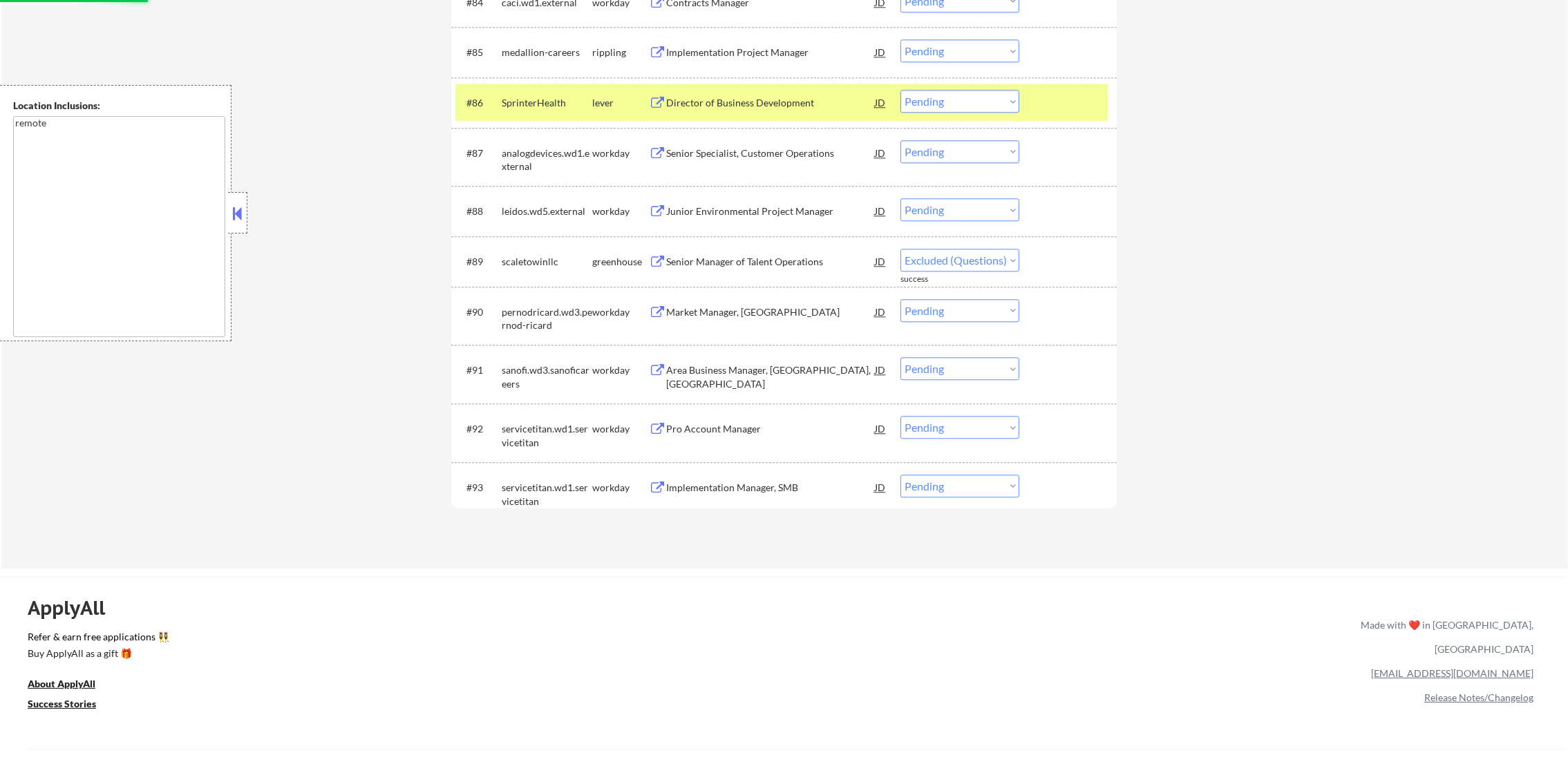
select select ""pending""
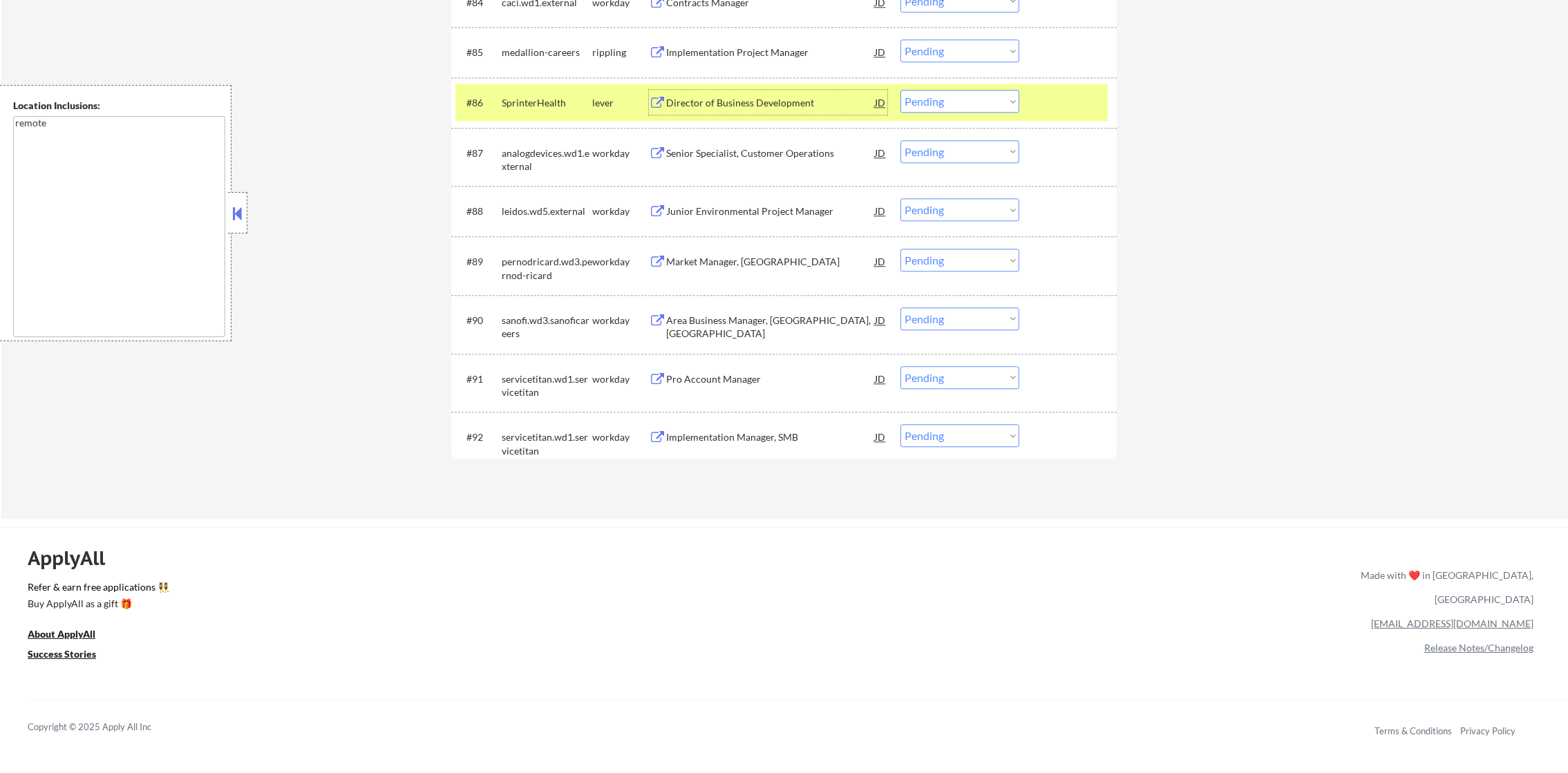
drag, startPoint x: 977, startPoint y: 95, endPoint x: 977, endPoint y: 104, distance: 9.0
click at [977, 95] on select "Choose an option... Pending Applied Excluded (Questions) Excluded (Expired) Exc…" at bounding box center [960, 101] width 119 height 23
click at [900, 90] on select "Choose an option... Pending Applied Excluded (Questions) Excluded (Expired) Exc…" at bounding box center [960, 101] width 119 height 23
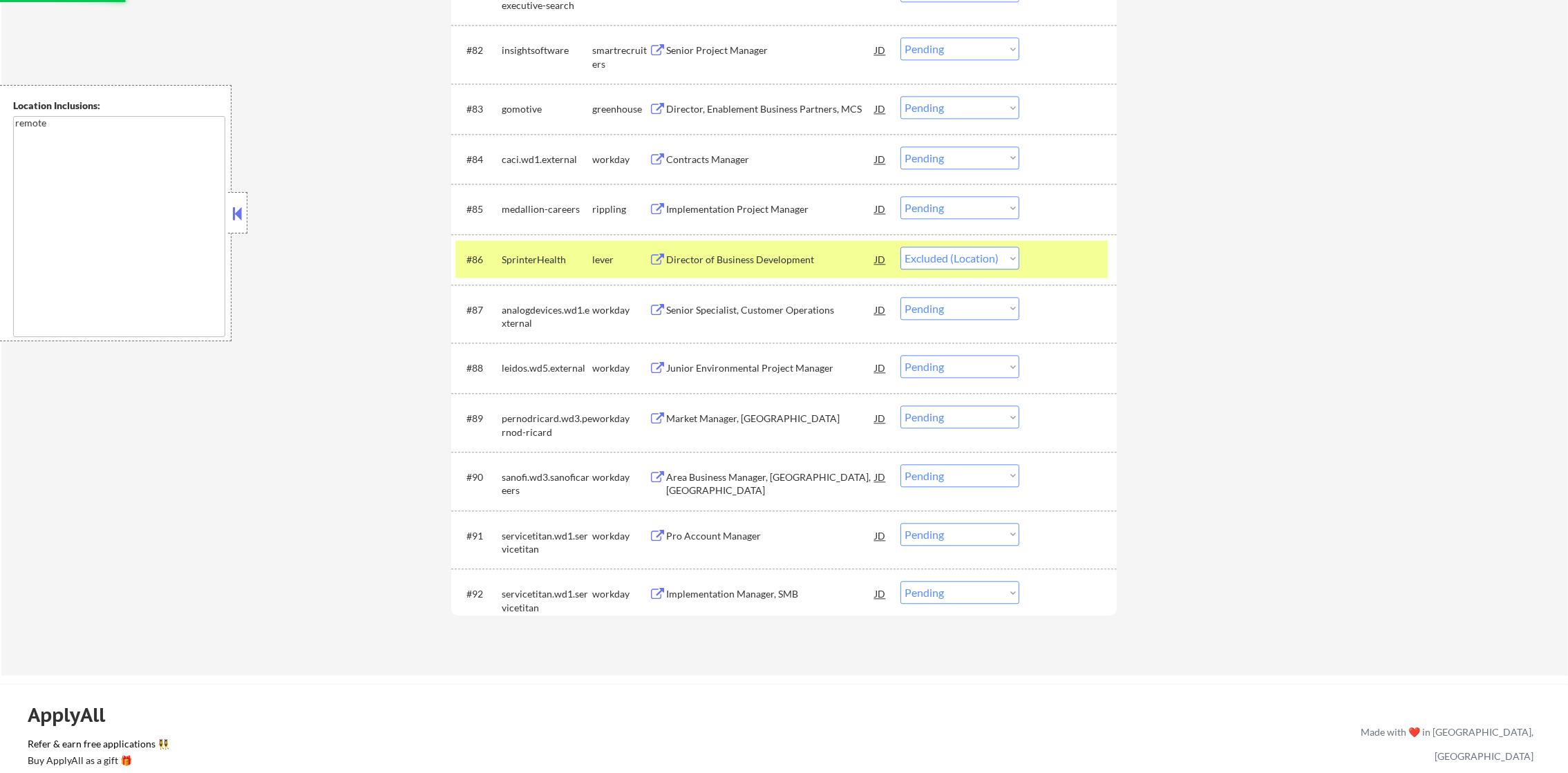
scroll to position [4936, 0]
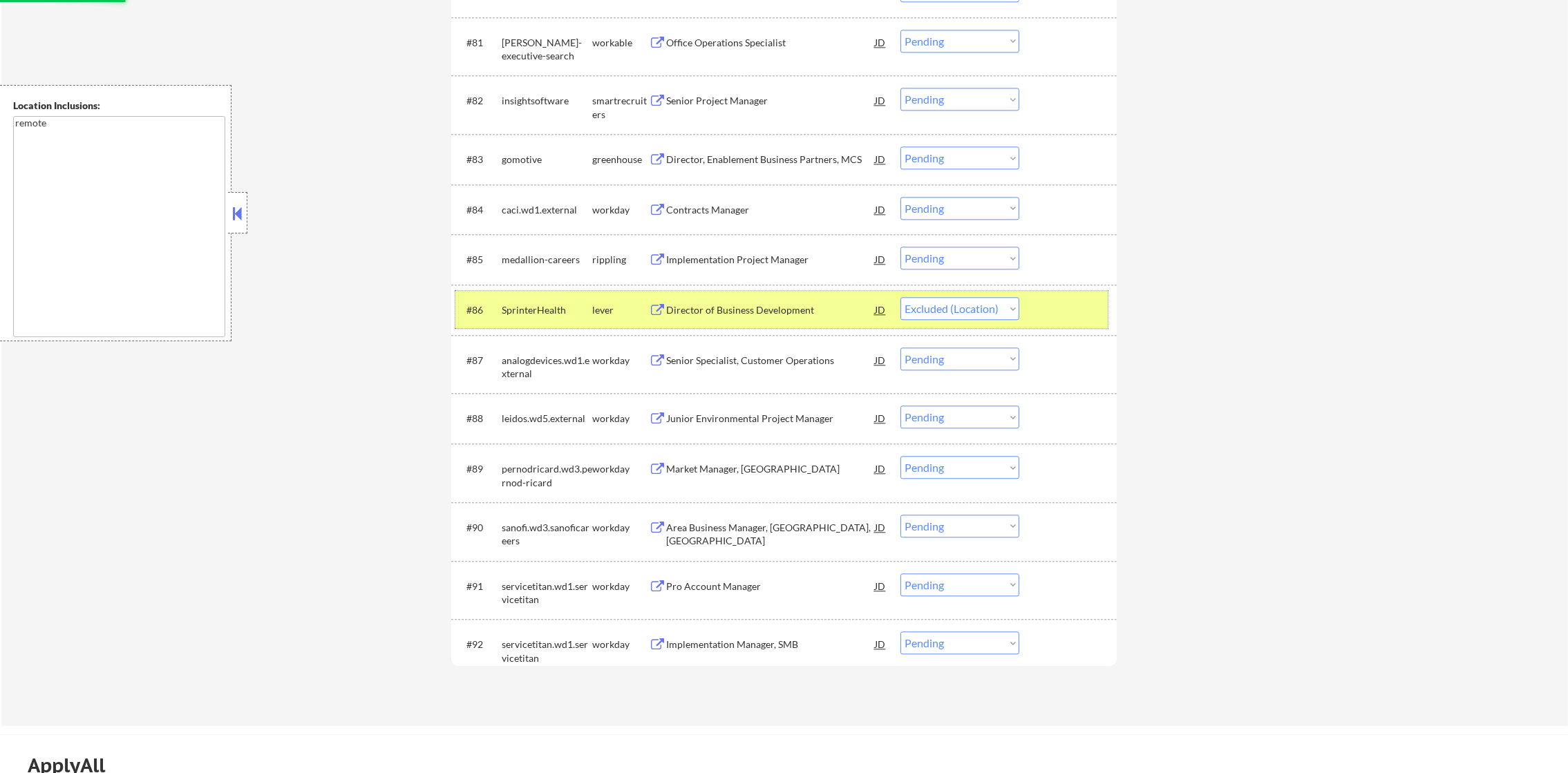
click at [544, 295] on div "#86 SprinterHealth lever Director of Business Development JD warning_amber Choo…" at bounding box center [781, 310] width 652 height 37
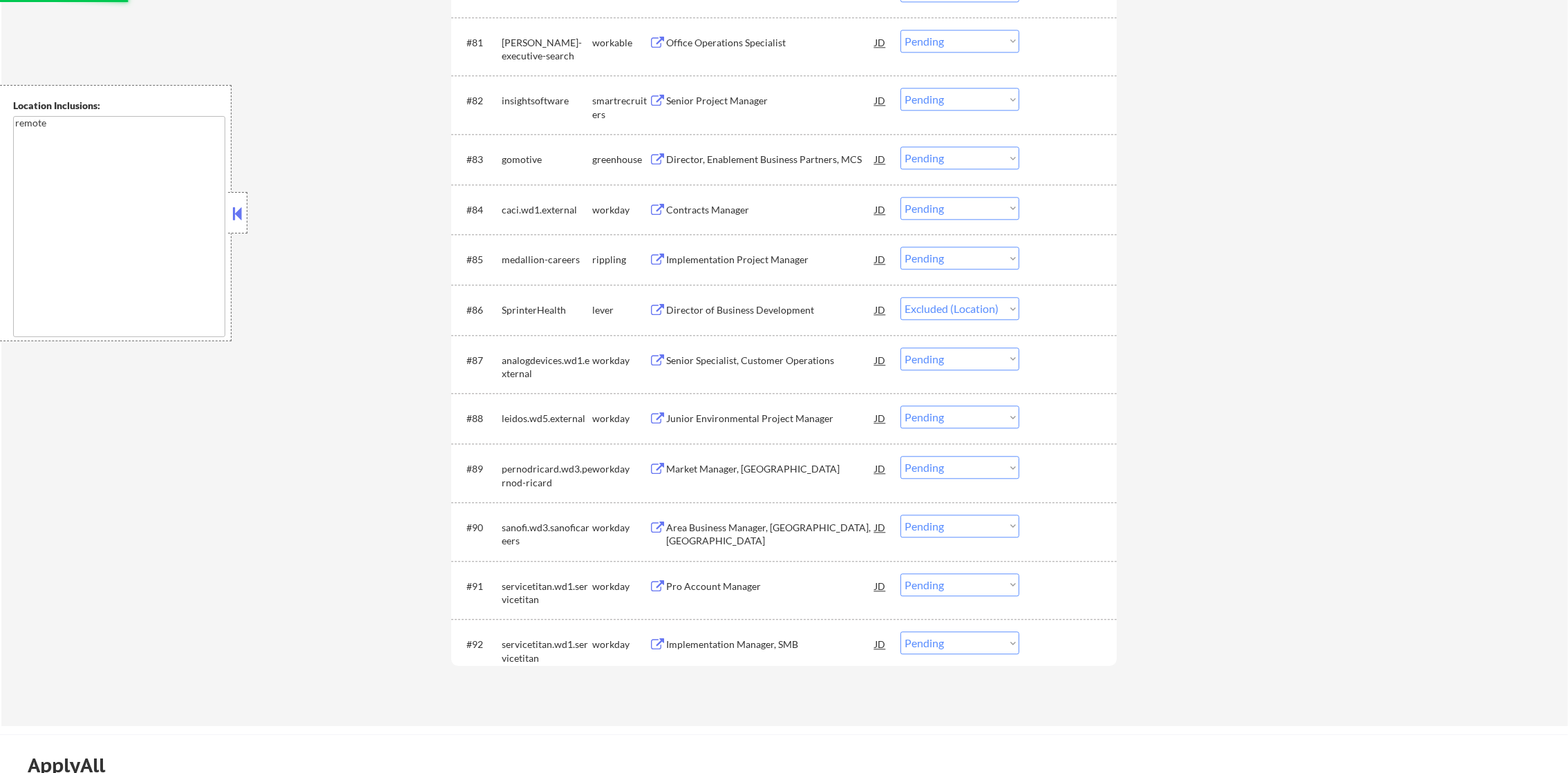
click at [767, 253] on div "Implementation Project Manager" at bounding box center [770, 260] width 208 height 14
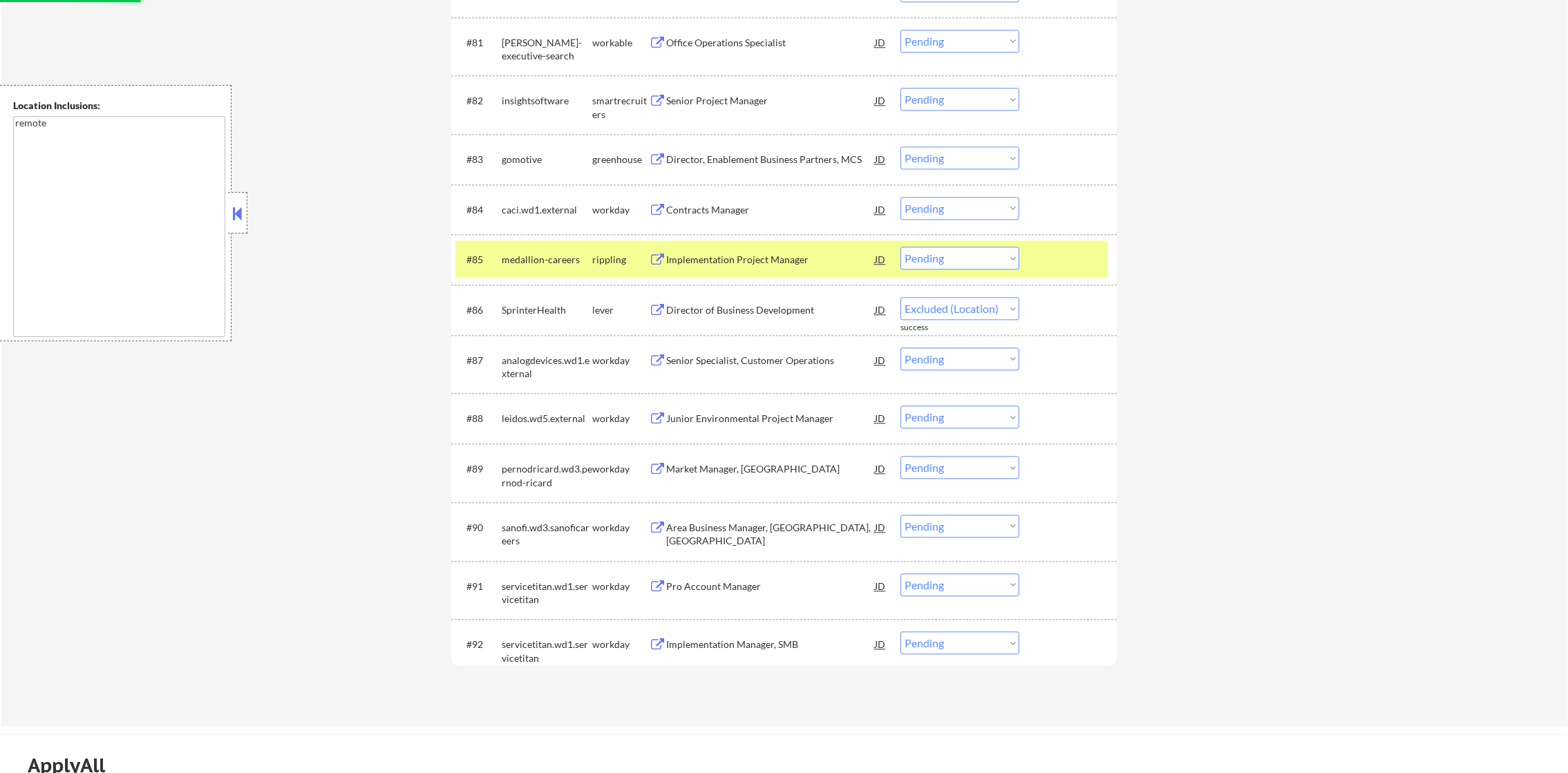
select select ""pending""
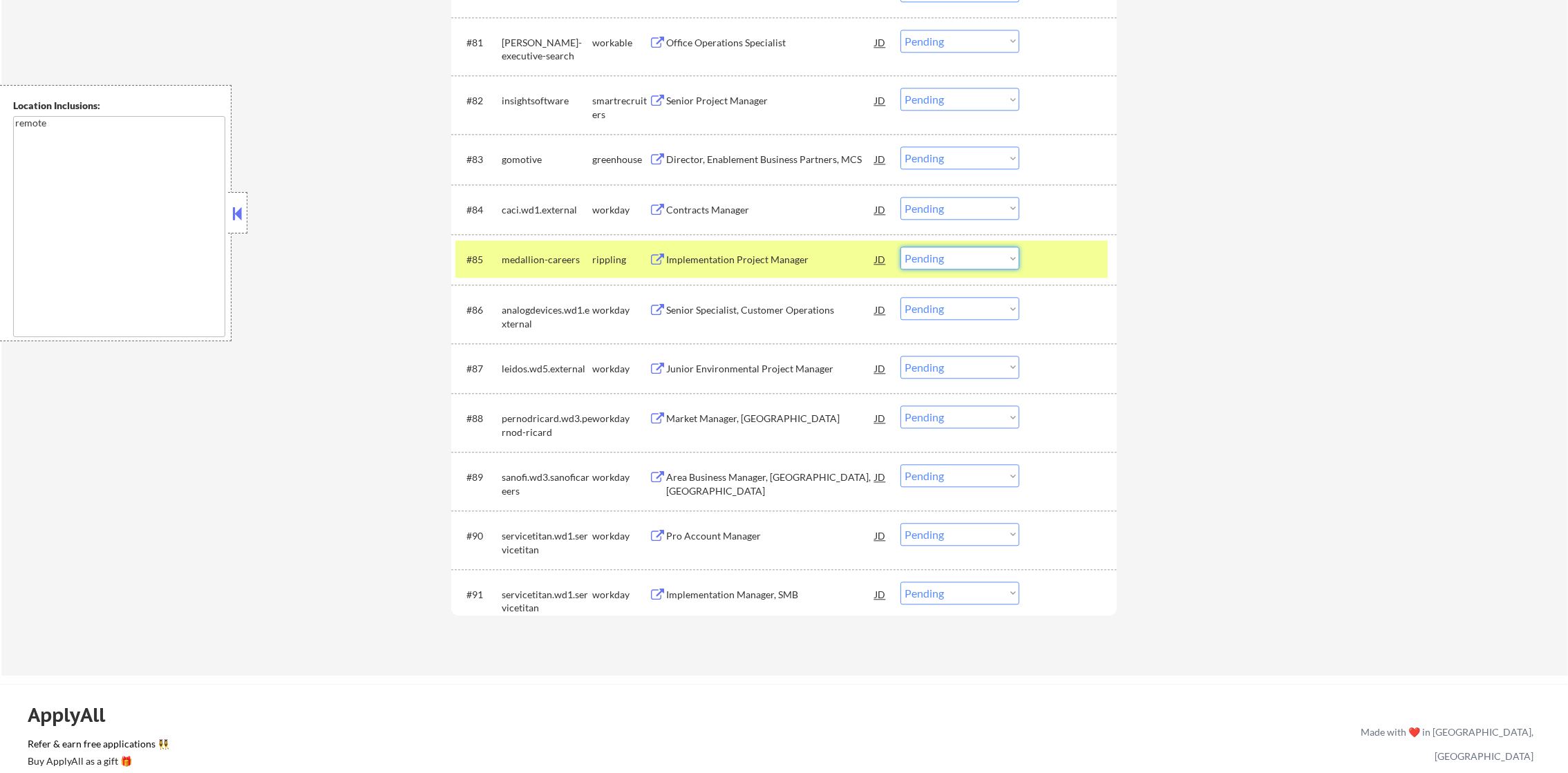
click at [917, 259] on select "Choose an option... Pending Applied Excluded (Questions) Excluded (Expired) Exc…" at bounding box center [960, 258] width 119 height 23
click at [900, 247] on select "Choose an option... Pending Applied Excluded (Questions) Excluded (Expired) Exc…" at bounding box center [960, 258] width 119 height 23
click at [567, 254] on div "medallion-careers" at bounding box center [547, 260] width 91 height 14
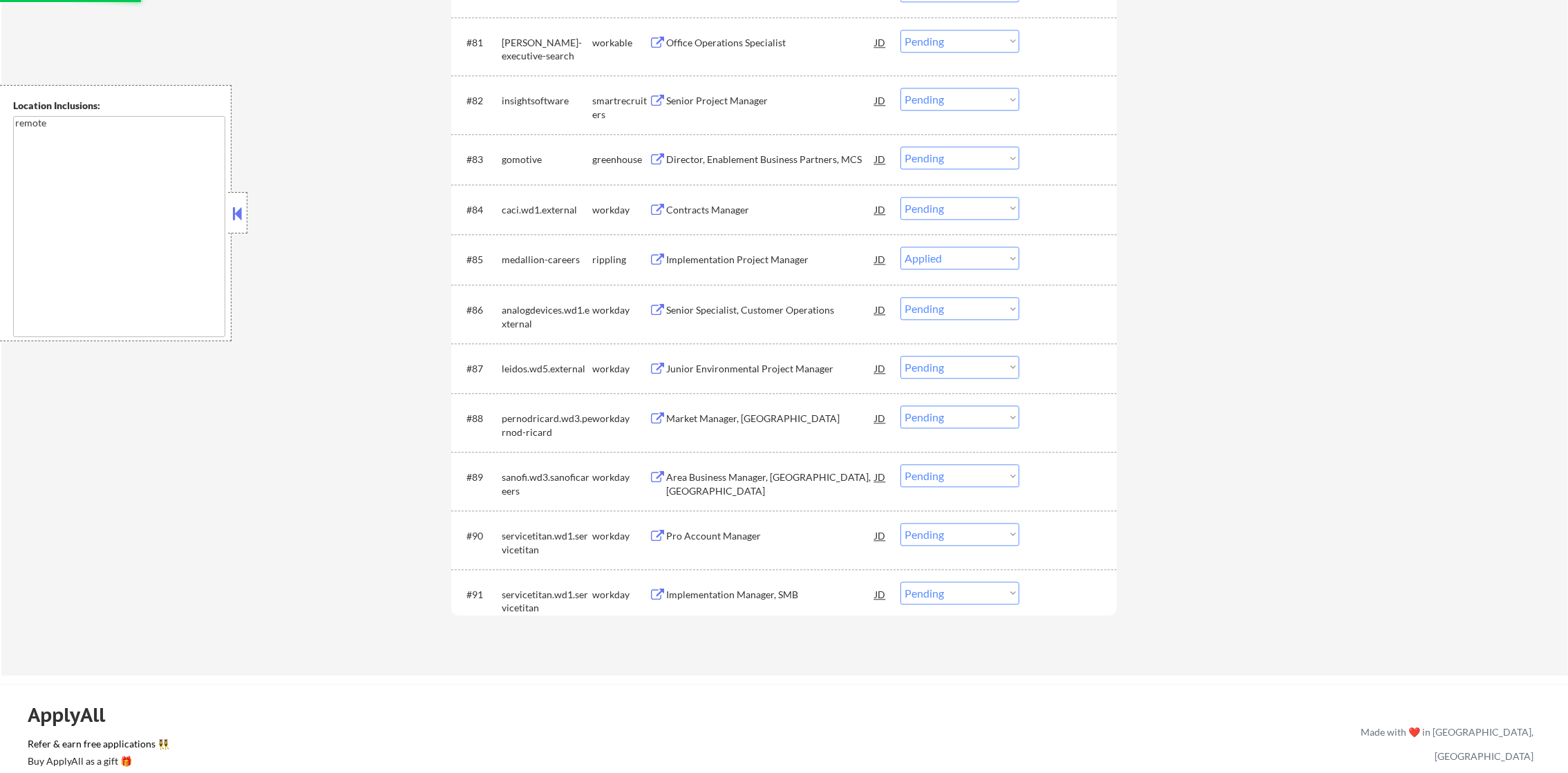
select select ""pending""
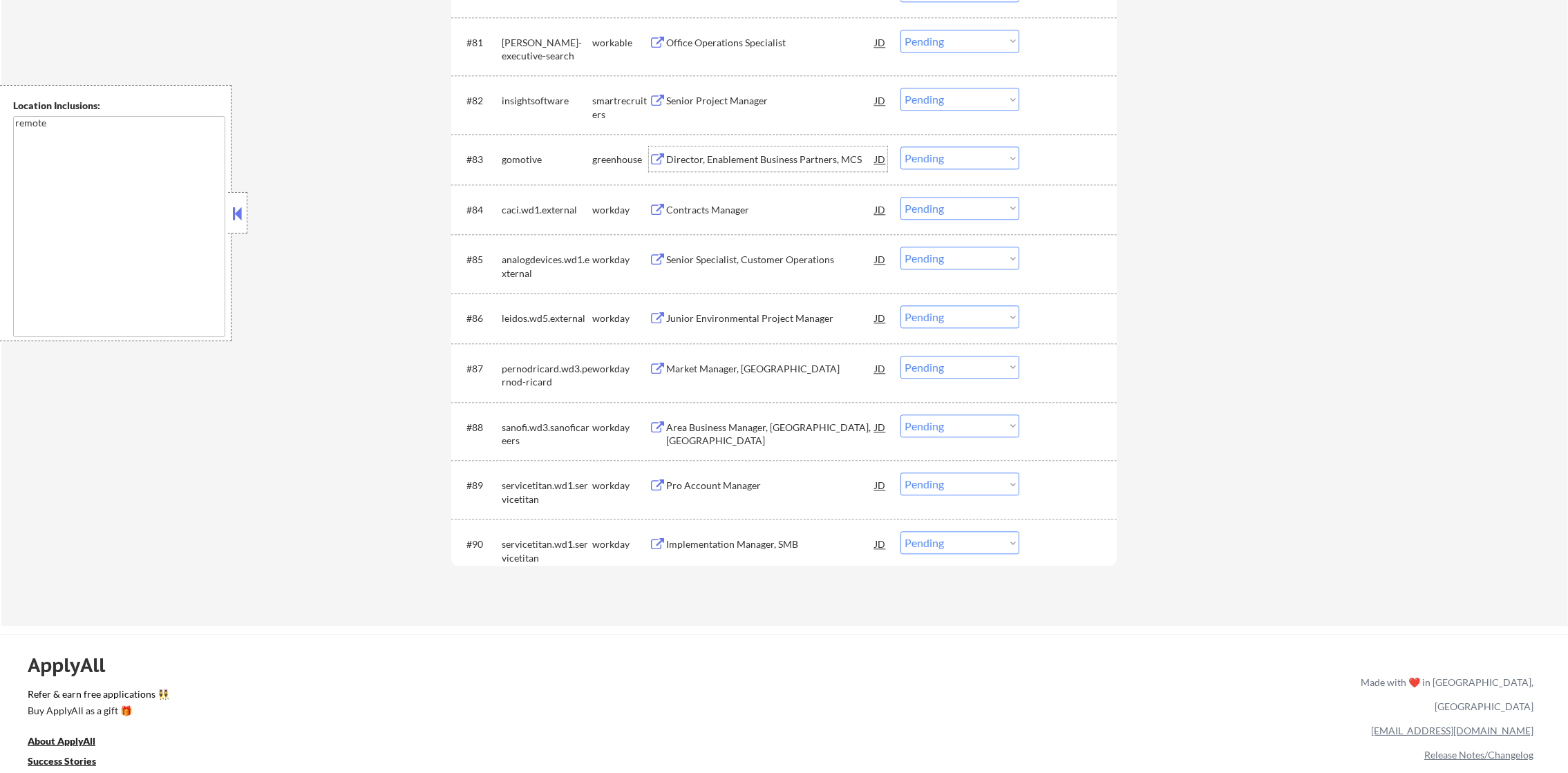
click at [764, 150] on div "Director, Enablement Business Partners, MCS" at bounding box center [770, 159] width 208 height 25
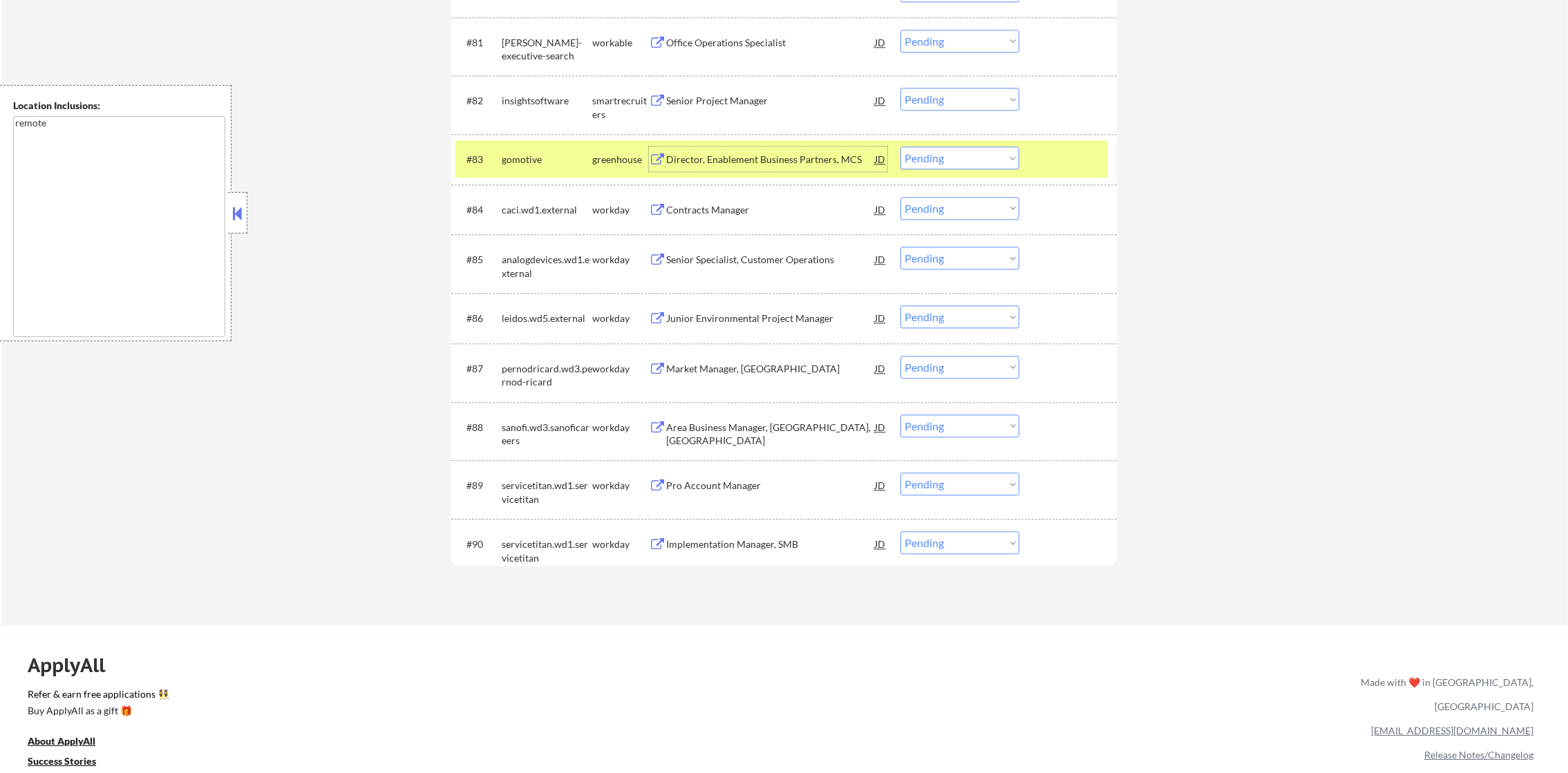
drag, startPoint x: 911, startPoint y: 149, endPoint x: 915, endPoint y: 161, distance: 12.6
click at [911, 150] on select "Choose an option... Pending Applied Excluded (Questions) Excluded (Expired) Exc…" at bounding box center [960, 158] width 119 height 23
click at [900, 147] on select "Choose an option... Pending Applied Excluded (Questions) Excluded (Expired) Exc…" at bounding box center [960, 158] width 119 height 23
click at [558, 166] on div "gomotive" at bounding box center [547, 159] width 91 height 25
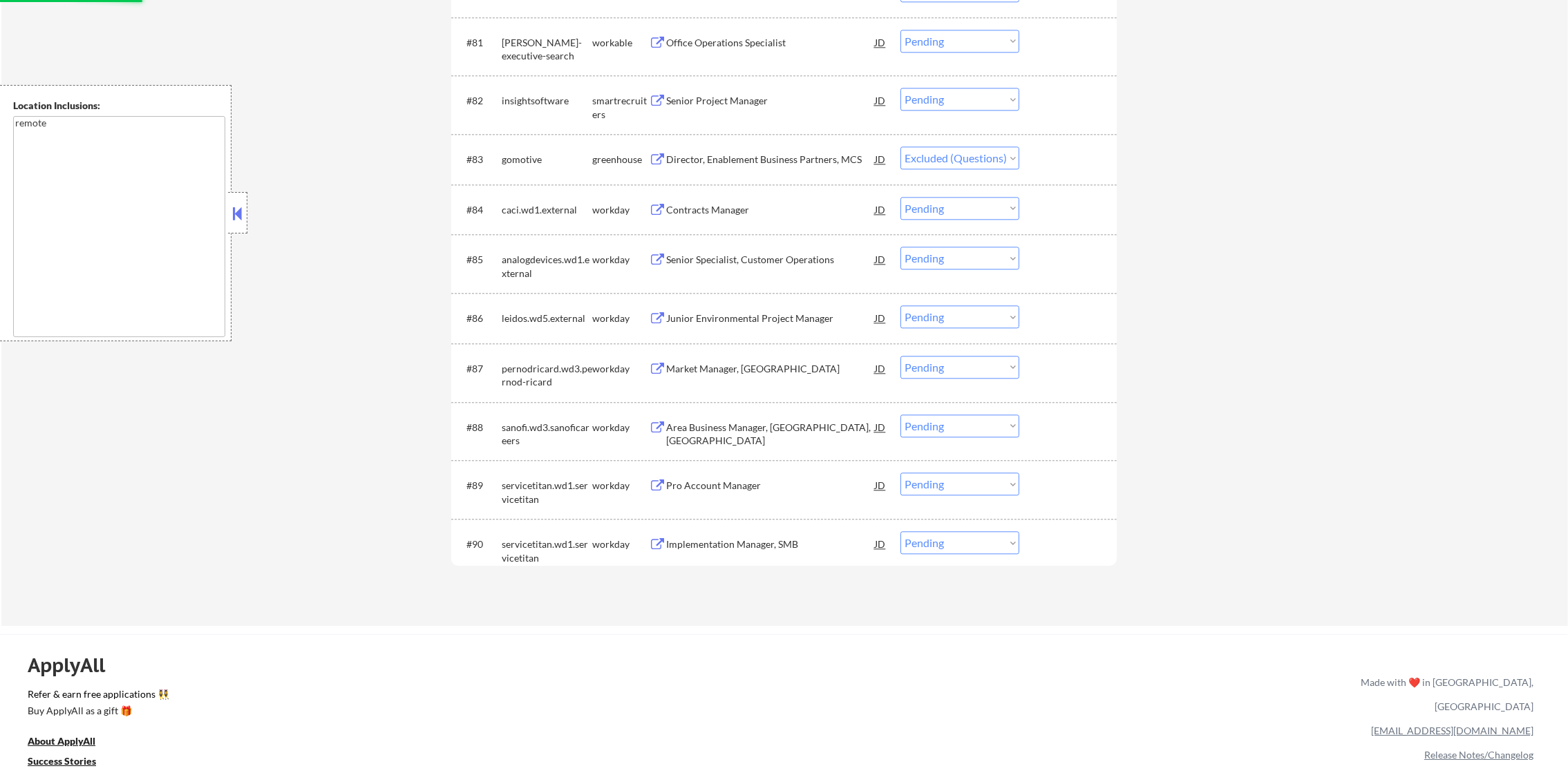
click at [735, 86] on div "#82 insightsoftware smartrecruiters Senior Project Manager JD warning_amber Cho…" at bounding box center [781, 105] width 652 height 45
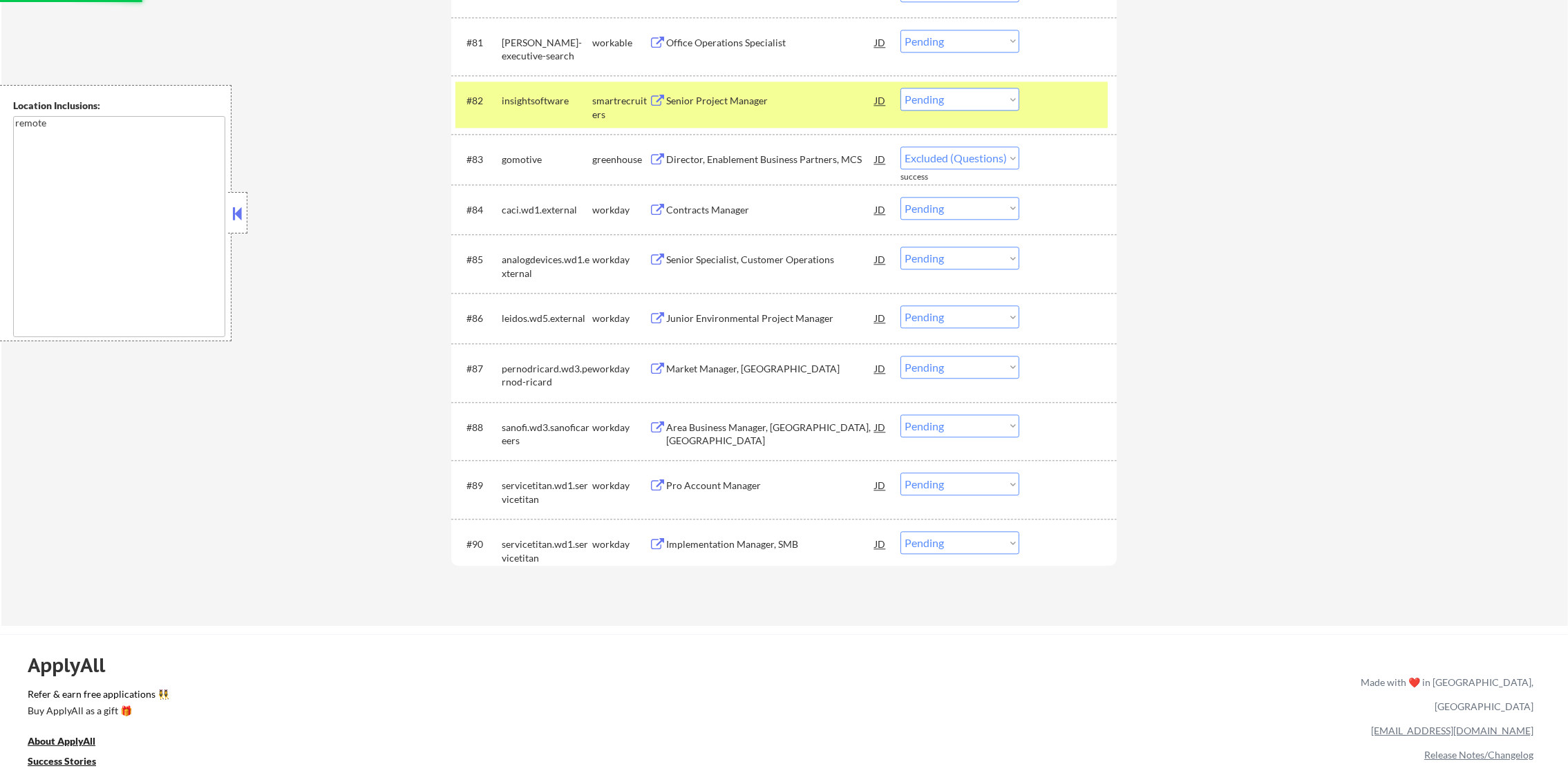
click at [733, 98] on div "Senior Project Manager" at bounding box center [770, 101] width 208 height 14
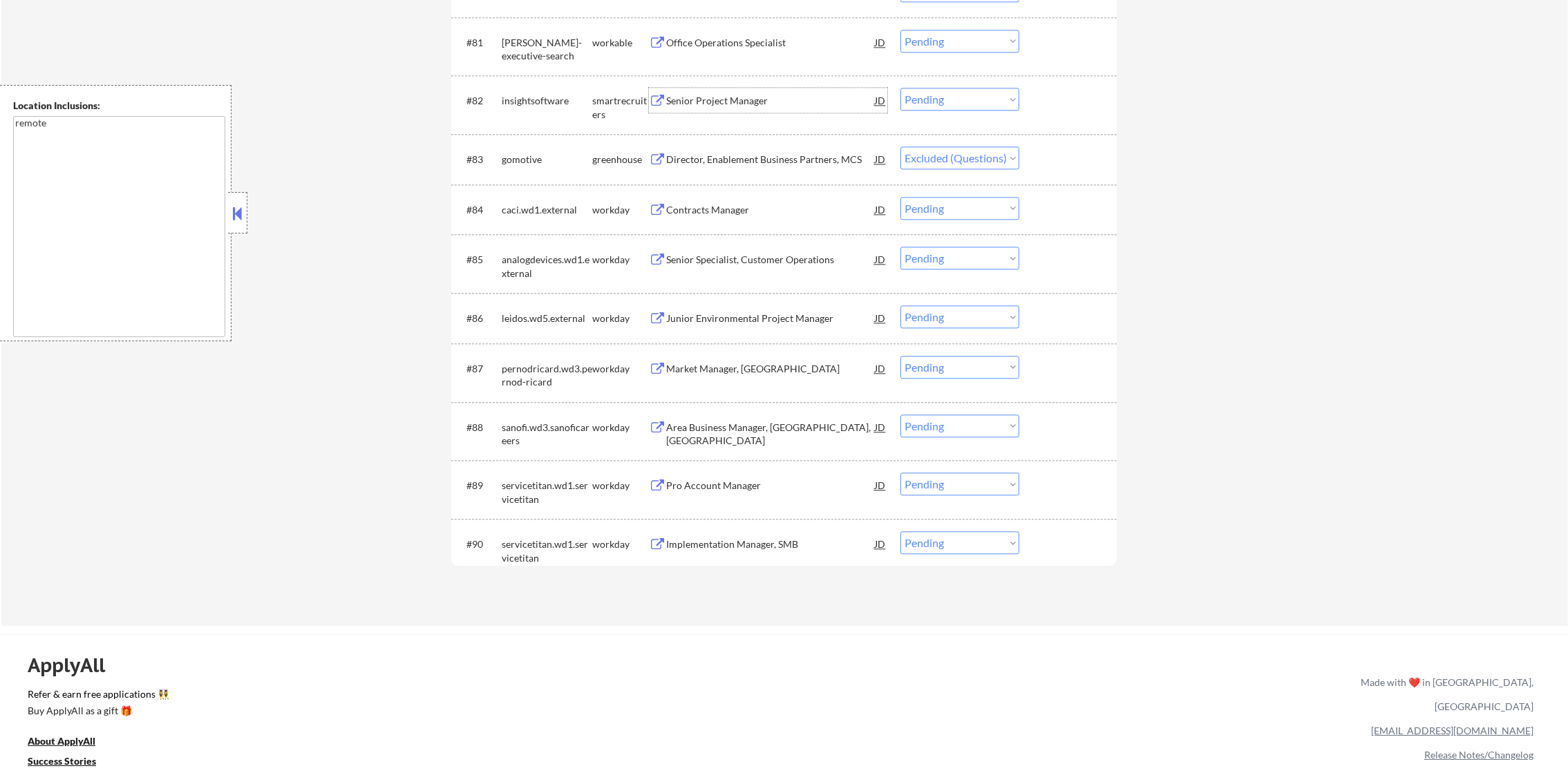
click at [540, 101] on div "insightsoftware" at bounding box center [547, 101] width 91 height 14
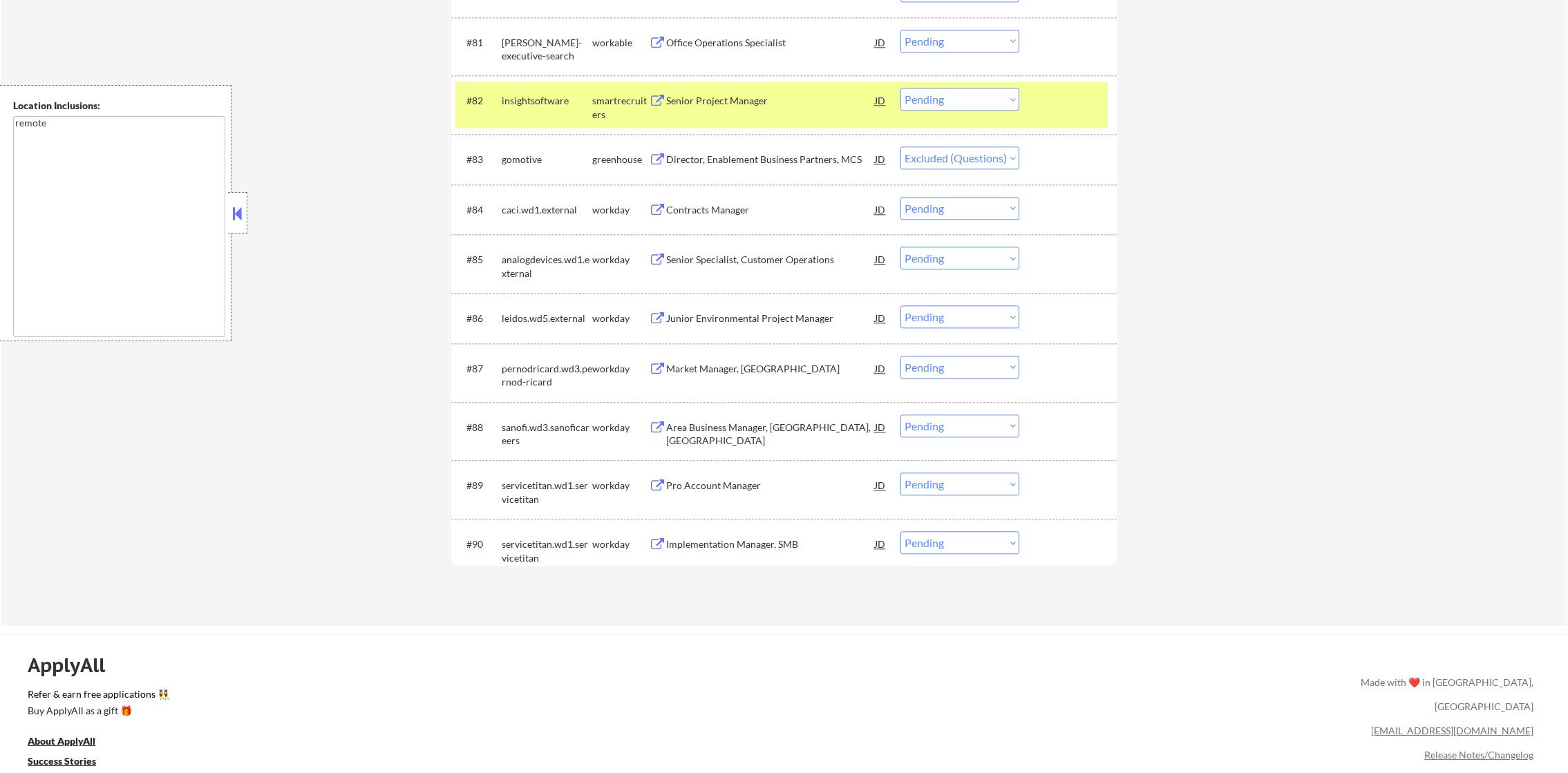
select select ""pending""
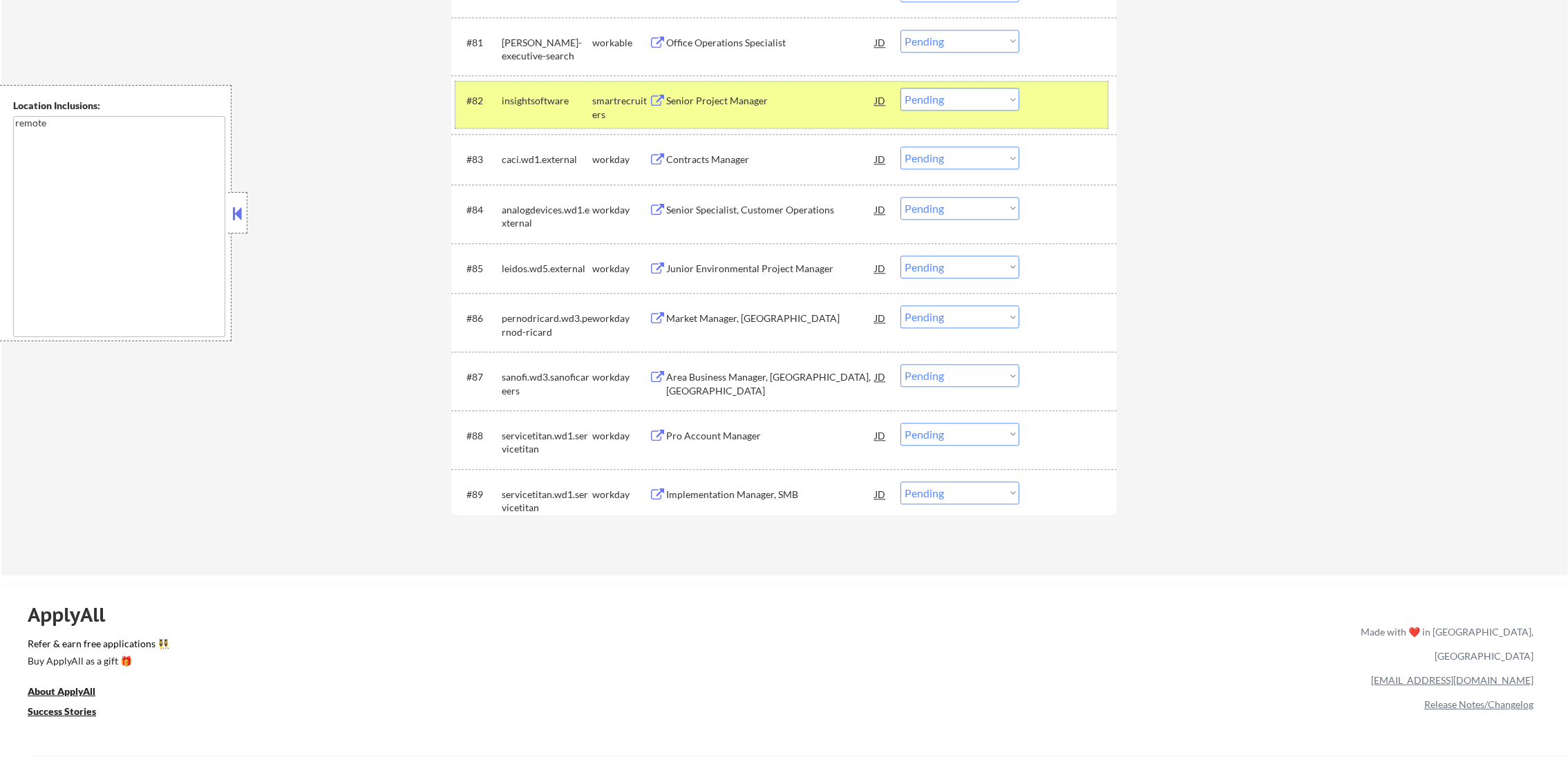
click at [938, 96] on select "Choose an option... Pending Applied Excluded (Questions) Excluded (Expired) Exc…" at bounding box center [960, 99] width 119 height 23
click at [900, 88] on select "Choose an option... Pending Applied Excluded (Questions) Excluded (Expired) Exc…" at bounding box center [960, 99] width 119 height 23
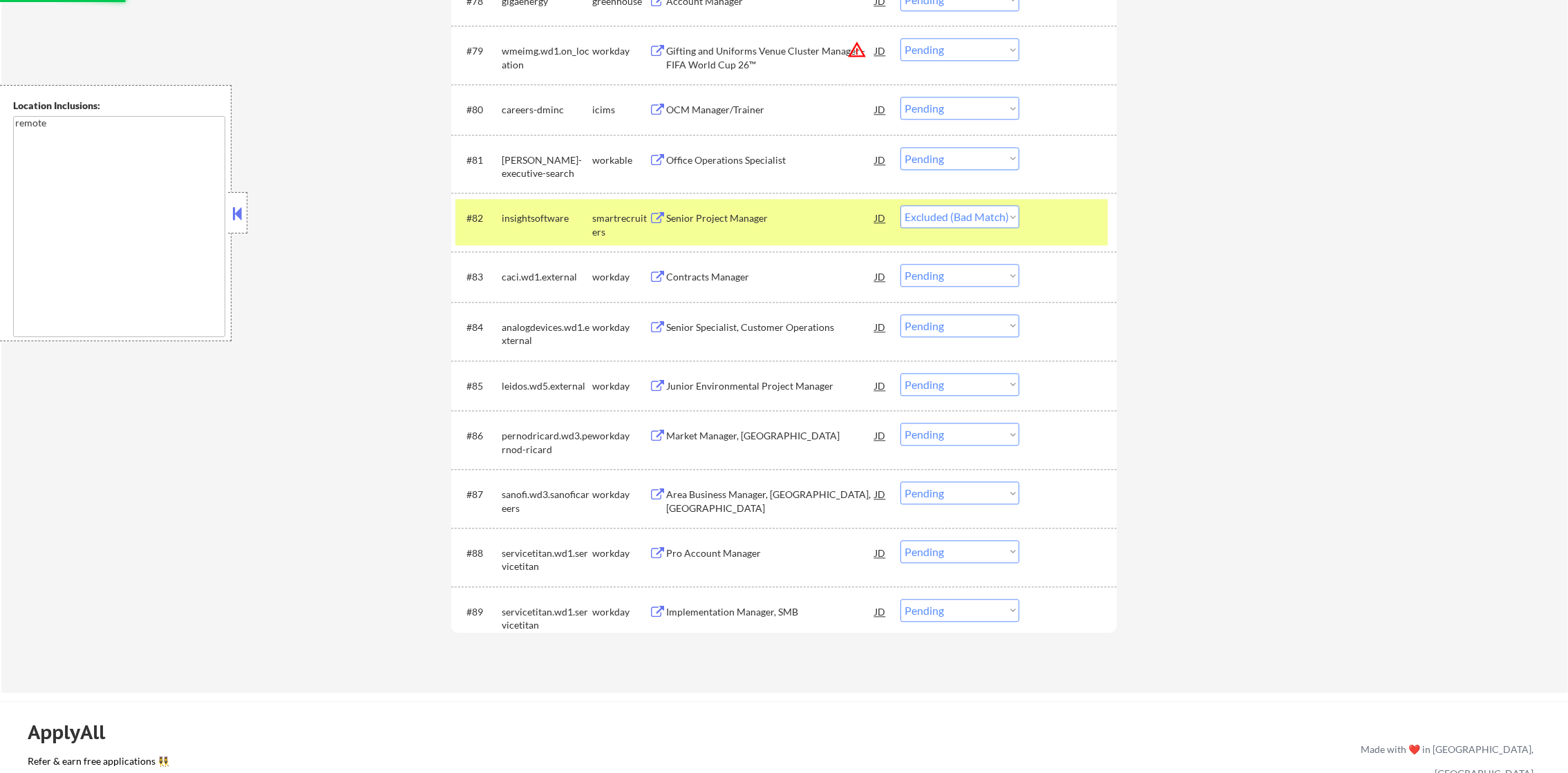
scroll to position [4799, 0]
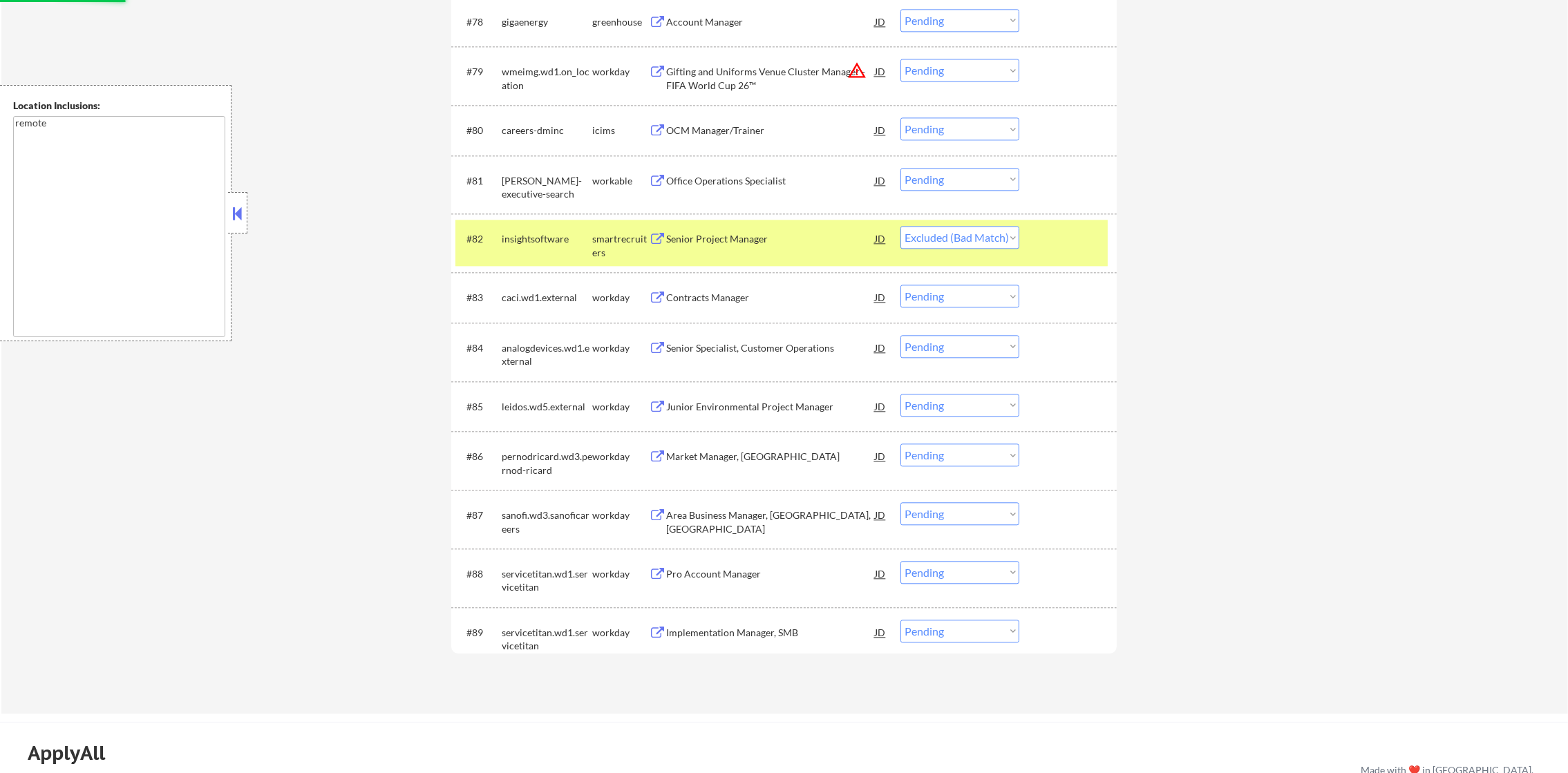
click at [546, 235] on div "insightsoftware" at bounding box center [547, 238] width 91 height 14
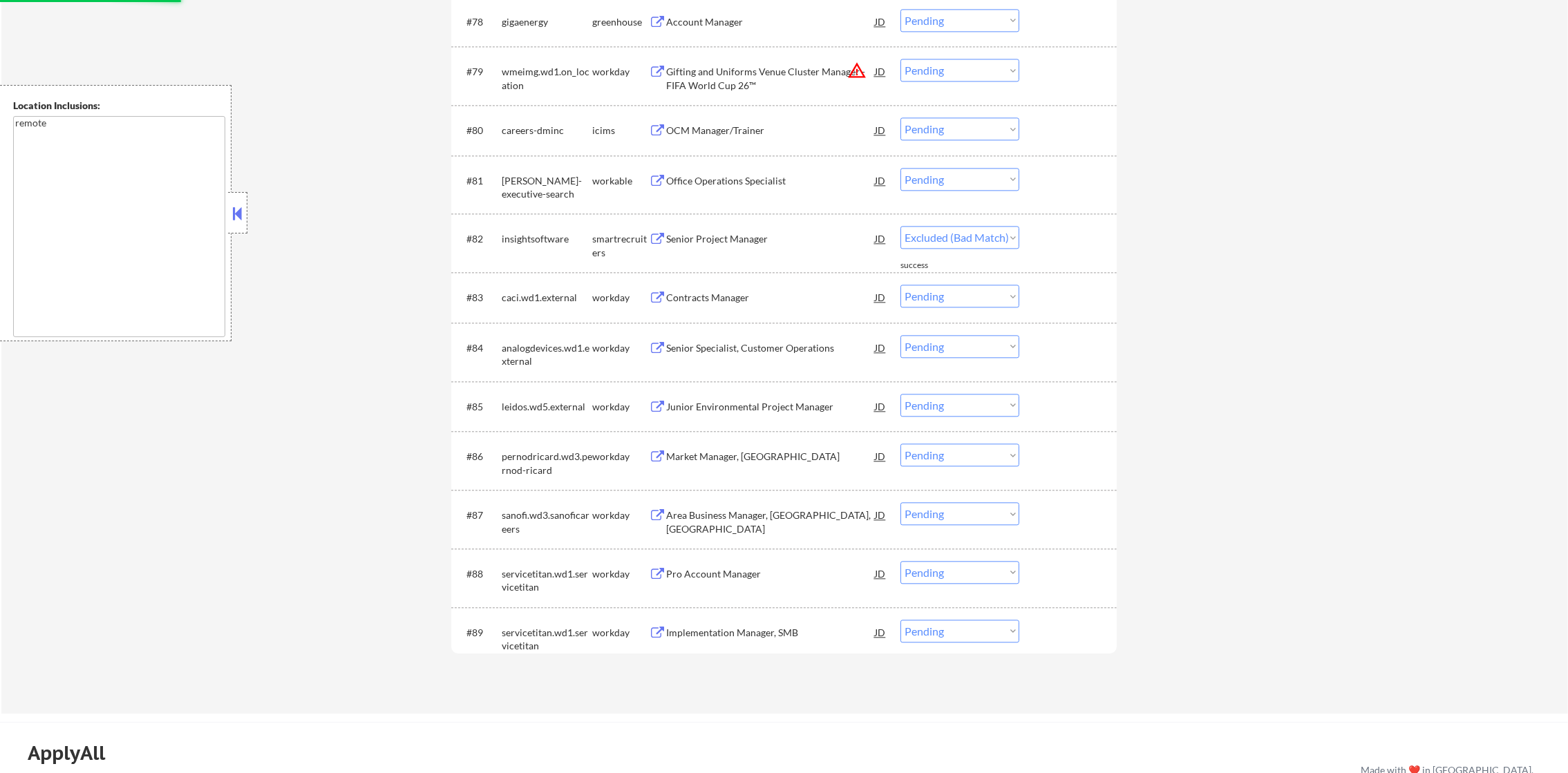
select select ""pending""
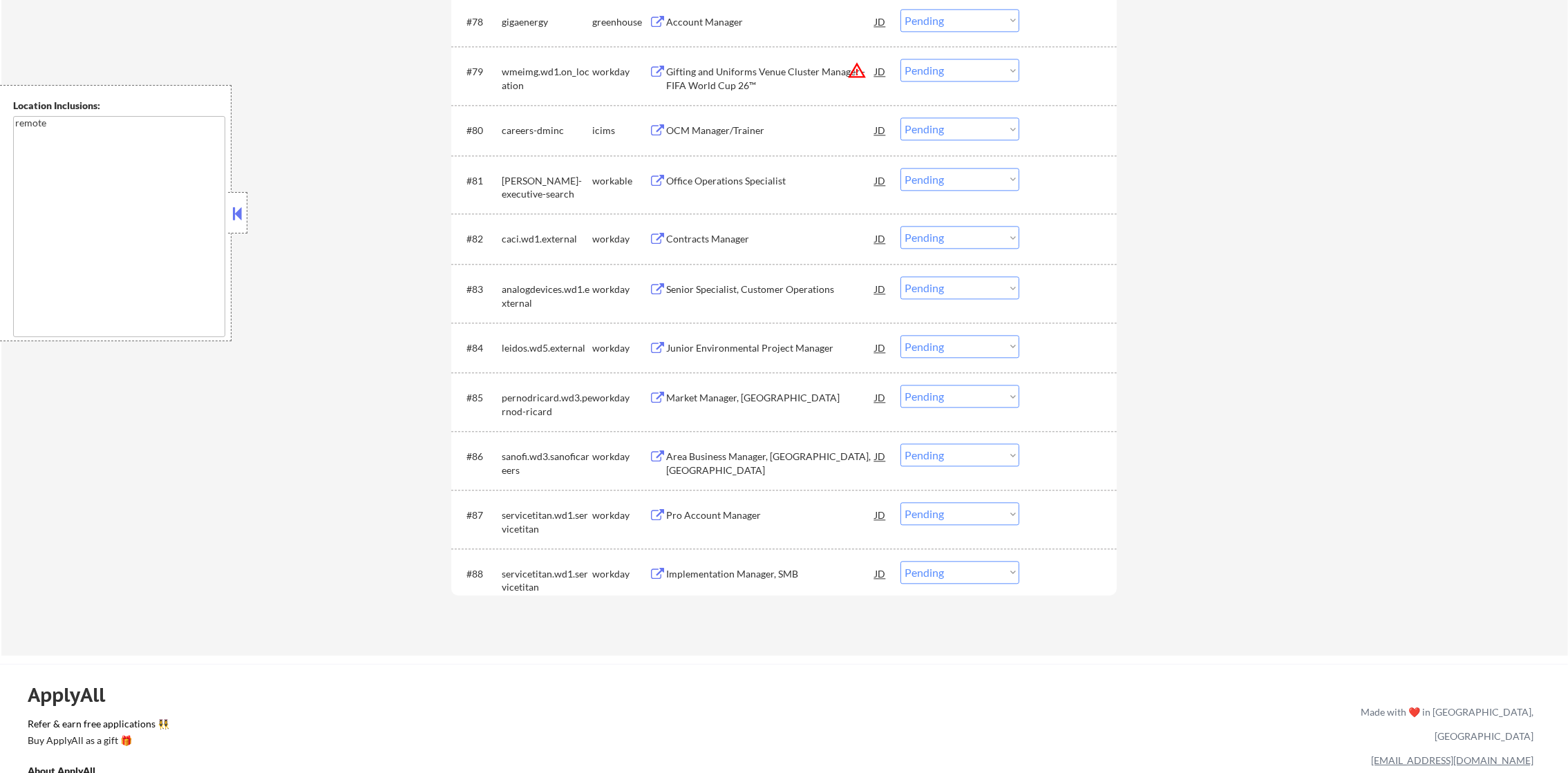
click at [754, 178] on div "Office Operations Specialist" at bounding box center [770, 181] width 208 height 14
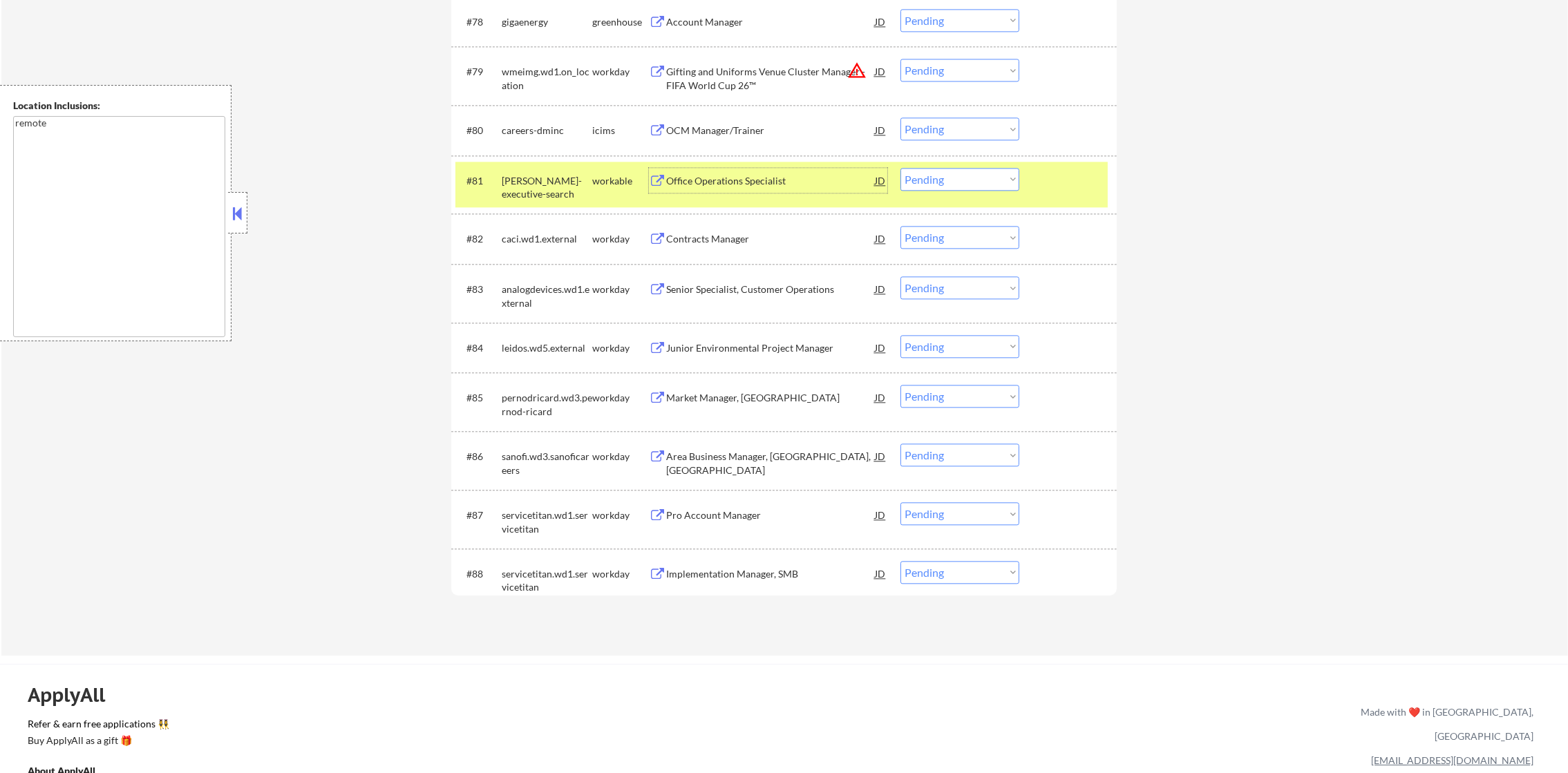
click at [895, 178] on div "#81 keller-executive-search workable Office Operations Specialist JD warning_am…" at bounding box center [781, 184] width 652 height 45
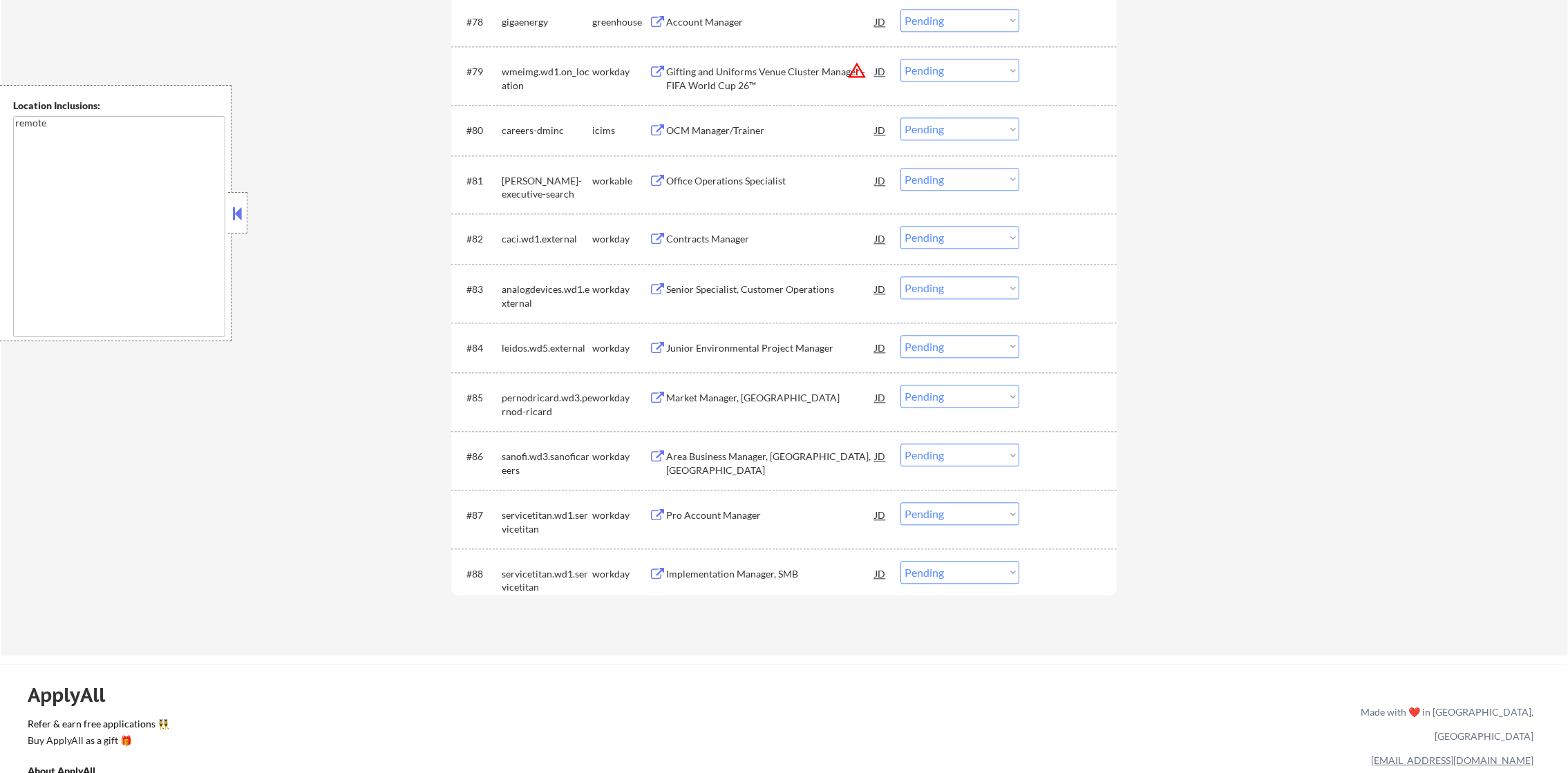
click at [932, 178] on select "Choose an option... Pending Applied Excluded (Questions) Excluded (Expired) Exc…" at bounding box center [960, 179] width 119 height 23
select select ""excluded__bad_match_""
click at [900, 168] on select "Choose an option... Pending Applied Excluded (Questions) Excluded (Expired) Exc…" at bounding box center [960, 179] width 119 height 23
click at [959, 86] on div "#79 wmeimg.wd1.on_location workday Gifting and Uniforms Venue Cluster Manager -…" at bounding box center [781, 75] width 652 height 45
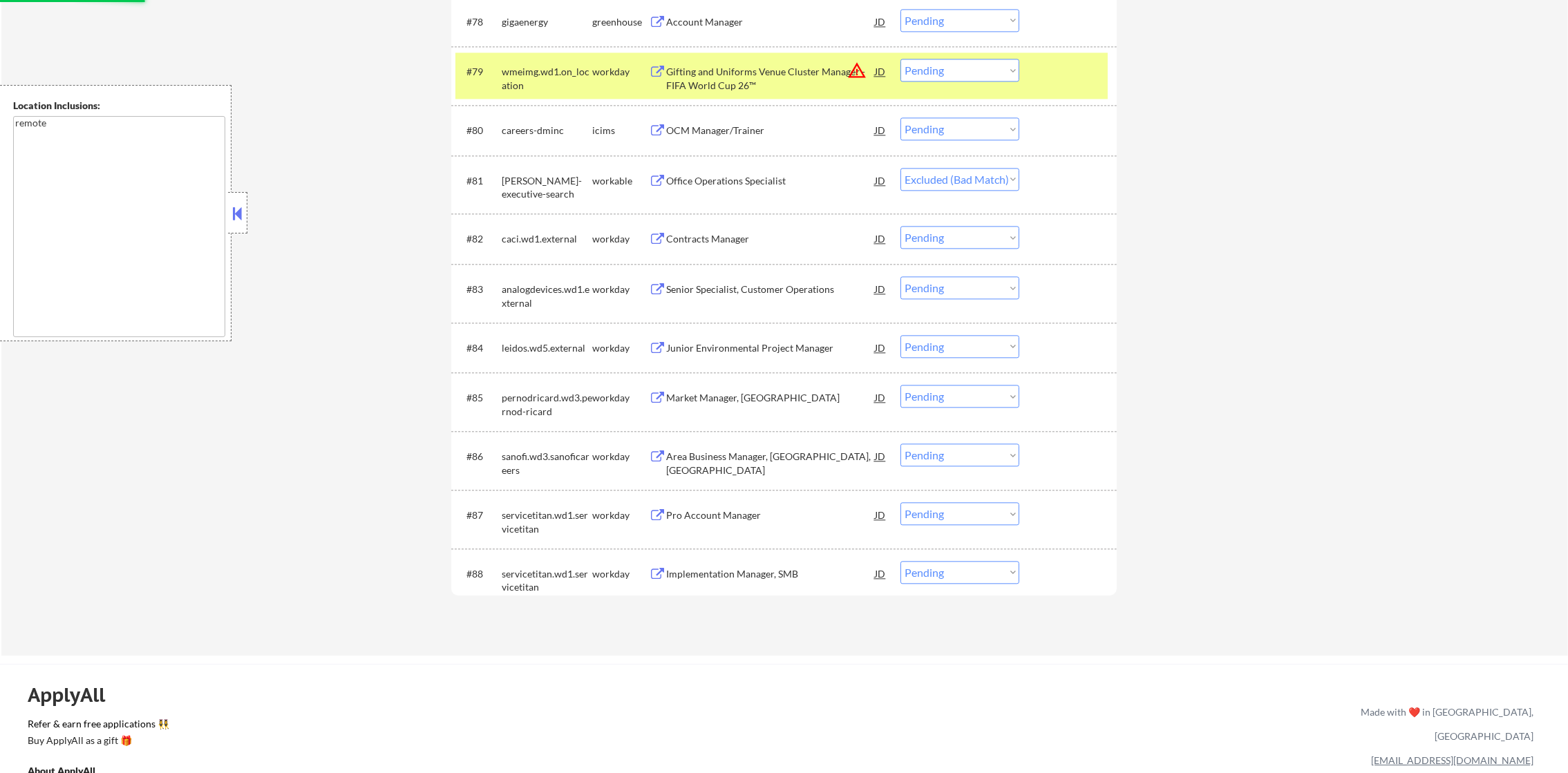
click at [973, 67] on select "Choose an option... Pending Applied Excluded (Questions) Excluded (Expired) Exc…" at bounding box center [960, 70] width 119 height 23
click at [900, 58] on select "Choose an option... Pending Applied Excluded (Questions) Excluded (Expired) Exc…" at bounding box center [960, 70] width 119 height 23
click at [535, 84] on div "wmeimg.wd1.on_location" at bounding box center [547, 78] width 91 height 27
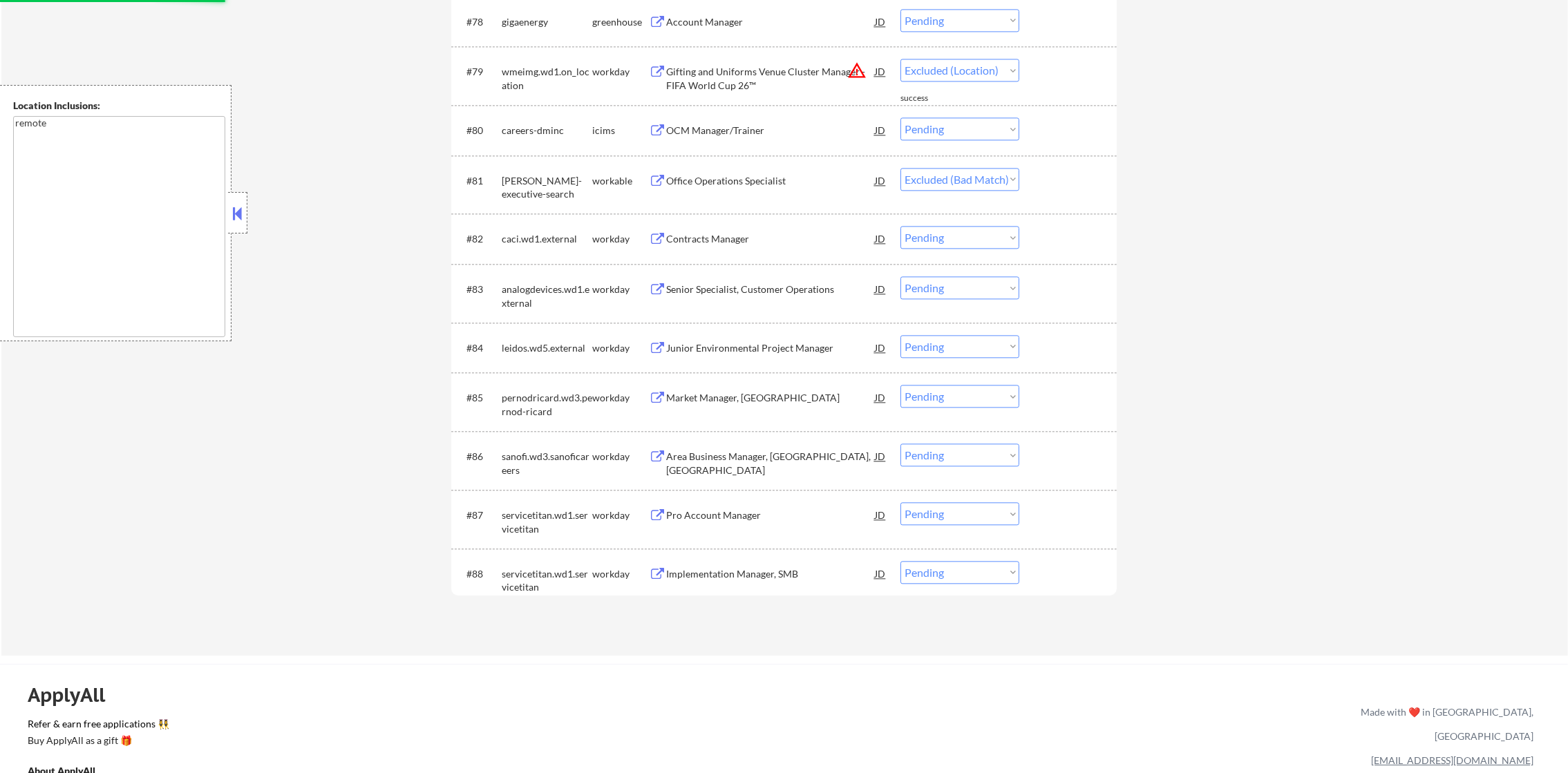
select select ""pending""
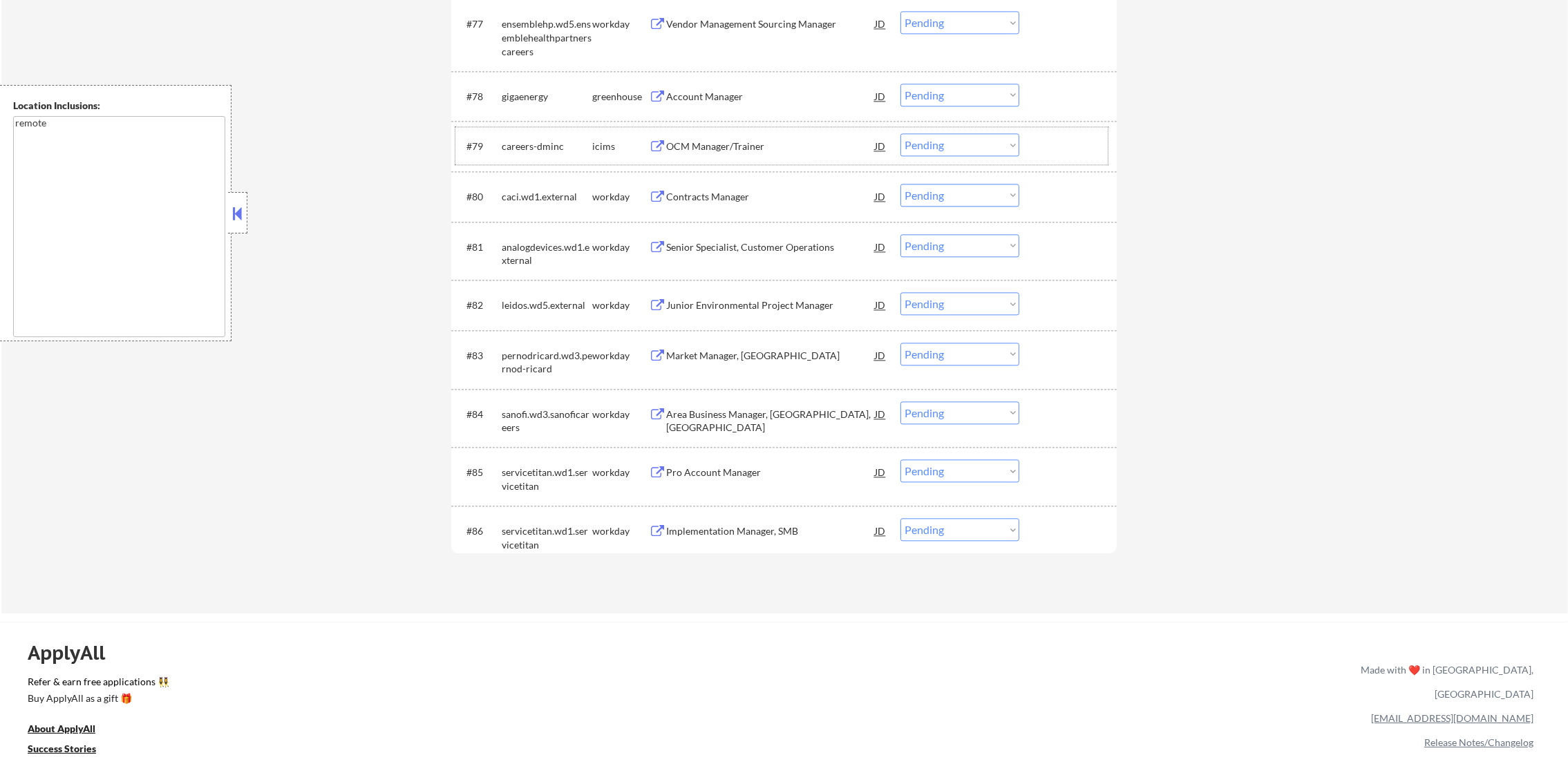
scroll to position [4695, 0]
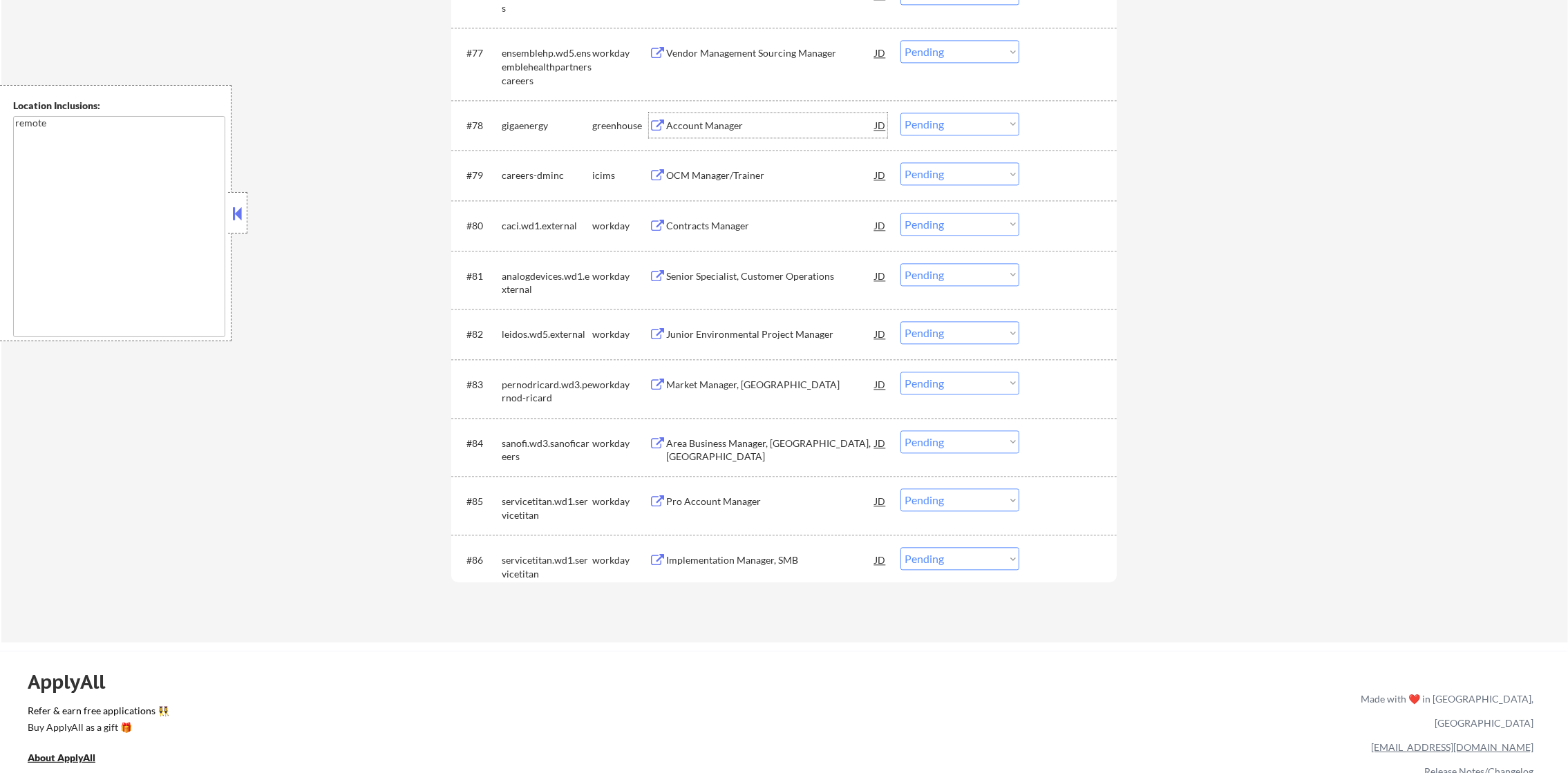
click at [761, 123] on div "Account Manager" at bounding box center [770, 126] width 208 height 14
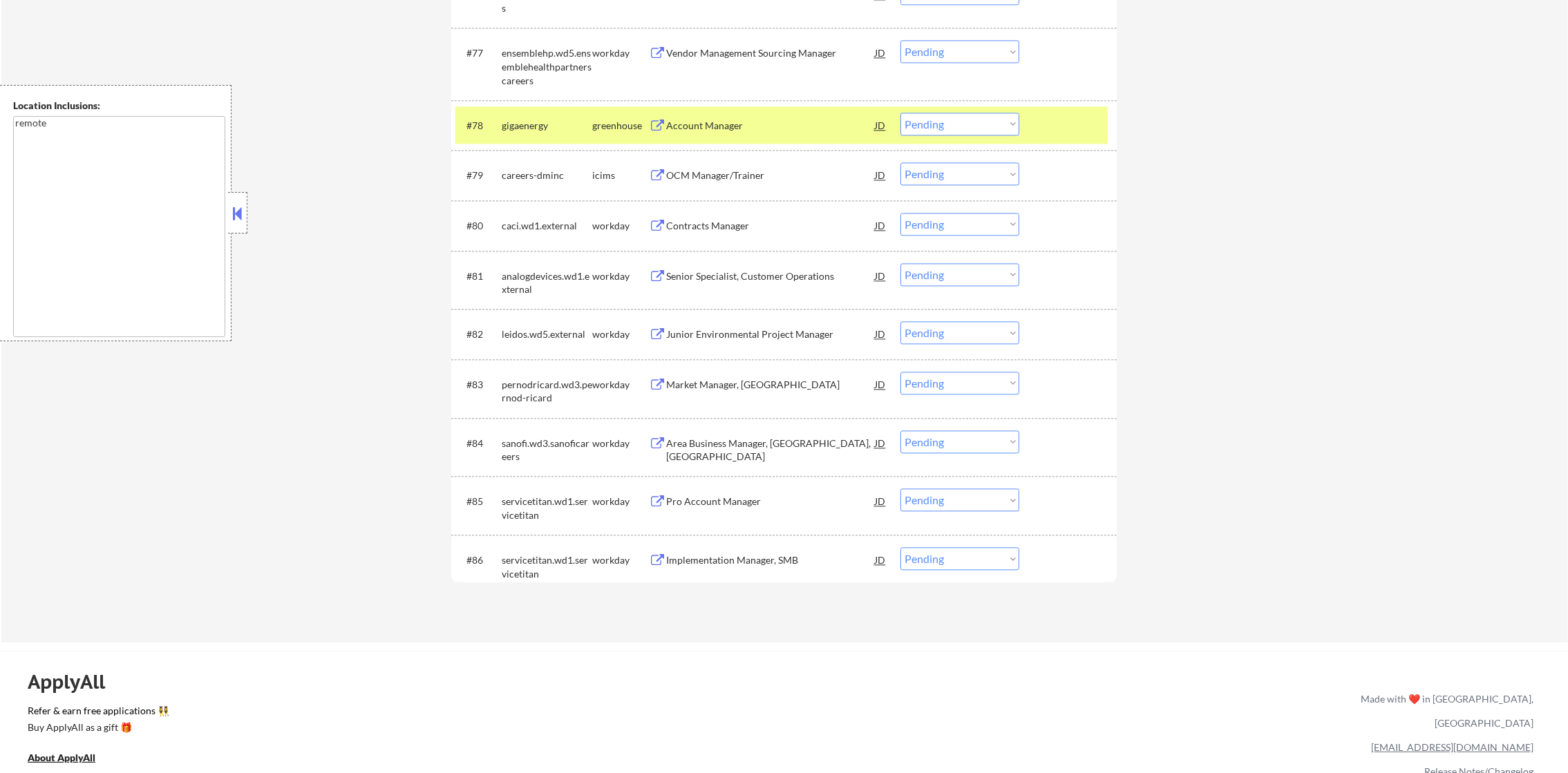
select select ""pending""
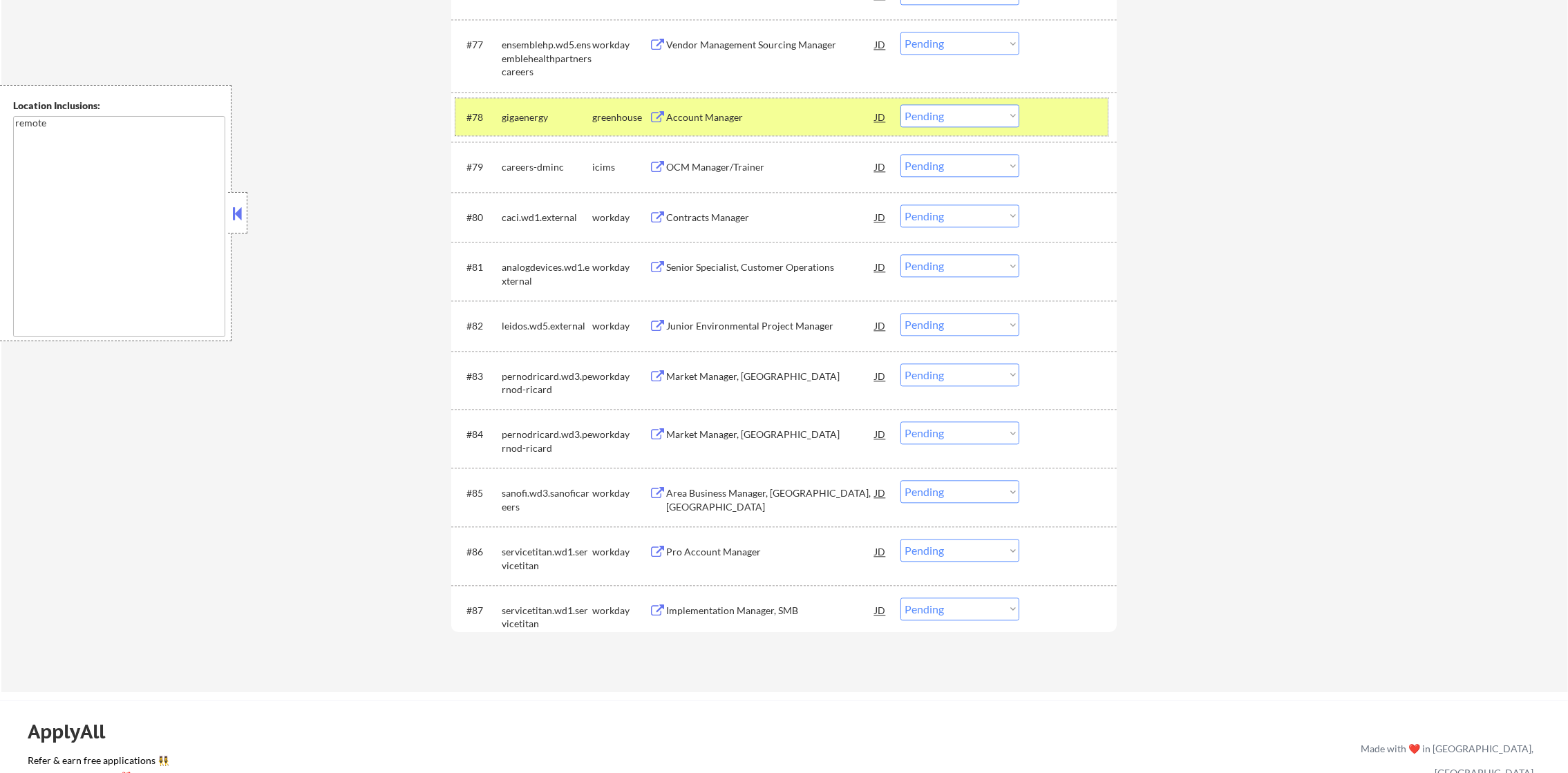
click at [543, 113] on div "gigaenergy" at bounding box center [547, 117] width 91 height 14
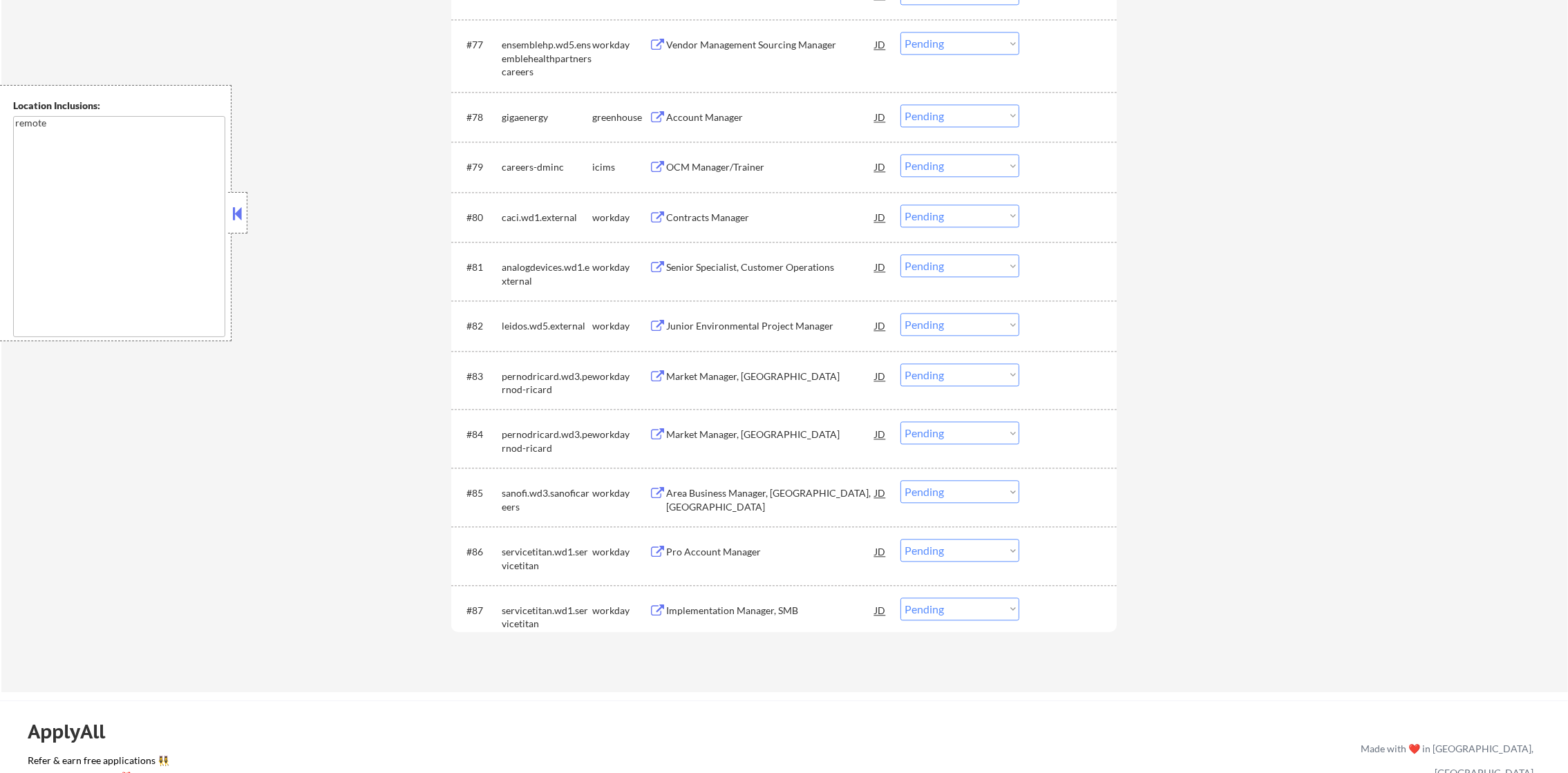
click at [707, 109] on div "Account Manager" at bounding box center [770, 117] width 208 height 25
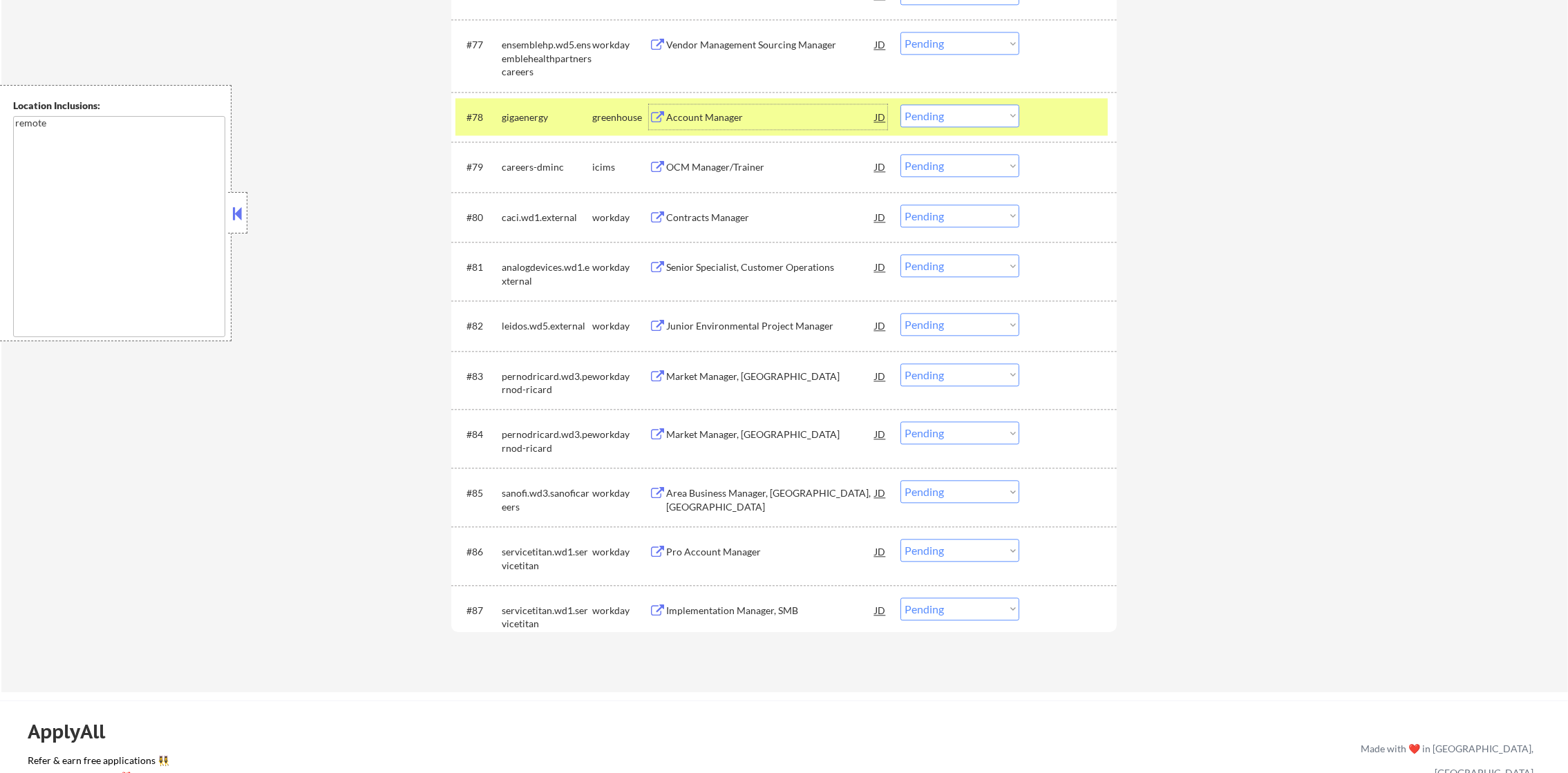
scroll to position [0, 0]
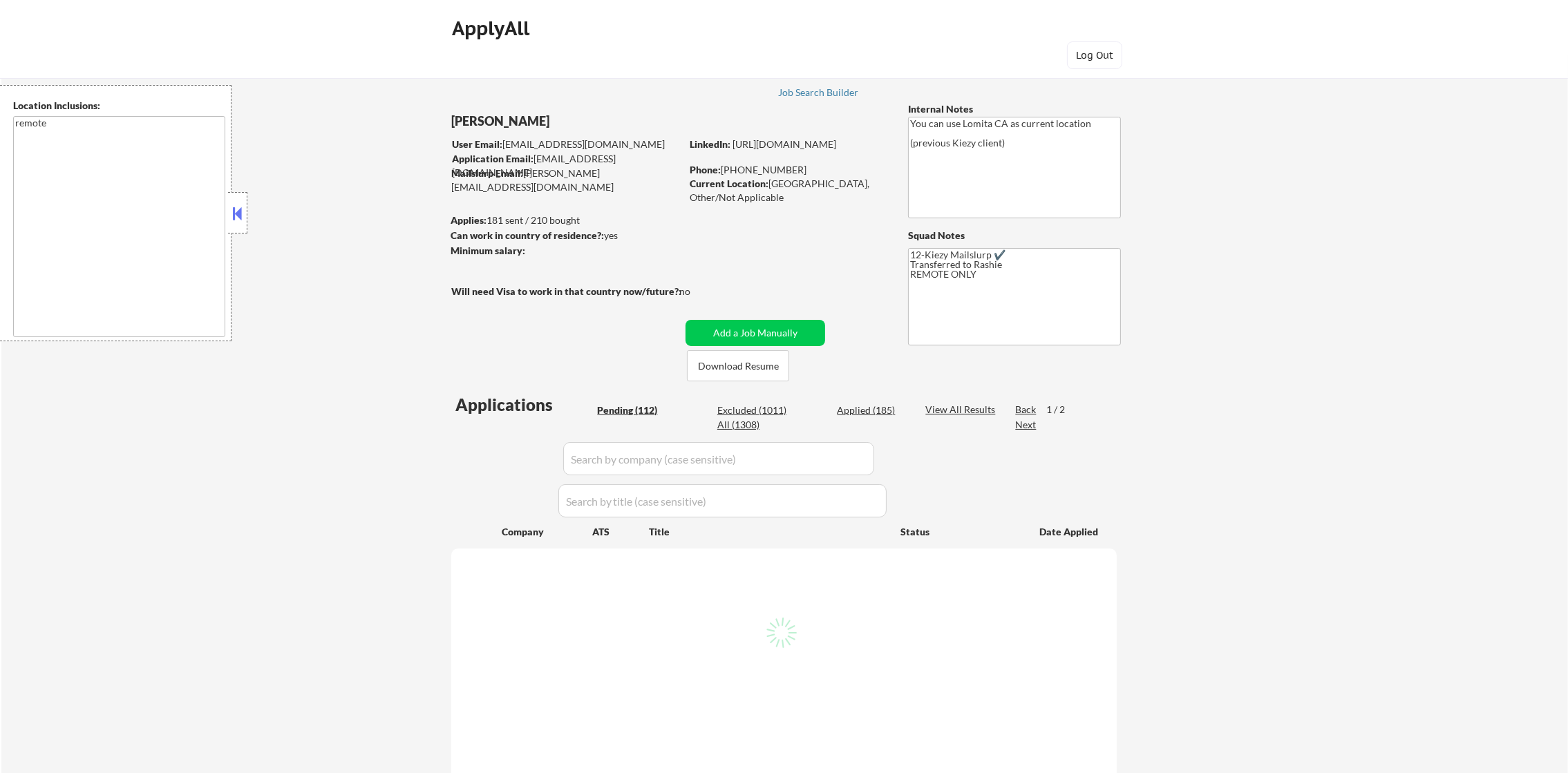
click at [728, 424] on div "All (1308)" at bounding box center [751, 424] width 69 height 14
select select ""applied""
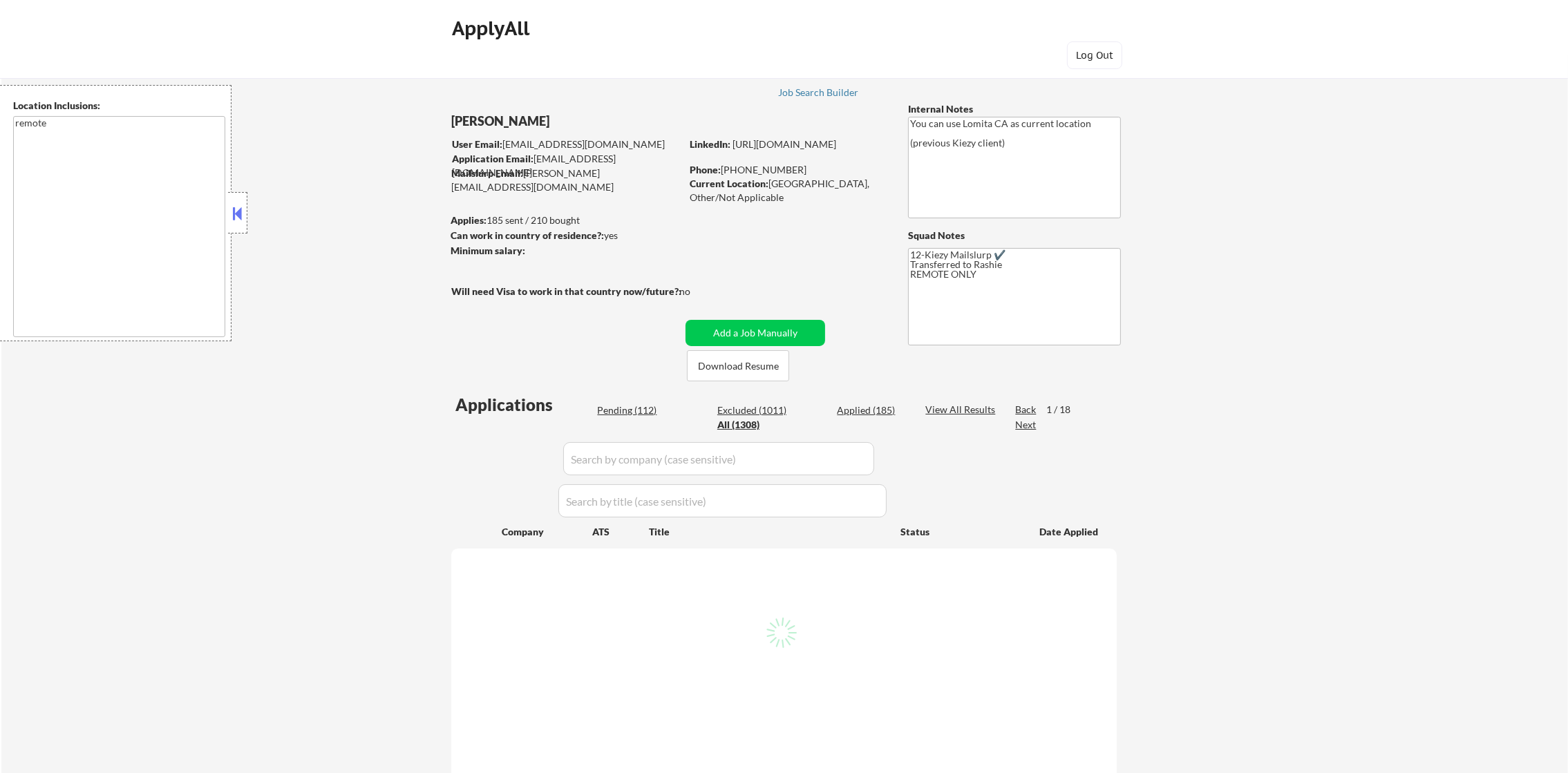
select select ""applied""
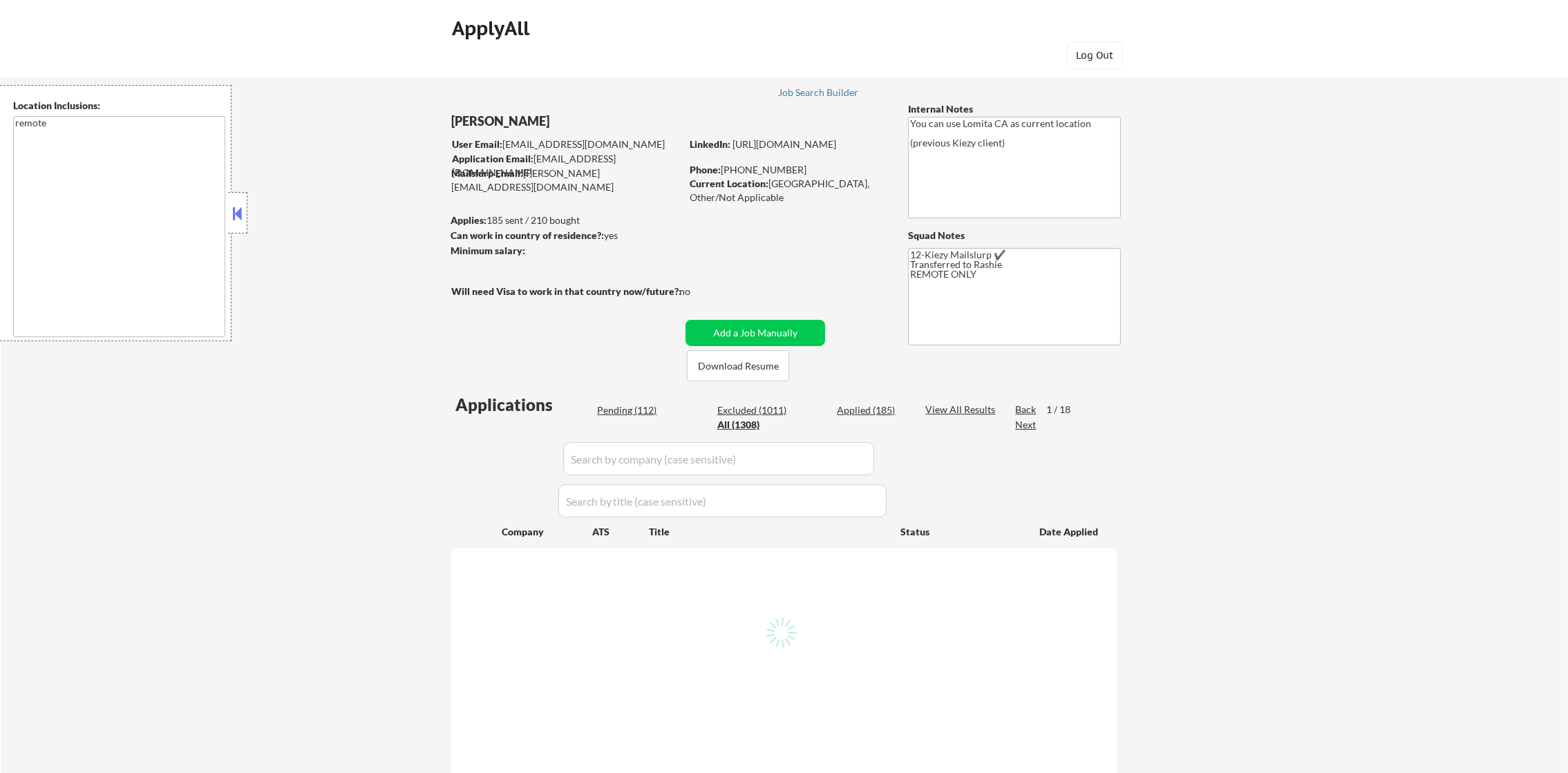
select select ""applied""
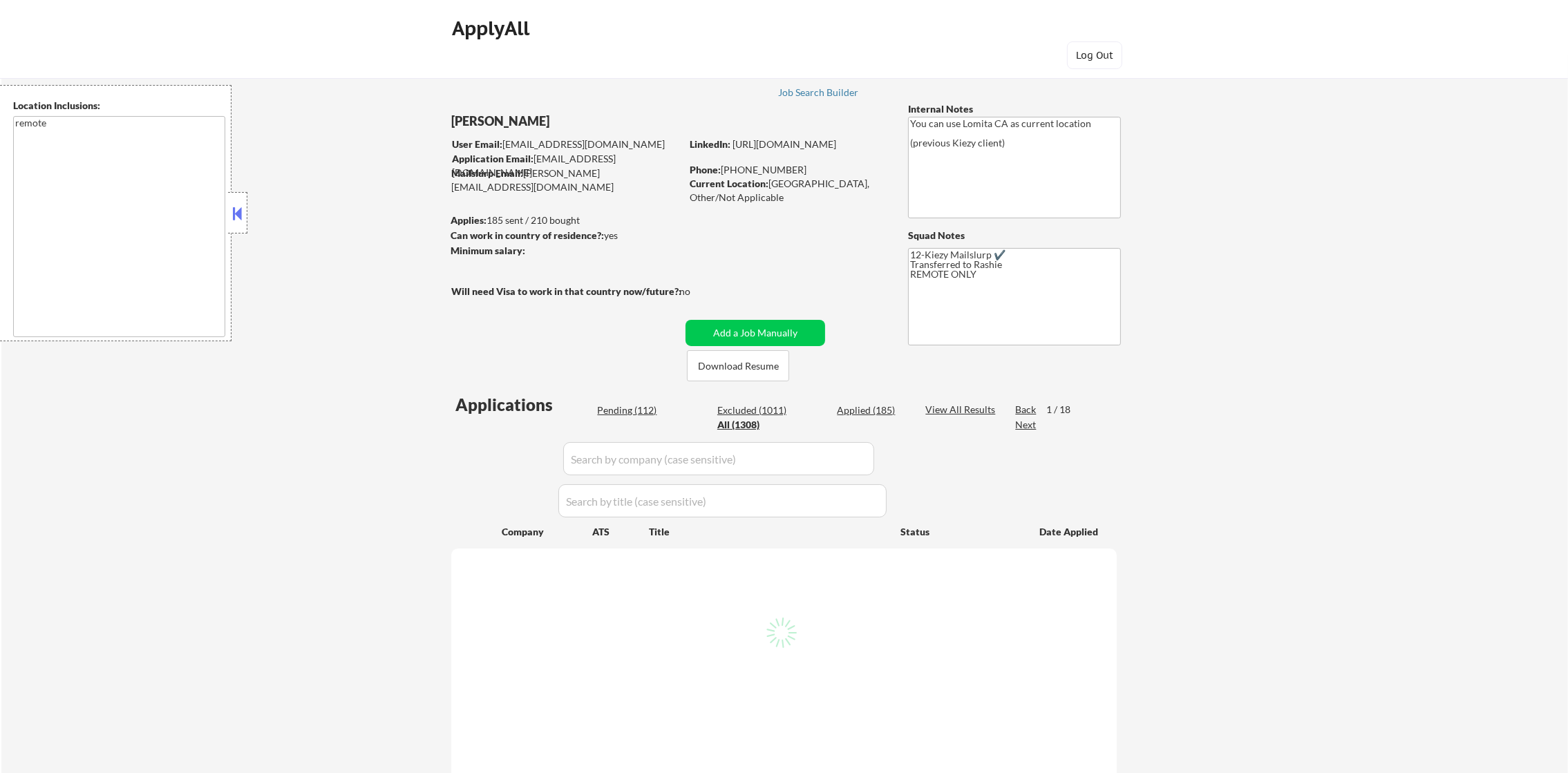
select select ""applied""
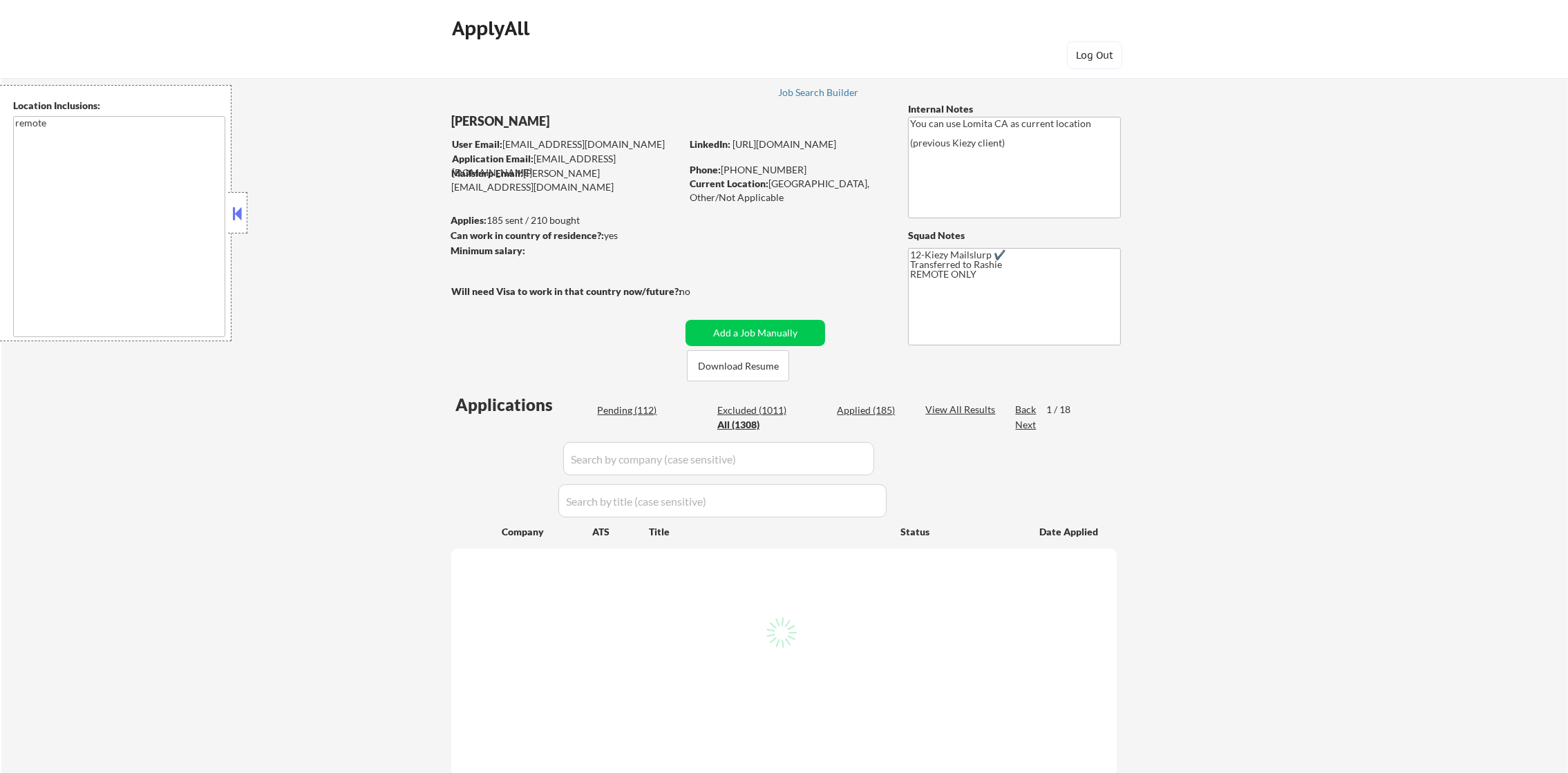
select select ""applied""
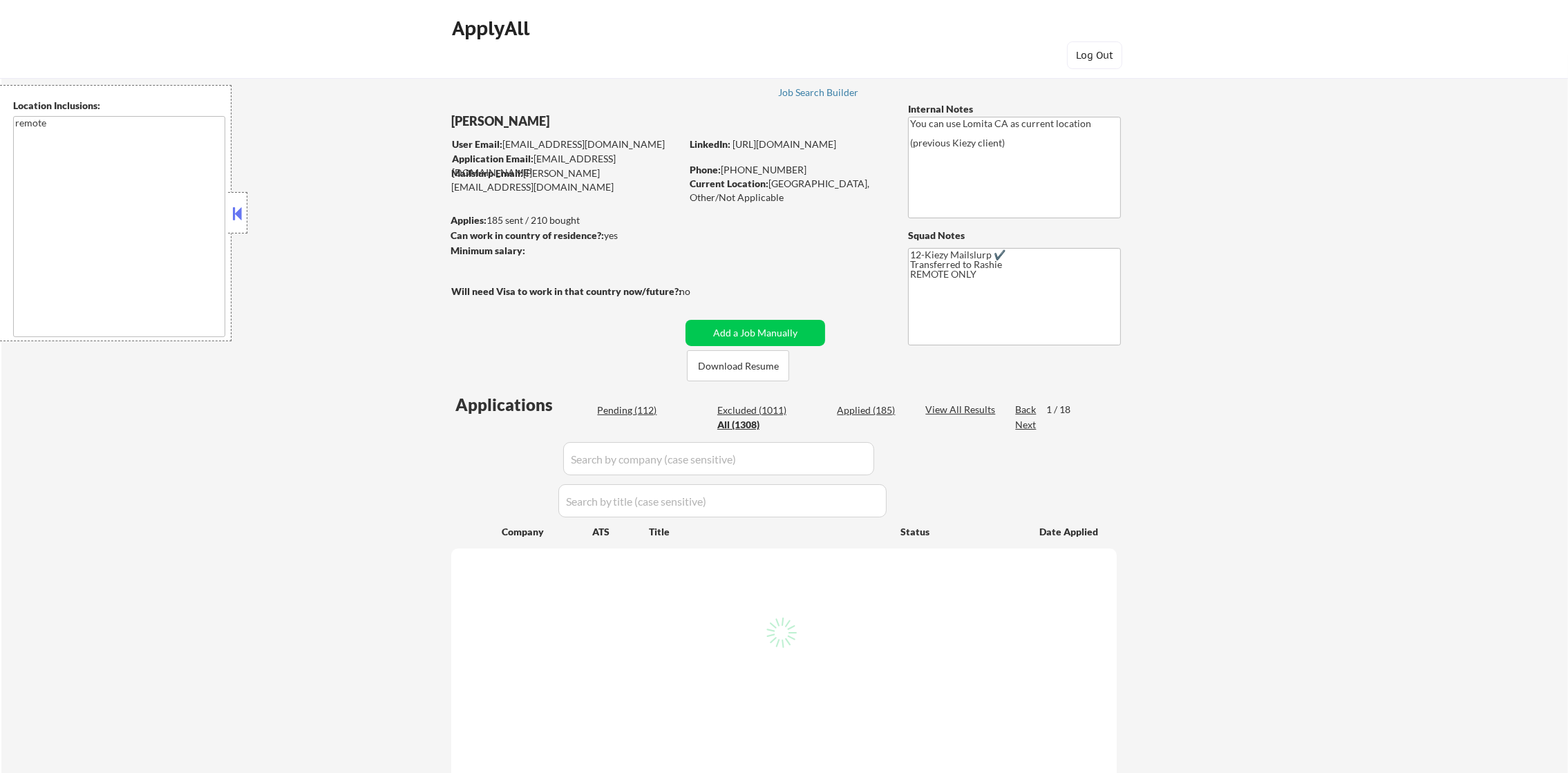
select select ""applied""
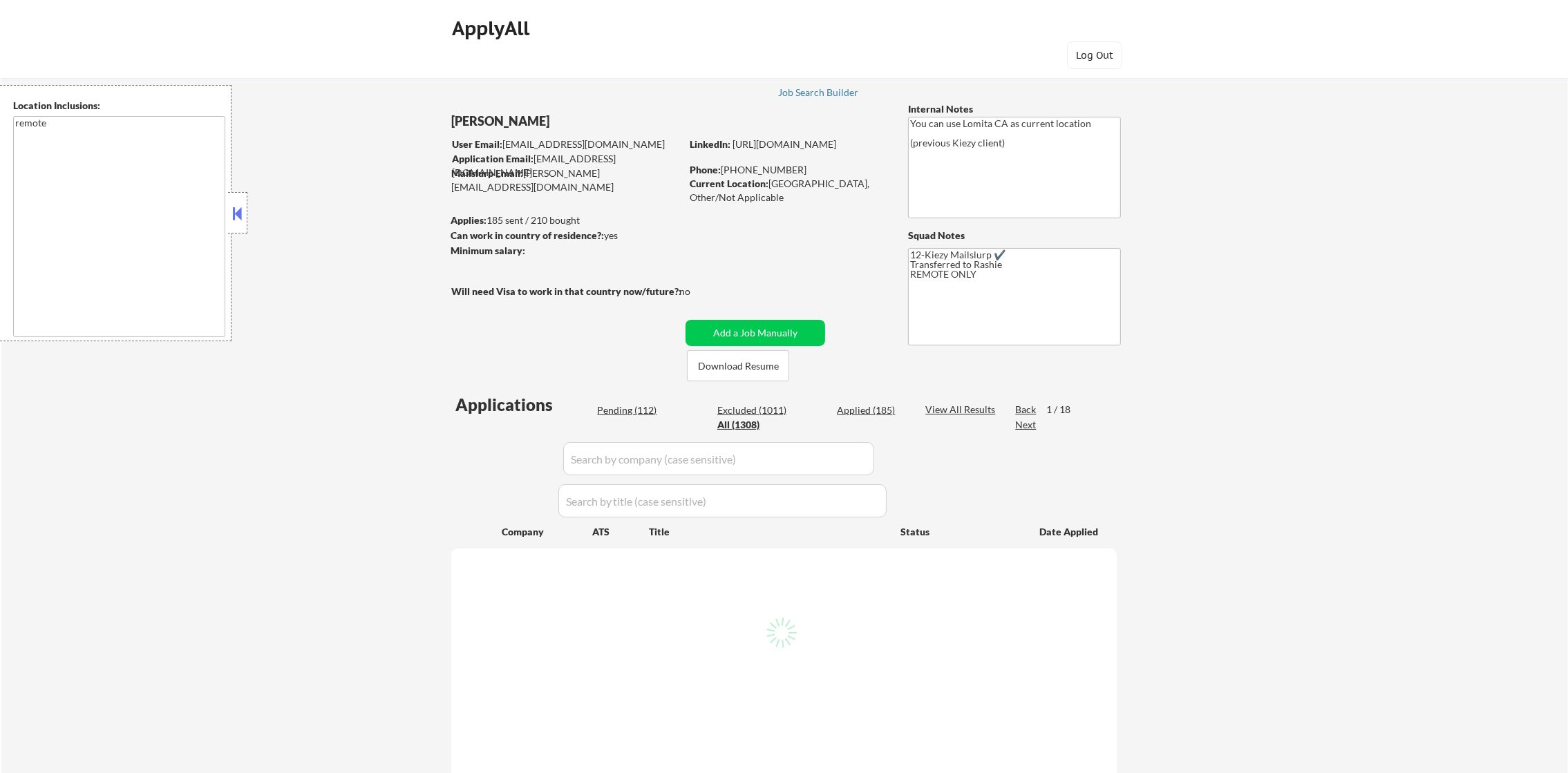
select select ""applied""
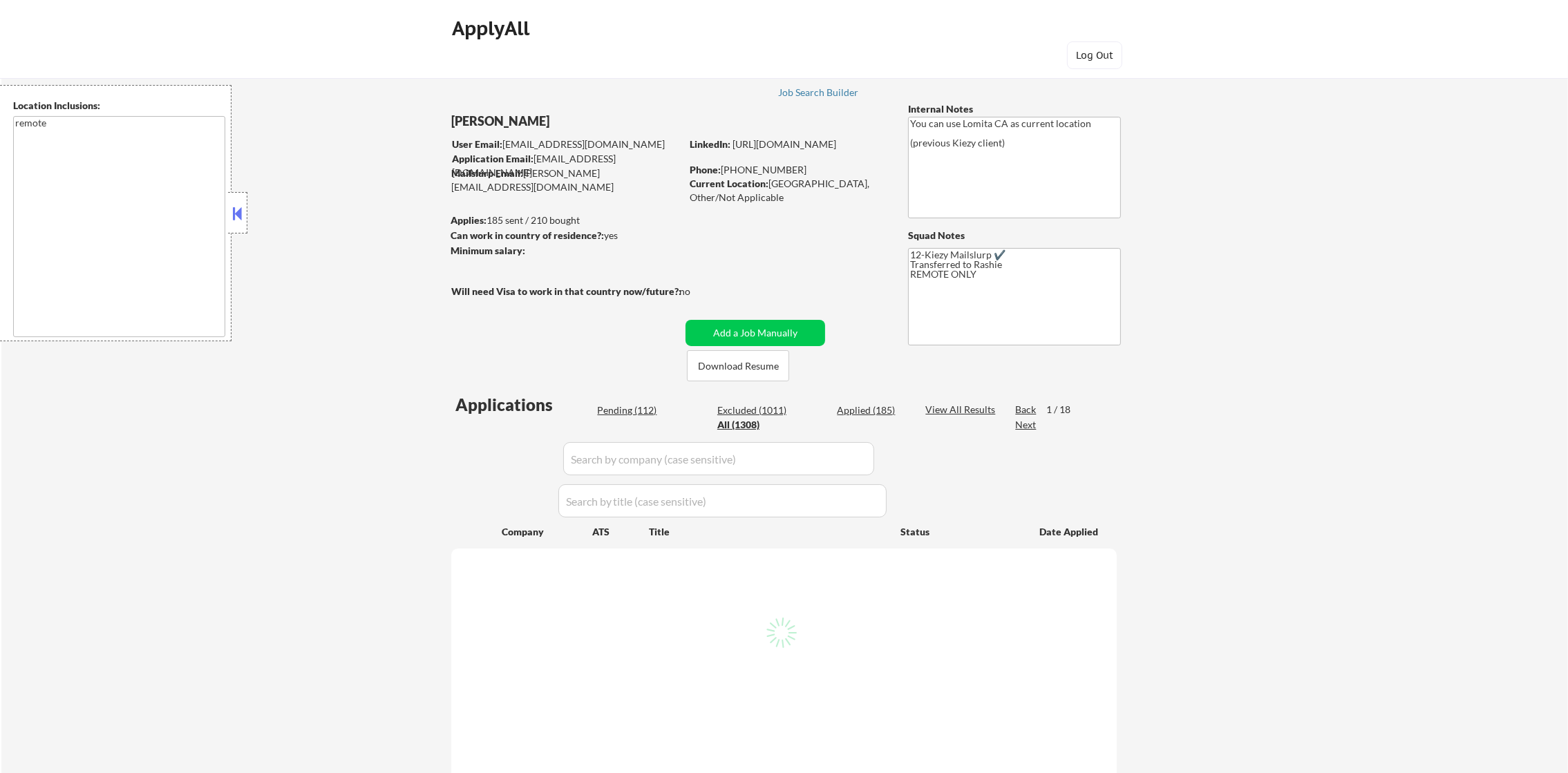
select select ""applied""
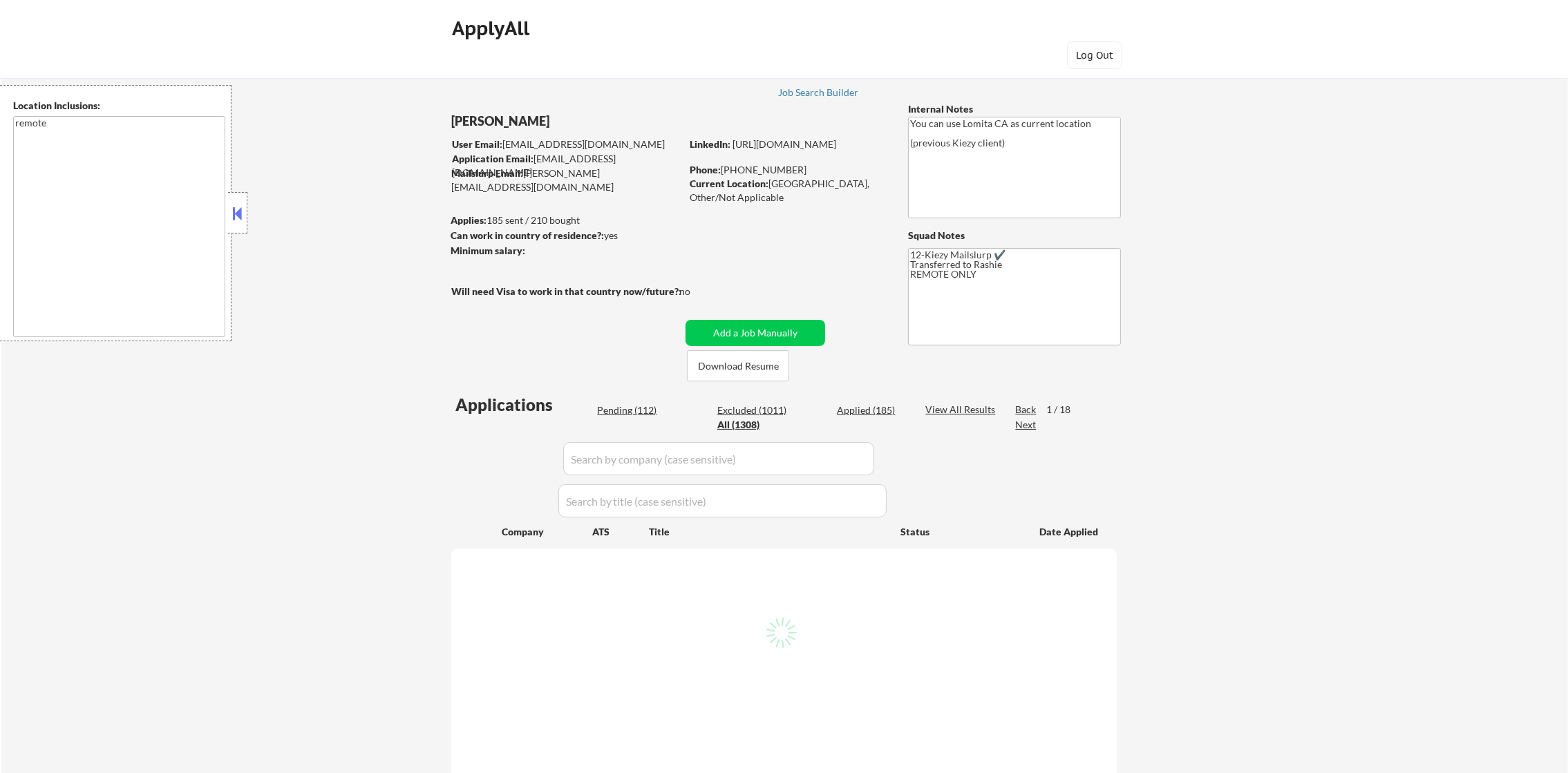
select select ""applied""
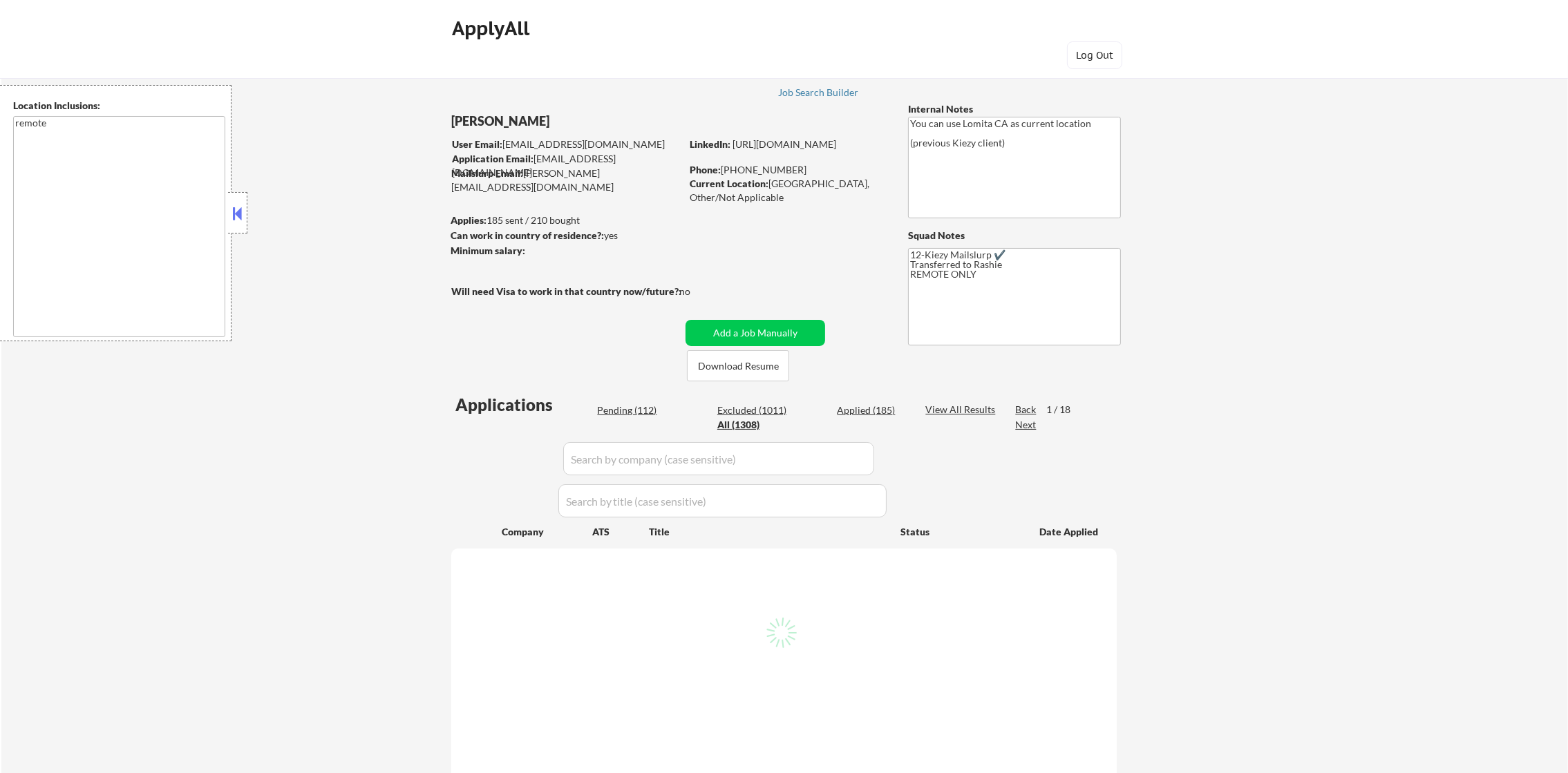
select select ""applied""
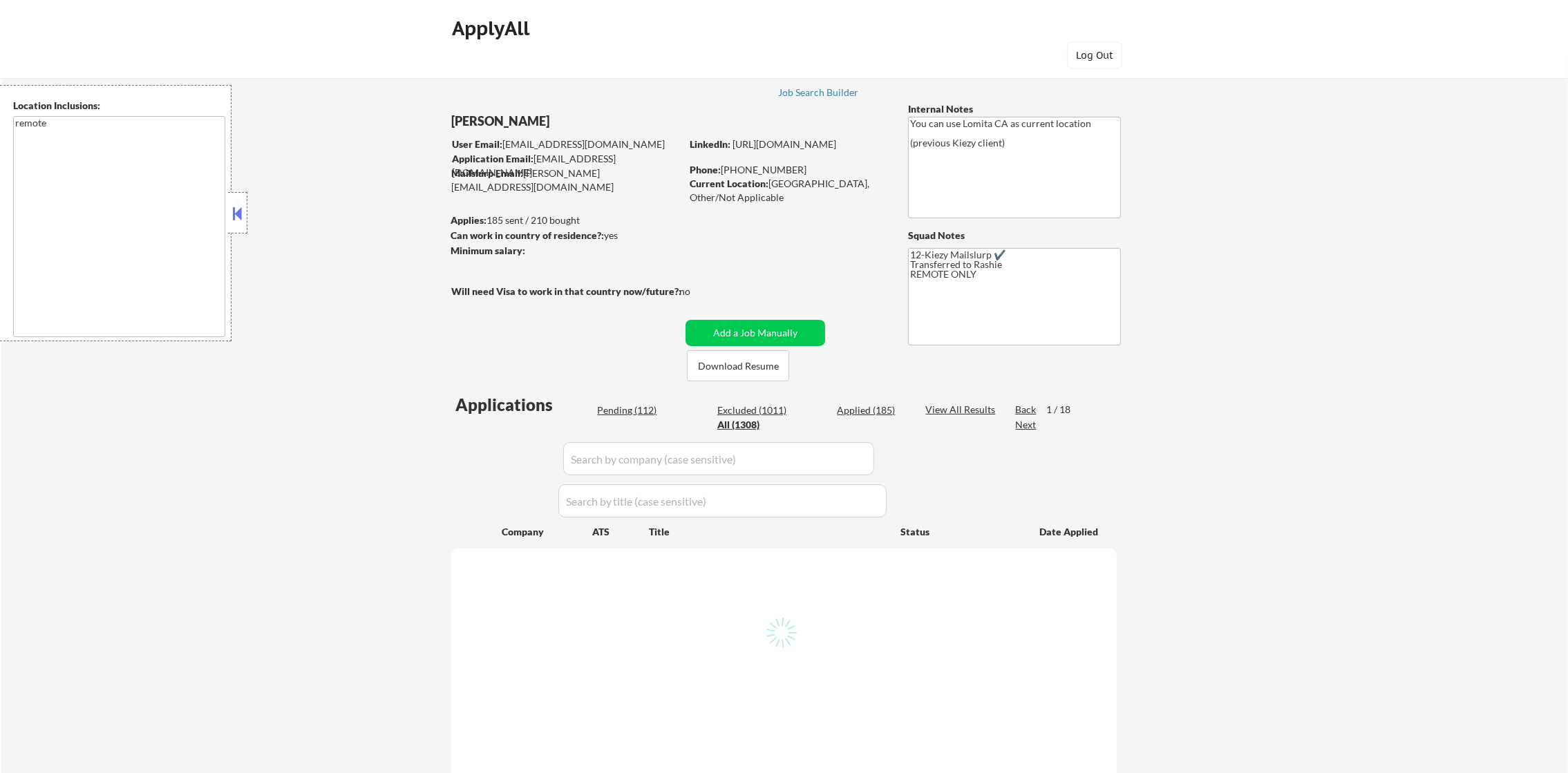
select select ""applied""
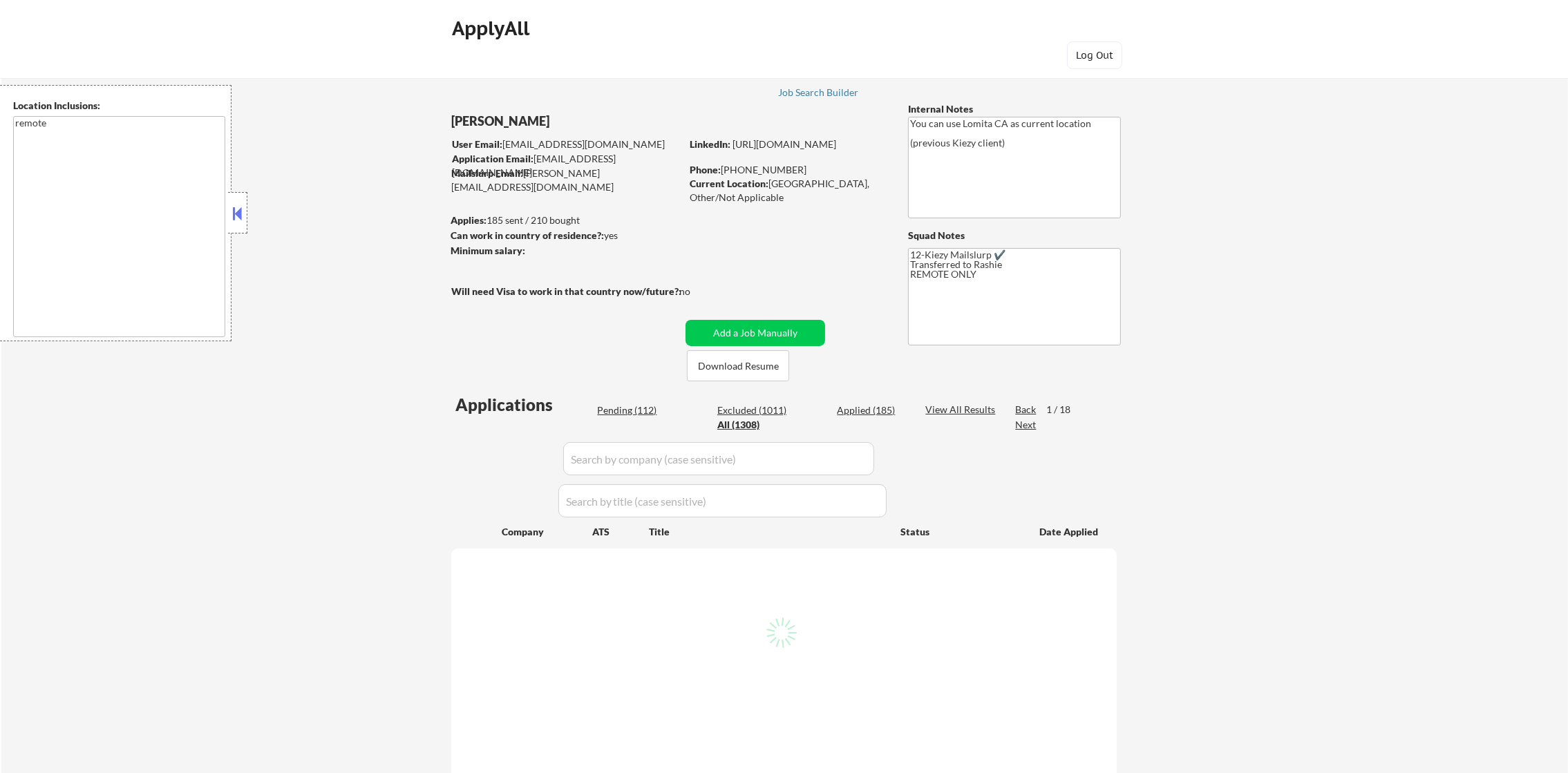
select select ""applied""
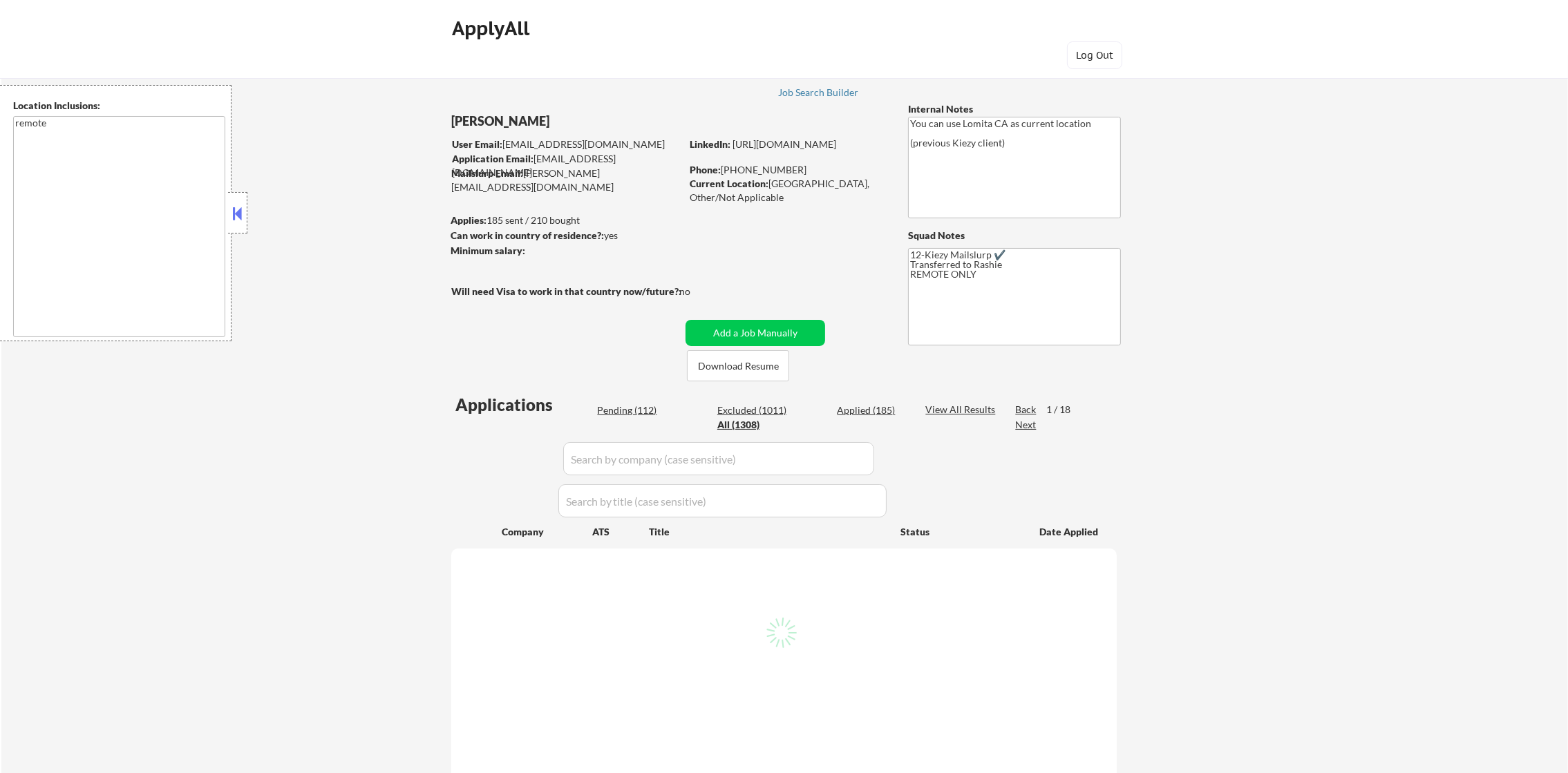
select select ""applied""
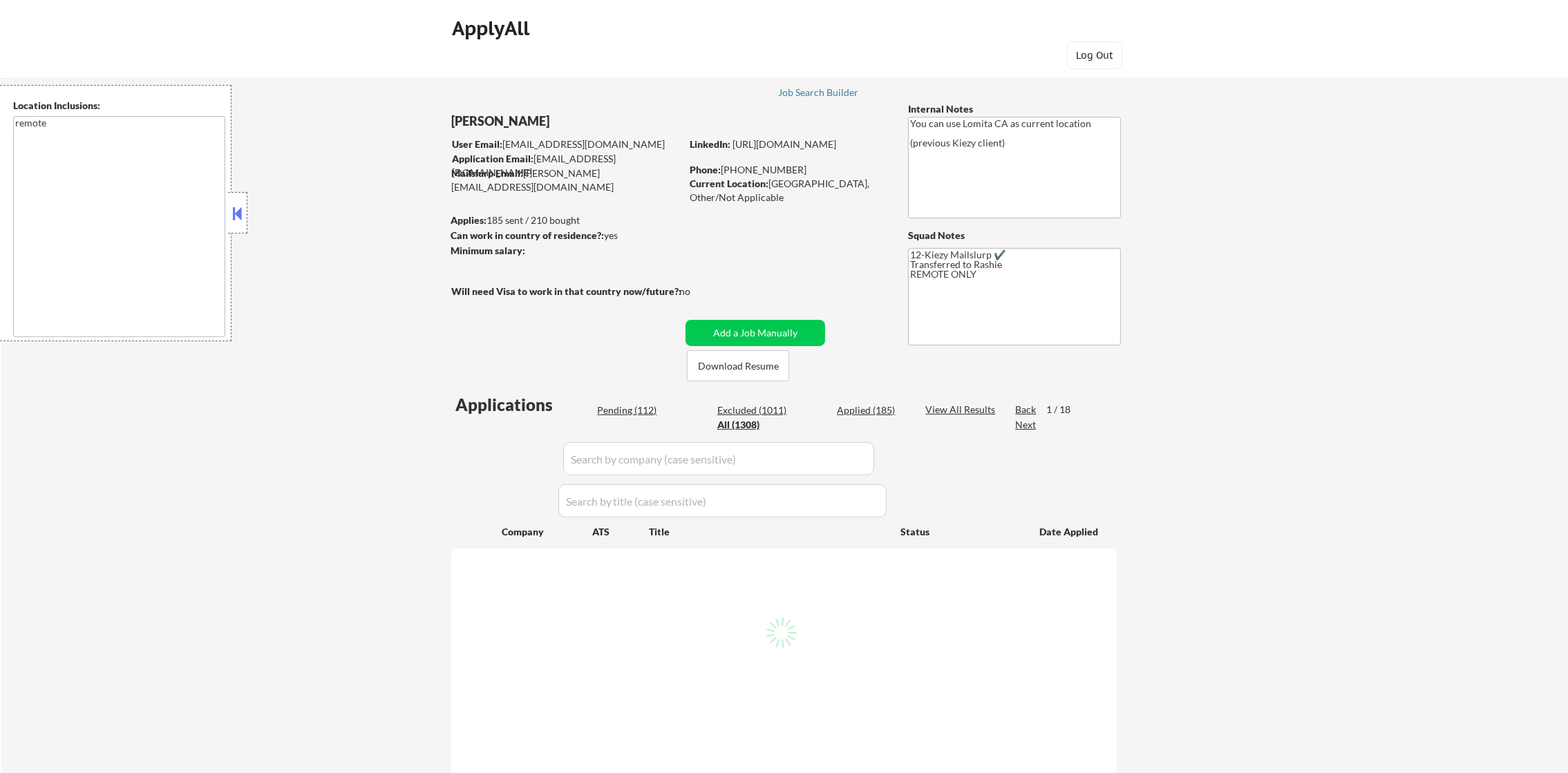
select select ""applied""
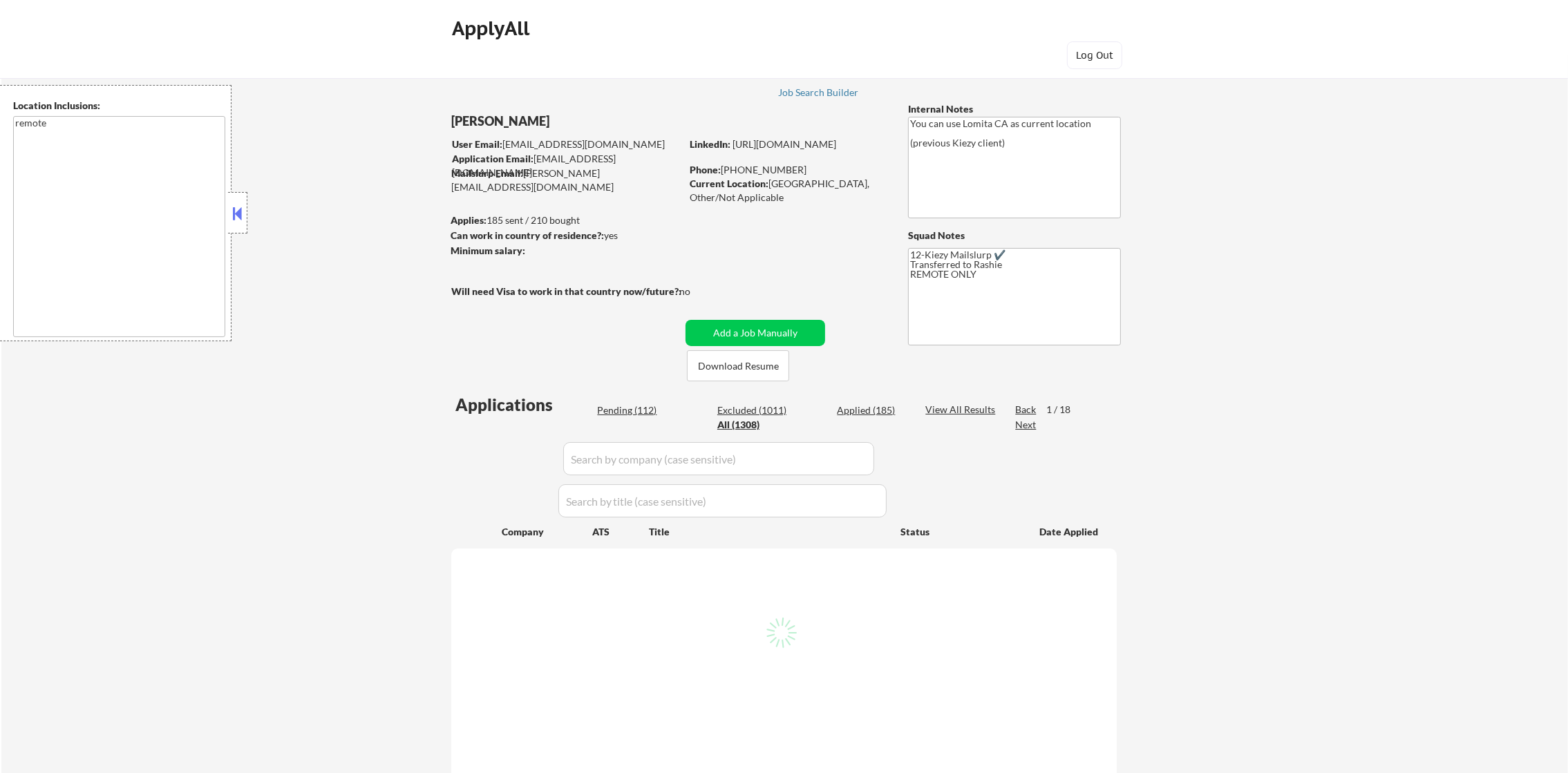
select select ""applied""
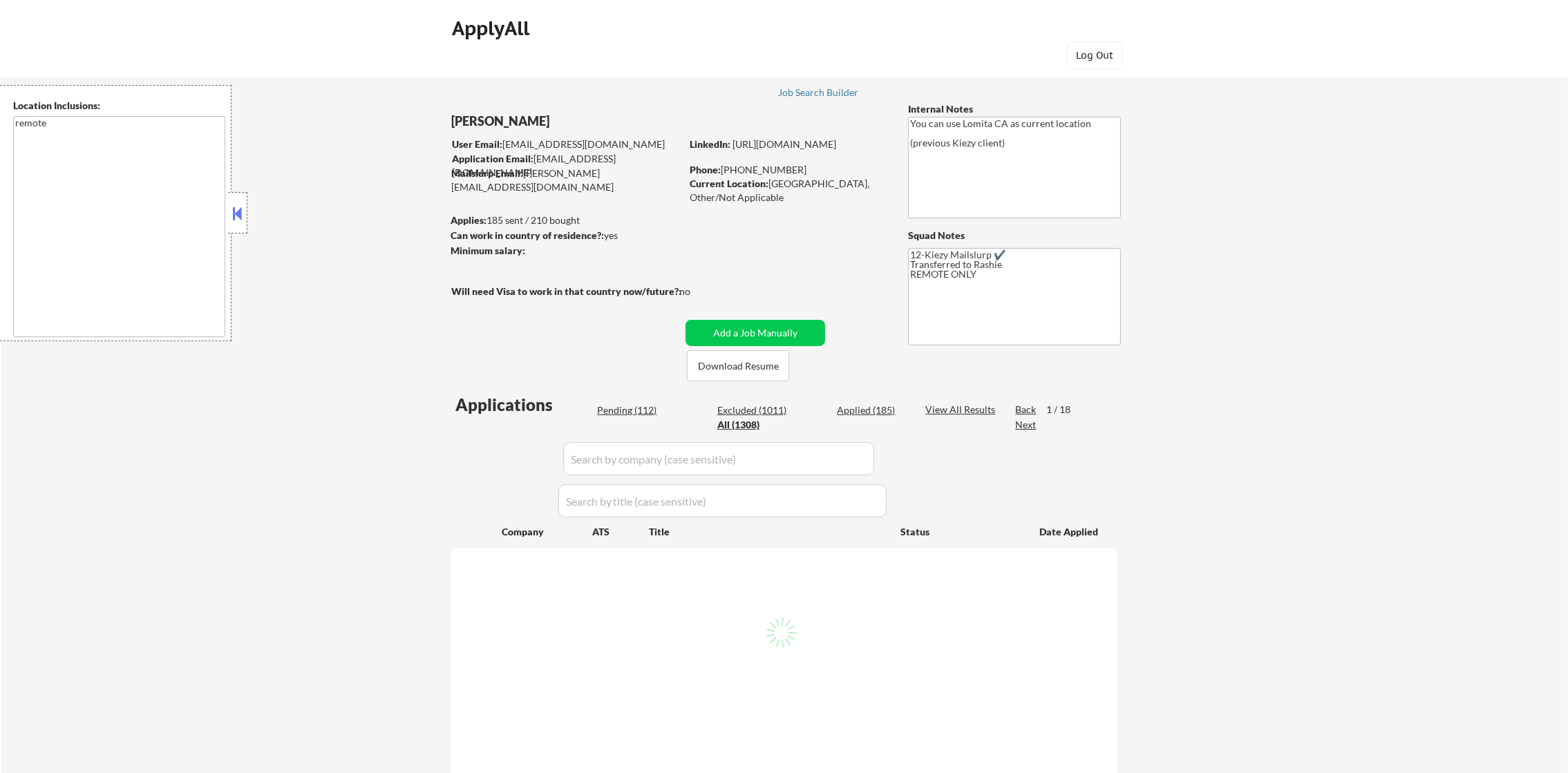
select select ""applied""
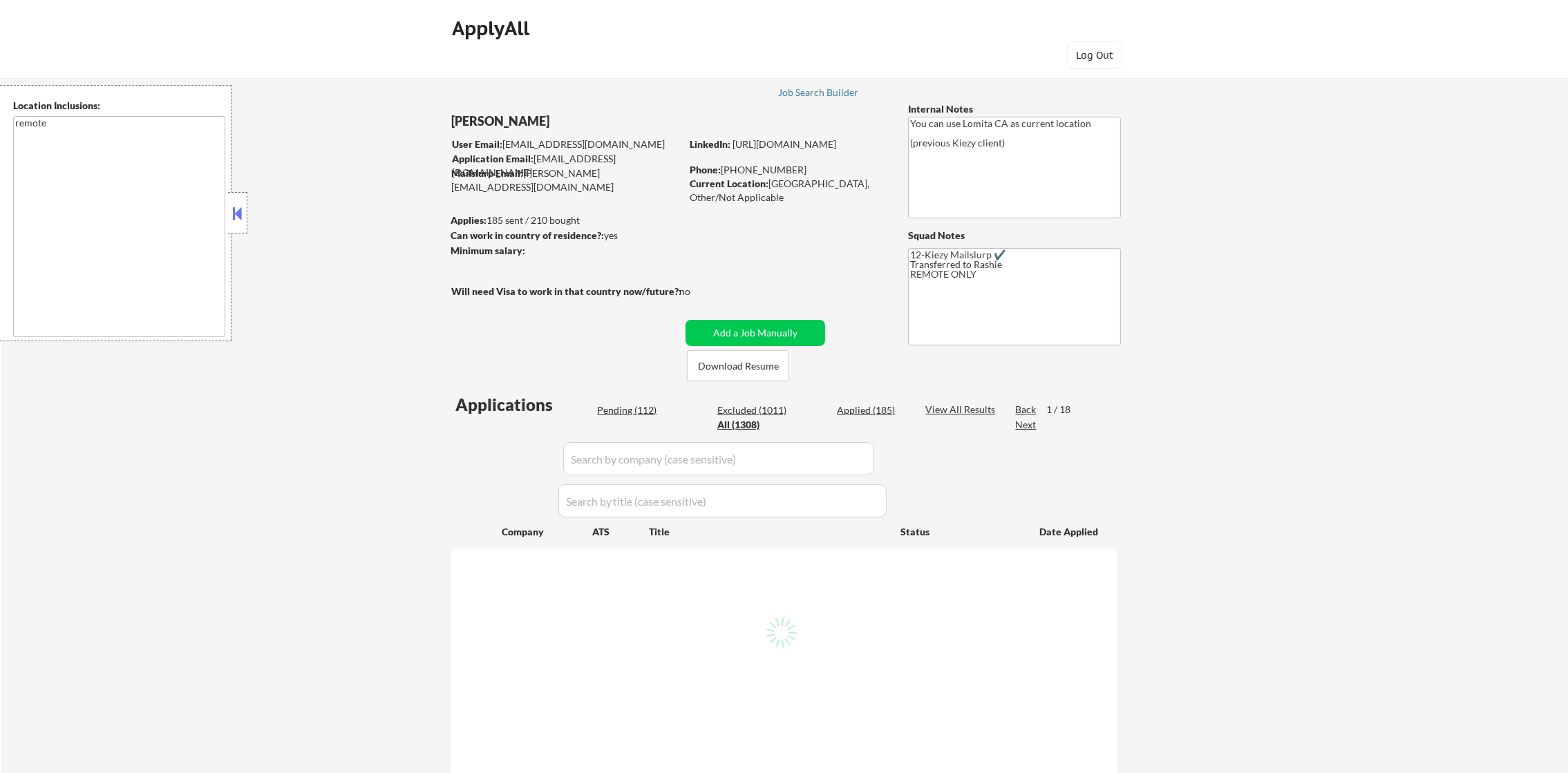
select select ""applied""
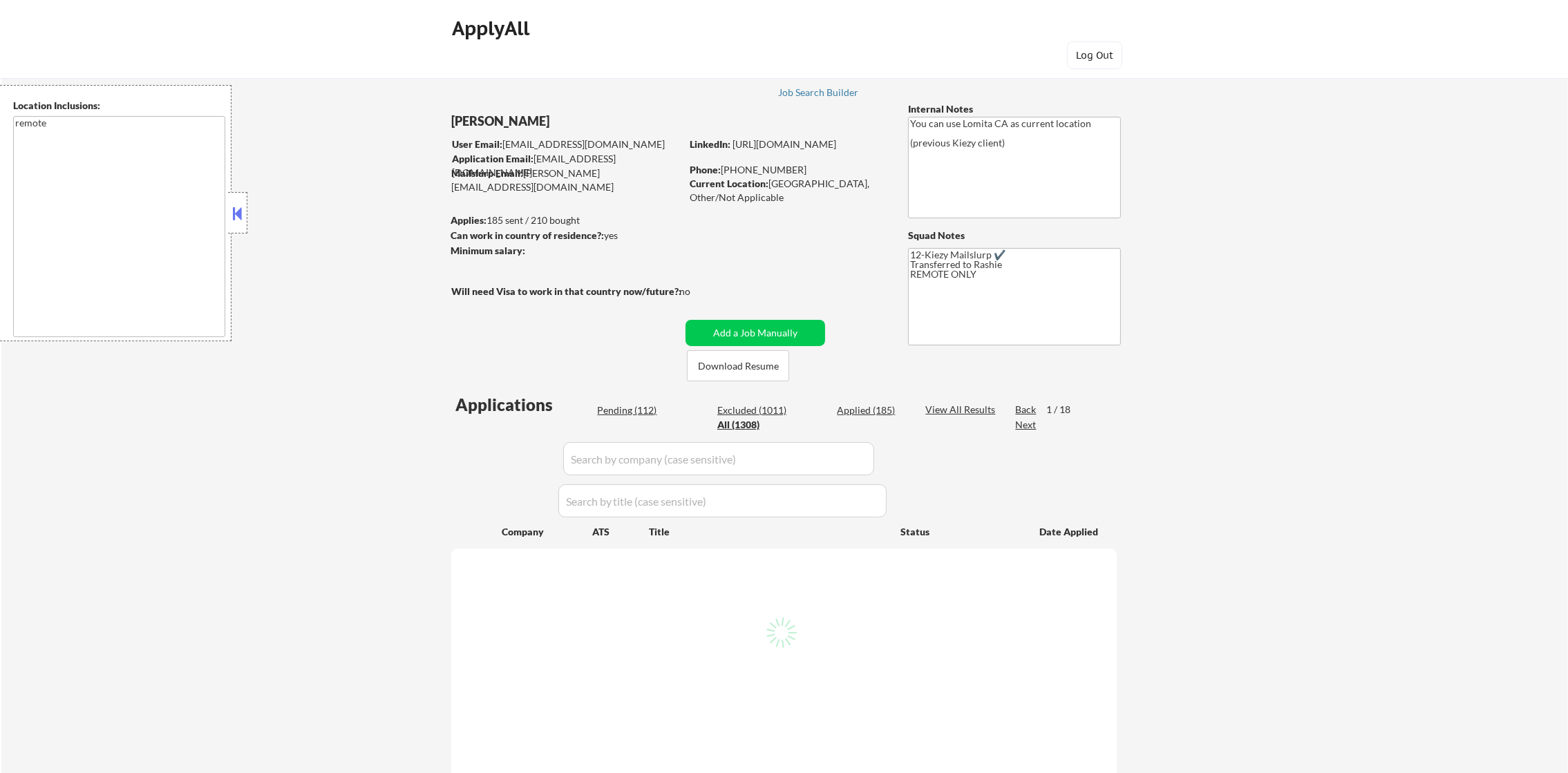
select select ""applied""
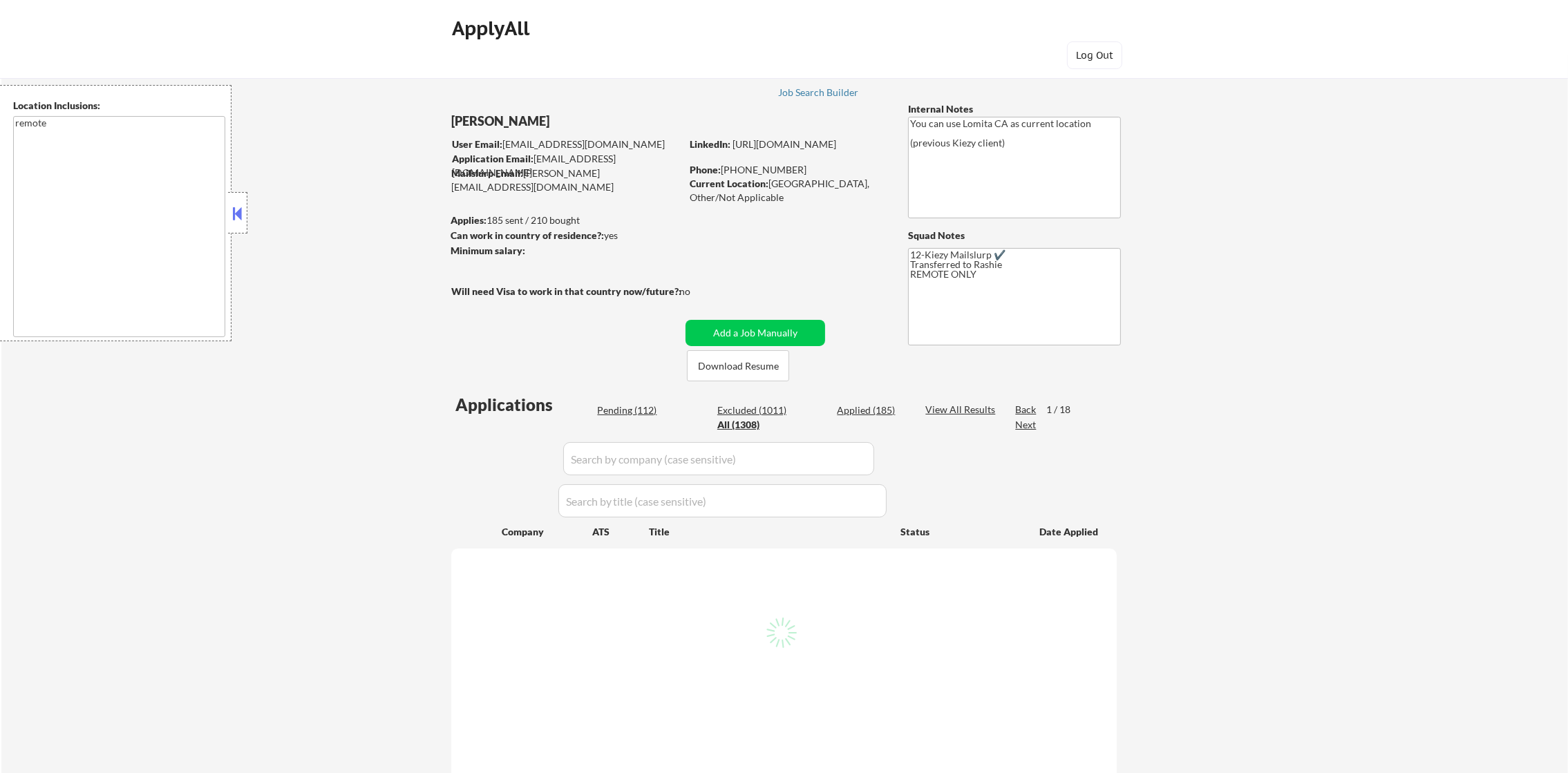
select select ""applied""
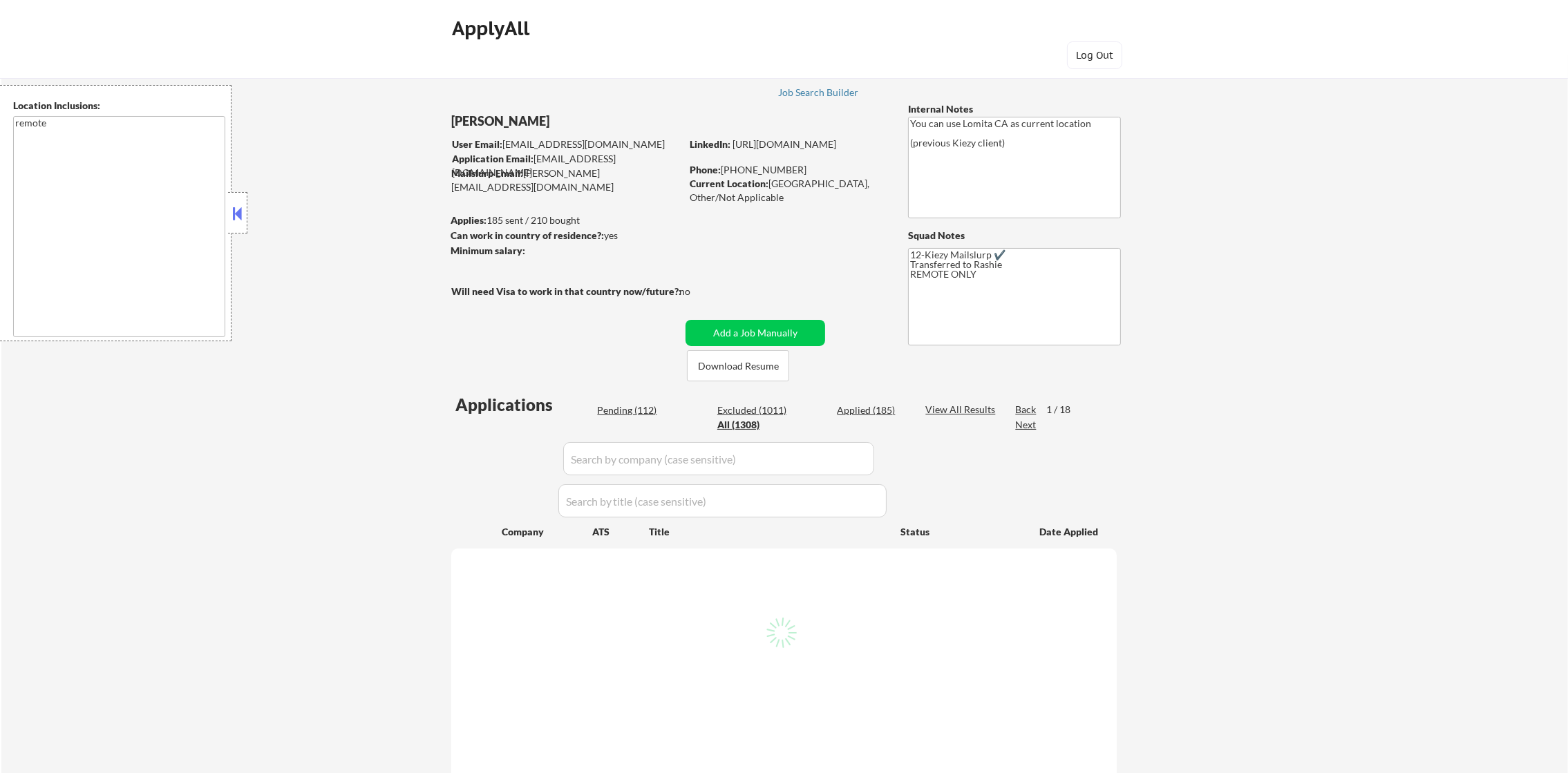
select select ""applied""
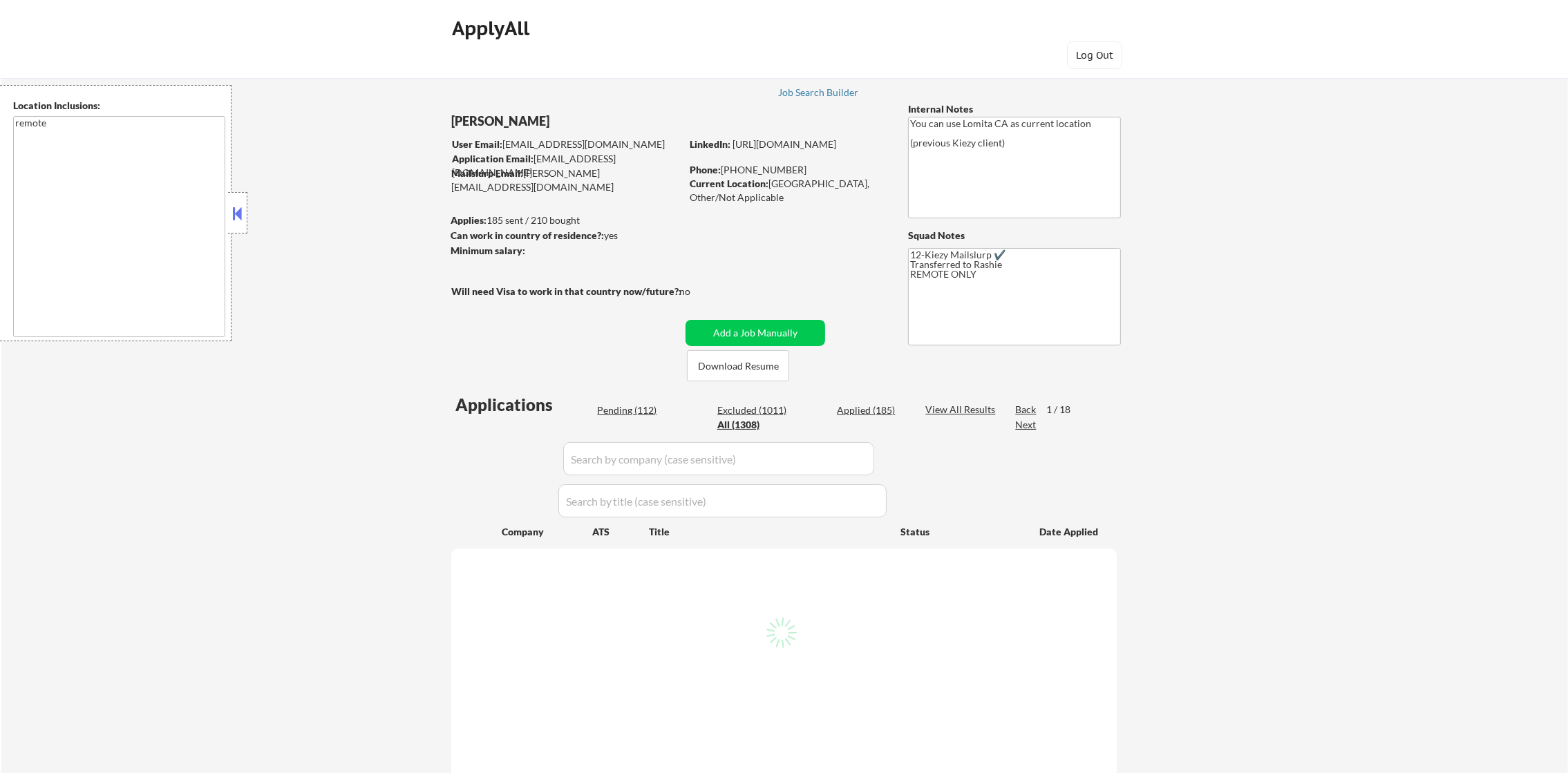
select select ""applied""
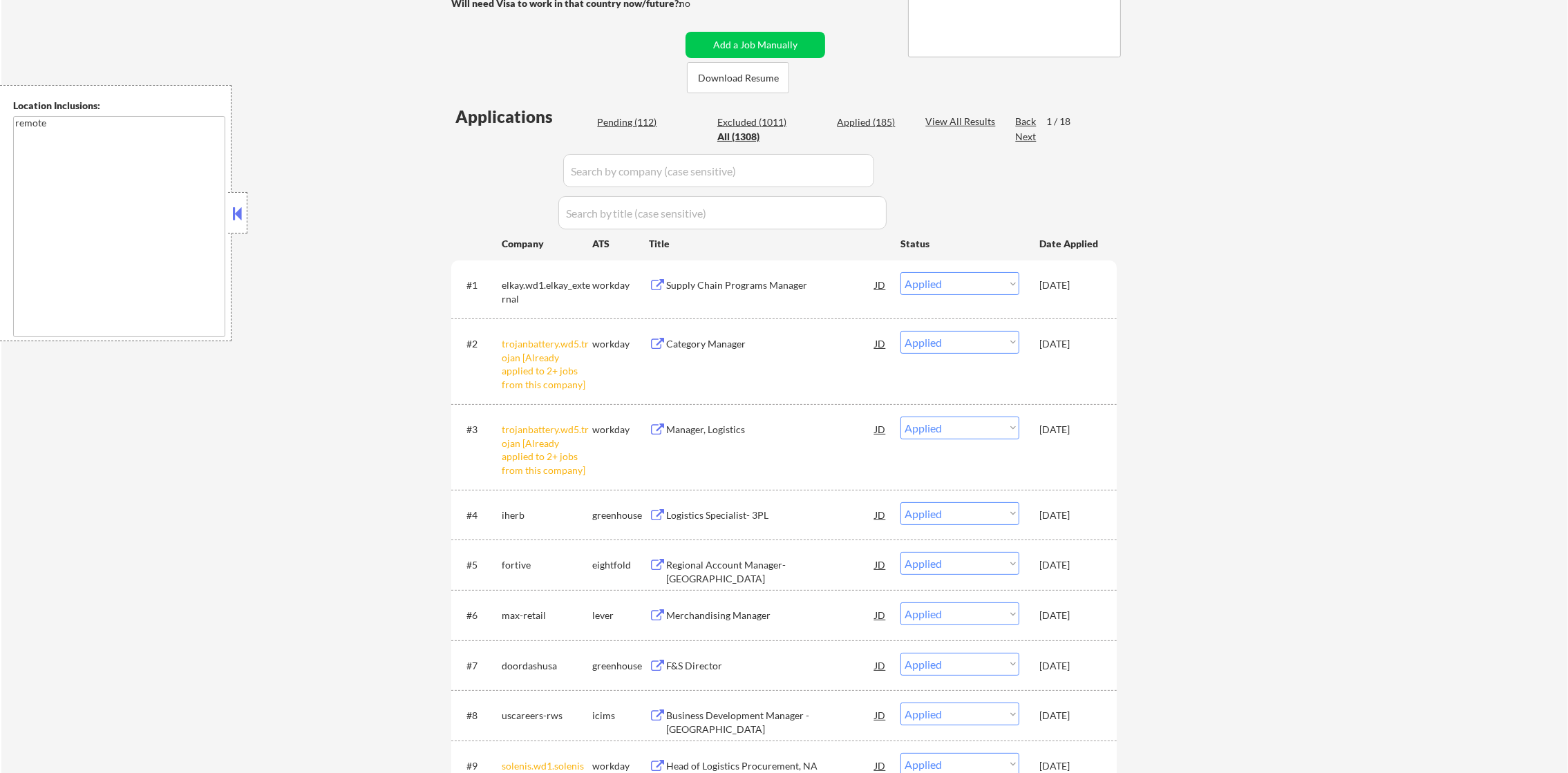
scroll to position [276, 0]
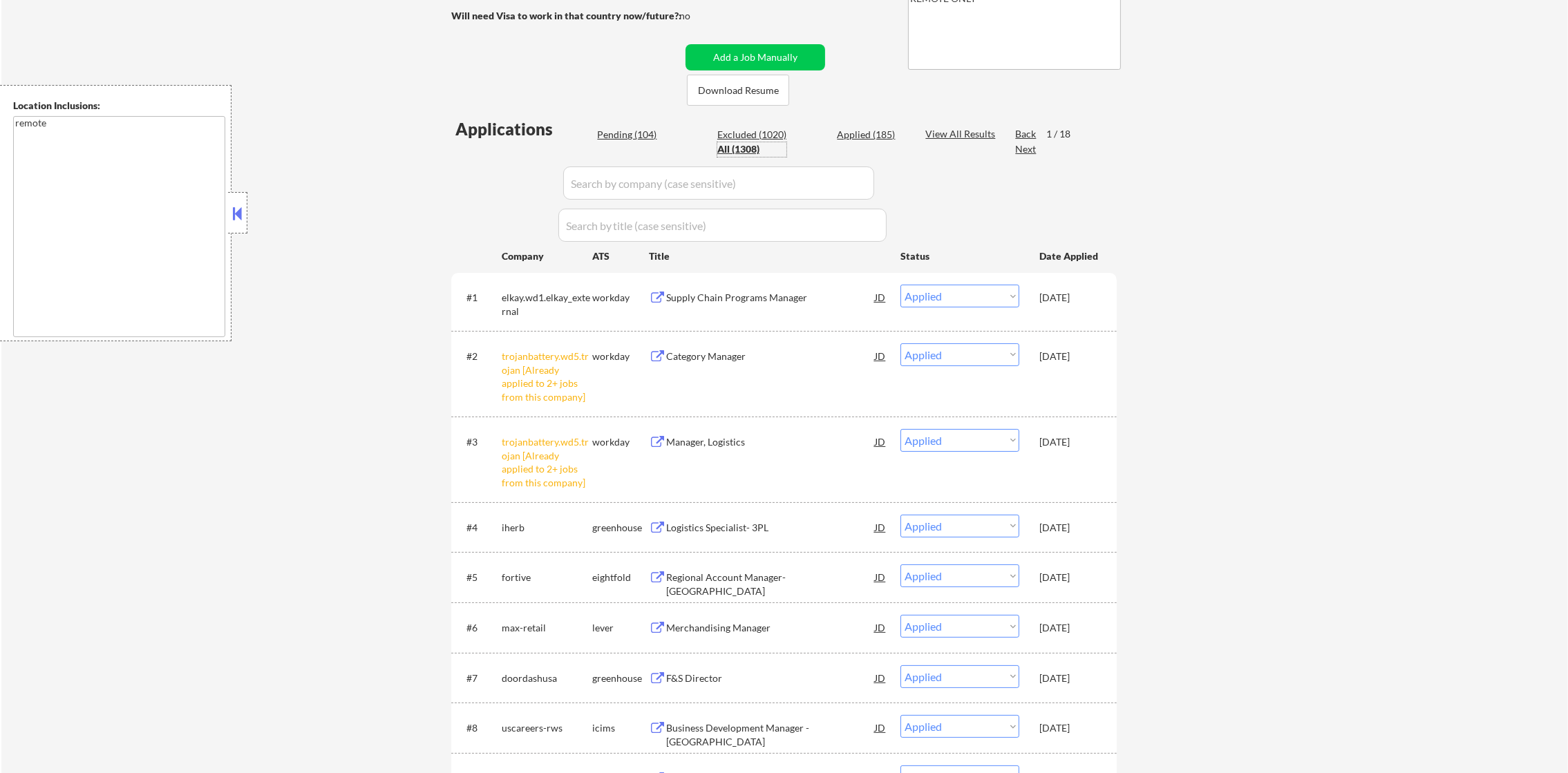
drag, startPoint x: 677, startPoint y: 175, endPoint x: 609, endPoint y: 178, distance: 68.1
click at [671, 177] on input "input" at bounding box center [718, 183] width 311 height 33
paste input "acumatica"
type input "acumatica"
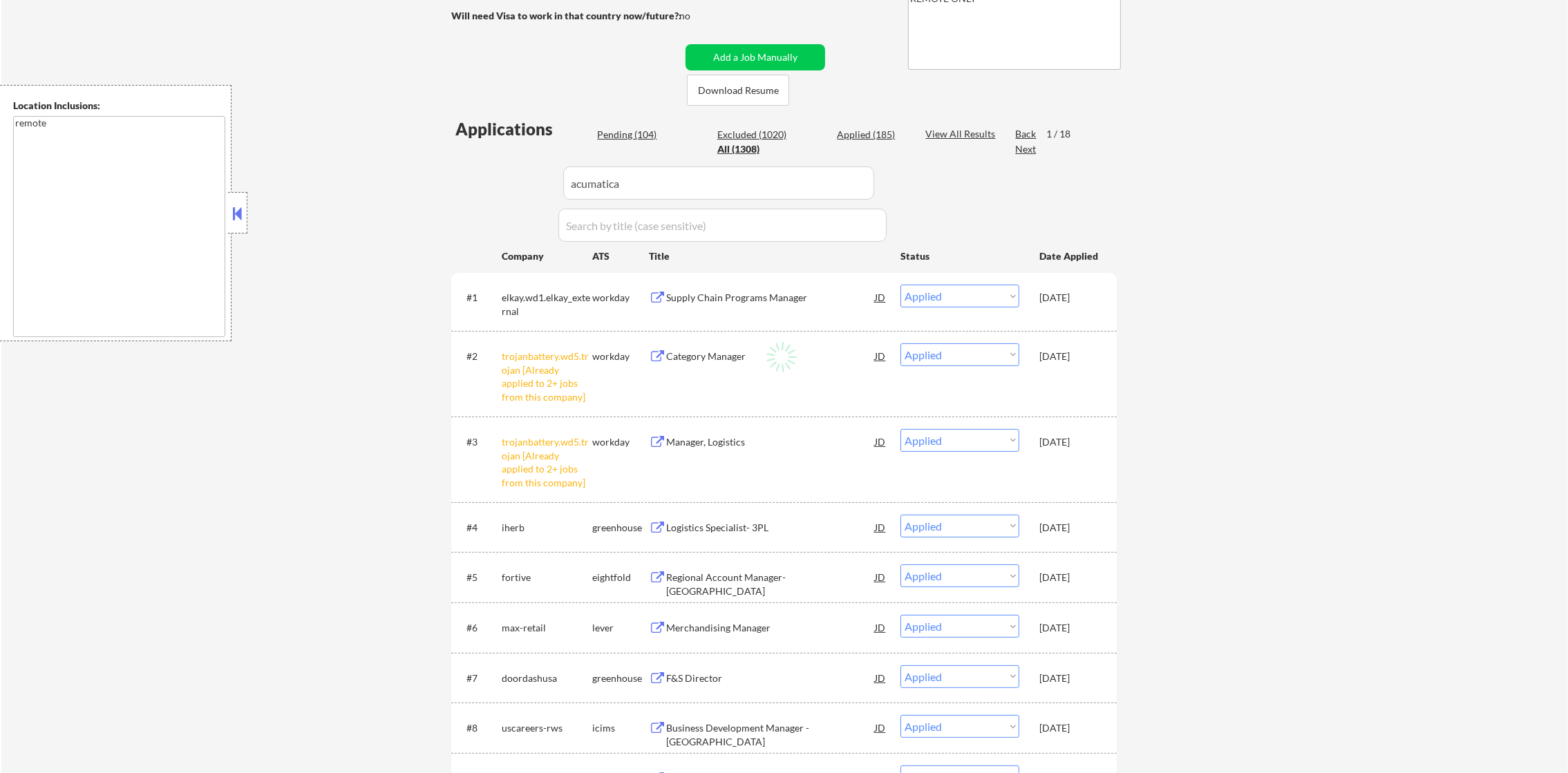
select select ""pending""
select select ""excluded__bad_match_""
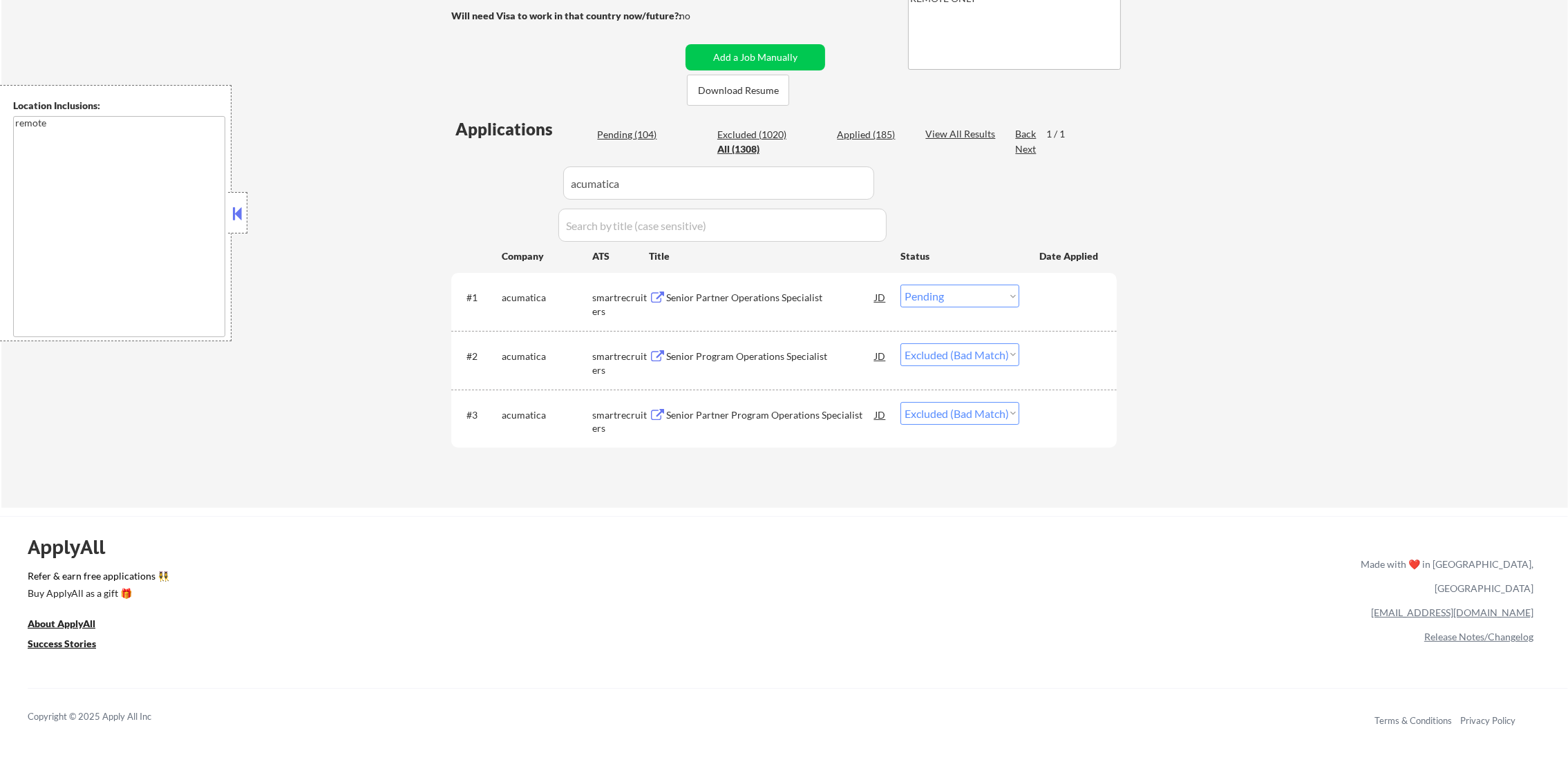
click at [759, 306] on div "Senior Partner Operations Specialist" at bounding box center [770, 297] width 208 height 25
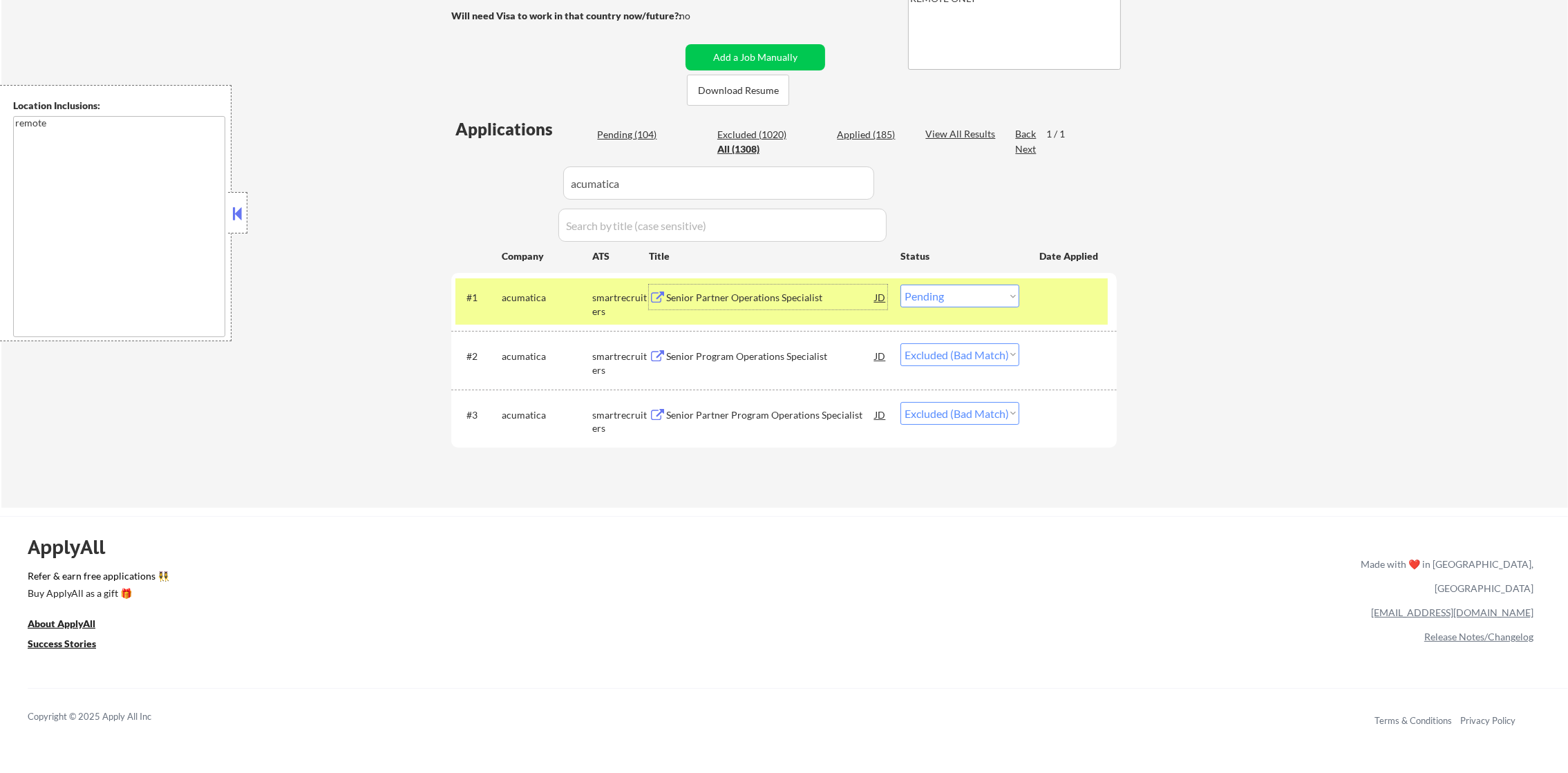
click at [964, 293] on select "Choose an option... Pending Applied Excluded (Questions) Excluded (Expired) Exc…" at bounding box center [960, 296] width 119 height 23
click at [964, 300] on select "Choose an option... Pending Applied Excluded (Questions) Excluded (Expired) Exc…" at bounding box center [960, 296] width 119 height 23
click at [981, 303] on select "Choose an option... Pending Applied Excluded (Questions) Excluded (Expired) Exc…" at bounding box center [960, 296] width 119 height 23
select select ""excluded__bad_match_""
click at [900, 285] on select "Choose an option... Pending Applied Excluded (Questions) Excluded (Expired) Exc…" at bounding box center [960, 296] width 119 height 23
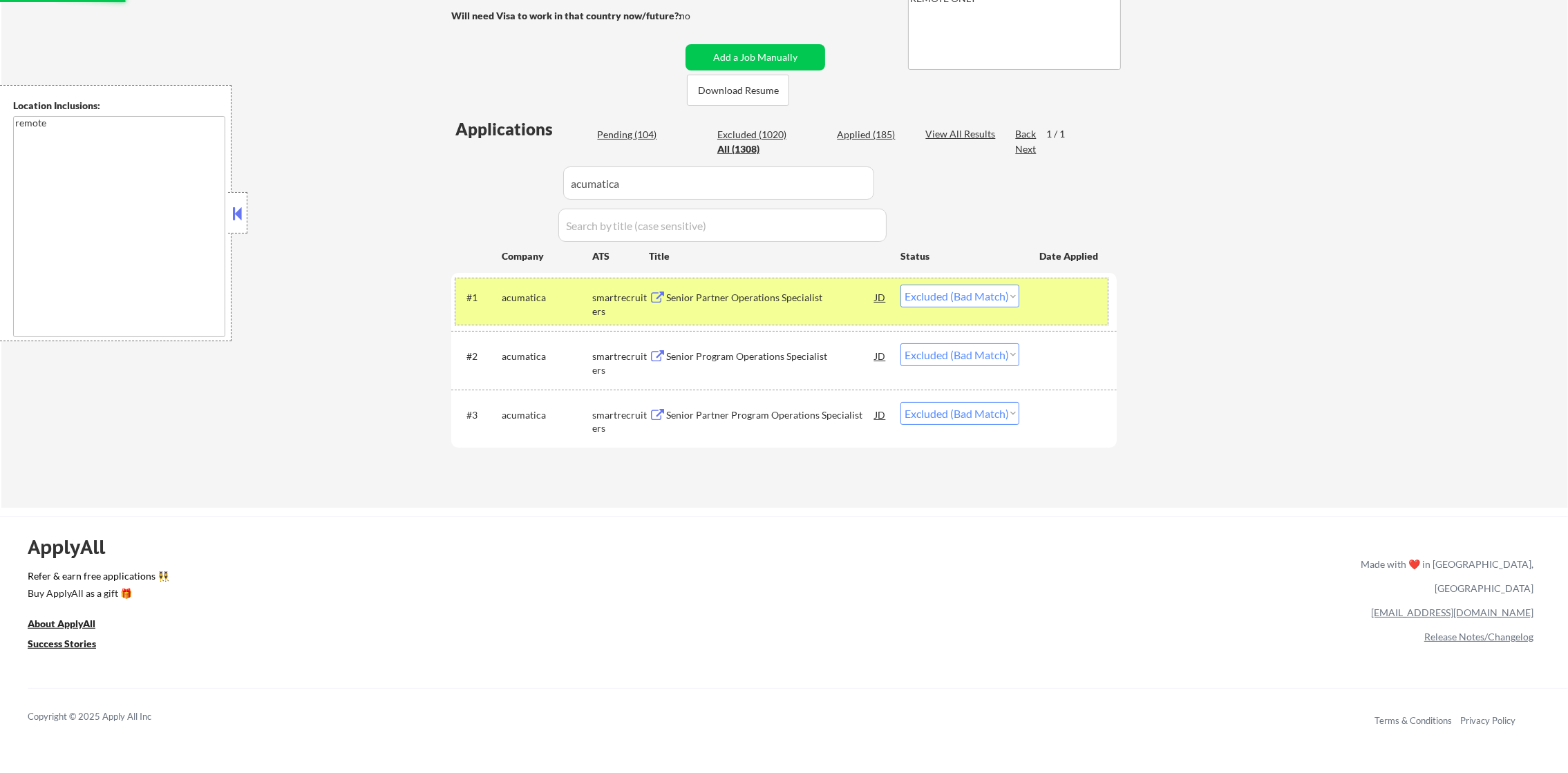
click at [537, 291] on div "acumatica" at bounding box center [547, 298] width 91 height 14
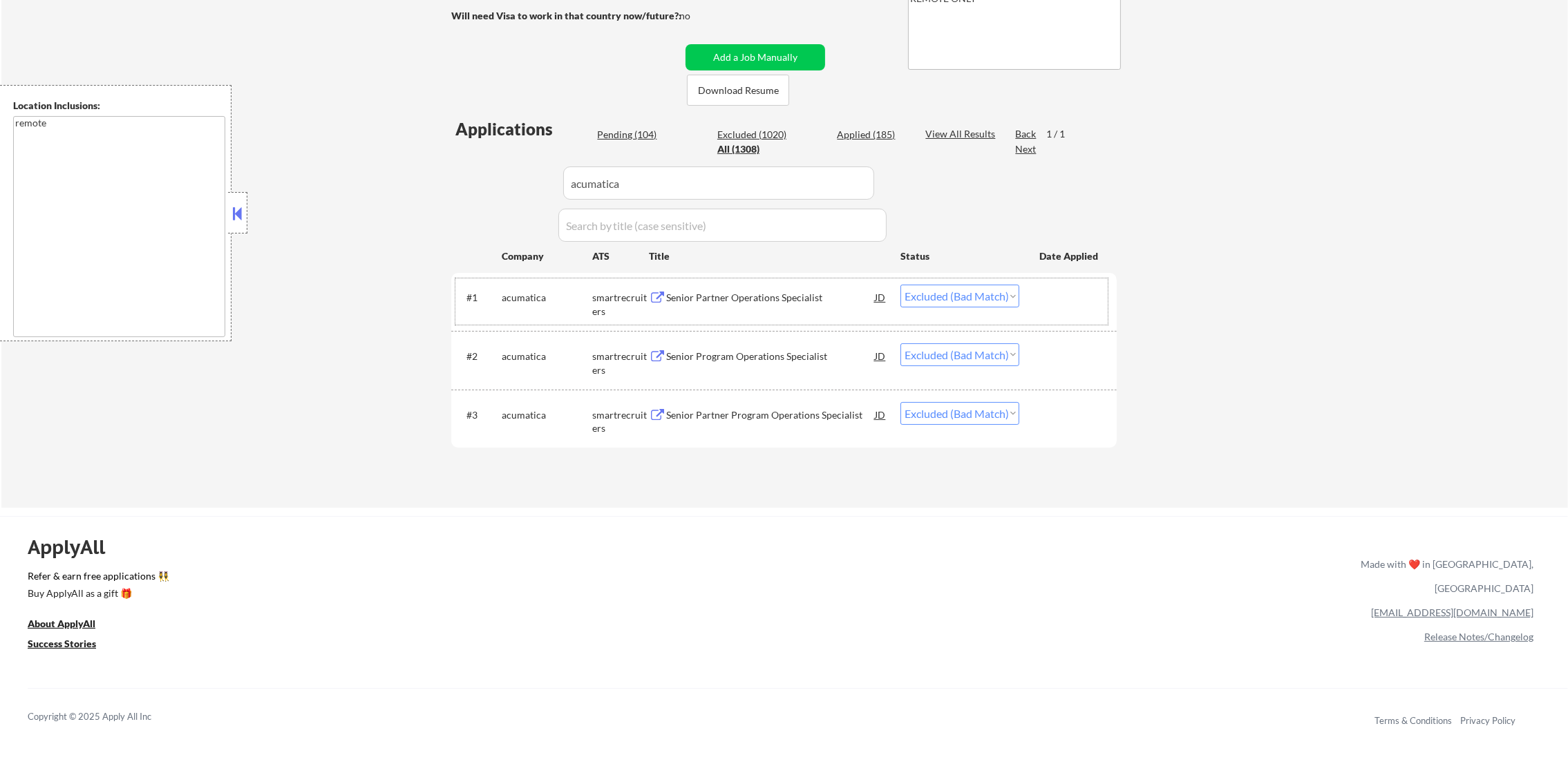
paste input "Highlight"
drag, startPoint x: 474, startPoint y: 186, endPoint x: 462, endPoint y: 186, distance: 12.0
click at [462, 186] on div "Applications Pending (104) Excluded (1020) Applied (185) All (1308) View All Re…" at bounding box center [784, 299] width 665 height 364
type input "Highlight"
click at [462, 186] on div "Applications Pending (103) Excluded (1021) Applied (185) All (1308) View All Re…" at bounding box center [784, 299] width 665 height 364
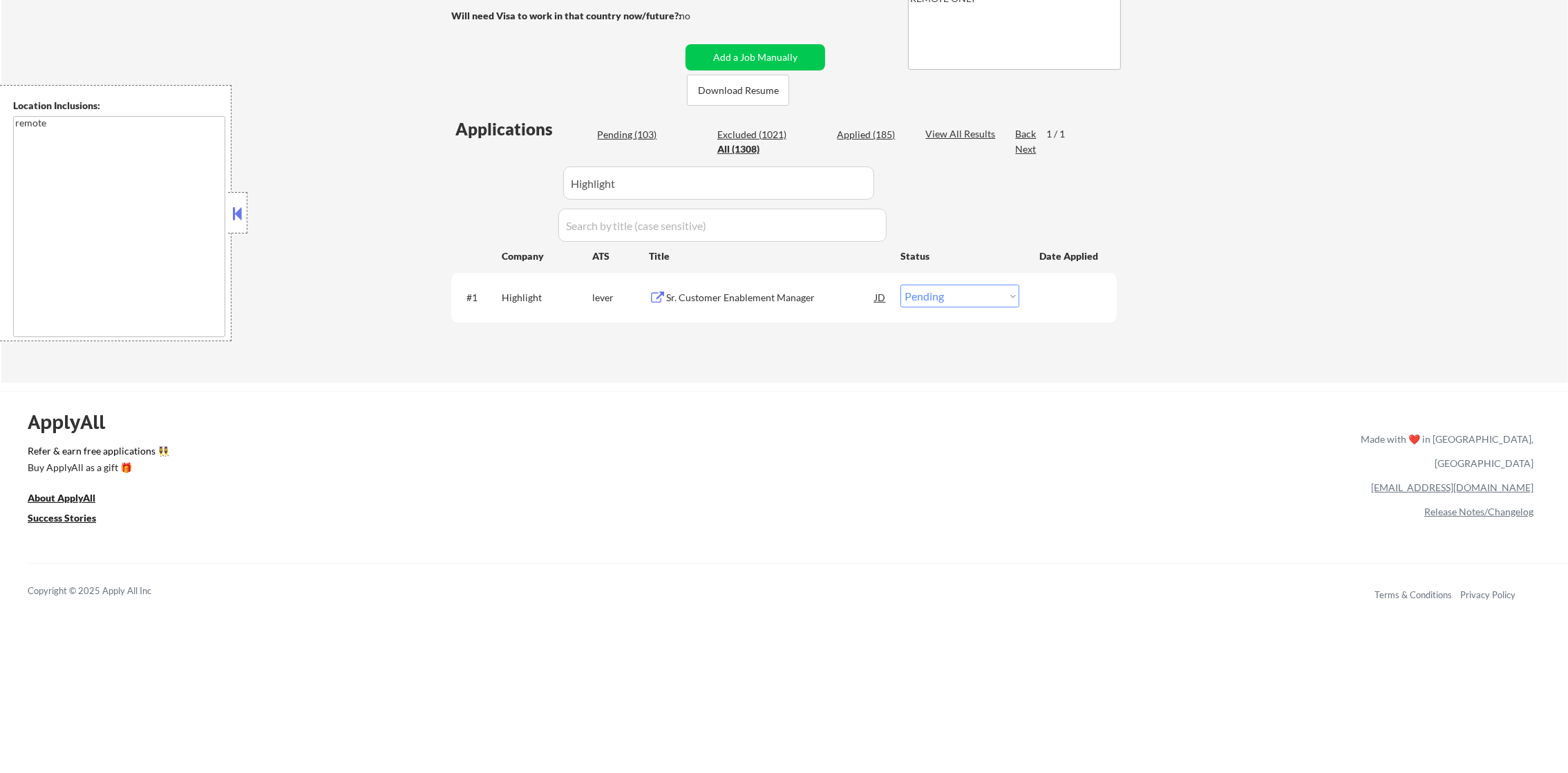
click at [818, 293] on div "Sr. Customer Enablement Manager" at bounding box center [770, 298] width 208 height 14
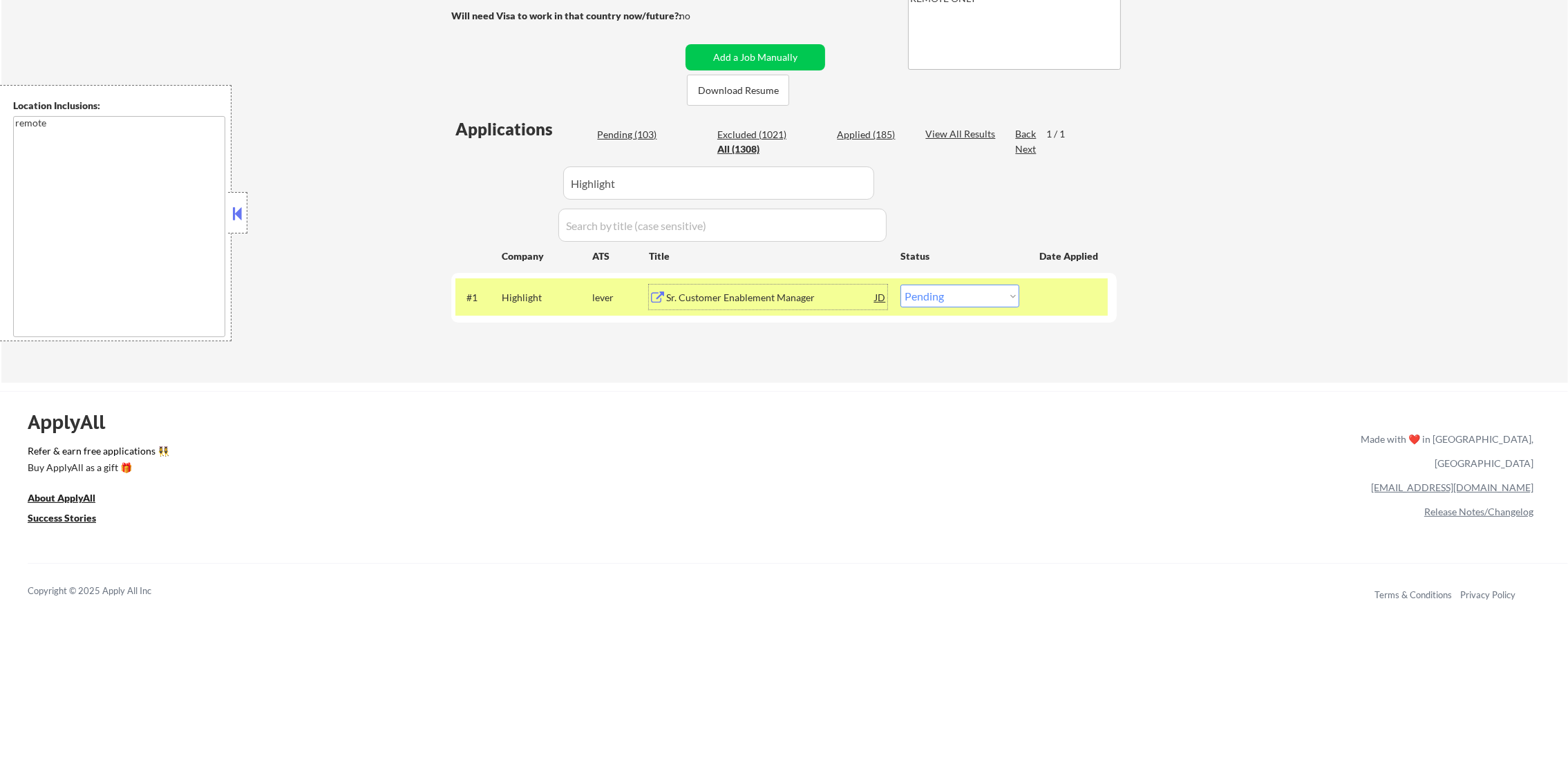
click at [969, 303] on select "Choose an option... Pending Applied Excluded (Questions) Excluded (Expired) Exc…" at bounding box center [960, 296] width 119 height 23
select select ""excluded__bad_match_""
click at [900, 285] on select "Choose an option... Pending Applied Excluded (Questions) Excluded (Expired) Exc…" at bounding box center [960, 296] width 119 height 23
drag, startPoint x: 556, startPoint y: 314, endPoint x: 553, endPoint y: 270, distance: 44.1
click at [554, 311] on div "#1 Highlight lever Sr. Customer Enablement Manager JD Choose an option... Pendi…" at bounding box center [781, 297] width 652 height 37
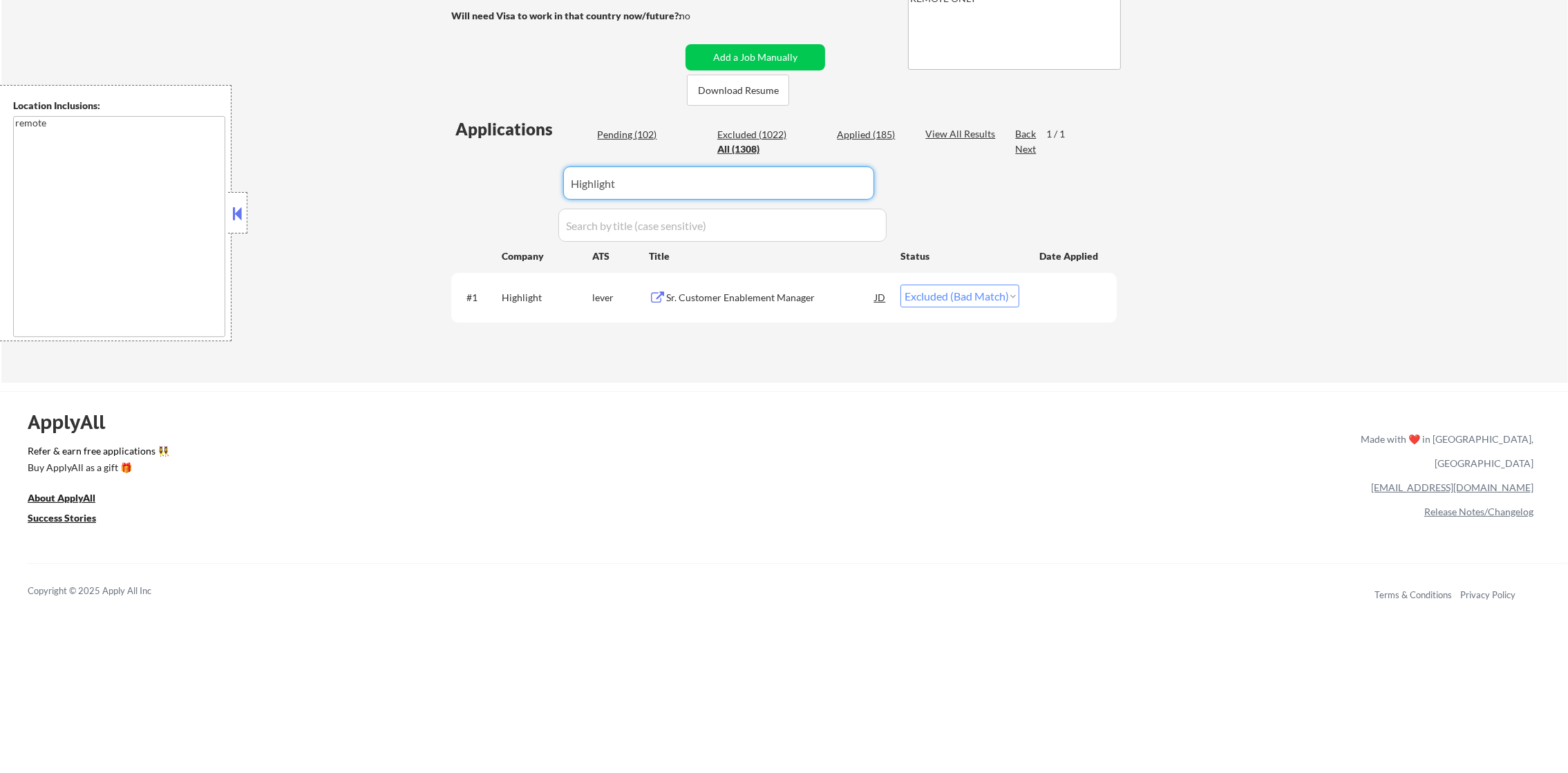
drag, startPoint x: 664, startPoint y: 177, endPoint x: 428, endPoint y: 161, distance: 236.5
click at [429, 161] on div "← Return to /applysquad Mailslurp Inbox Job Search Builder Vincent Tangkilisan …" at bounding box center [784, 81] width 1566 height 603
paste input "rxvantage"
type input "rxvantage"
click at [428, 161] on div "← Return to /applysquad Mailslurp Inbox Job Search Builder Vincent Tangkilisan …" at bounding box center [784, 81] width 1566 height 603
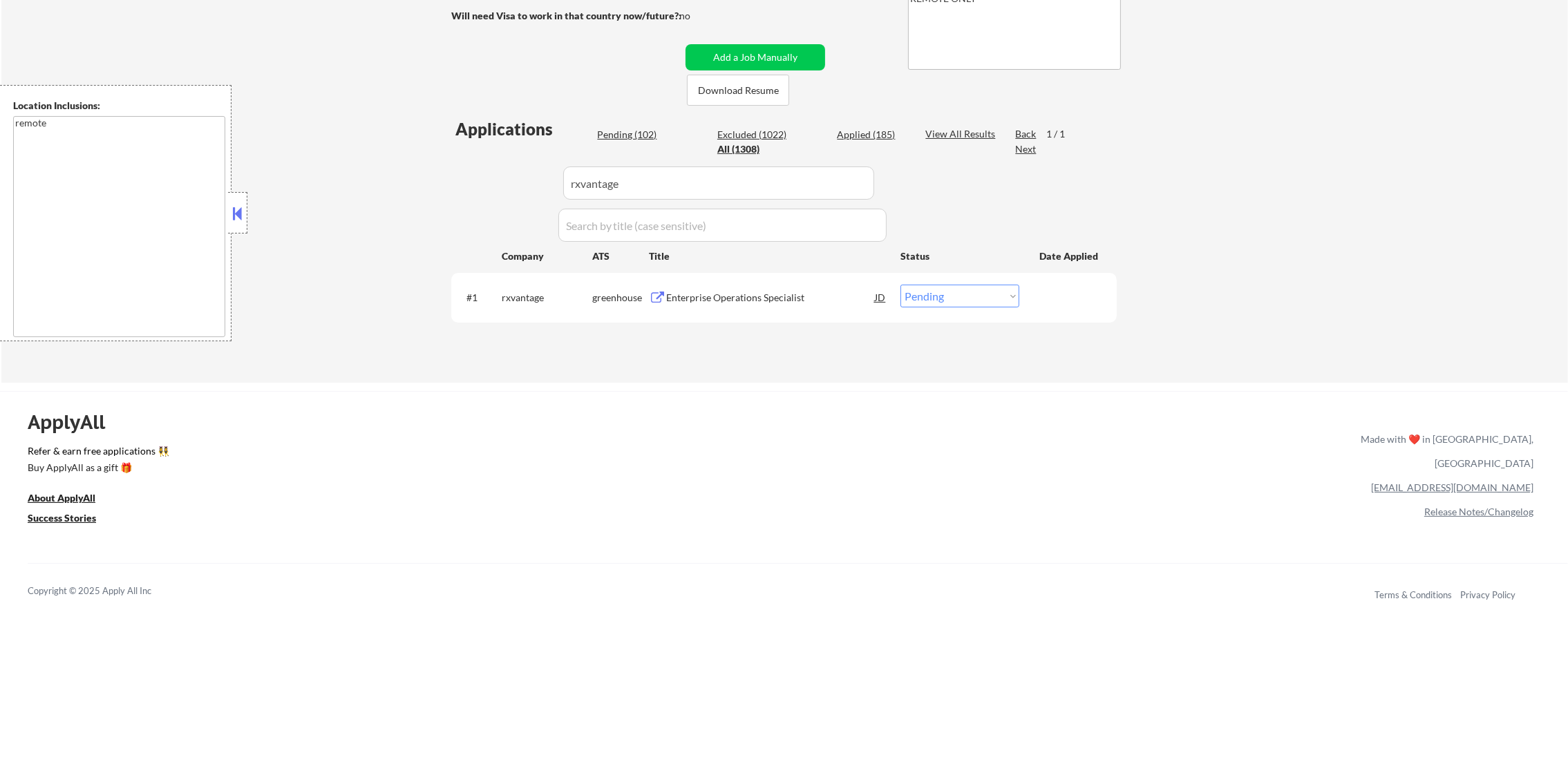
click at [779, 291] on div "Enterprise Operations Specialist" at bounding box center [770, 298] width 208 height 14
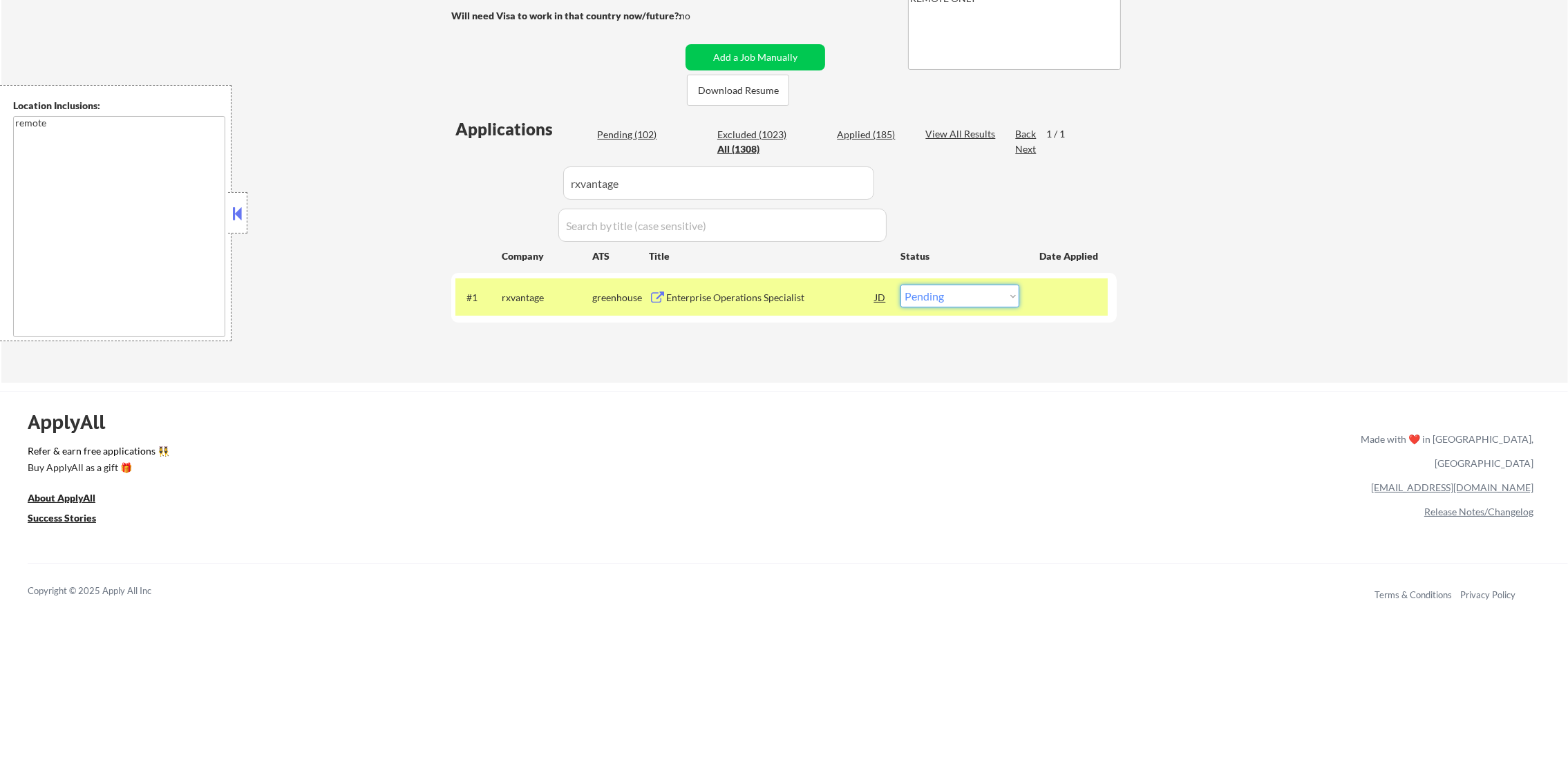
click at [973, 294] on select "Choose an option... Pending Applied Excluded (Questions) Excluded (Expired) Exc…" at bounding box center [960, 296] width 119 height 23
select select ""excluded__bad_match_""
click at [900, 285] on select "Choose an option... Pending Applied Excluded (Questions) Excluded (Expired) Exc…" at bounding box center [960, 296] width 119 height 23
click at [520, 300] on div "rxvantage" at bounding box center [547, 298] width 91 height 14
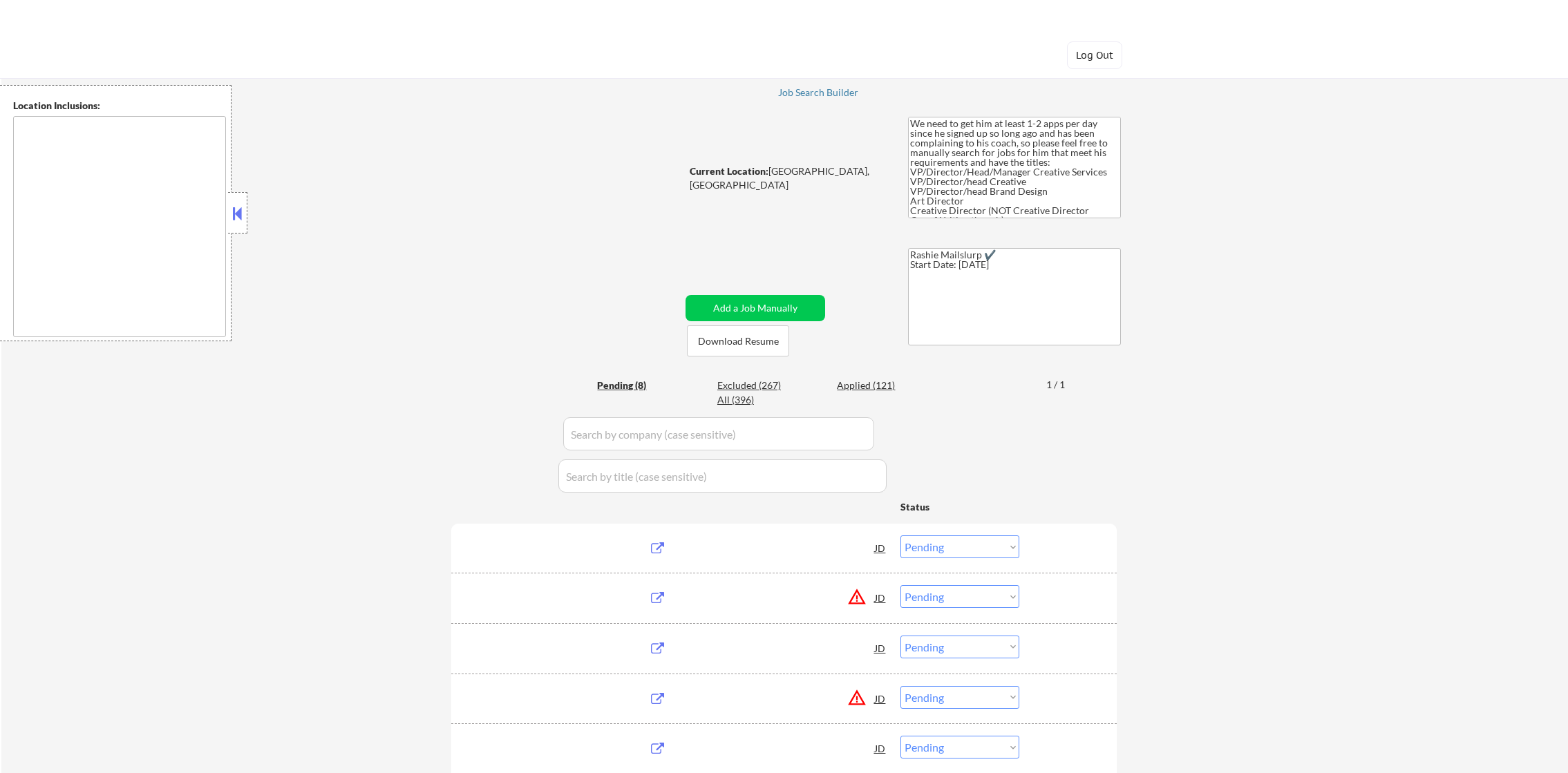
select select ""pending""
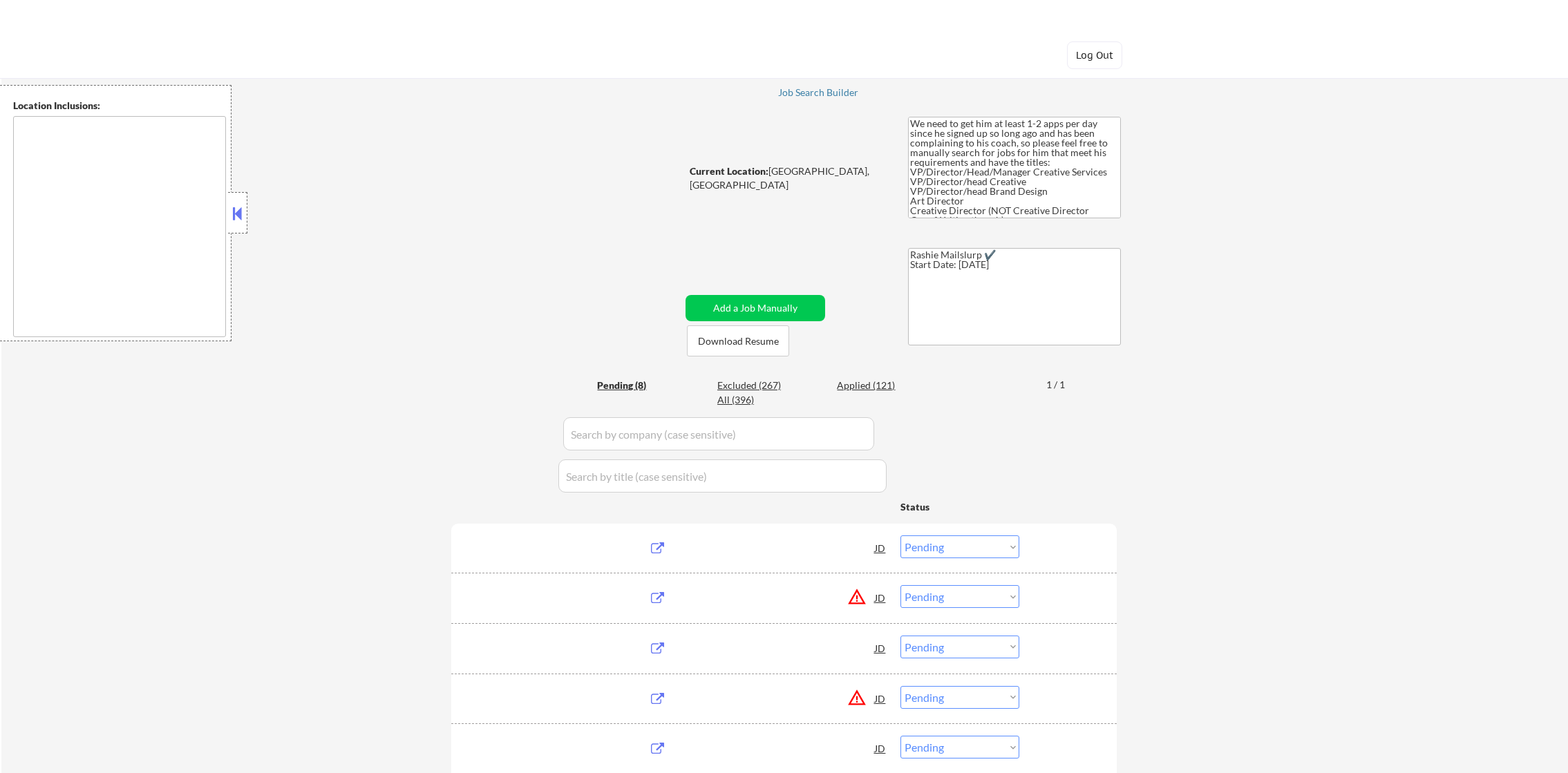
select select ""pending""
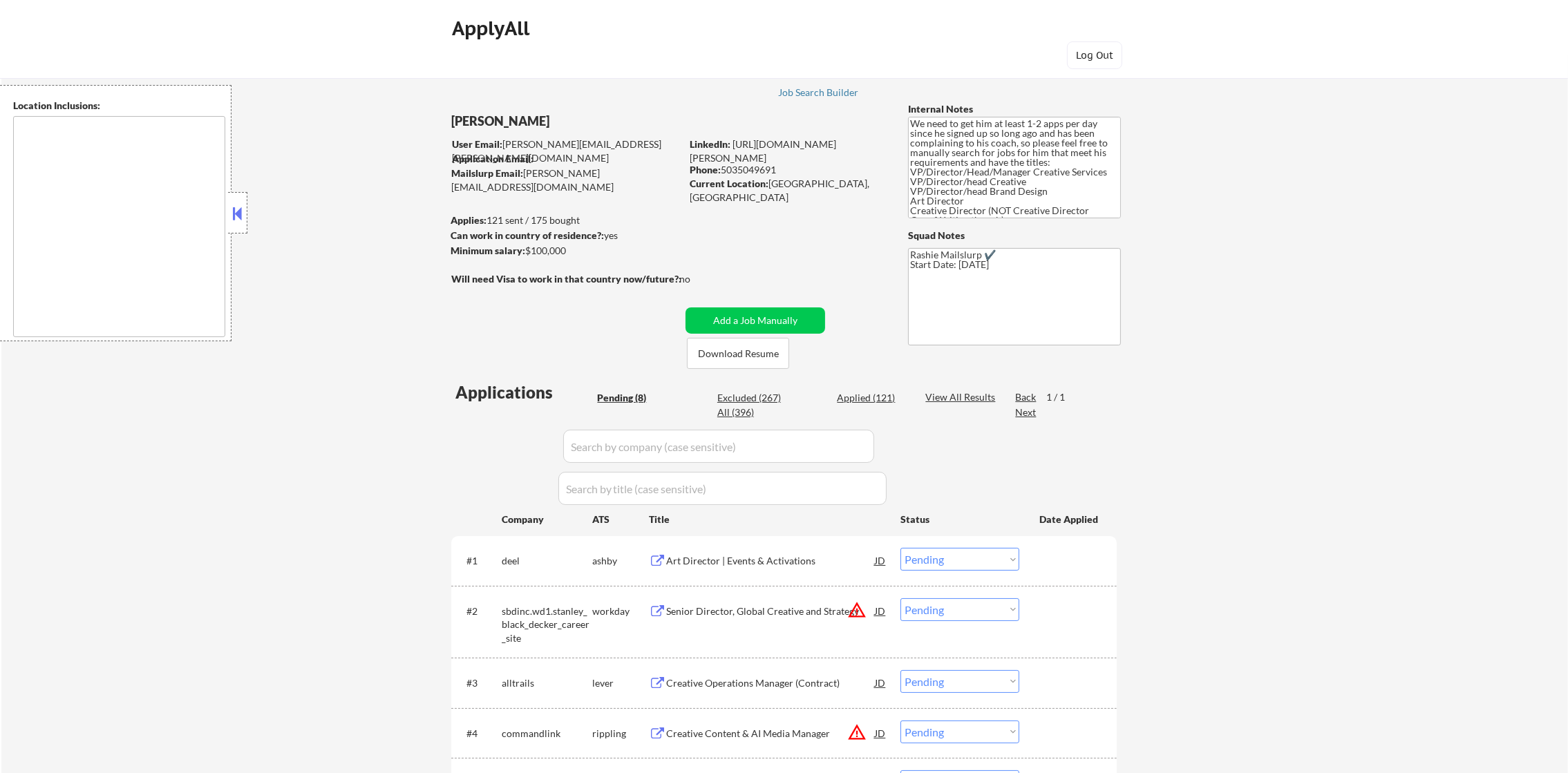
drag, startPoint x: 1285, startPoint y: 336, endPoint x: 1266, endPoint y: 333, distance: 19.2
click at [1286, 336] on div "← Return to /applysquad Mailslurp Inbox Job Search Builder [PERSON_NAME] User E…" at bounding box center [784, 540] width 1566 height 971
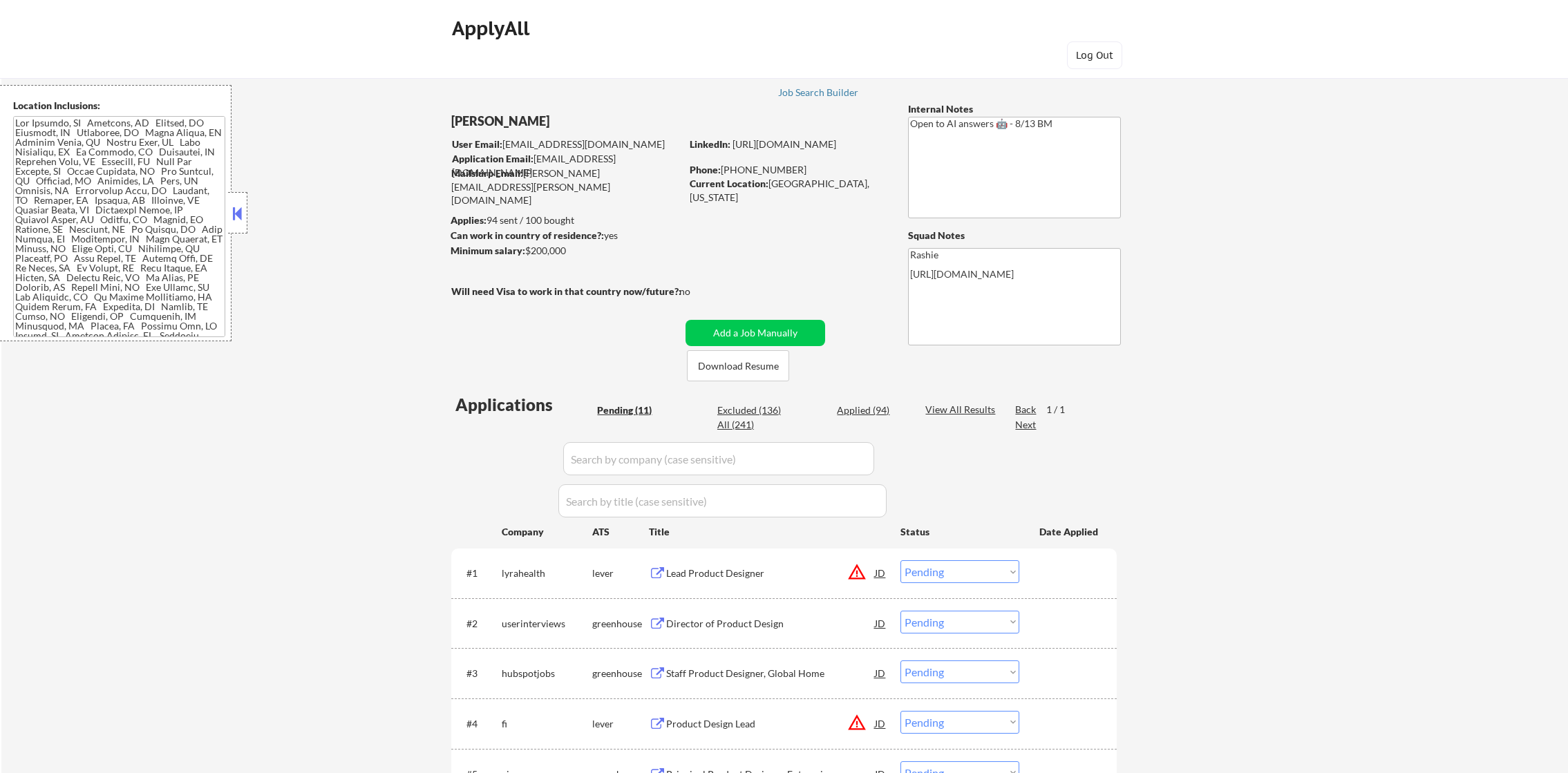
select select ""pending""
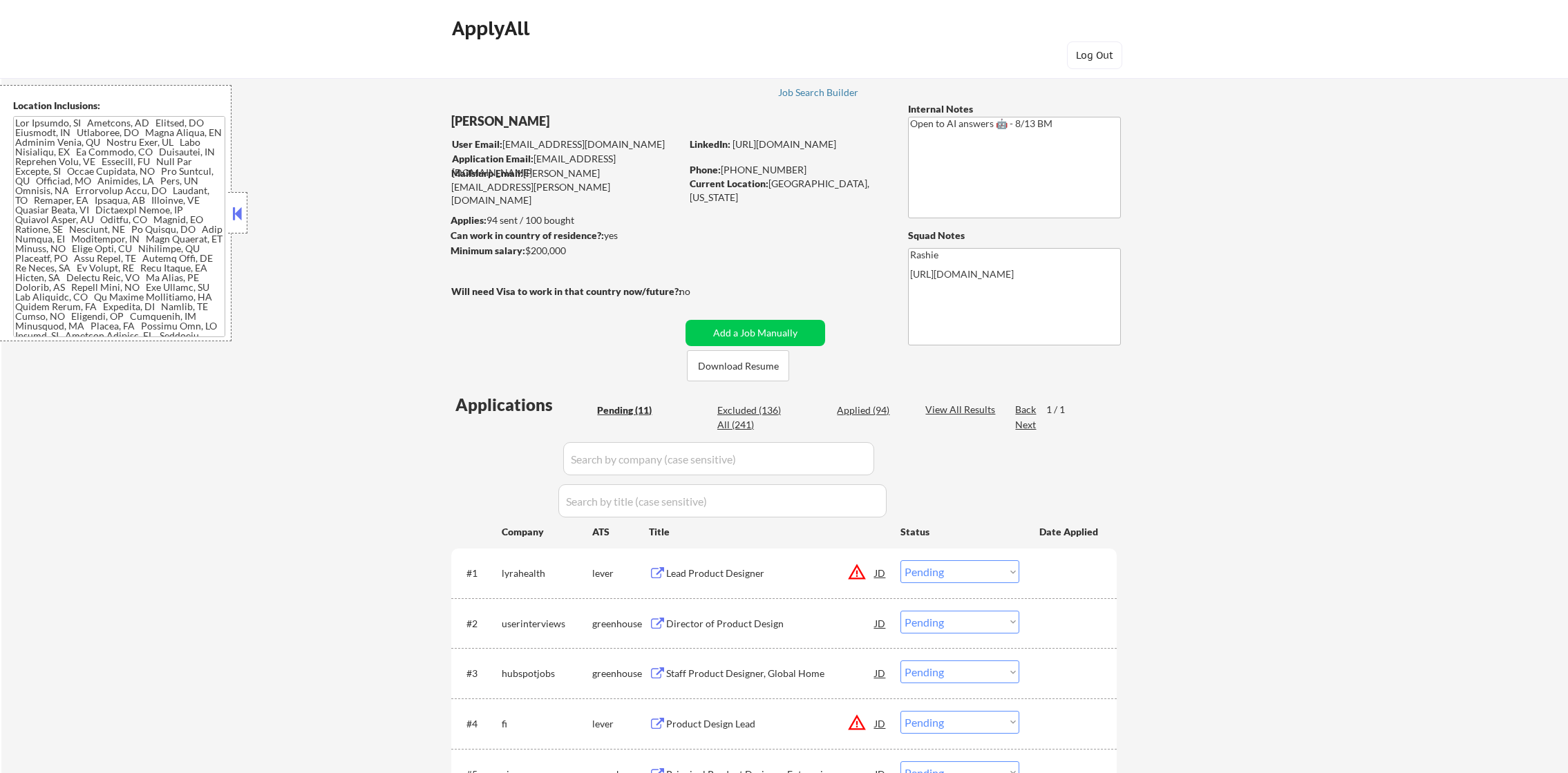
select select ""pending""
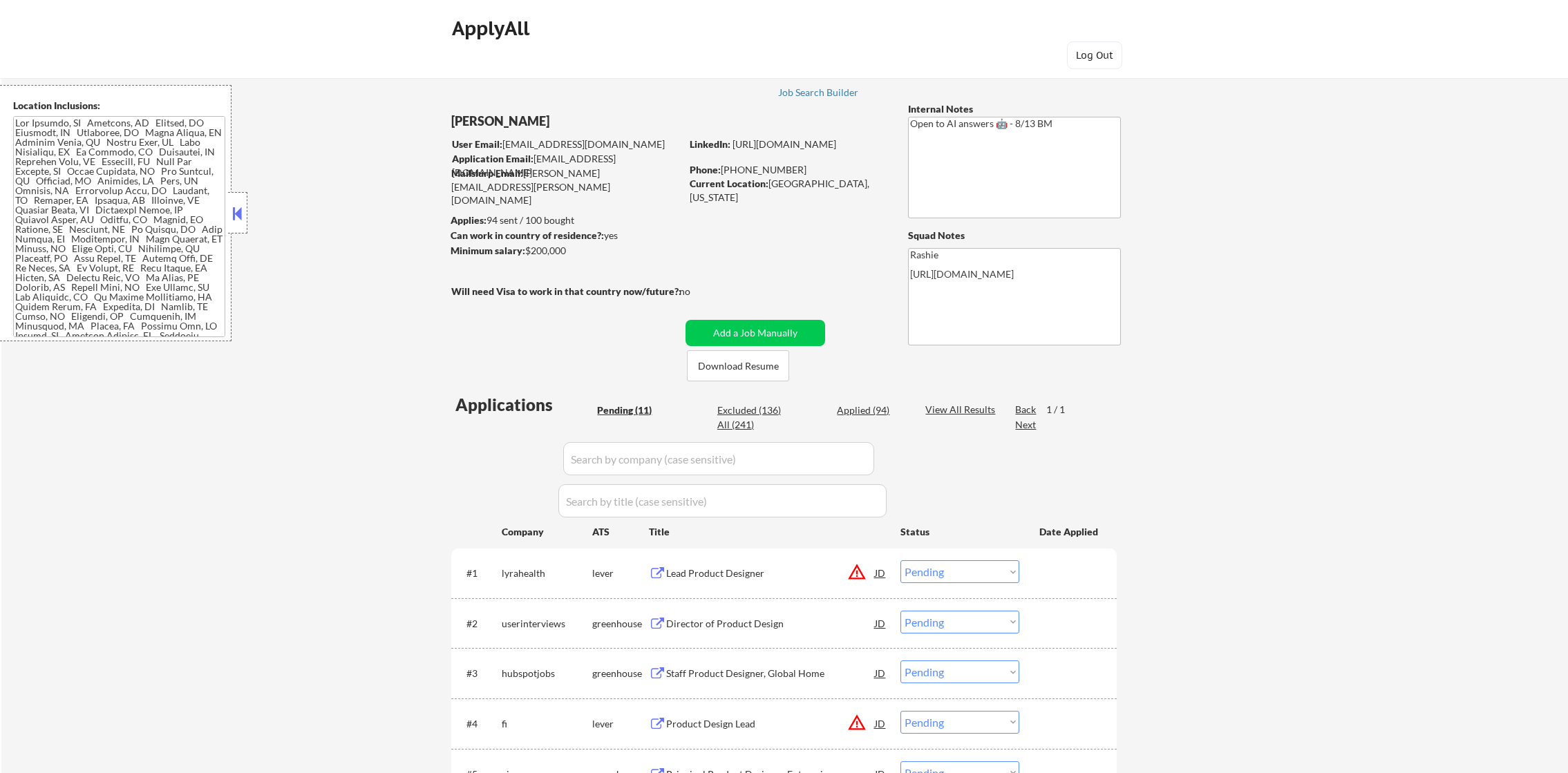
select select ""pending""
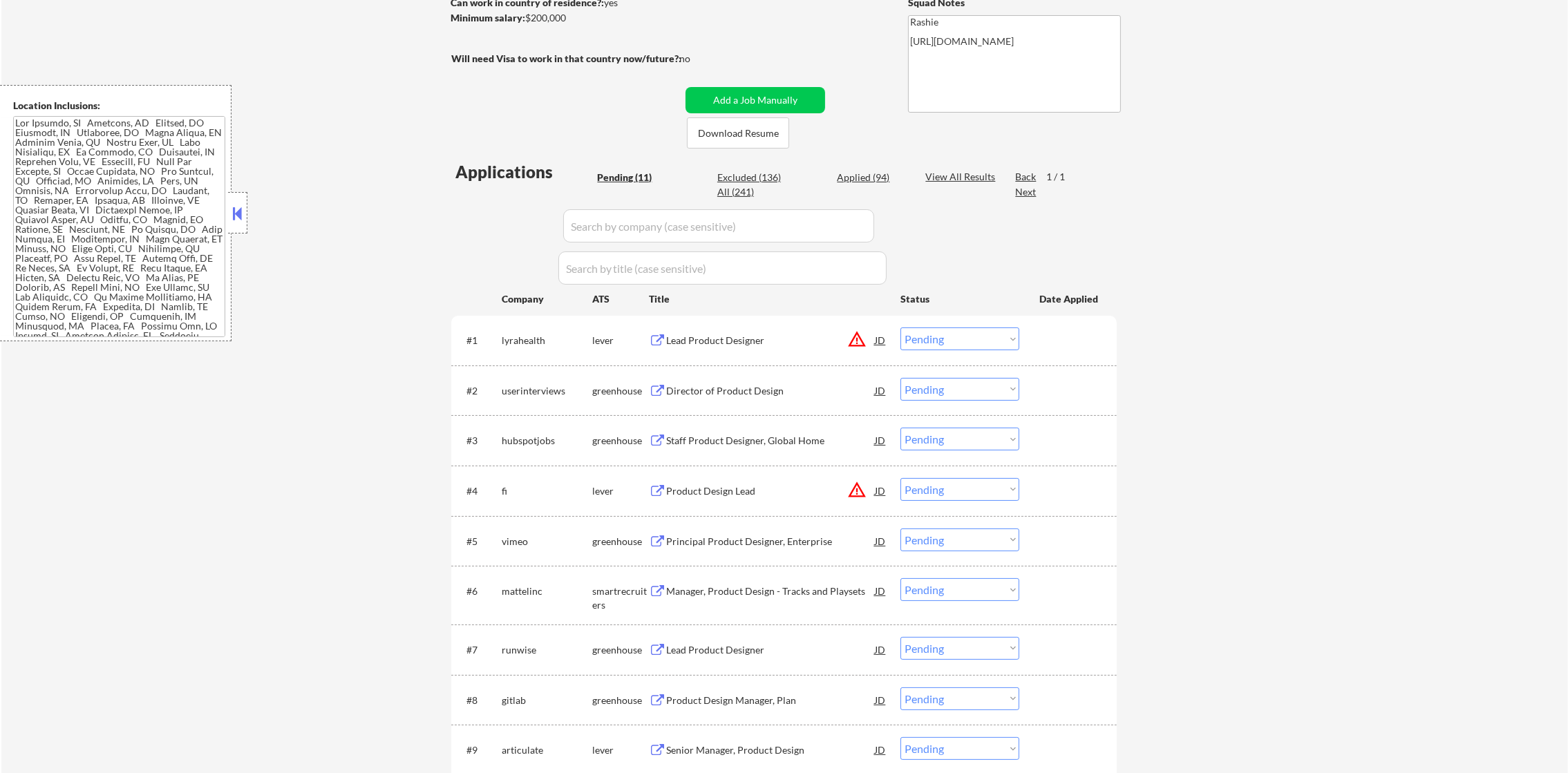
scroll to position [242, 0]
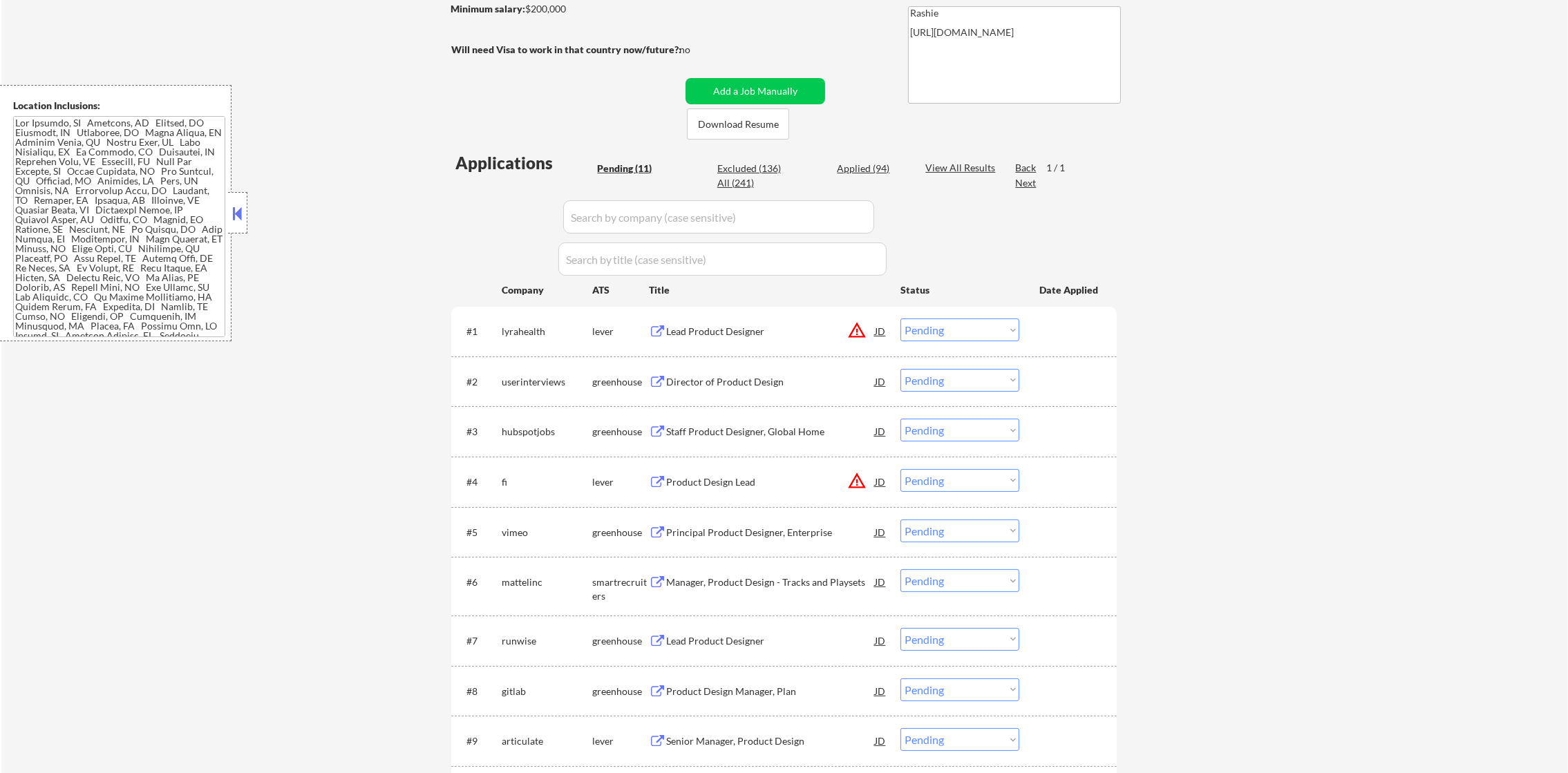
click at [870, 167] on div "Applied (94)" at bounding box center [871, 168] width 69 height 14
select select ""applied""
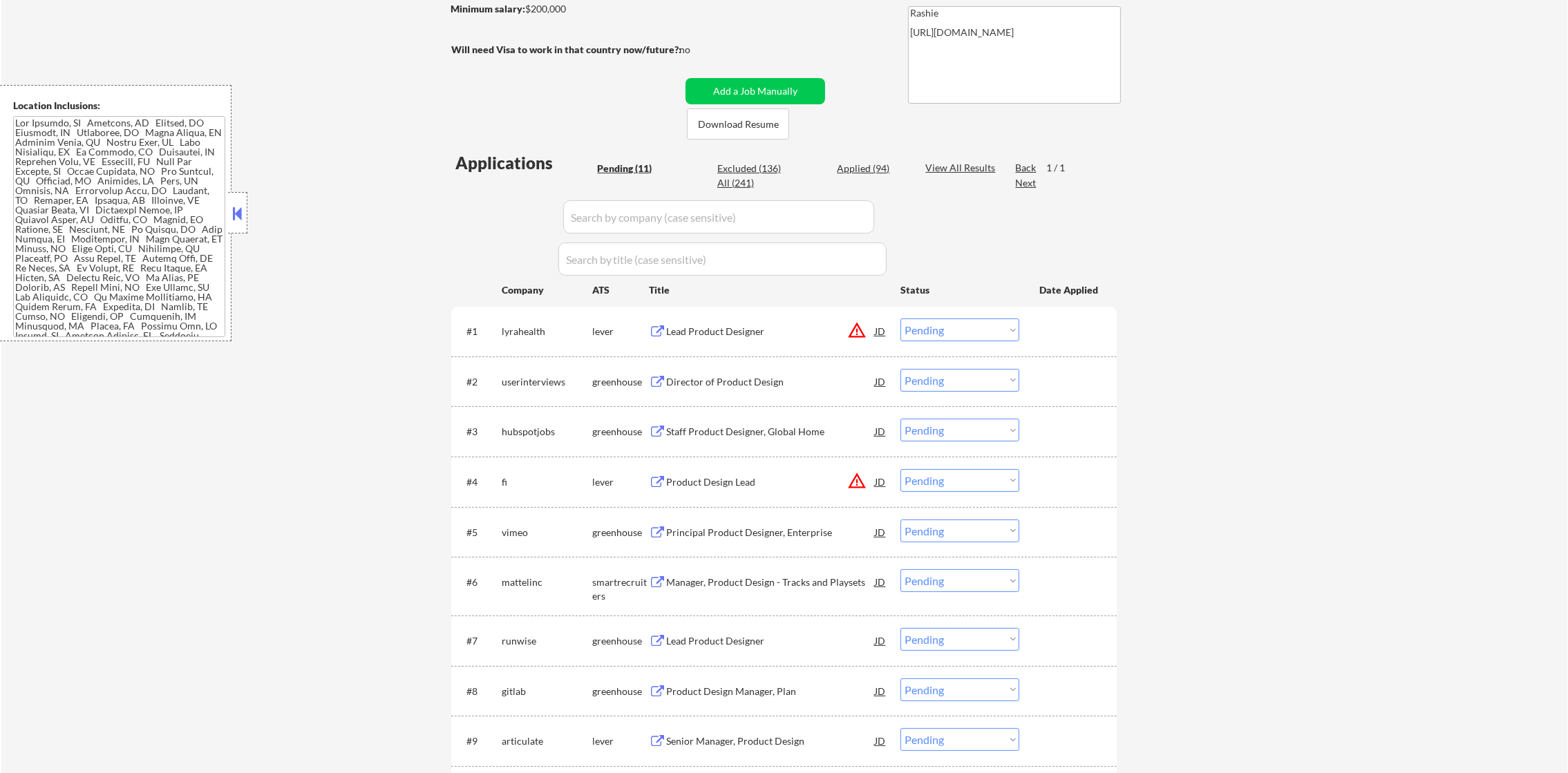
select select ""applied""
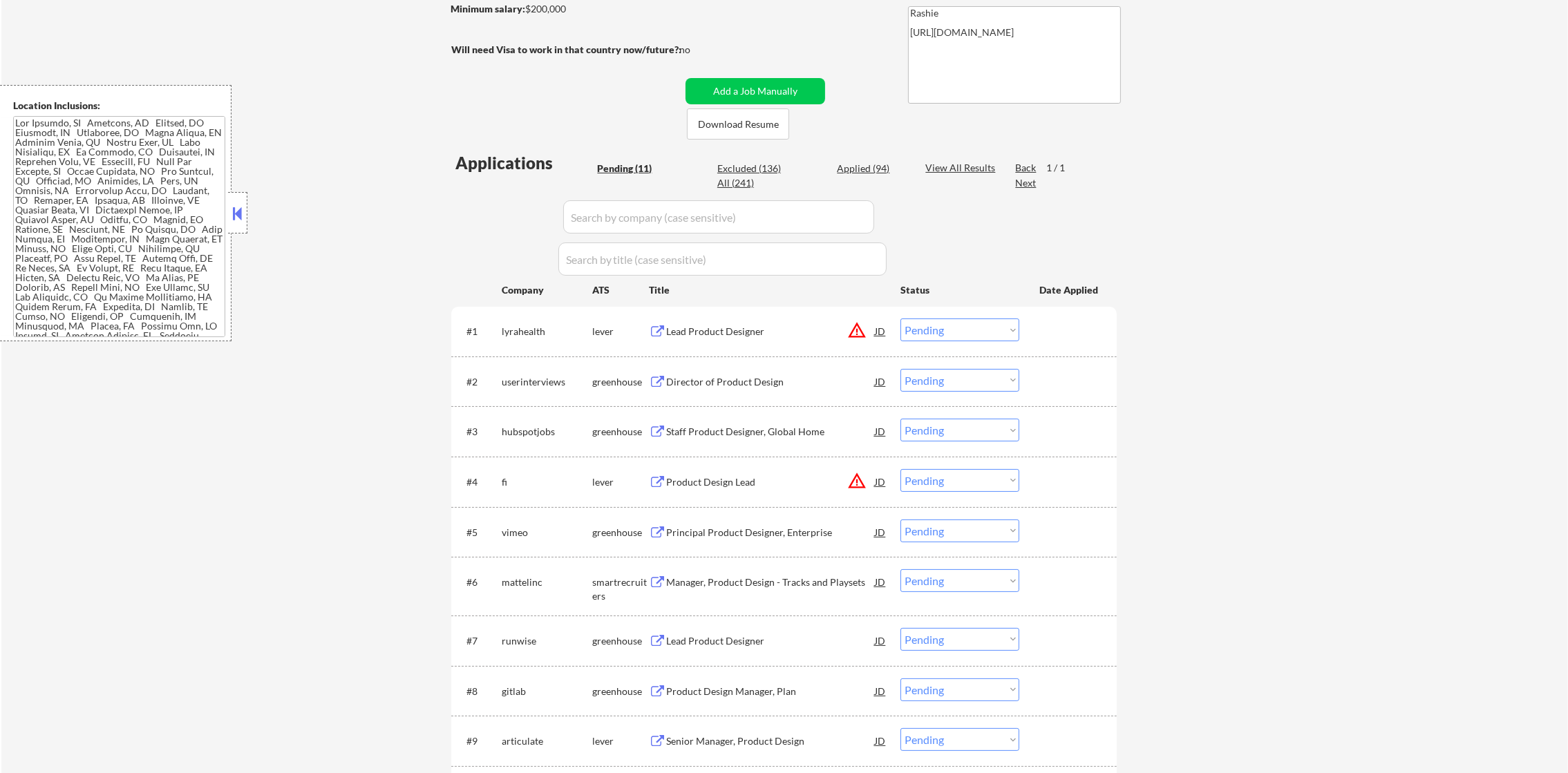
select select ""applied""
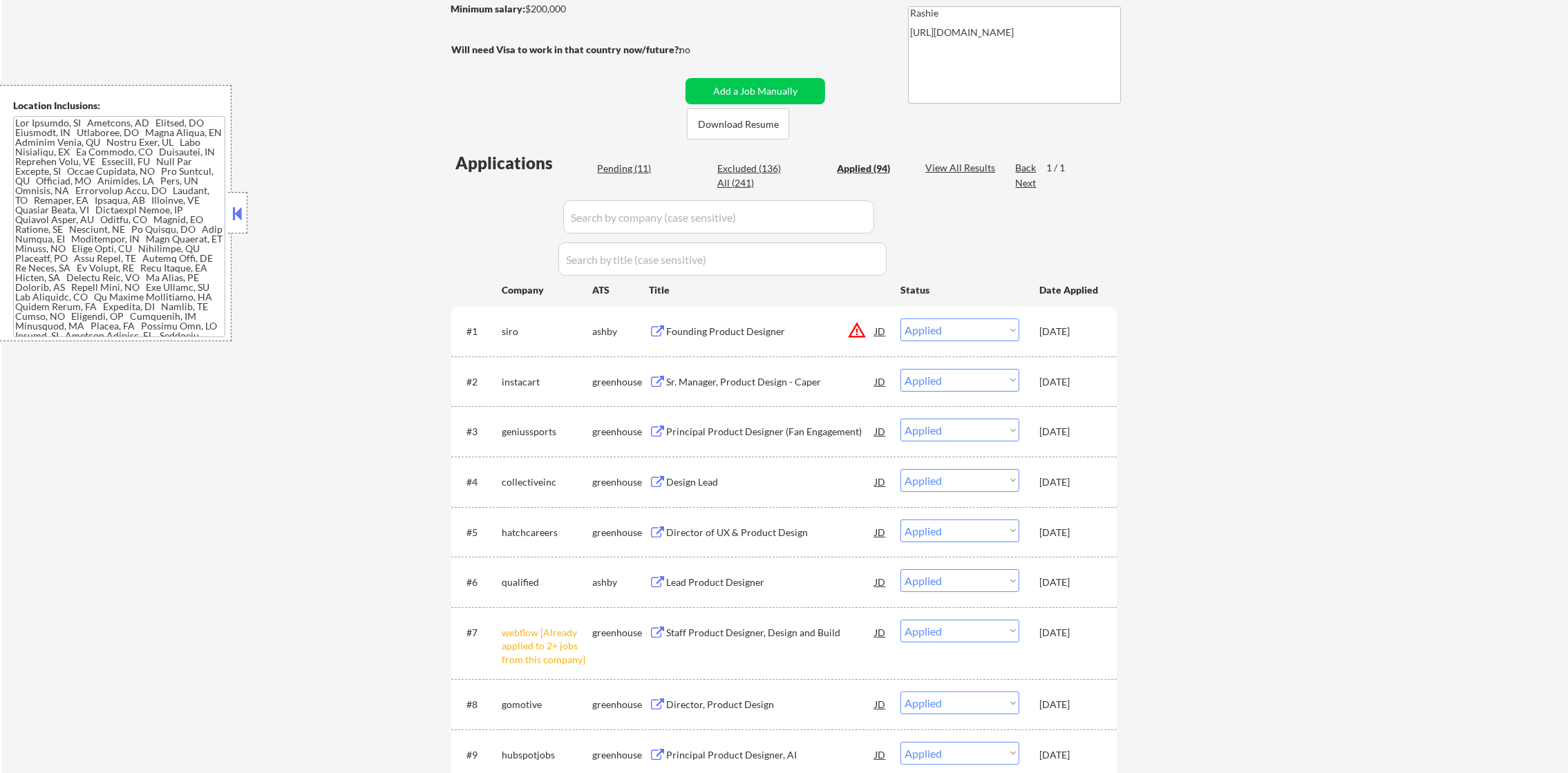
select select ""applied""
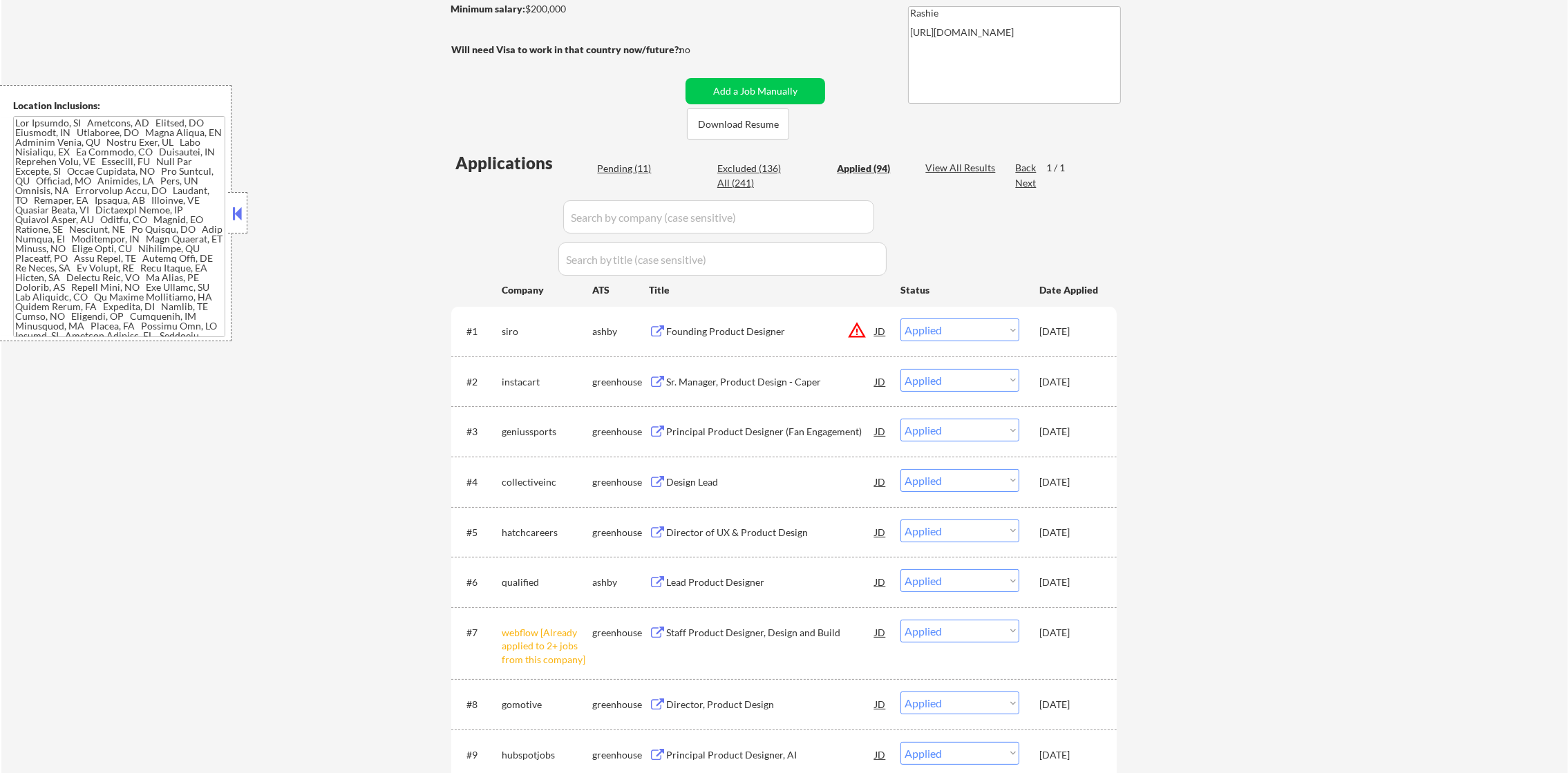
select select ""applied""
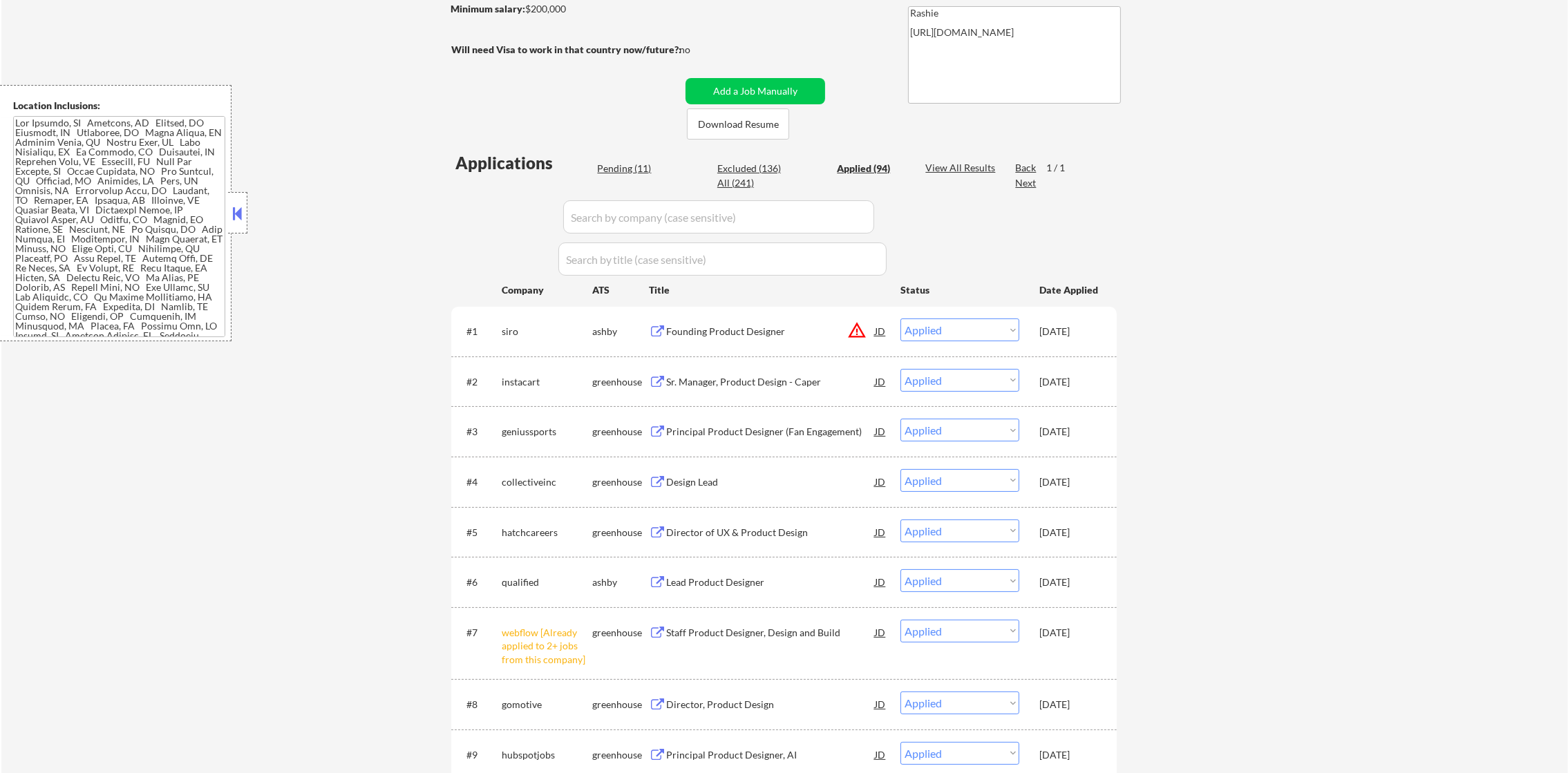
select select ""applied""
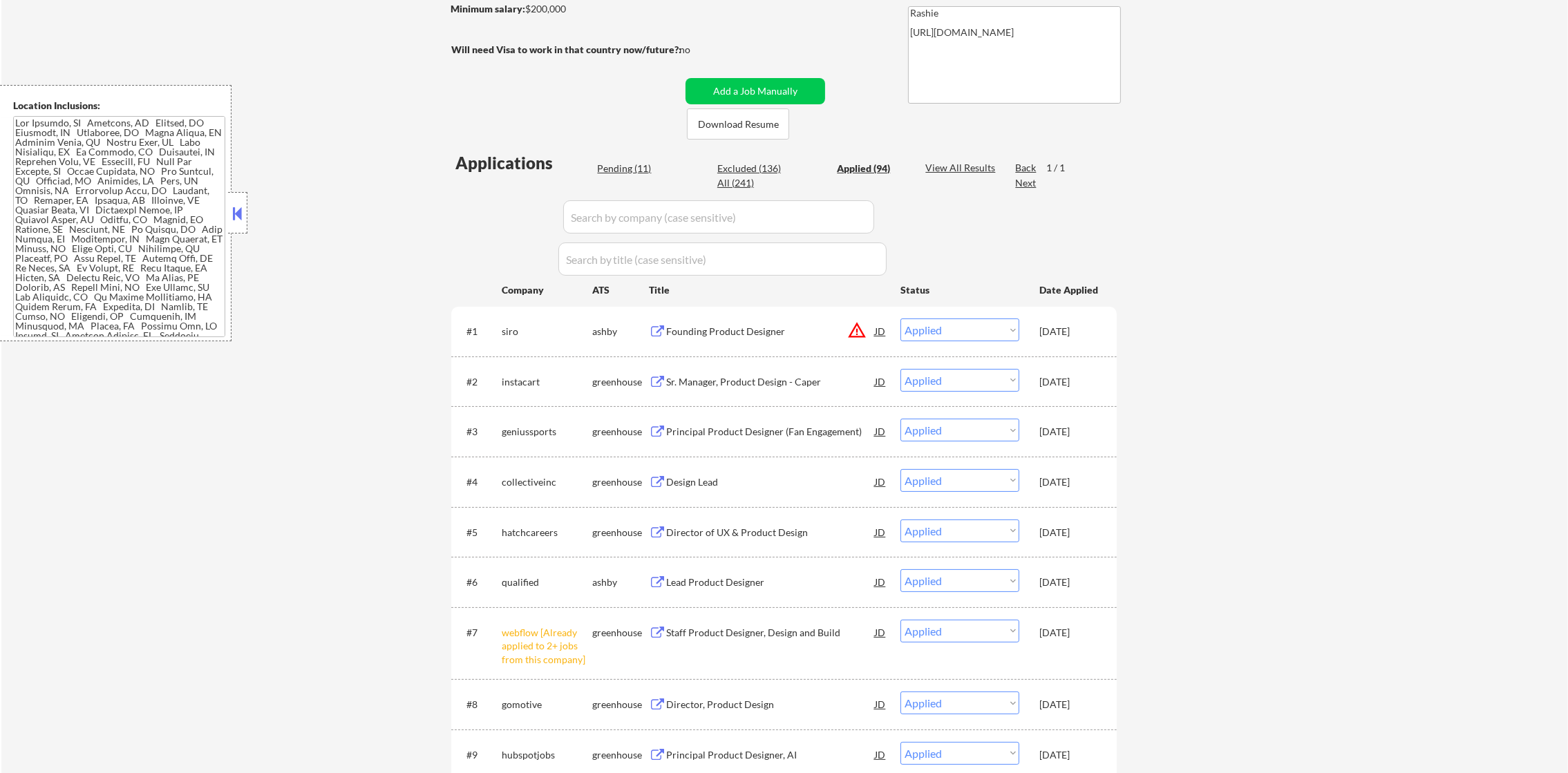
select select ""applied""
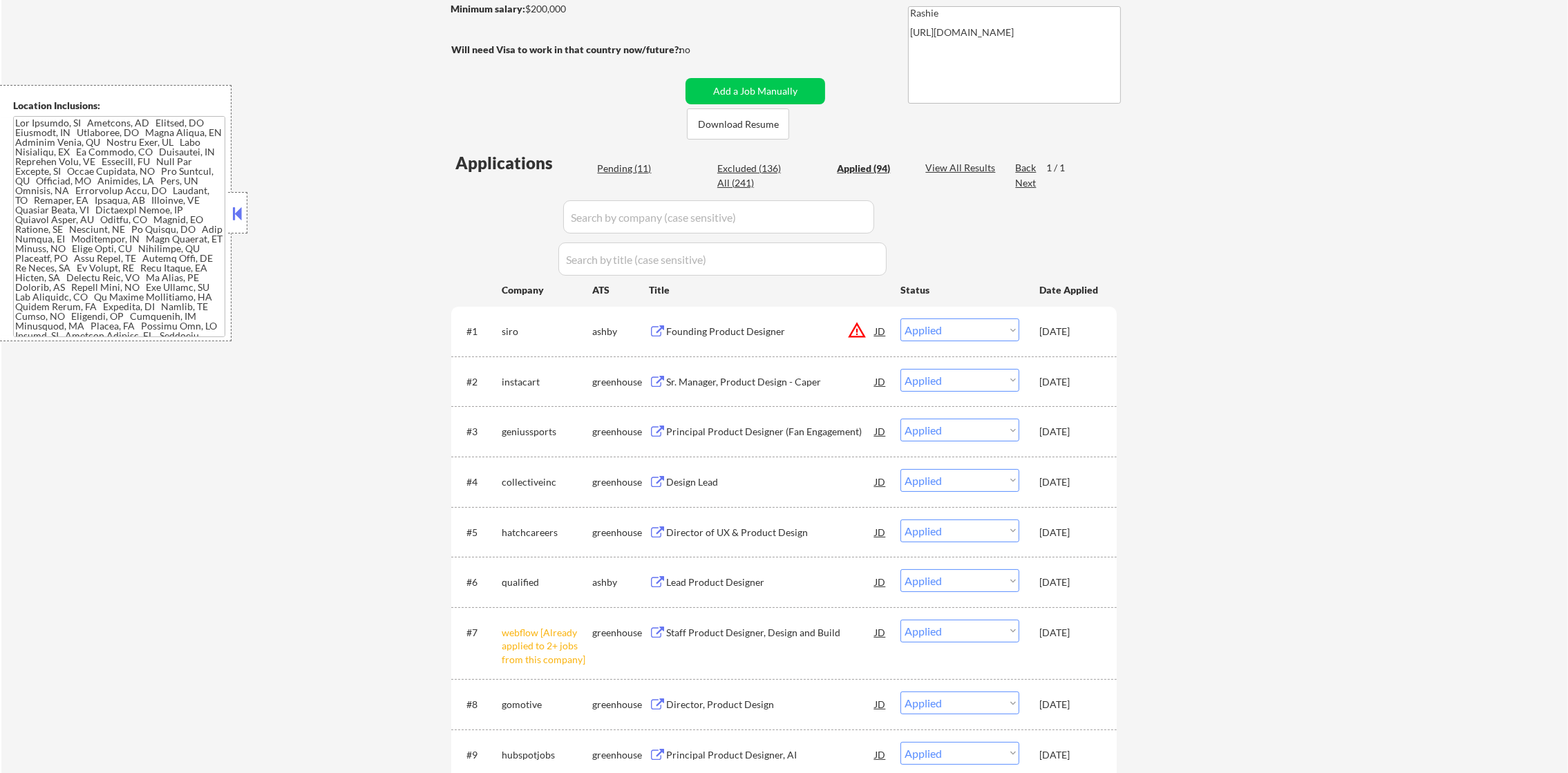
select select ""applied""
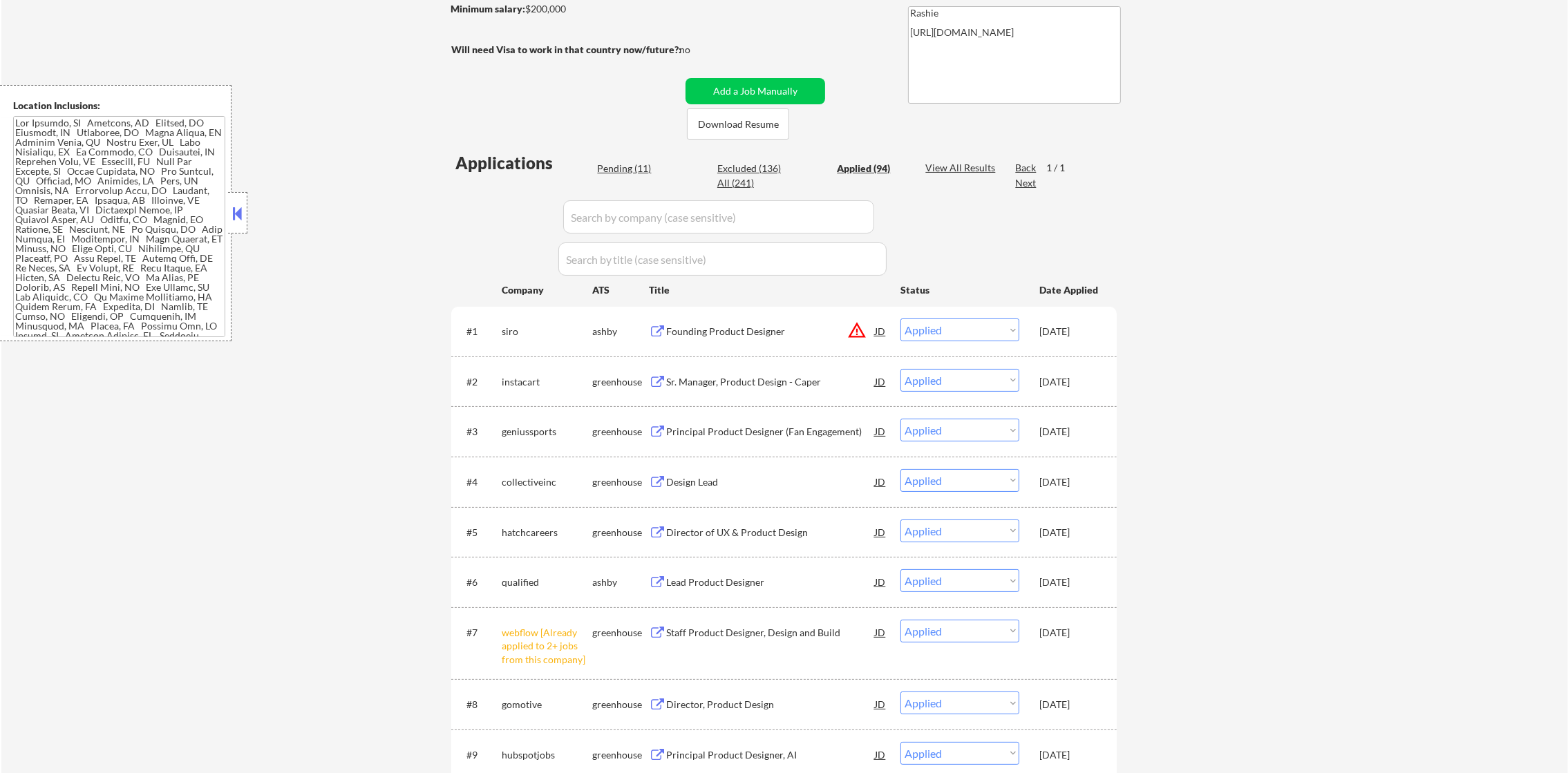
select select ""applied""
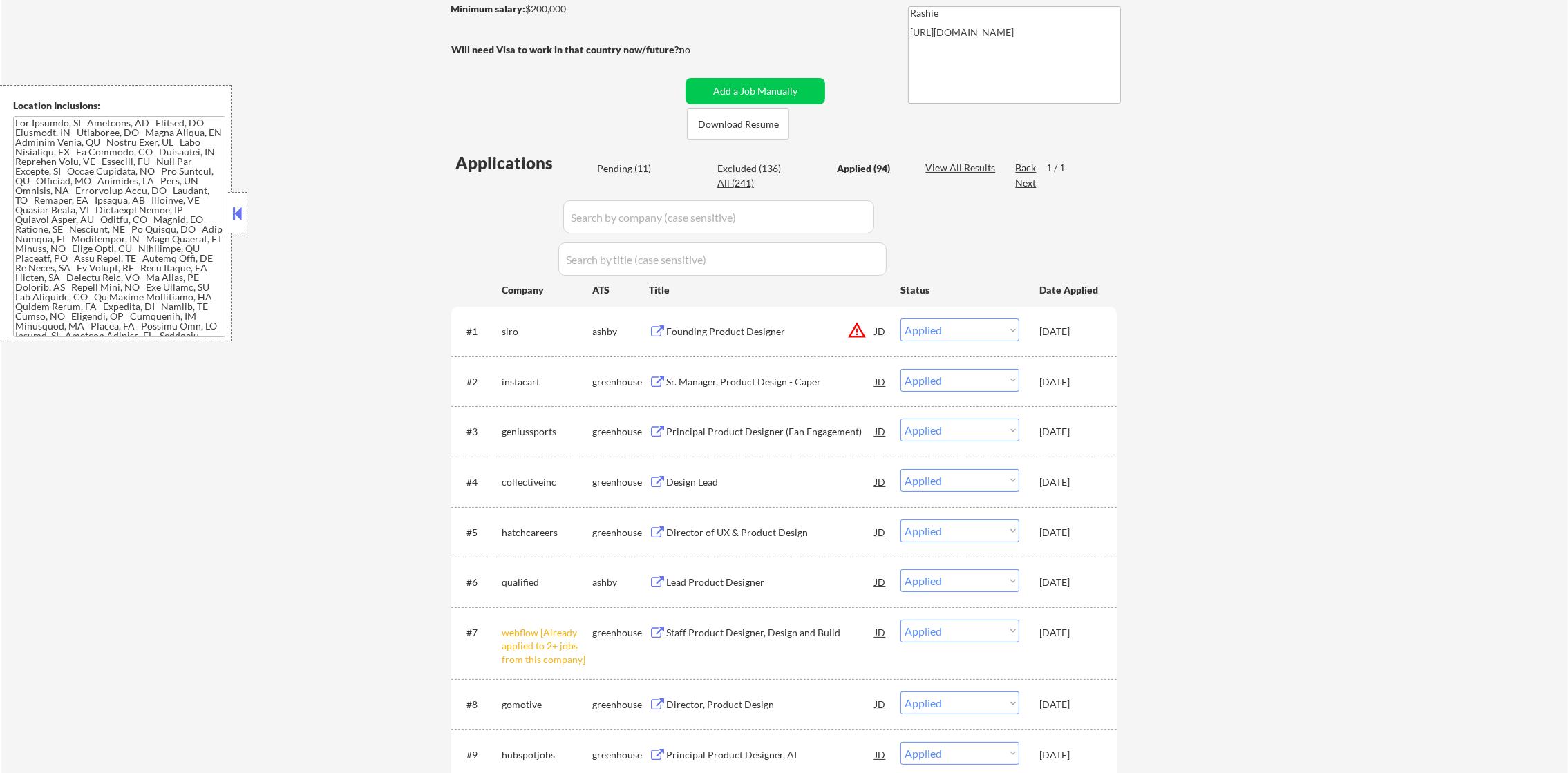
select select ""applied""
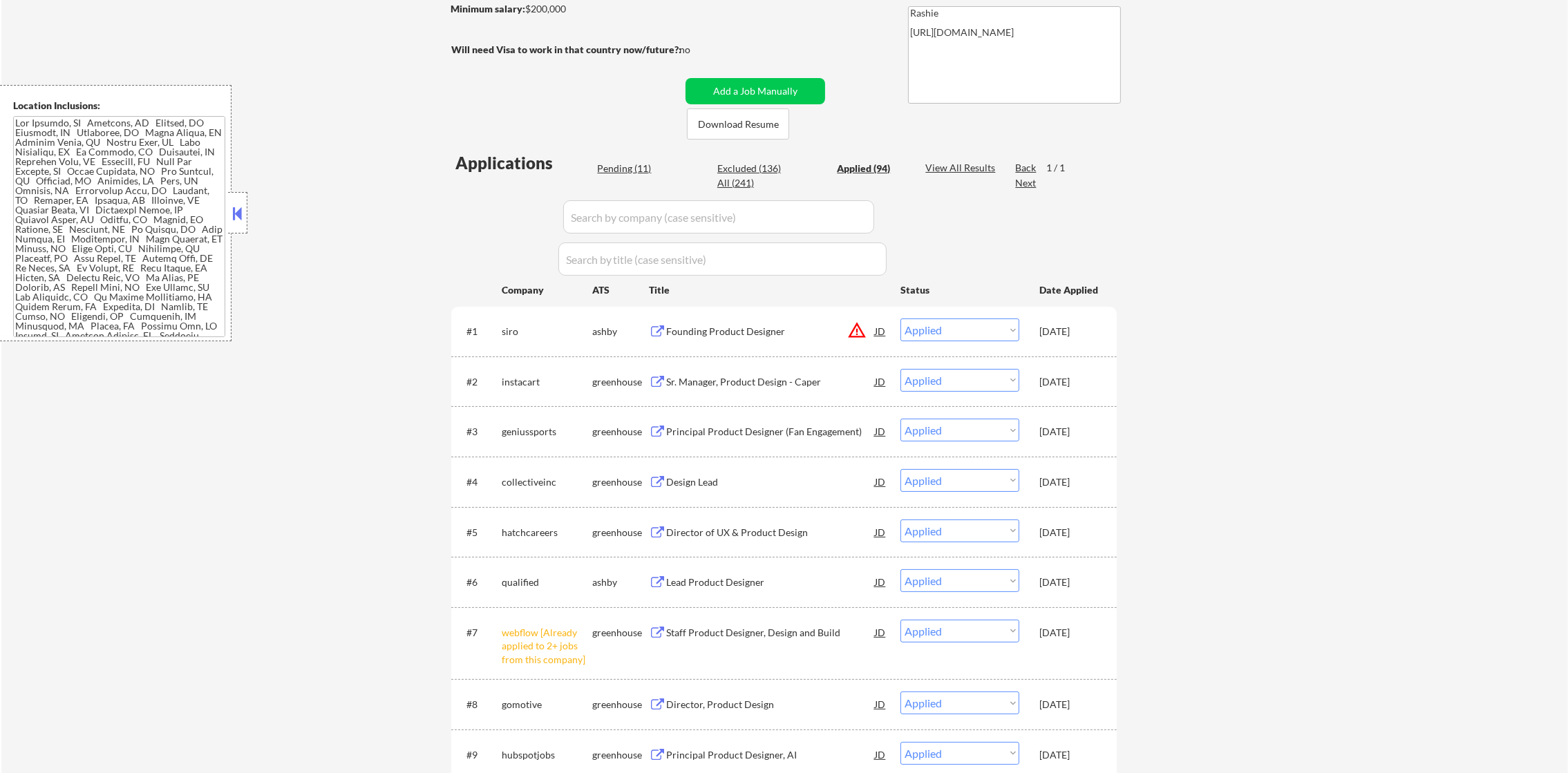
select select ""applied""
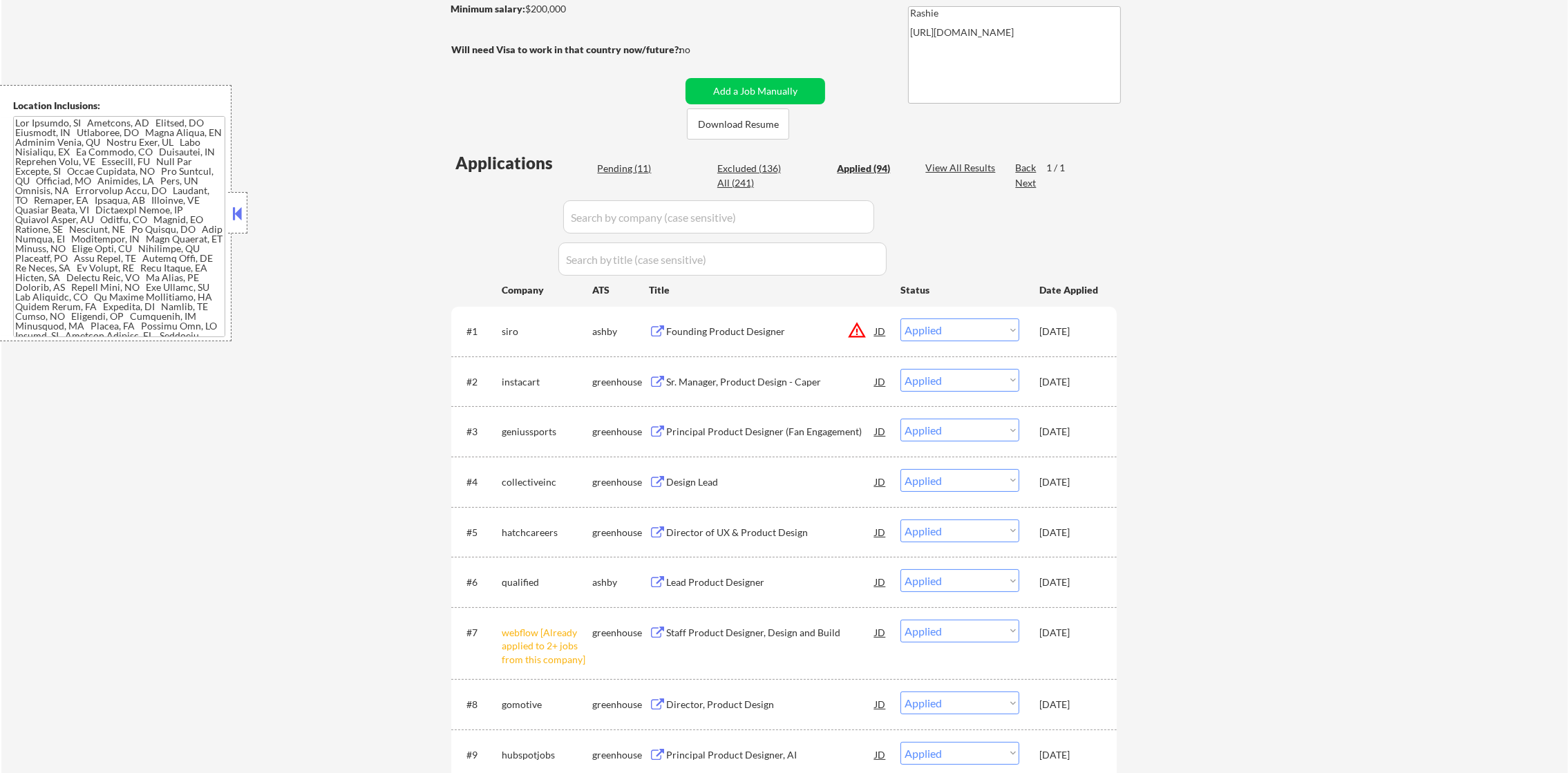
select select ""applied""
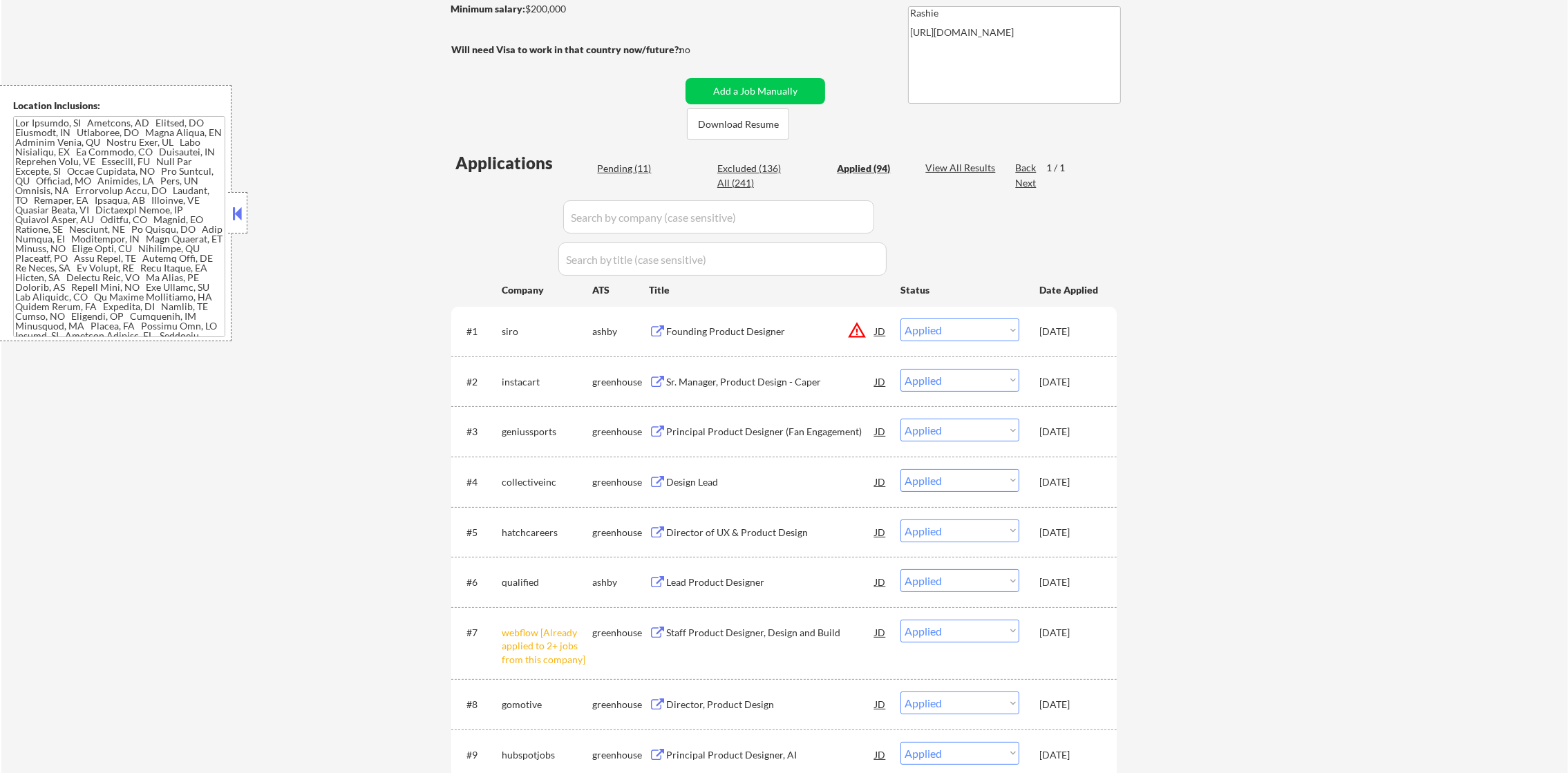
select select ""applied""
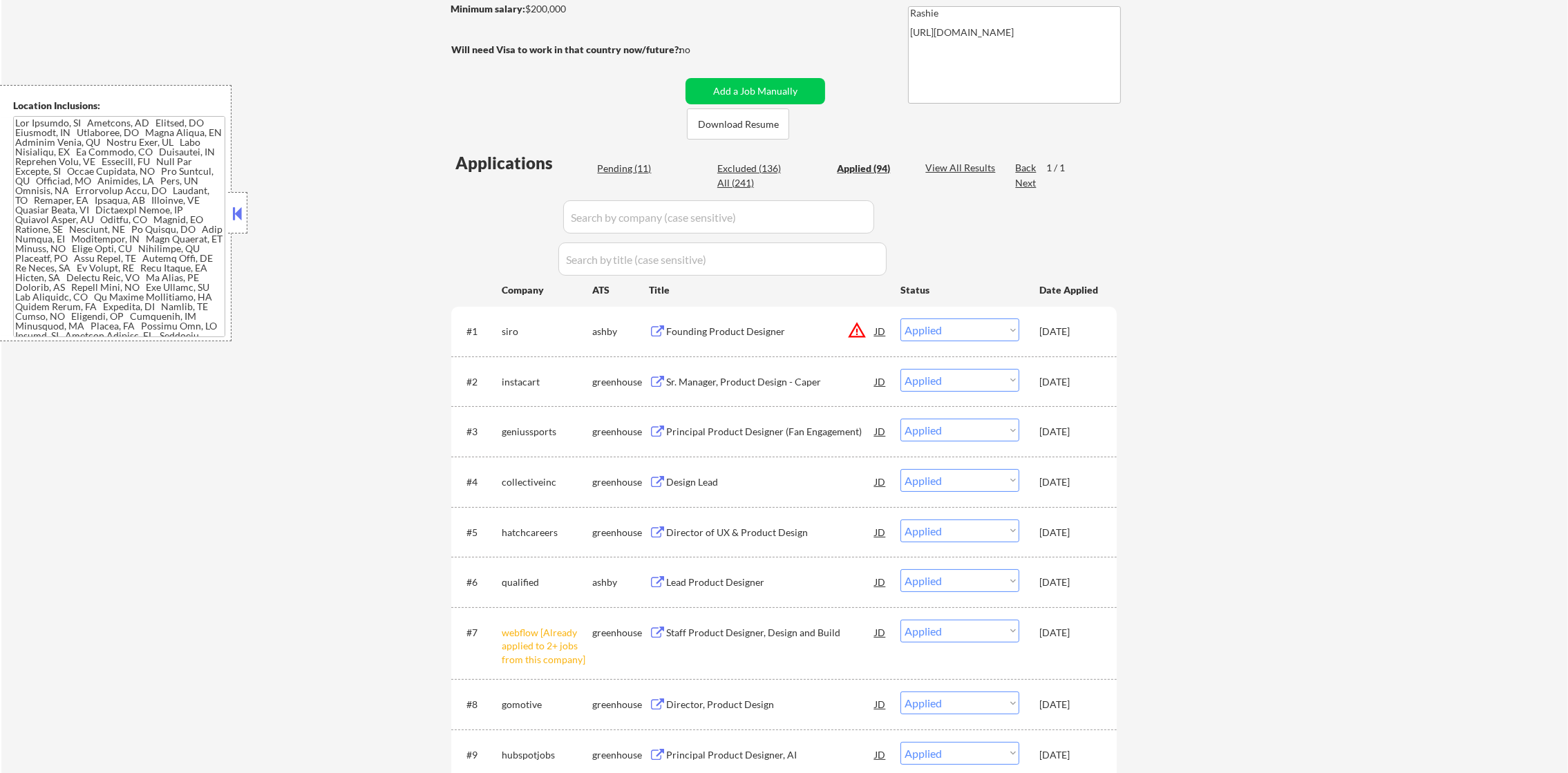
select select ""applied""
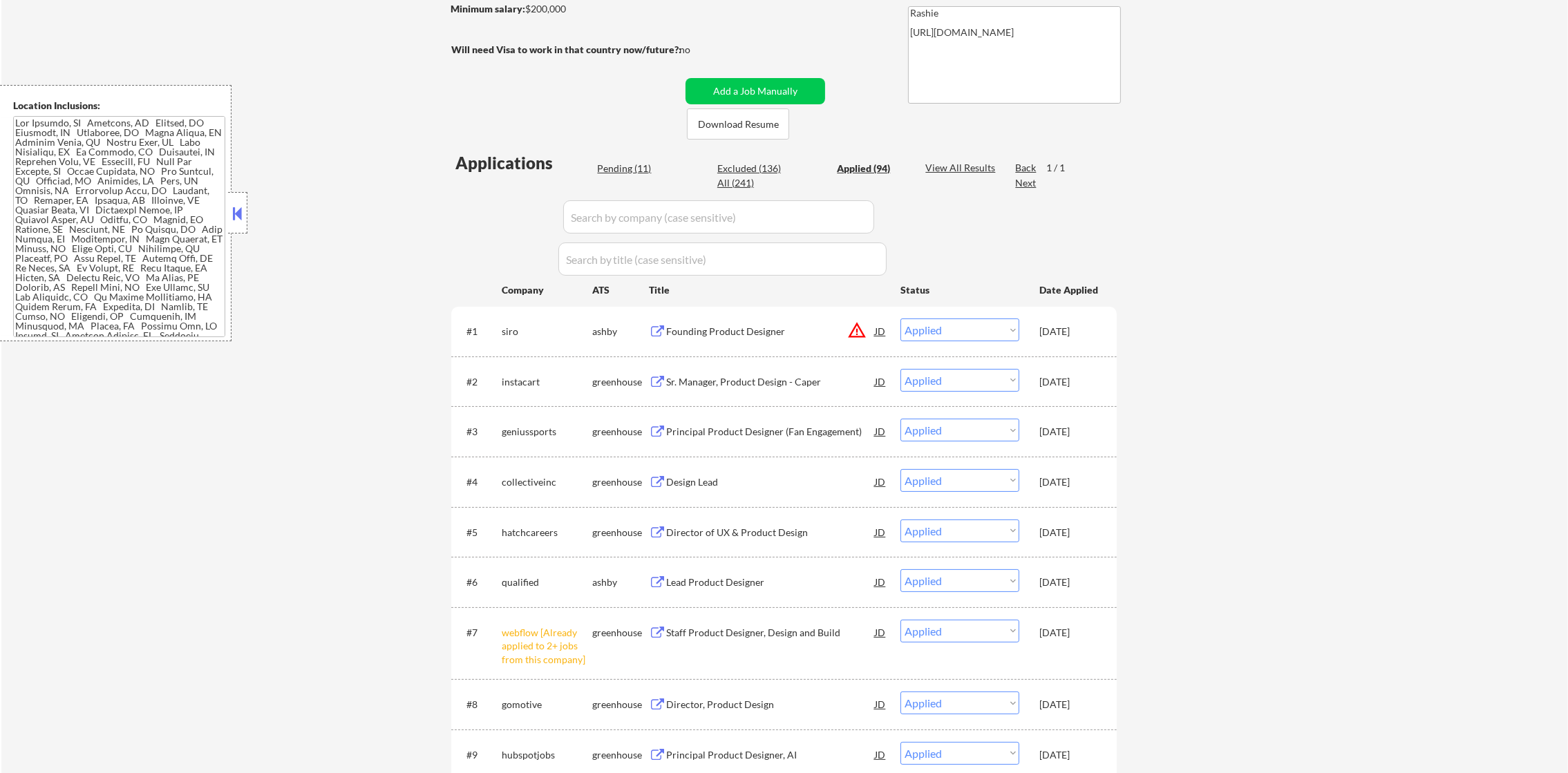
select select ""applied""
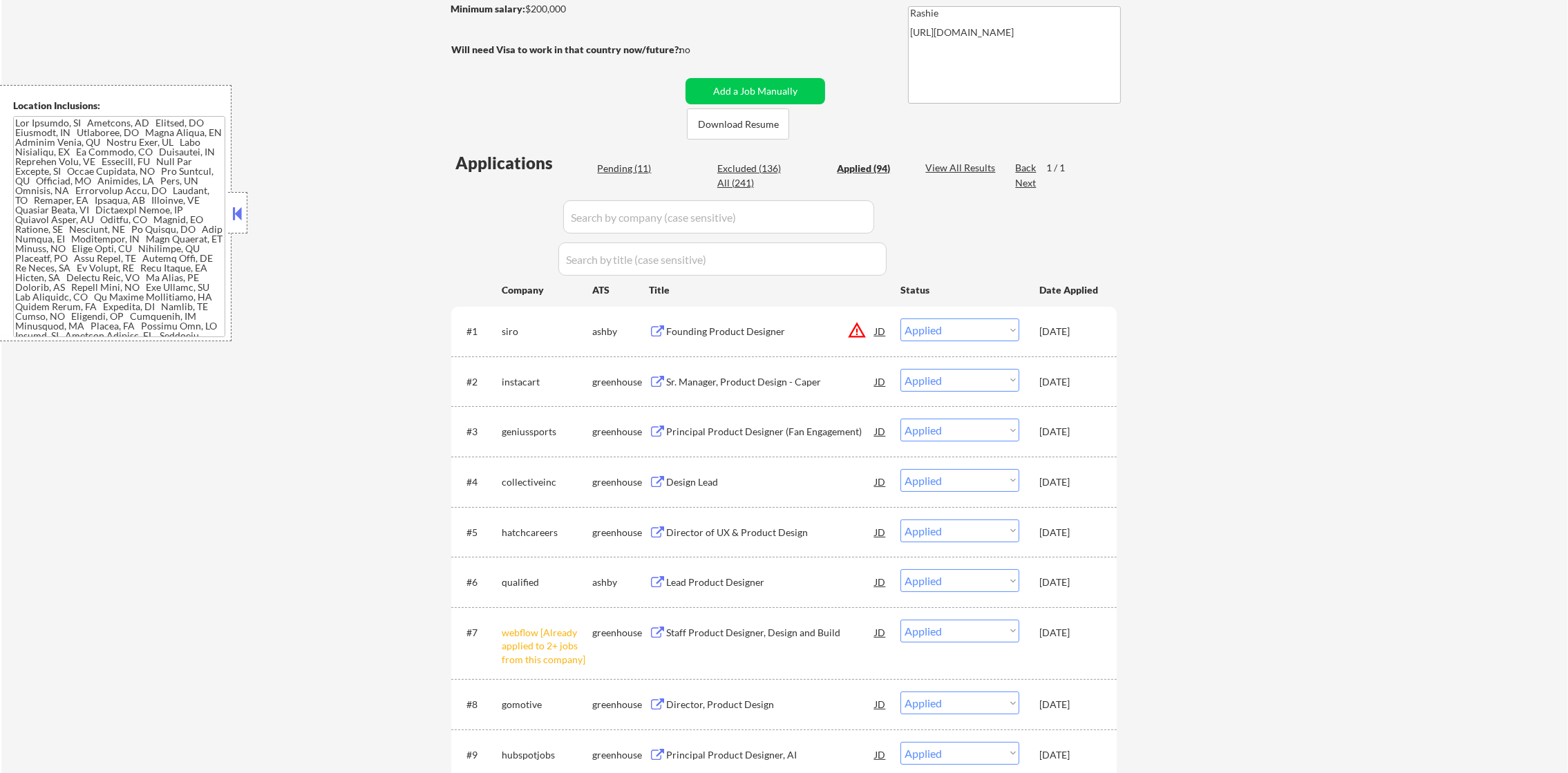
select select ""applied""
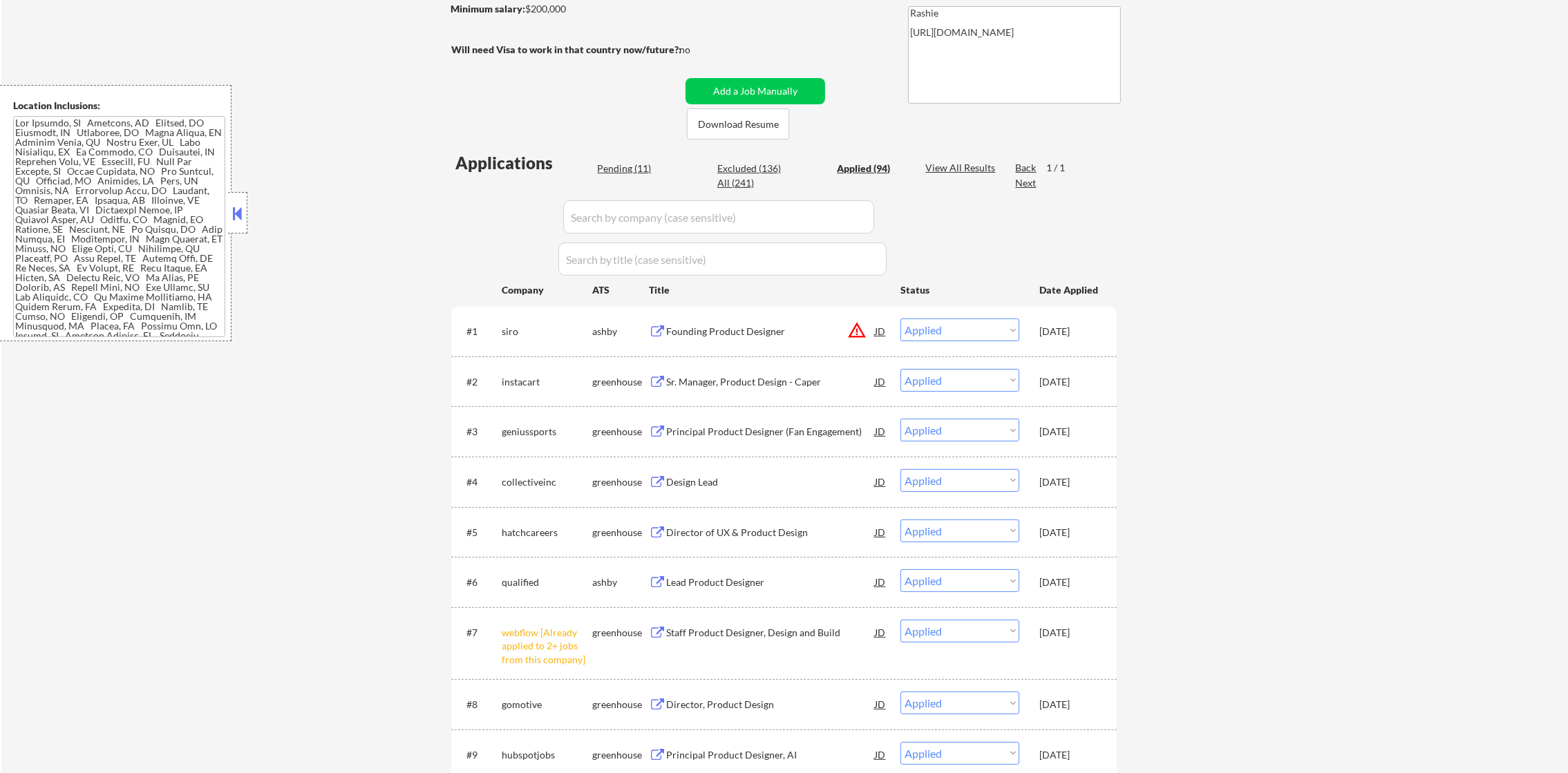
select select ""applied""
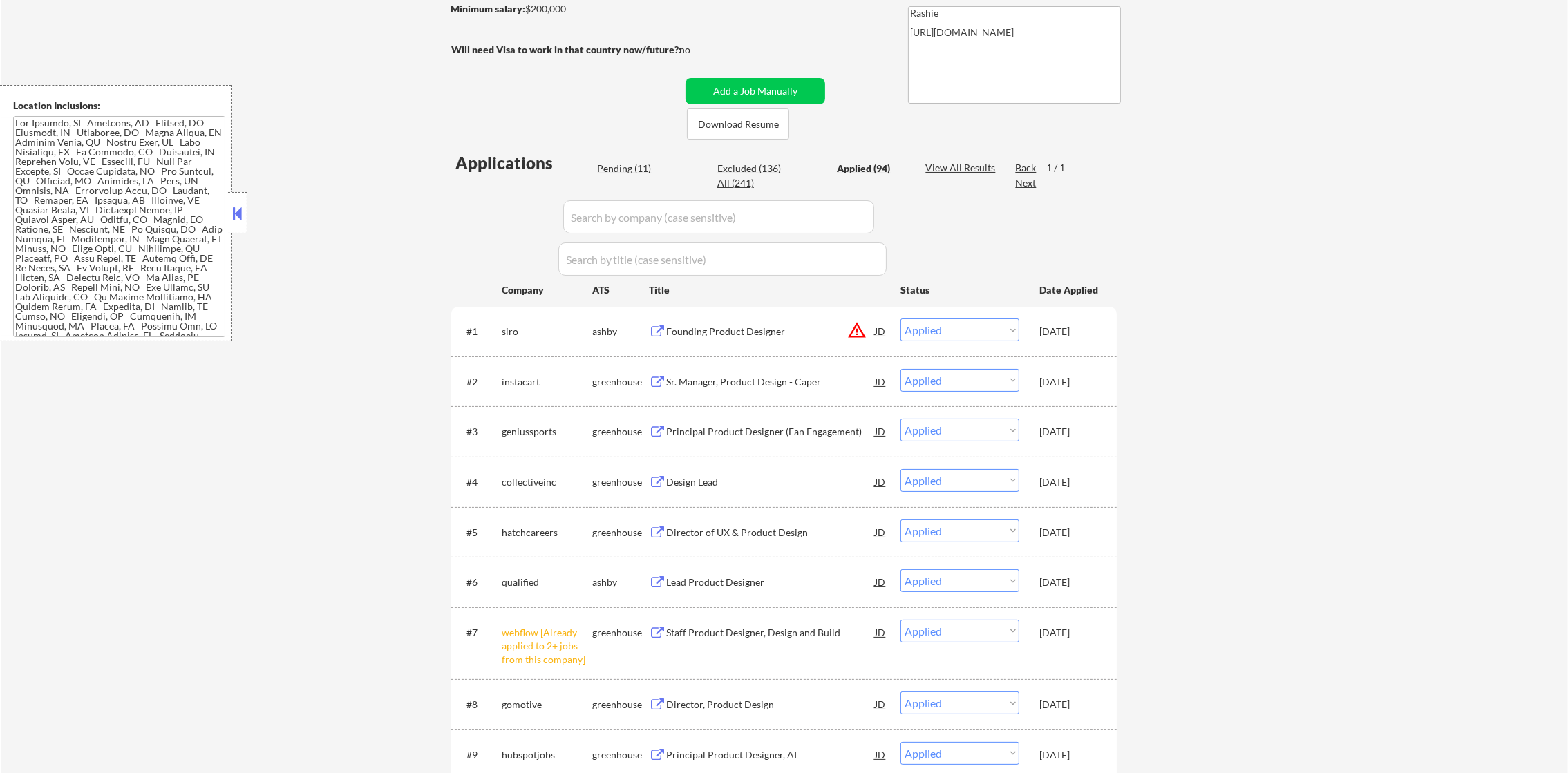
select select ""applied""
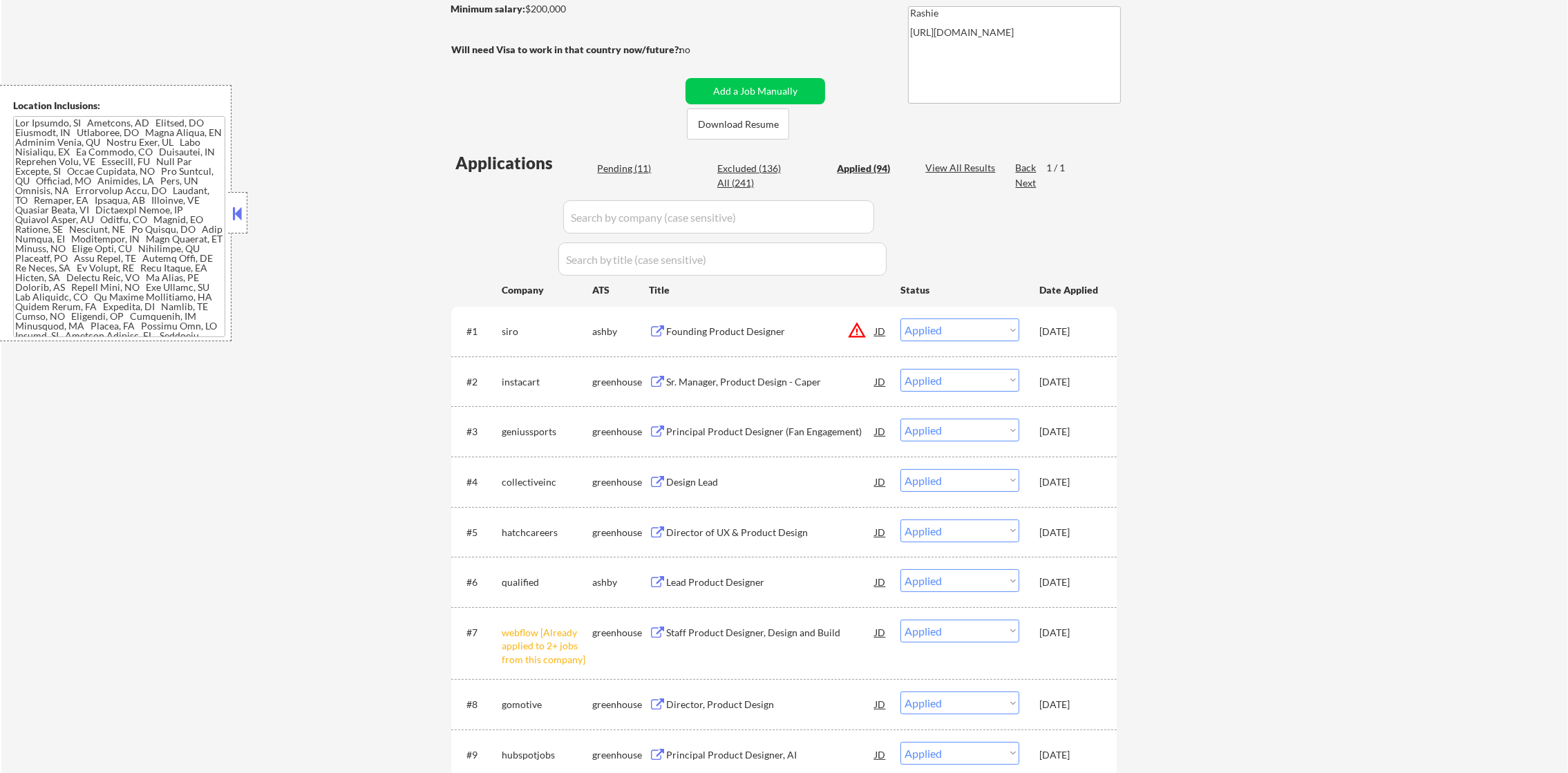
select select ""applied""
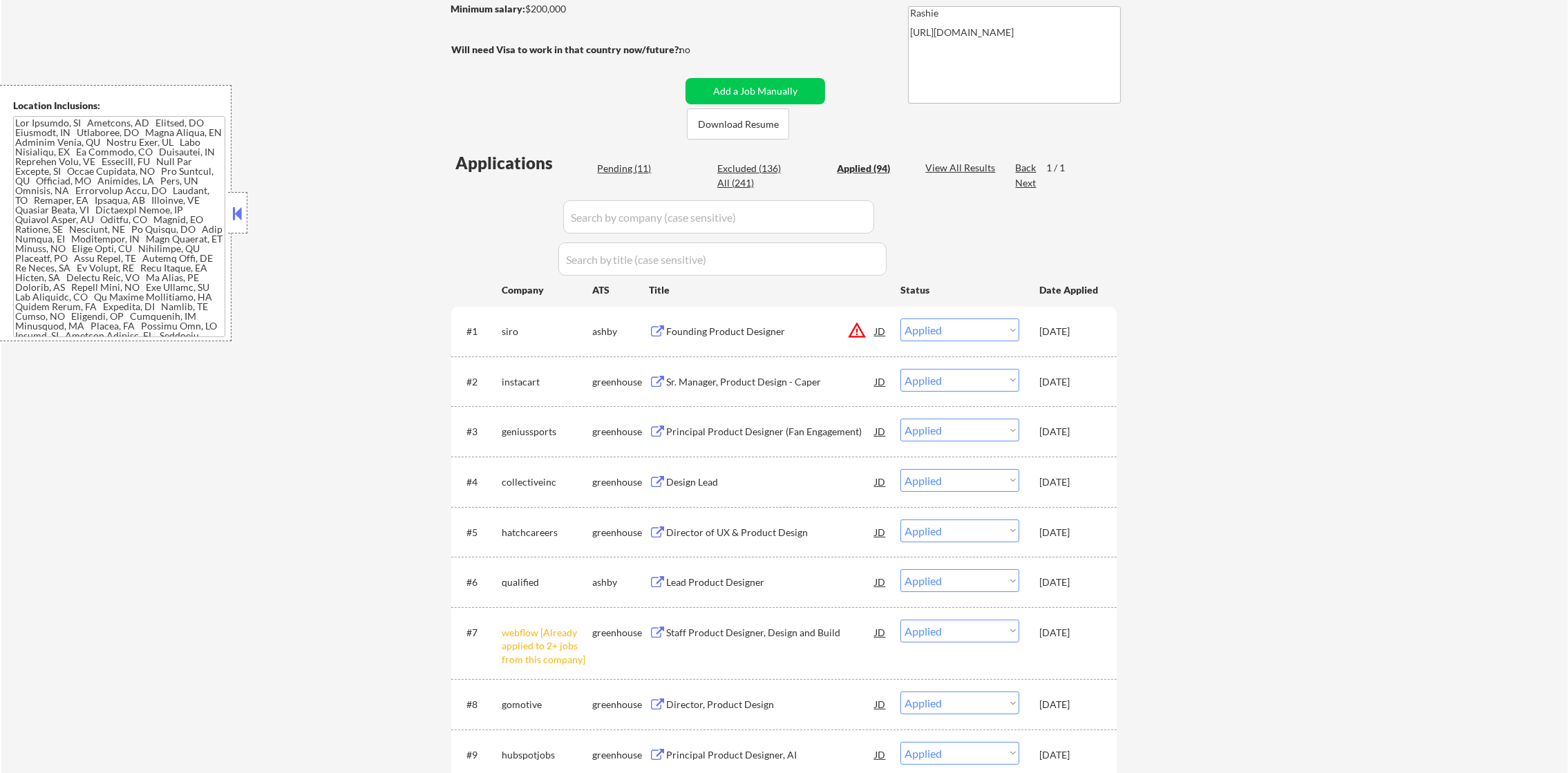
select select ""applied""
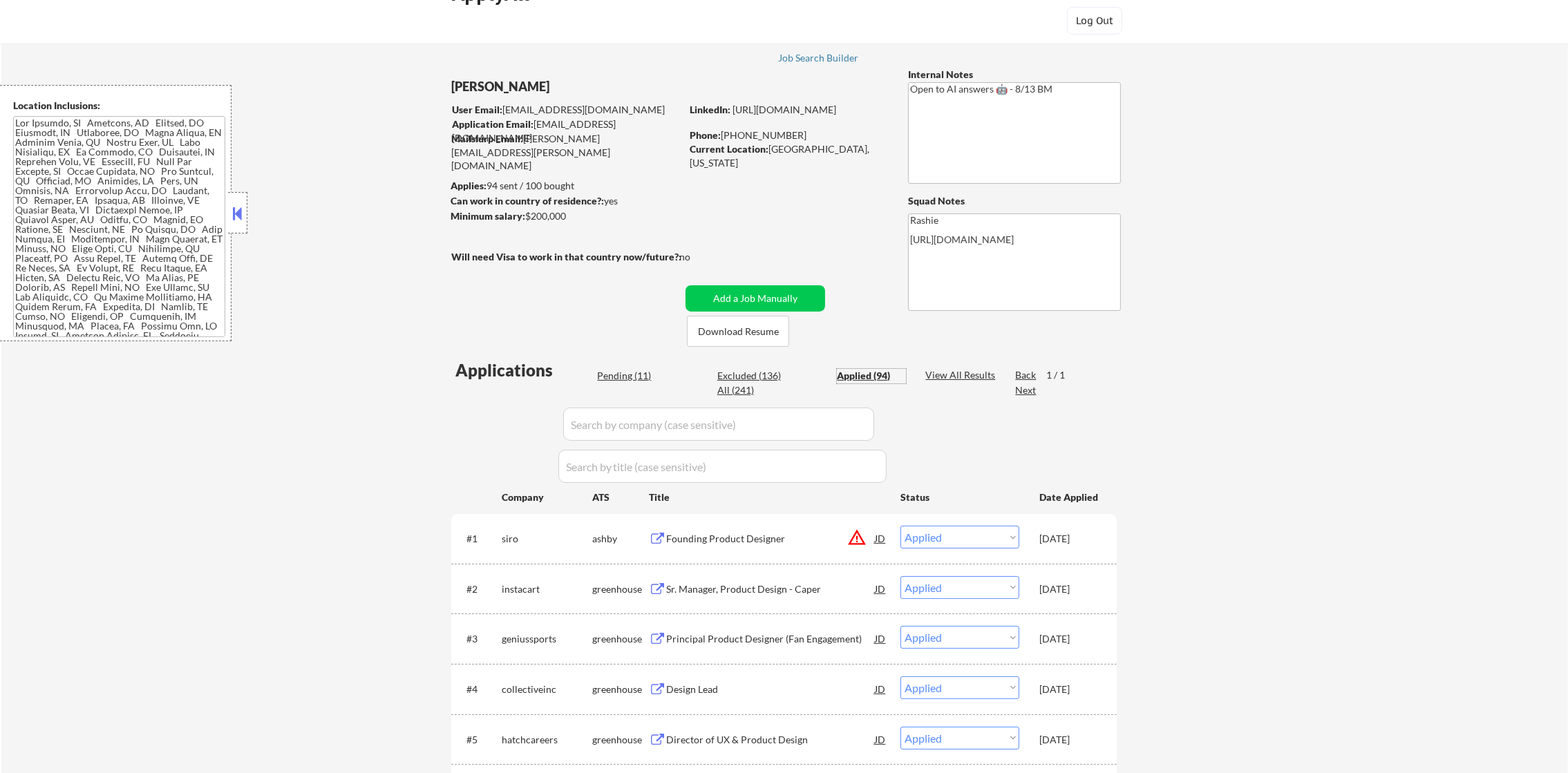
scroll to position [0, 0]
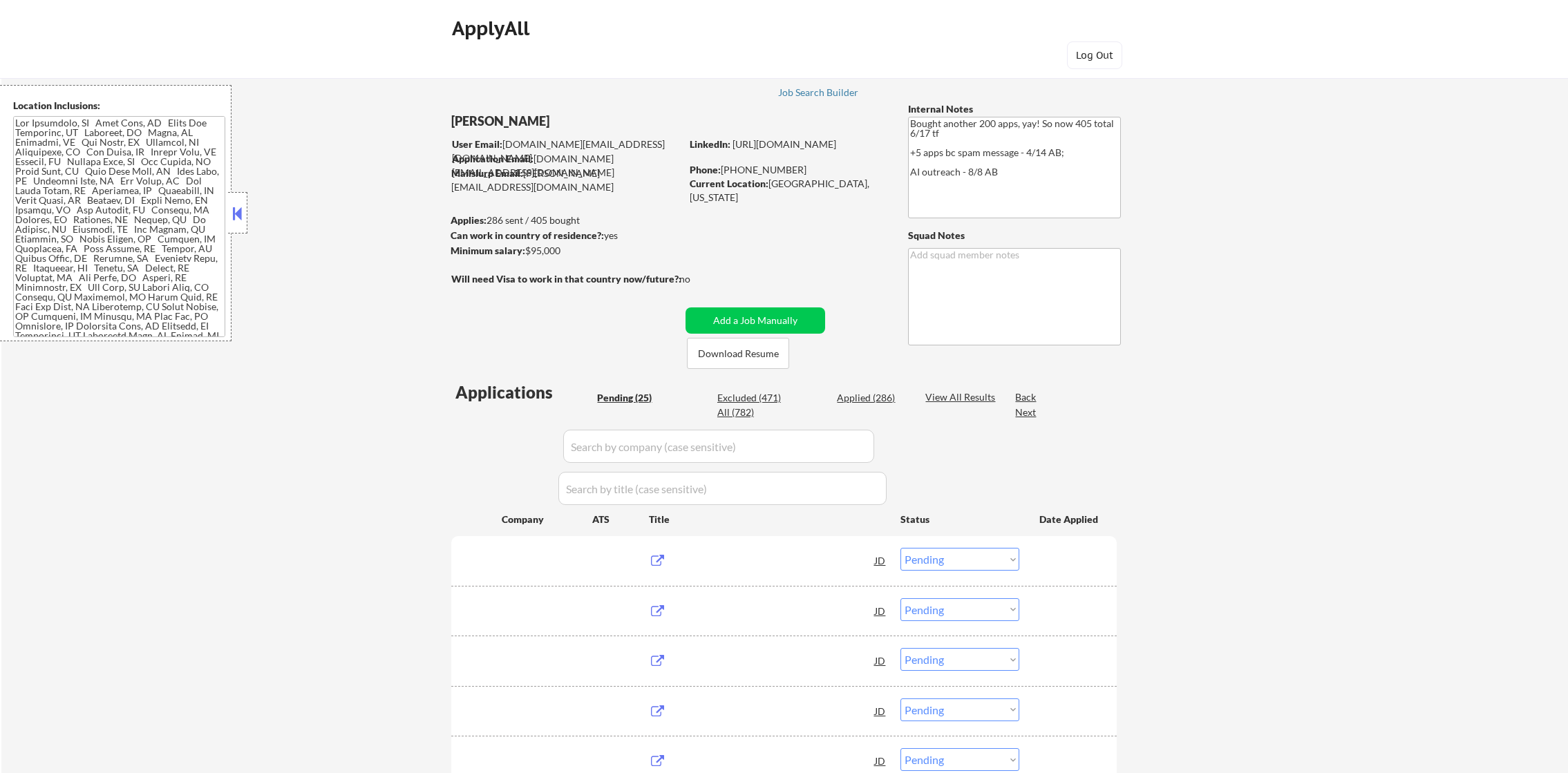
select select ""pending""
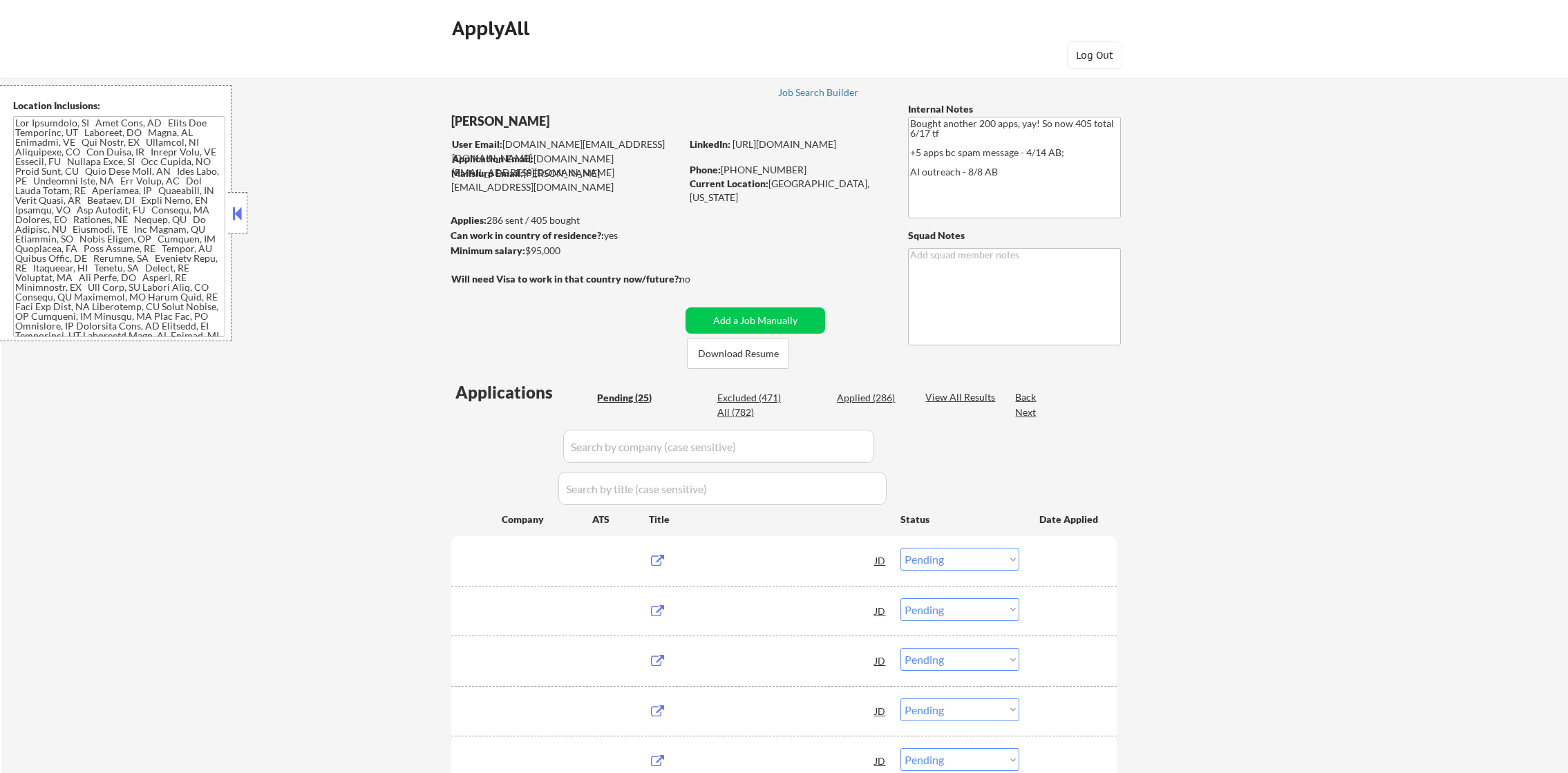
select select ""pending""
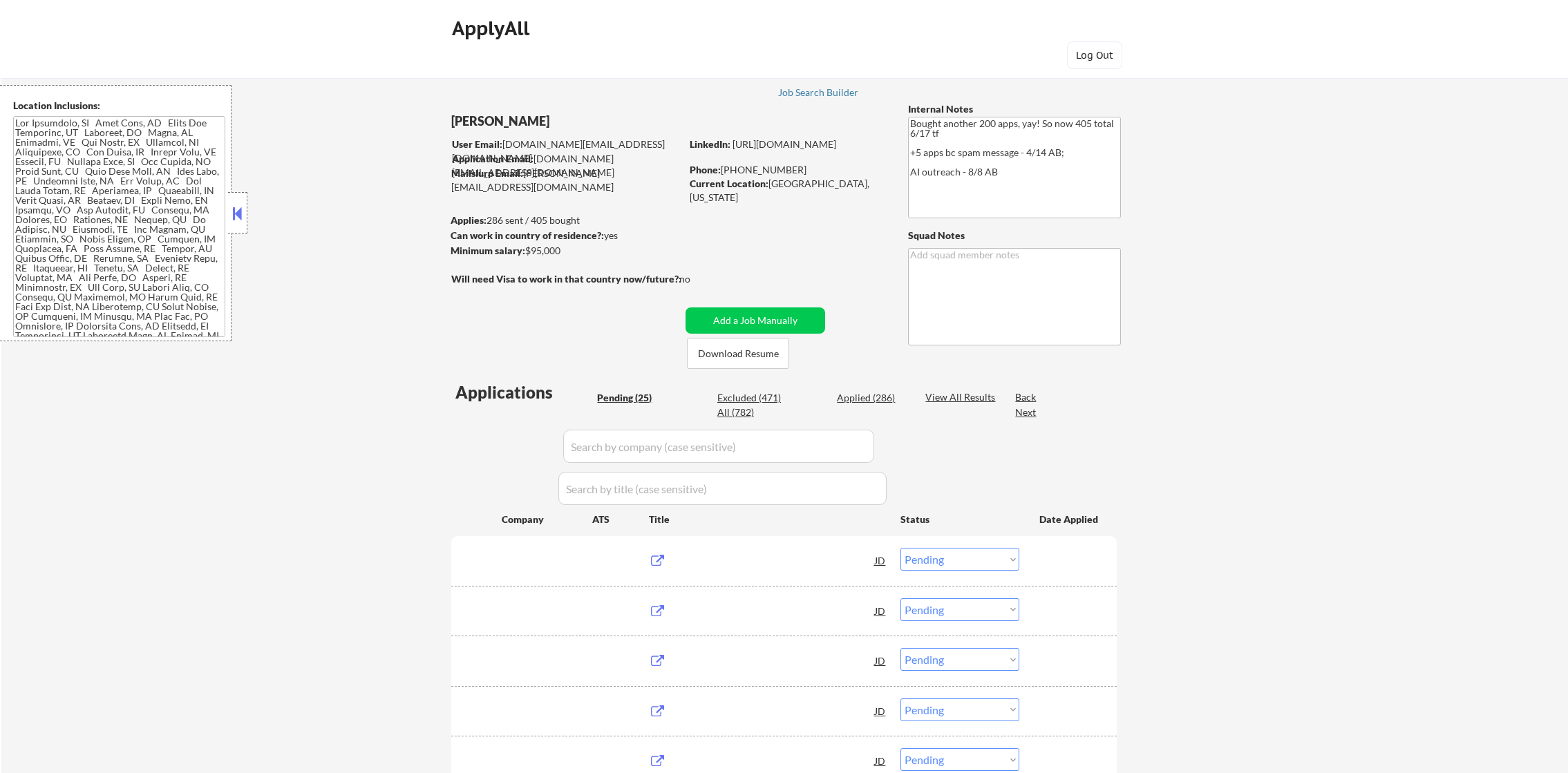
select select ""pending""
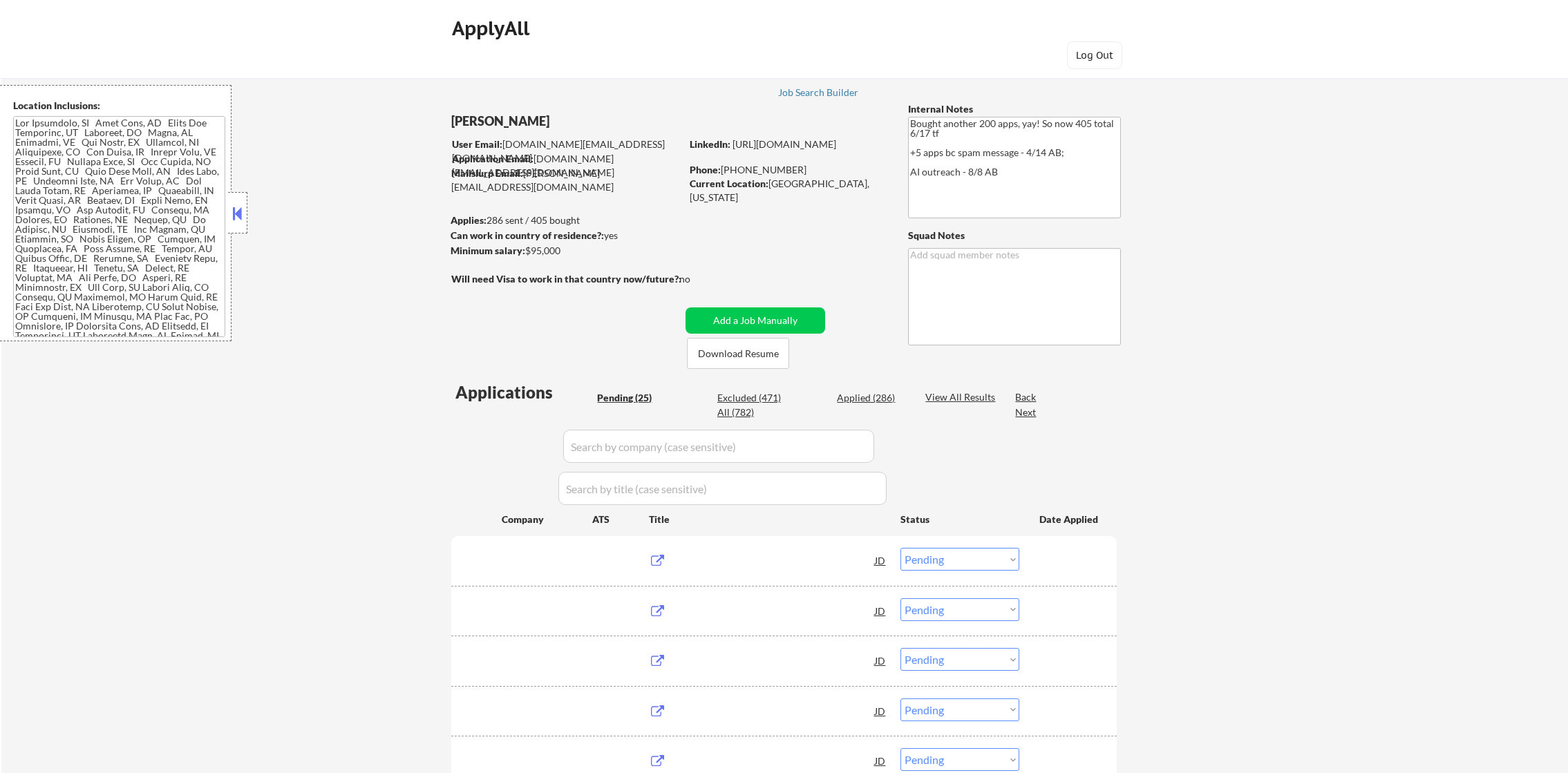
select select ""pending""
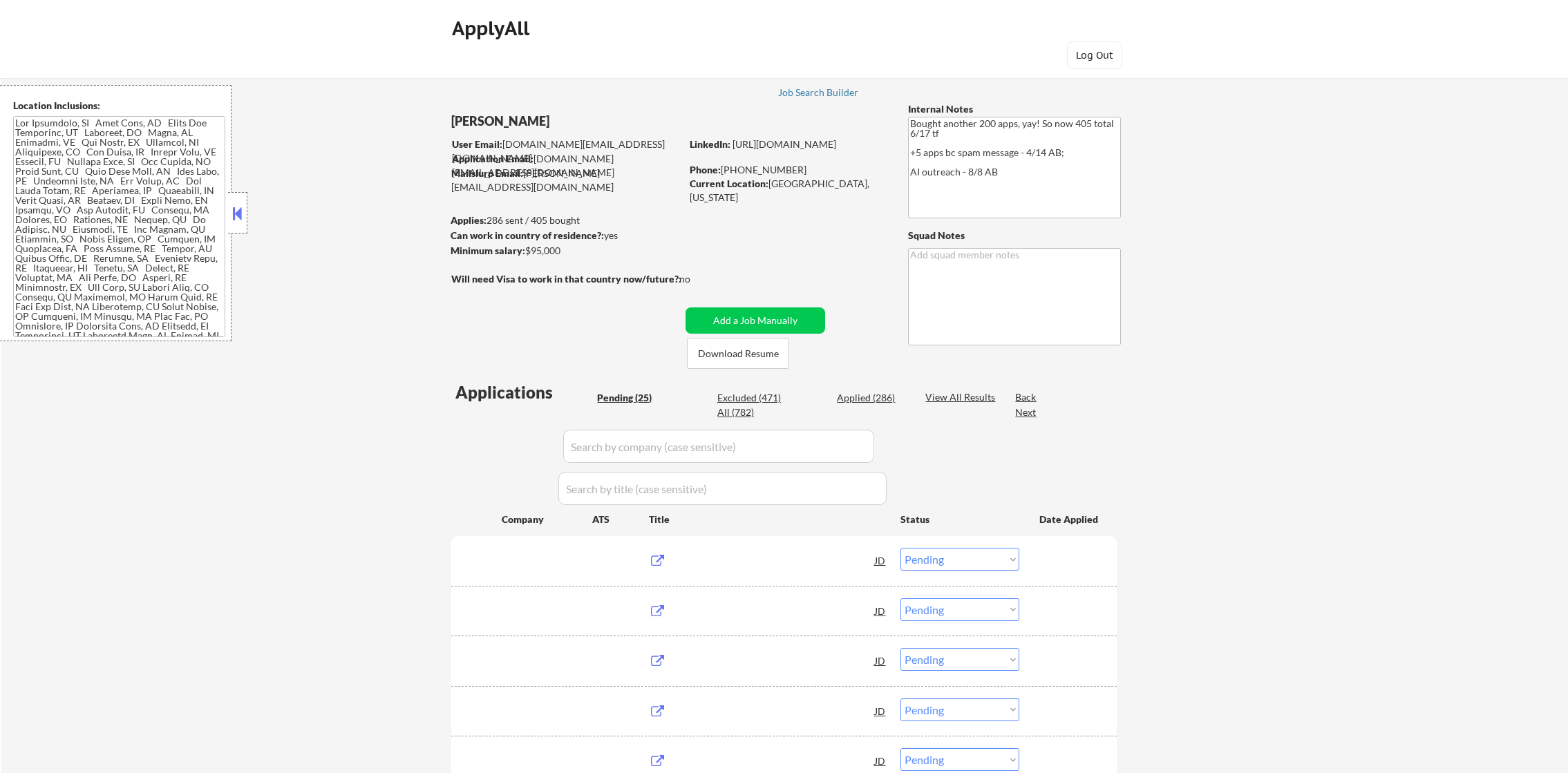
select select ""pending""
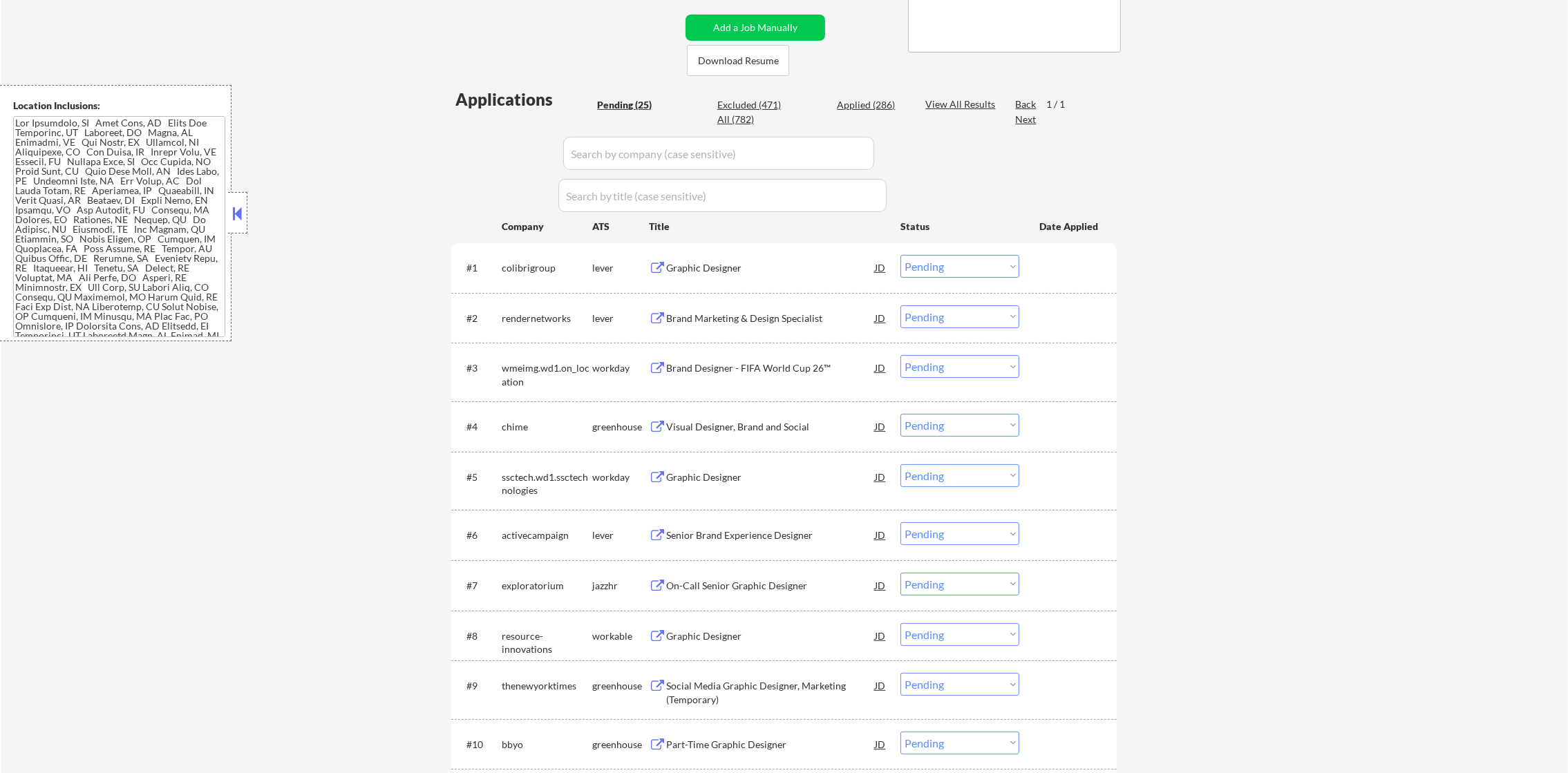
scroll to position [310, 0]
